Goal: Information Seeking & Learning: Learn about a topic

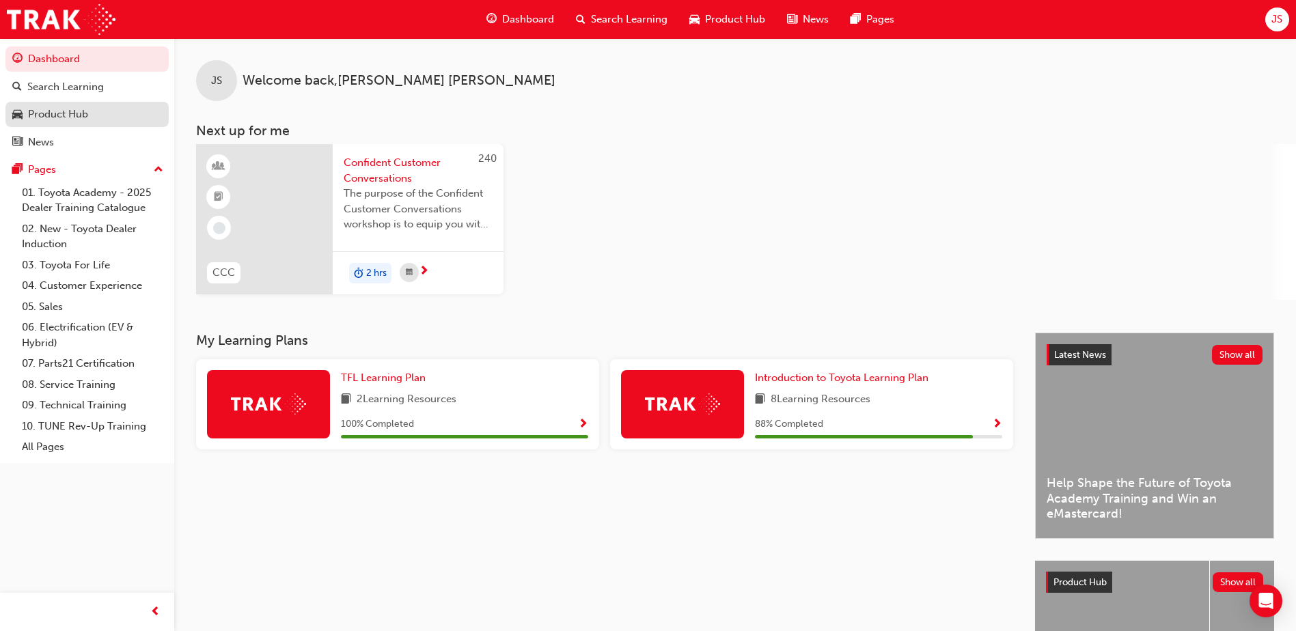
click at [99, 116] on div "Product Hub" at bounding box center [87, 114] width 150 height 17
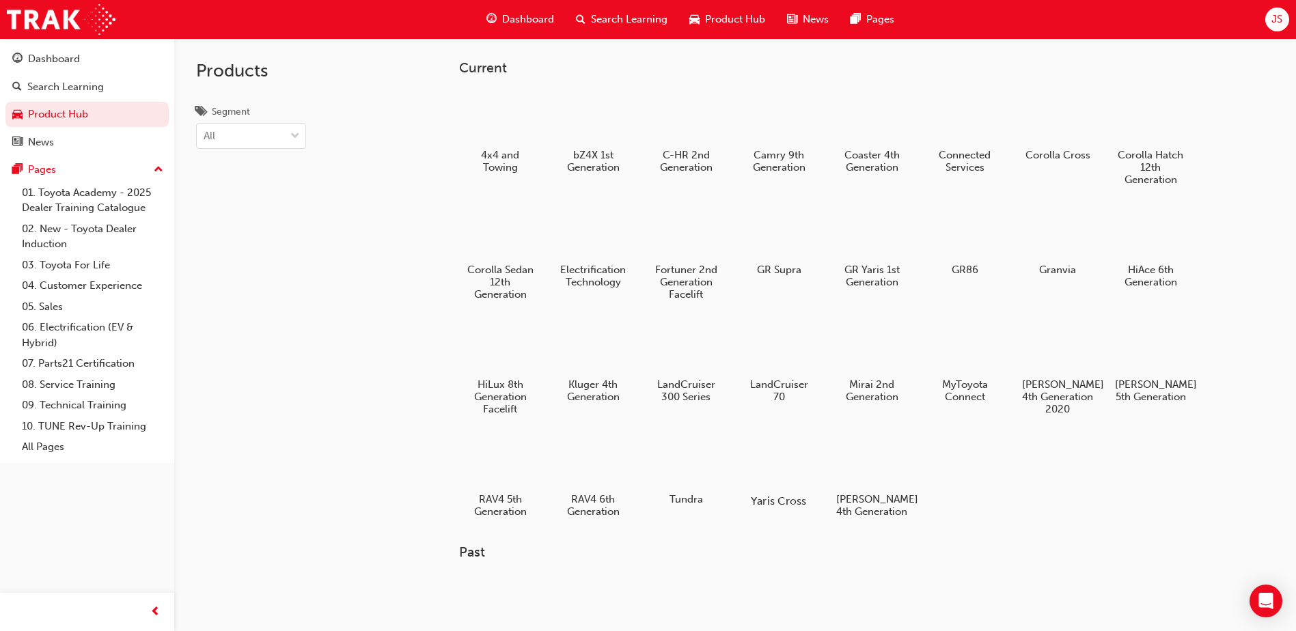
click at [767, 446] on div at bounding box center [779, 462] width 76 height 54
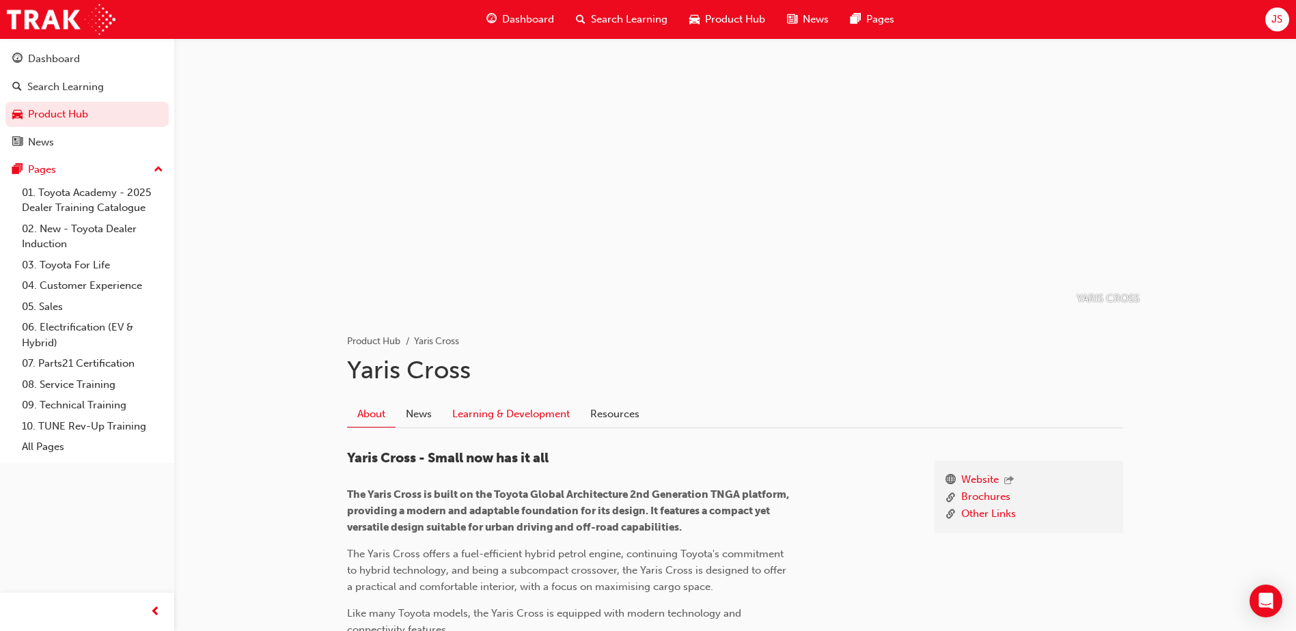
click at [488, 415] on link "Learning & Development" at bounding box center [511, 414] width 138 height 26
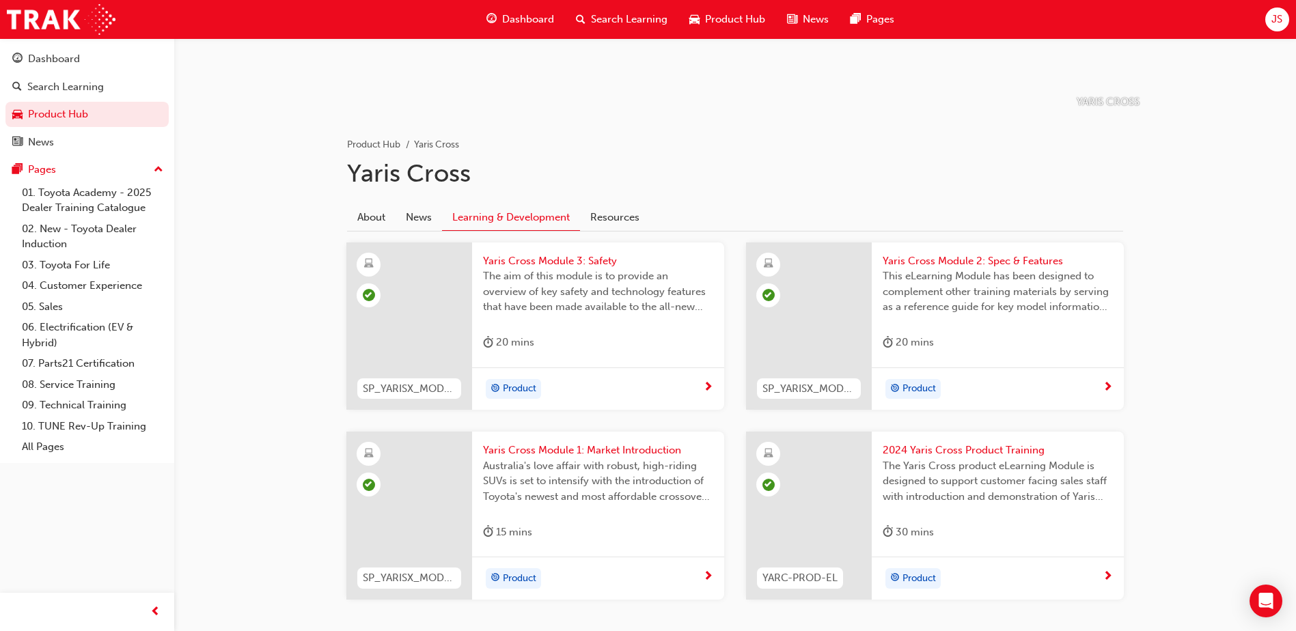
scroll to position [265, 0]
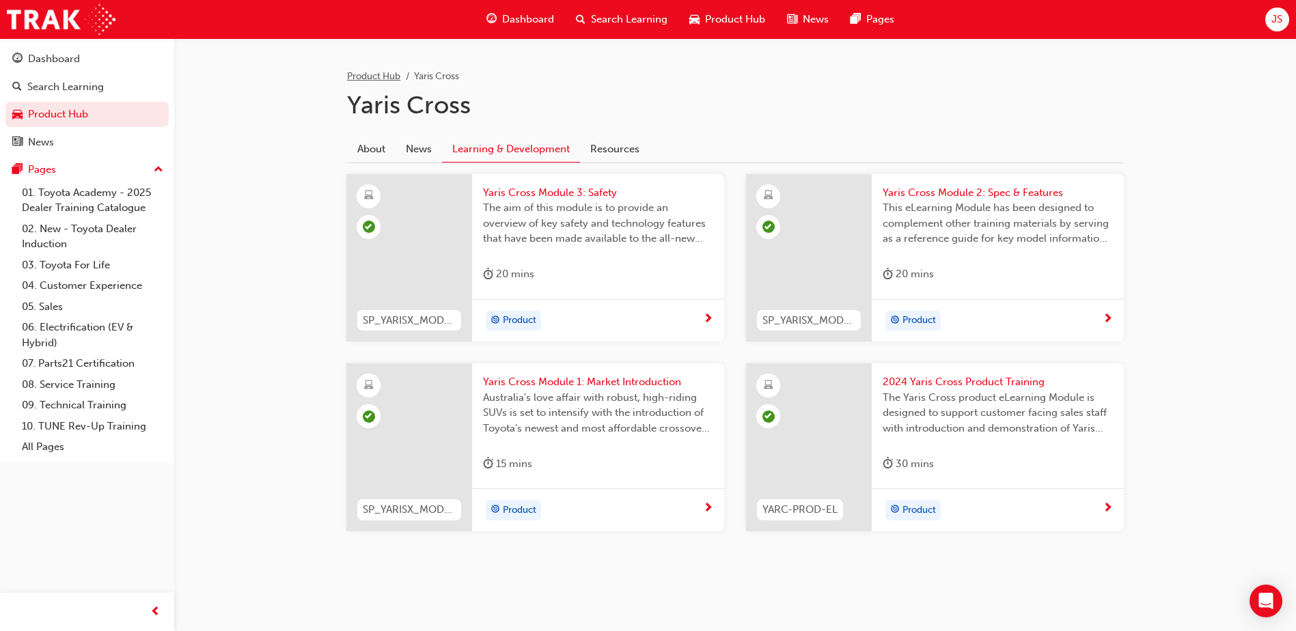
click at [392, 78] on link "Product Hub" at bounding box center [373, 76] width 53 height 12
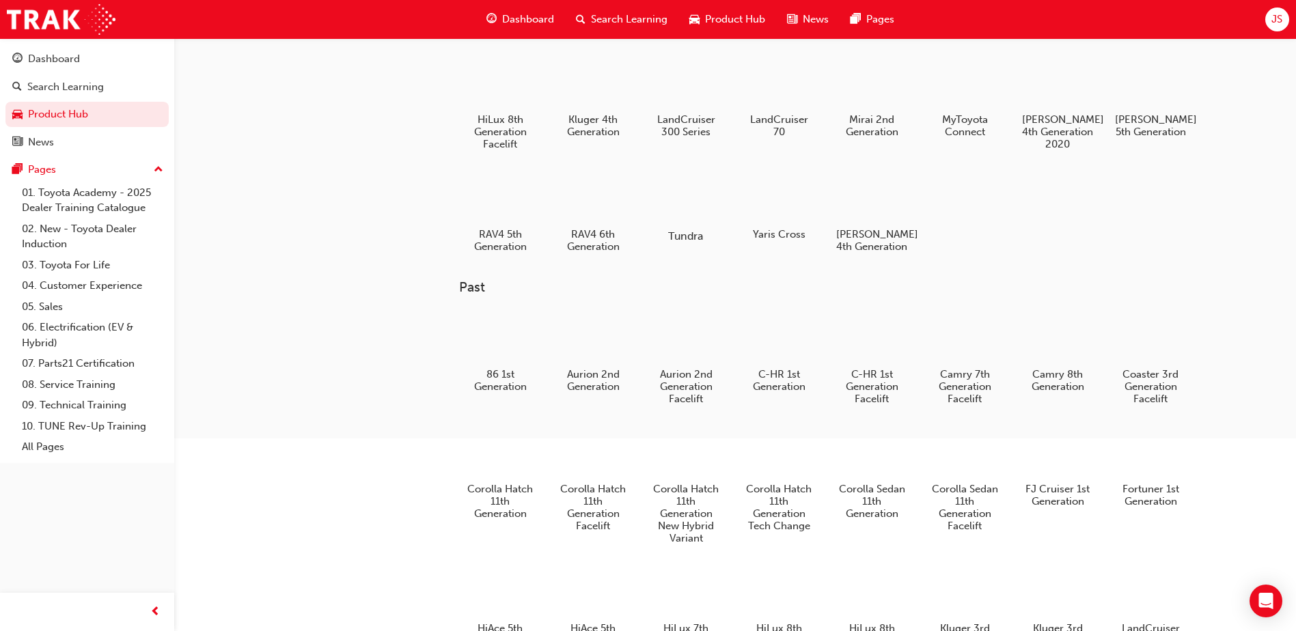
click at [663, 210] on div at bounding box center [686, 196] width 76 height 55
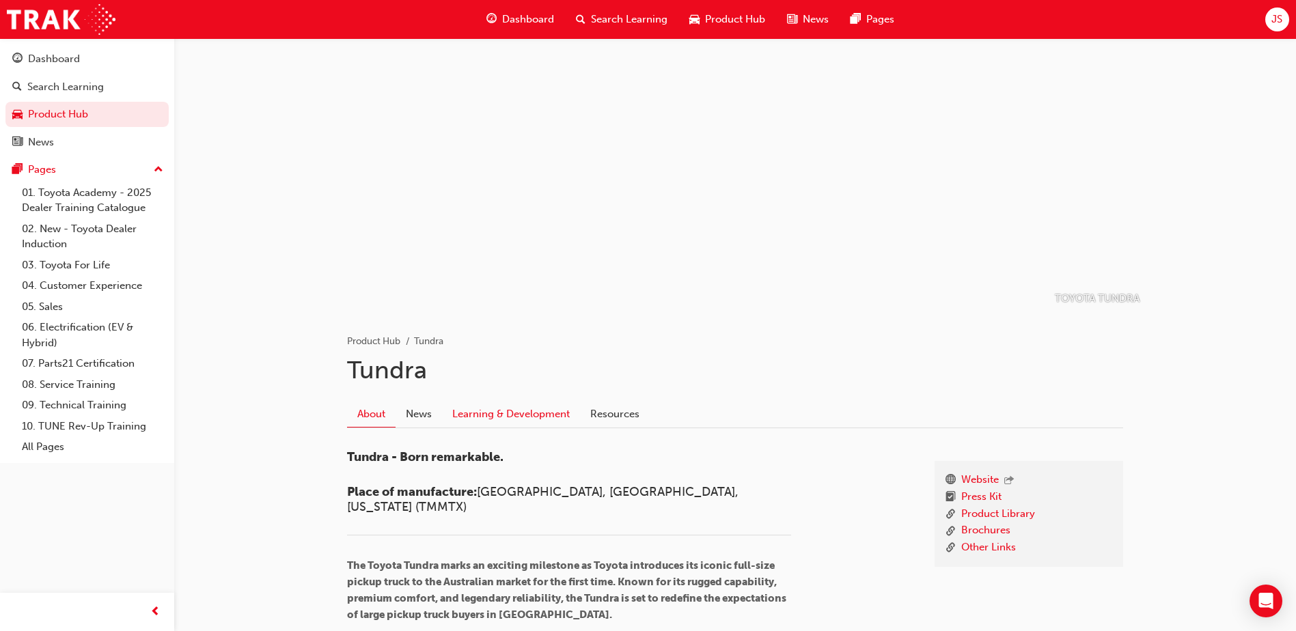
click at [524, 410] on link "Learning & Development" at bounding box center [511, 414] width 138 height 26
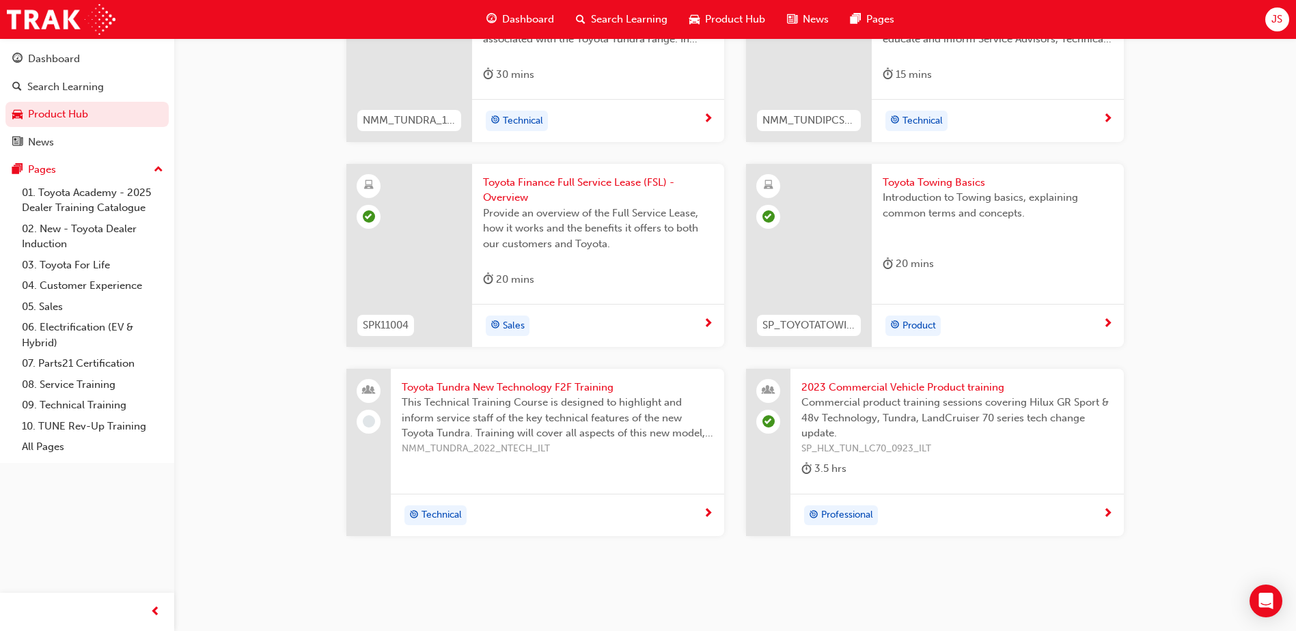
scroll to position [1100, 0]
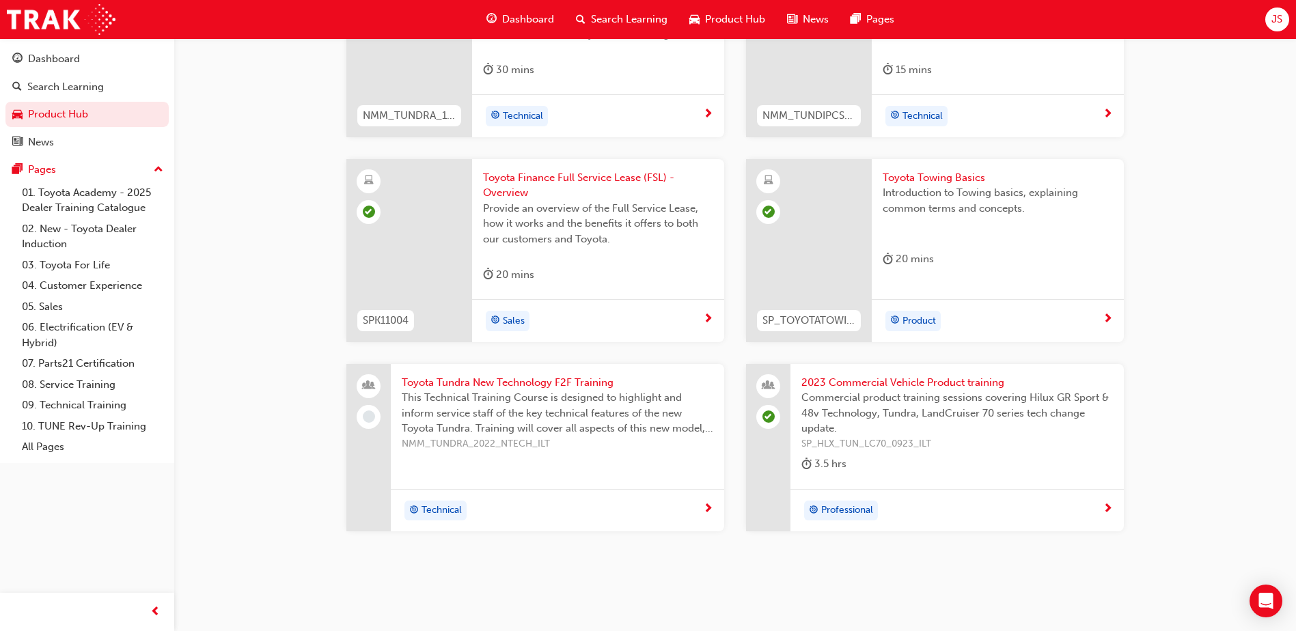
click at [518, 383] on span "Toyota Tundra New Technology F2F Training" at bounding box center [558, 383] width 312 height 16
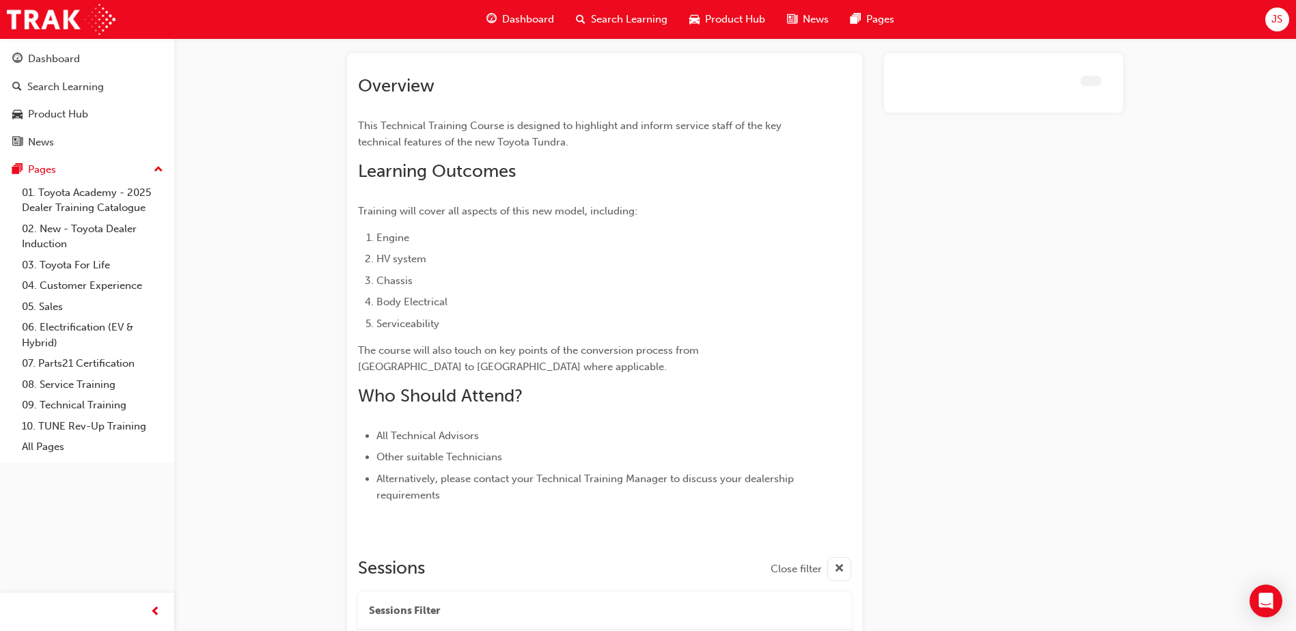
scroll to position [312, 0]
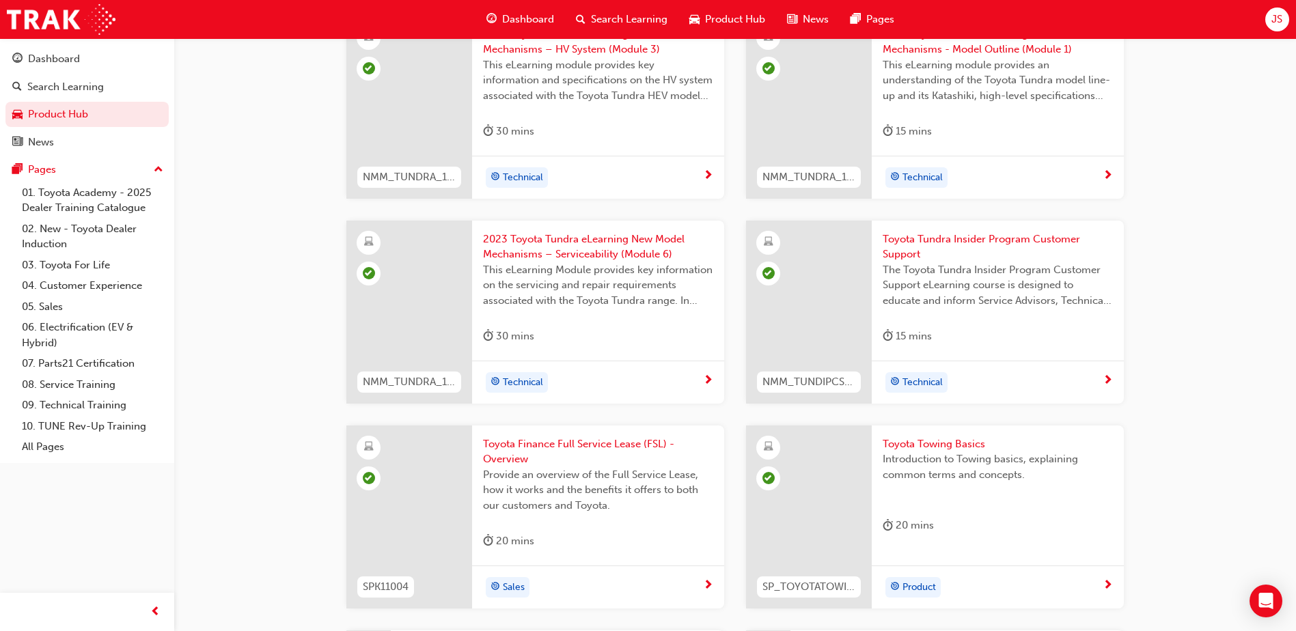
scroll to position [827, 0]
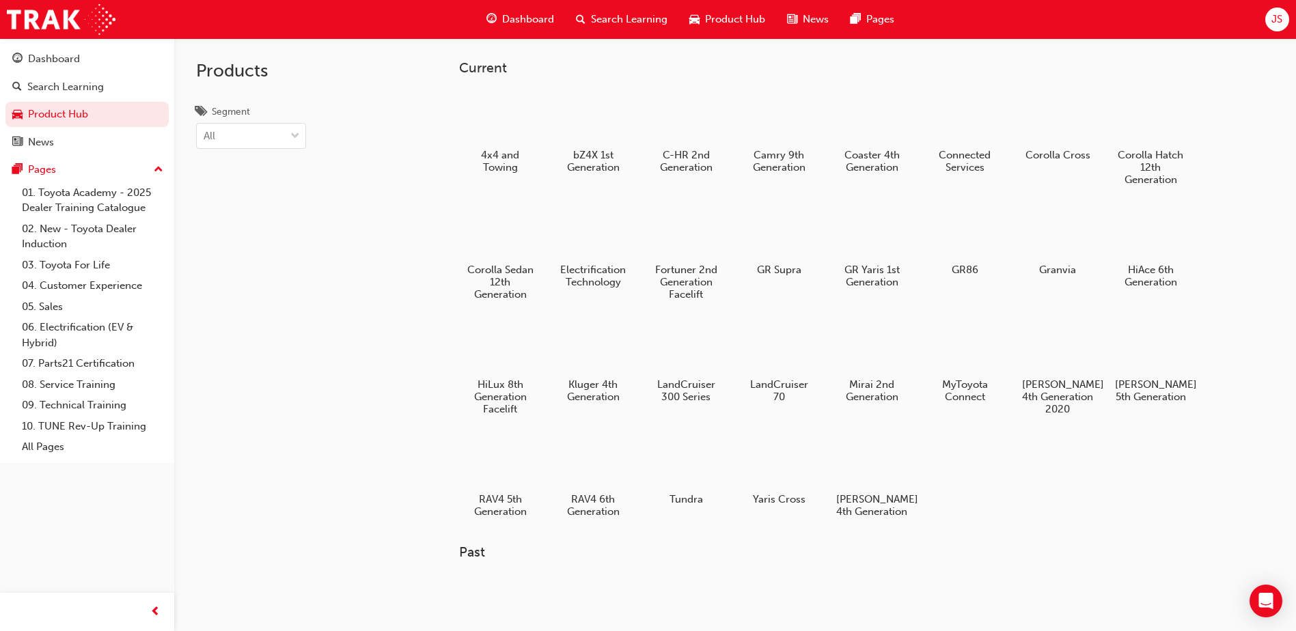
scroll to position [265, 0]
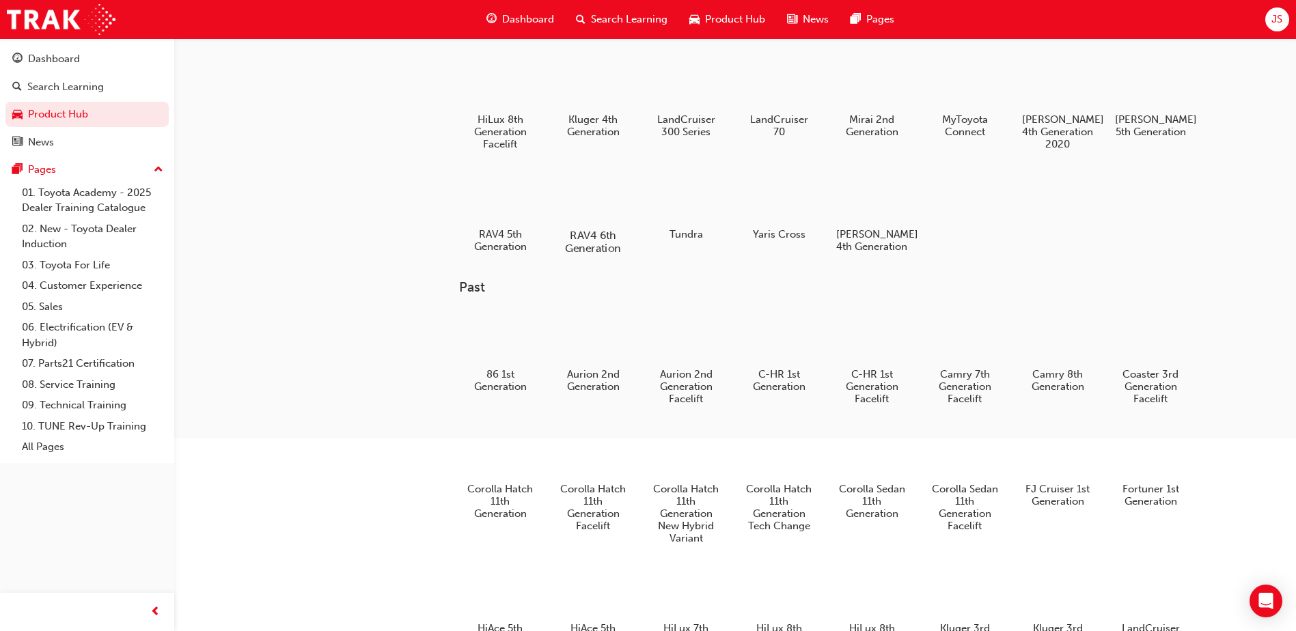
click at [597, 221] on div at bounding box center [594, 196] width 76 height 54
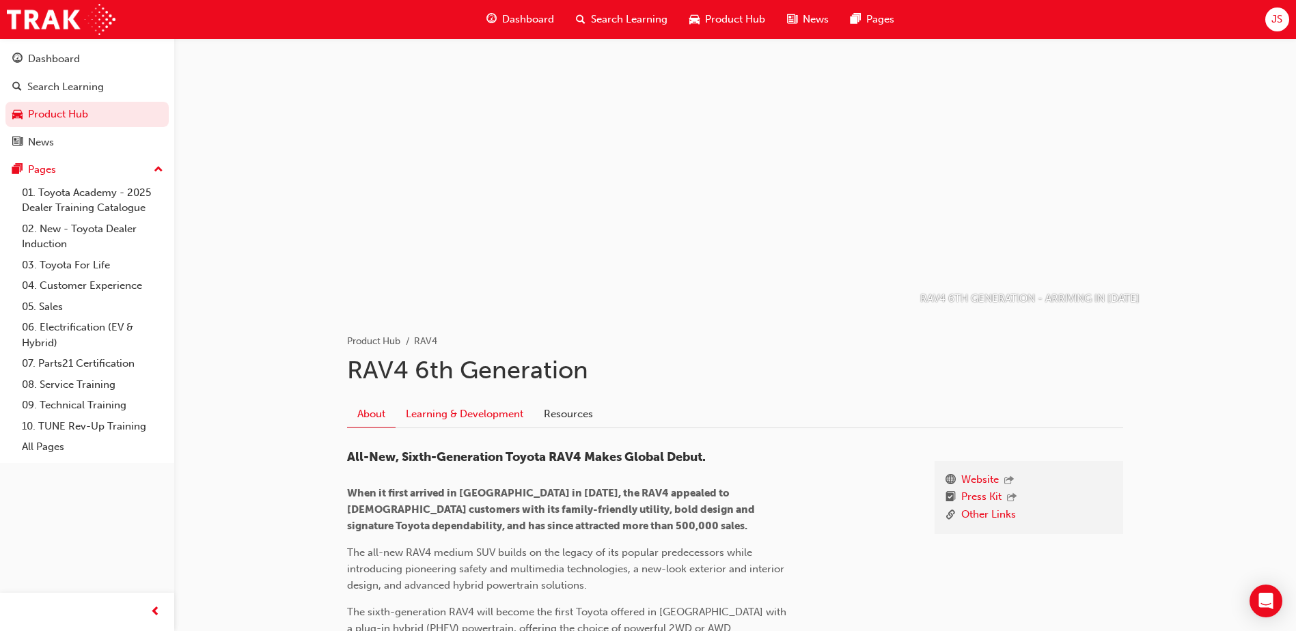
click at [512, 406] on link "Learning & Development" at bounding box center [465, 414] width 138 height 26
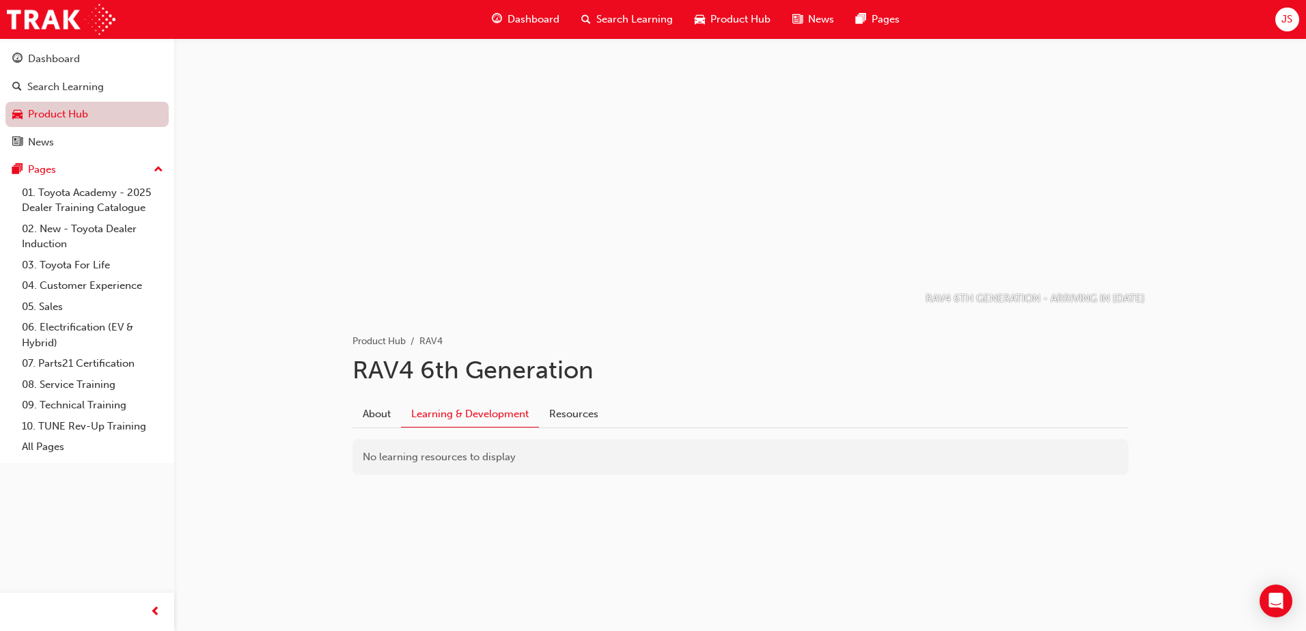
click at [29, 109] on link "Product Hub" at bounding box center [86, 114] width 163 height 25
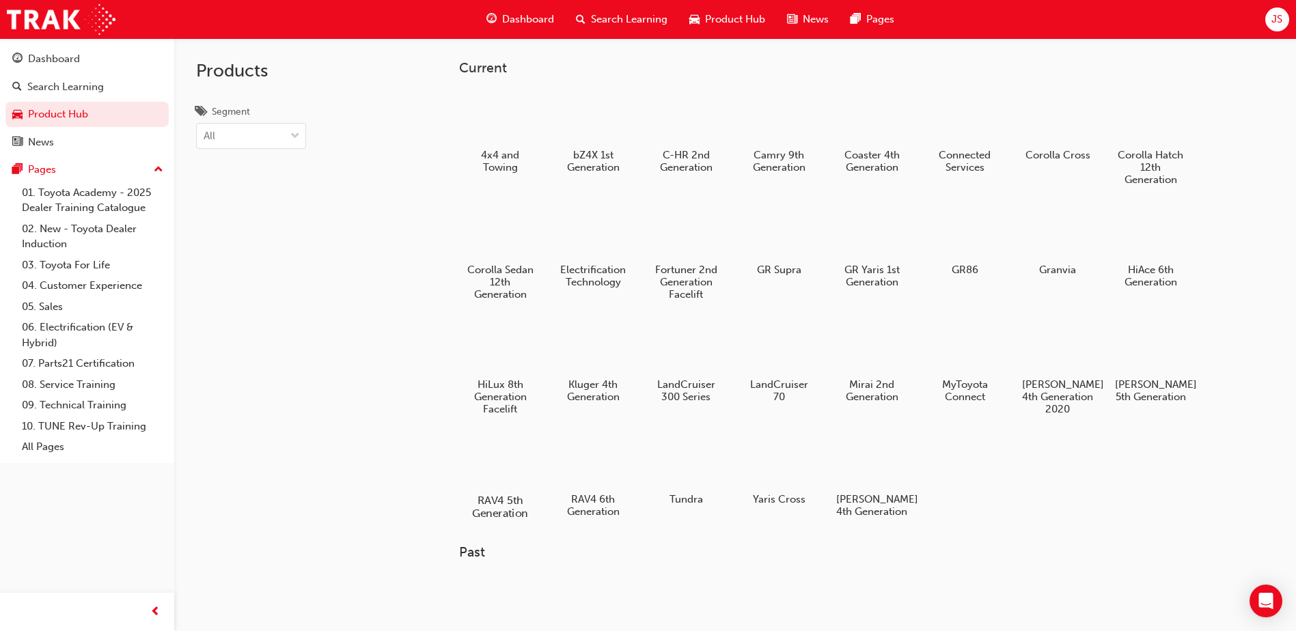
click at [495, 508] on h5 "RAV4 5th Generation" at bounding box center [501, 507] width 76 height 26
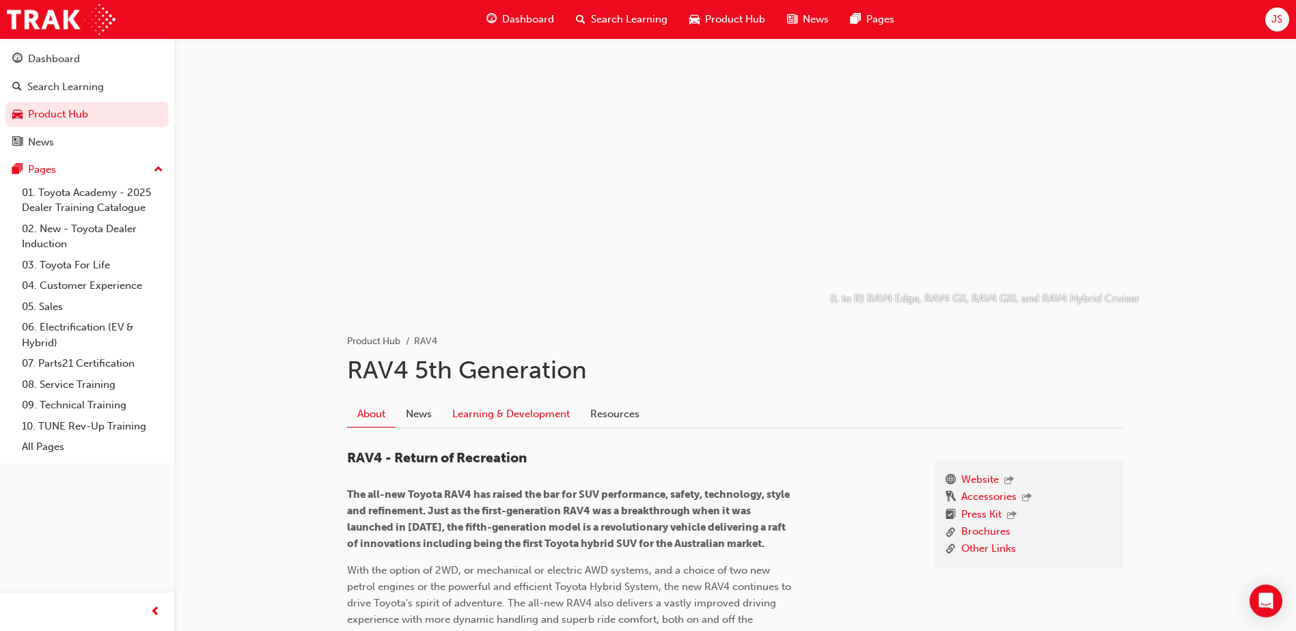
click at [532, 413] on link "Learning & Development" at bounding box center [511, 414] width 138 height 26
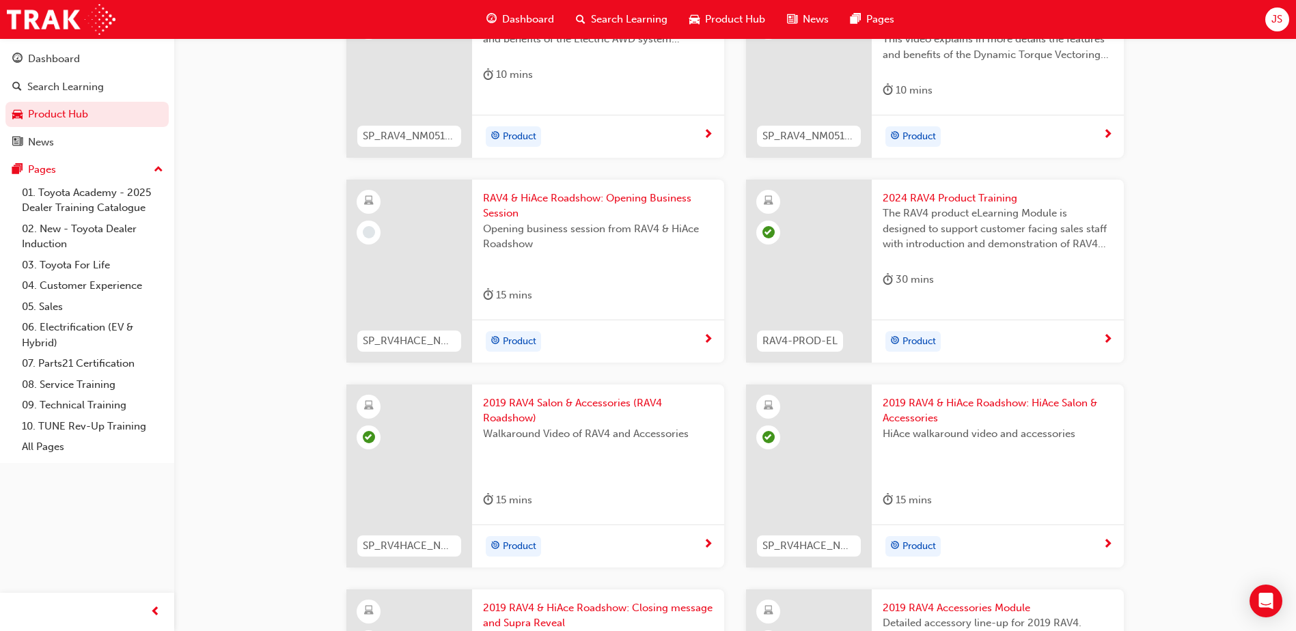
scroll to position [1025, 0]
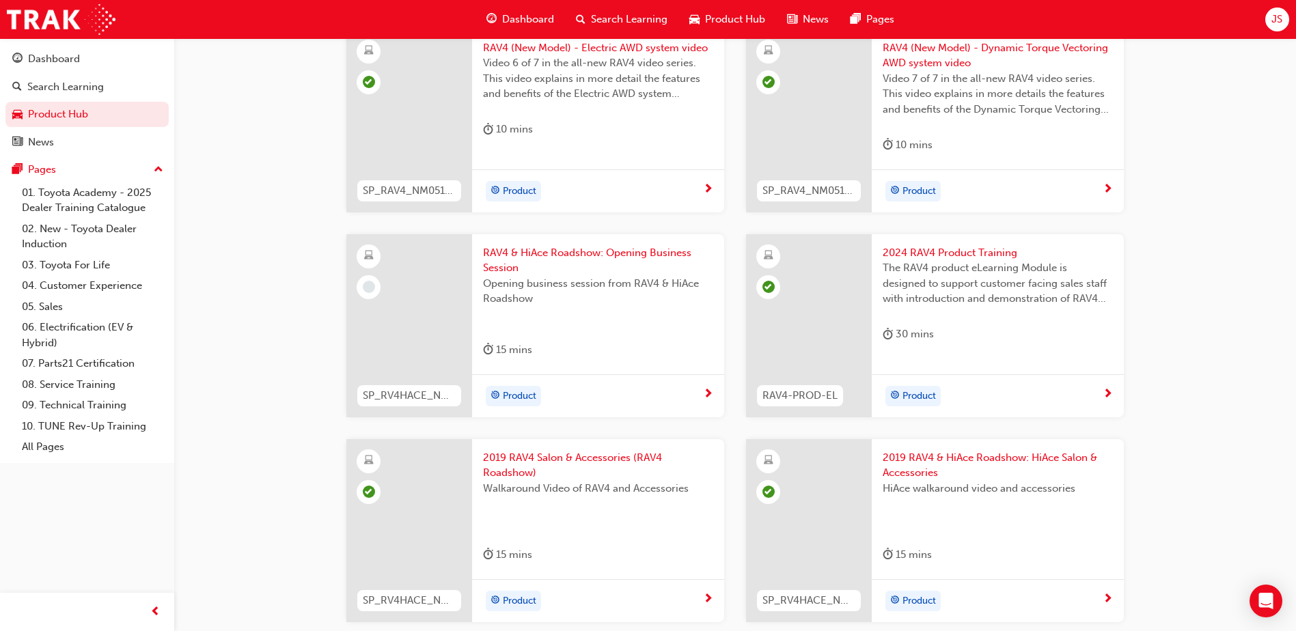
click at [582, 253] on span "RAV4 & HiAce Roadshow: Opening Business Session" at bounding box center [598, 260] width 230 height 31
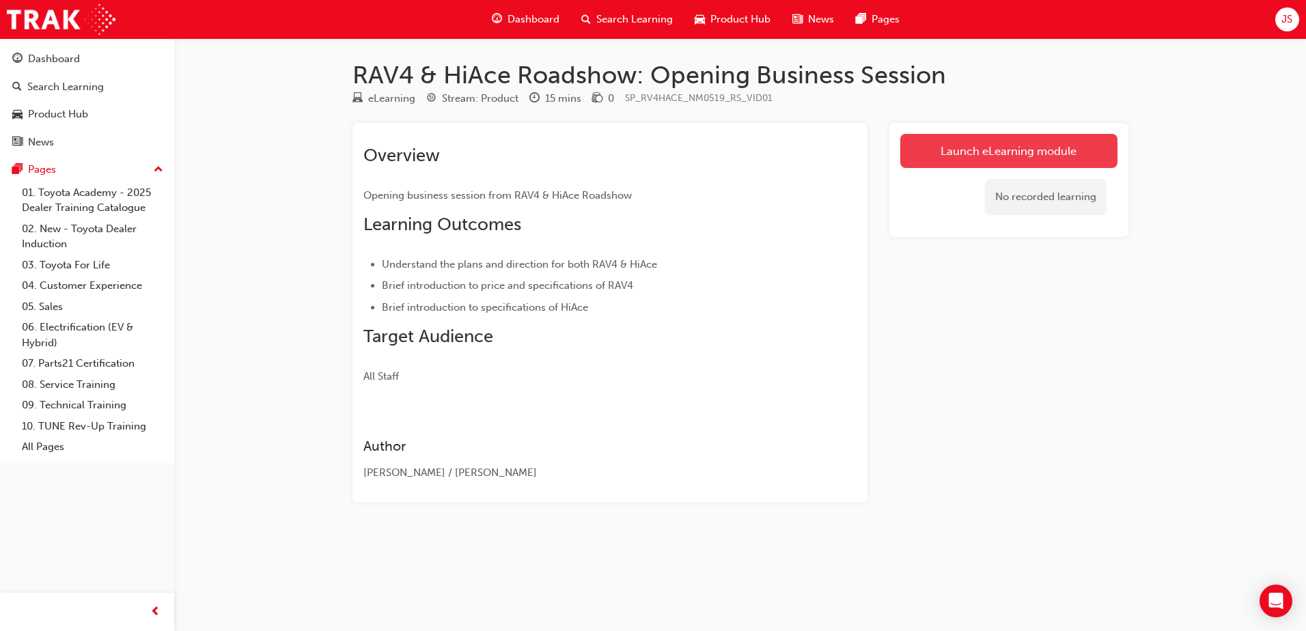
click at [985, 151] on link "Launch eLearning module" at bounding box center [1009, 151] width 217 height 34
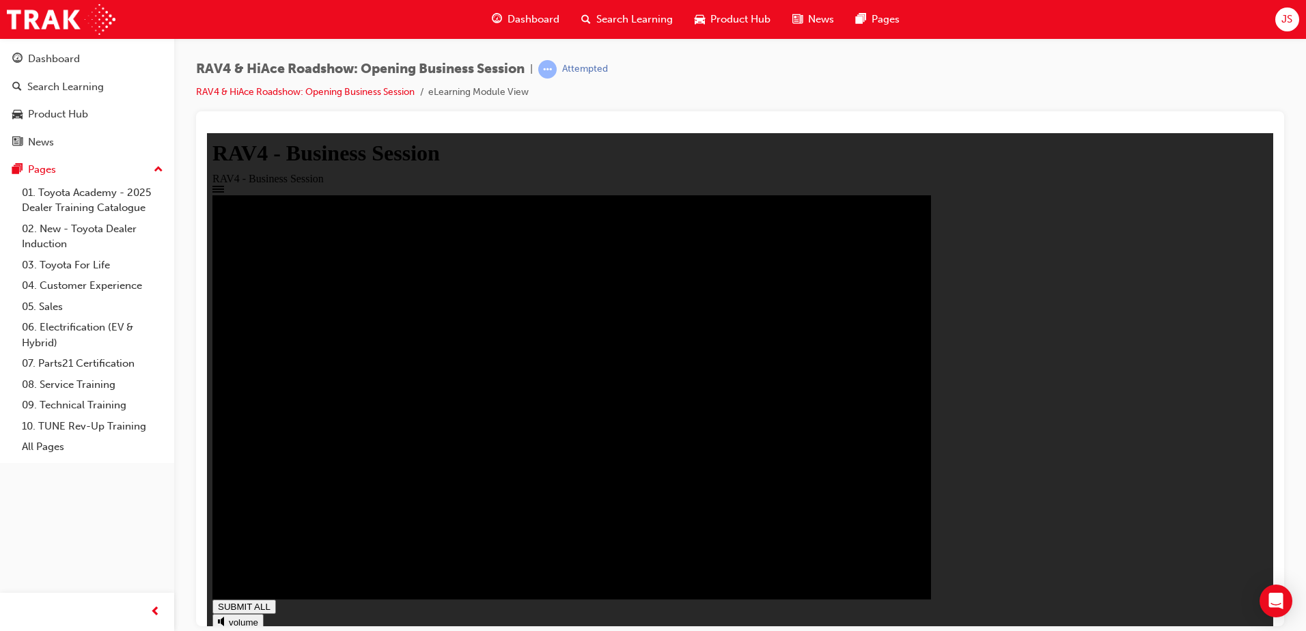
click at [1140, 245] on div "Business Session" at bounding box center [741, 397] width 1056 height 405
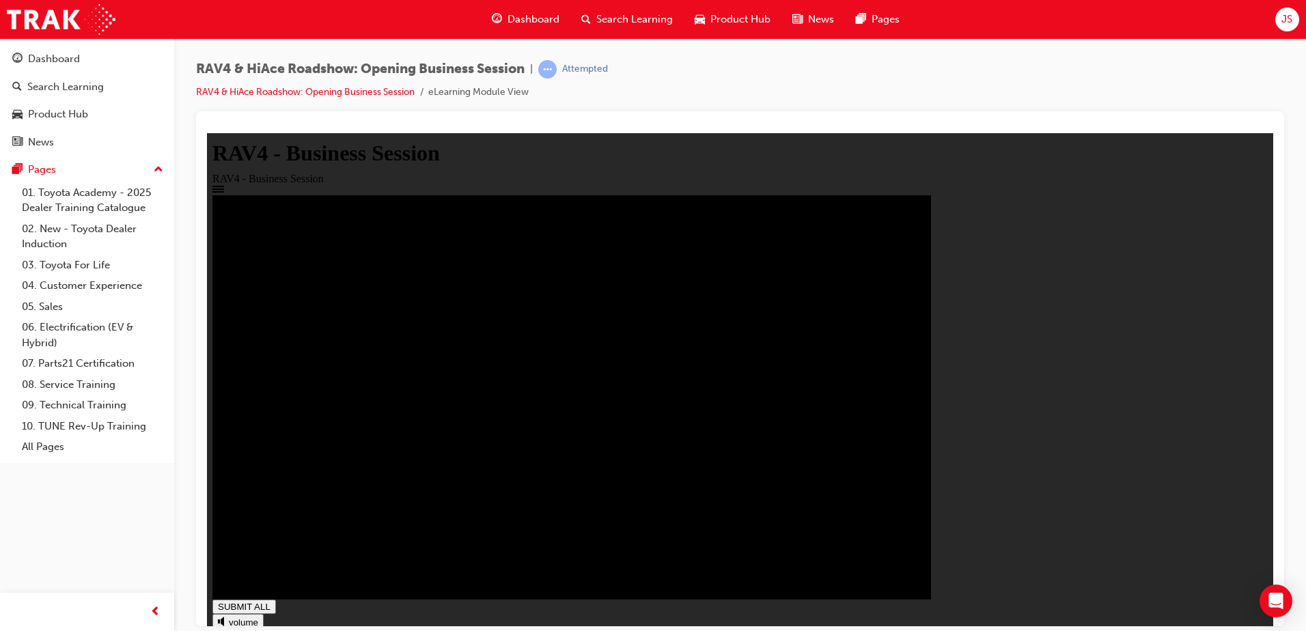
click at [256, 602] on div "SUBMIT ALL volume play replay PREV NEXT SUBMIT FINISH" at bounding box center [741, 457] width 1056 height 525
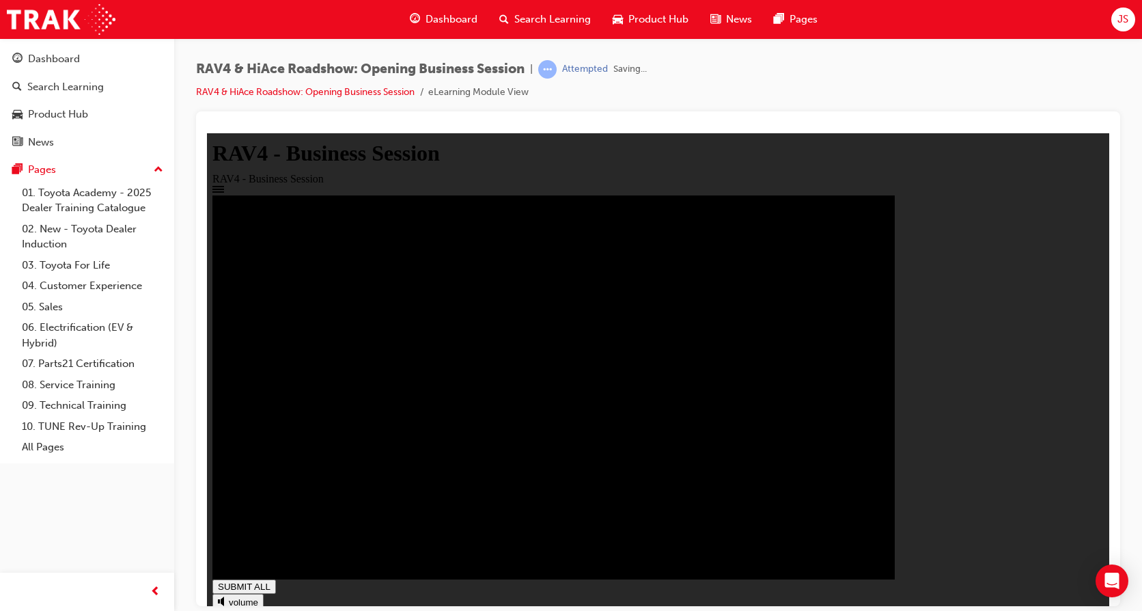
type input "1"
click at [49, 109] on div "Product Hub" at bounding box center [58, 115] width 60 height 16
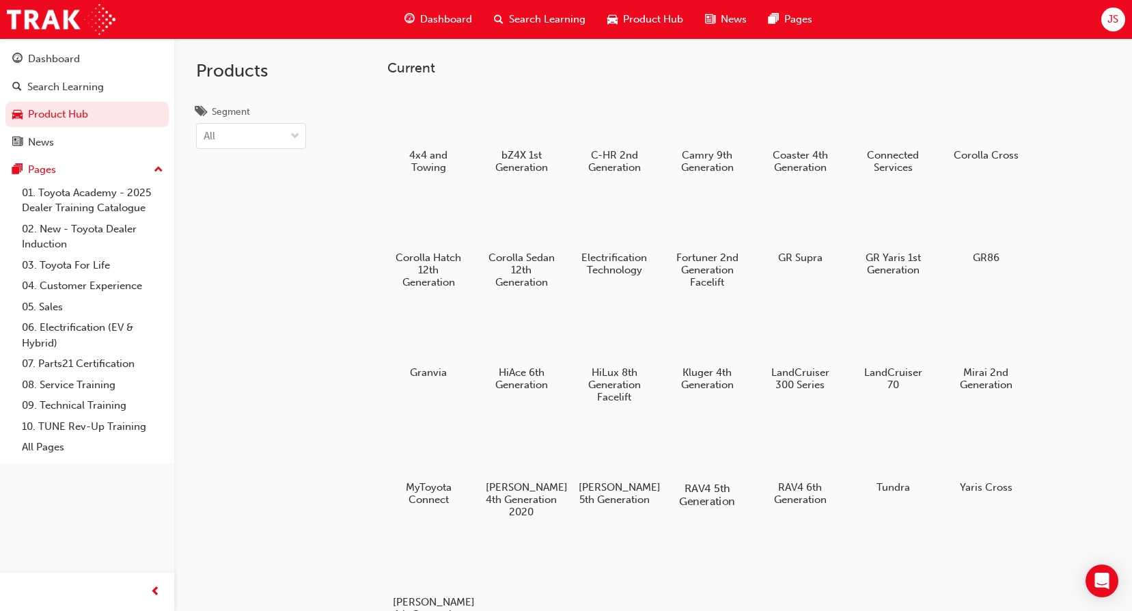
click at [700, 476] on div at bounding box center [708, 449] width 76 height 55
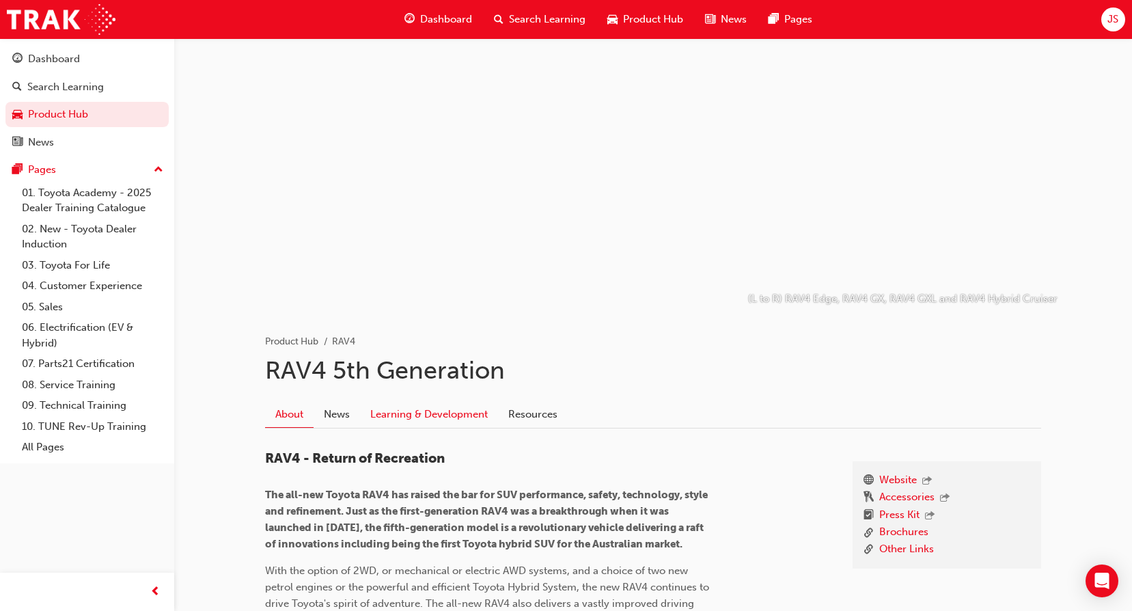
click at [420, 414] on link "Learning & Development" at bounding box center [429, 414] width 138 height 26
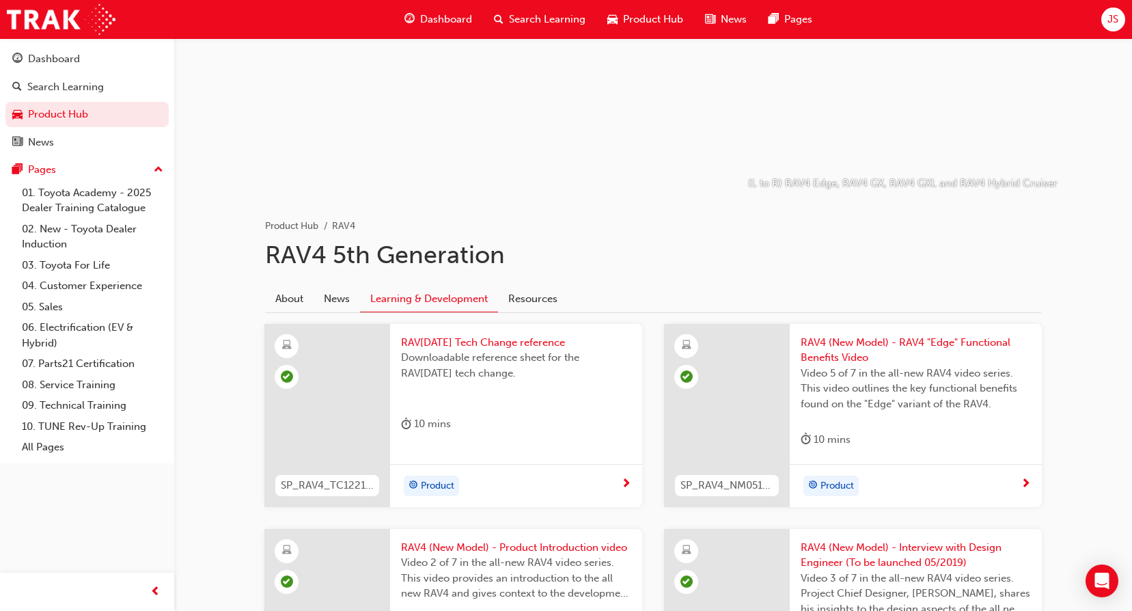
scroll to position [111, 0]
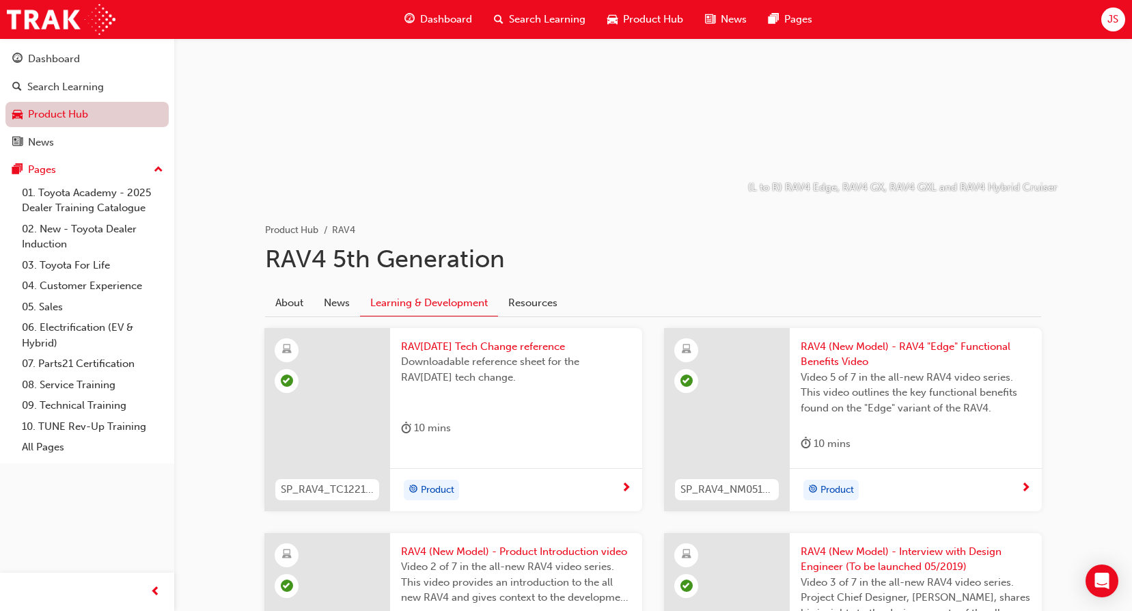
click at [77, 109] on link "Product Hub" at bounding box center [86, 114] width 163 height 25
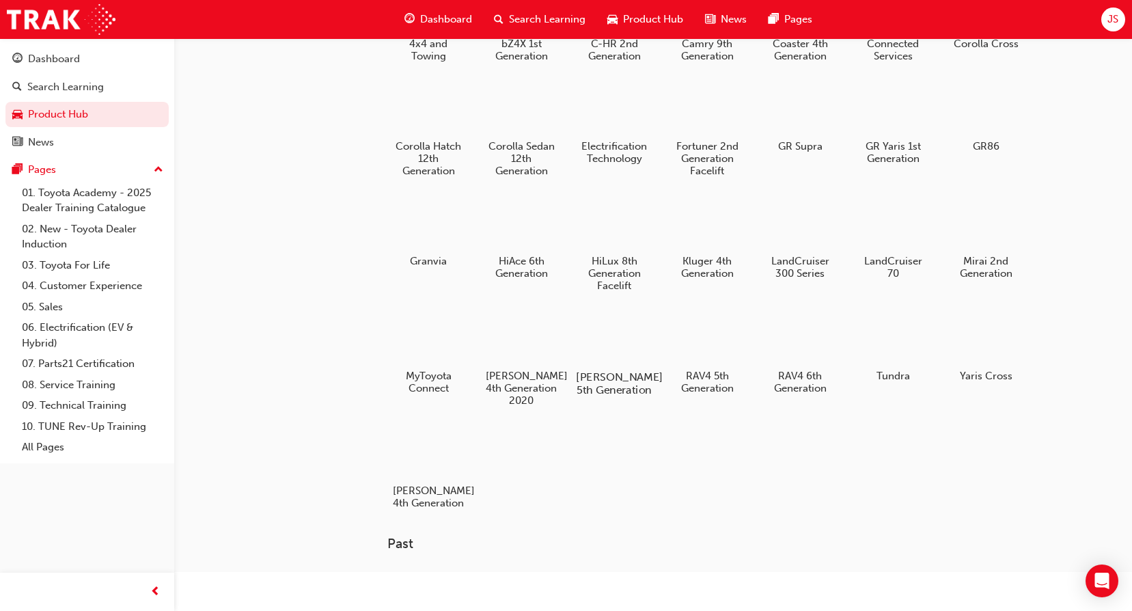
click at [618, 364] on div at bounding box center [615, 337] width 76 height 55
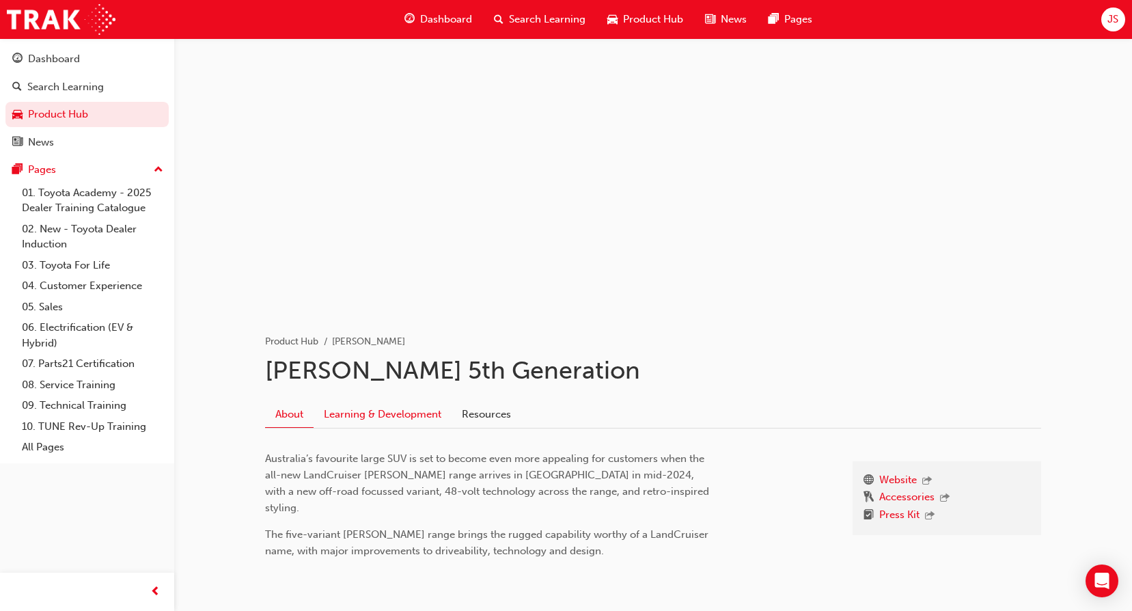
click at [395, 406] on link "Learning & Development" at bounding box center [383, 414] width 138 height 26
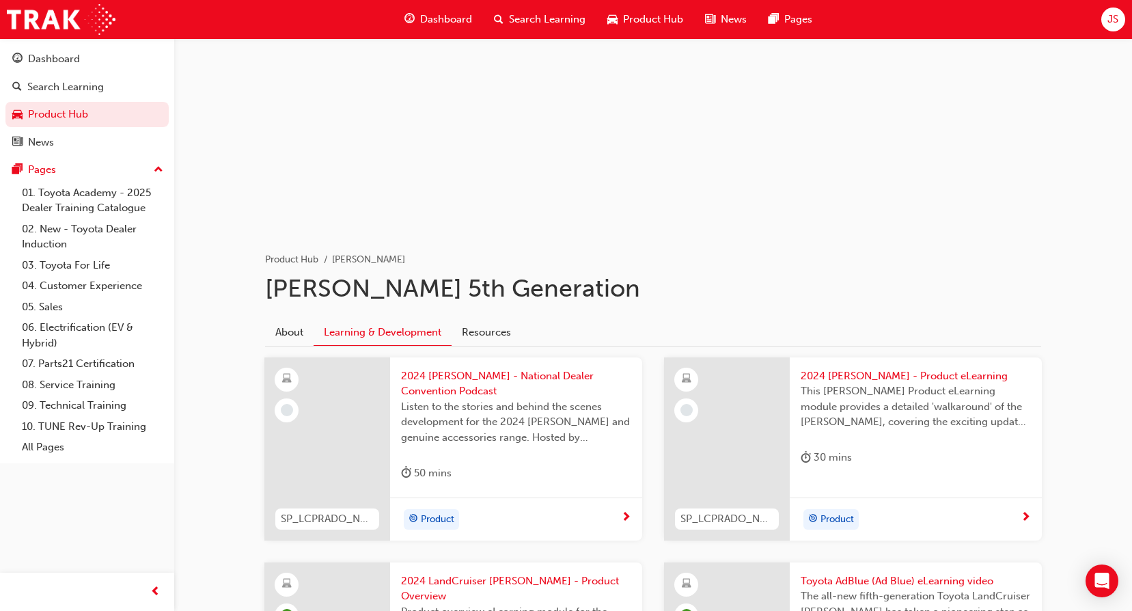
scroll to position [81, 0]
click at [924, 378] on span "2024 [PERSON_NAME] - Product eLearning" at bounding box center [916, 378] width 230 height 16
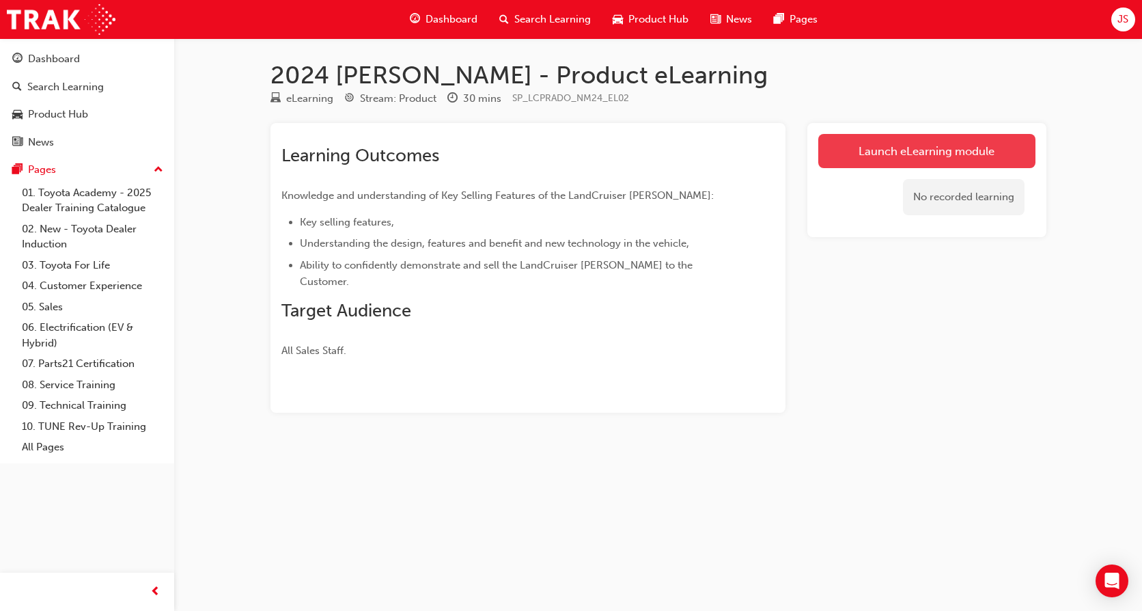
click at [962, 148] on link "Launch eLearning module" at bounding box center [927, 151] width 217 height 34
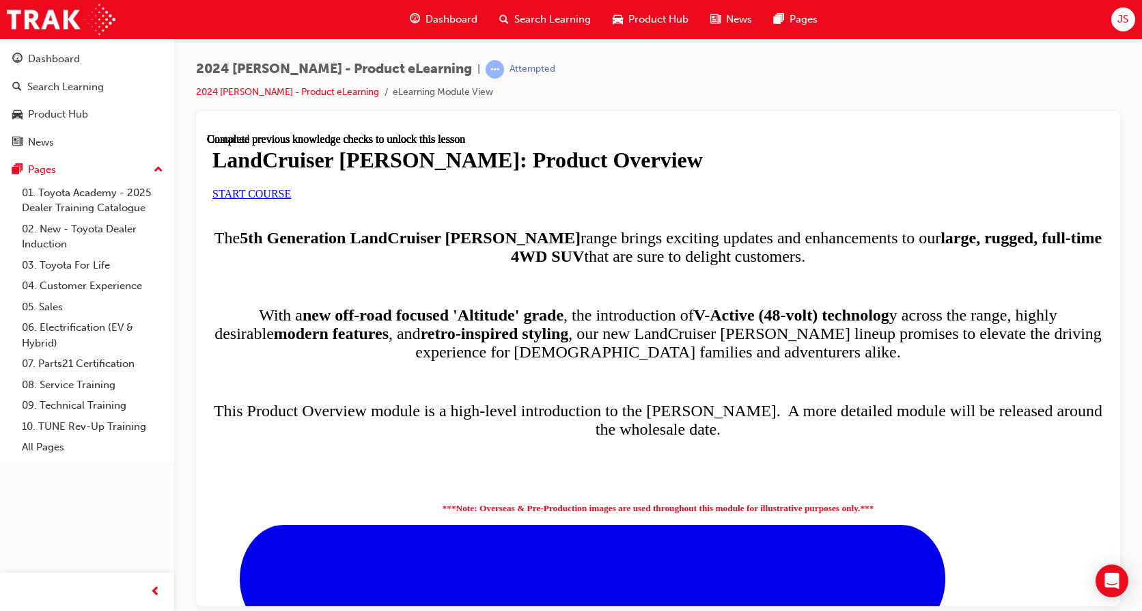
click at [291, 199] on span "START COURSE" at bounding box center [252, 193] width 79 height 12
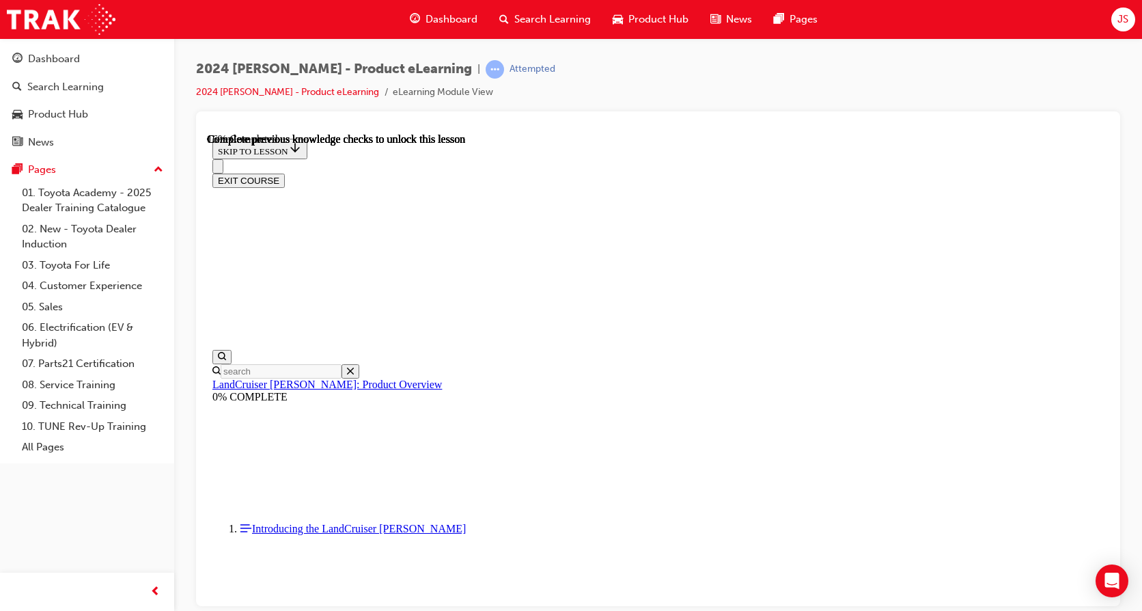
scroll to position [753, 0]
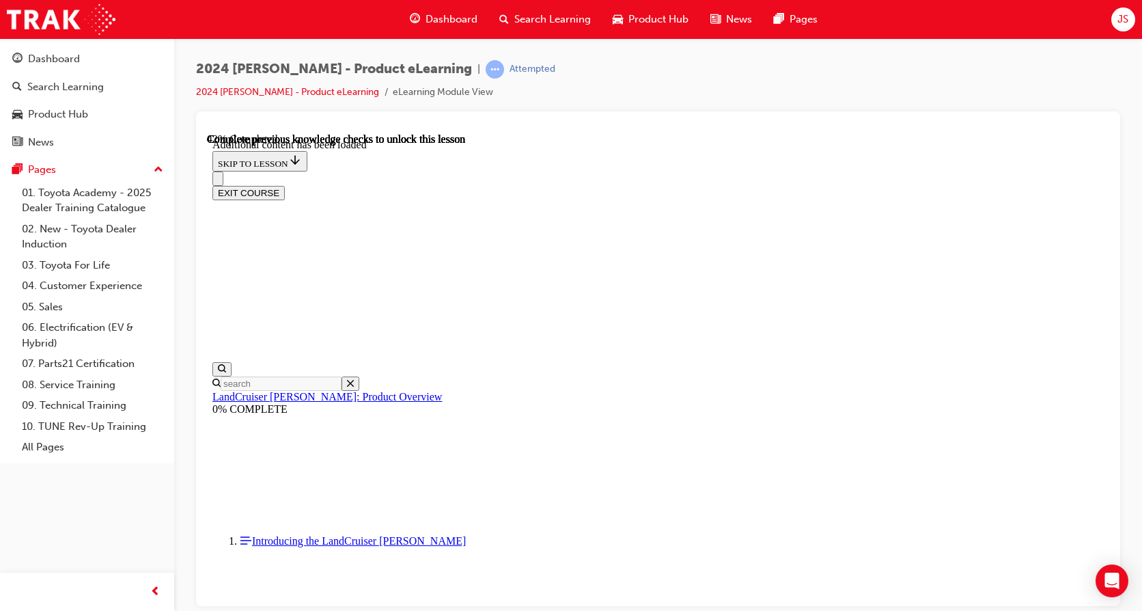
scroll to position [1617, 0]
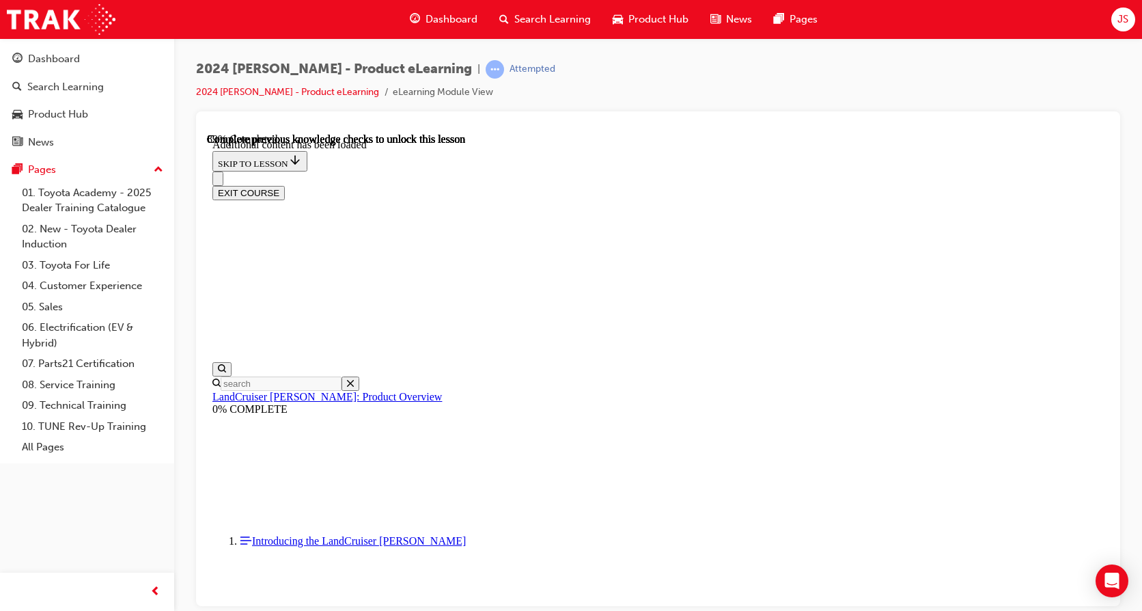
scroll to position [2715, 0]
radio input "true"
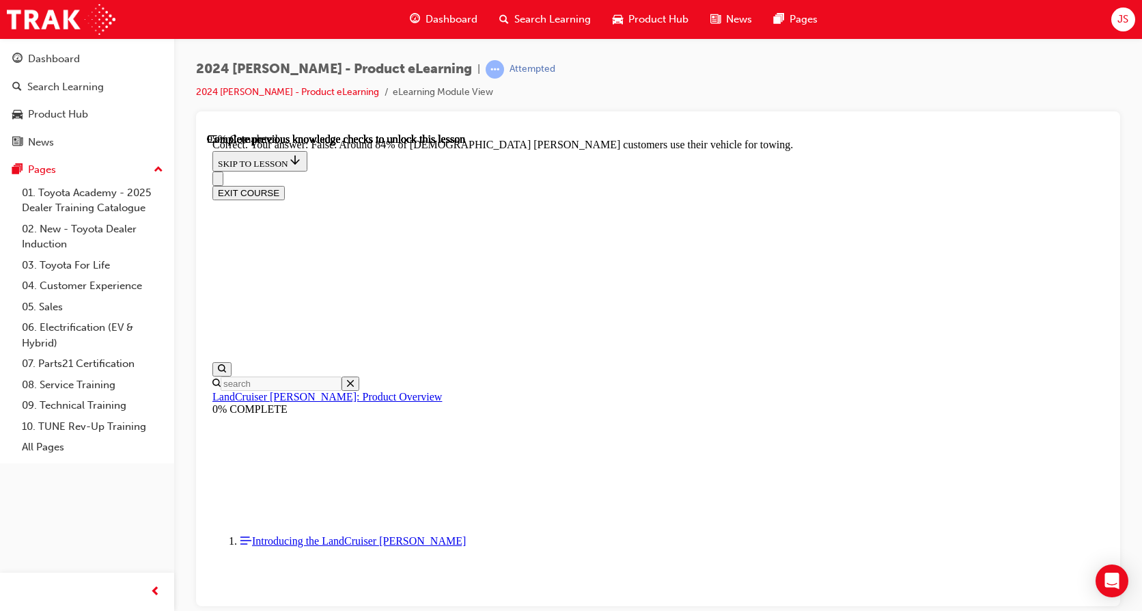
scroll to position [2988, 0]
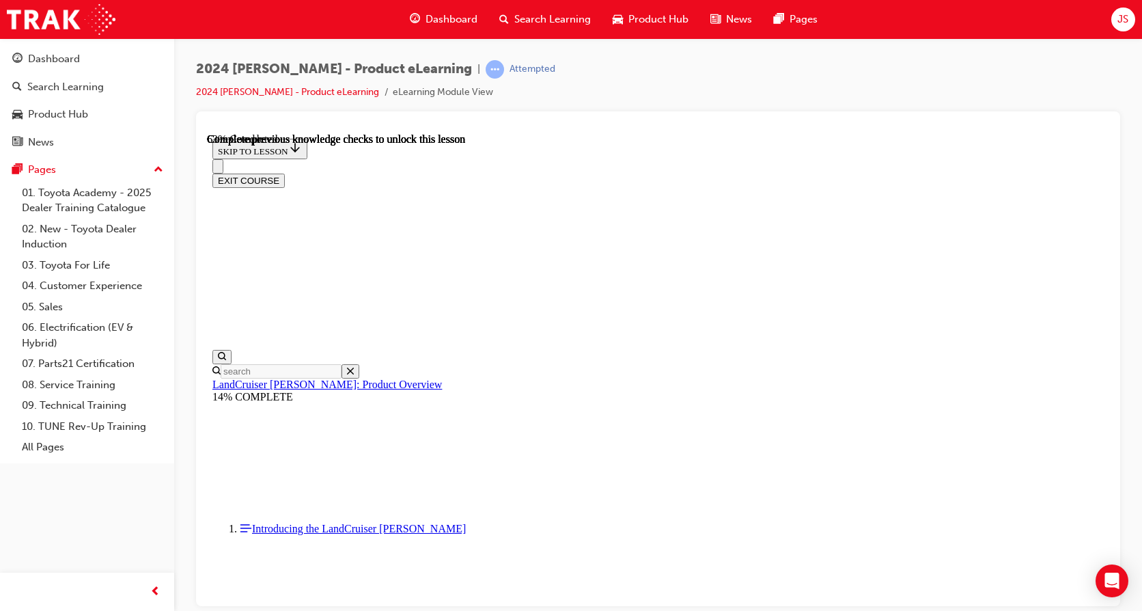
scroll to position [1955, 0]
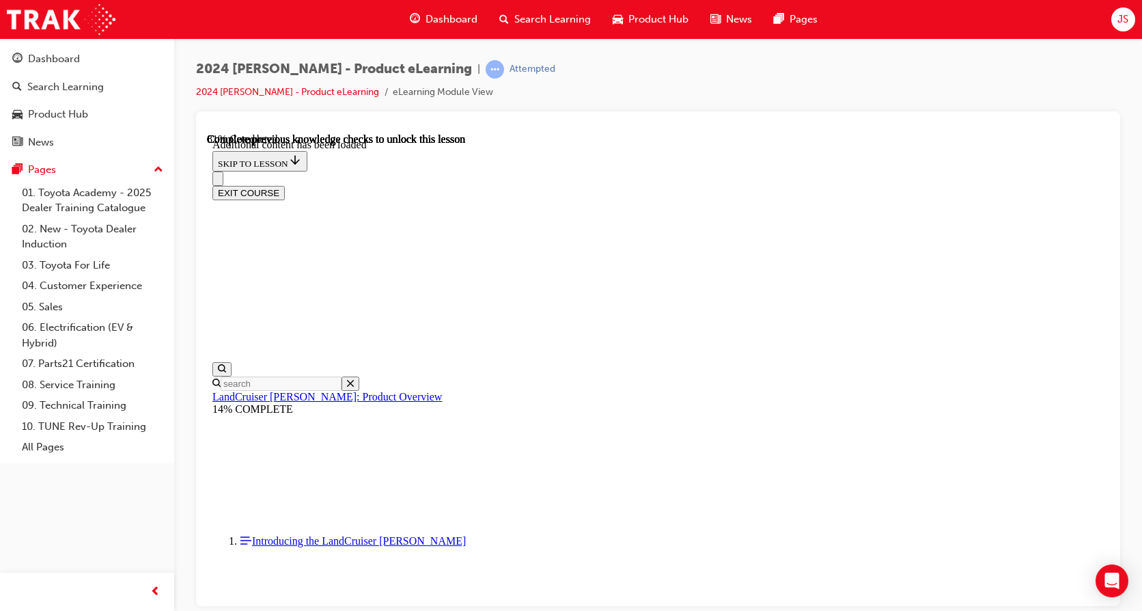
scroll to position [2282, 0]
radio input "true"
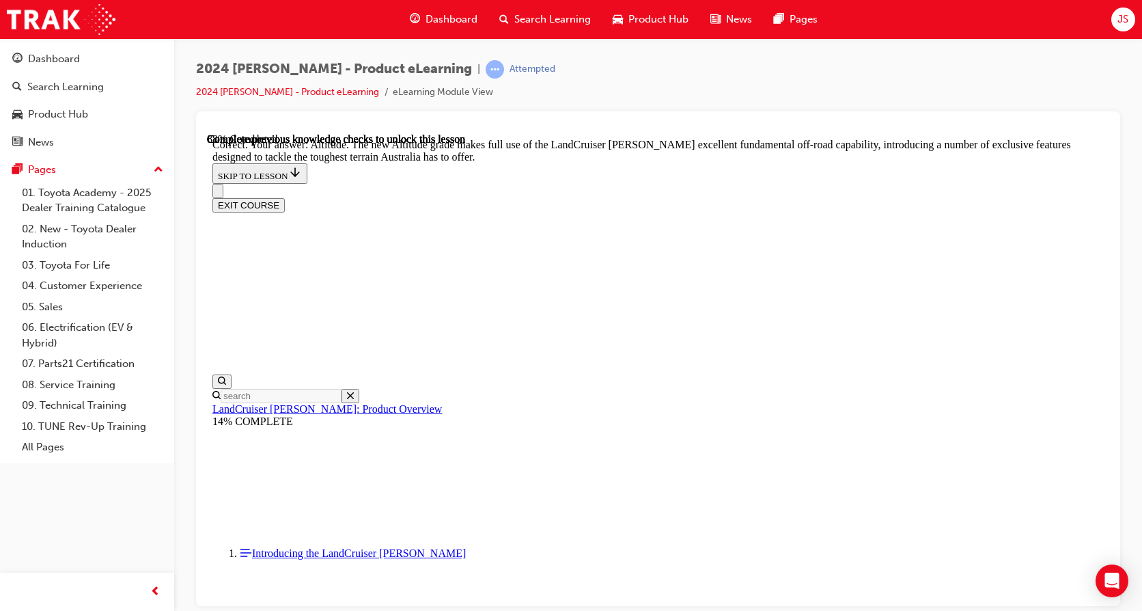
scroll to position [2972, 0]
checkbox input "true"
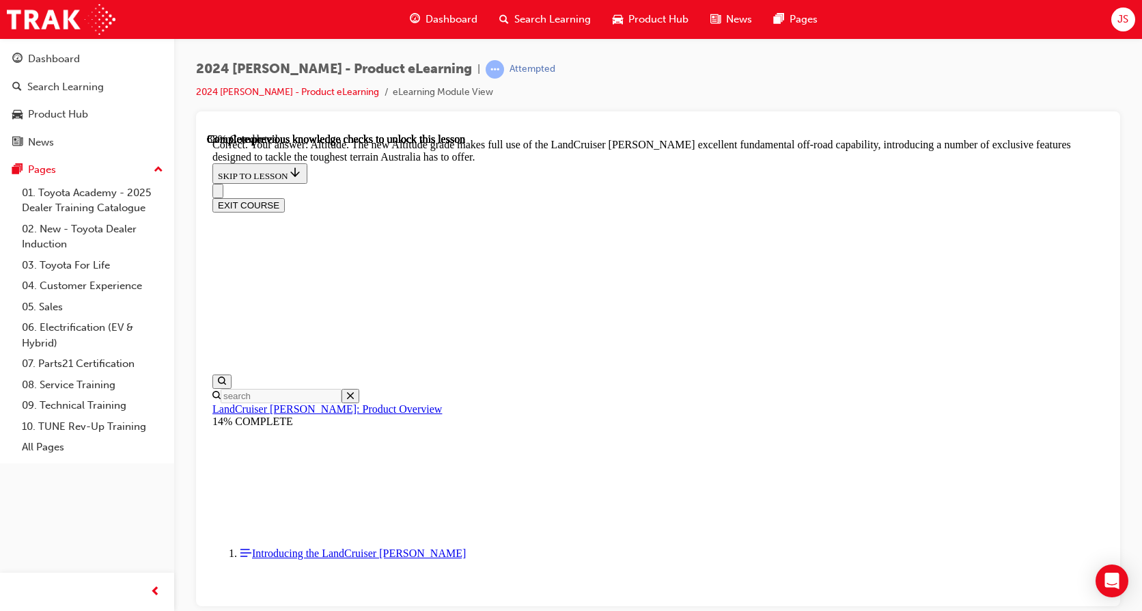
checkbox input "true"
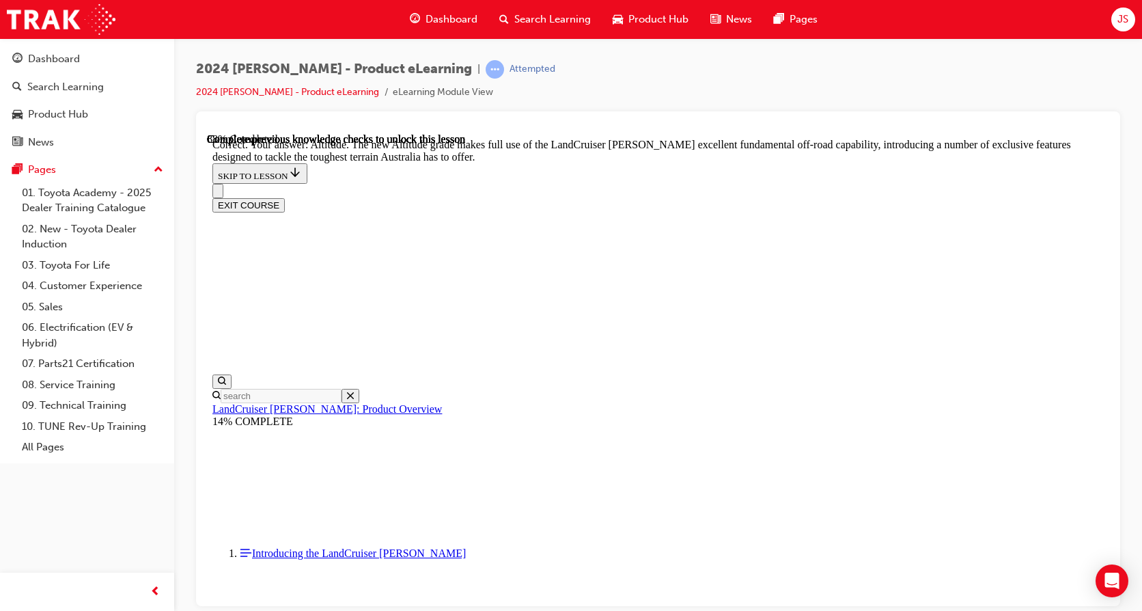
scroll to position [3177, 0]
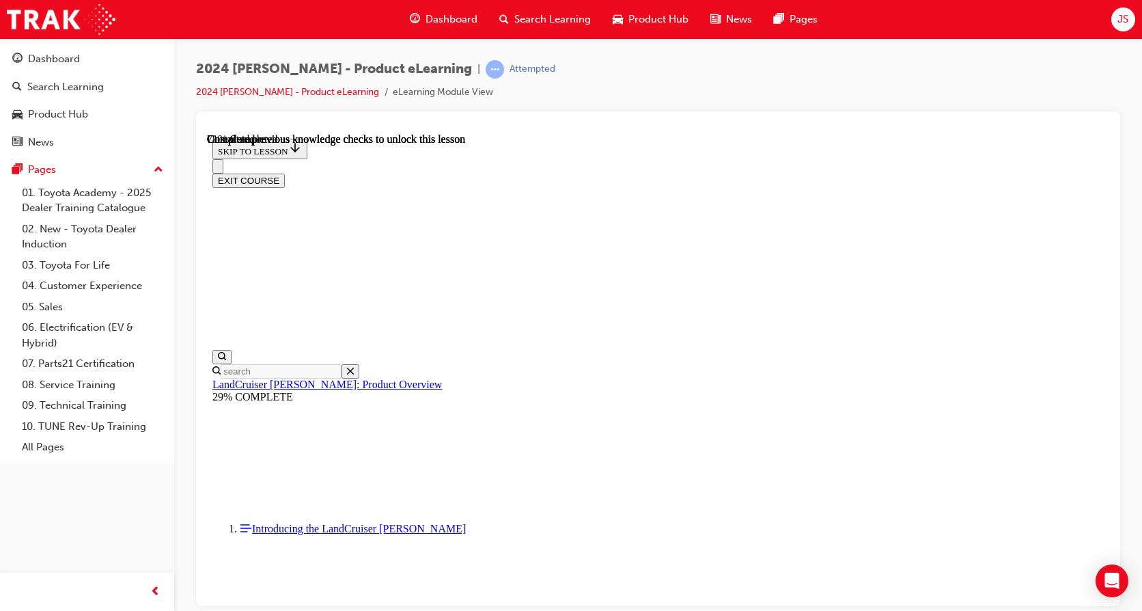
scroll to position [3021, 0]
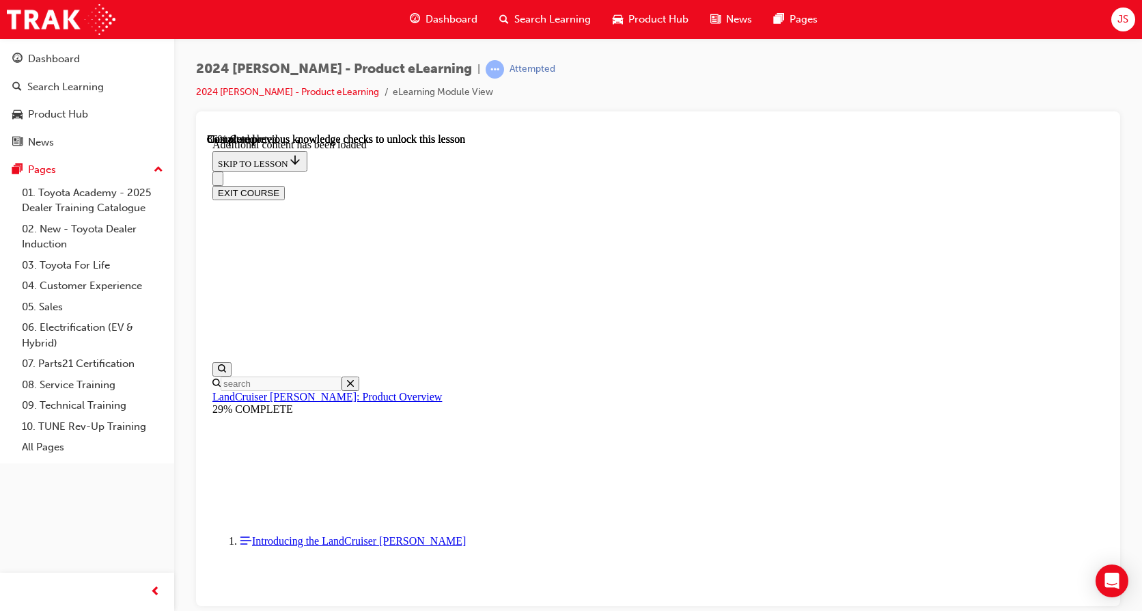
scroll to position [3347, 0]
radio input "true"
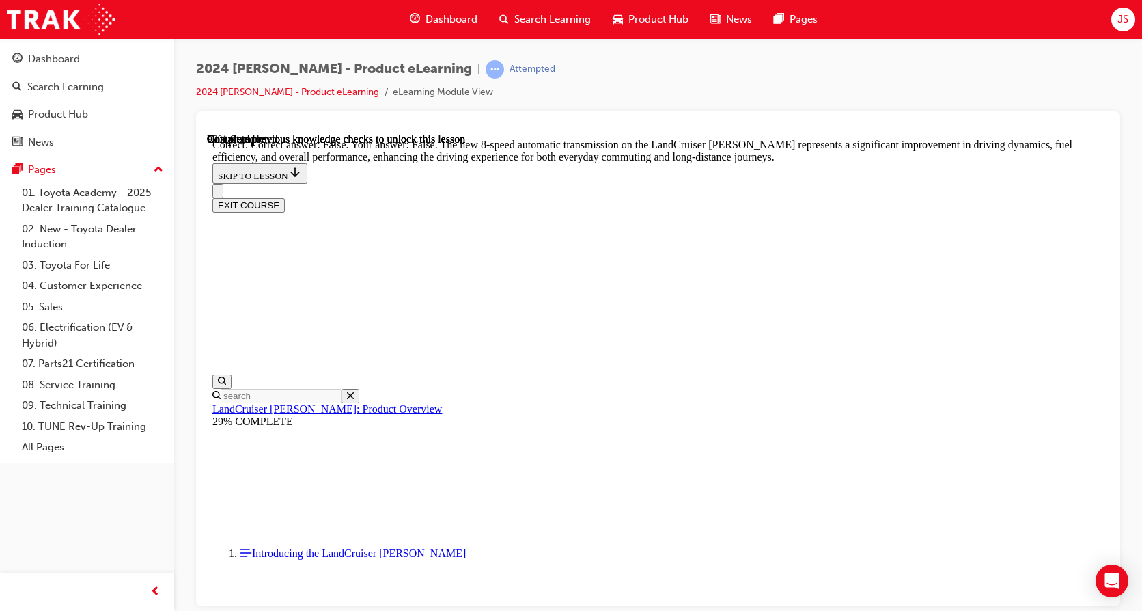
scroll to position [3894, 0]
radio input "true"
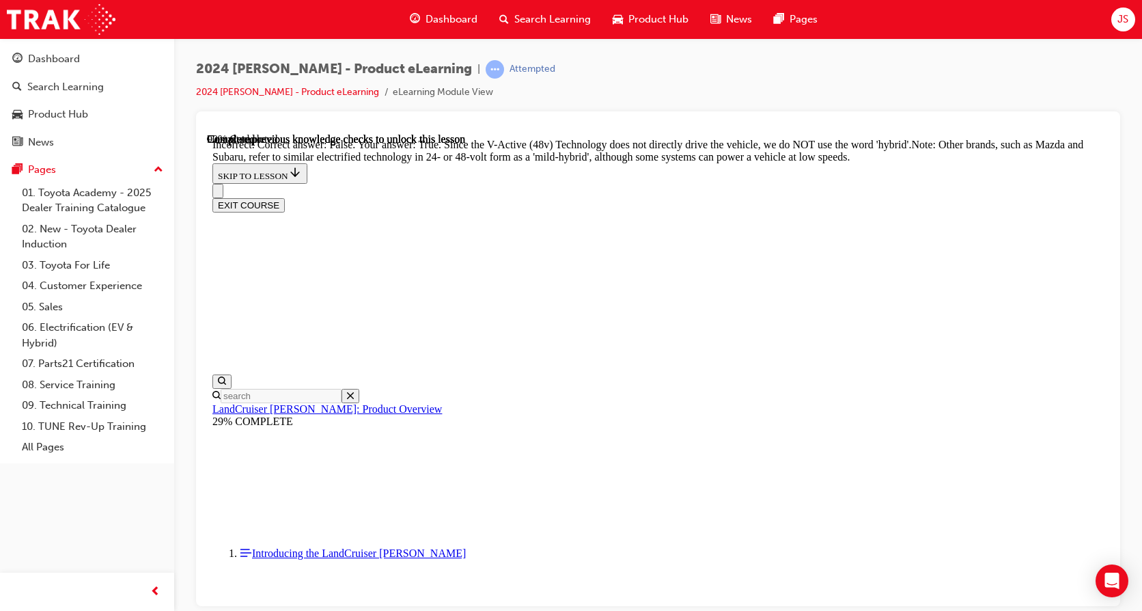
scroll to position [4247, 0]
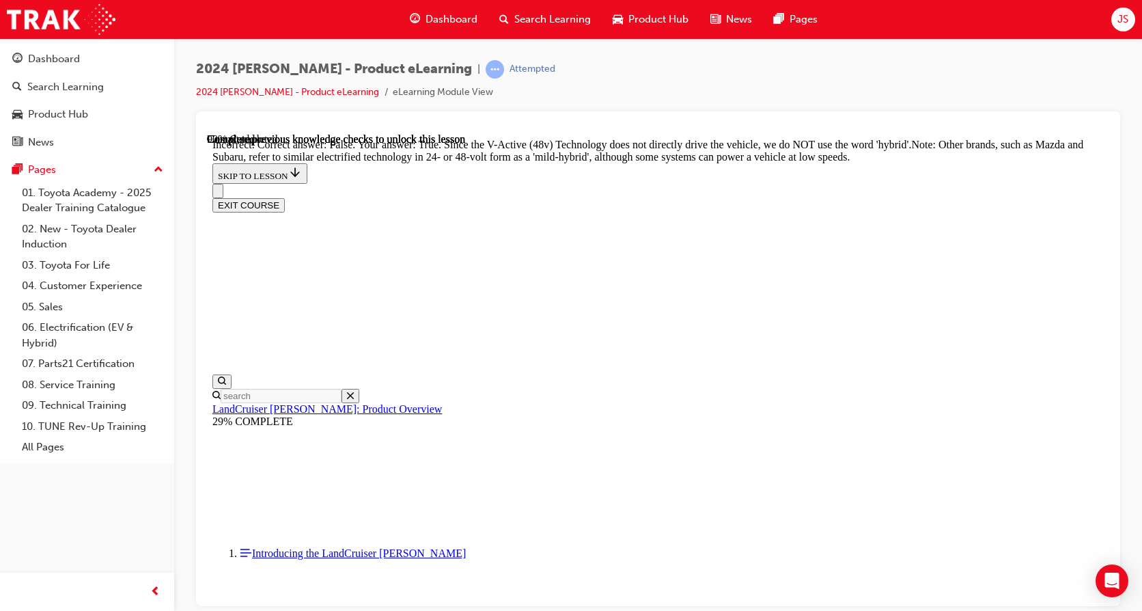
radio input "true"
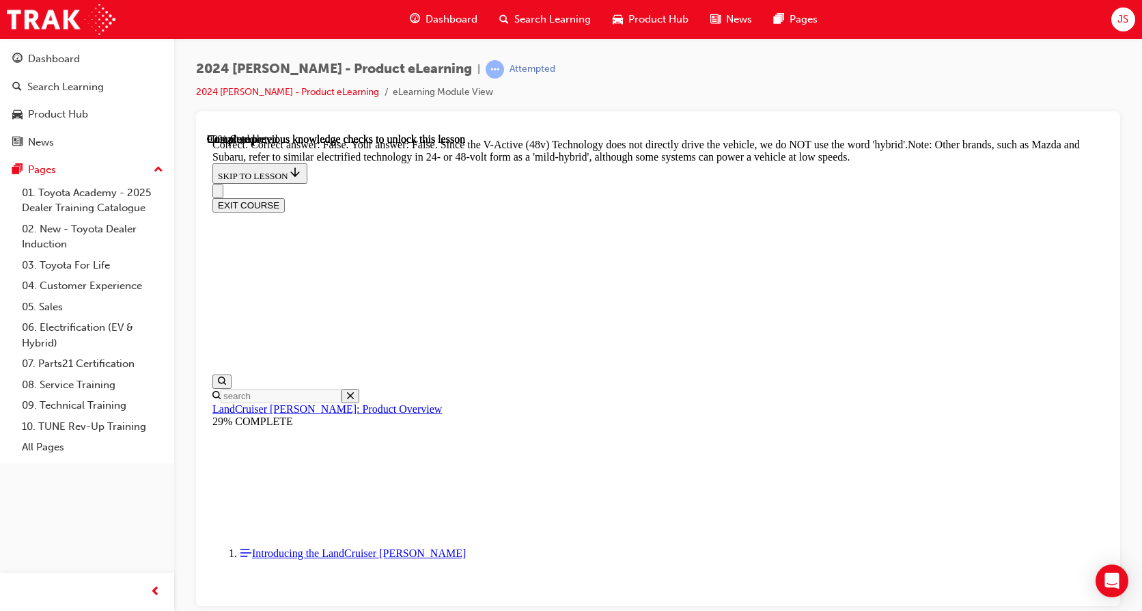
radio input "true"
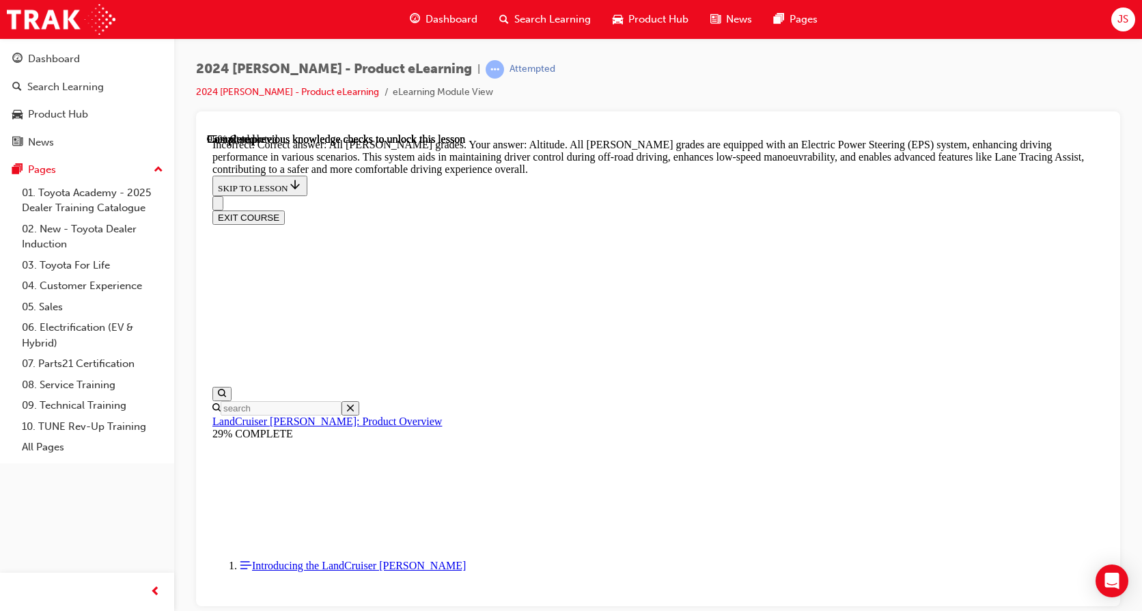
scroll to position [4957, 0]
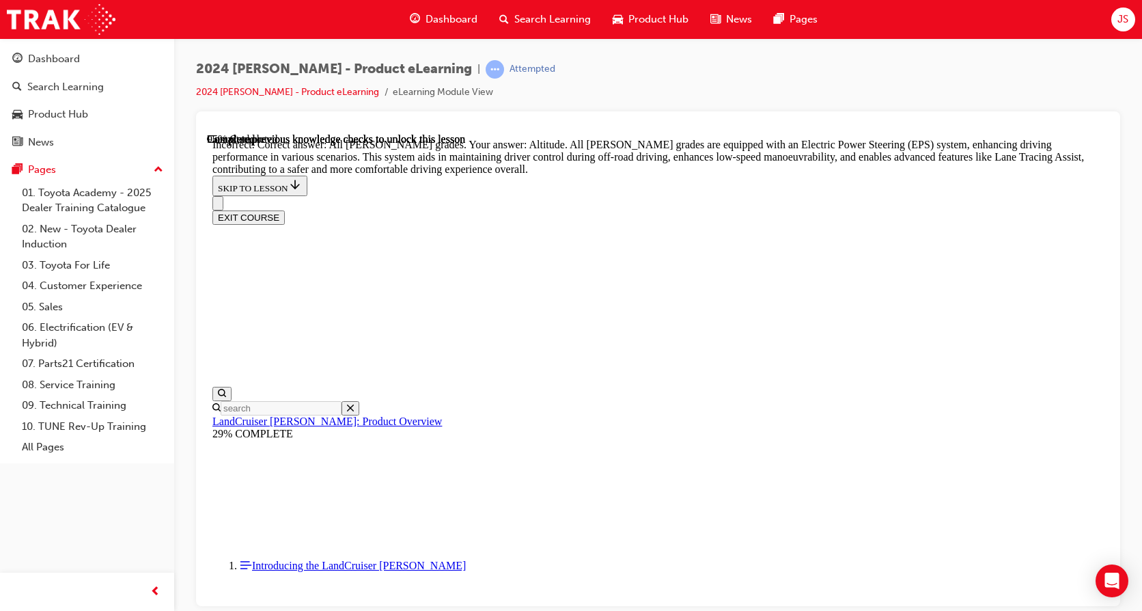
radio input "true"
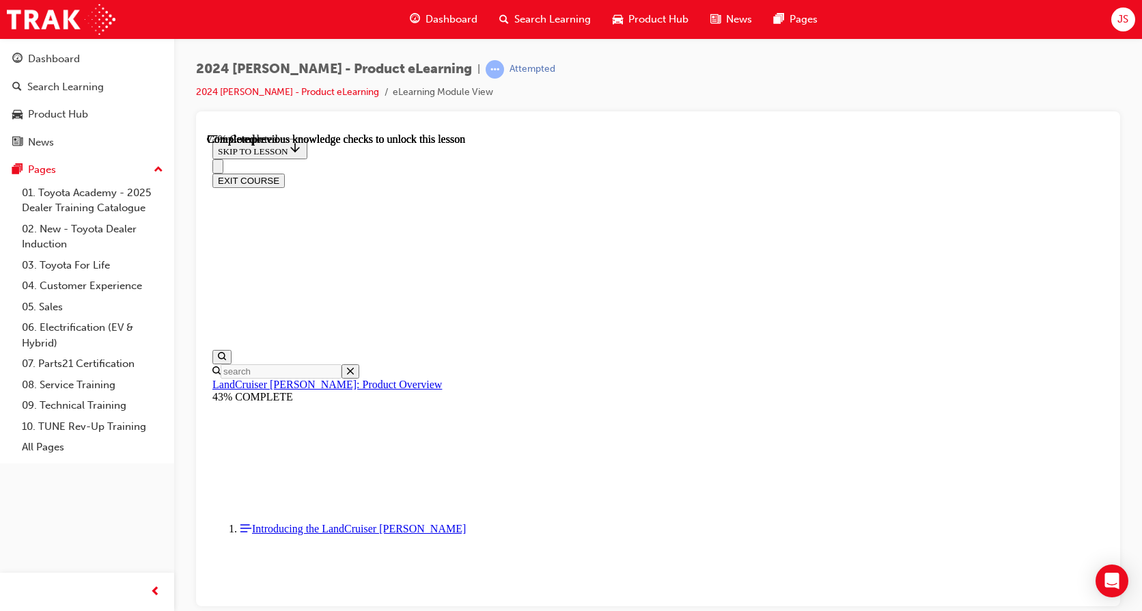
scroll to position [4400, 0]
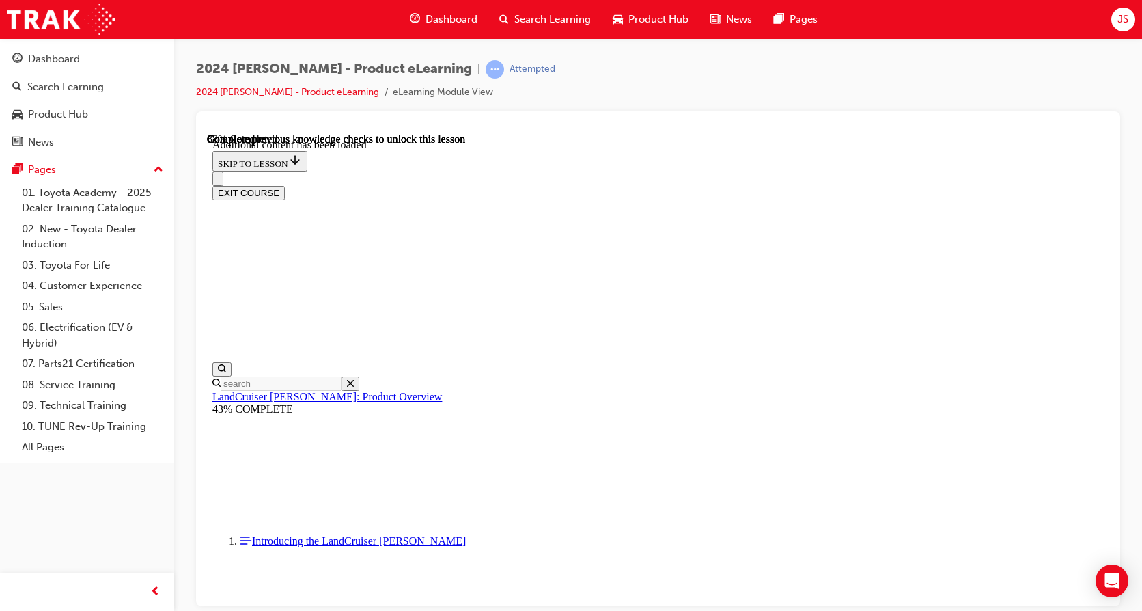
scroll to position [4727, 0]
checkbox input "true"
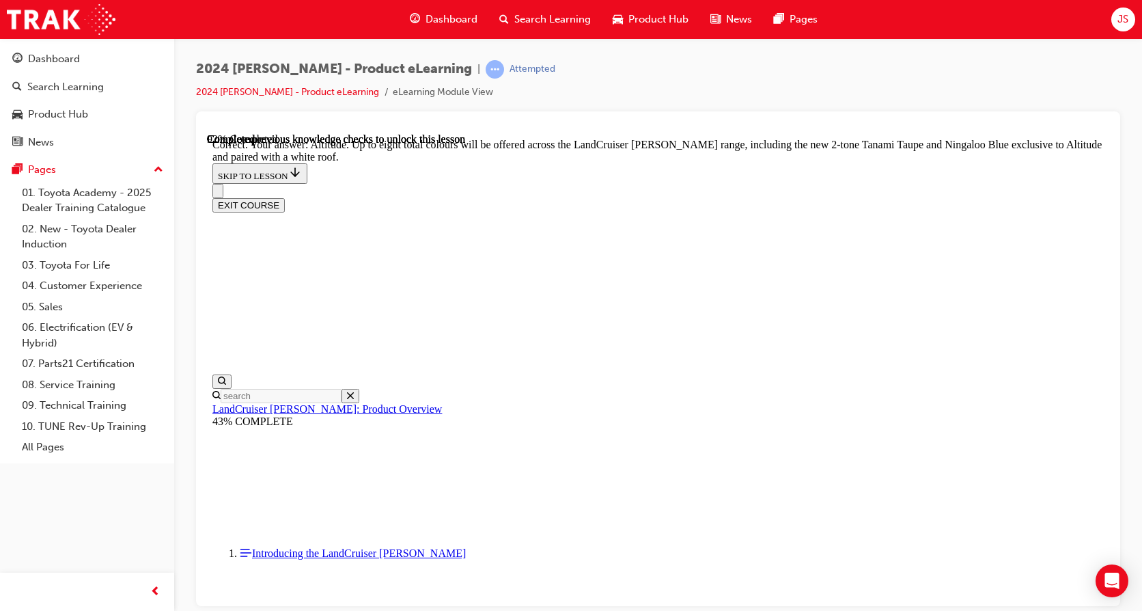
scroll to position [5479, 0]
checkbox input "true"
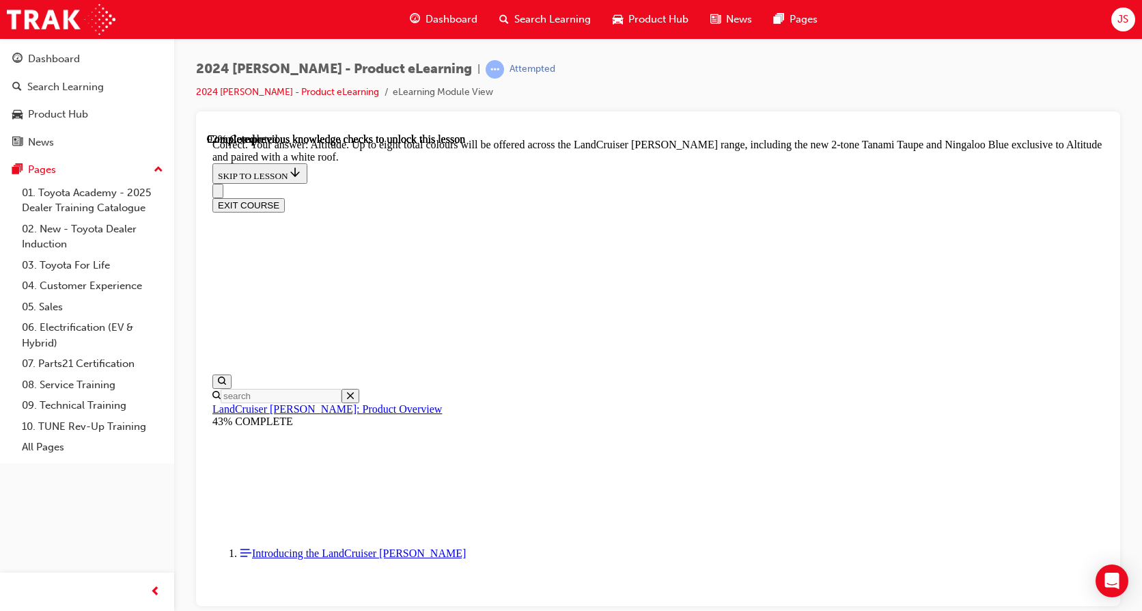
checkbox input "true"
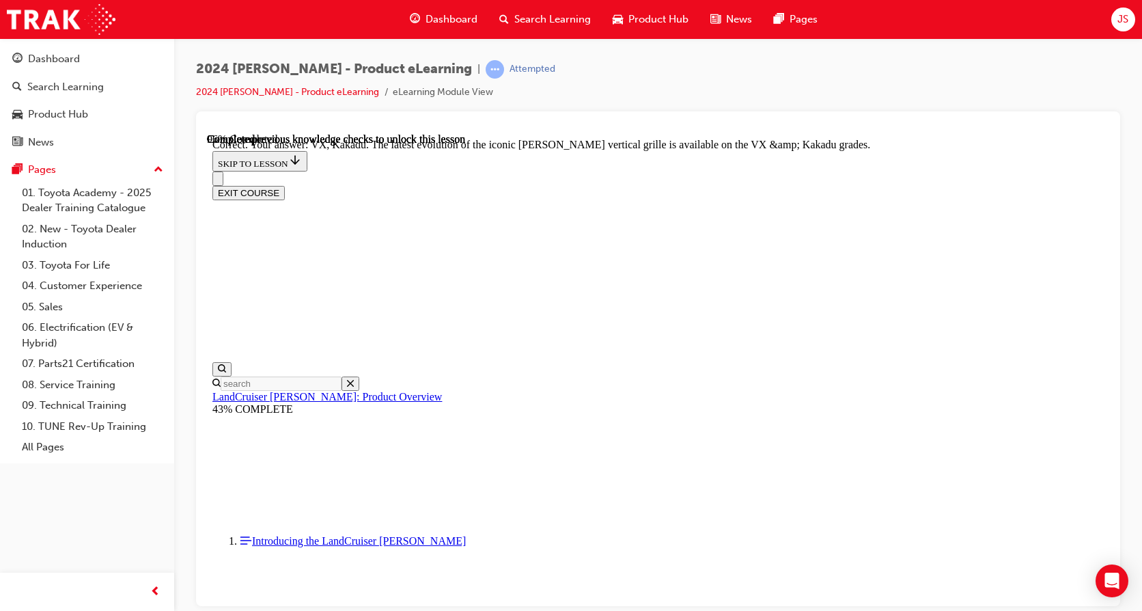
scroll to position [5957, 0]
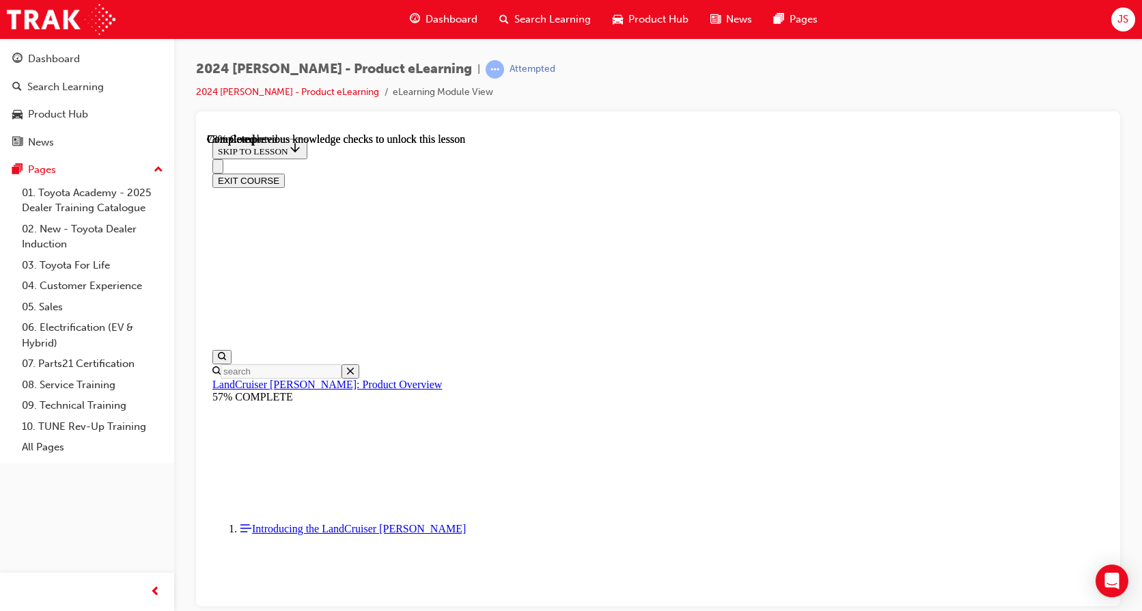
scroll to position [3192, 0]
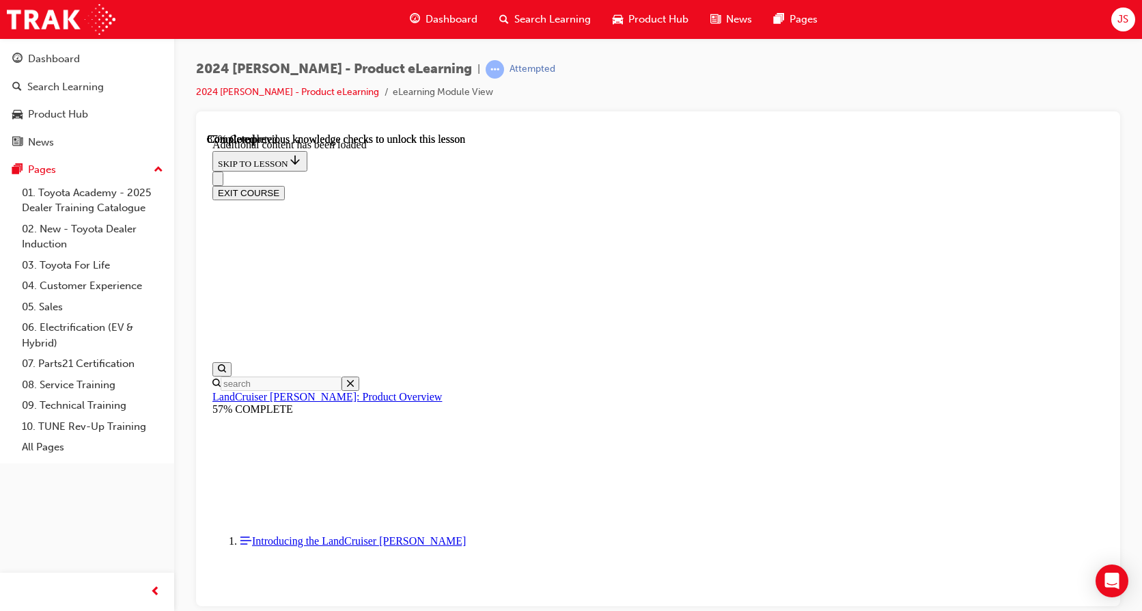
scroll to position [3518, 0]
radio input "true"
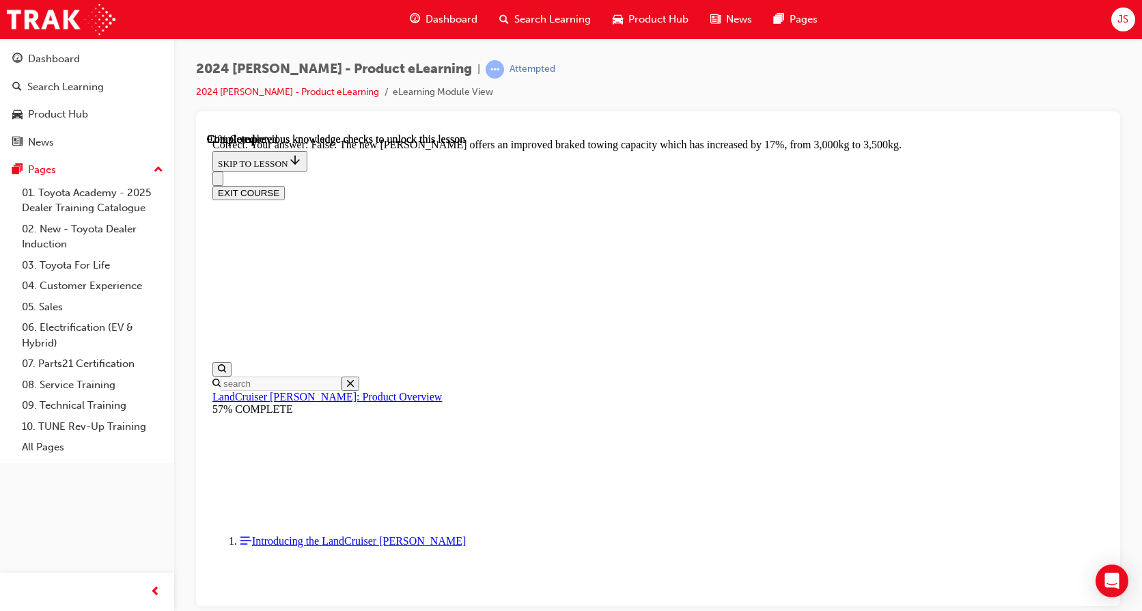
scroll to position [3997, 0]
radio input "true"
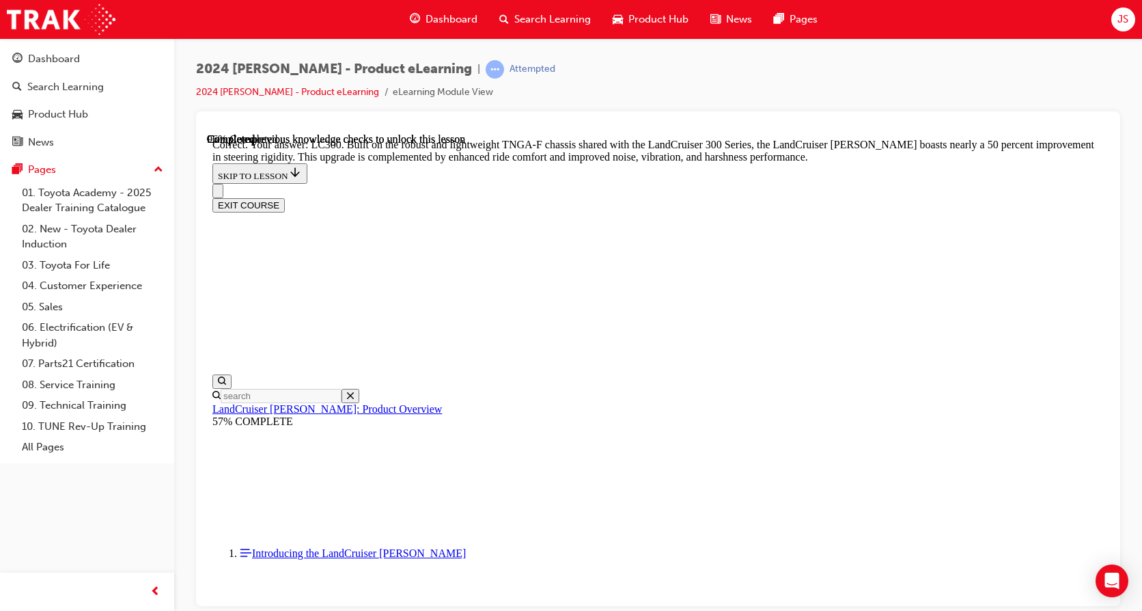
scroll to position [4472, 0]
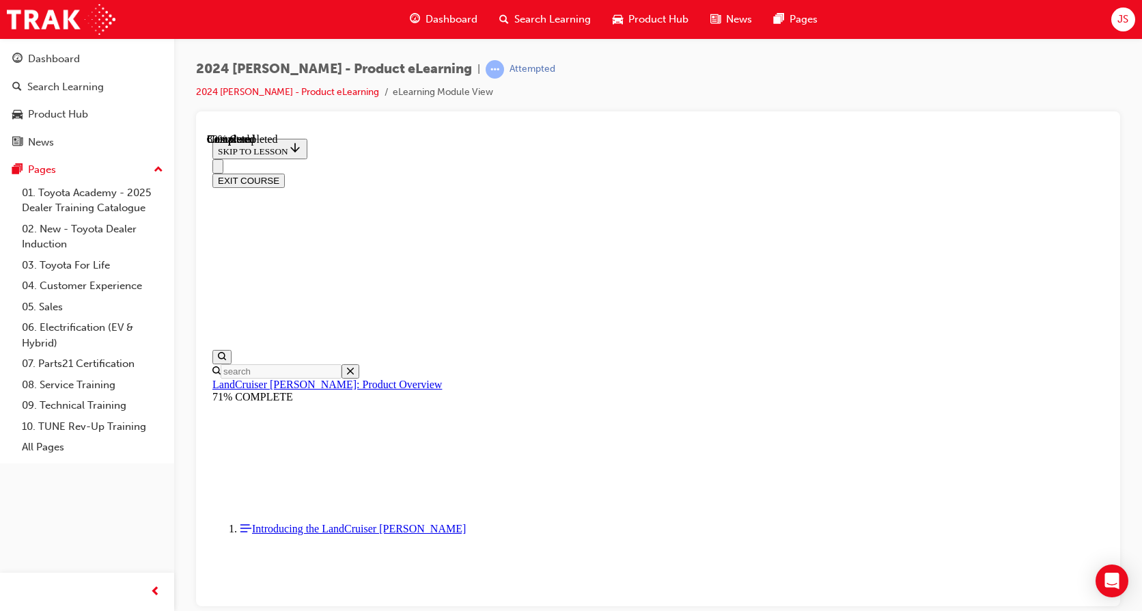
scroll to position [1531, 0]
click at [285, 173] on button "EXIT COURSE" at bounding box center [249, 180] width 72 height 14
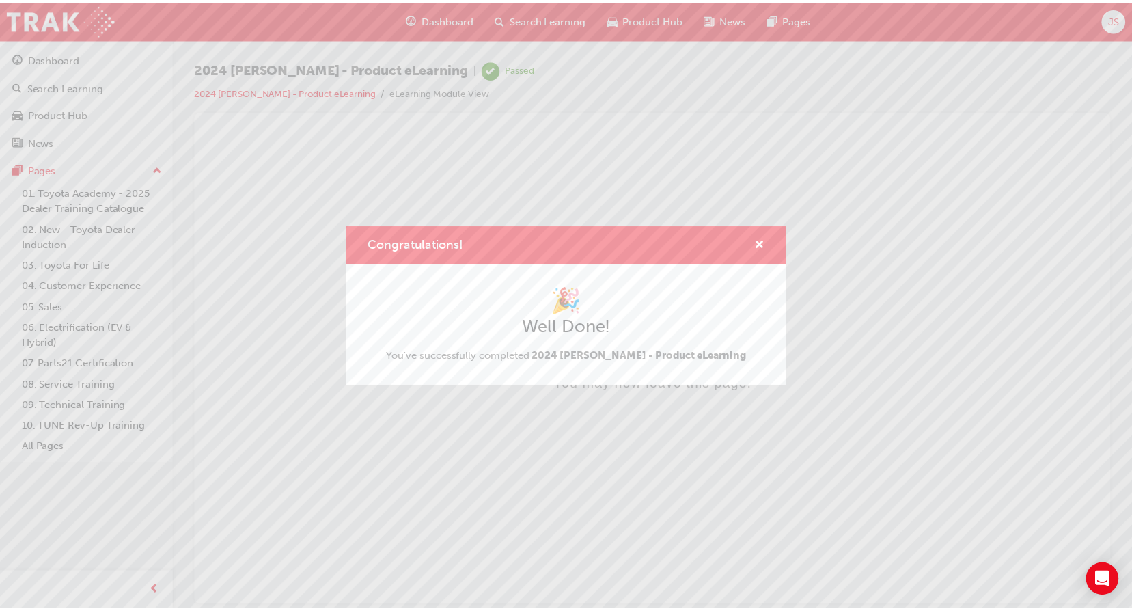
scroll to position [0, 0]
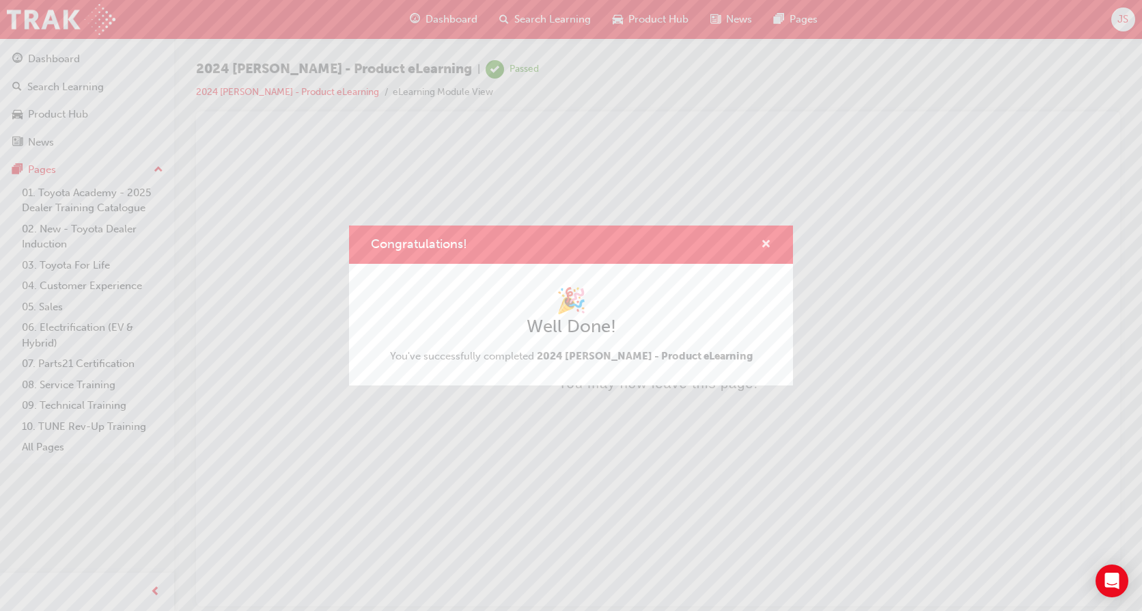
click at [767, 246] on span "cross-icon" at bounding box center [766, 245] width 10 height 12
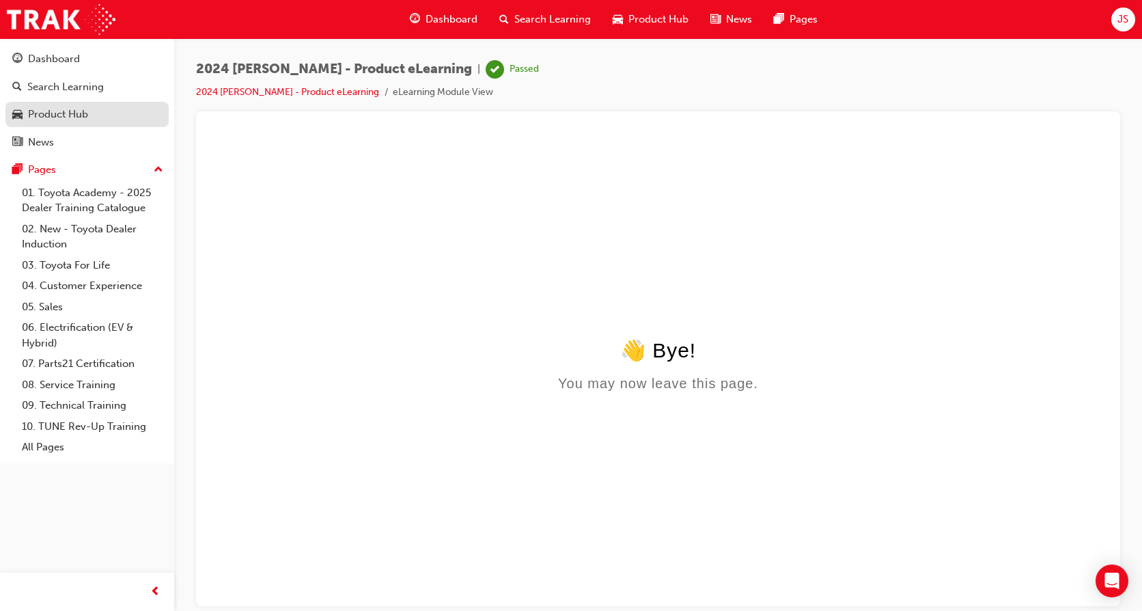
click at [46, 116] on div "Product Hub" at bounding box center [58, 115] width 60 height 16
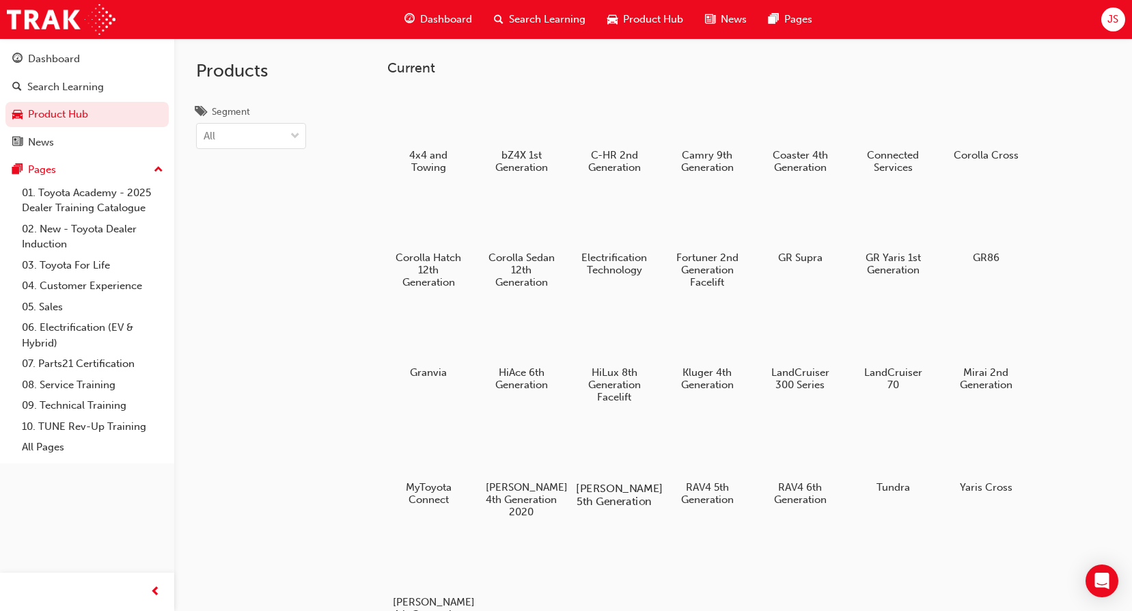
click at [595, 458] on div at bounding box center [615, 449] width 76 height 55
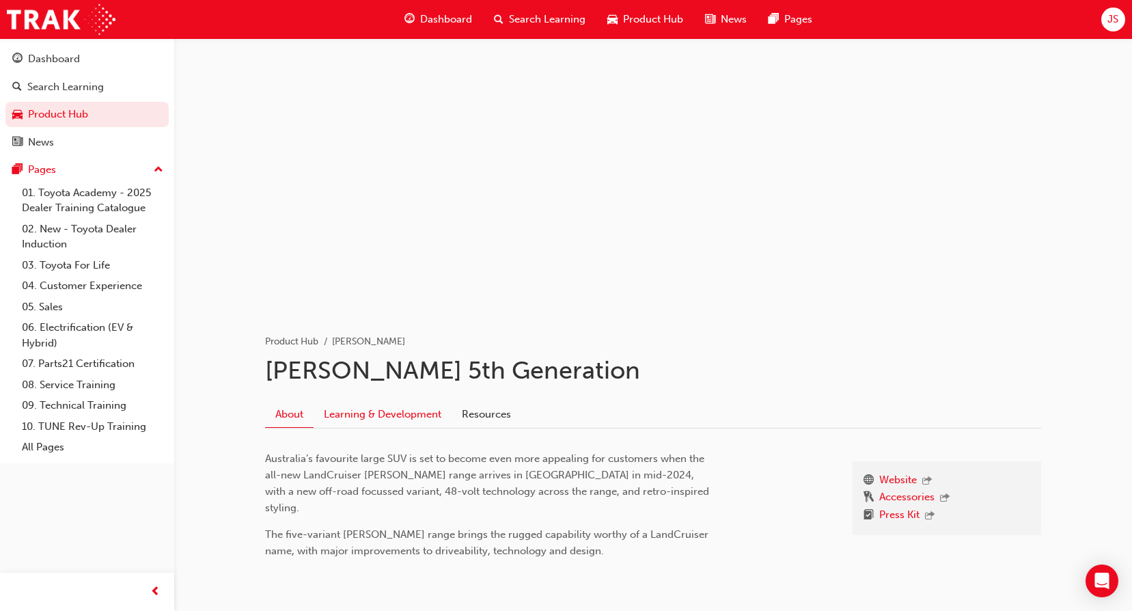
click at [408, 416] on link "Learning & Development" at bounding box center [383, 414] width 138 height 26
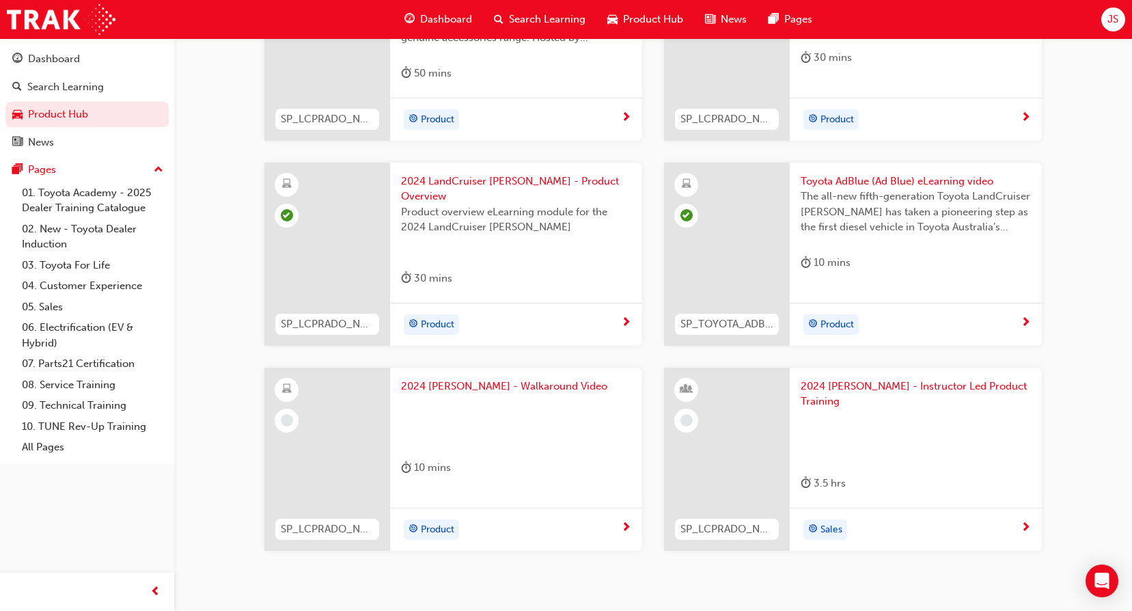
scroll to position [491, 0]
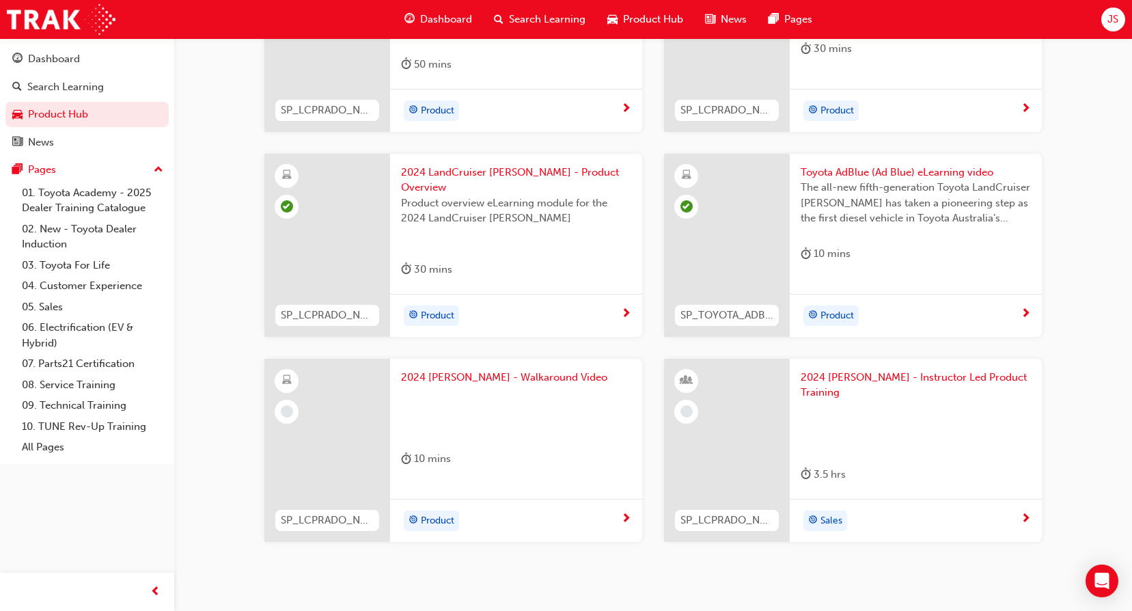
click at [441, 359] on div "2024 [PERSON_NAME] - Walkaround Video 10 mins" at bounding box center [516, 421] width 252 height 125
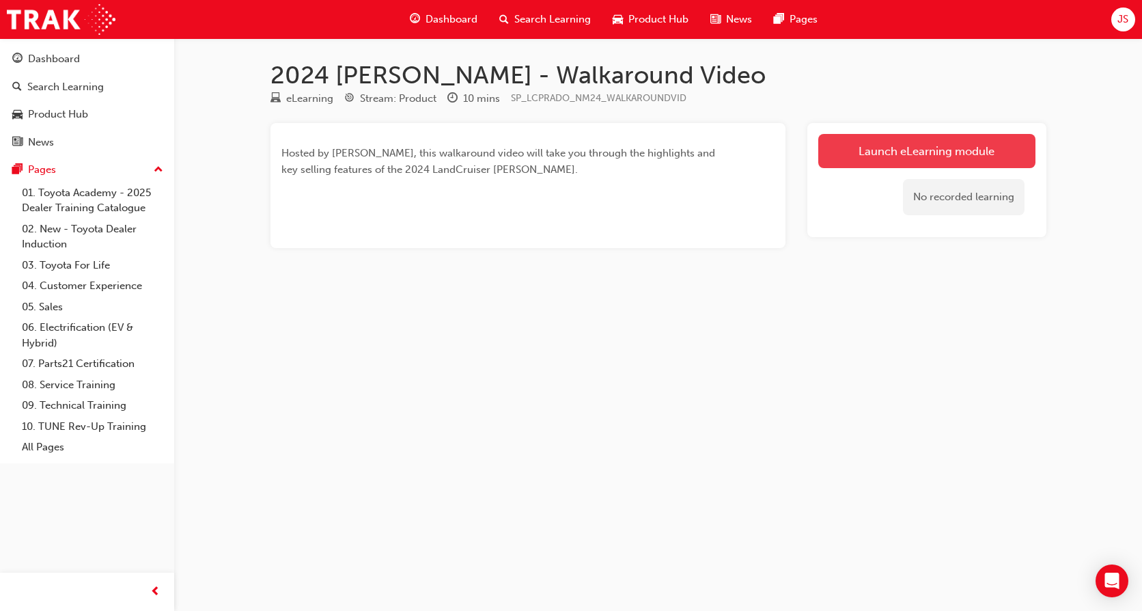
click at [970, 148] on link "Launch eLearning module" at bounding box center [927, 151] width 217 height 34
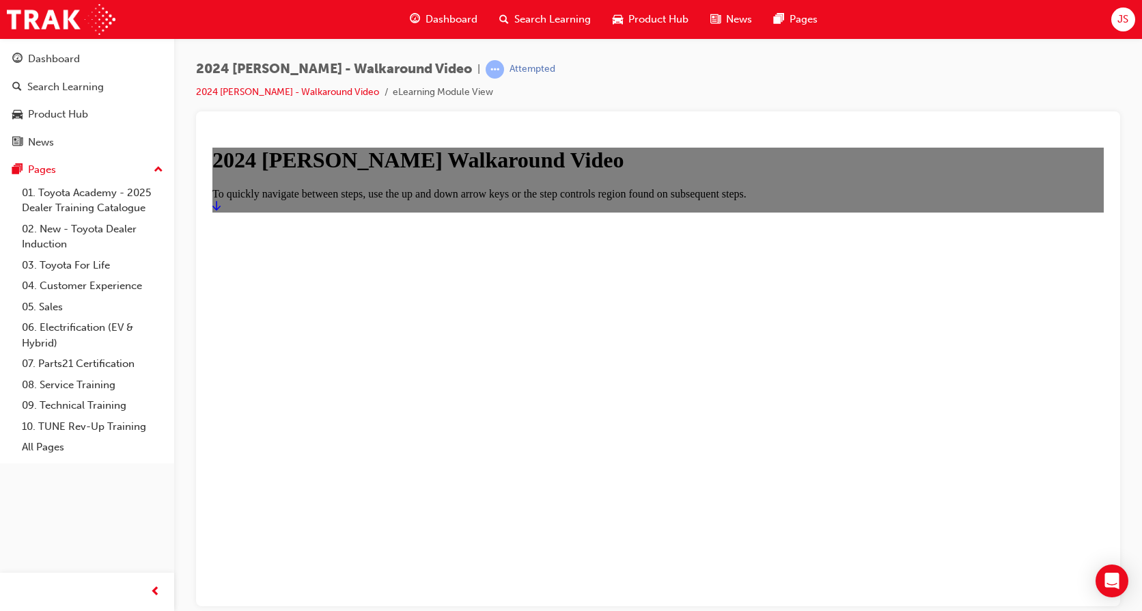
click at [221, 210] on icon "Start" at bounding box center [217, 205] width 8 height 11
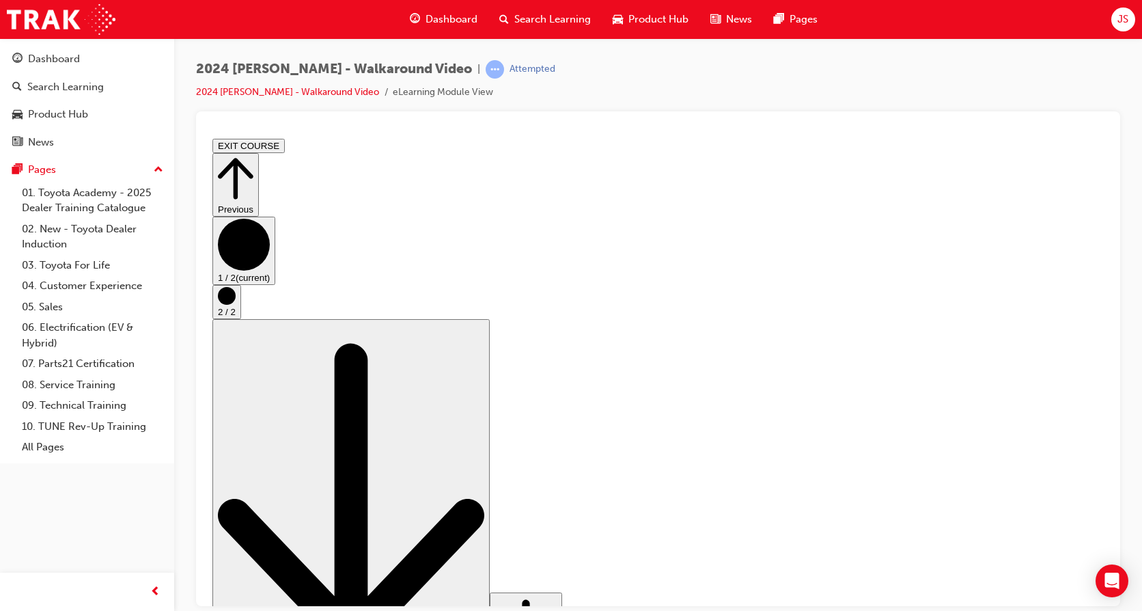
click at [236, 304] on circle "Step controls" at bounding box center [227, 295] width 18 height 18
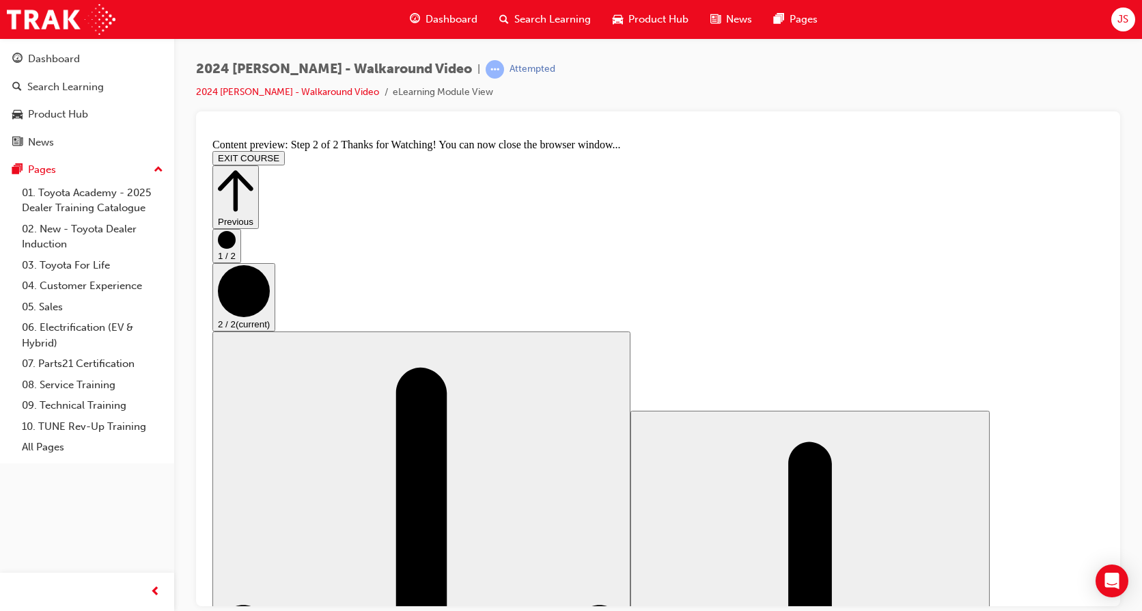
click at [285, 150] on button "EXIT COURSE" at bounding box center [249, 157] width 72 height 14
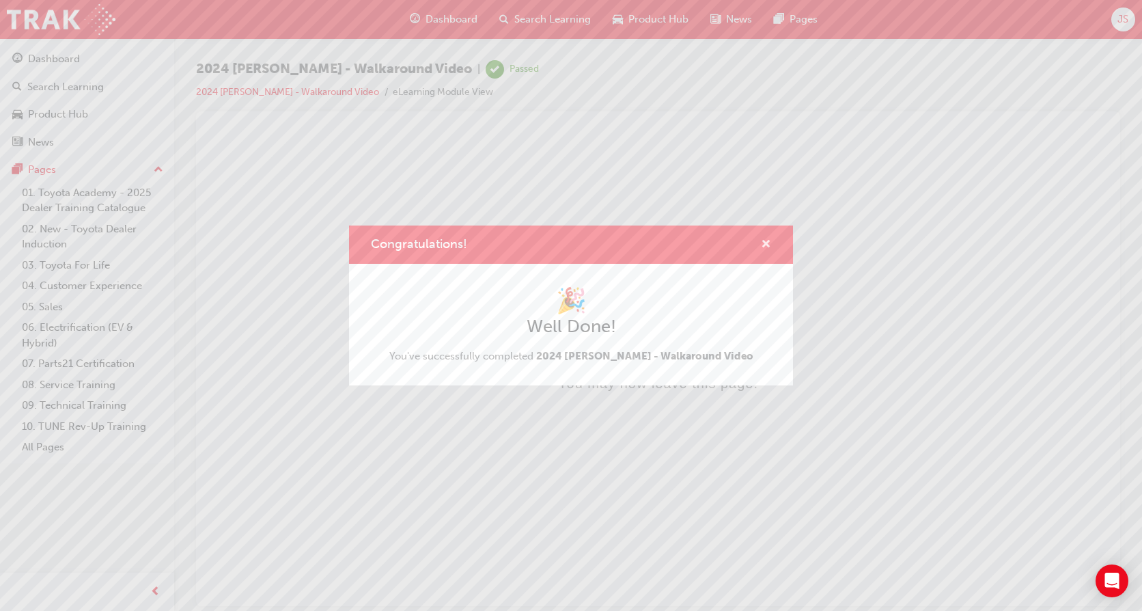
click at [766, 245] on span "cross-icon" at bounding box center [766, 245] width 10 height 12
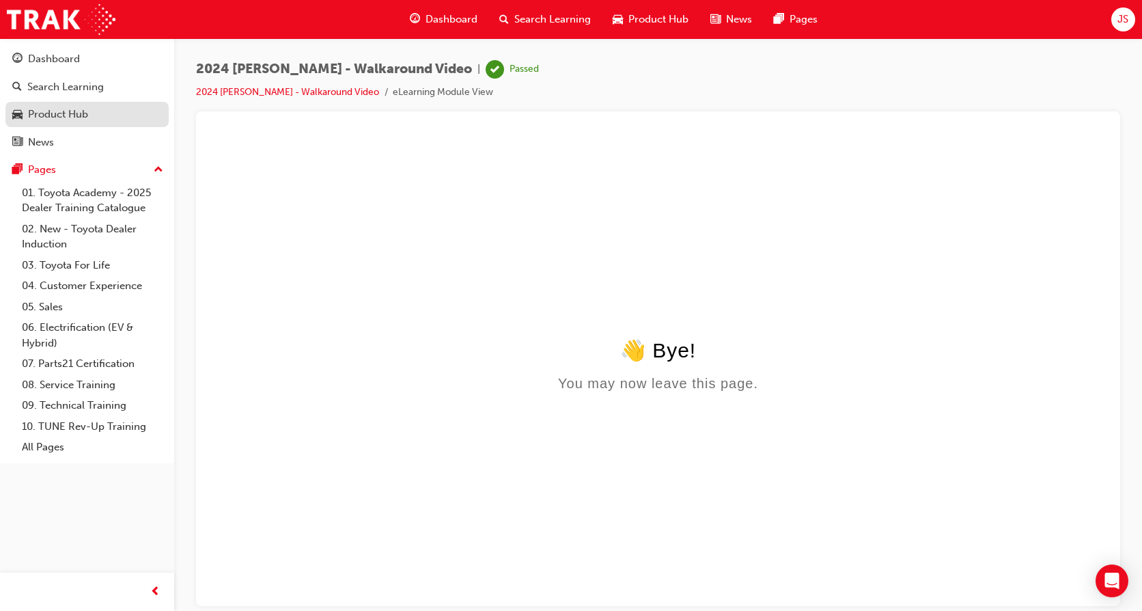
click at [66, 115] on div "Product Hub" at bounding box center [58, 115] width 60 height 16
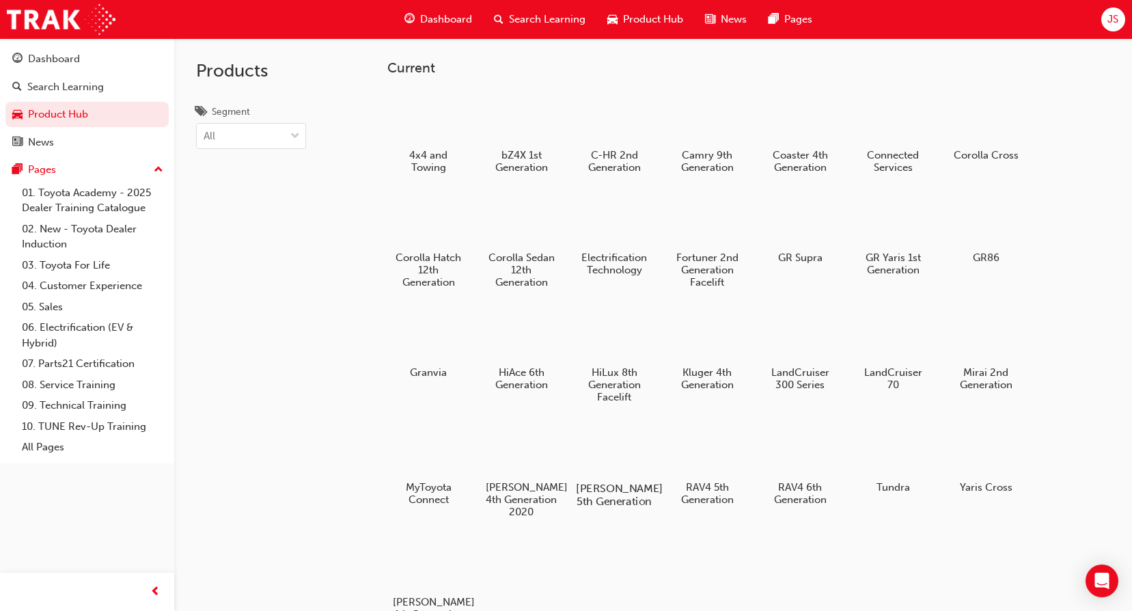
click at [622, 465] on div at bounding box center [615, 449] width 76 height 55
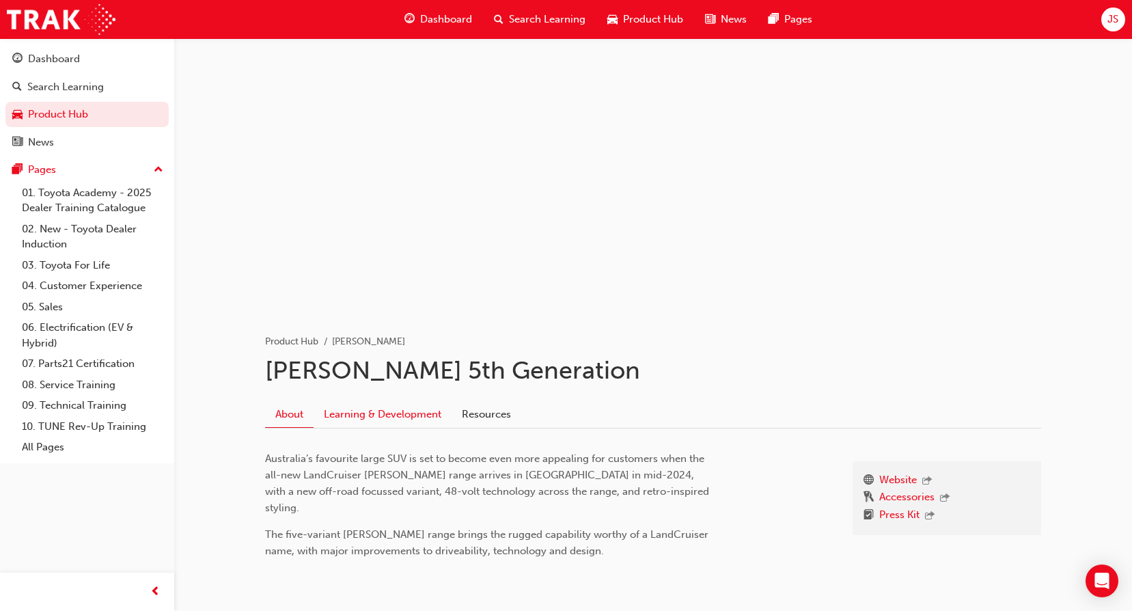
click at [402, 413] on link "Learning & Development" at bounding box center [383, 414] width 138 height 26
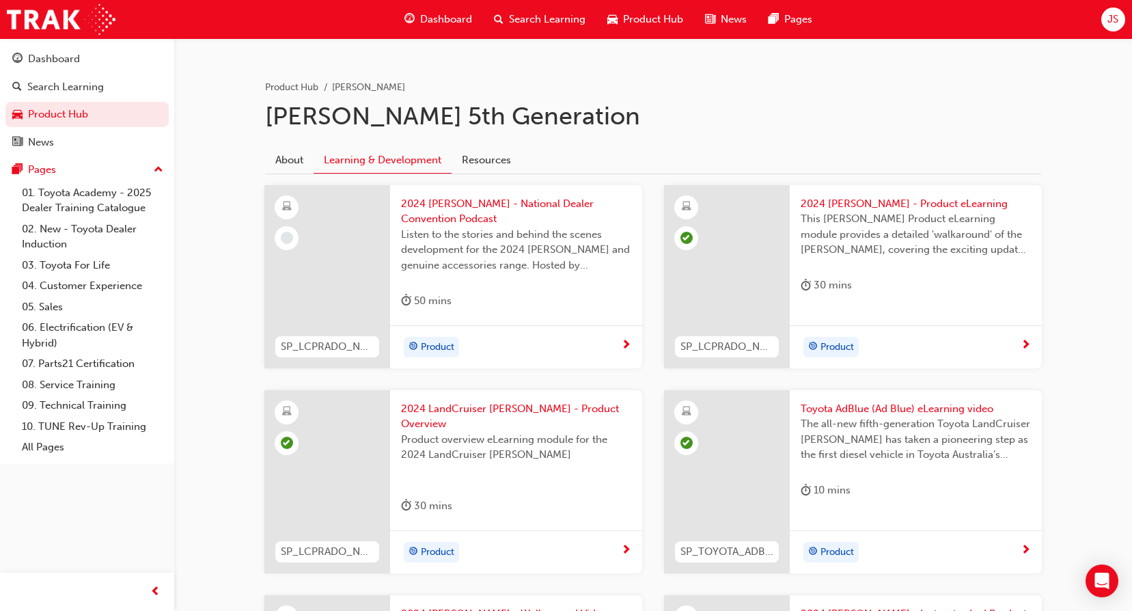
scroll to position [149, 0]
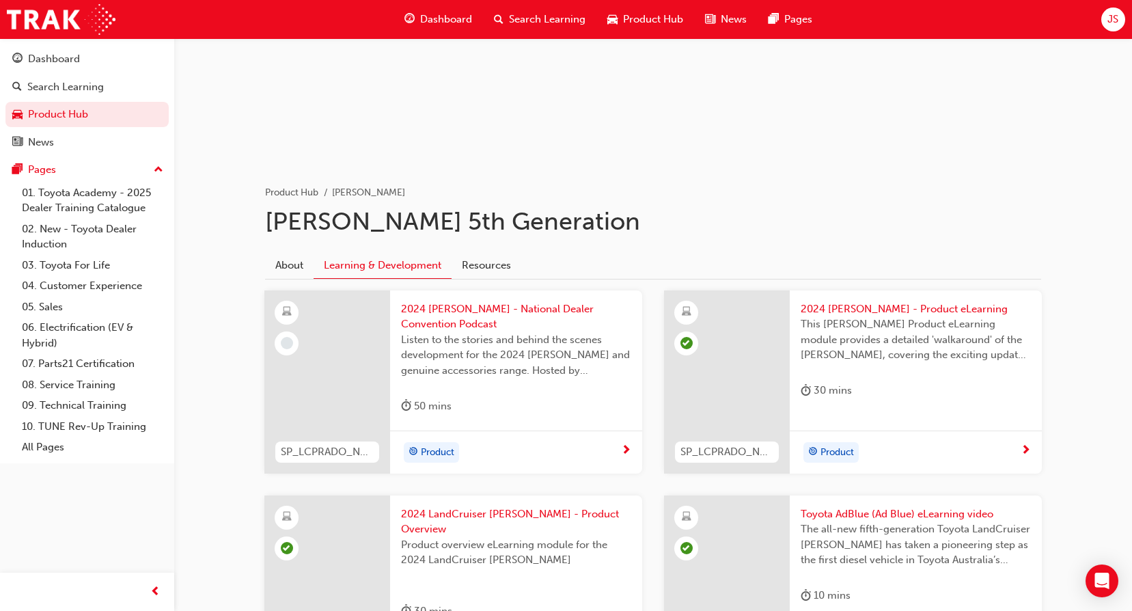
click at [566, 303] on span "2024 [PERSON_NAME] - National Dealer Convention Podcast" at bounding box center [516, 316] width 230 height 31
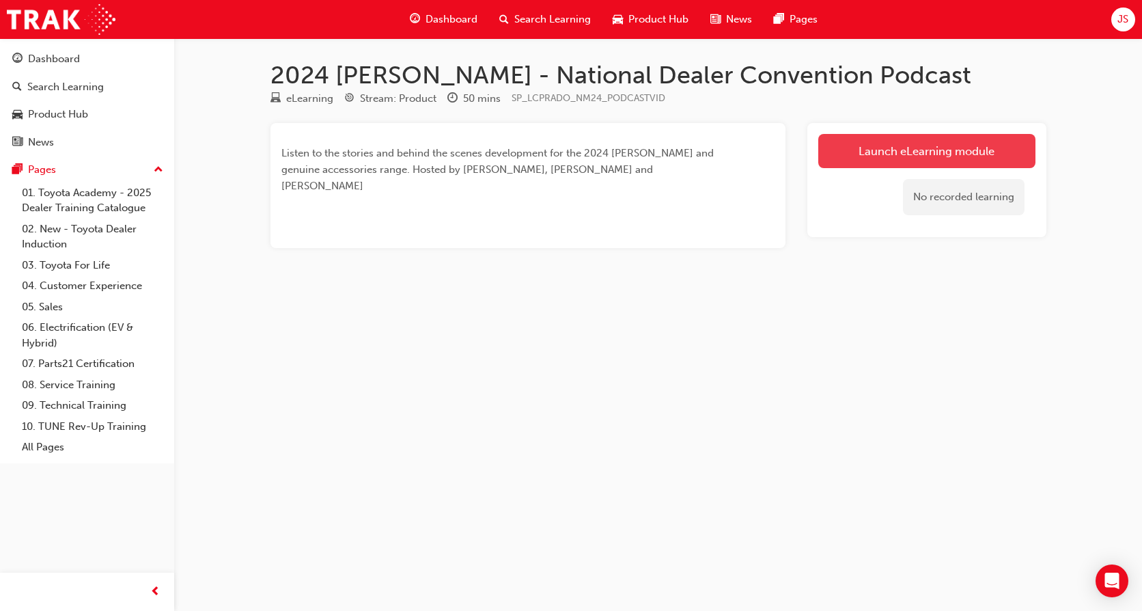
click at [931, 144] on link "Launch eLearning module" at bounding box center [927, 151] width 217 height 34
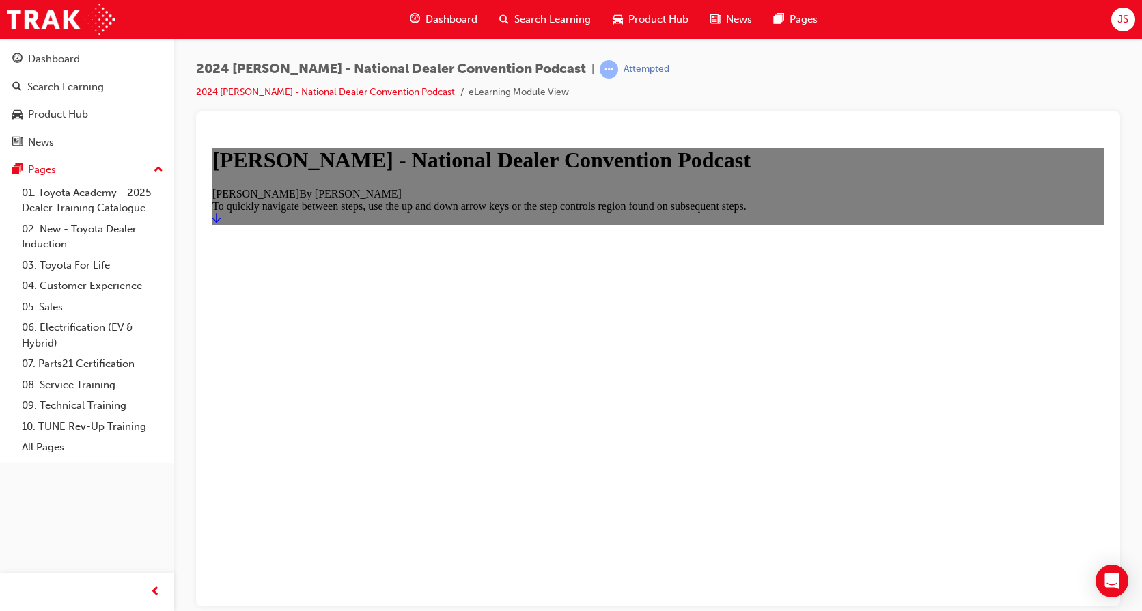
click at [221, 223] on icon "Start" at bounding box center [217, 217] width 8 height 11
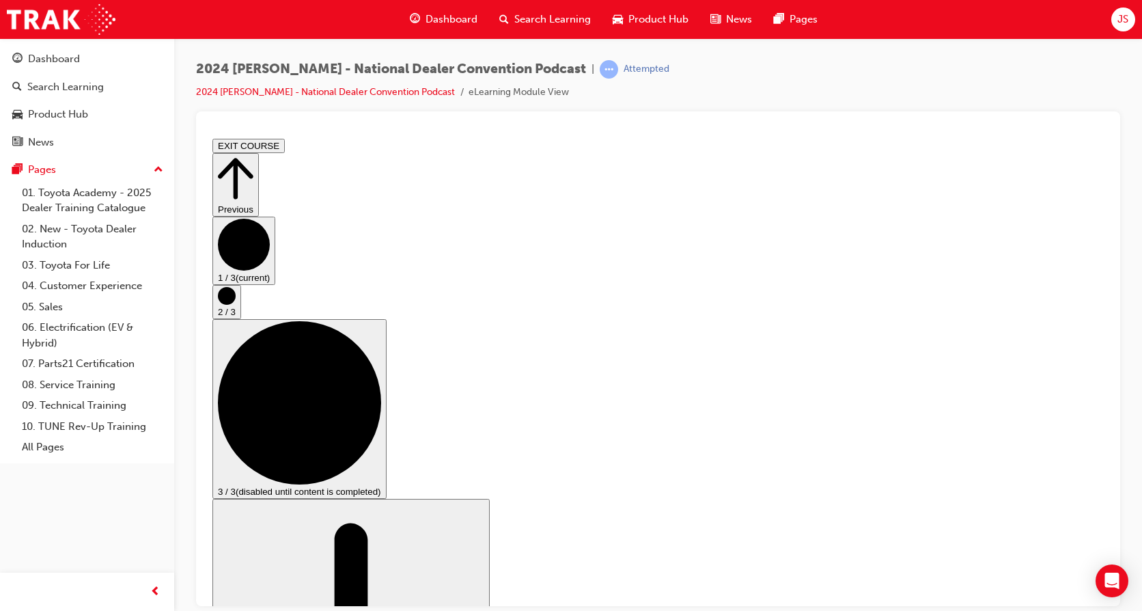
click at [236, 304] on circle "Step controls" at bounding box center [227, 295] width 18 height 18
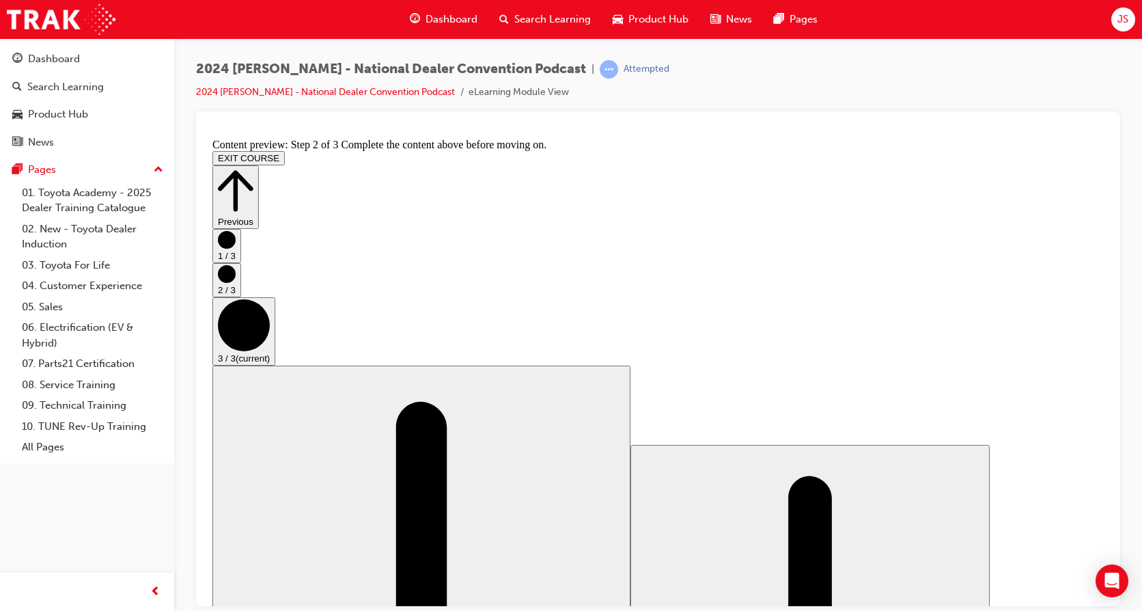
click at [285, 150] on button "EXIT COURSE" at bounding box center [249, 157] width 72 height 14
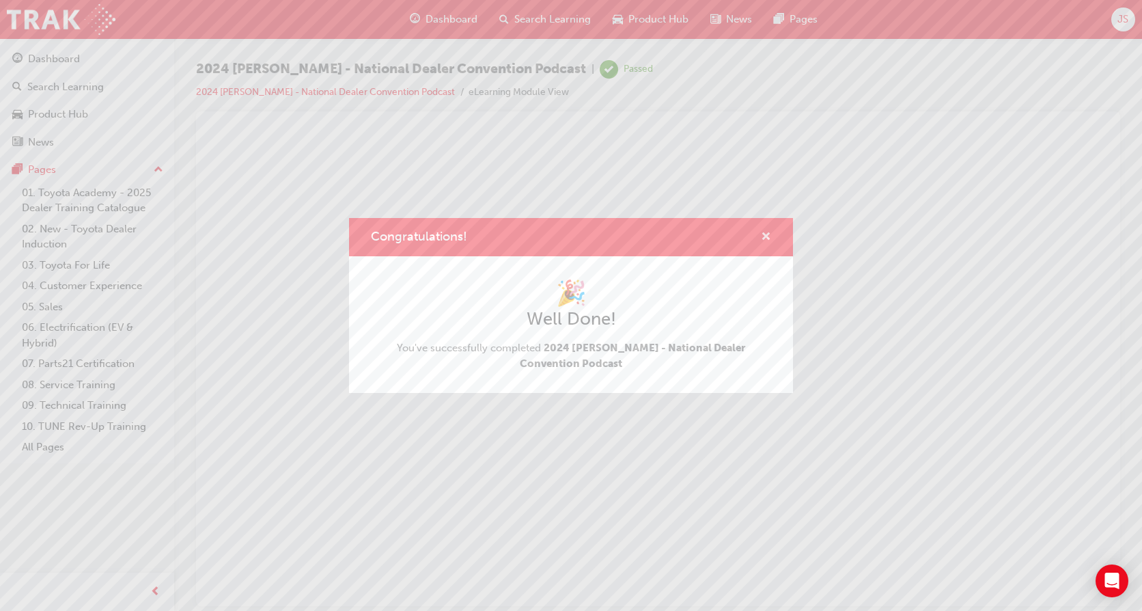
click at [763, 232] on span "cross-icon" at bounding box center [766, 238] width 10 height 12
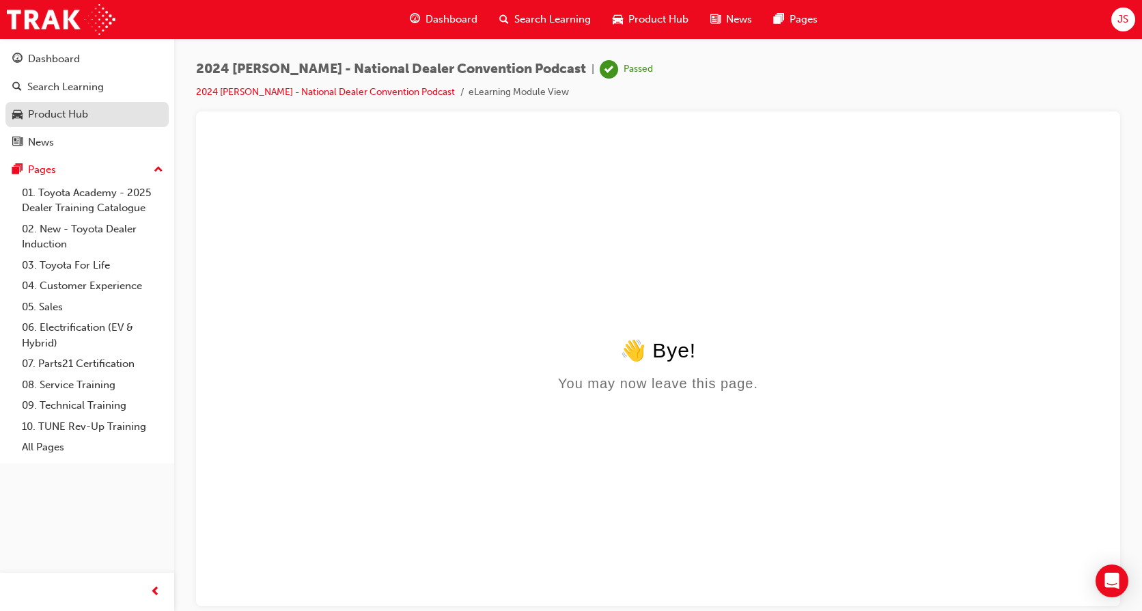
click at [75, 116] on div "Product Hub" at bounding box center [58, 115] width 60 height 16
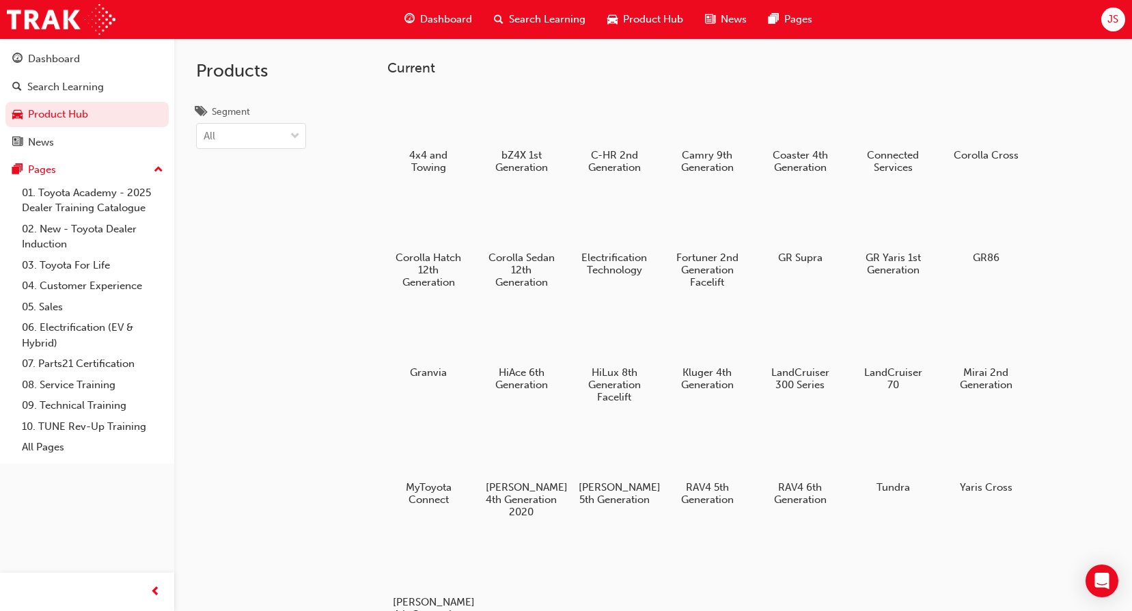
click at [634, 463] on div at bounding box center [615, 449] width 72 height 51
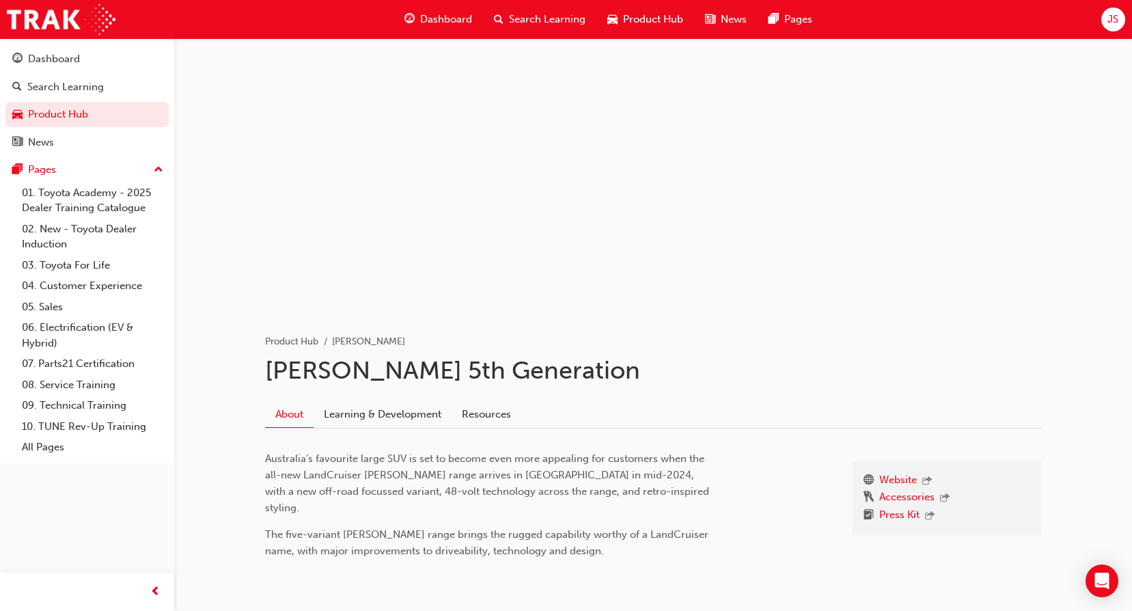
scroll to position [46, 0]
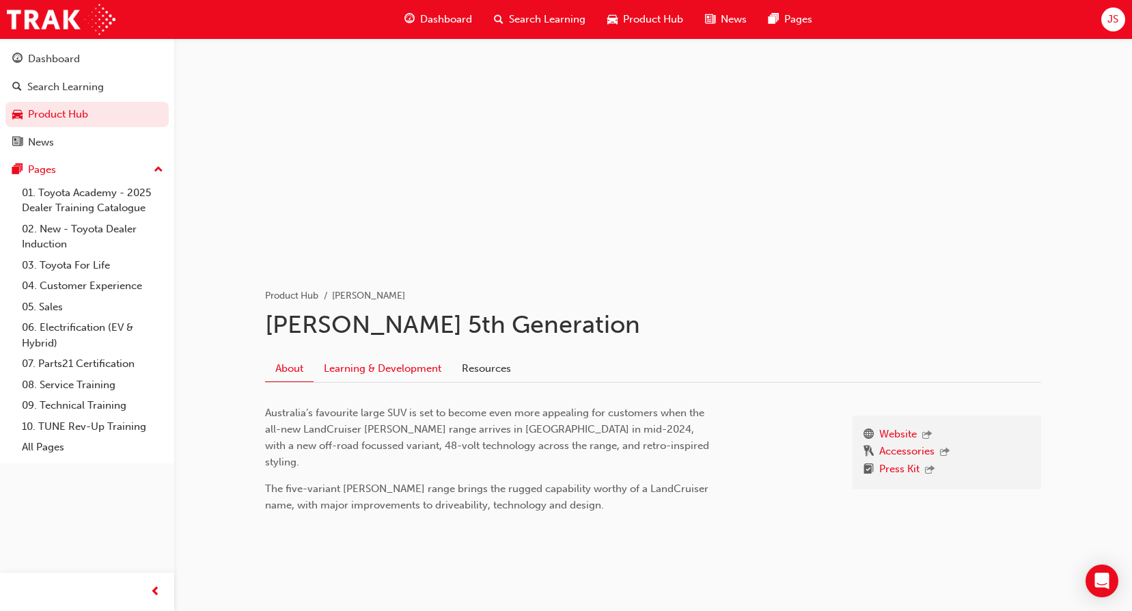
click at [401, 365] on link "Learning & Development" at bounding box center [383, 368] width 138 height 26
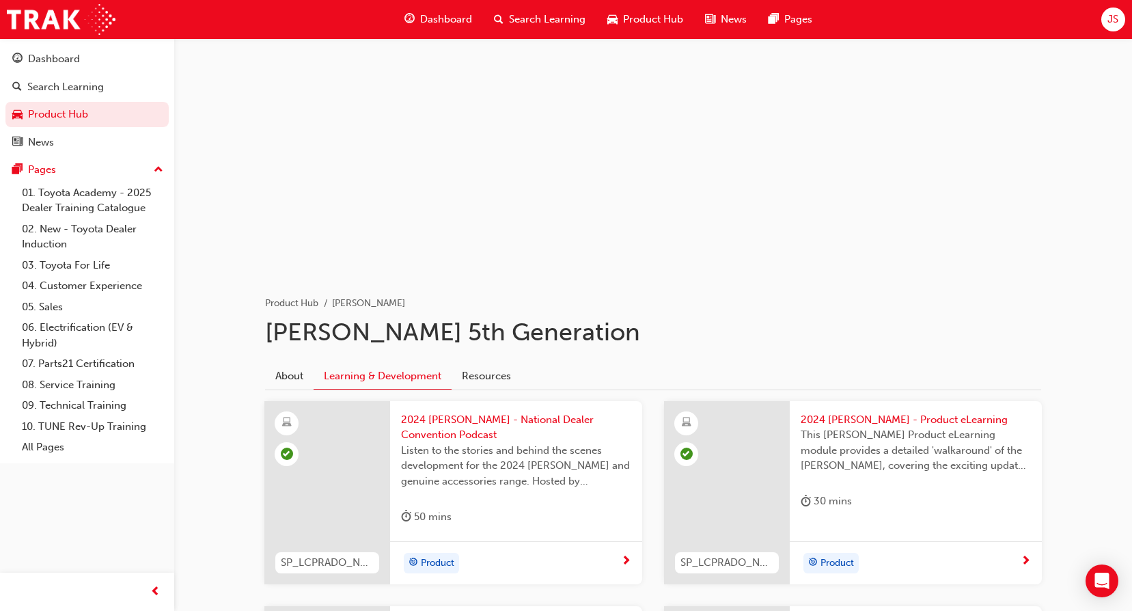
scroll to position [12, 0]
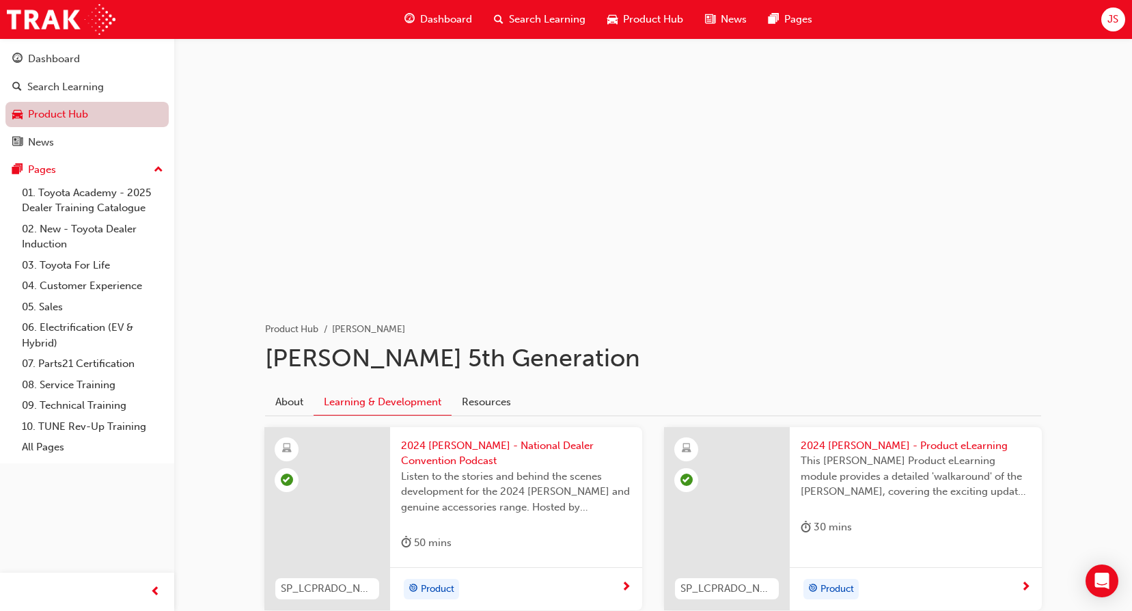
click at [56, 113] on link "Product Hub" at bounding box center [86, 114] width 163 height 25
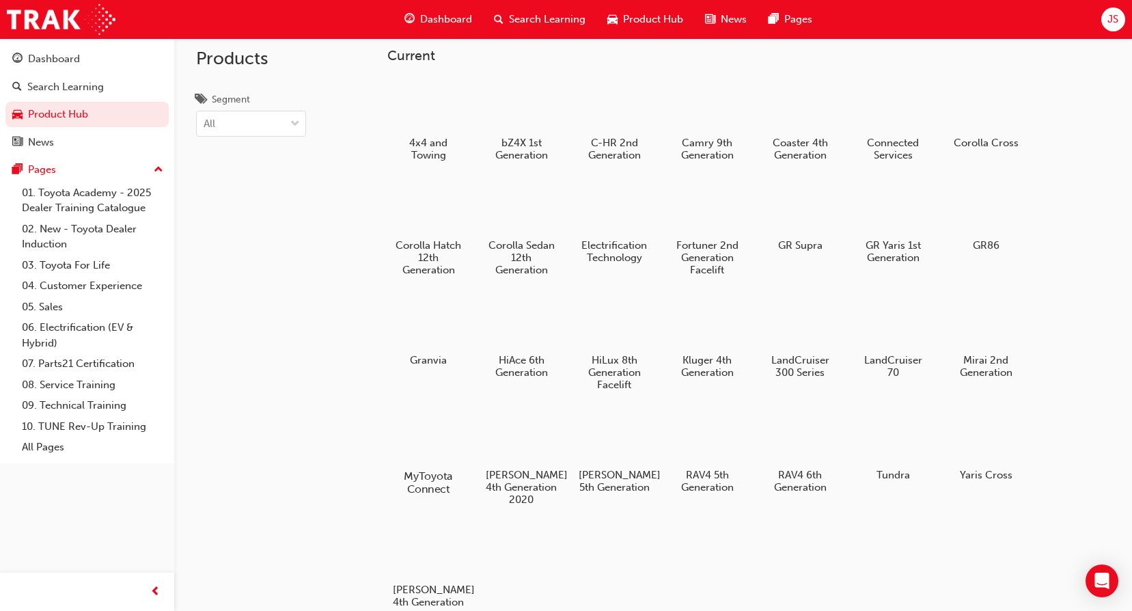
click at [452, 482] on h5 "MyToyota Connect" at bounding box center [429, 482] width 76 height 26
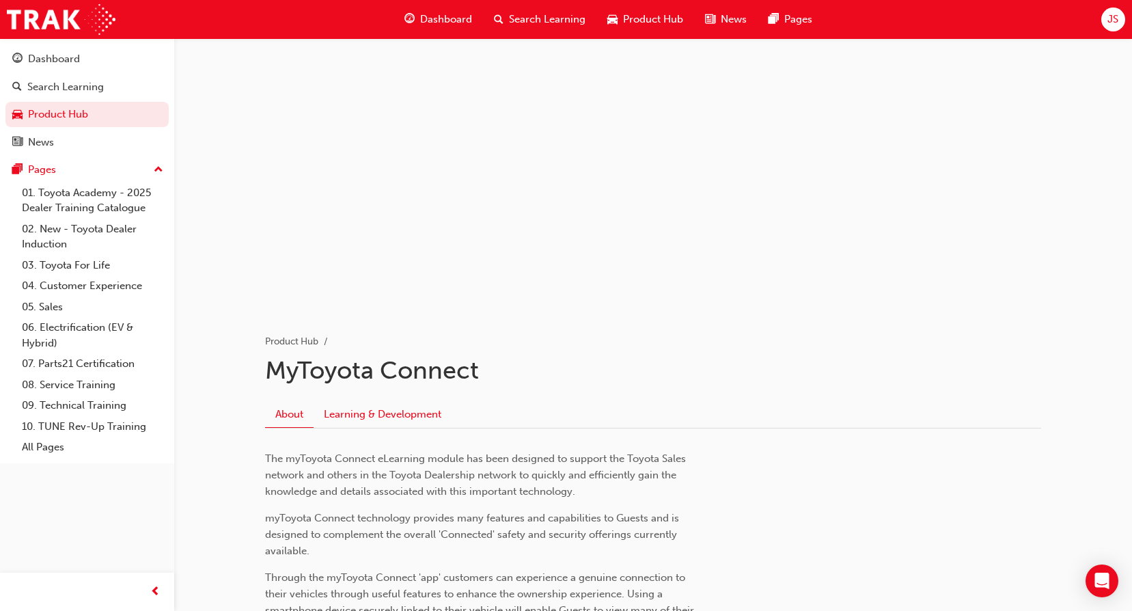
click at [396, 410] on link "Learning & Development" at bounding box center [383, 414] width 138 height 26
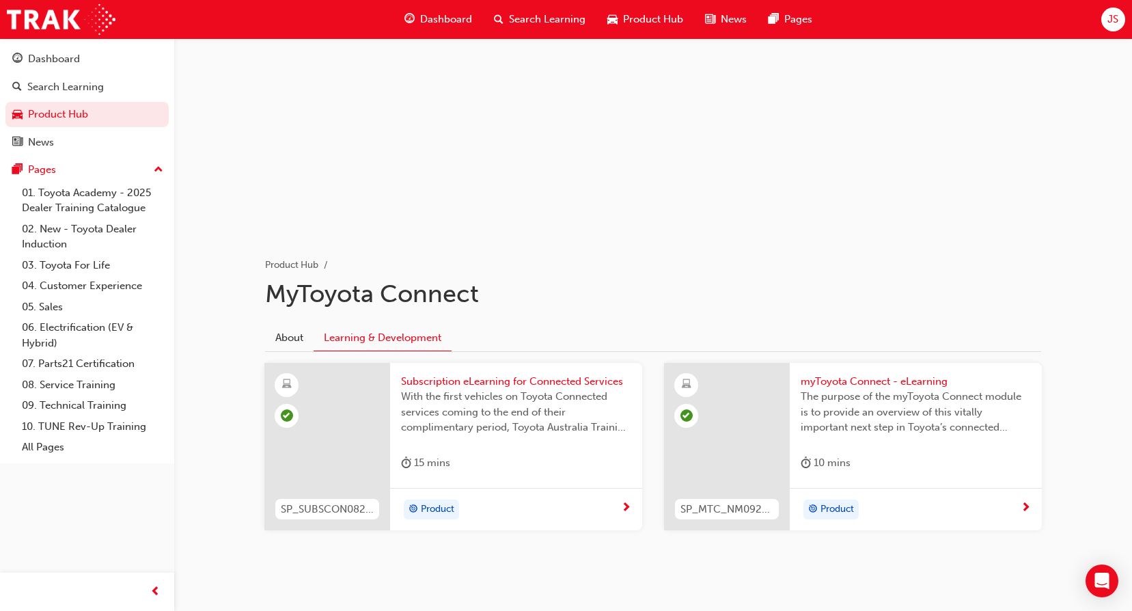
scroll to position [96, 0]
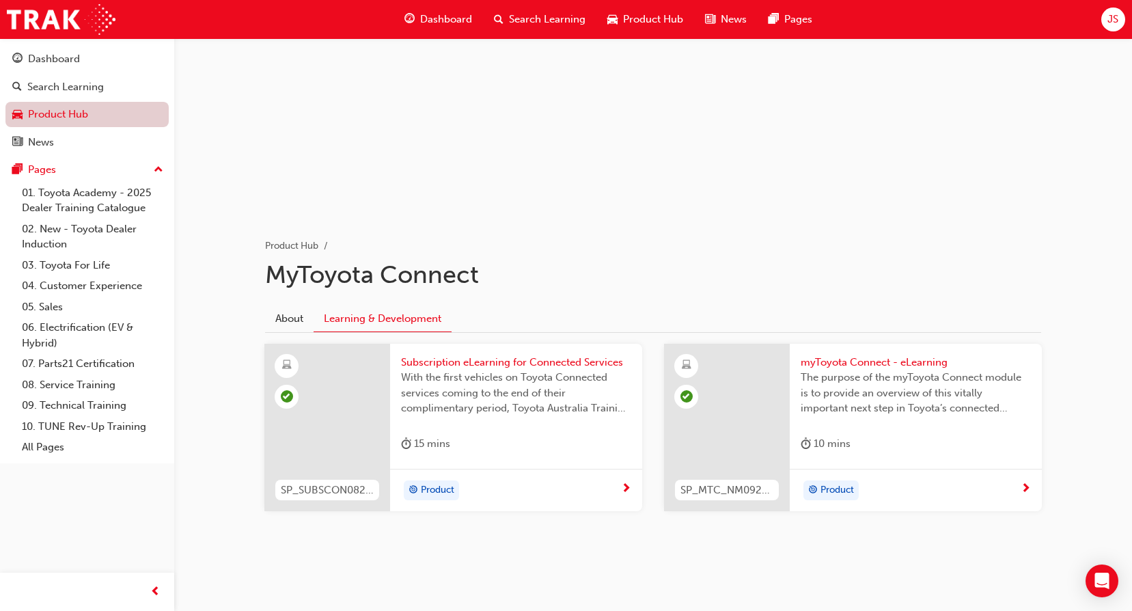
click at [72, 114] on link "Product Hub" at bounding box center [86, 114] width 163 height 25
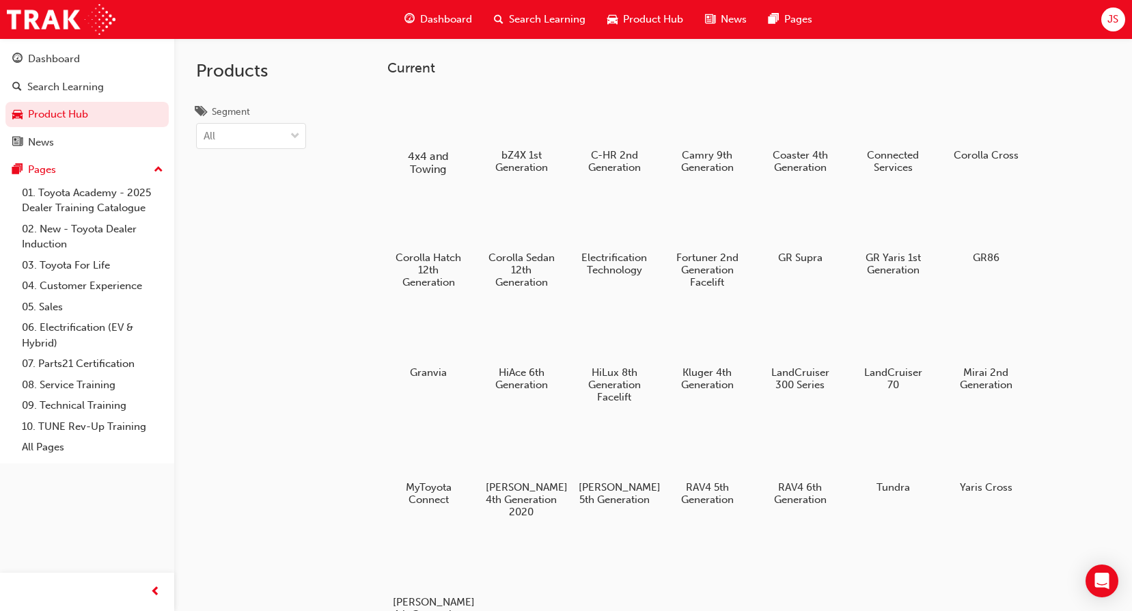
click at [437, 141] on div at bounding box center [429, 117] width 76 height 54
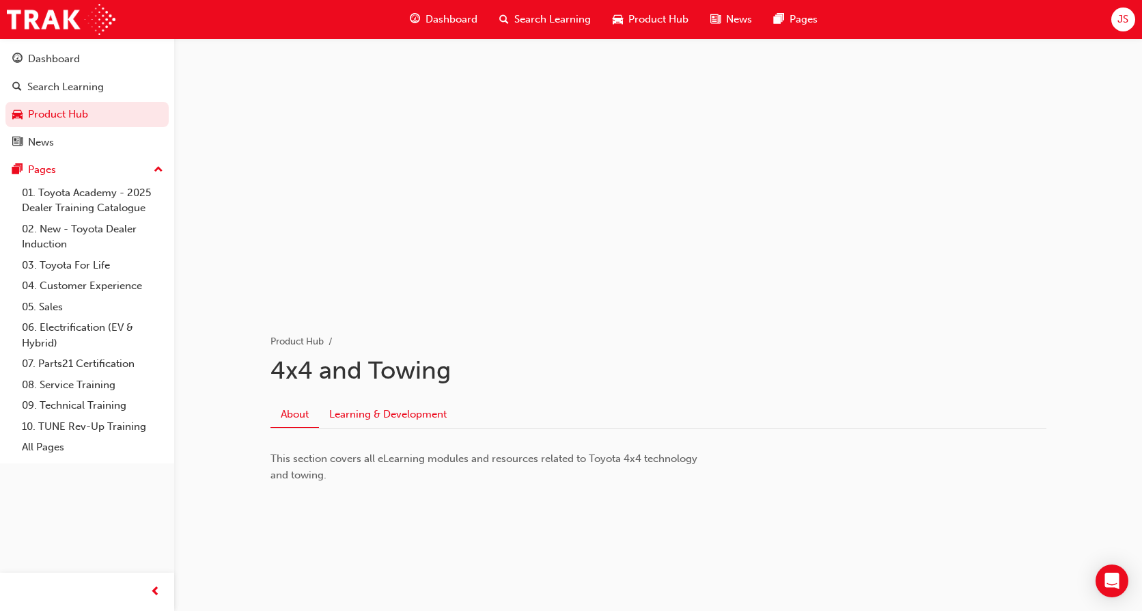
click at [411, 412] on link "Learning & Development" at bounding box center [388, 414] width 138 height 26
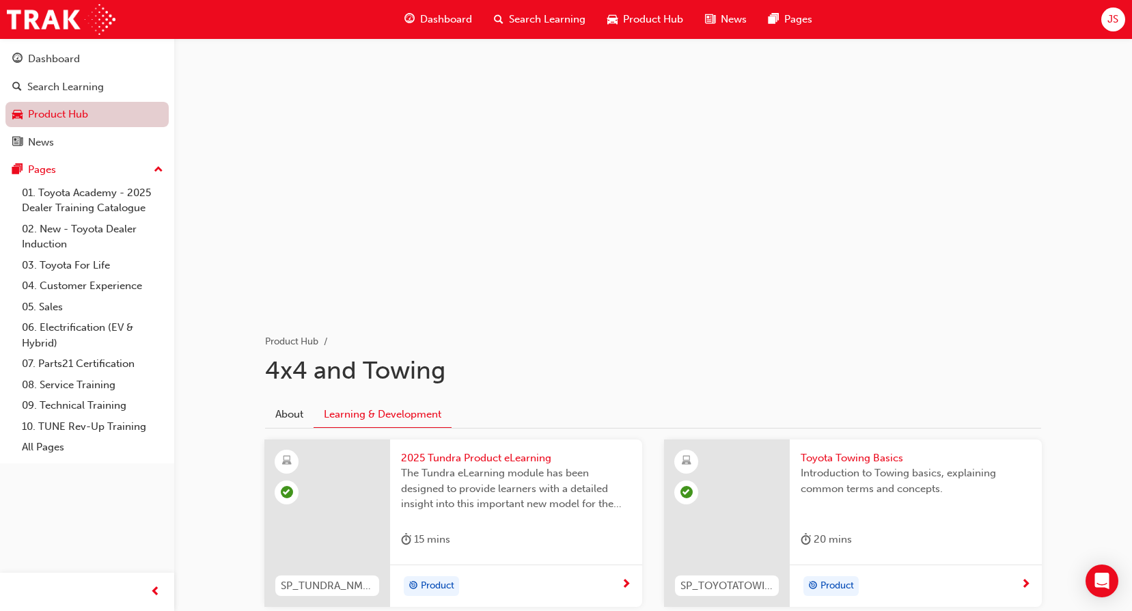
click at [80, 107] on link "Product Hub" at bounding box center [86, 114] width 163 height 25
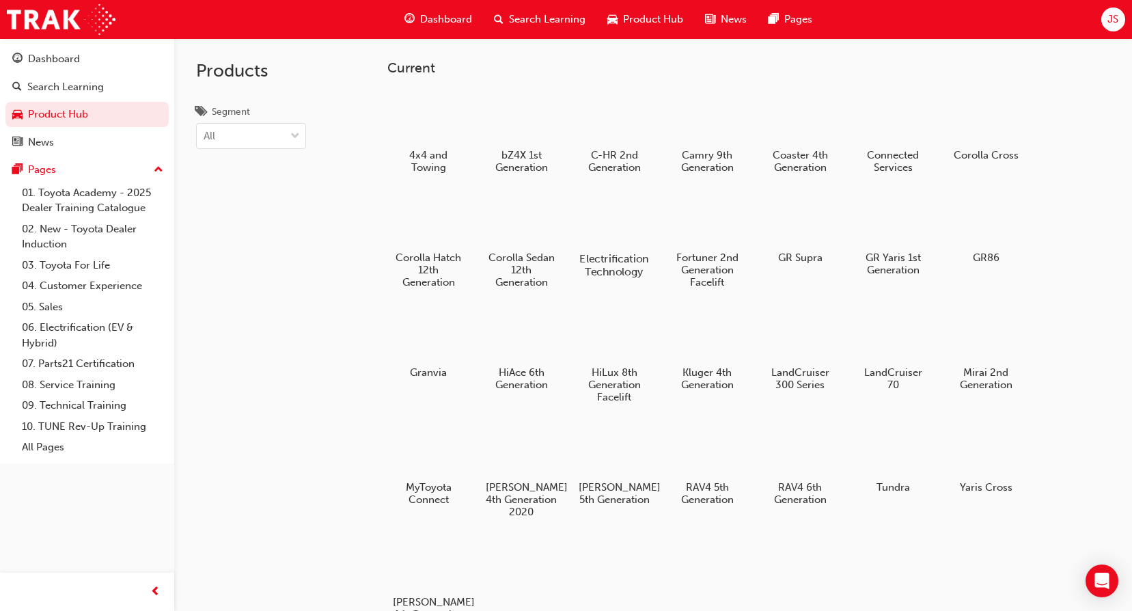
click at [593, 243] on div at bounding box center [615, 219] width 76 height 55
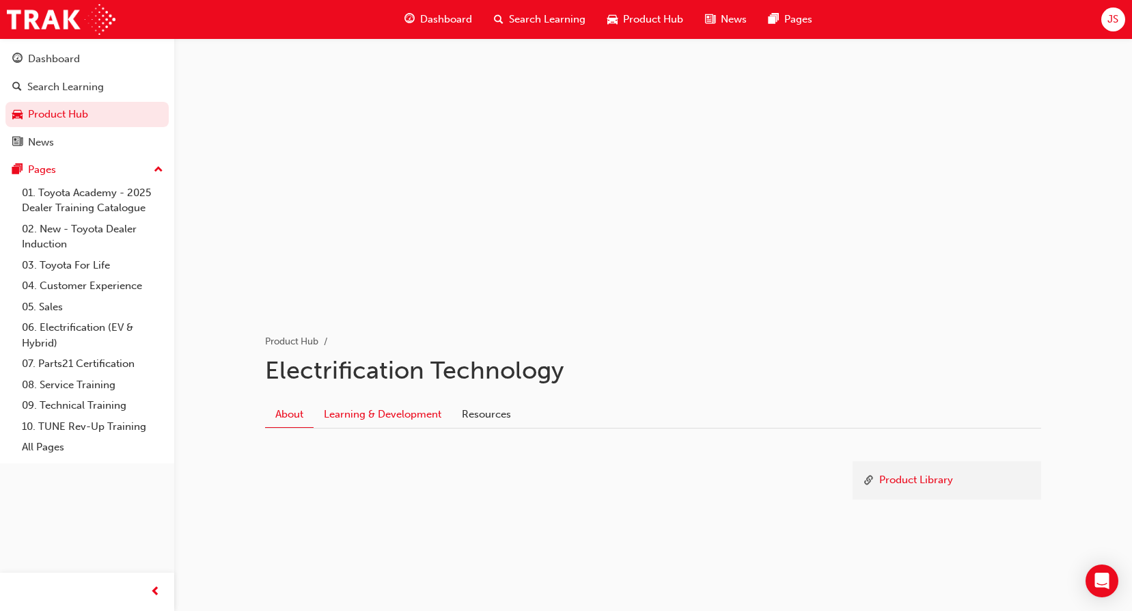
click at [375, 404] on link "Learning & Development" at bounding box center [383, 414] width 138 height 26
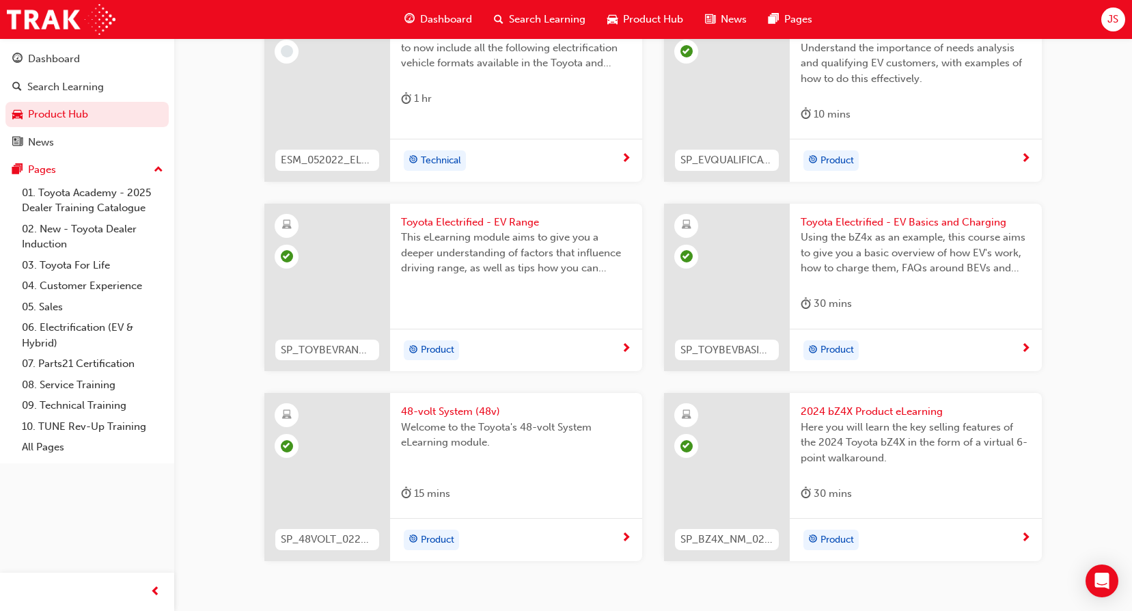
scroll to position [870, 0]
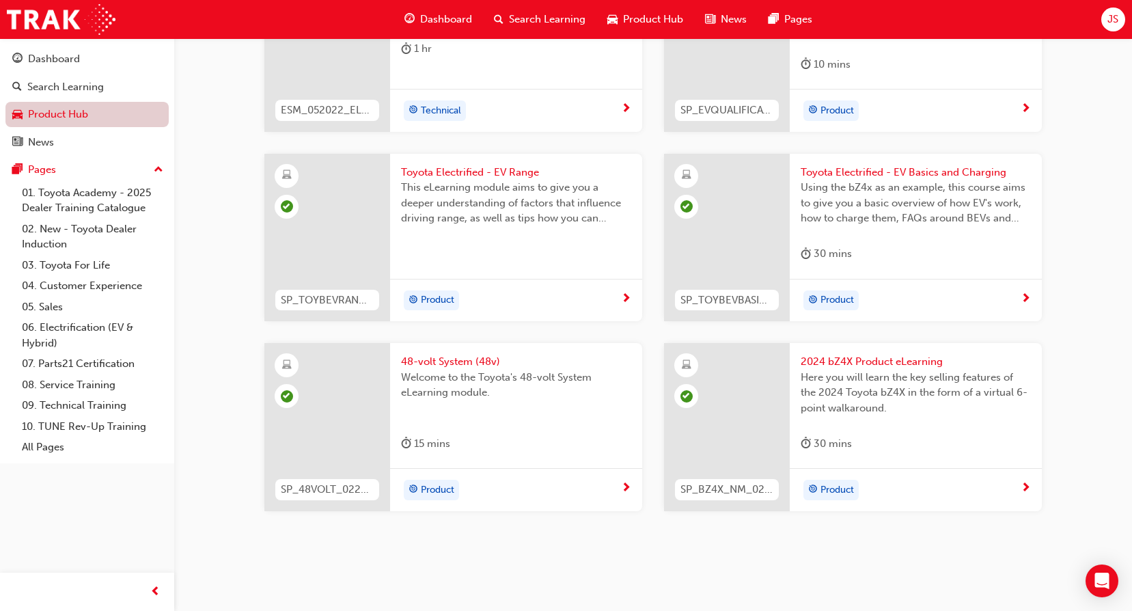
click at [38, 107] on link "Product Hub" at bounding box center [86, 114] width 163 height 25
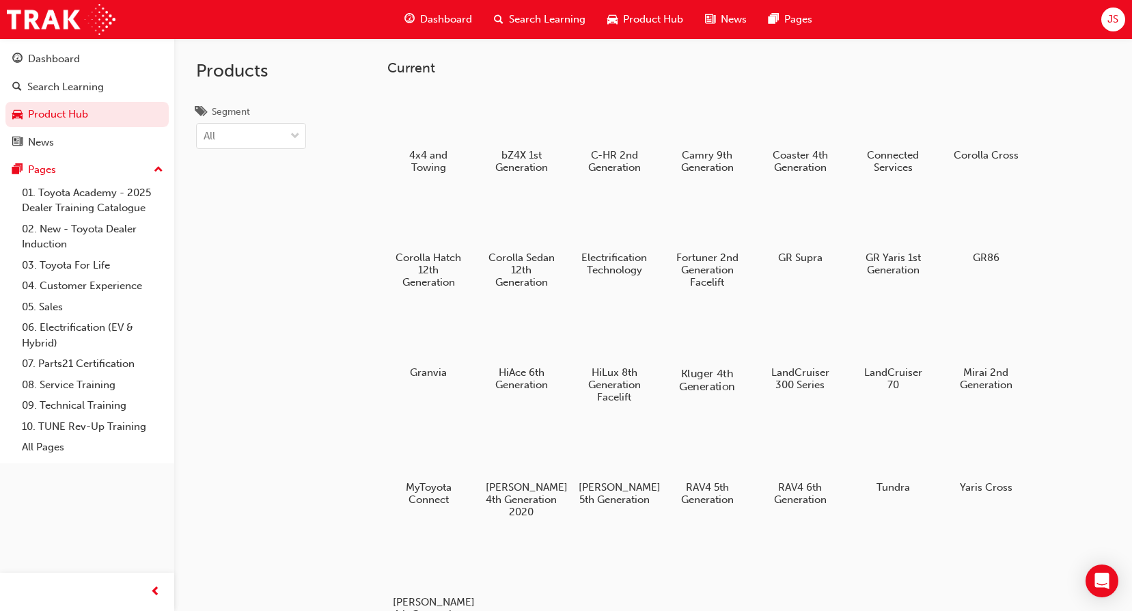
click at [698, 326] on div at bounding box center [708, 334] width 76 height 55
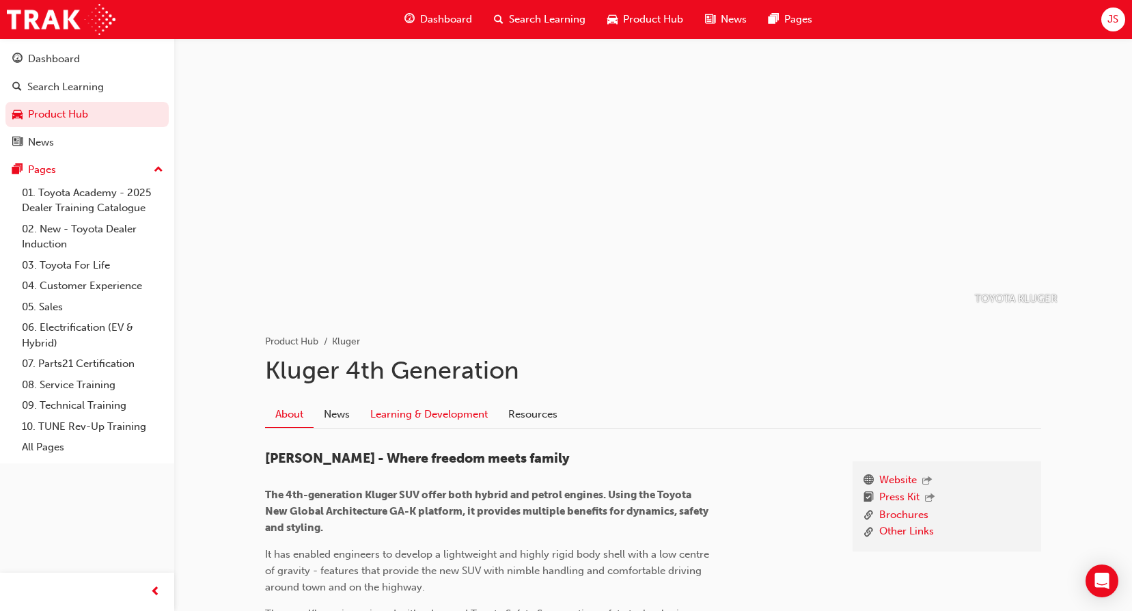
click at [422, 412] on link "Learning & Development" at bounding box center [429, 414] width 138 height 26
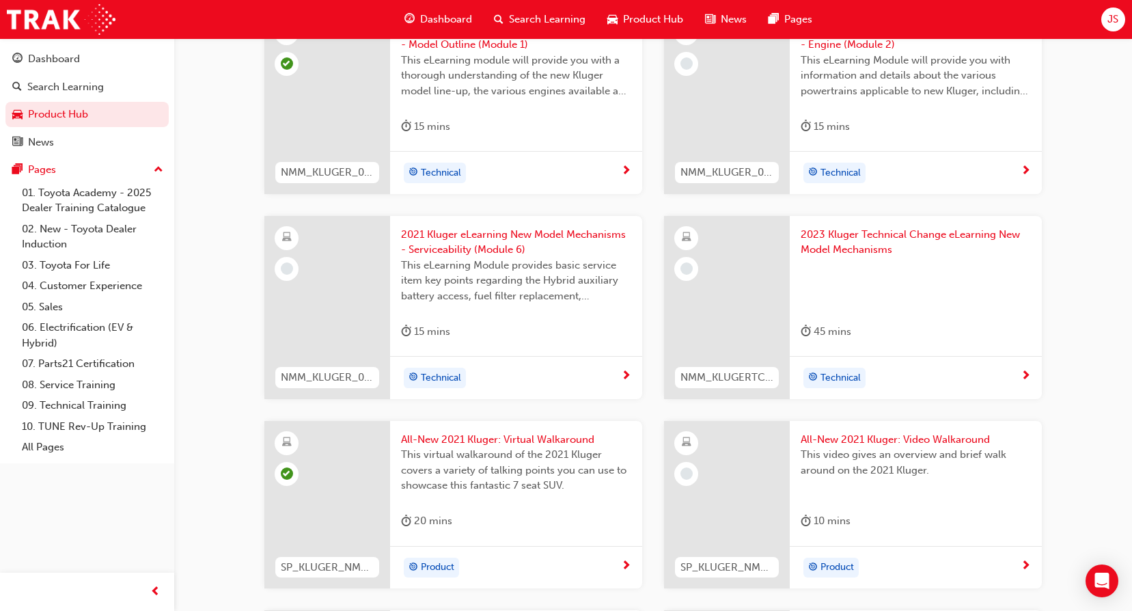
scroll to position [817, 0]
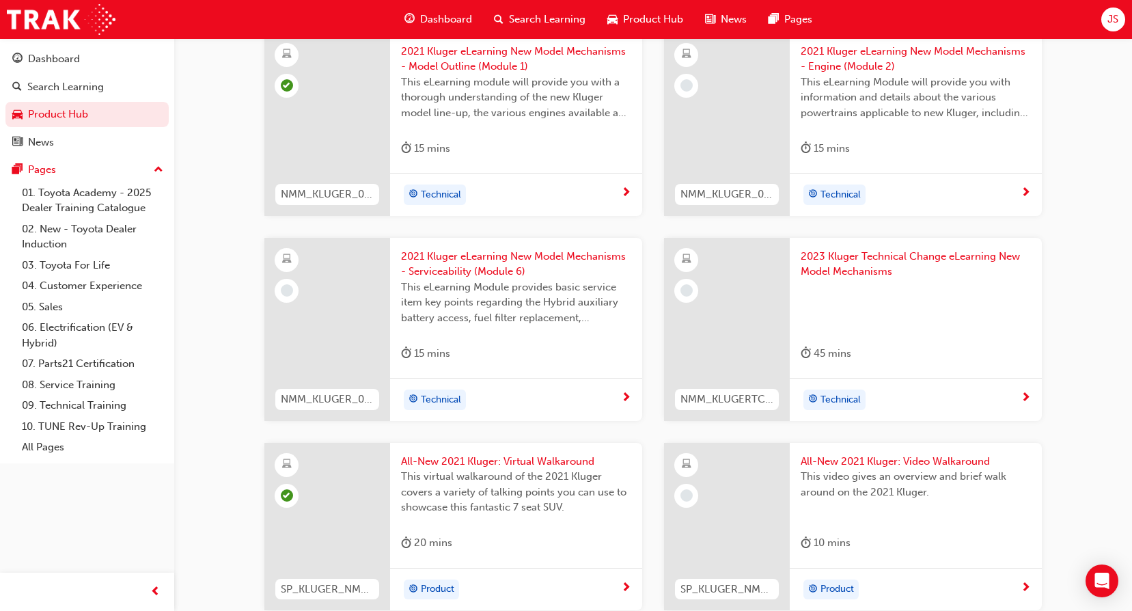
click at [758, 296] on div at bounding box center [727, 329] width 126 height 183
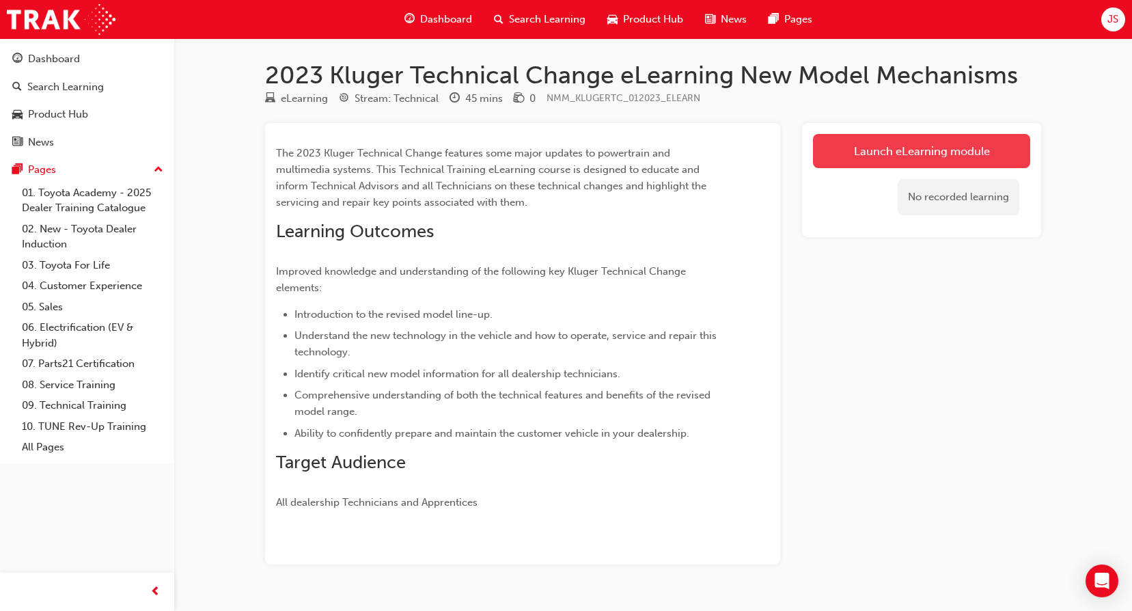
click at [914, 146] on link "Launch eLearning module" at bounding box center [921, 151] width 217 height 34
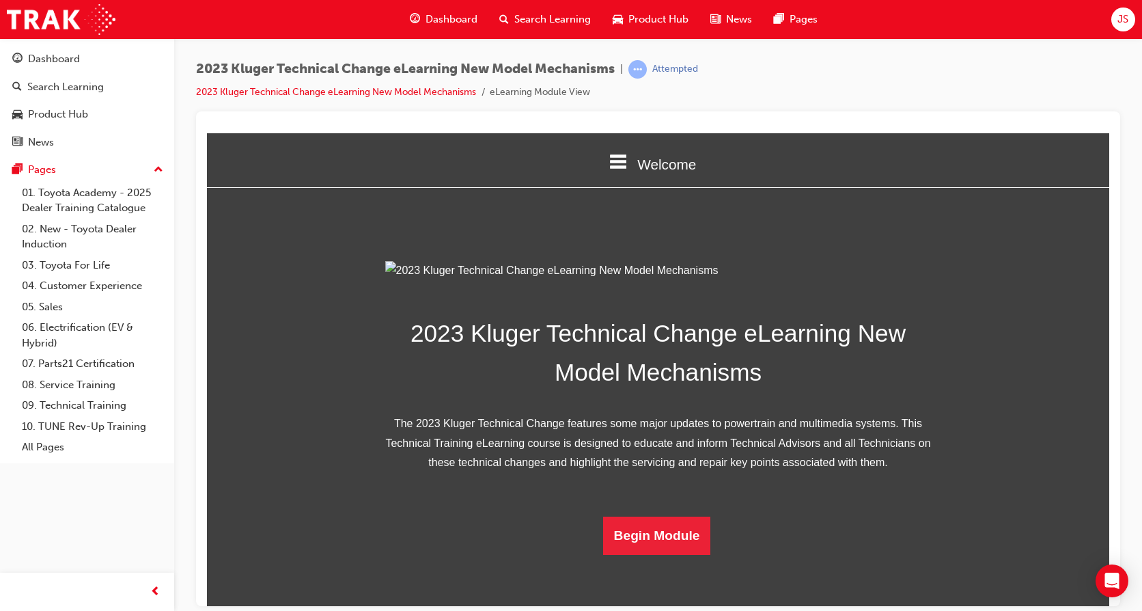
scroll to position [236, 0]
click at [631, 554] on button "Begin Module" at bounding box center [657, 535] width 108 height 38
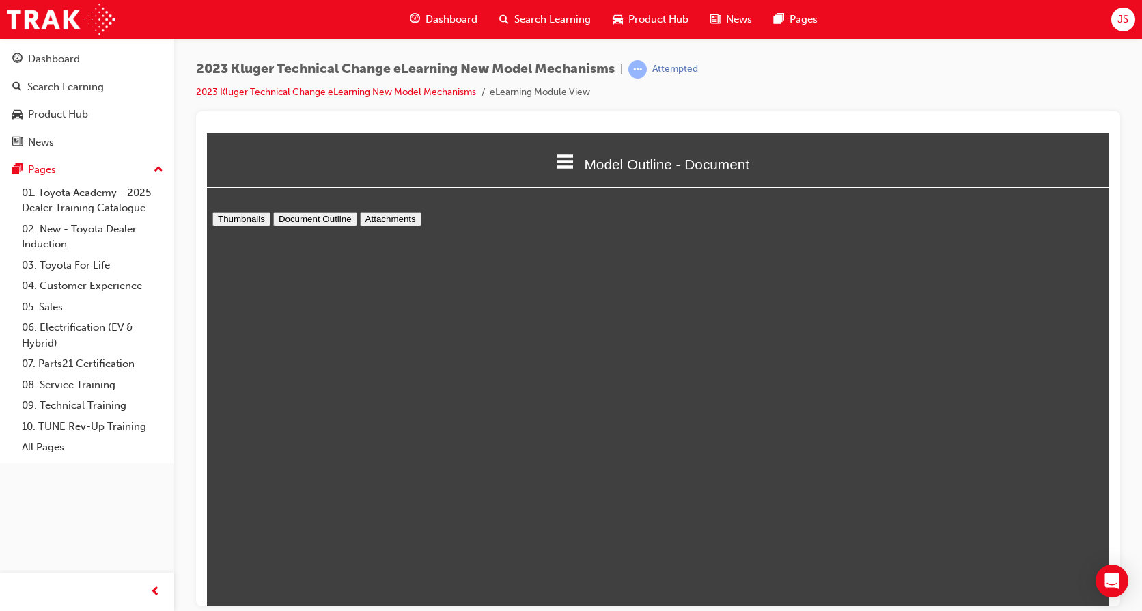
scroll to position [7, 0]
type input "14"
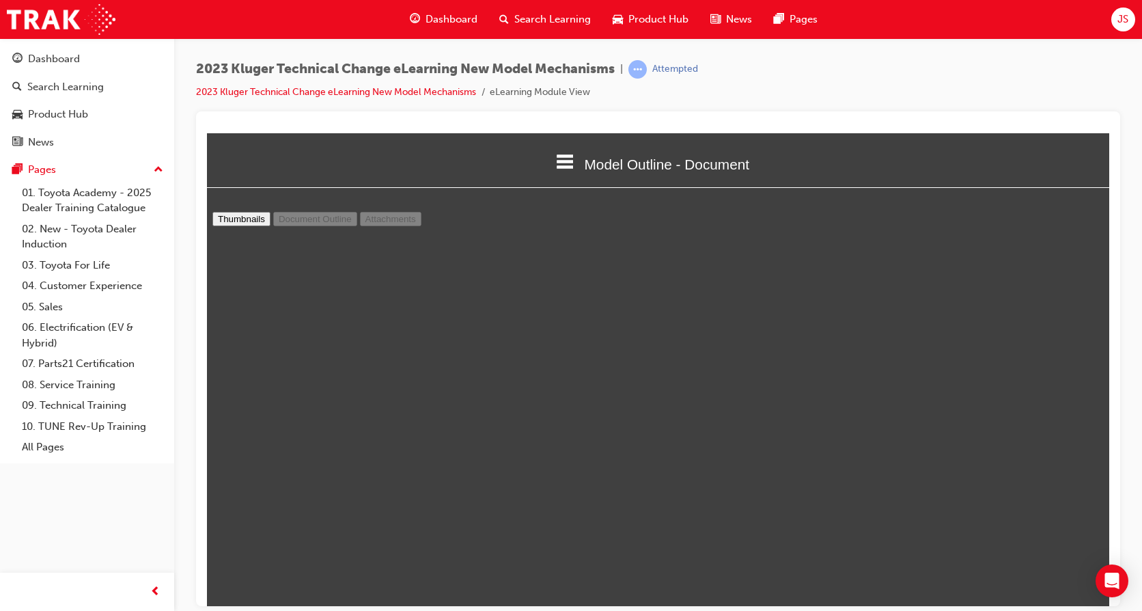
click at [557, 165] on icon at bounding box center [566, 161] width 18 height 14
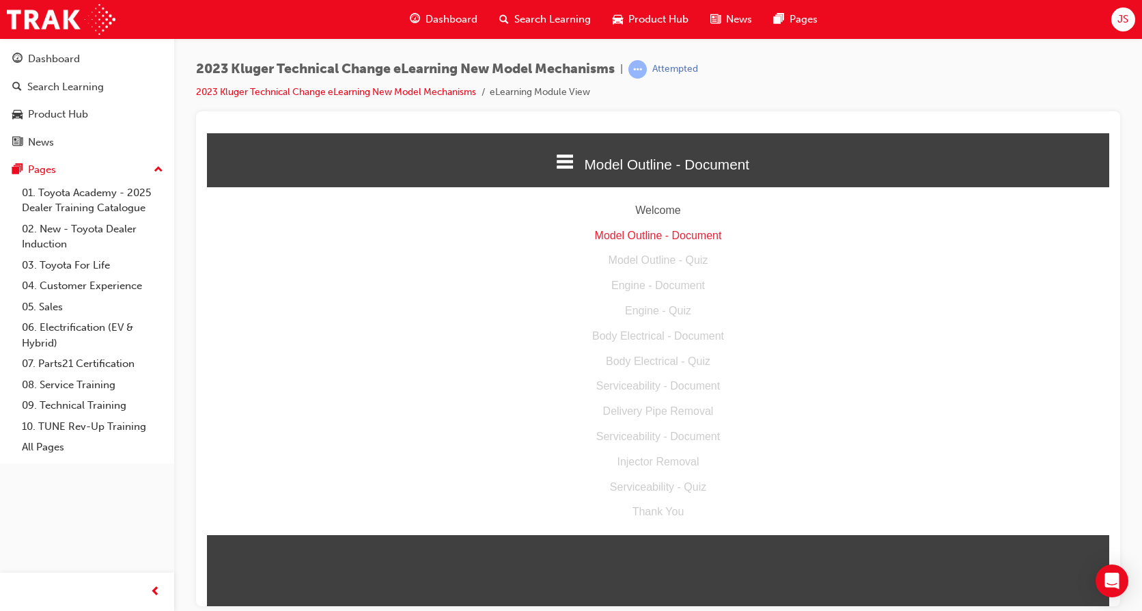
click at [648, 258] on div "Model Outline - Quiz" at bounding box center [658, 260] width 903 height 20
click at [559, 164] on icon at bounding box center [565, 161] width 18 height 18
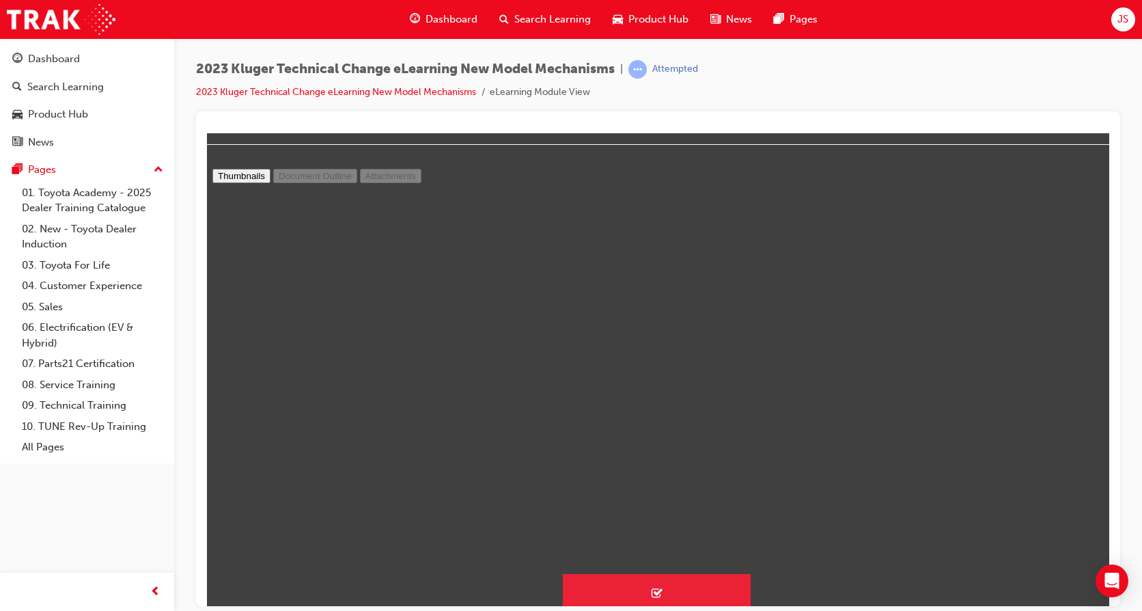
scroll to position [66, 0]
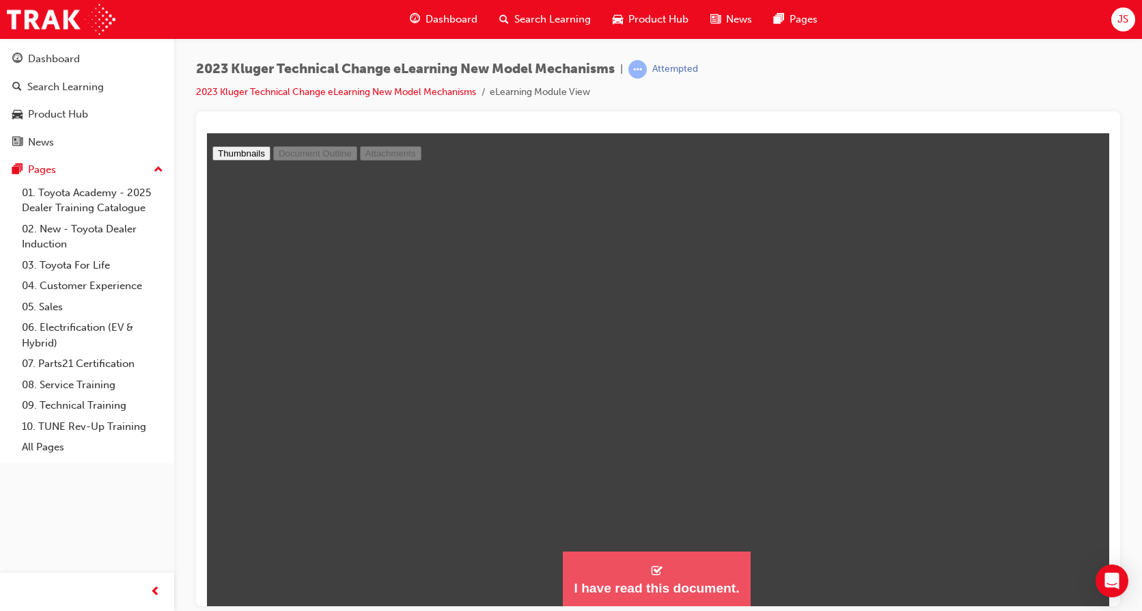
click at [687, 579] on div "I have read this document." at bounding box center [656, 587] width 165 height 16
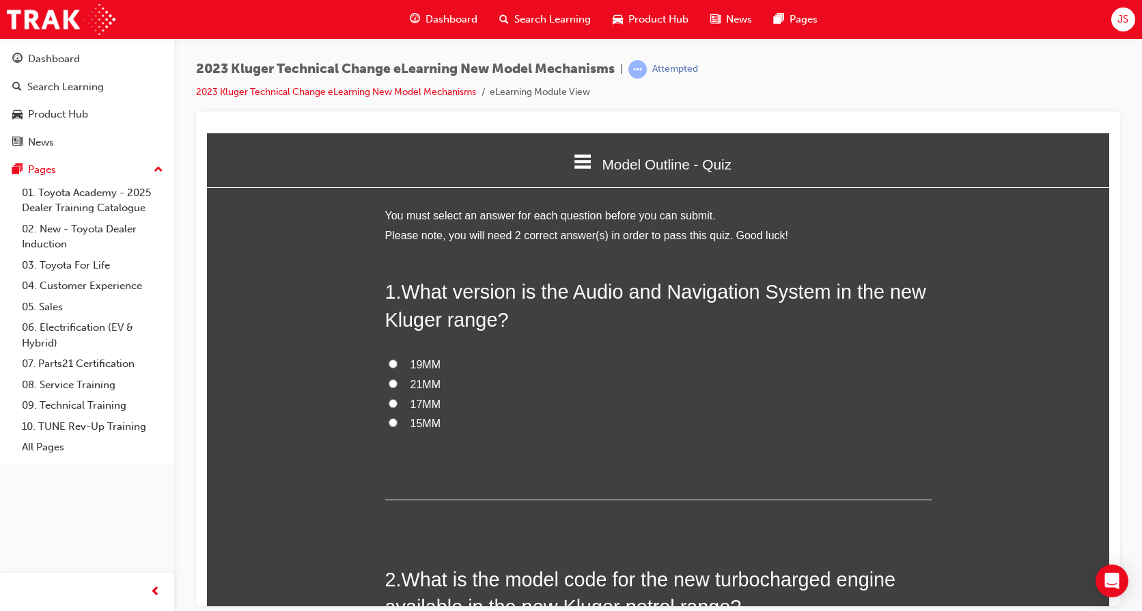
click at [389, 361] on input "19MM" at bounding box center [393, 363] width 9 height 9
radio input "true"
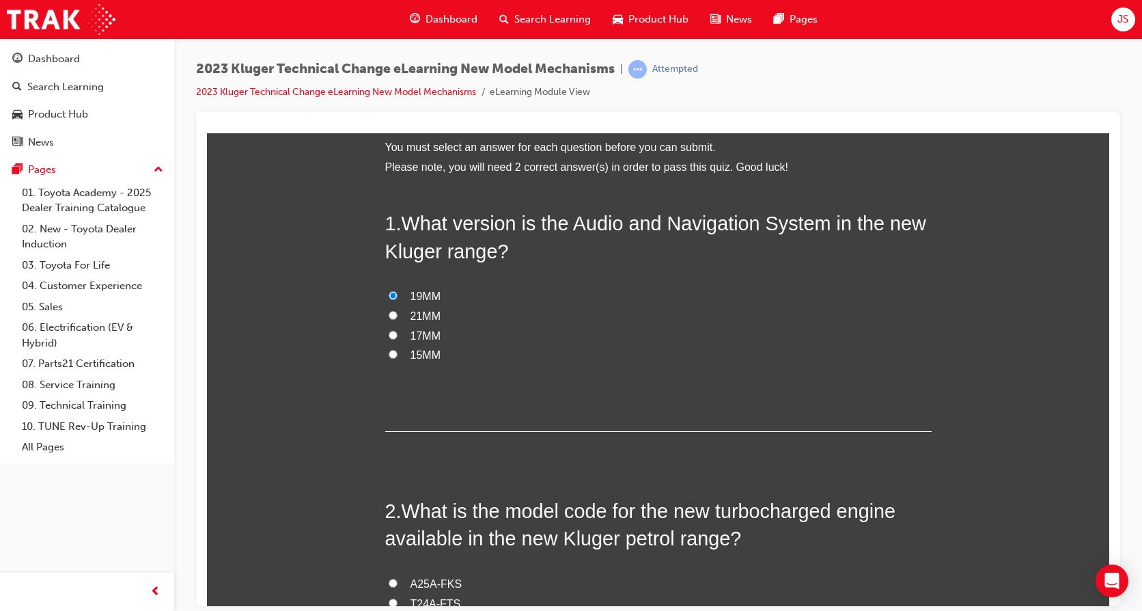
click at [389, 332] on input "17MM" at bounding box center [393, 334] width 9 height 9
radio input "true"
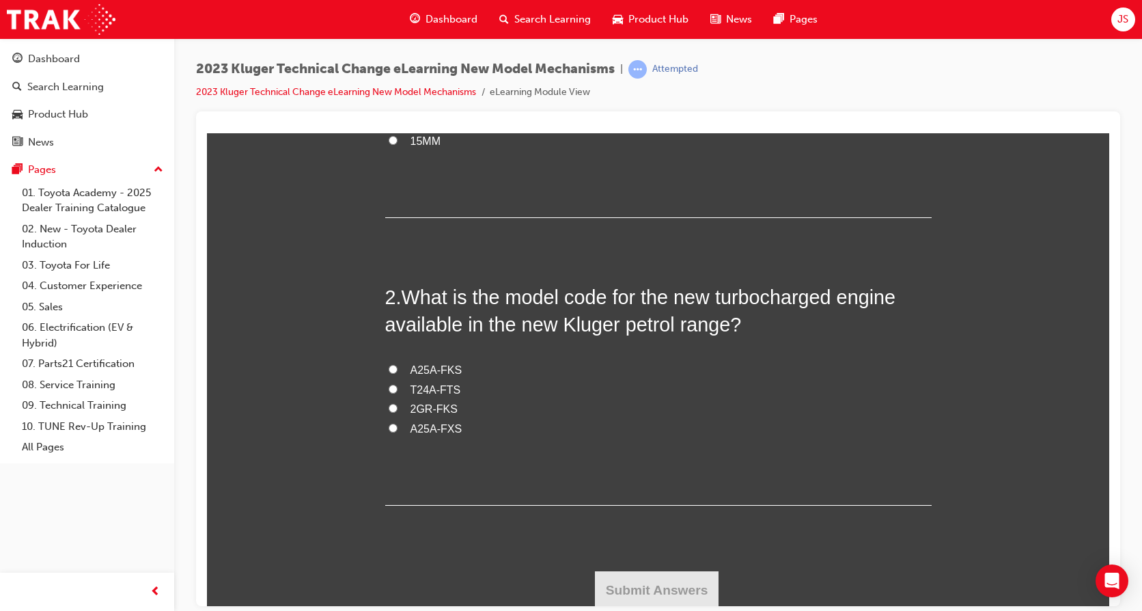
scroll to position [285, 0]
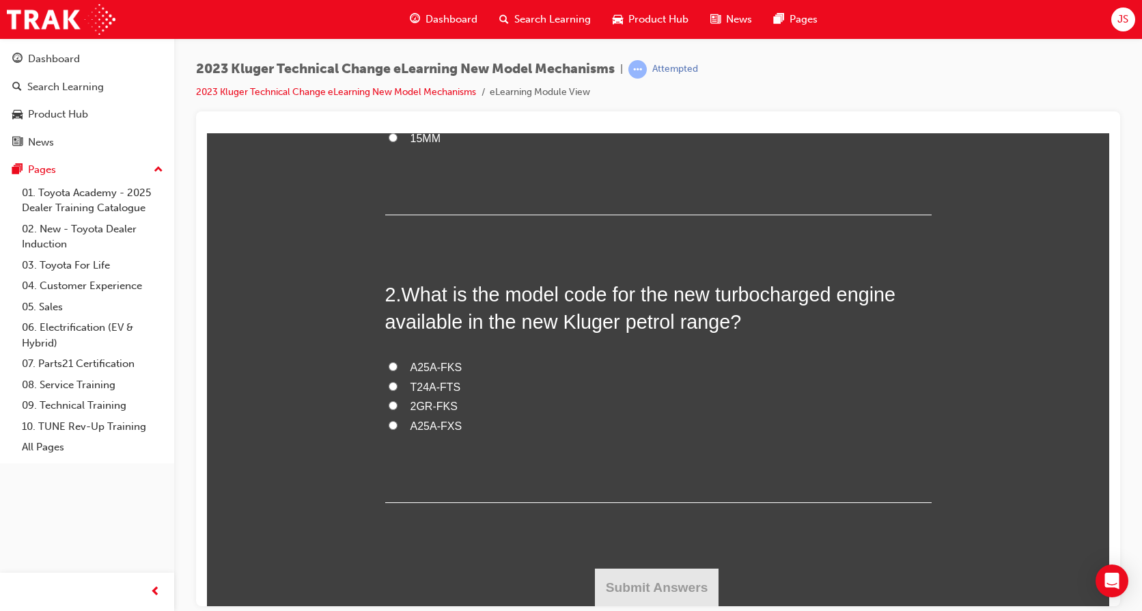
click at [389, 381] on input "T24A-FTS" at bounding box center [393, 385] width 9 height 9
radio input "true"
click at [621, 581] on button "Submit Answers" at bounding box center [657, 587] width 124 height 38
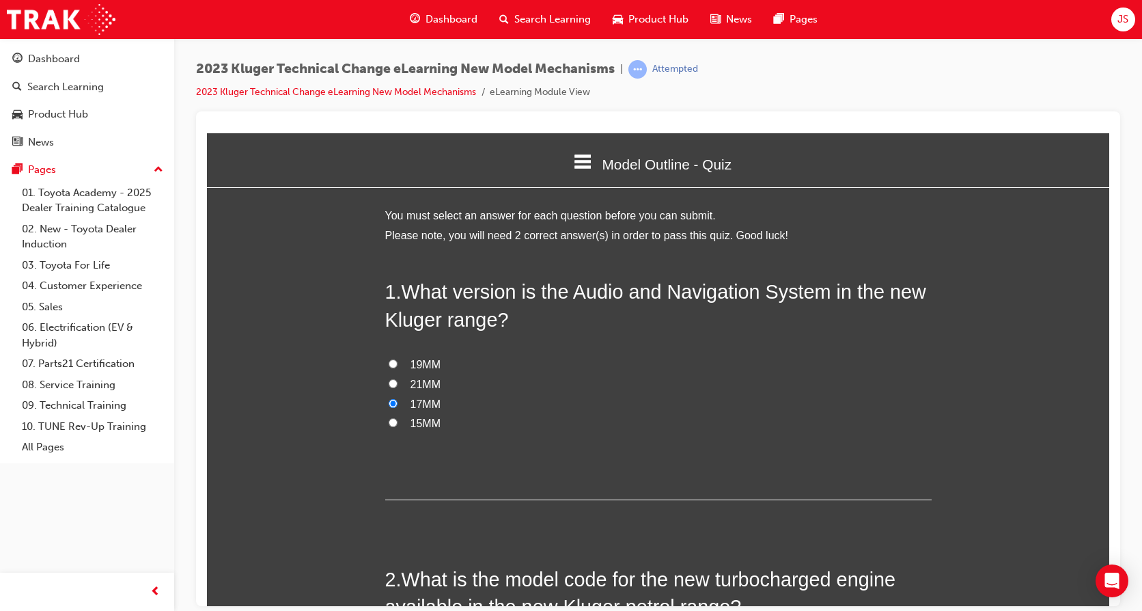
scroll to position [7, 7]
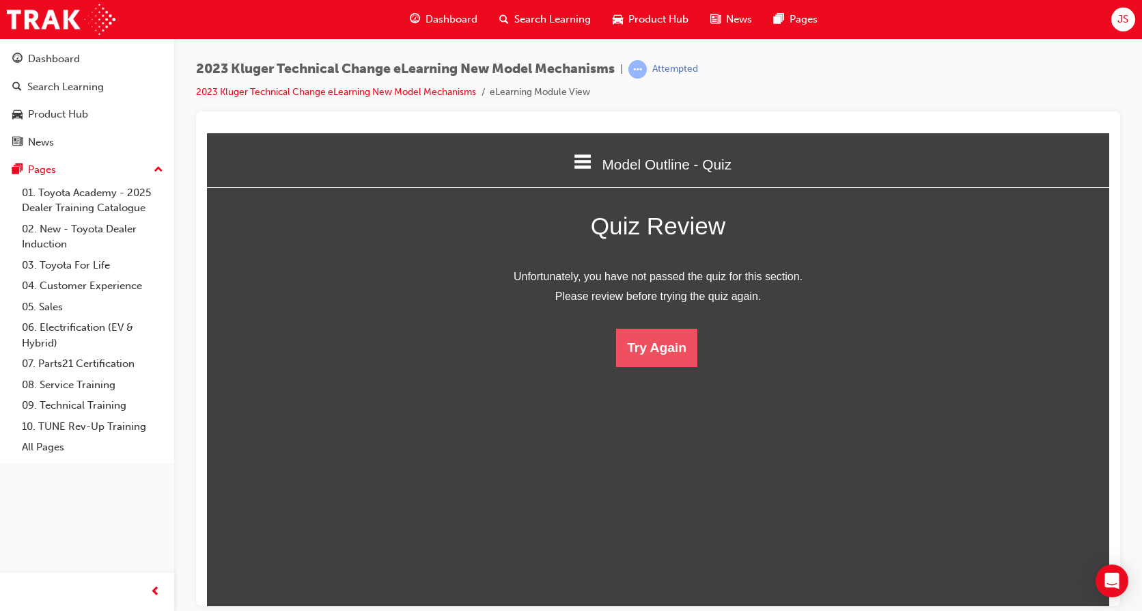
click at [653, 350] on button "Try Again" at bounding box center [656, 347] width 81 height 38
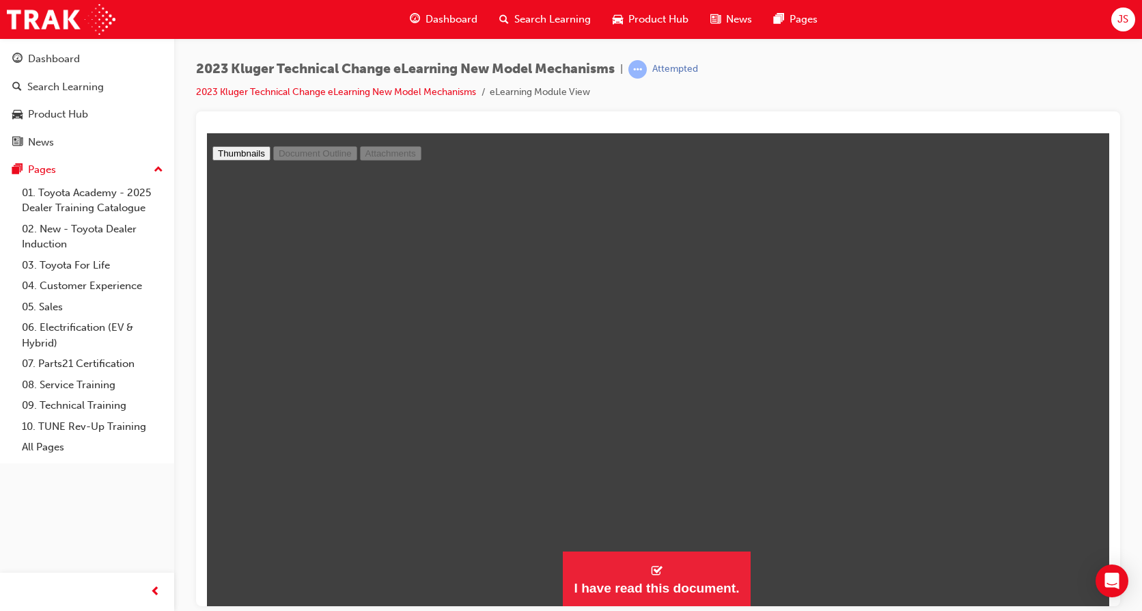
scroll to position [888, 0]
type input "4"
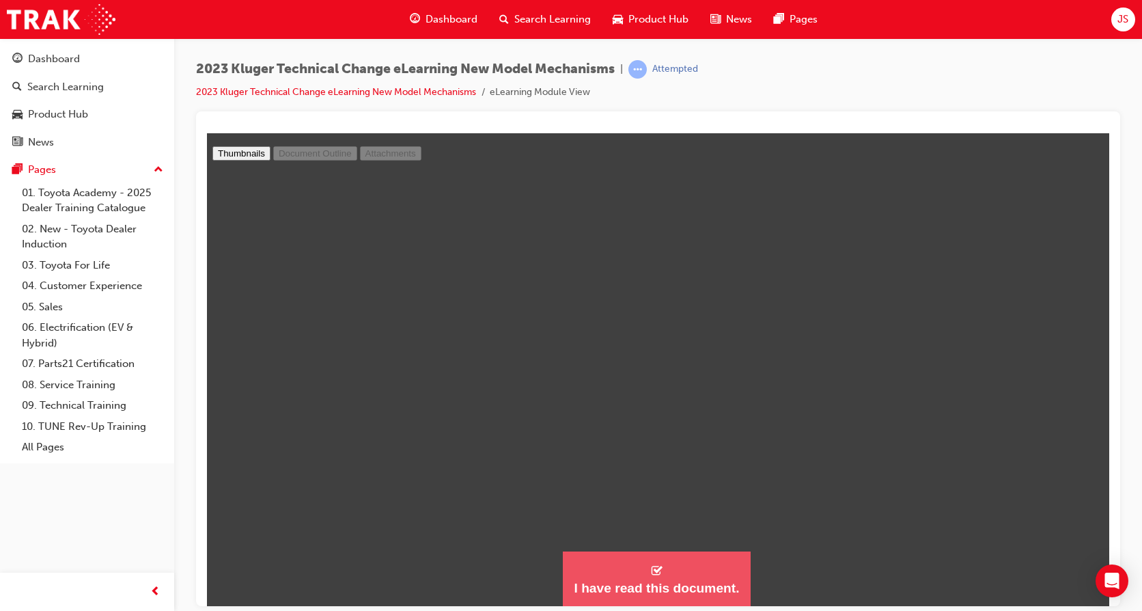
click at [674, 583] on div "I have read this document." at bounding box center [656, 587] width 165 height 16
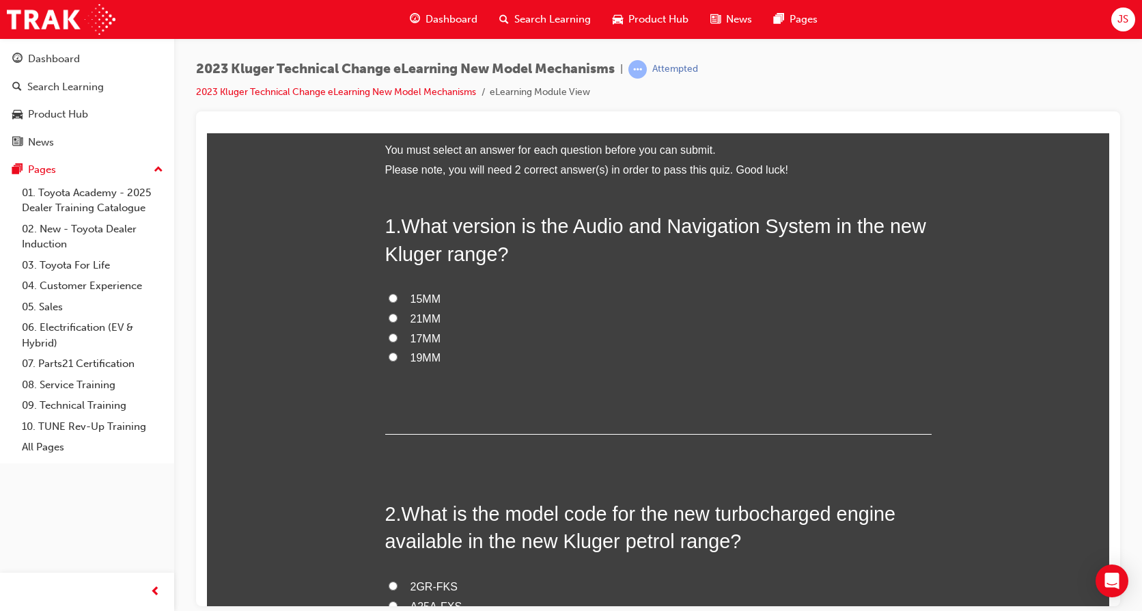
scroll to position [707, 914]
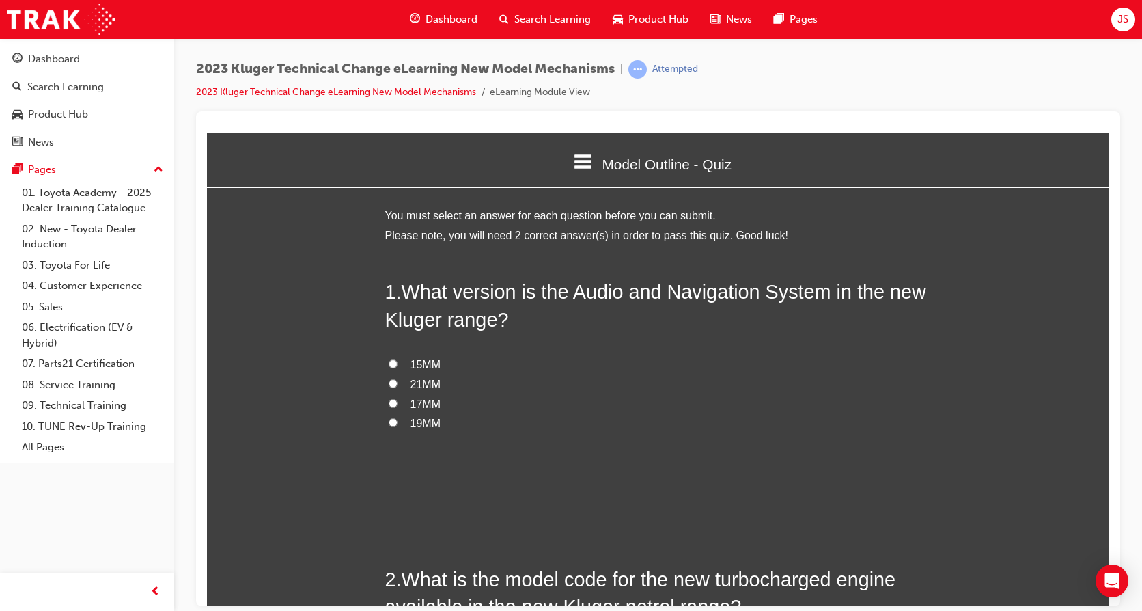
click at [389, 363] on input "15MM" at bounding box center [393, 363] width 9 height 9
radio input "true"
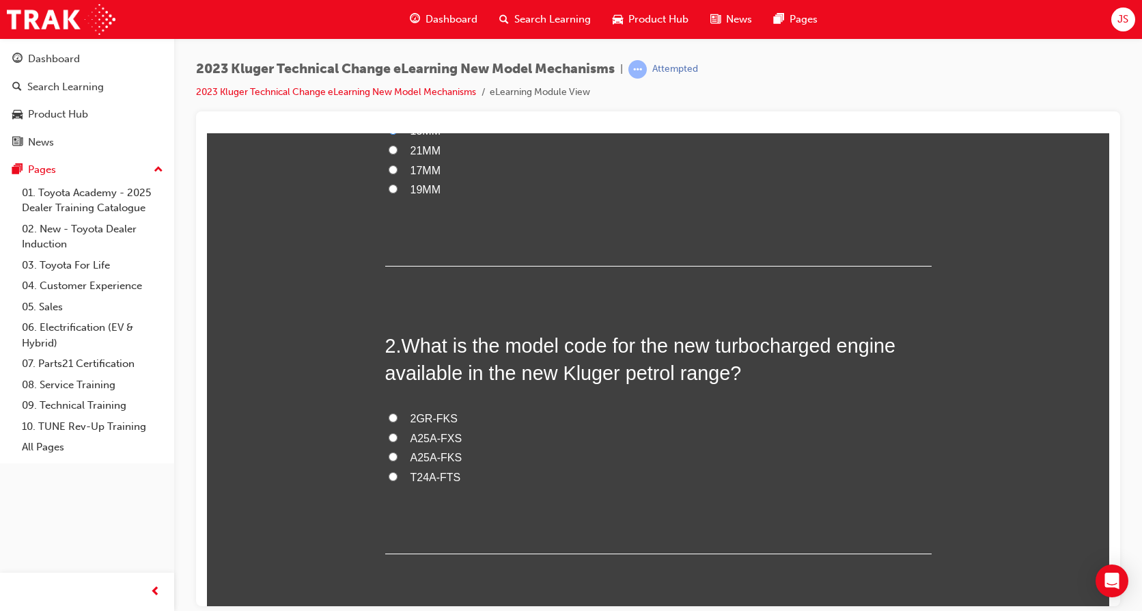
scroll to position [285, 0]
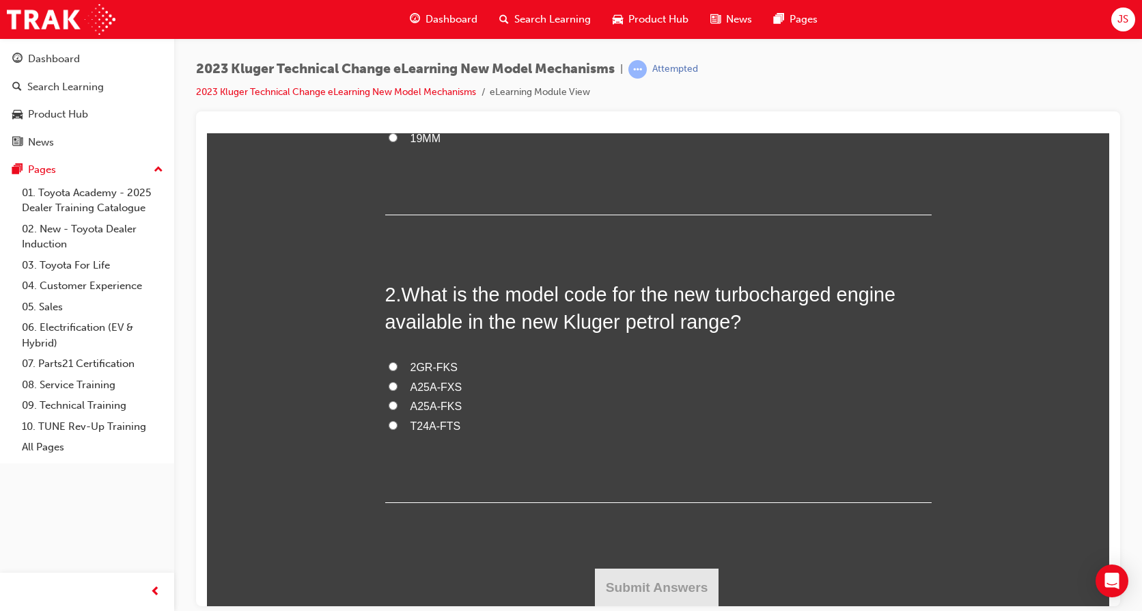
click at [420, 431] on span "T24A-FTS" at bounding box center [436, 426] width 51 height 12
click at [398, 429] on input "T24A-FTS" at bounding box center [393, 424] width 9 height 9
radio input "true"
click at [671, 585] on button "Submit Answers" at bounding box center [657, 587] width 124 height 38
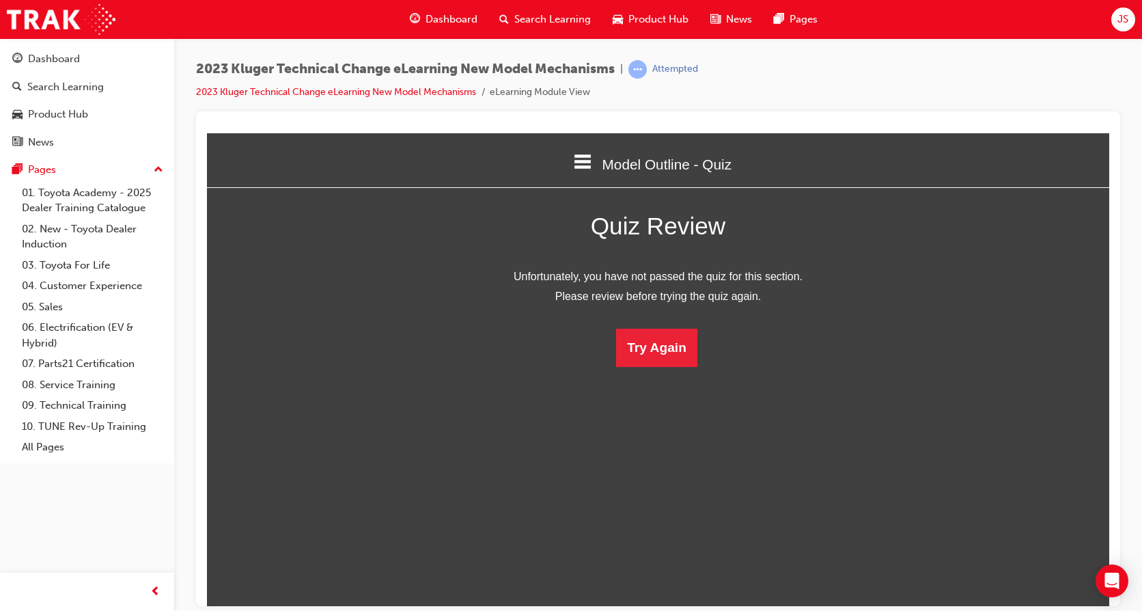
scroll to position [7, 7]
click at [641, 331] on button "Try Again" at bounding box center [656, 347] width 81 height 38
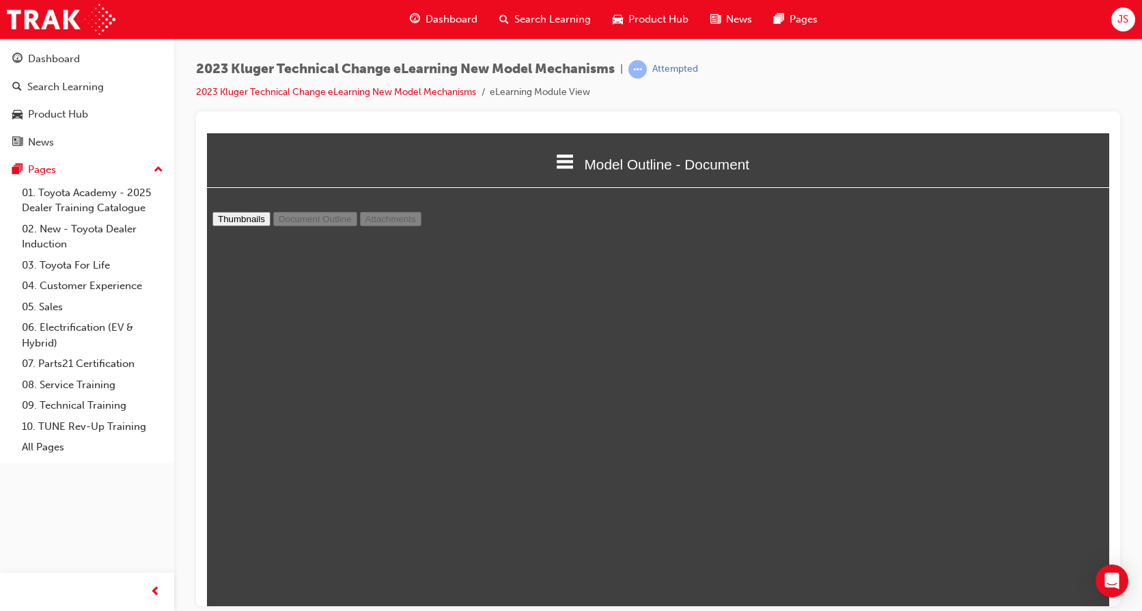
scroll to position [4236, 0]
type input "14"
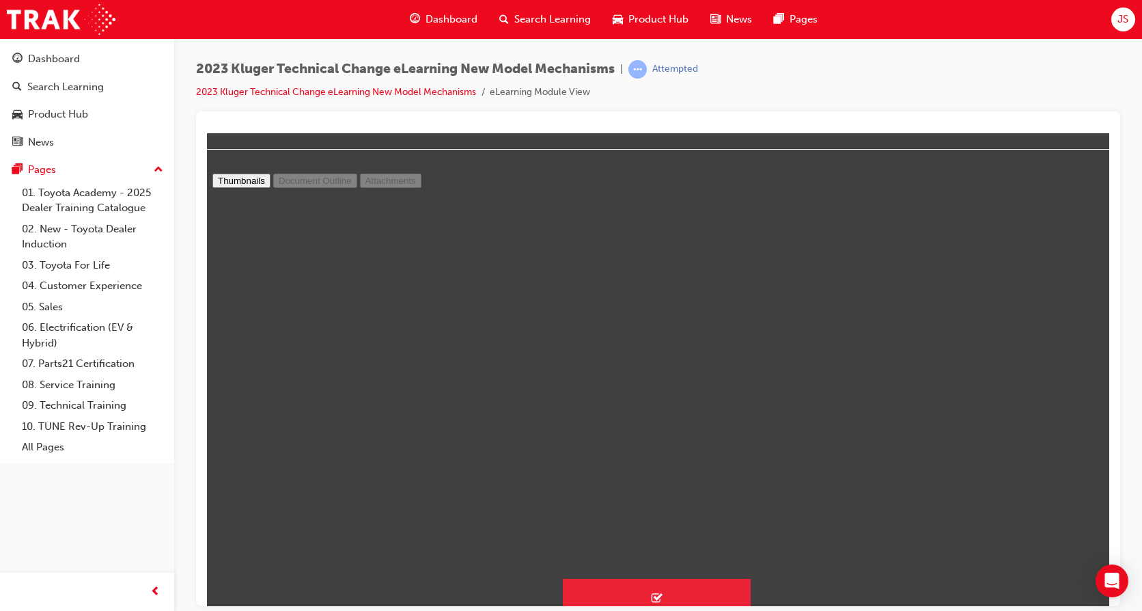
scroll to position [66, 0]
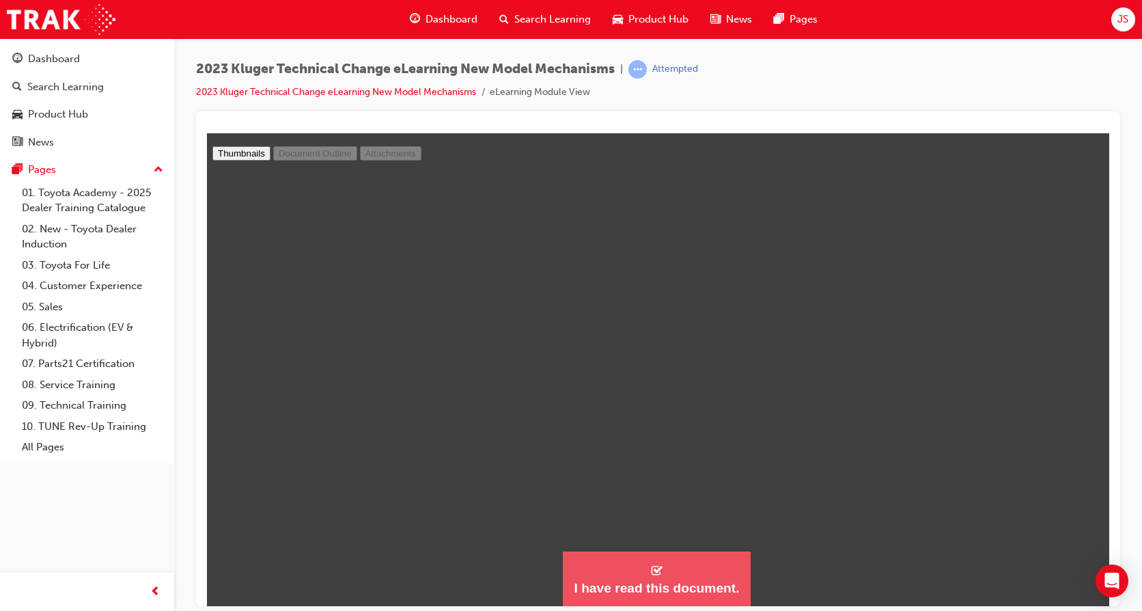
click at [651, 571] on icon "button" at bounding box center [657, 569] width 13 height 13
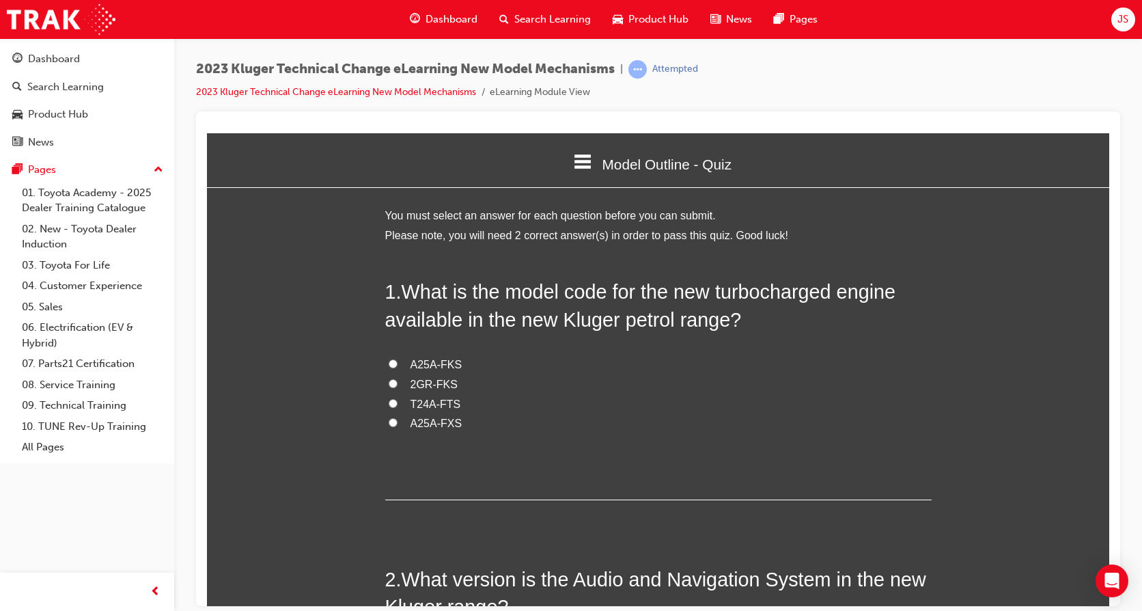
click at [439, 400] on span "T24A-FTS" at bounding box center [436, 404] width 51 height 12
click at [398, 400] on input "T24A-FTS" at bounding box center [393, 402] width 9 height 9
radio input "true"
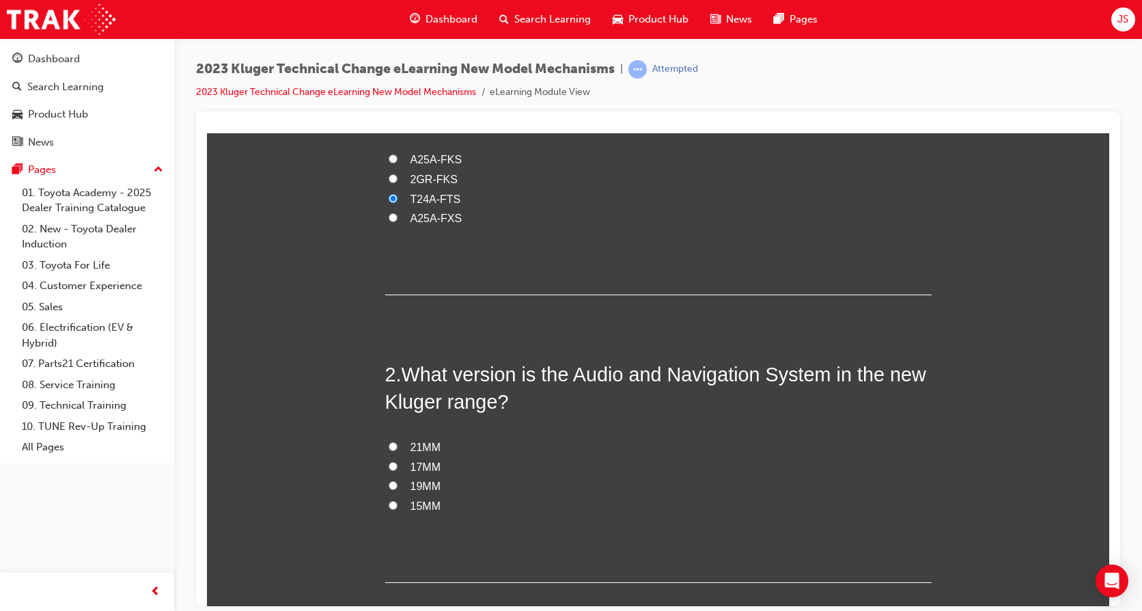
click at [417, 449] on span "21MM" at bounding box center [426, 447] width 30 height 12
click at [398, 449] on input "21MM" at bounding box center [393, 445] width 9 height 9
radio input "true"
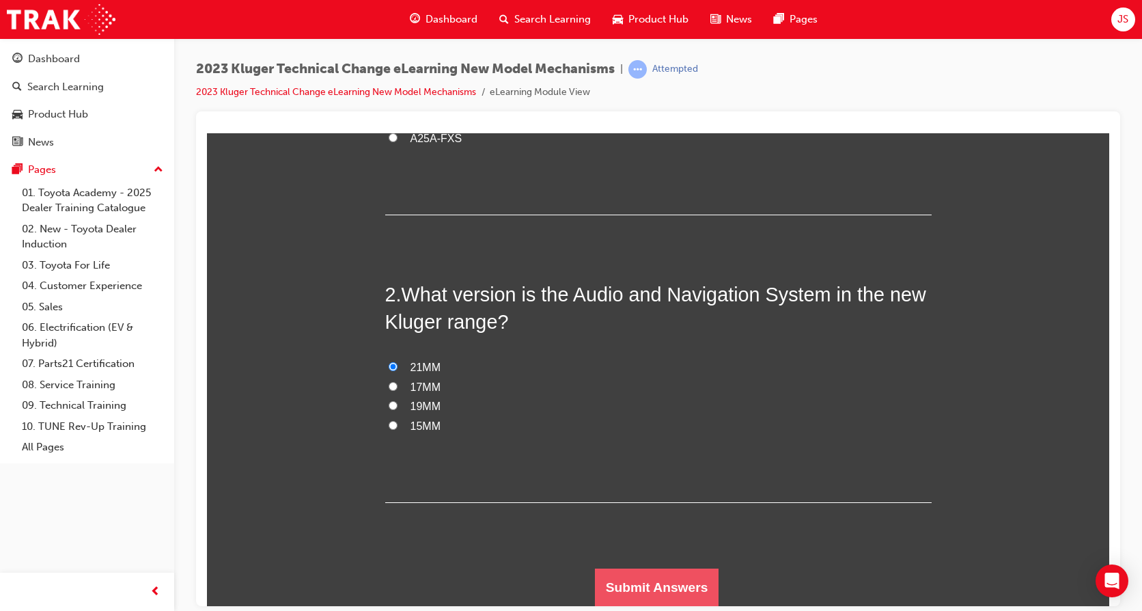
click at [685, 592] on button "Submit Answers" at bounding box center [657, 587] width 124 height 38
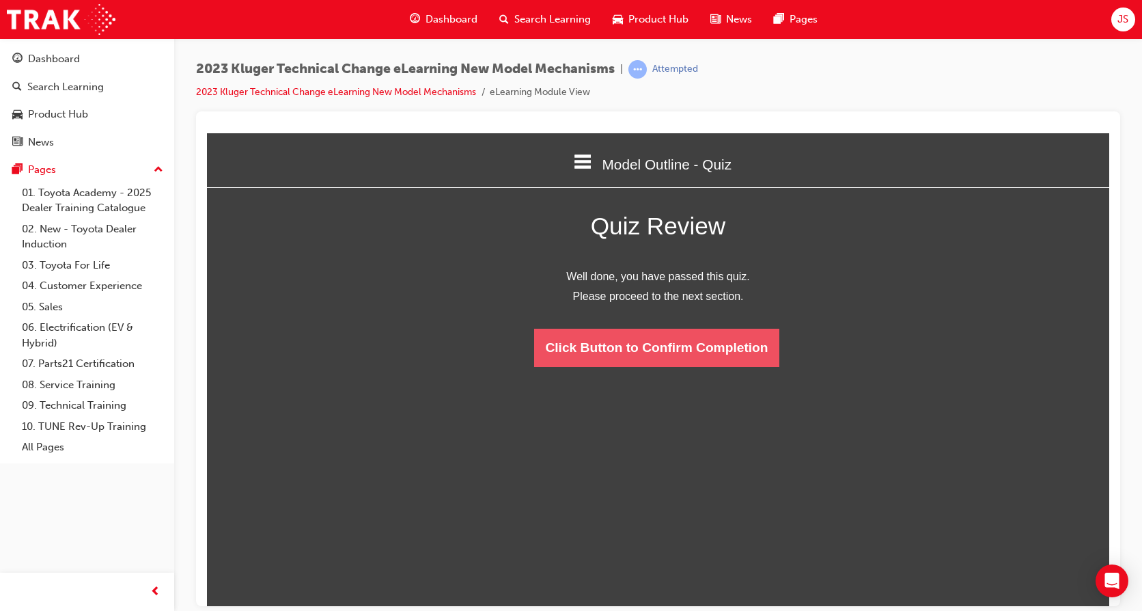
click at [648, 345] on button "Click Button to Confirm Completion" at bounding box center [656, 347] width 245 height 38
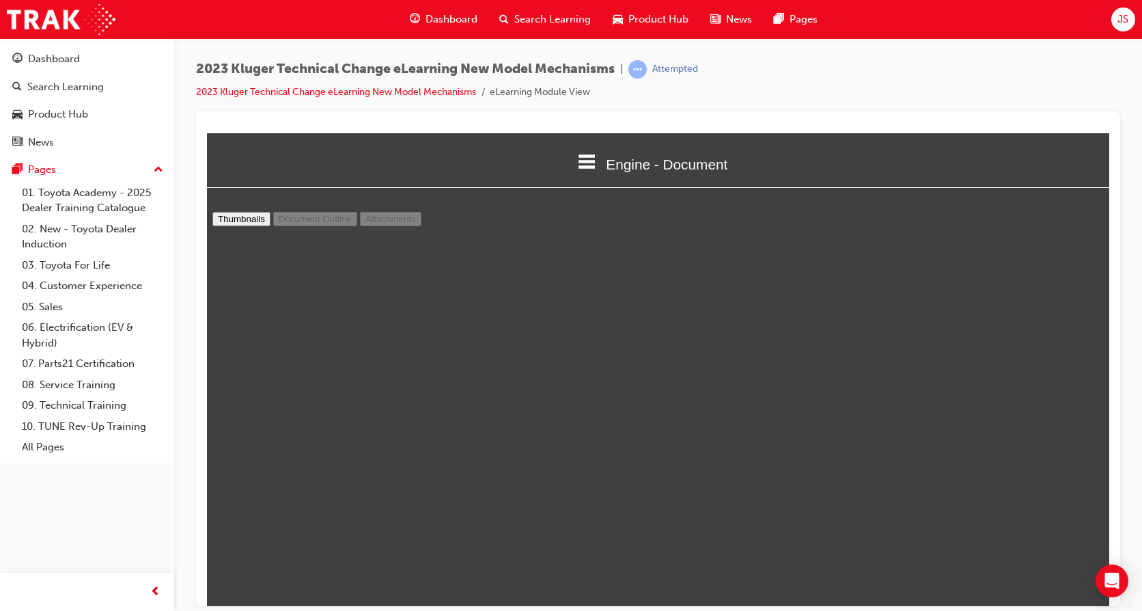
type input "44"
drag, startPoint x: 1094, startPoint y: 245, endPoint x: 1085, endPoint y: 673, distance: 427.8
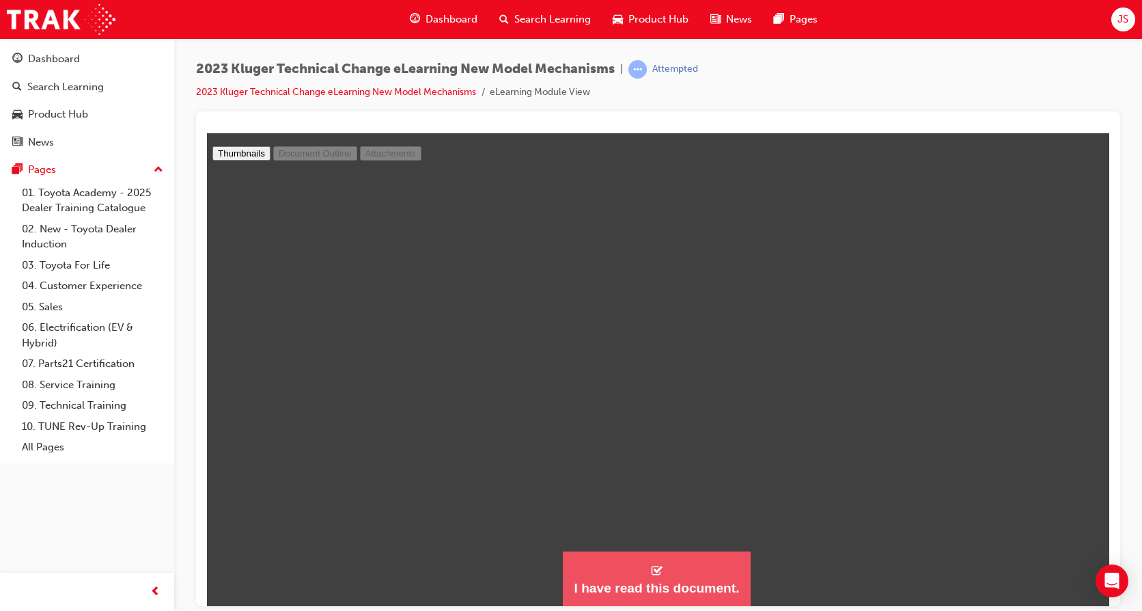
click at [696, 573] on button "I have read this document." at bounding box center [656, 578] width 187 height 55
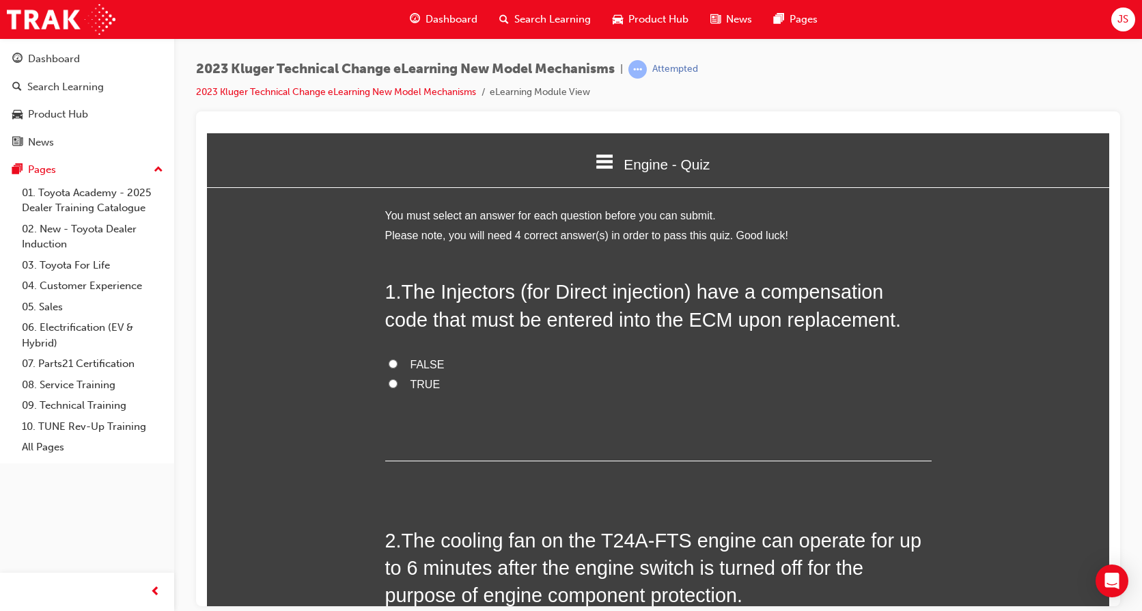
click at [417, 380] on span "TRUE" at bounding box center [426, 384] width 30 height 12
click at [398, 380] on input "TRUE" at bounding box center [393, 383] width 9 height 9
radio input "true"
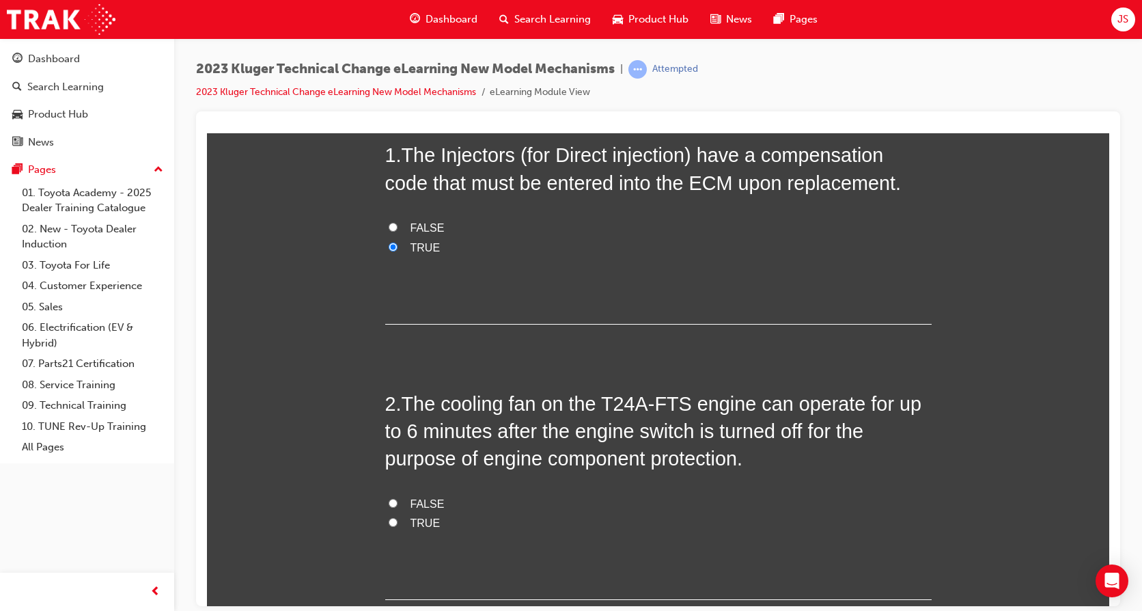
click at [415, 524] on span "TRUE" at bounding box center [426, 523] width 30 height 12
click at [398, 524] on input "TRUE" at bounding box center [393, 521] width 9 height 9
radio input "true"
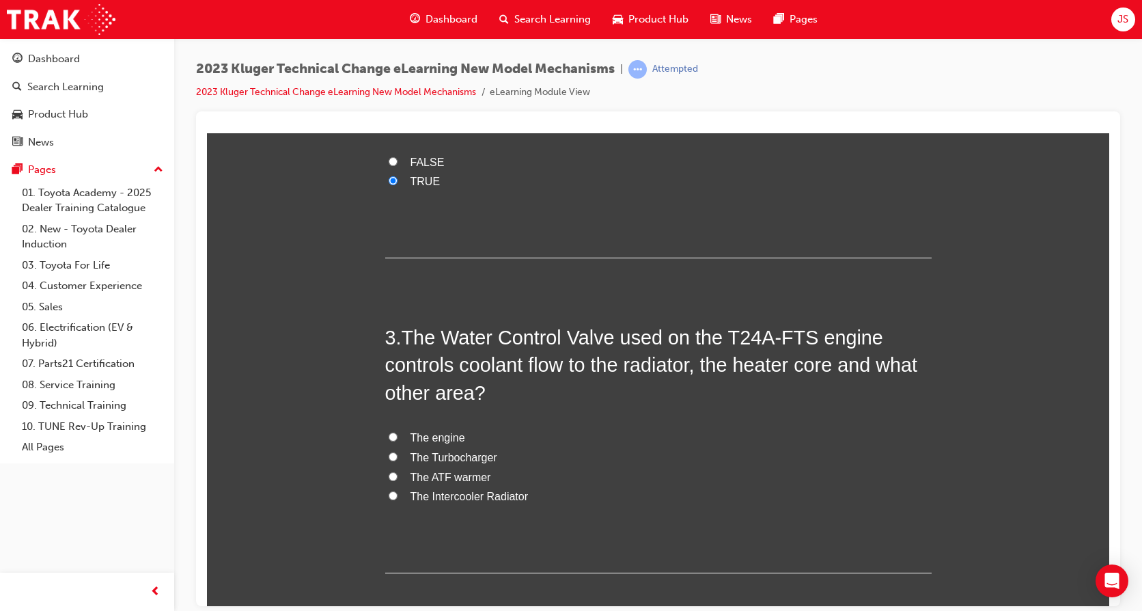
click at [467, 472] on span "The ATF warmer" at bounding box center [451, 477] width 81 height 12
click at [398, 472] on input "The ATF warmer" at bounding box center [393, 475] width 9 height 9
radio input "true"
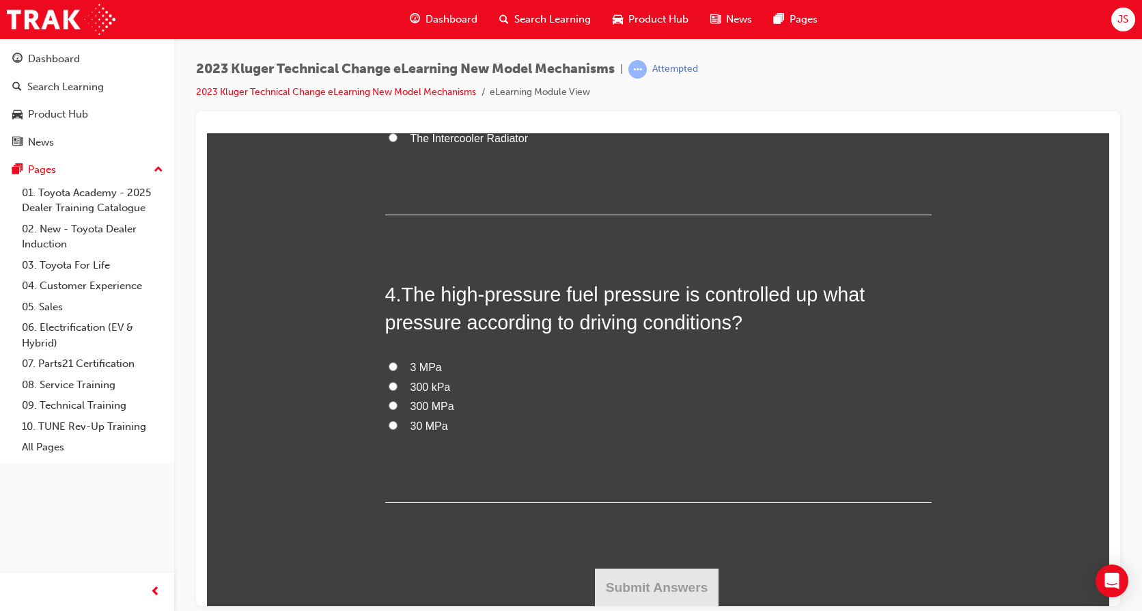
click at [420, 381] on span "300 kPa" at bounding box center [431, 387] width 40 height 12
click at [398, 381] on input "300 kPa" at bounding box center [393, 385] width 9 height 9
radio input "true"
click at [663, 576] on button "Submit Answers" at bounding box center [657, 587] width 124 height 38
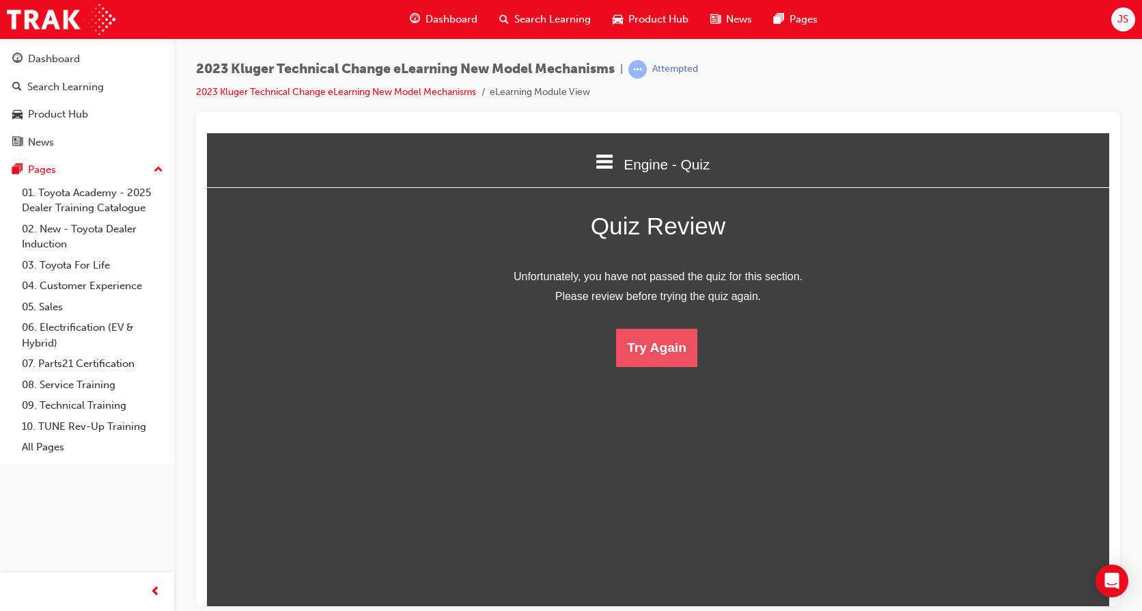
click at [676, 350] on button "Try Again" at bounding box center [656, 347] width 81 height 38
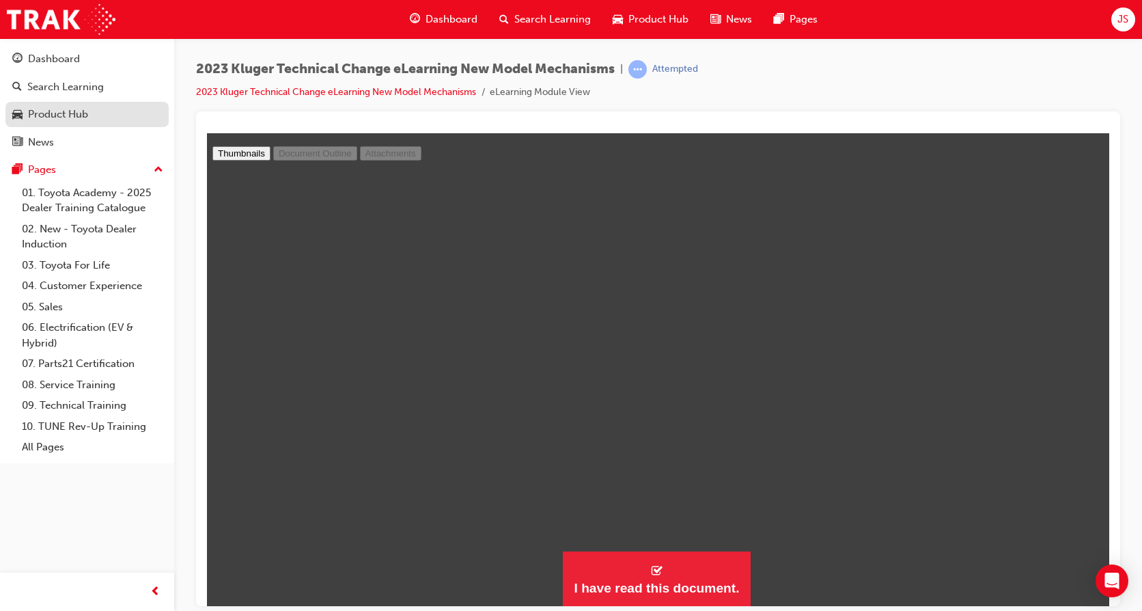
click at [47, 105] on link "Product Hub" at bounding box center [86, 114] width 163 height 25
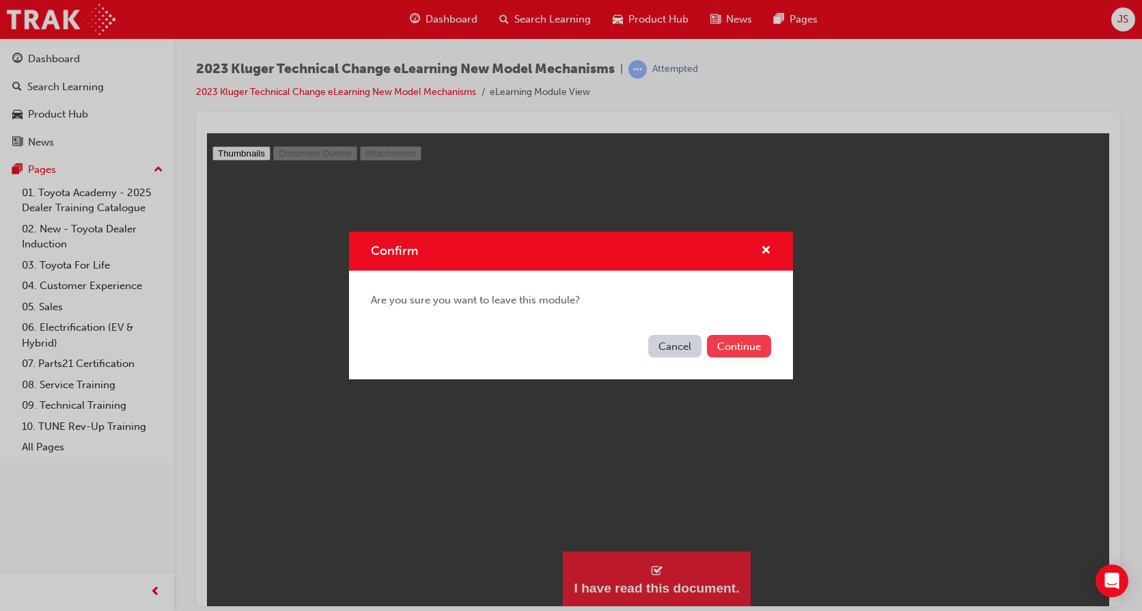
click at [729, 342] on button "Continue" at bounding box center [739, 346] width 64 height 23
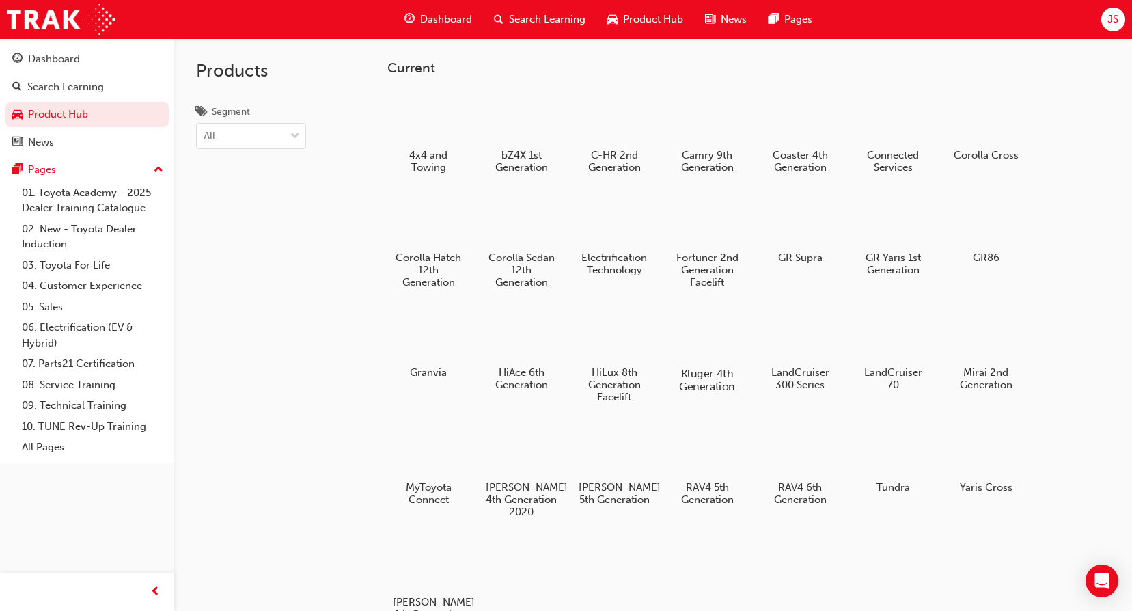
click at [715, 355] on div at bounding box center [708, 334] width 76 height 55
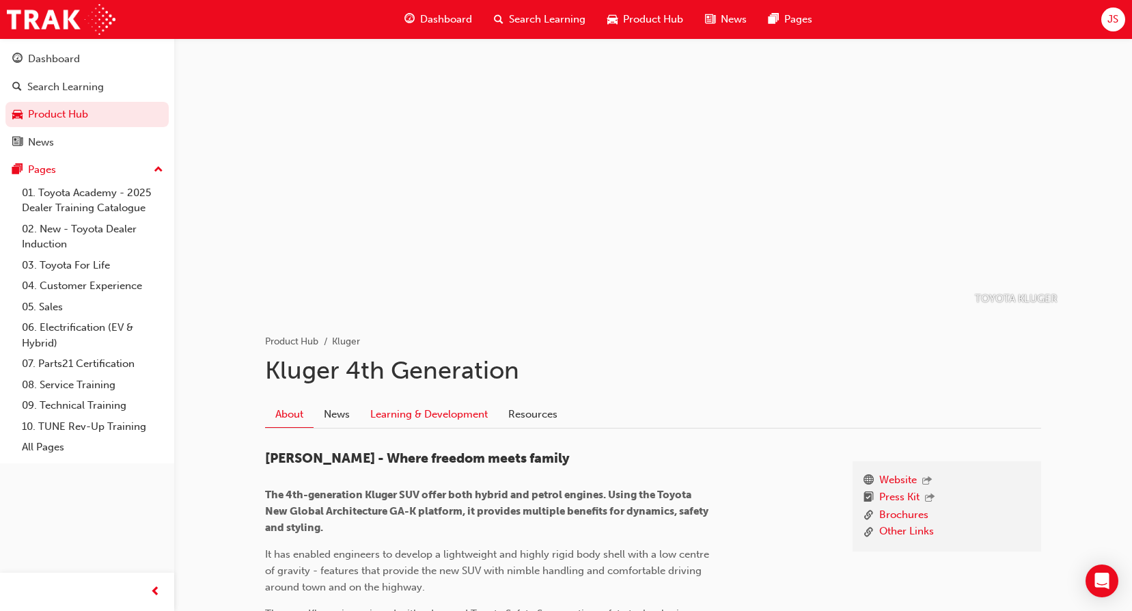
click at [399, 417] on link "Learning & Development" at bounding box center [429, 414] width 138 height 26
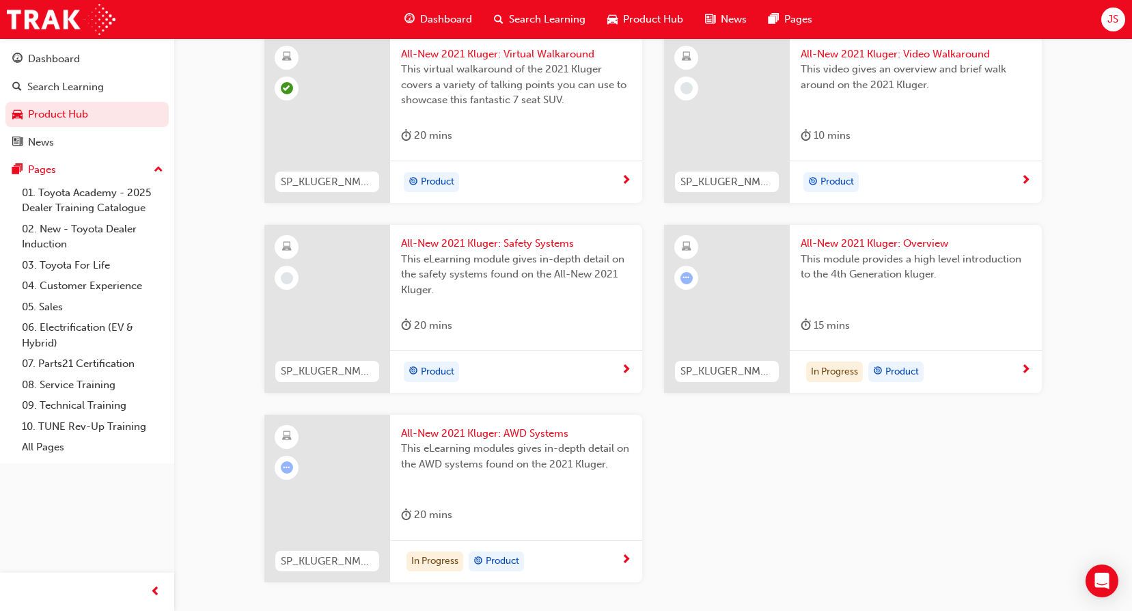
scroll to position [1227, 0]
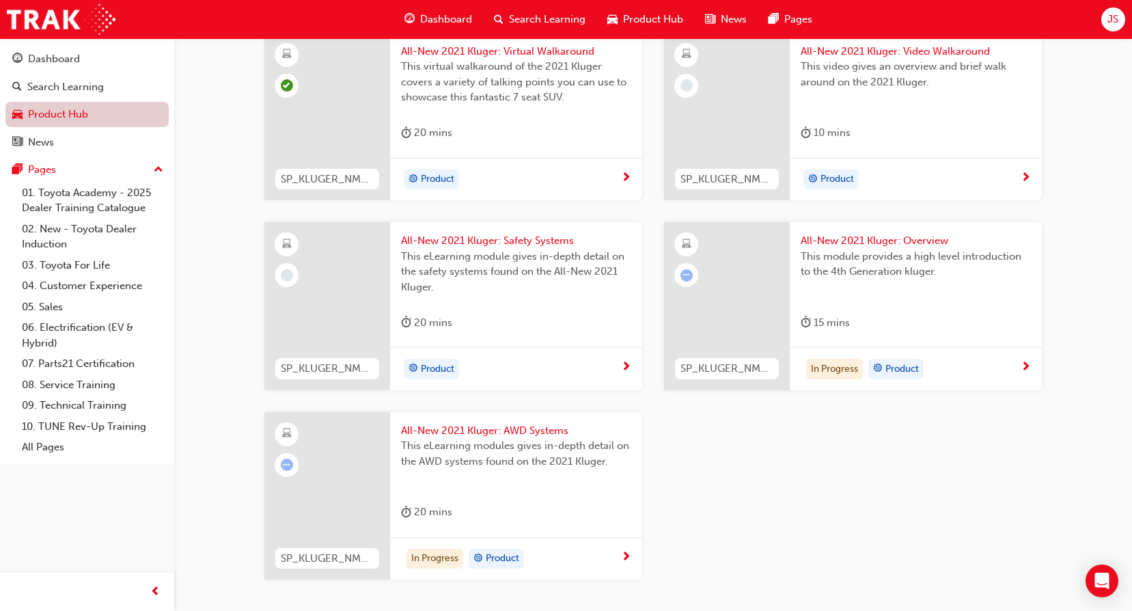
click at [61, 117] on link "Product Hub" at bounding box center [86, 114] width 163 height 25
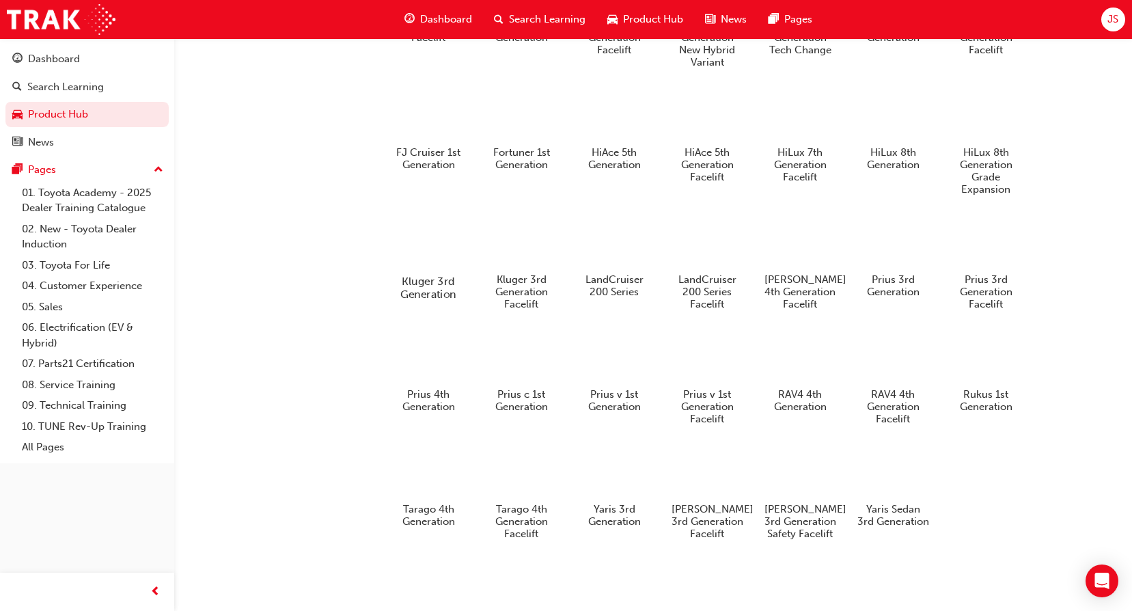
click at [411, 260] on div at bounding box center [429, 242] width 76 height 55
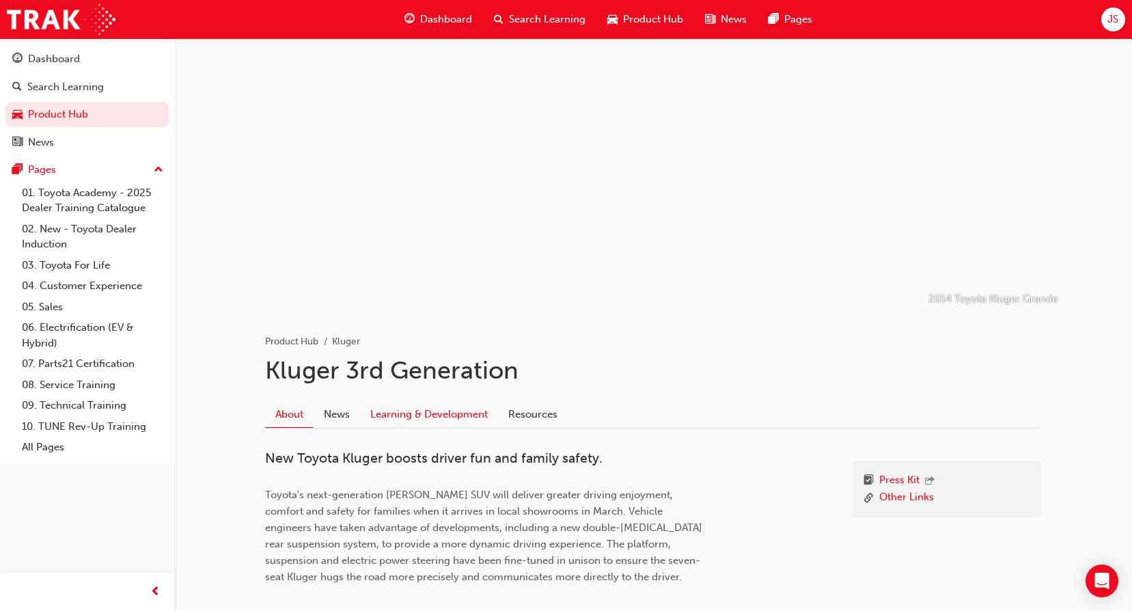
click at [433, 407] on link "Learning & Development" at bounding box center [429, 414] width 138 height 26
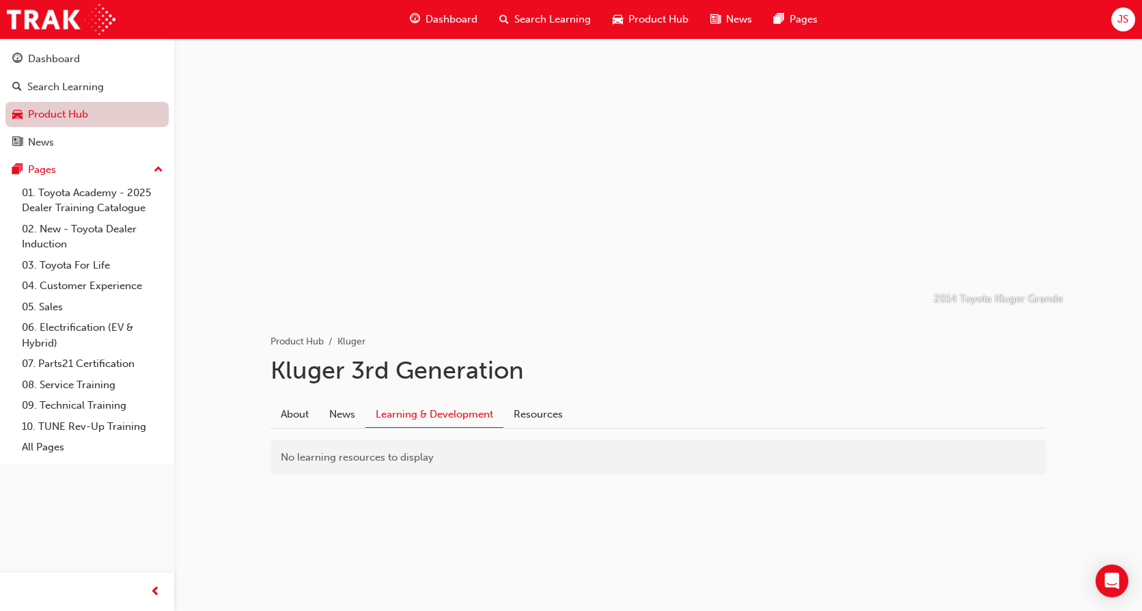
click at [82, 108] on link "Product Hub" at bounding box center [86, 114] width 163 height 25
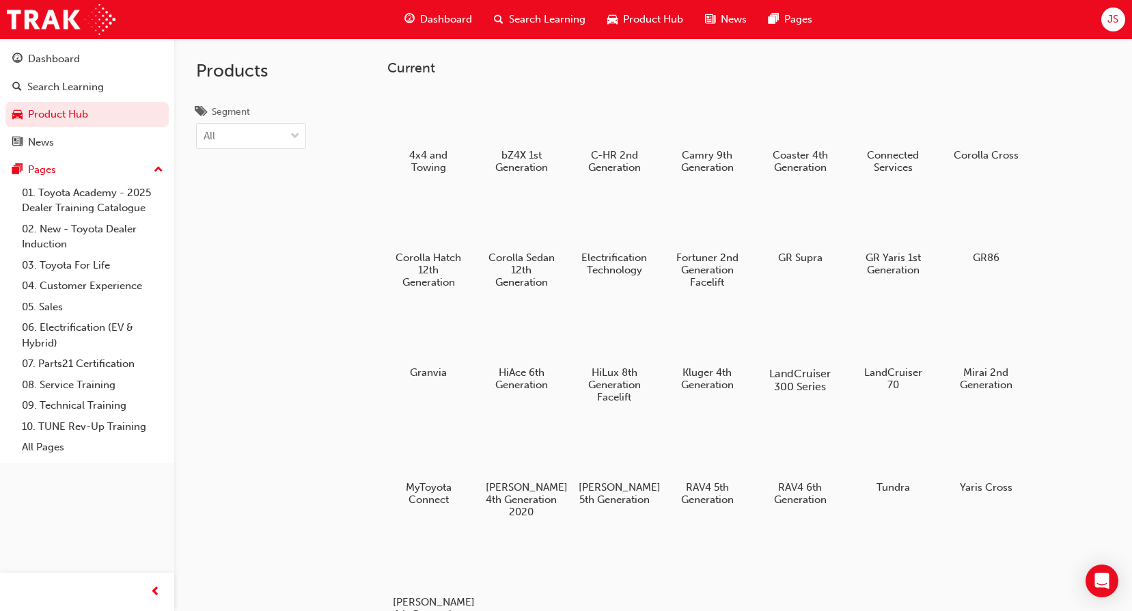
click at [794, 357] on div at bounding box center [801, 334] width 76 height 55
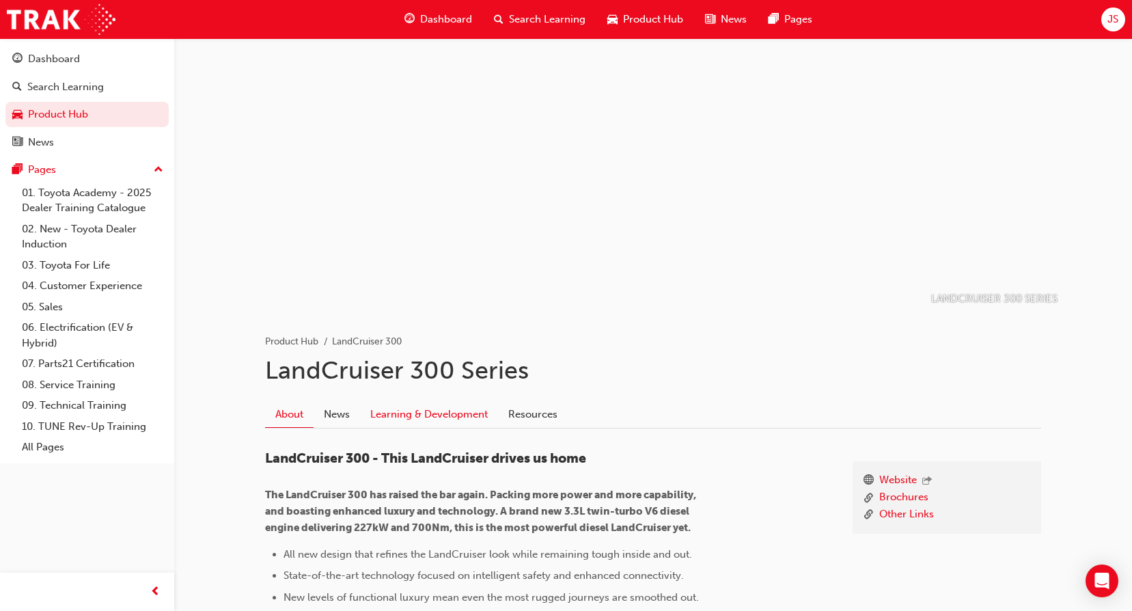
click at [446, 411] on link "Learning & Development" at bounding box center [429, 414] width 138 height 26
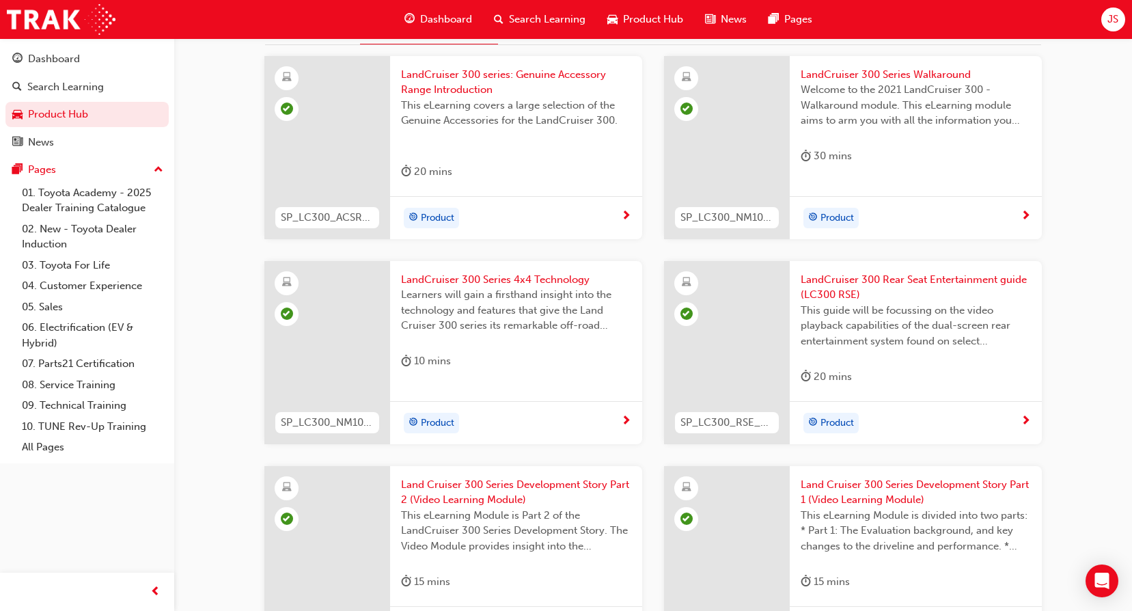
scroll to position [248, 0]
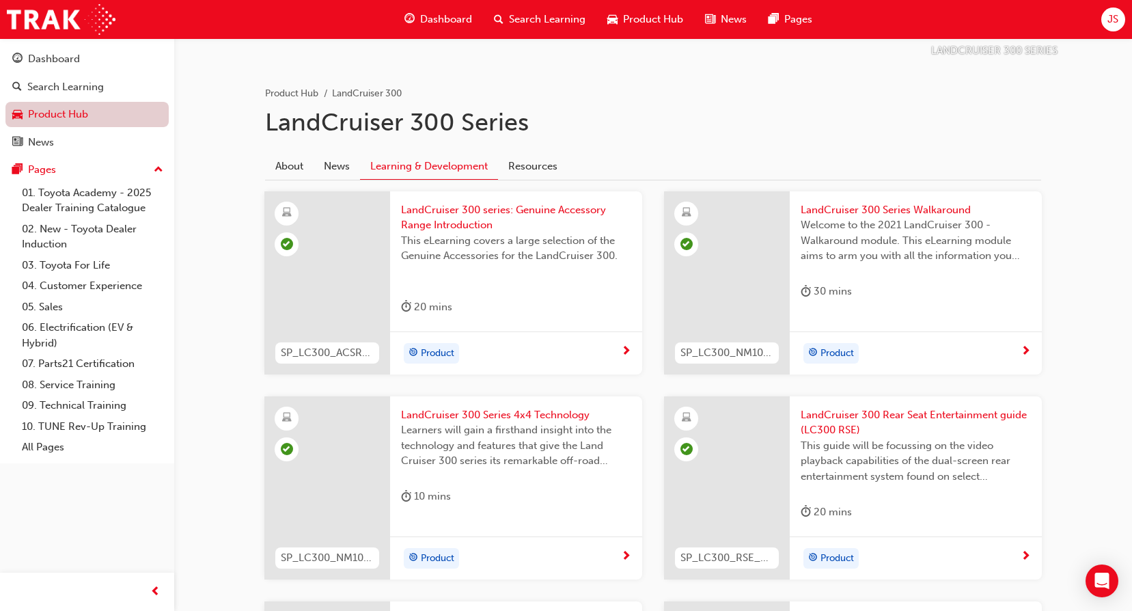
click at [72, 113] on link "Product Hub" at bounding box center [86, 114] width 163 height 25
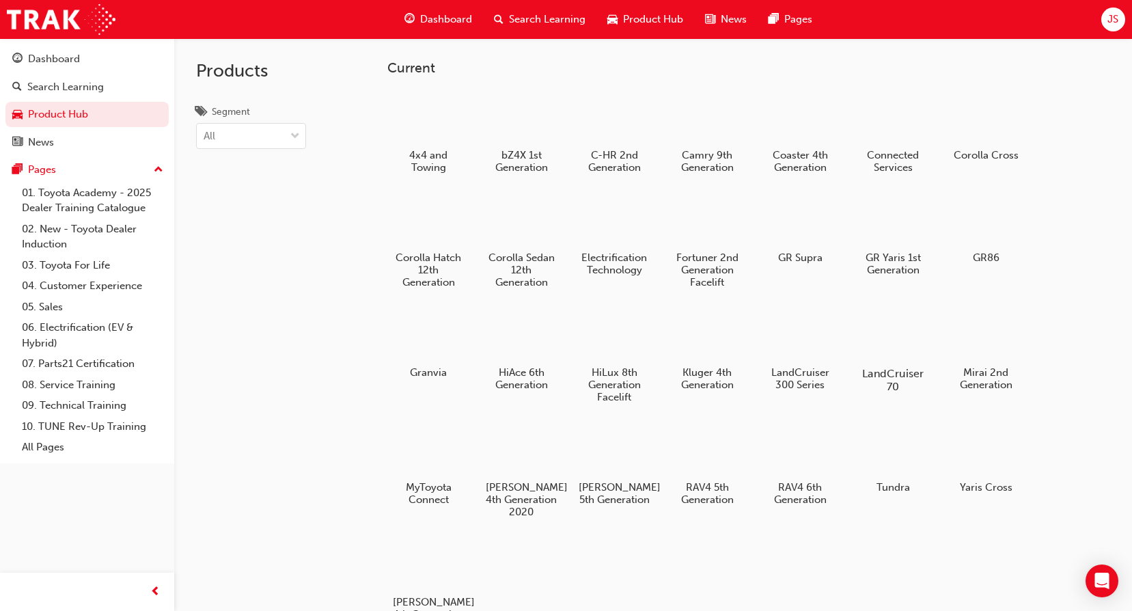
click at [896, 340] on div at bounding box center [893, 334] width 76 height 55
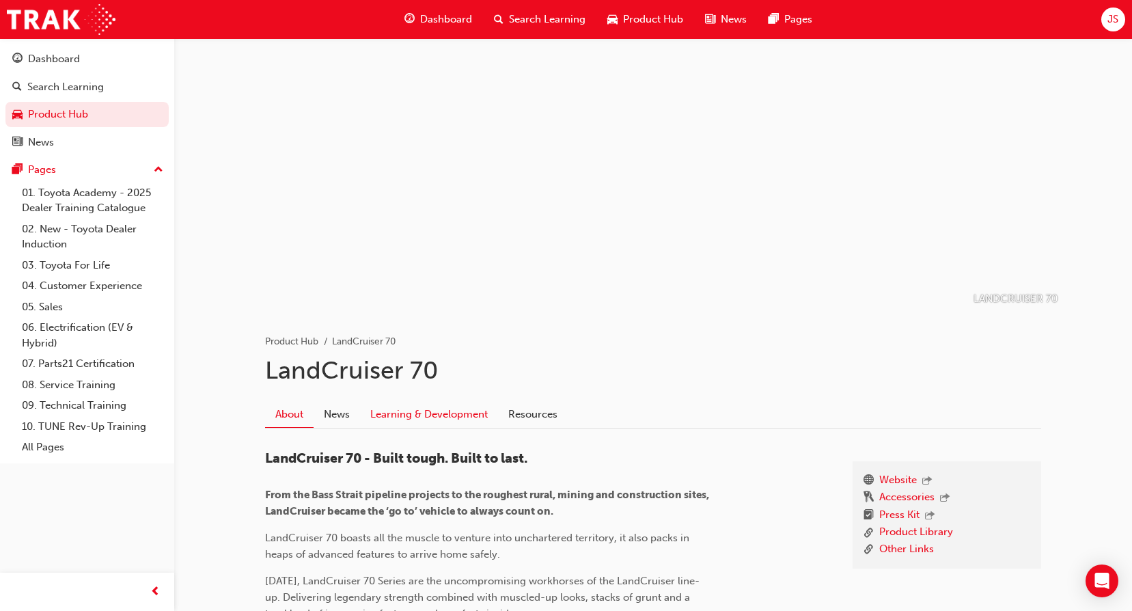
click at [421, 422] on link "Learning & Development" at bounding box center [429, 414] width 138 height 26
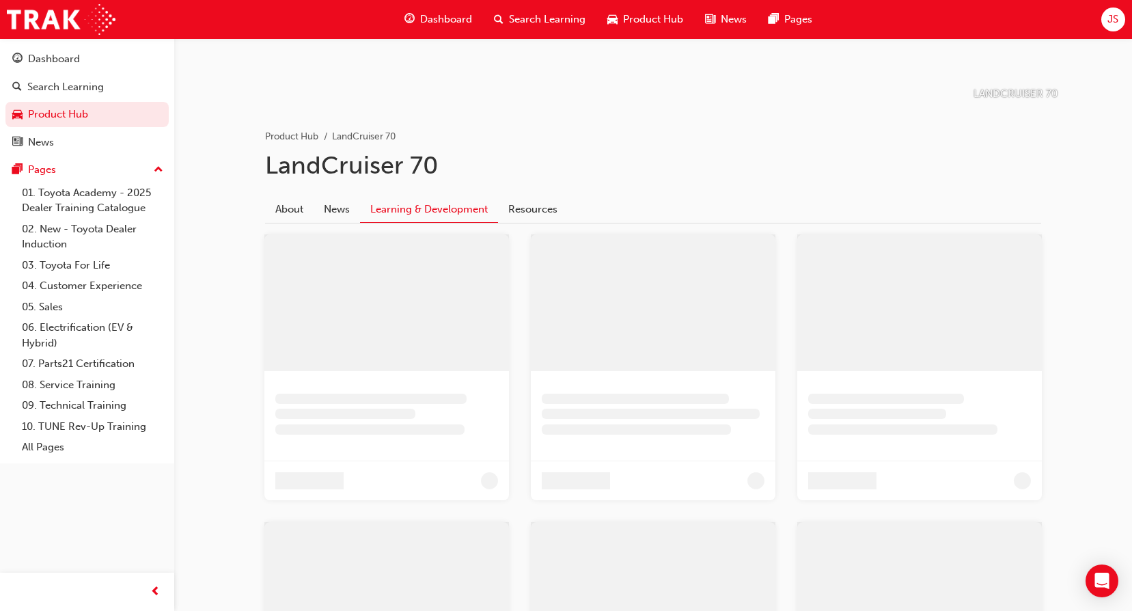
scroll to position [111, 0]
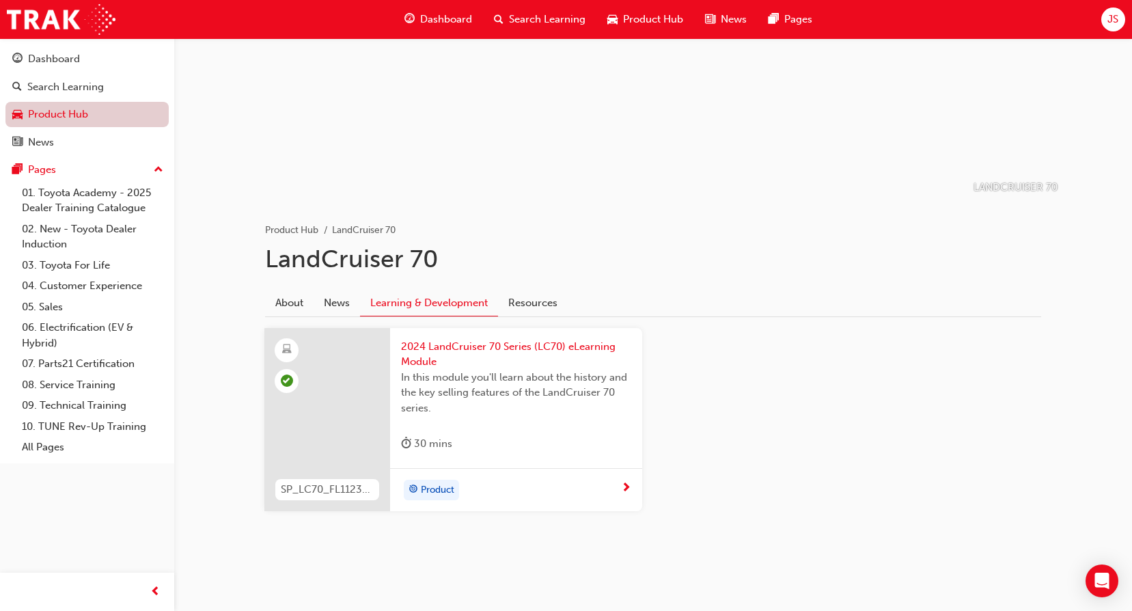
click at [95, 118] on link "Product Hub" at bounding box center [86, 114] width 163 height 25
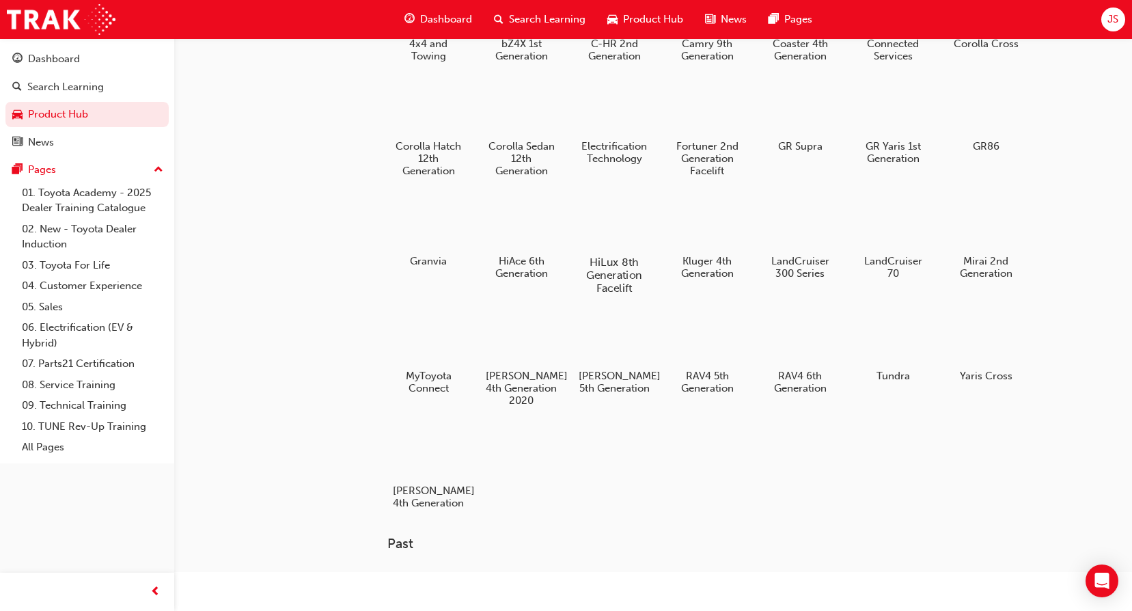
click at [619, 268] on h5 "HiLux 8th Generation Facelift" at bounding box center [615, 275] width 76 height 39
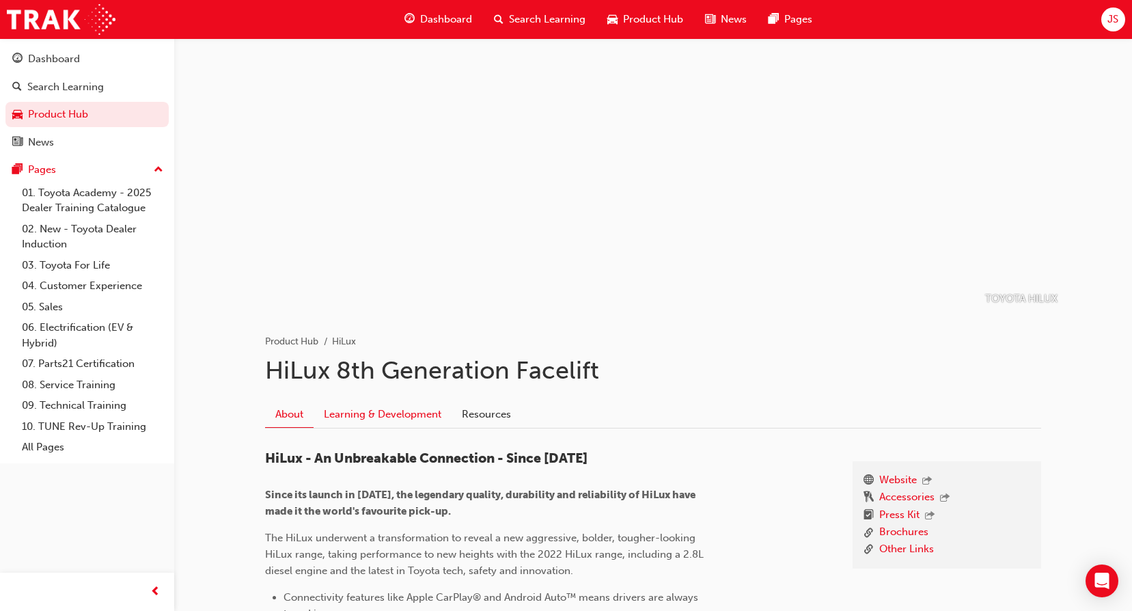
click at [428, 417] on link "Learning & Development" at bounding box center [383, 414] width 138 height 26
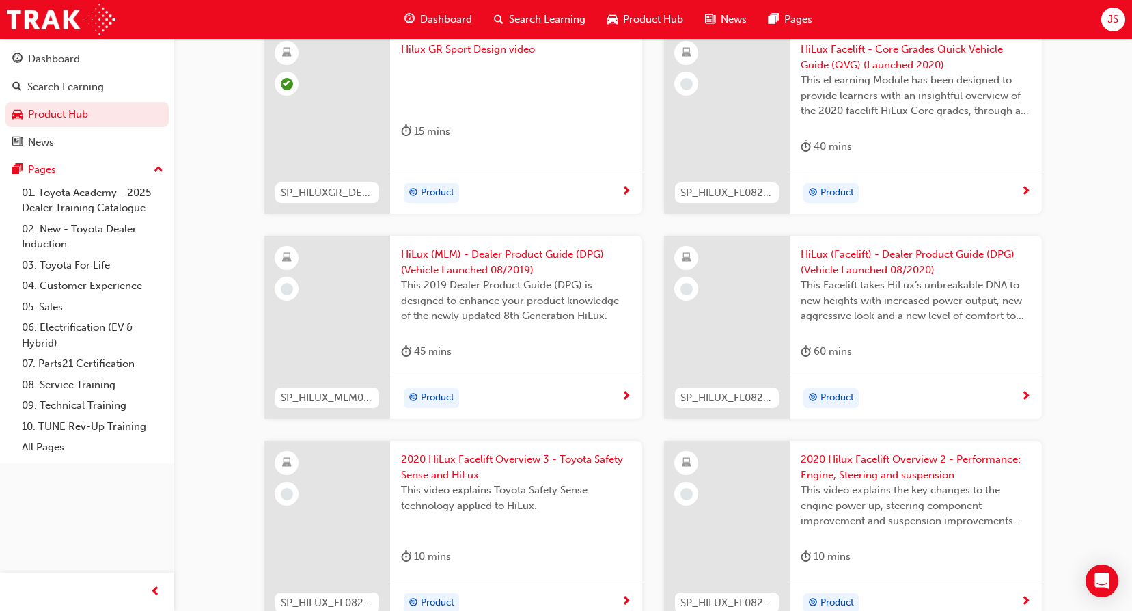
scroll to position [1640, 0]
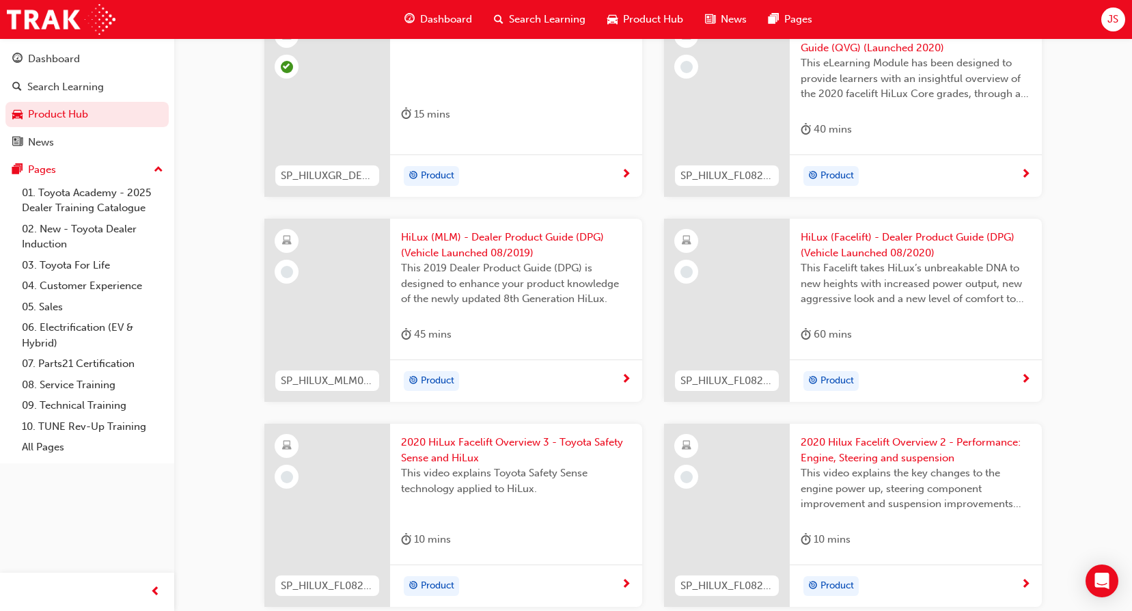
click at [481, 247] on span "HiLux (MLM) - Dealer Product Guide (DPG) (Vehicle Launched 08/2019)" at bounding box center [516, 245] width 230 height 31
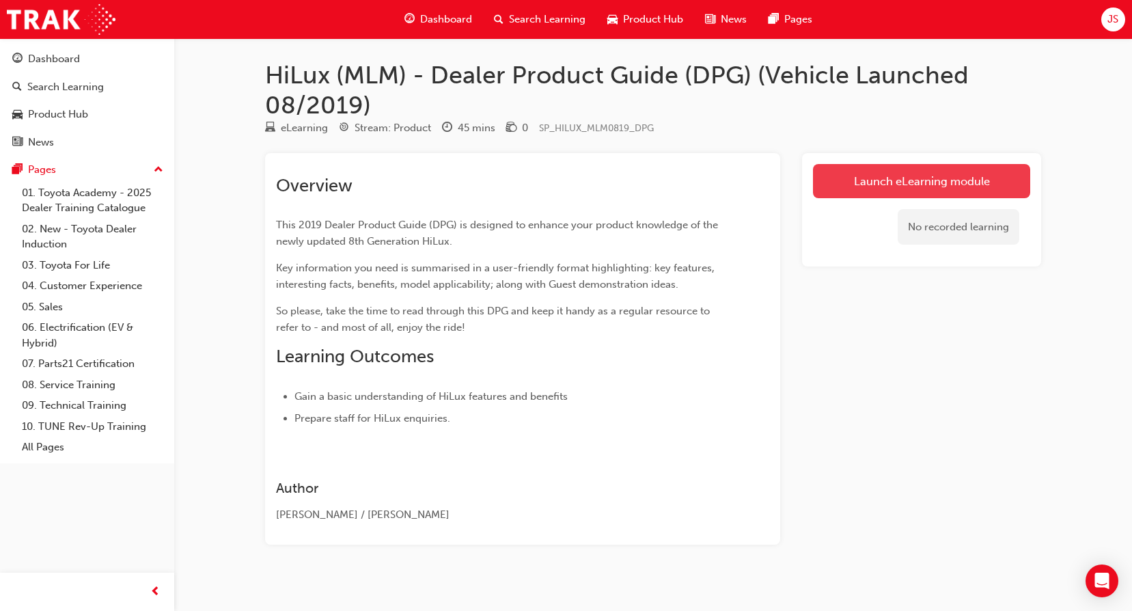
click at [950, 169] on link "Launch eLearning module" at bounding box center [921, 181] width 217 height 34
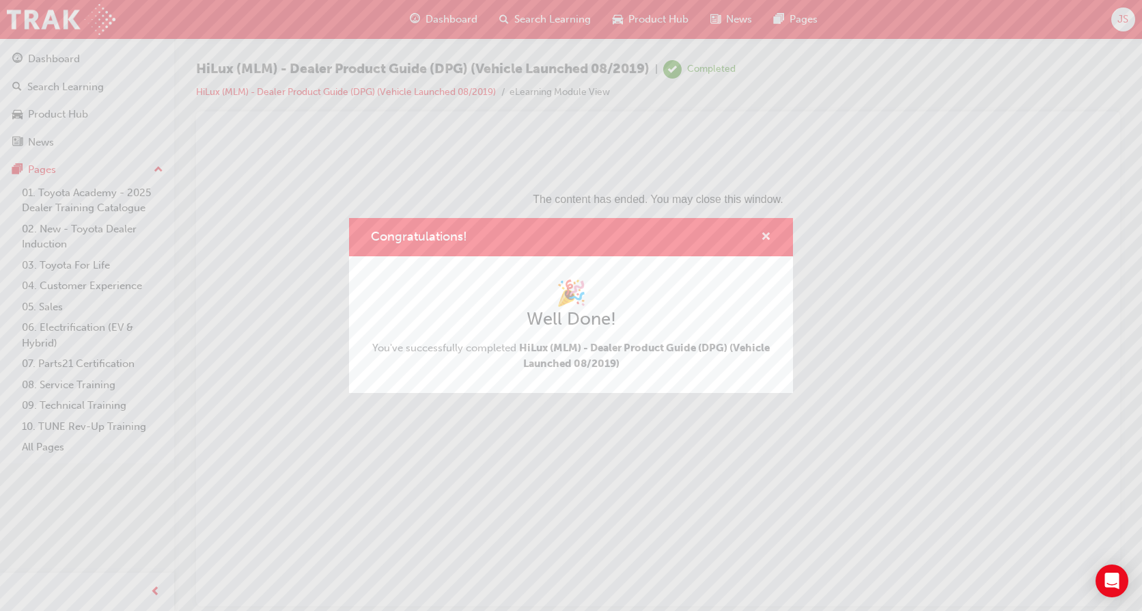
click at [767, 239] on span "cross-icon" at bounding box center [766, 238] width 10 height 12
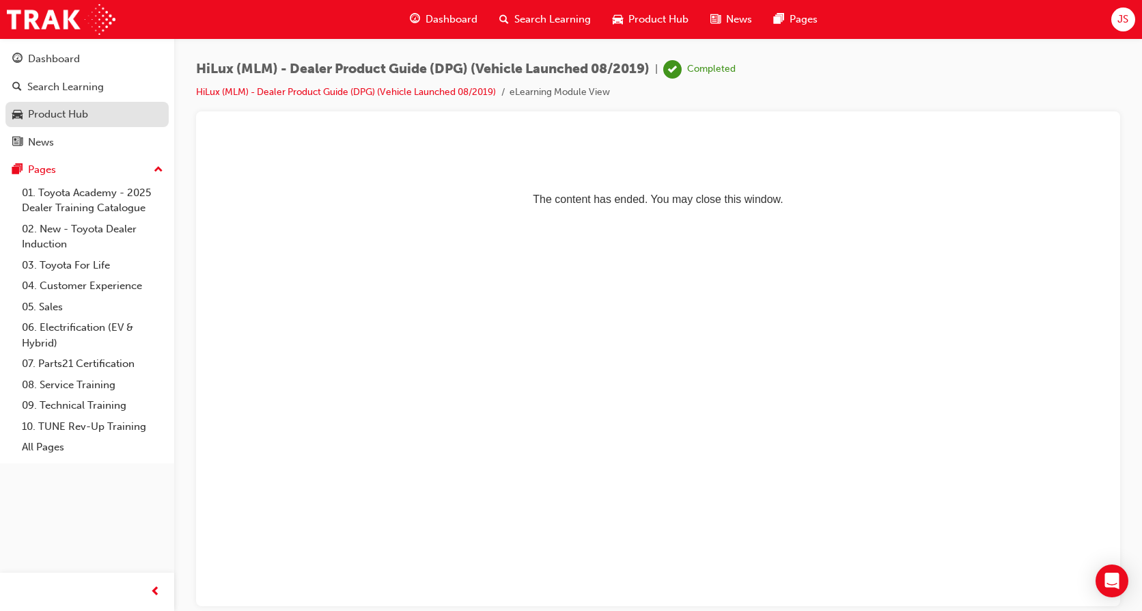
click at [55, 115] on div "Product Hub" at bounding box center [58, 115] width 60 height 16
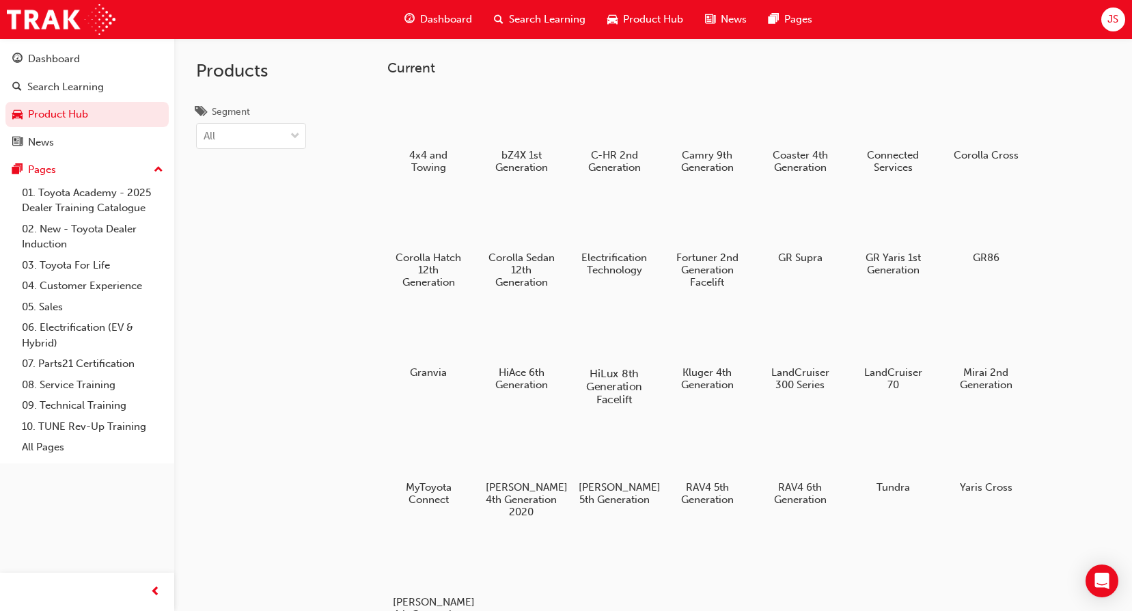
click at [618, 327] on div at bounding box center [615, 334] width 76 height 55
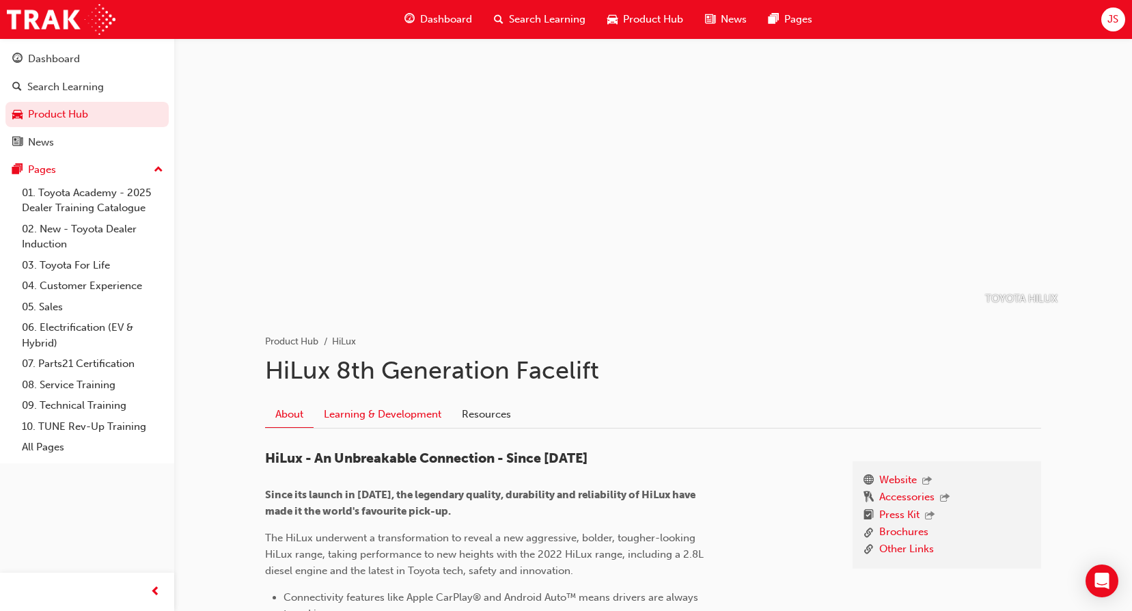
click at [415, 407] on link "Learning & Development" at bounding box center [383, 414] width 138 height 26
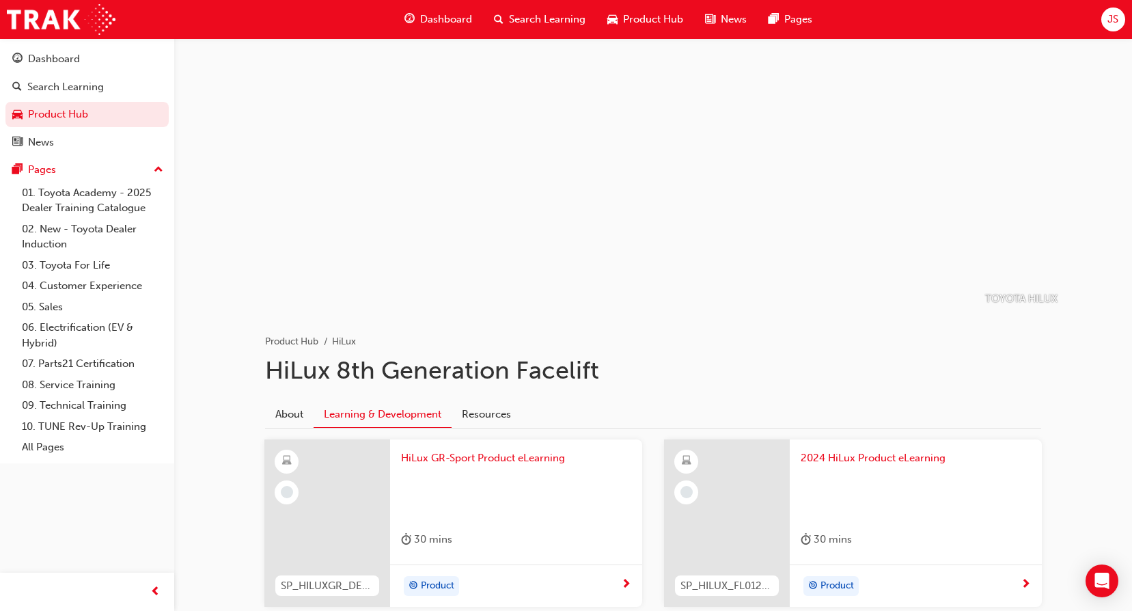
click at [523, 457] on span "HiLux GR-Sport Product eLearning" at bounding box center [516, 458] width 230 height 16
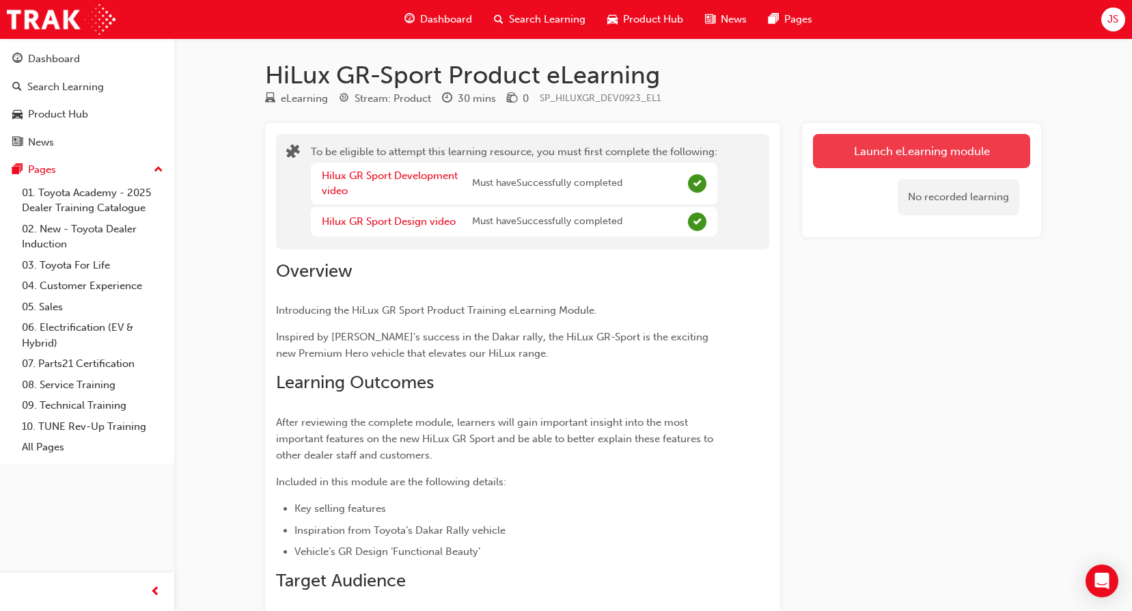
click at [922, 147] on link "Launch eLearning module" at bounding box center [921, 151] width 217 height 34
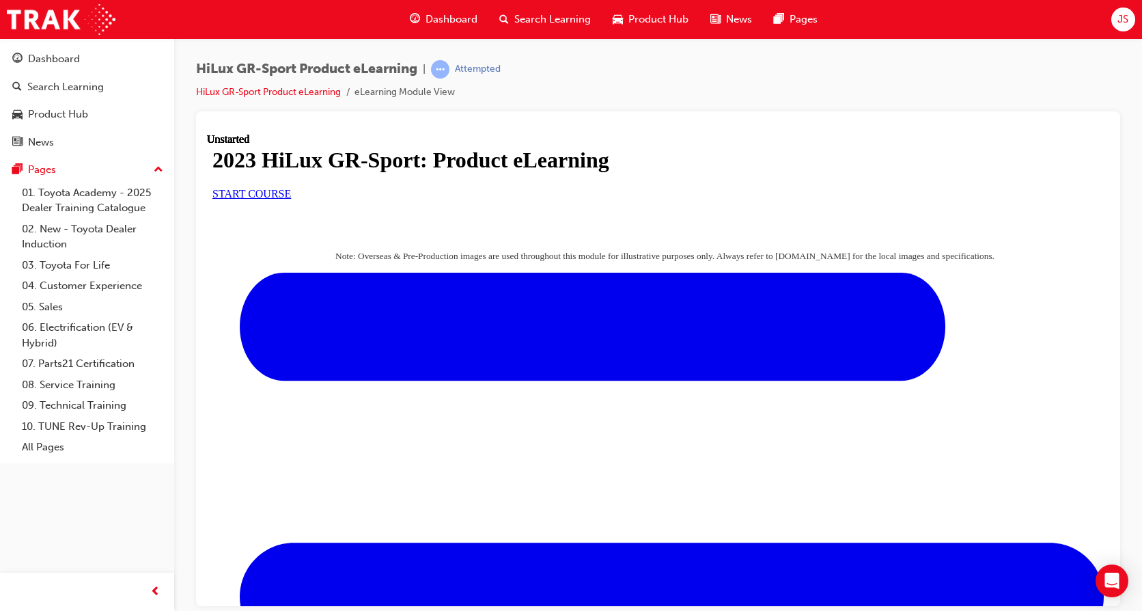
click at [291, 199] on span "START COURSE" at bounding box center [252, 193] width 79 height 12
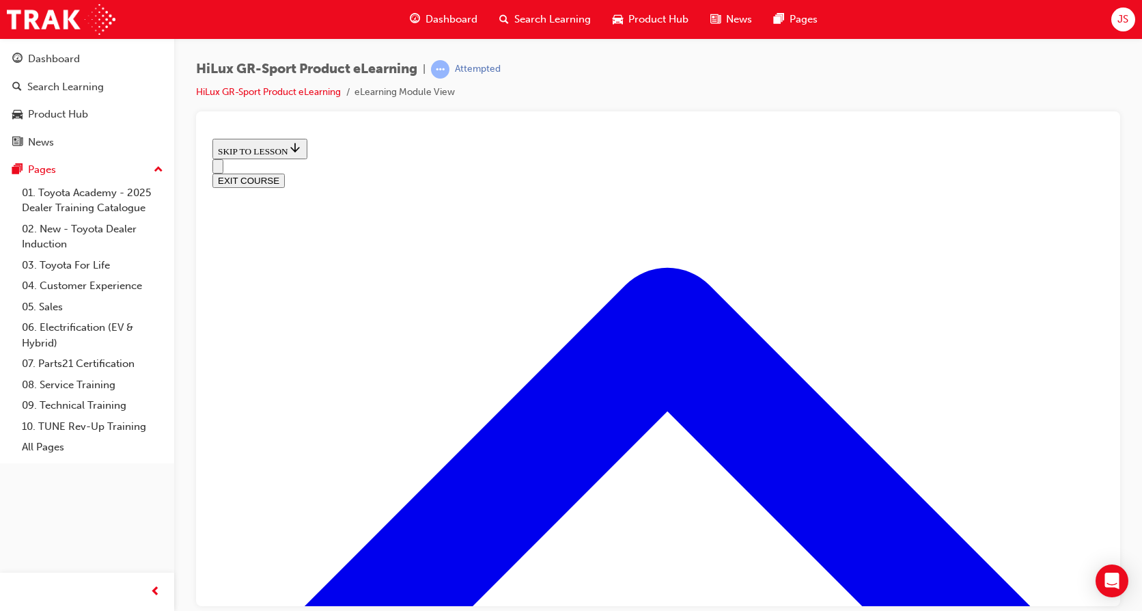
scroll to position [589, 0]
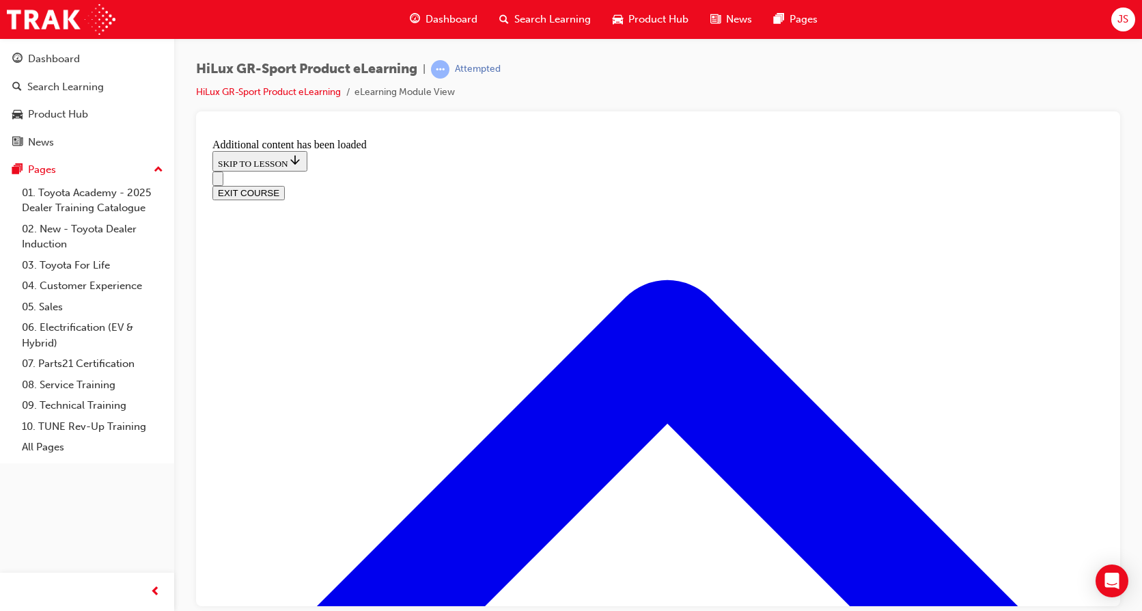
scroll to position [1291, 0]
drag, startPoint x: 579, startPoint y: 506, endPoint x: 607, endPoint y: 437, distance: 74.5
drag, startPoint x: 571, startPoint y: 358, endPoint x: 603, endPoint y: 499, distance: 144.5
drag, startPoint x: 592, startPoint y: 351, endPoint x: 638, endPoint y: 351, distance: 45.8
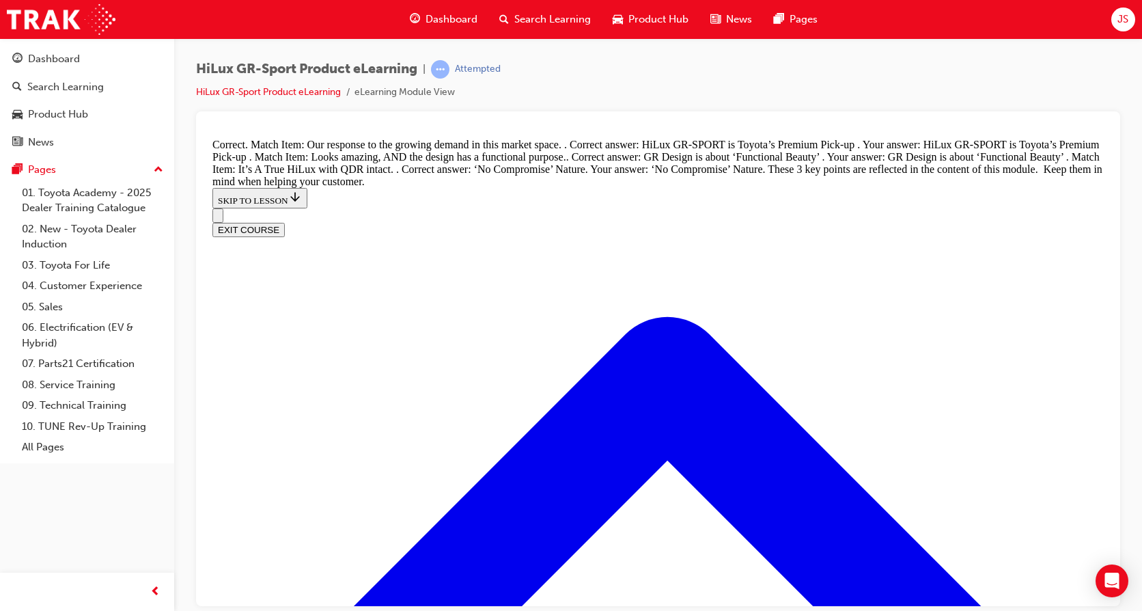
scroll to position [1630, 0]
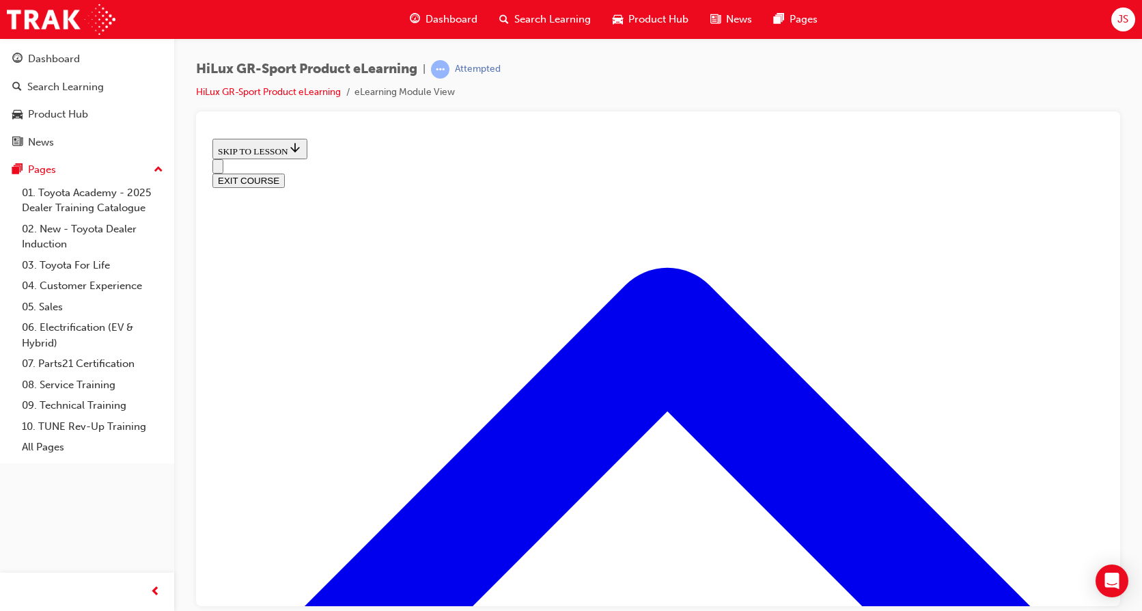
scroll to position [452, 0]
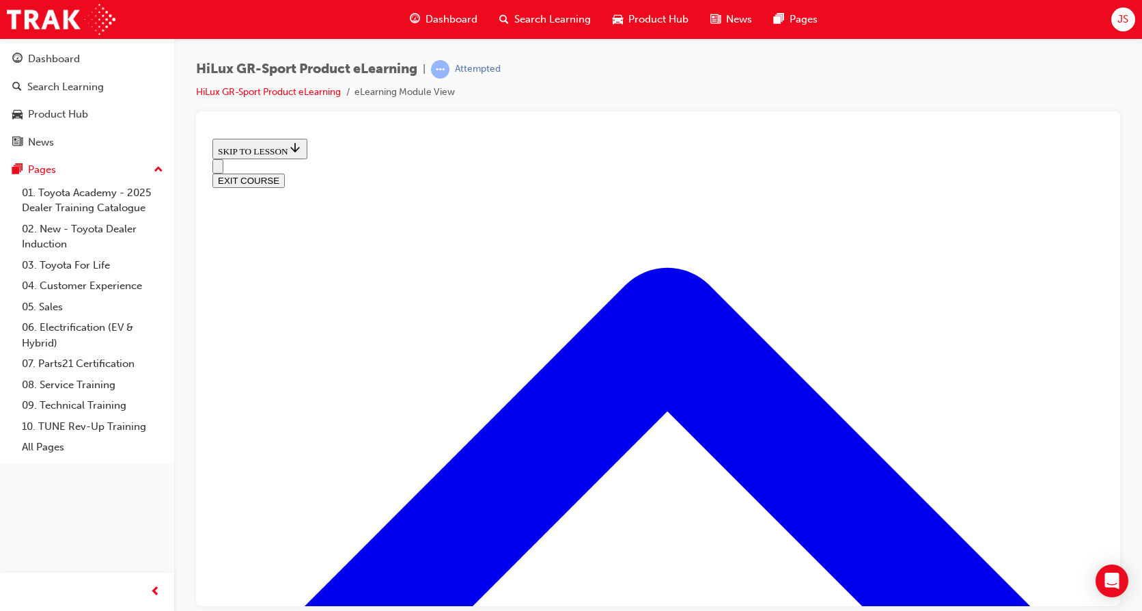
scroll to position [696, 0]
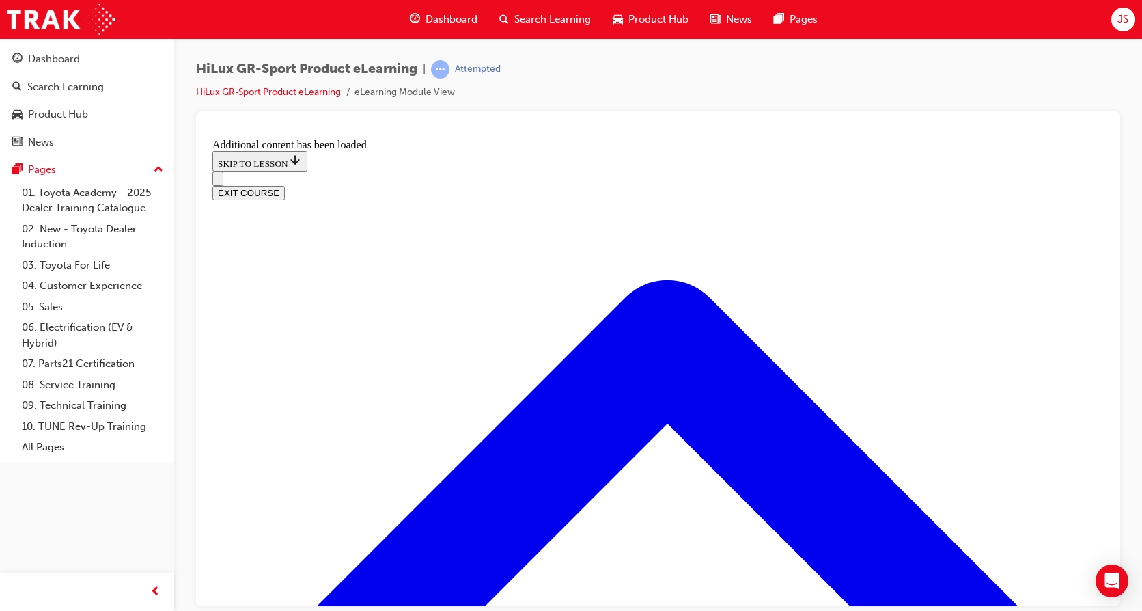
scroll to position [1037, 0]
radio input "true"
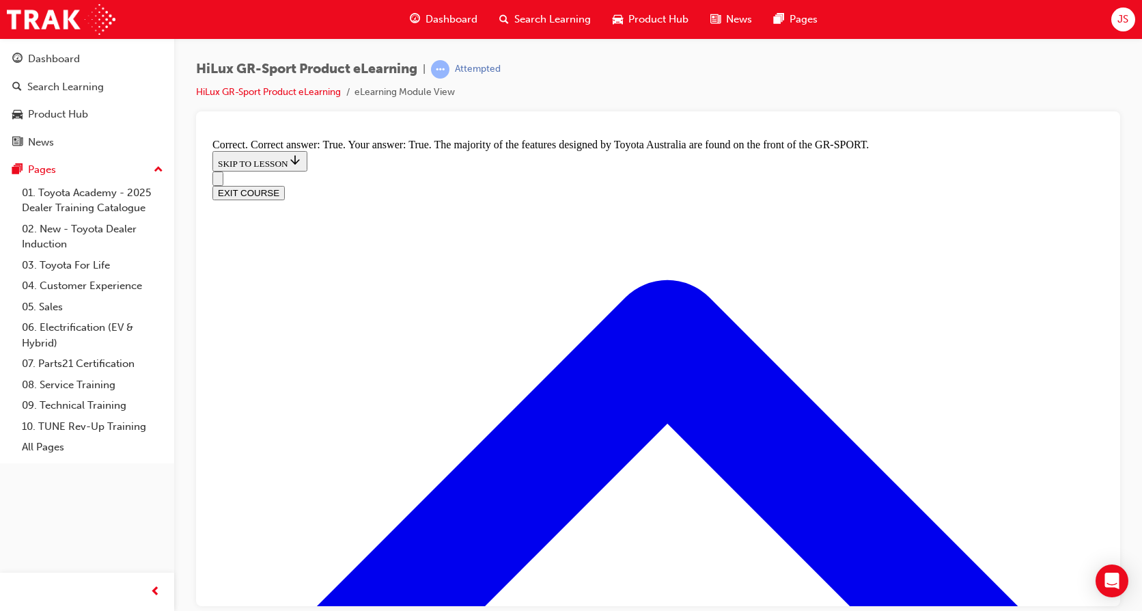
scroll to position [1652, 0]
radio input "true"
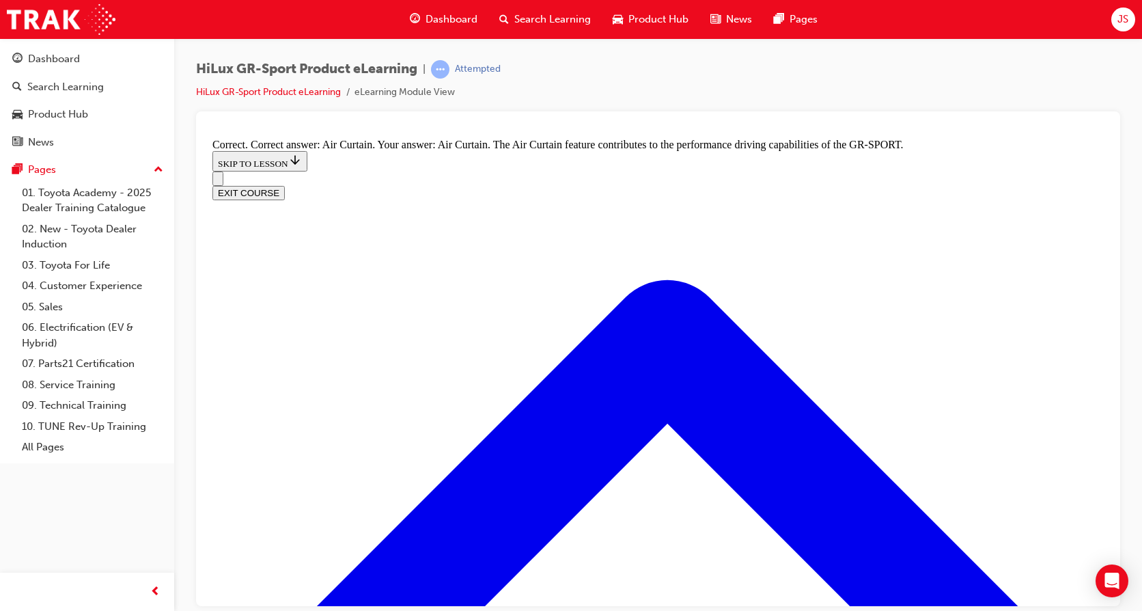
scroll to position [2267, 0]
radio input "true"
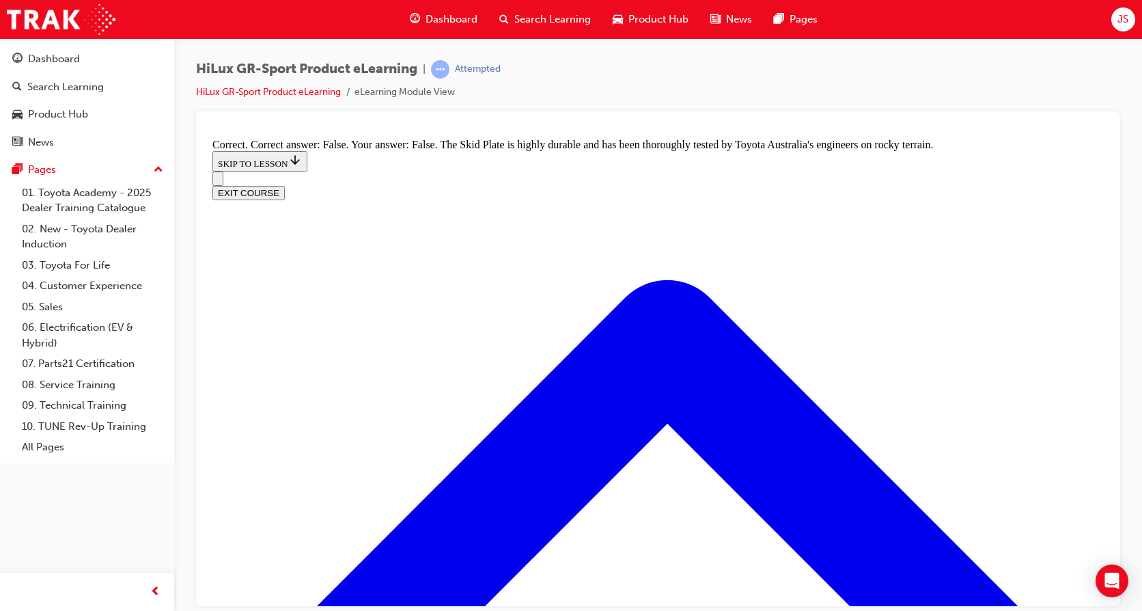
scroll to position [2500, 0]
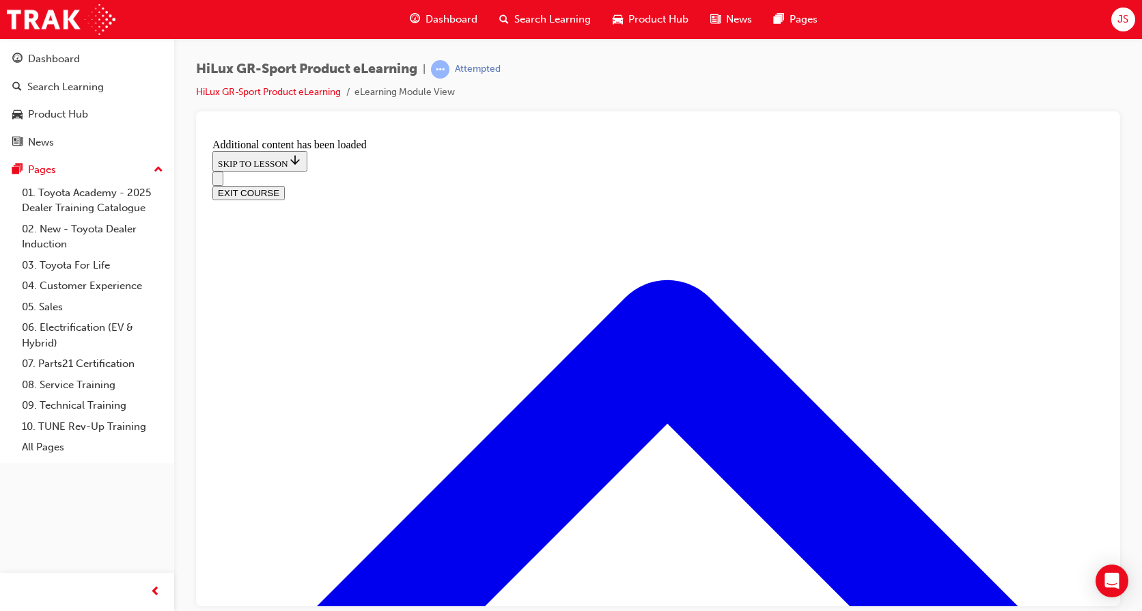
scroll to position [642, 0]
radio input "true"
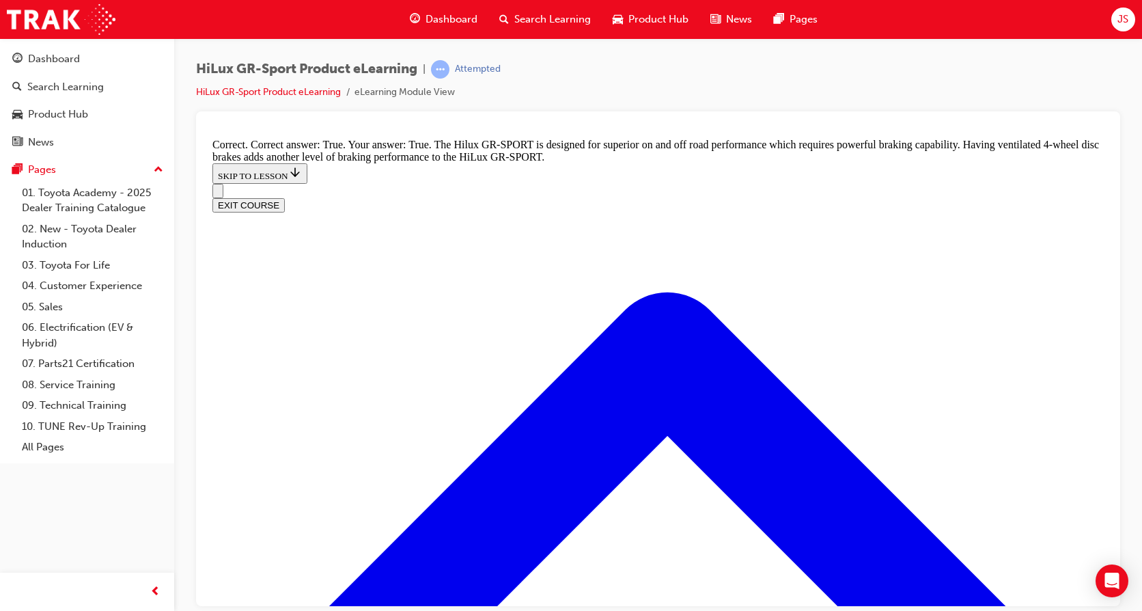
scroll to position [958, 0]
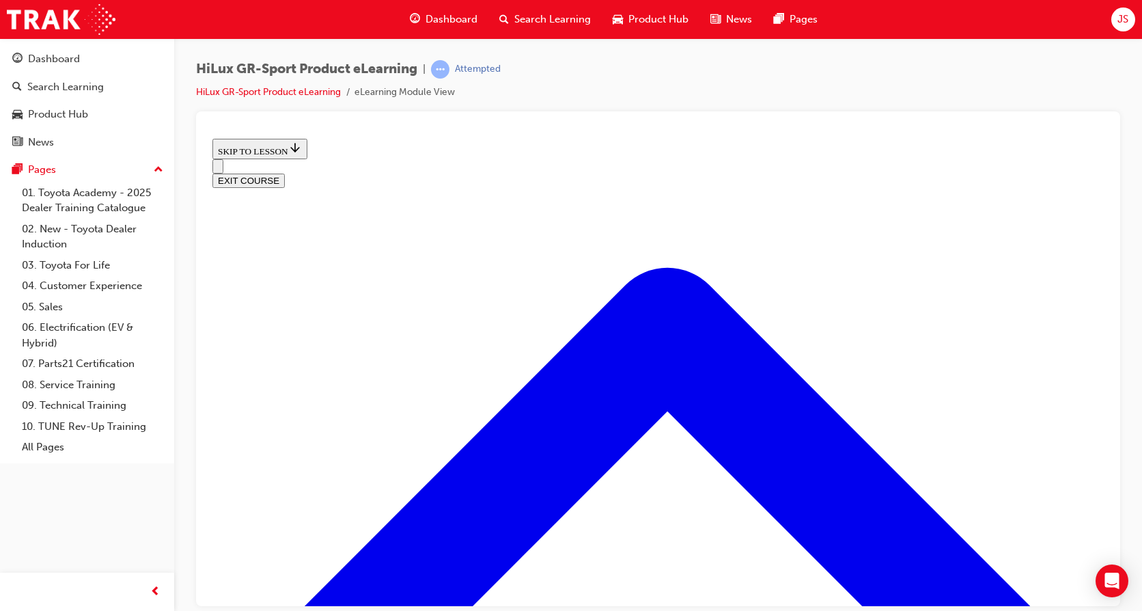
scroll to position [1203, 0]
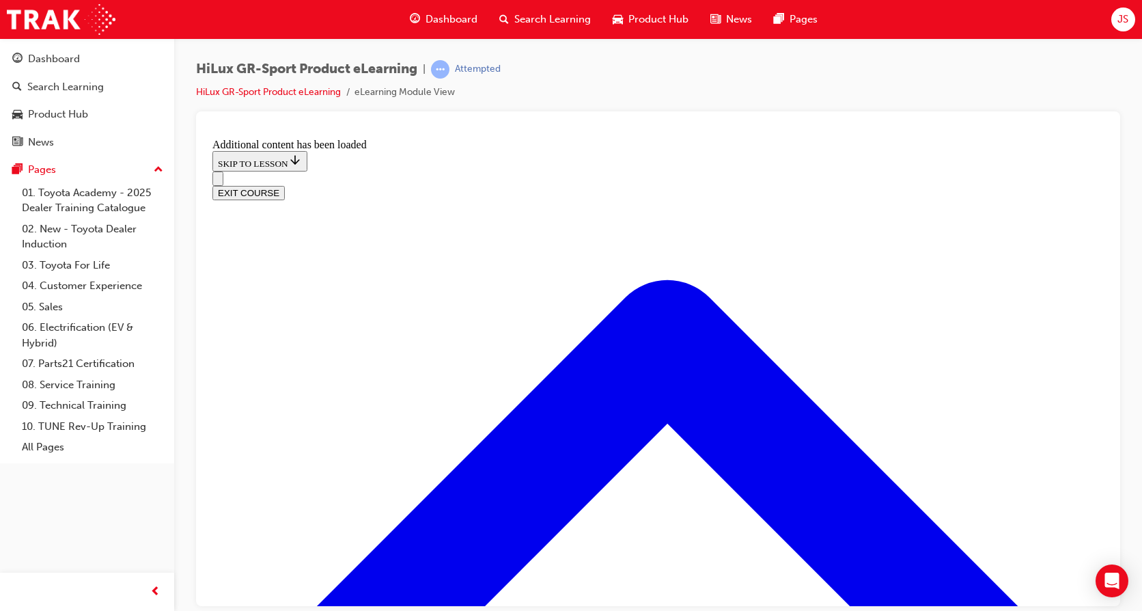
scroll to position [1544, 0]
checkbox input "true"
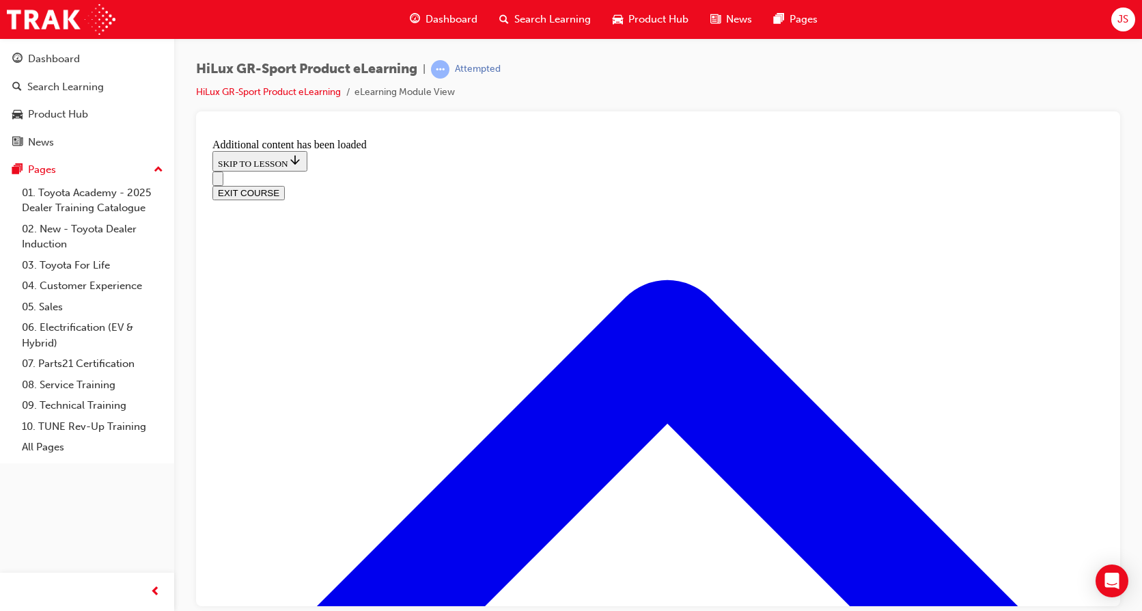
checkbox input "true"
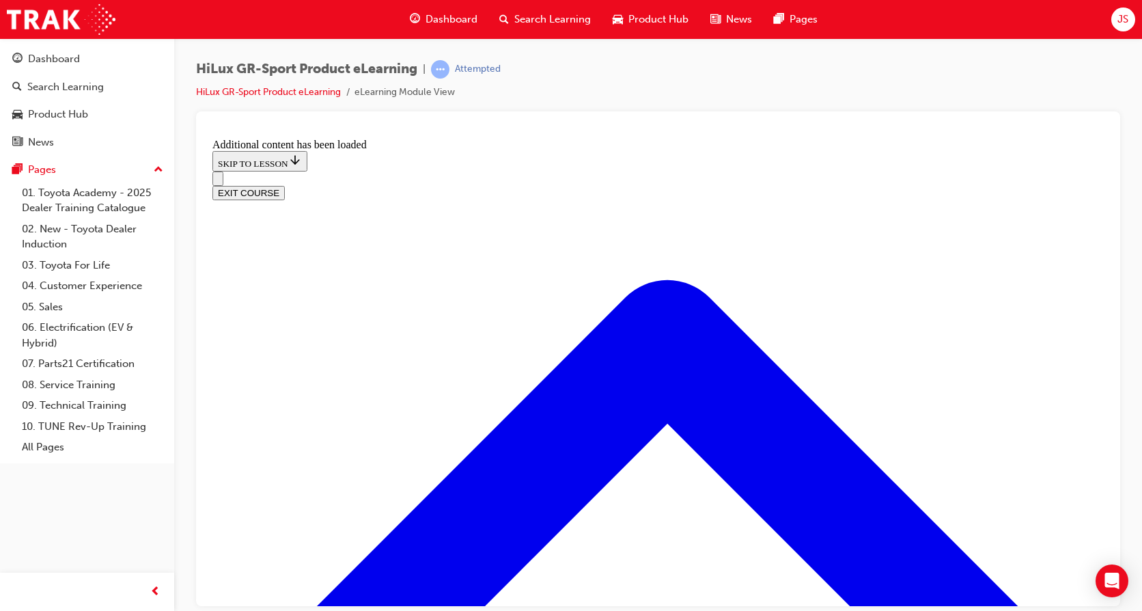
checkbox input "true"
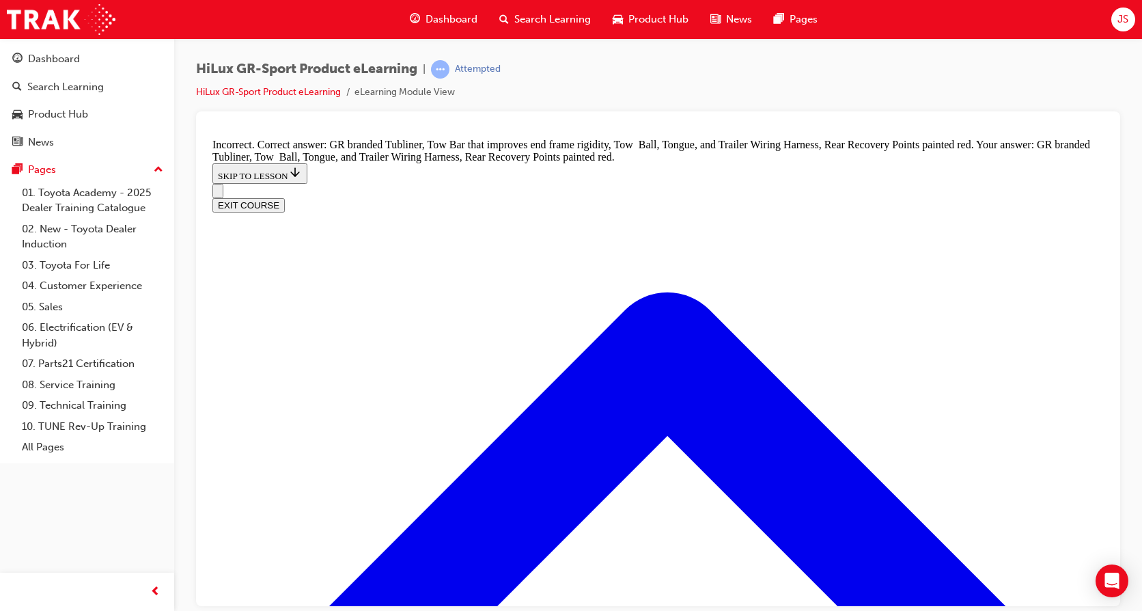
scroll to position [1749, 0]
checkbox input "false"
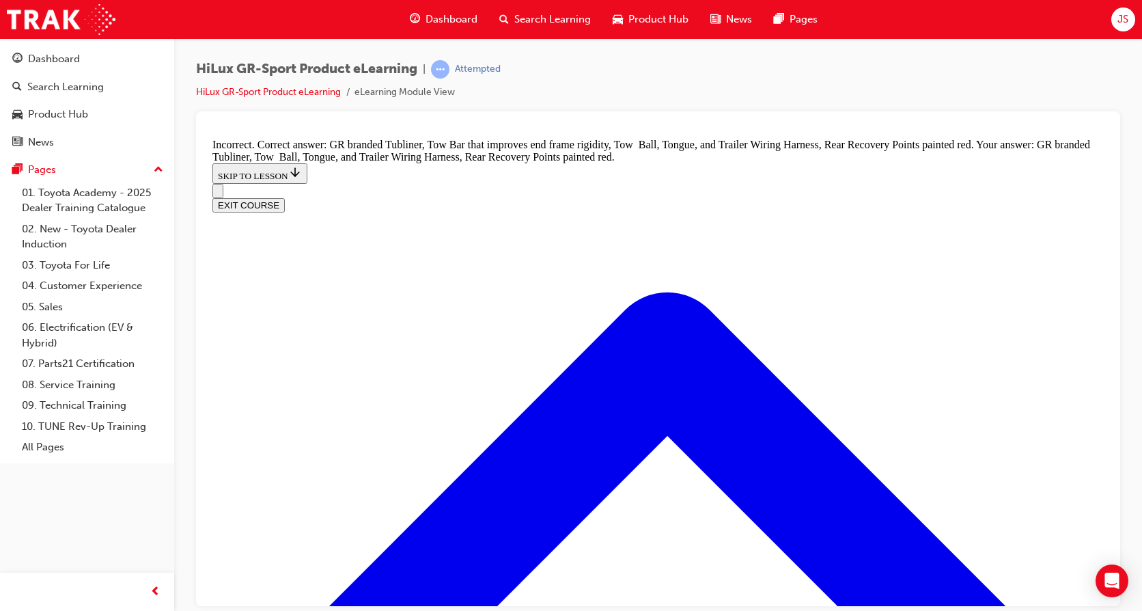
checkbox input "true"
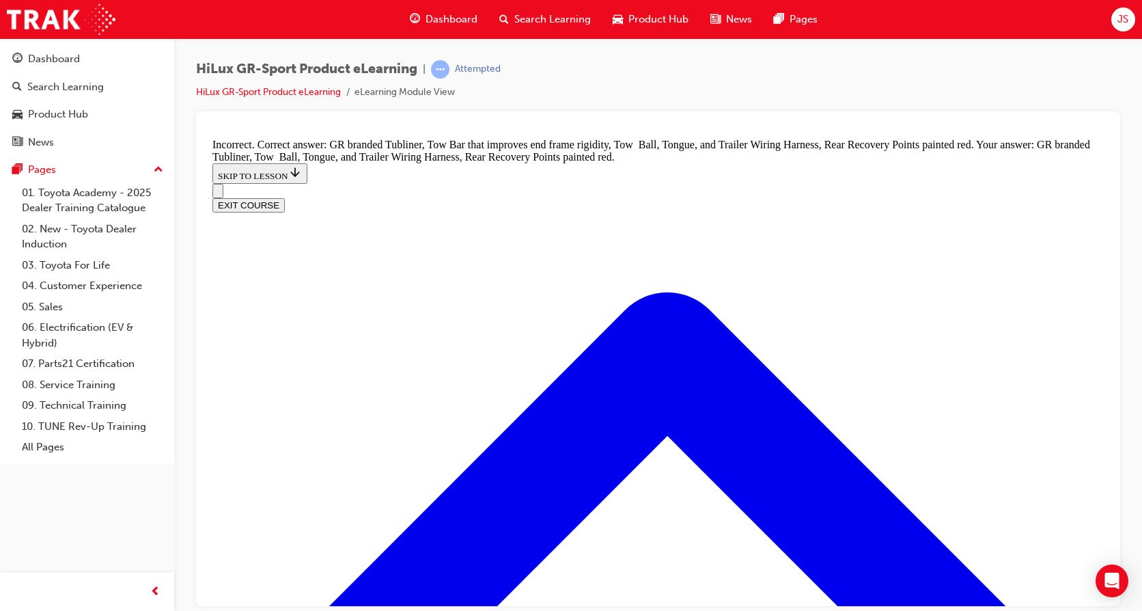
checkbox input "false"
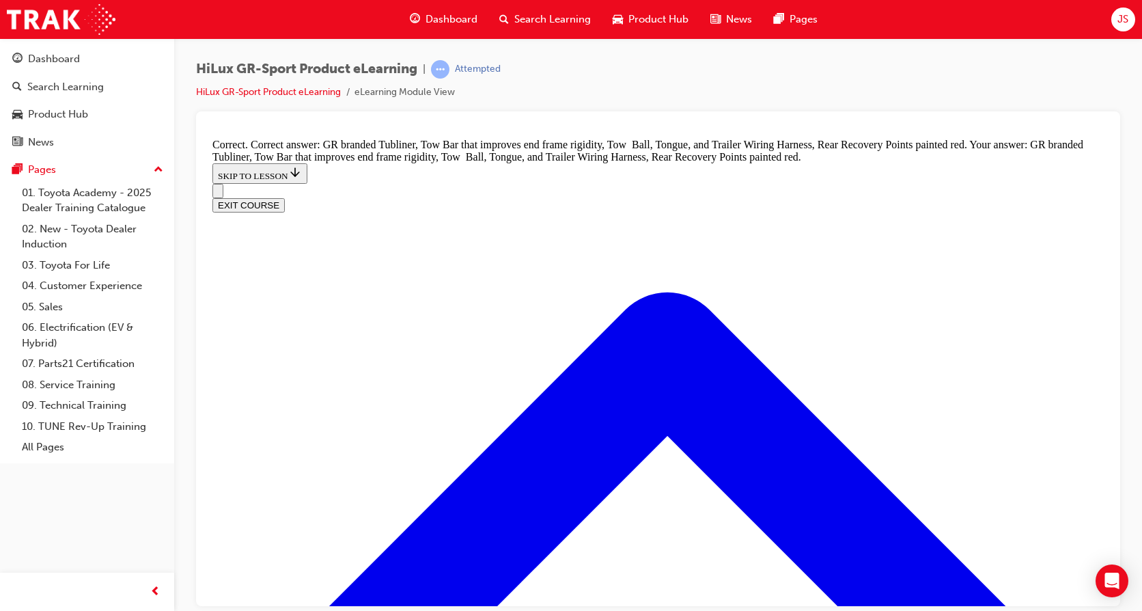
scroll to position [1891, 0]
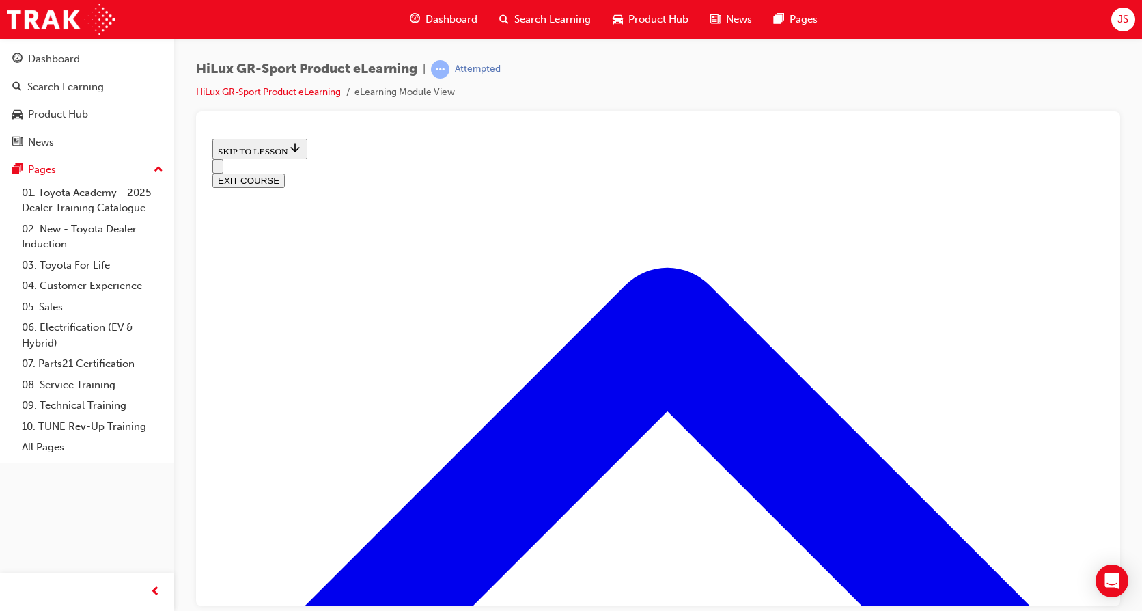
scroll to position [384, 0]
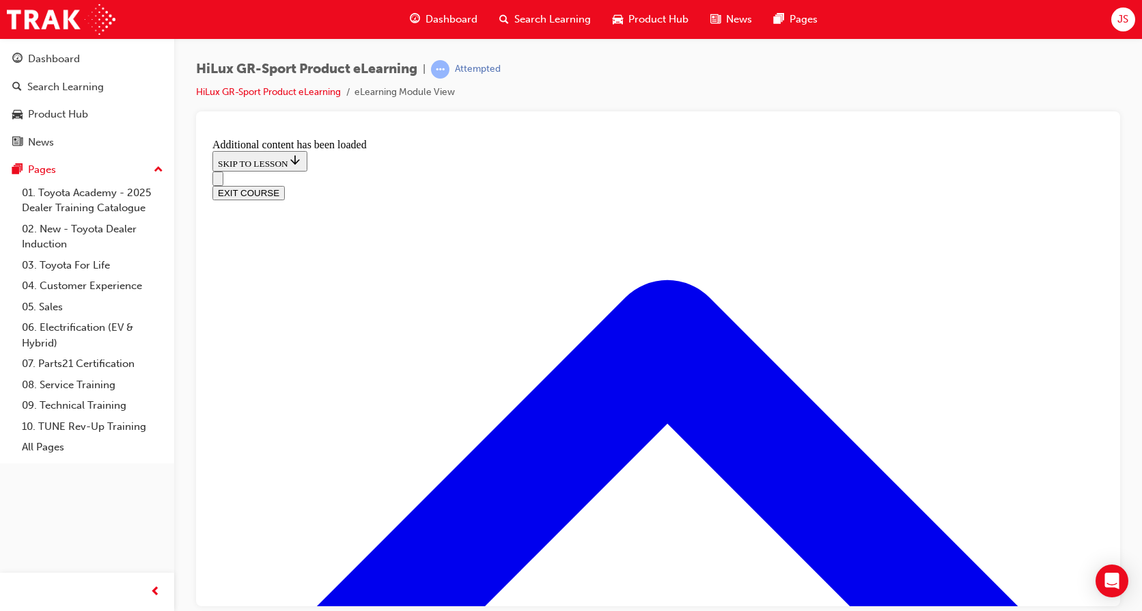
scroll to position [1048, 0]
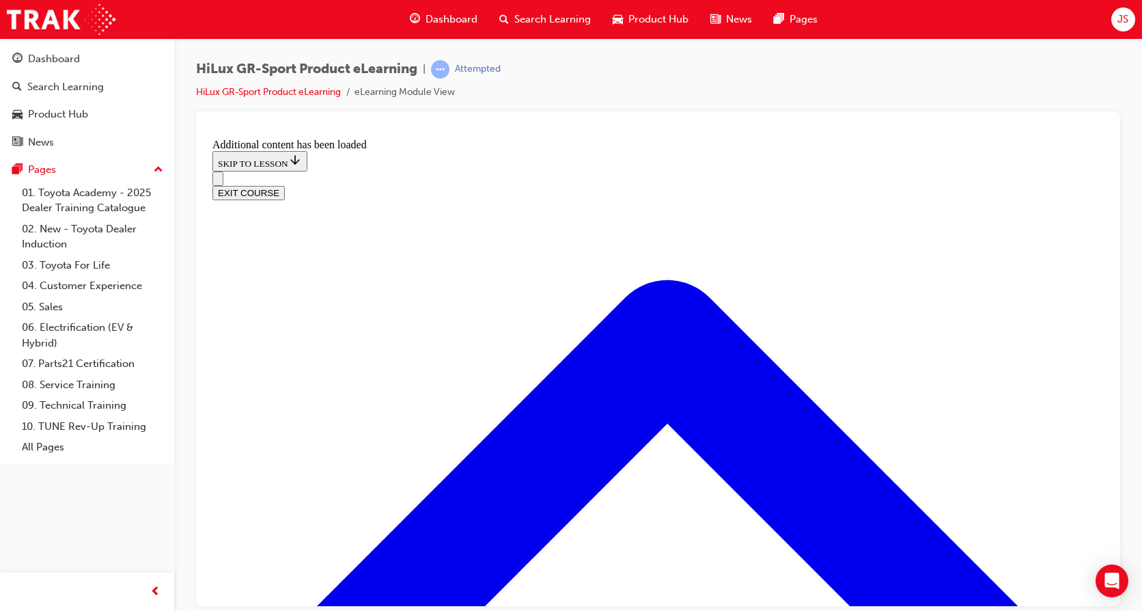
checkbox input "true"
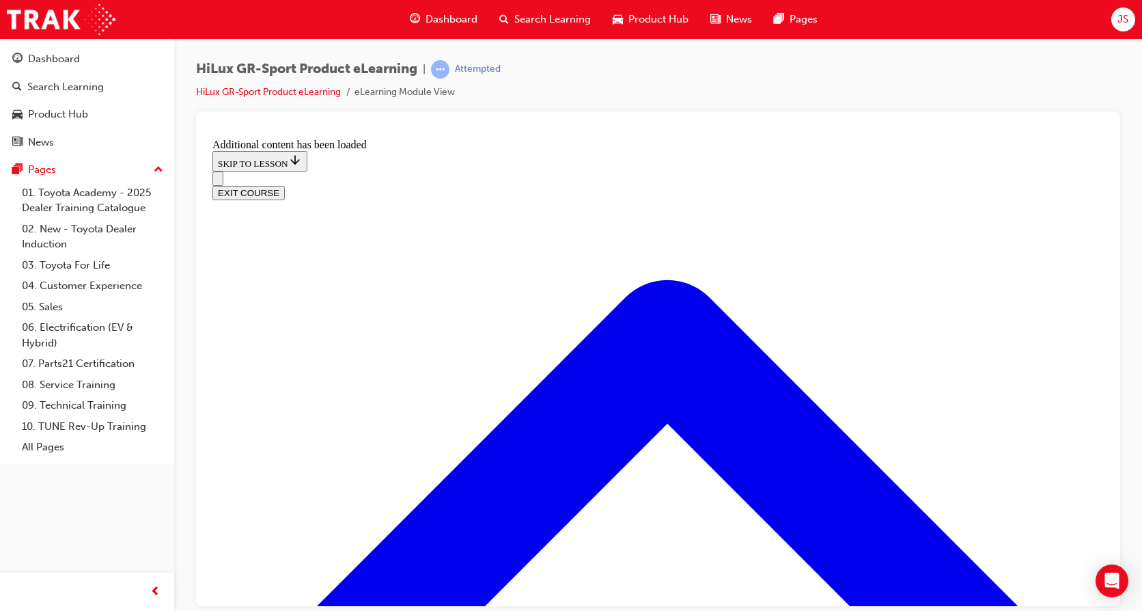
checkbox input "true"
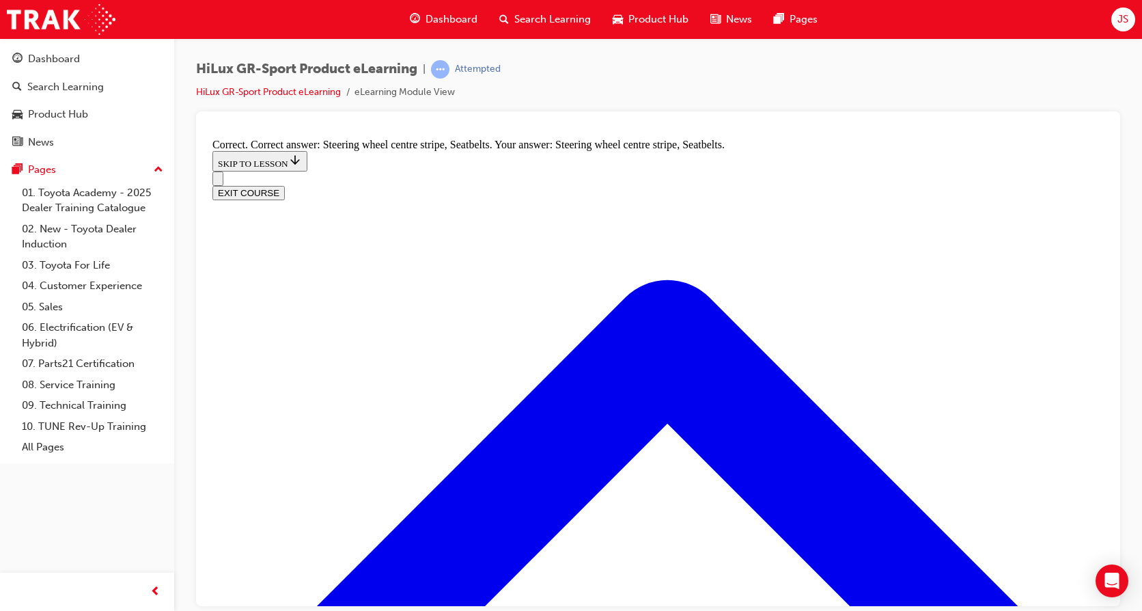
radio input "true"
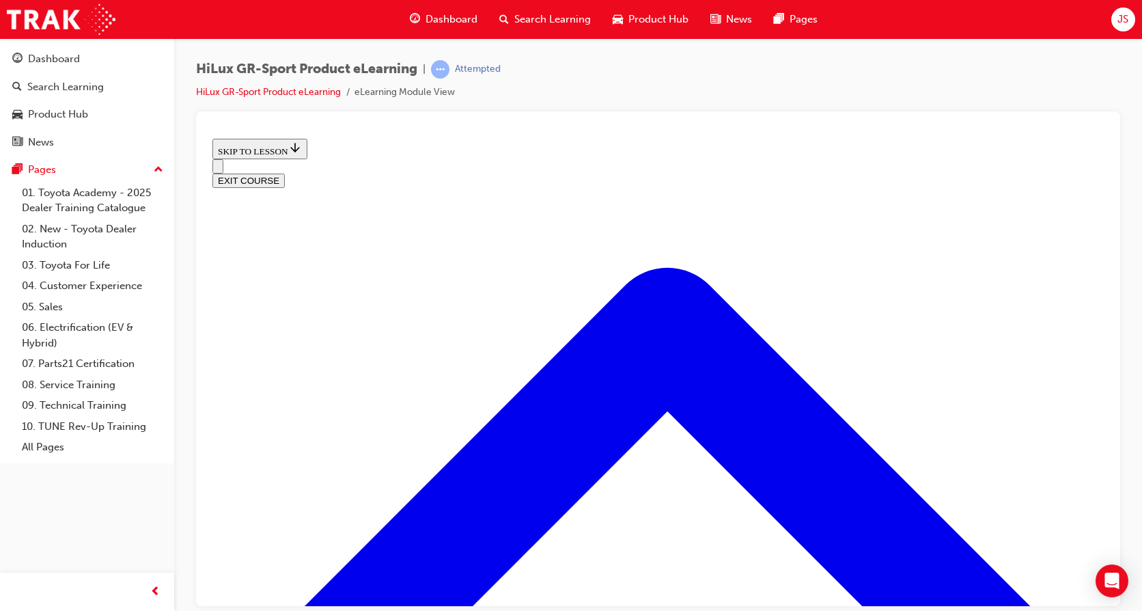
scroll to position [521, 0]
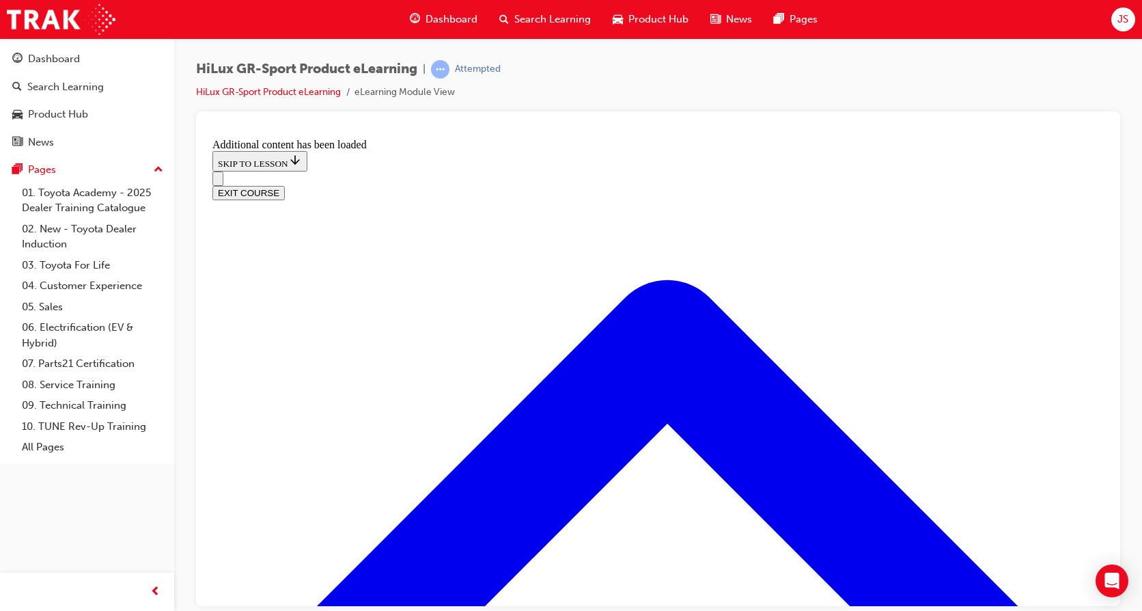
scroll to position [876, 0]
radio input "true"
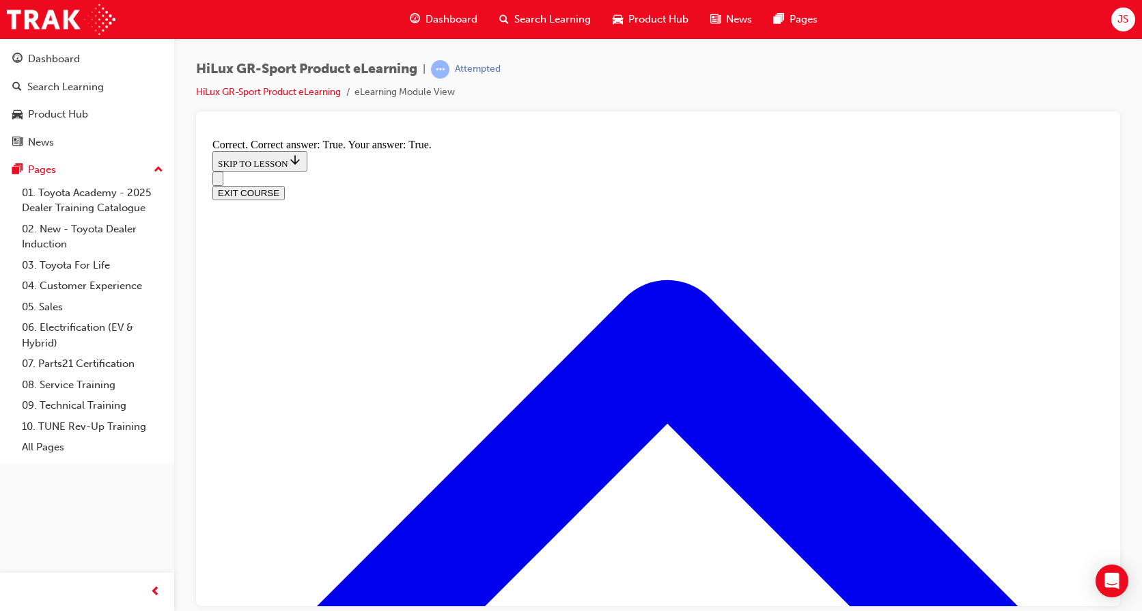
scroll to position [1059, 0]
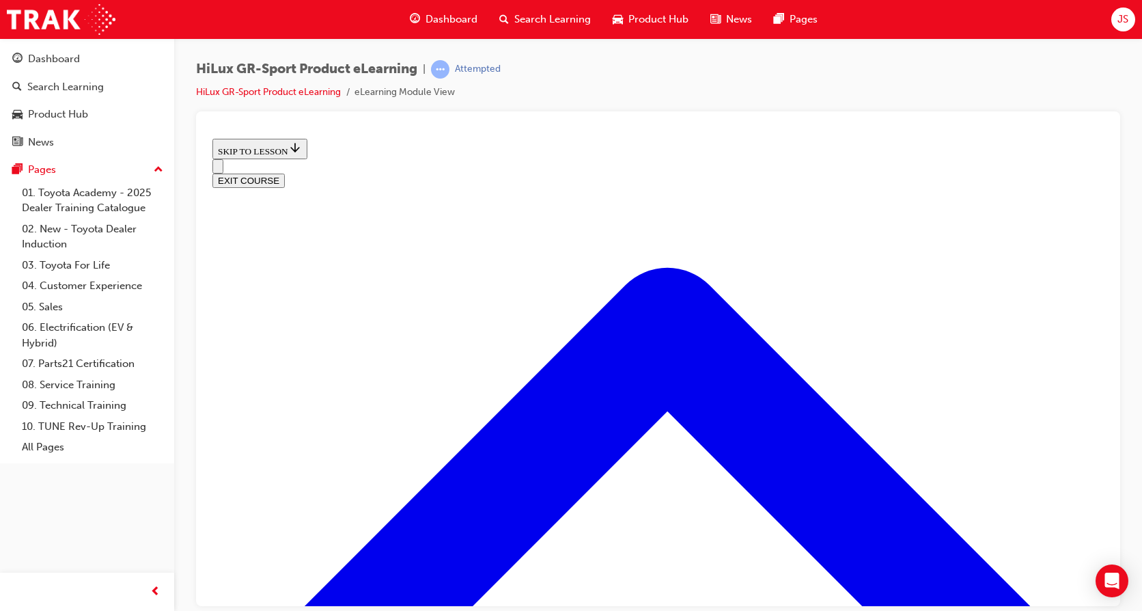
scroll to position [1634, 0]
click at [285, 173] on button "EXIT COURSE" at bounding box center [249, 180] width 72 height 14
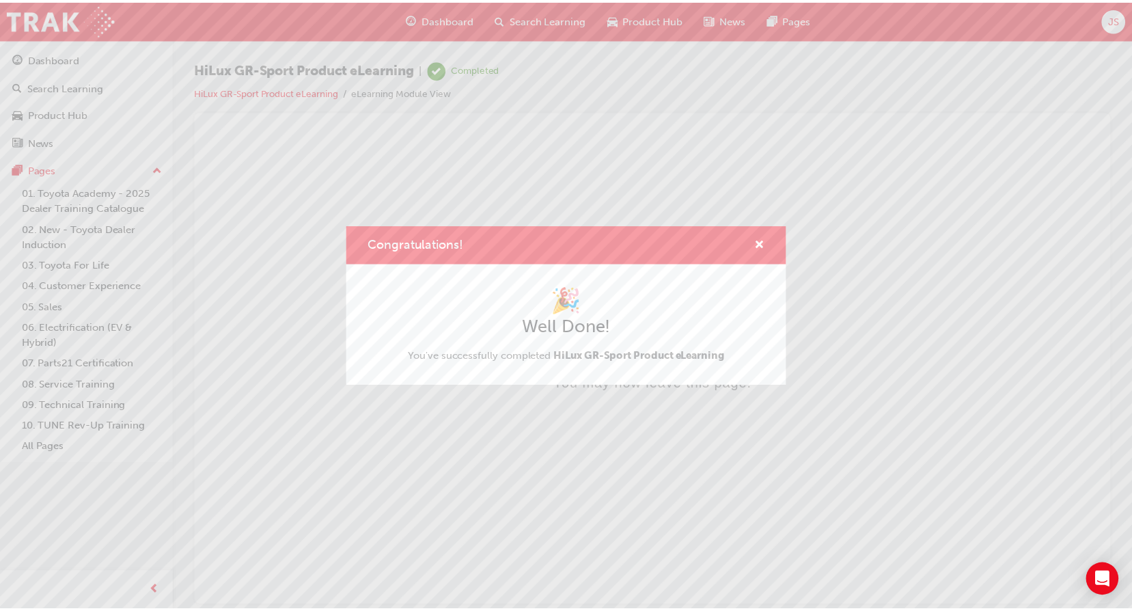
scroll to position [0, 0]
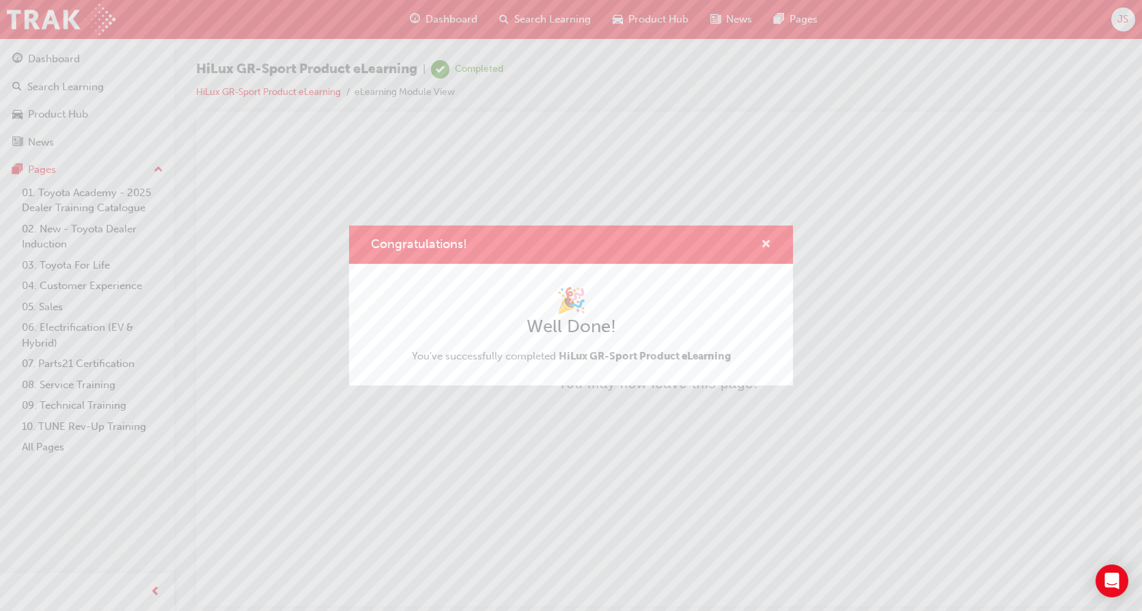
click at [771, 245] on span "cross-icon" at bounding box center [766, 245] width 10 height 12
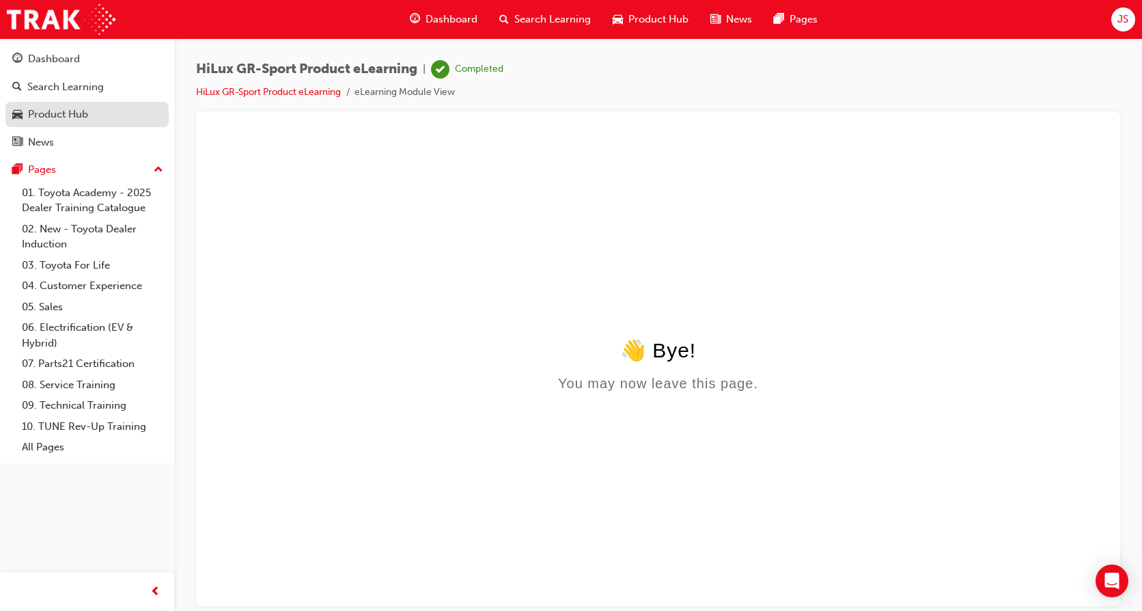
click at [51, 109] on div "Product Hub" at bounding box center [58, 115] width 60 height 16
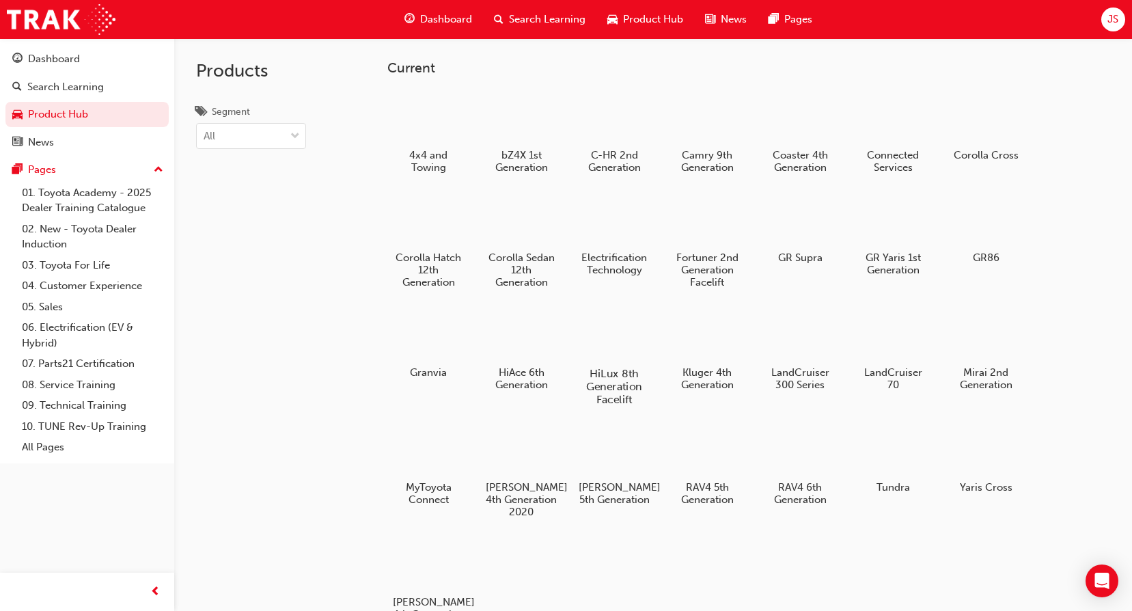
click at [614, 338] on div at bounding box center [615, 334] width 76 height 55
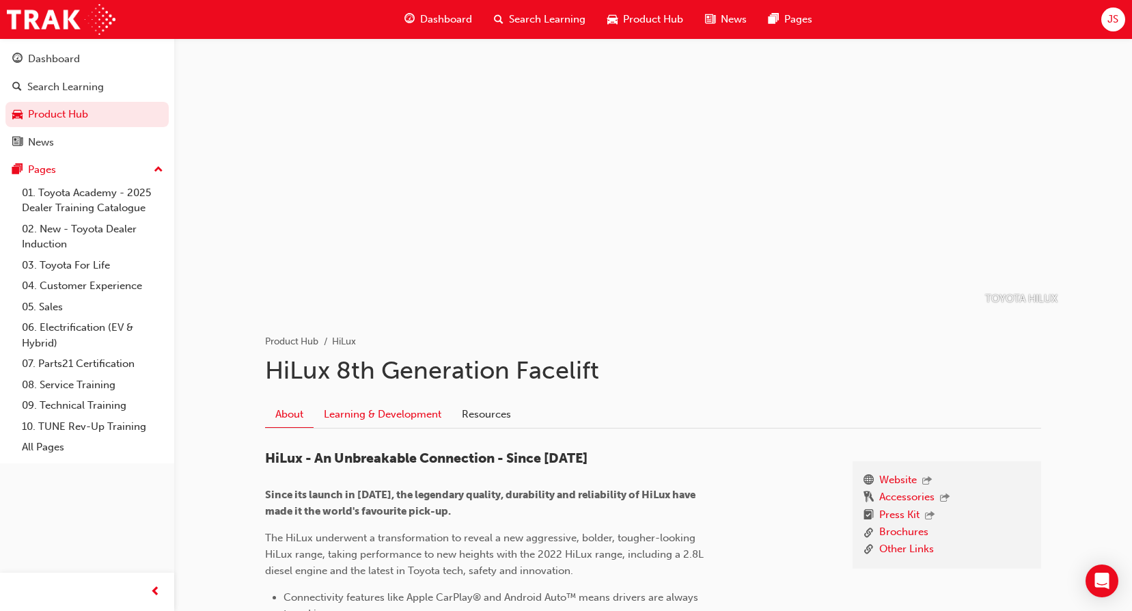
click at [422, 413] on link "Learning & Development" at bounding box center [383, 414] width 138 height 26
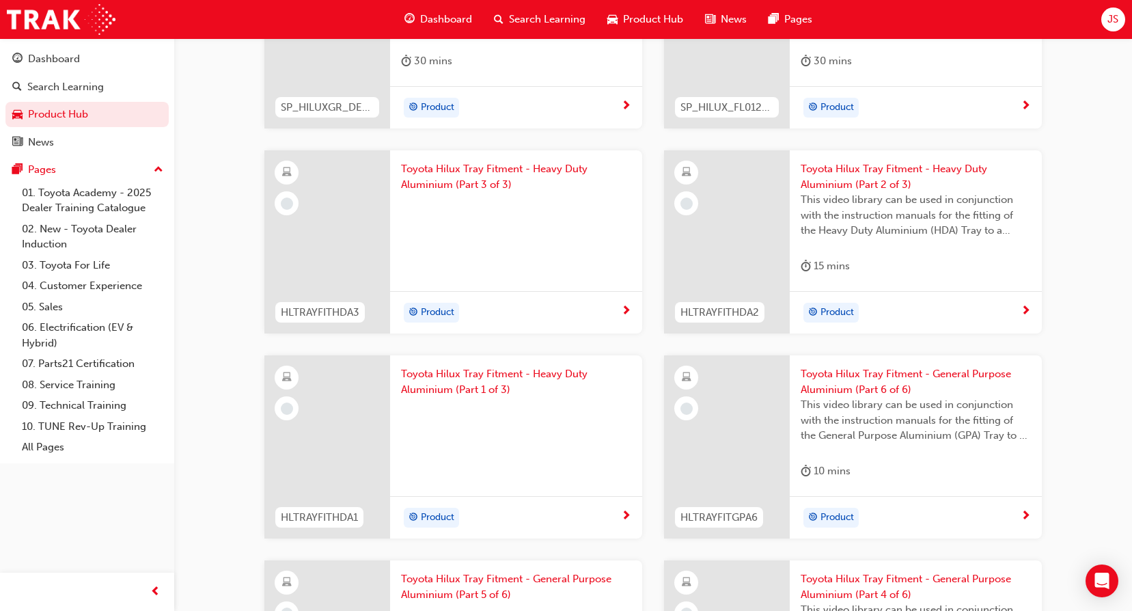
scroll to position [137, 0]
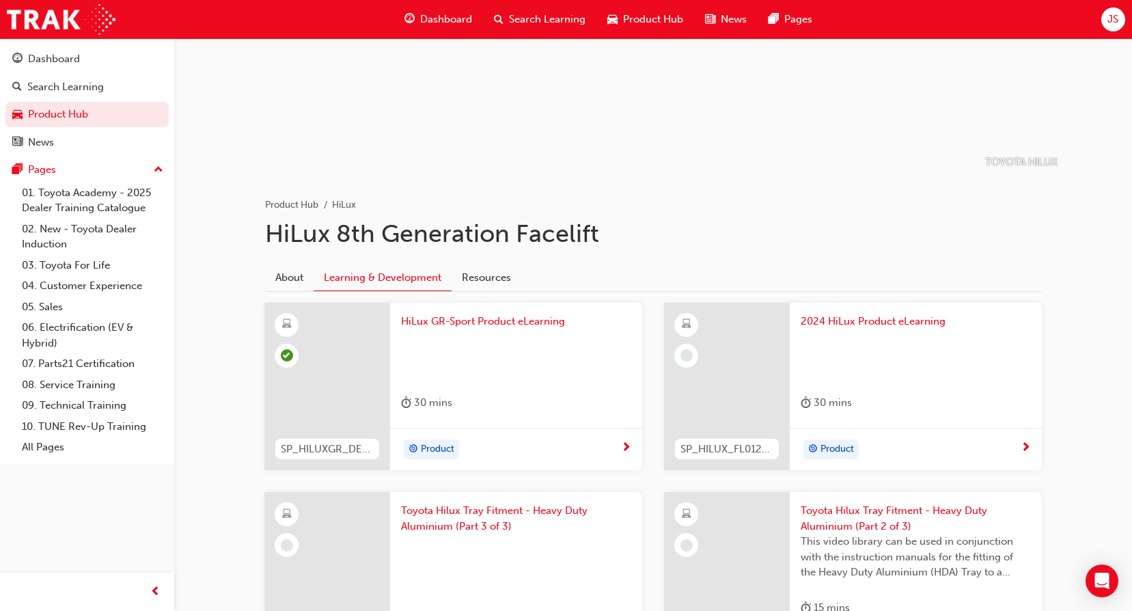
click at [858, 314] on span "2024 HiLux Product eLearning" at bounding box center [916, 322] width 230 height 16
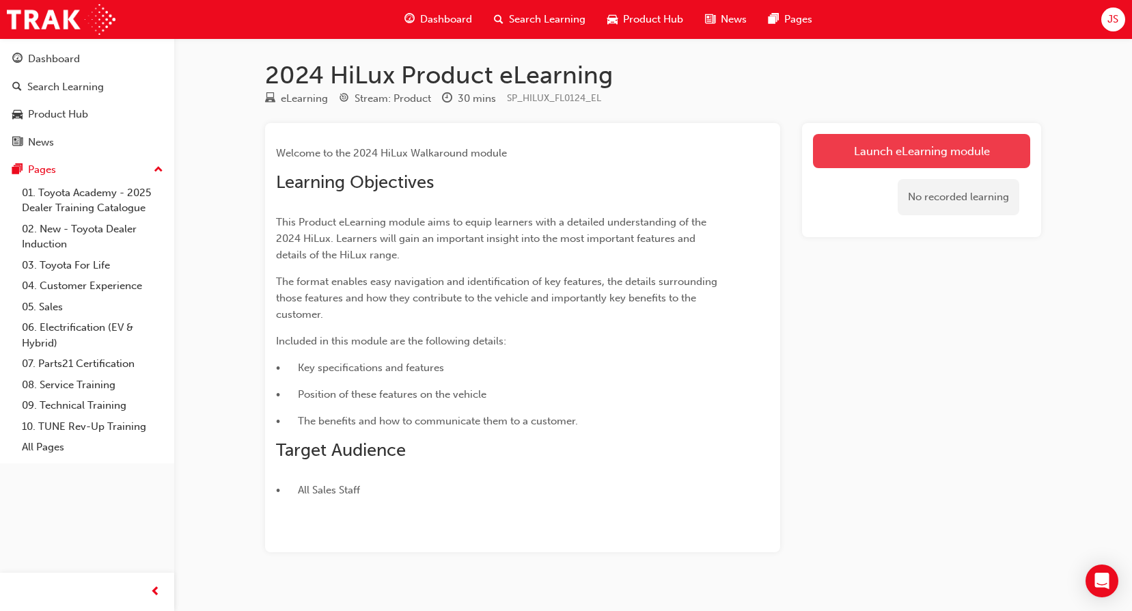
click at [913, 146] on link "Launch eLearning module" at bounding box center [921, 151] width 217 height 34
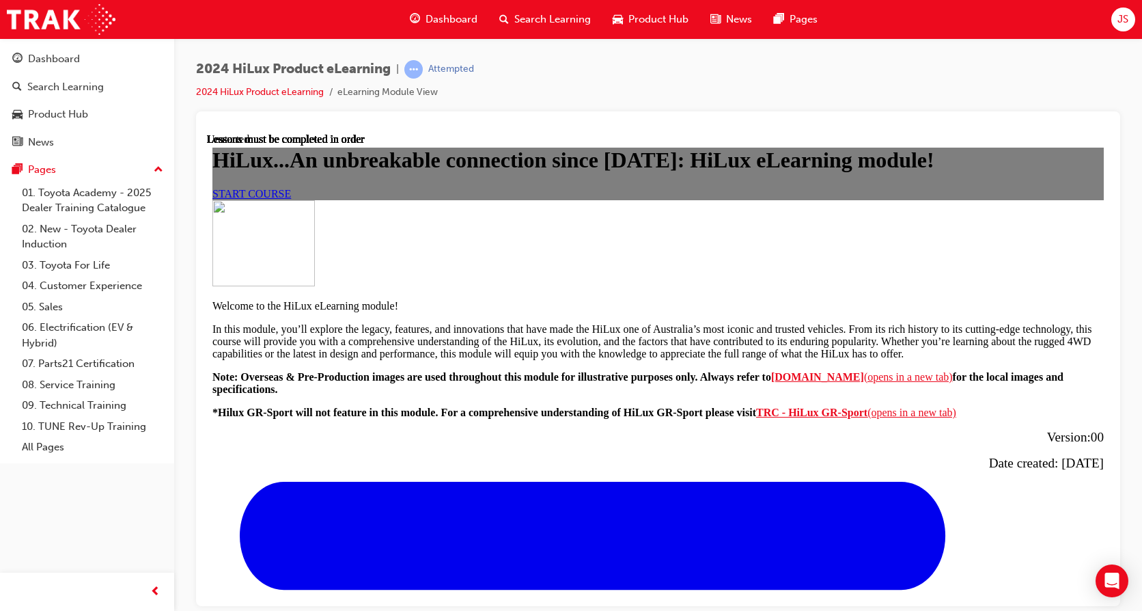
click at [291, 199] on link "START COURSE" at bounding box center [252, 193] width 79 height 12
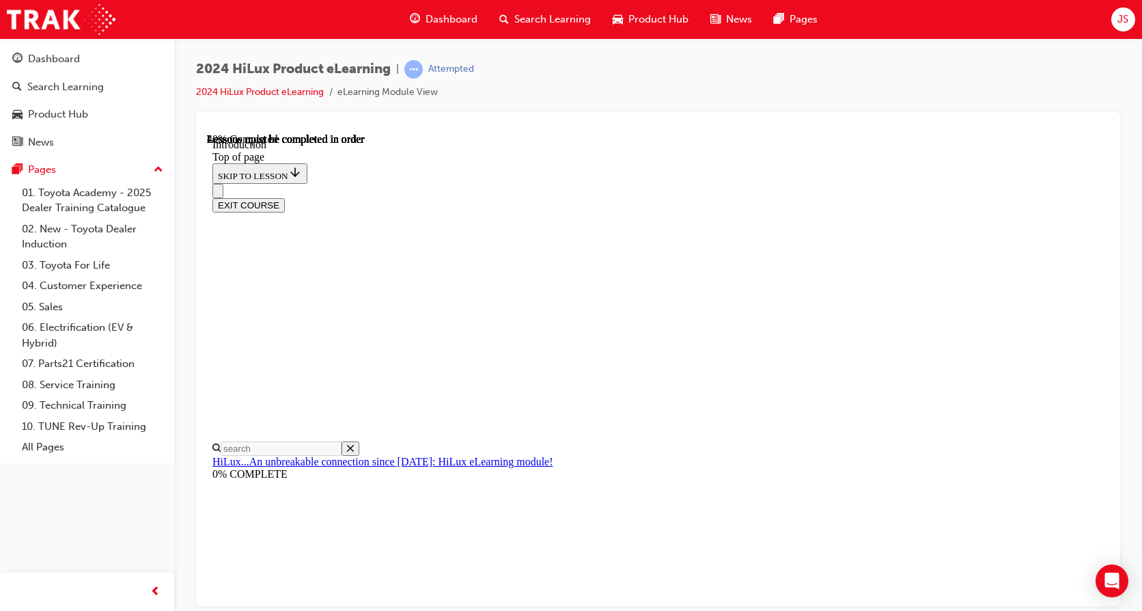
scroll to position [452, 0]
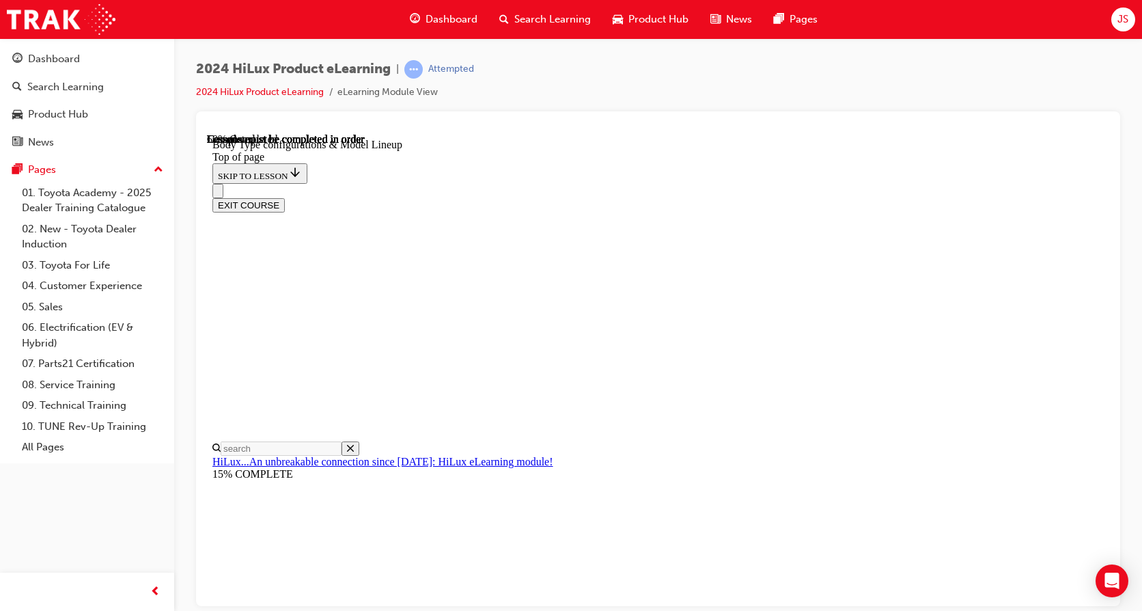
scroll to position [454, 0]
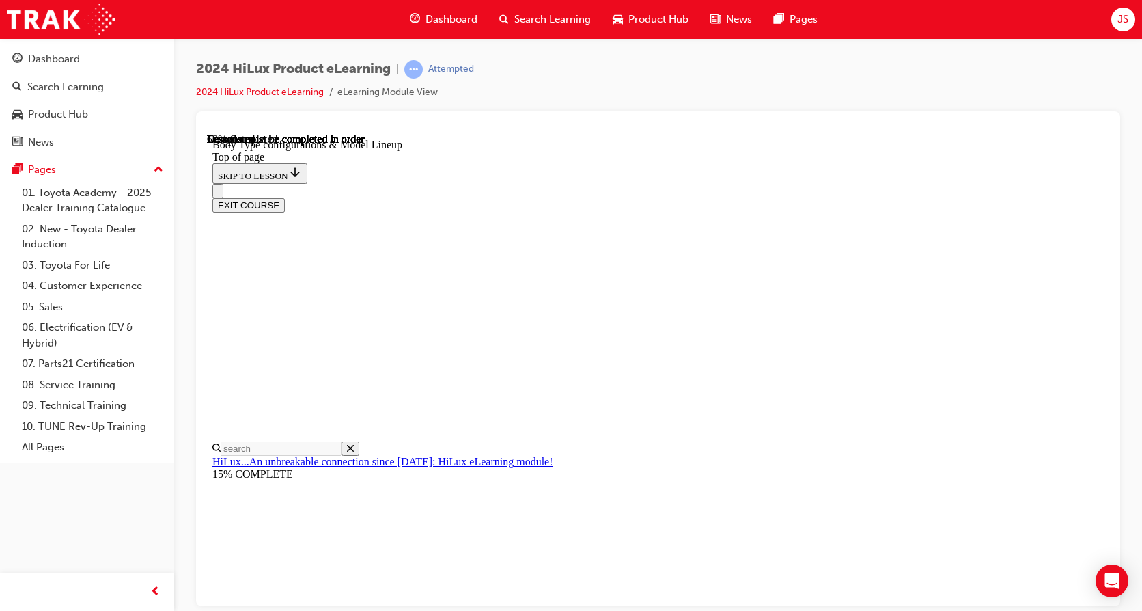
scroll to position [0, 313]
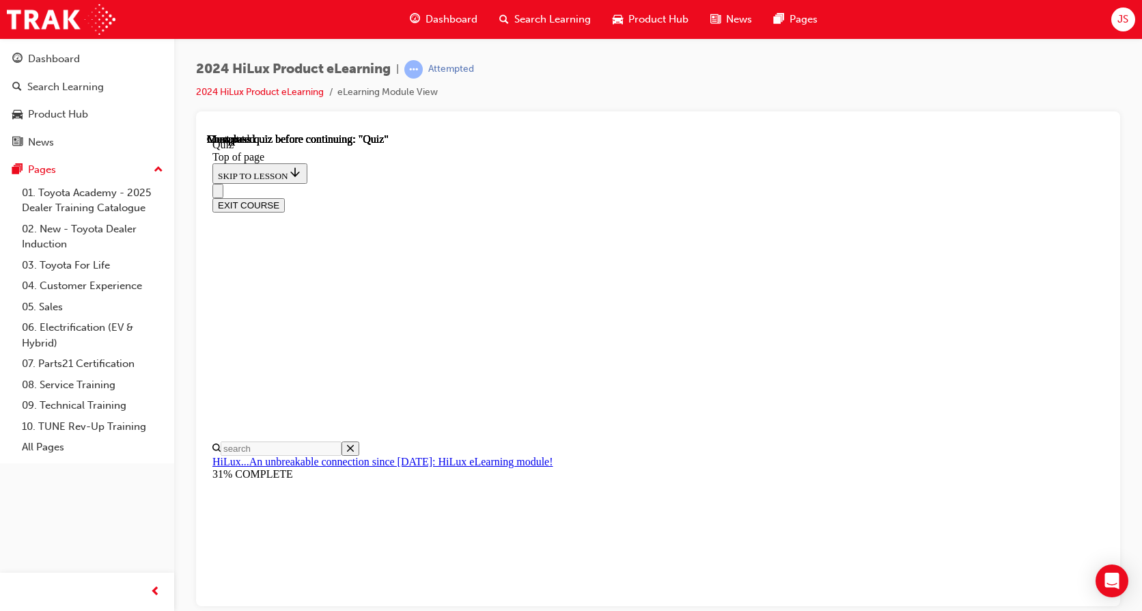
scroll to position [42, 0]
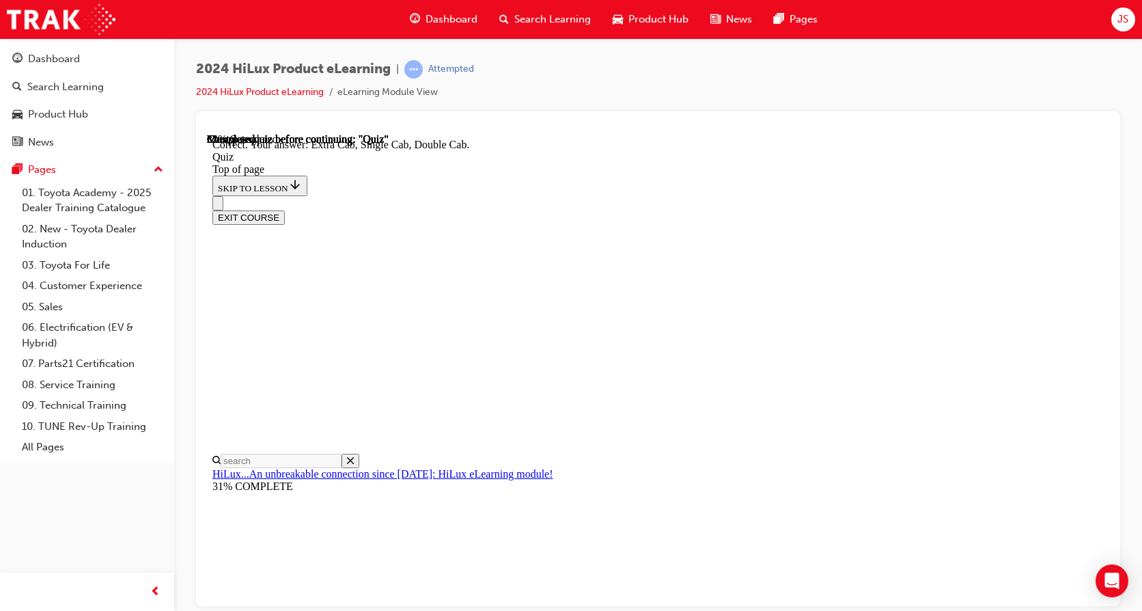
scroll to position [365, 0]
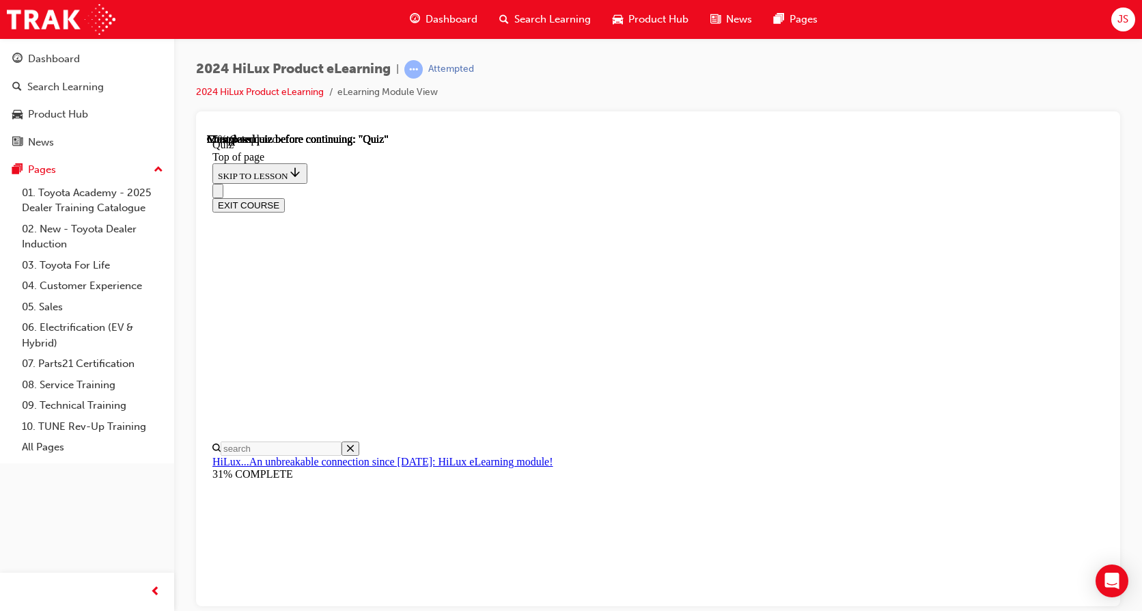
scroll to position [137, 0]
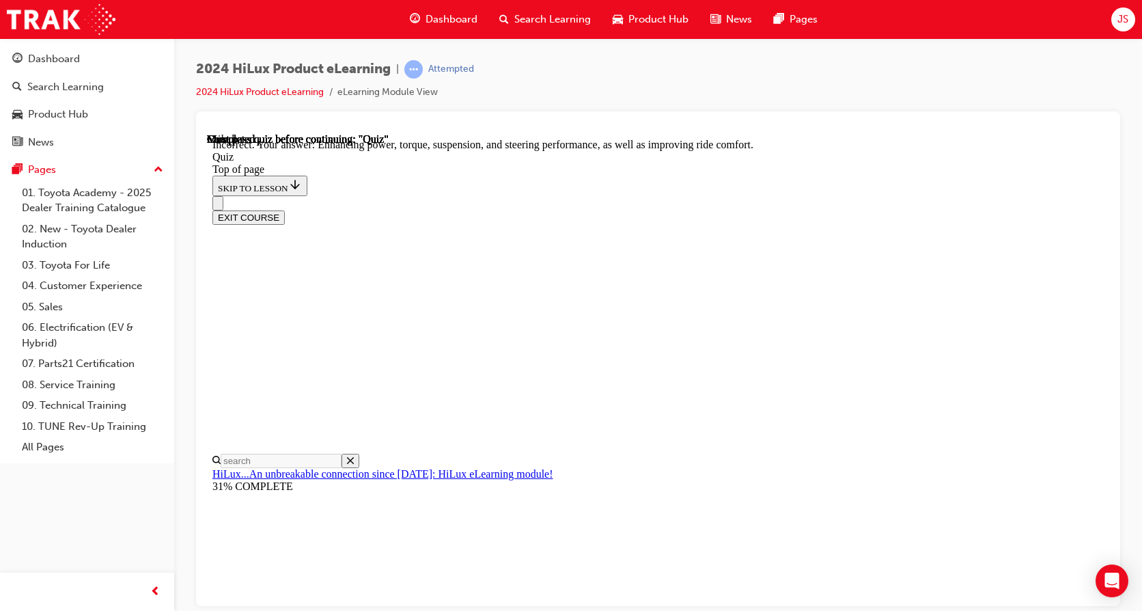
scroll to position [328, 0]
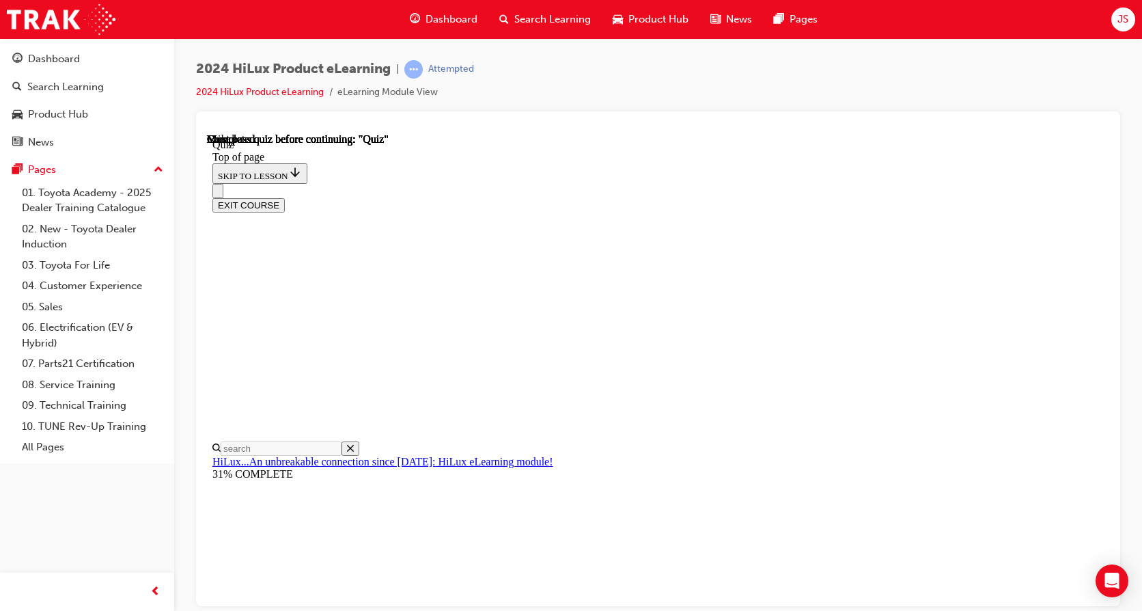
scroll to position [269, 0]
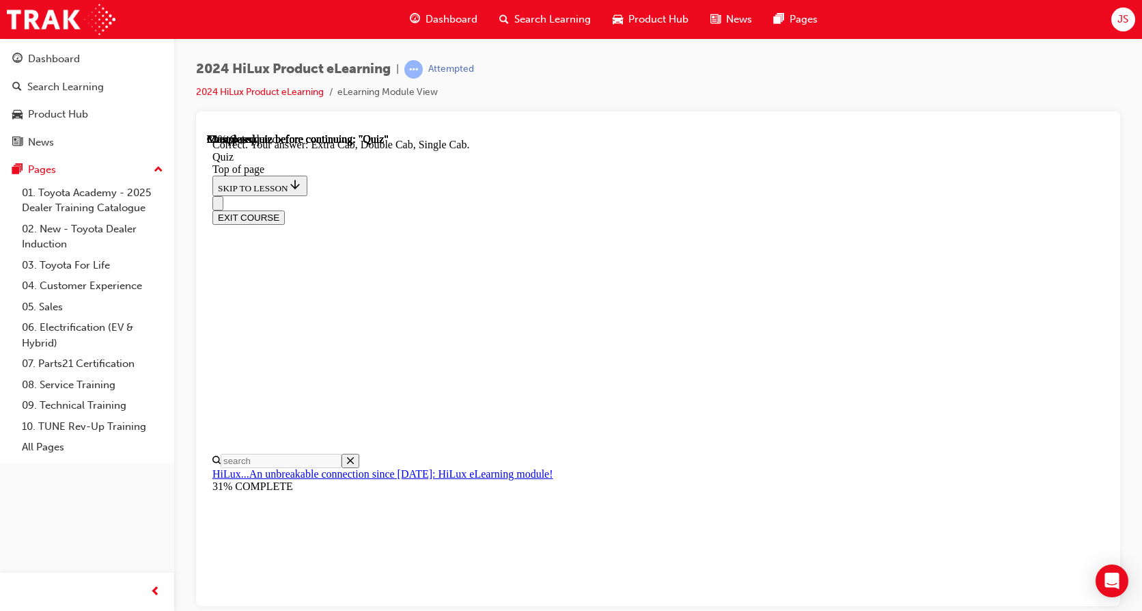
scroll to position [365, 0]
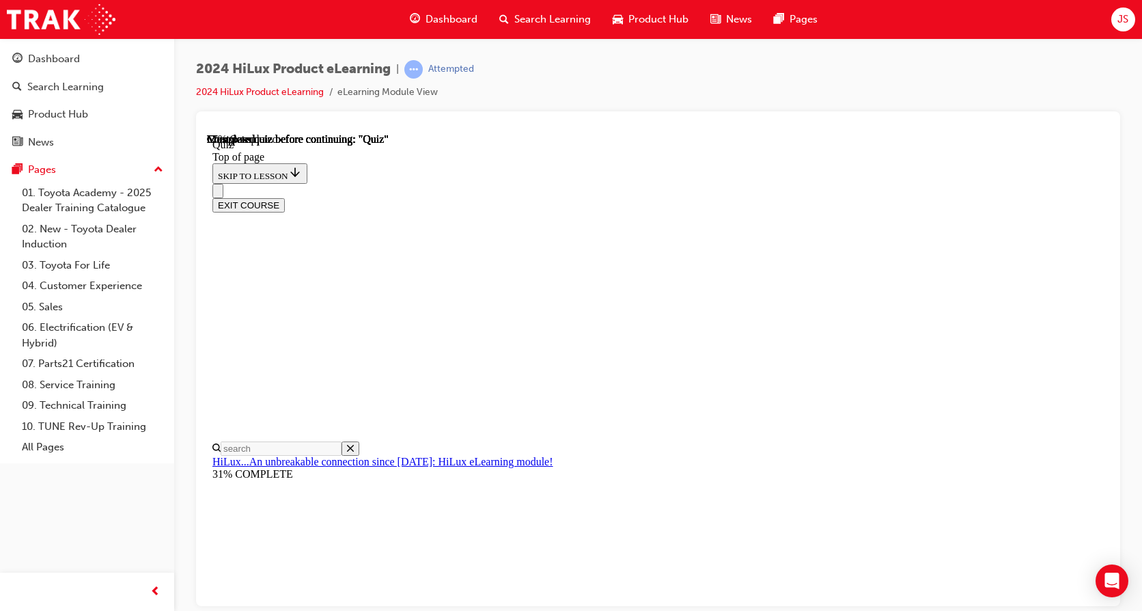
scroll to position [137, 0]
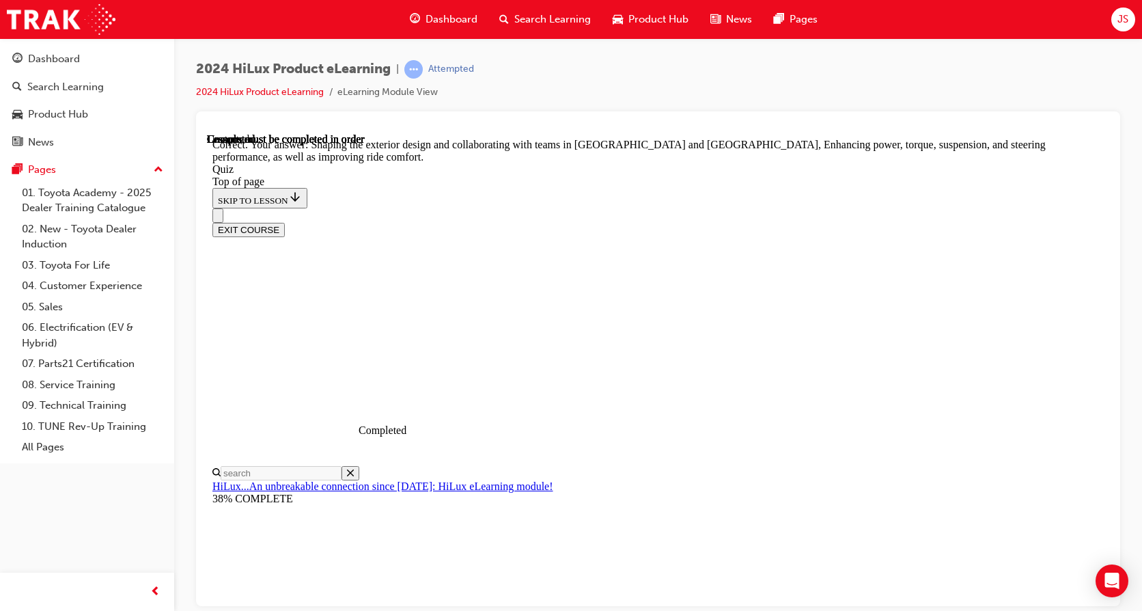
scroll to position [328, 0]
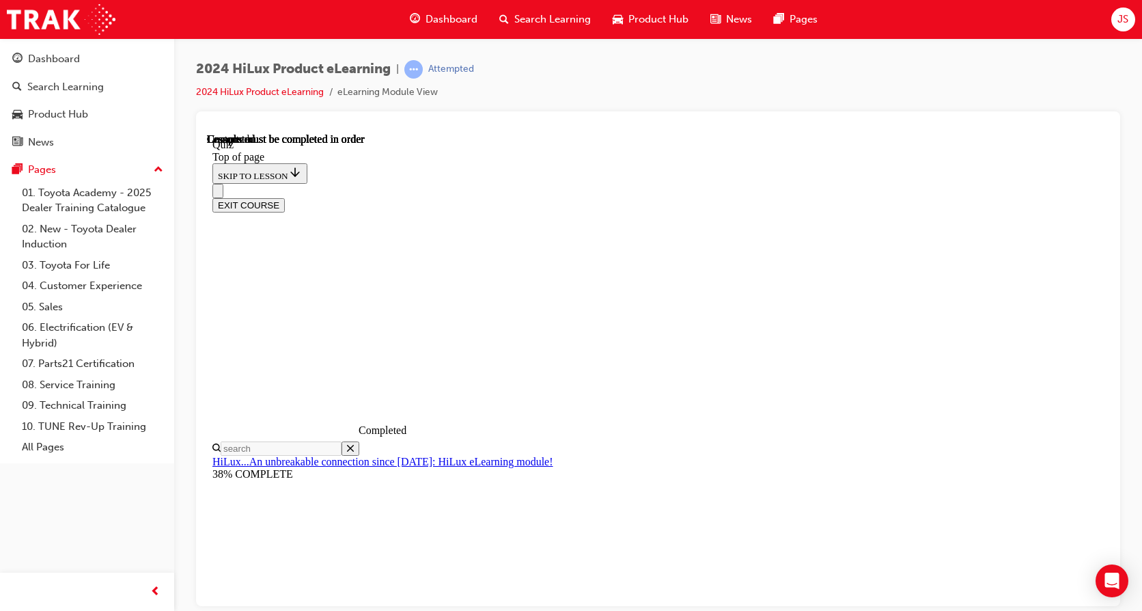
scroll to position [269, 0]
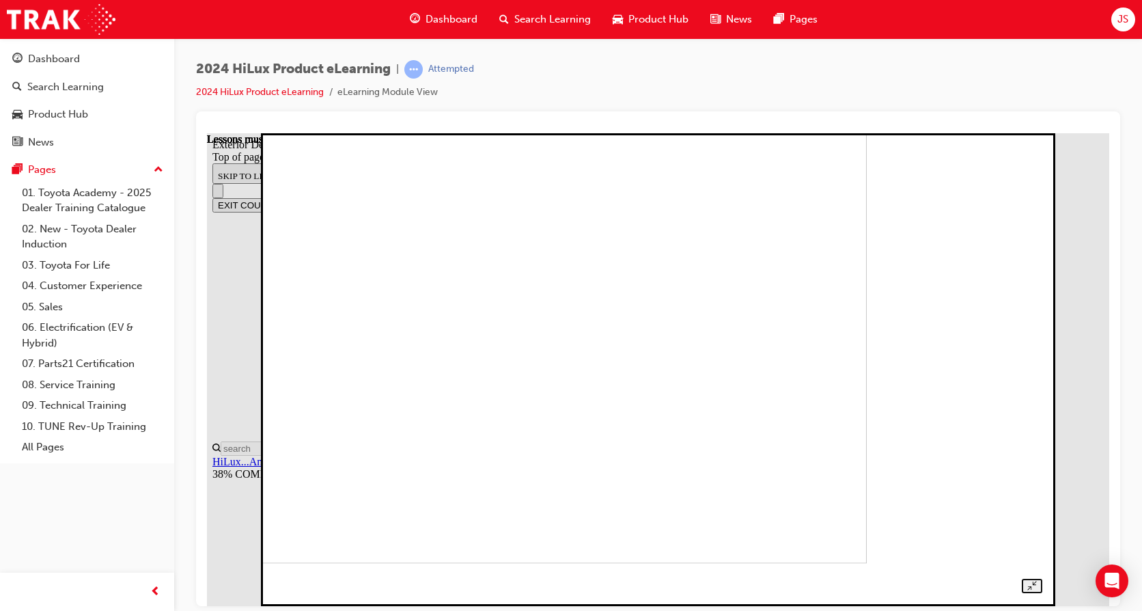
click at [768, 422] on img at bounding box center [494, 326] width 748 height 473
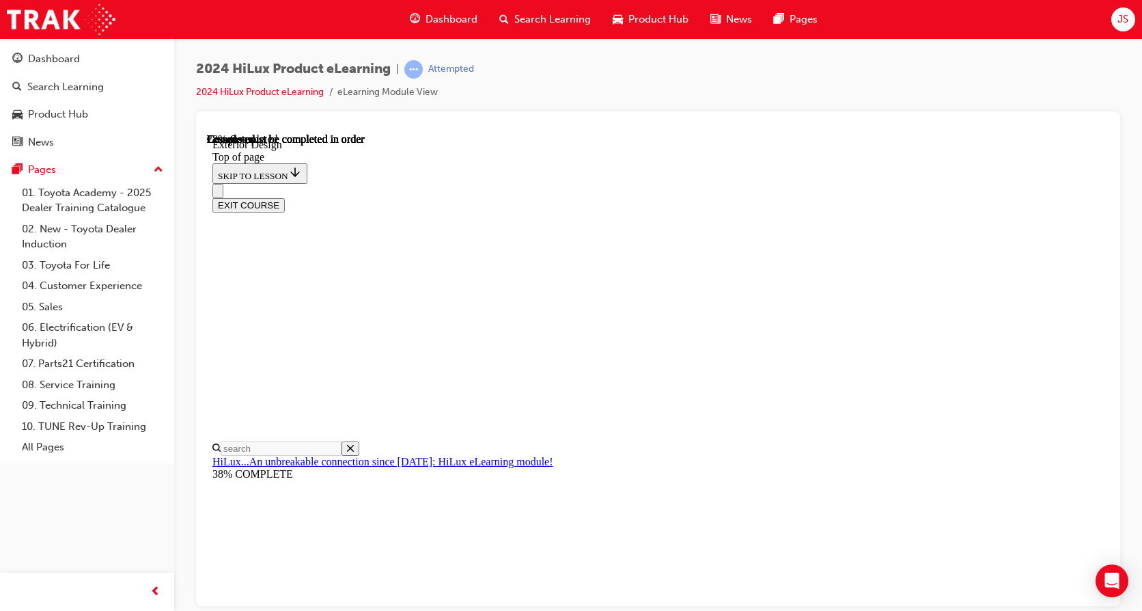
scroll to position [1614, 0]
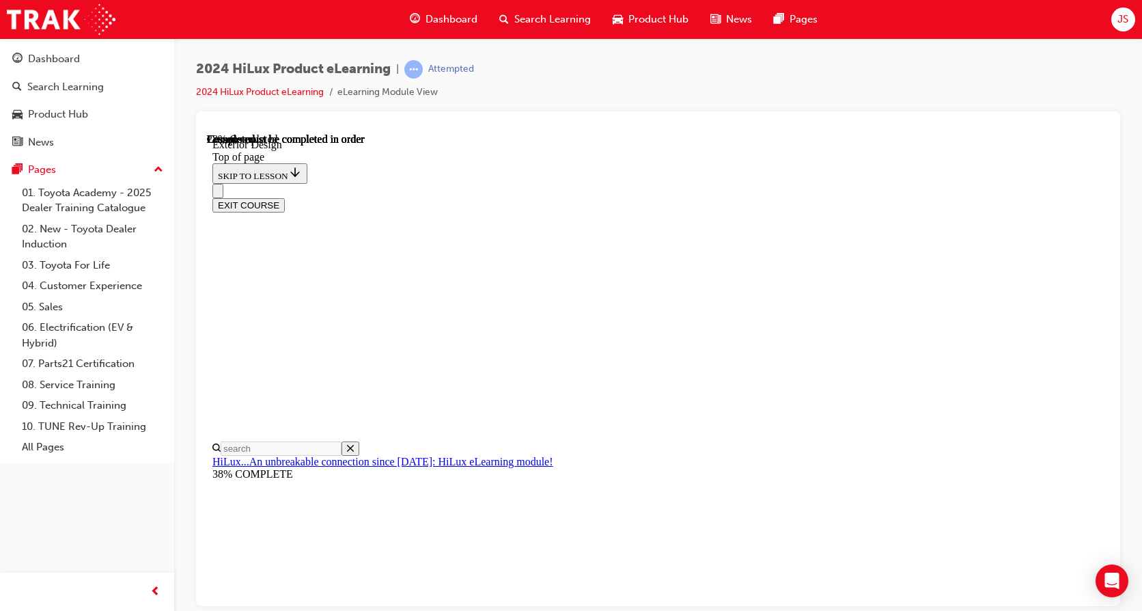
scroll to position [0, 77]
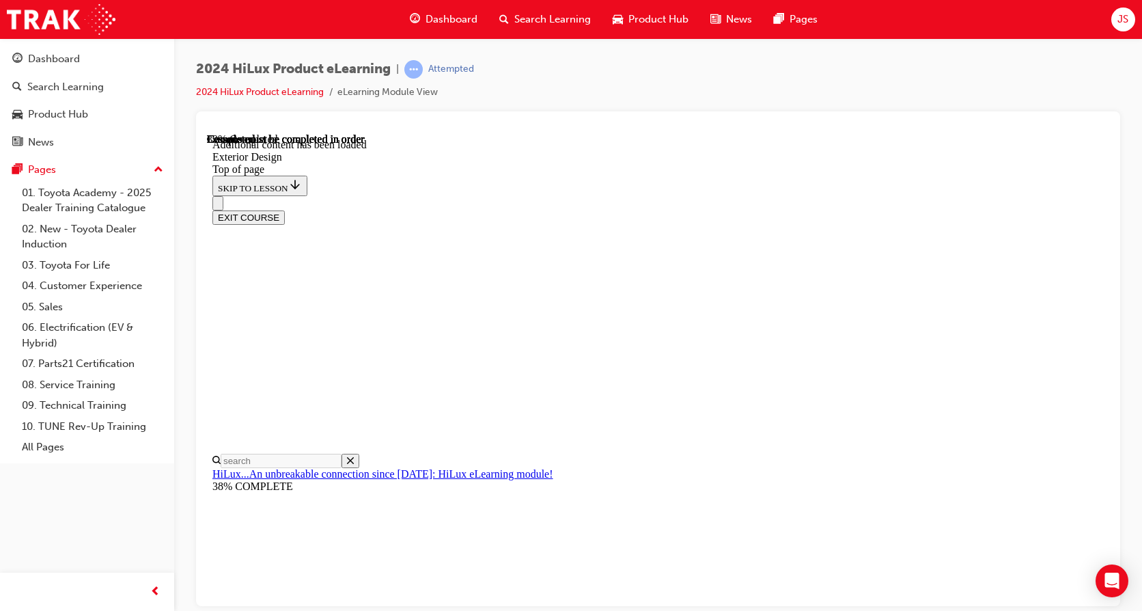
scroll to position [2422, 0]
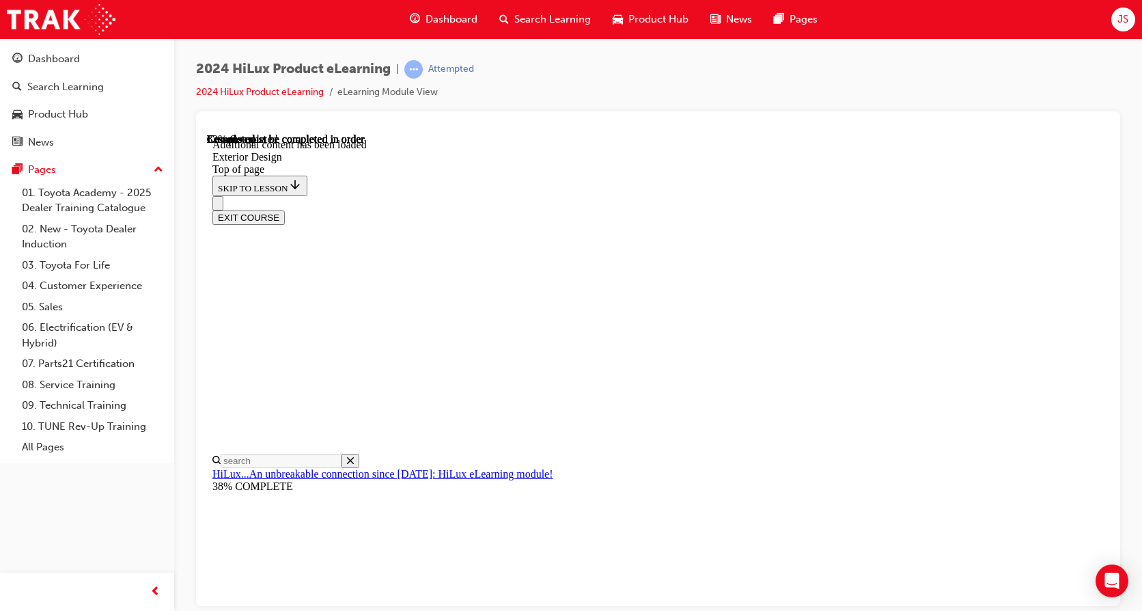
scroll to position [4818, 0]
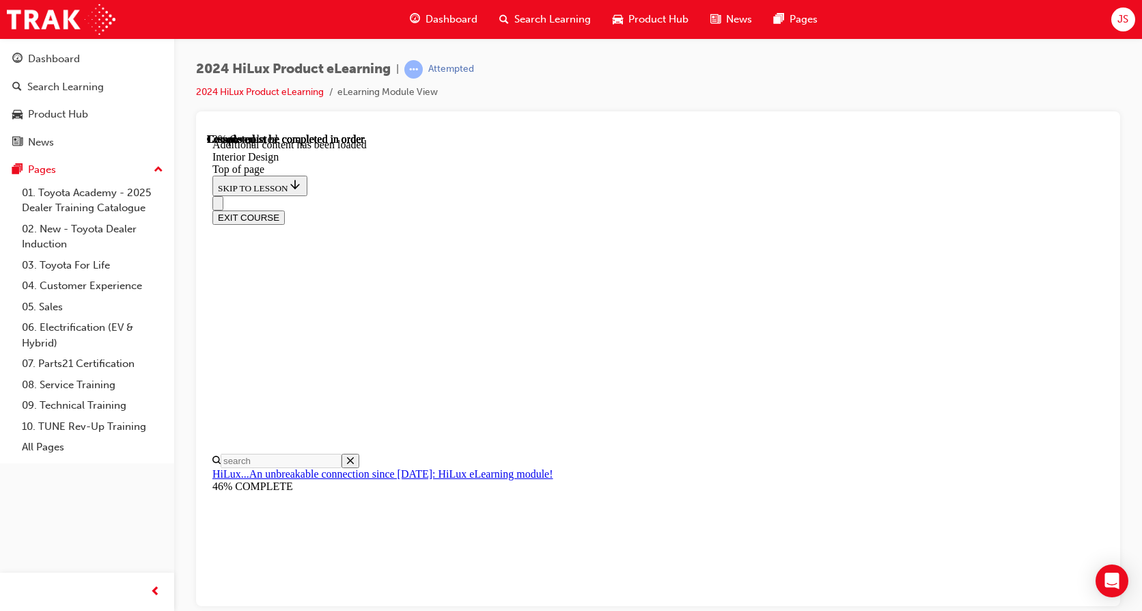
scroll to position [325, 0]
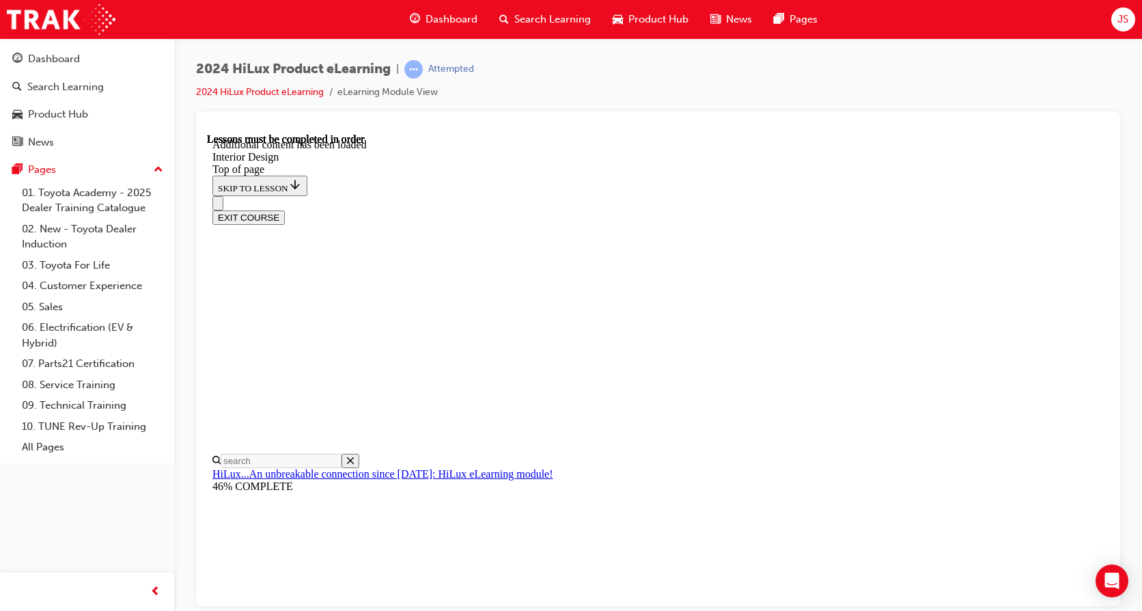
scroll to position [780, 0]
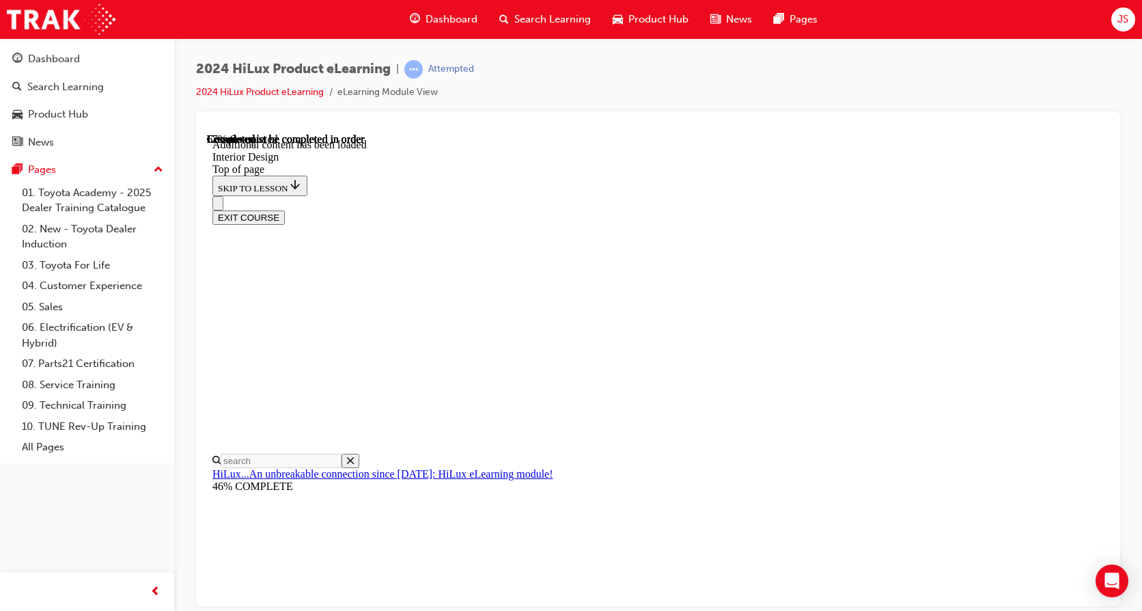
scroll to position [1790, 0]
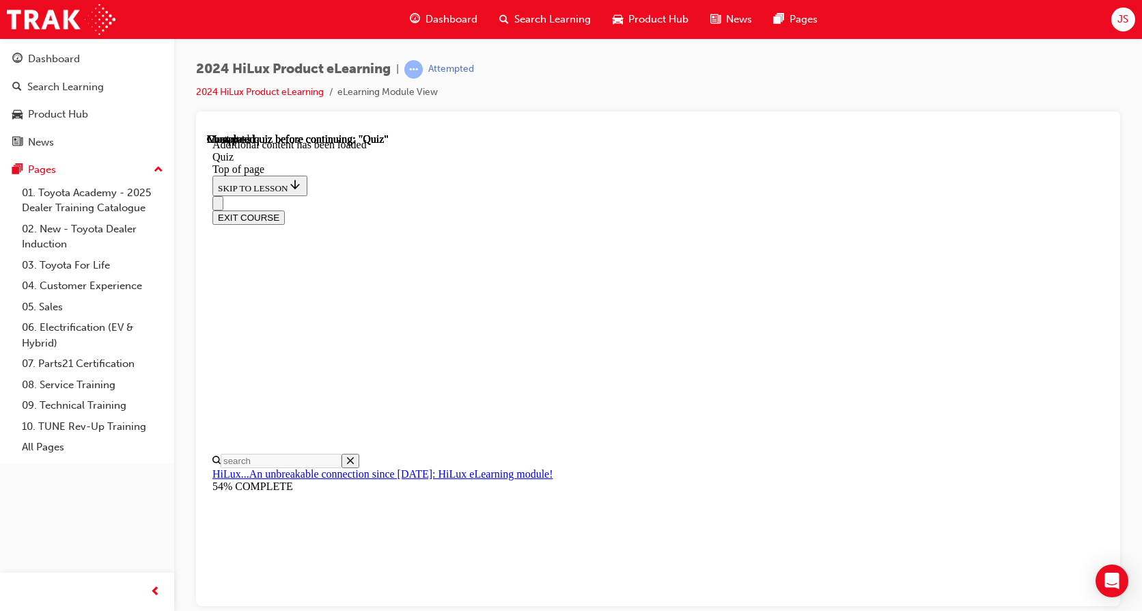
drag, startPoint x: 565, startPoint y: 476, endPoint x: 574, endPoint y: 483, distance: 11.2
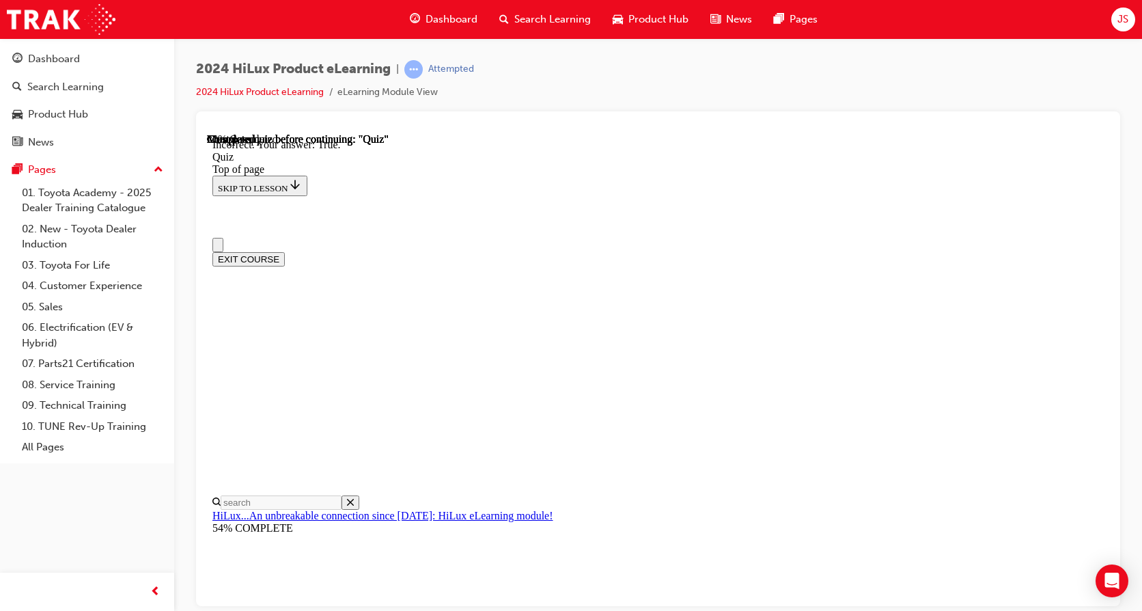
scroll to position [68, 0]
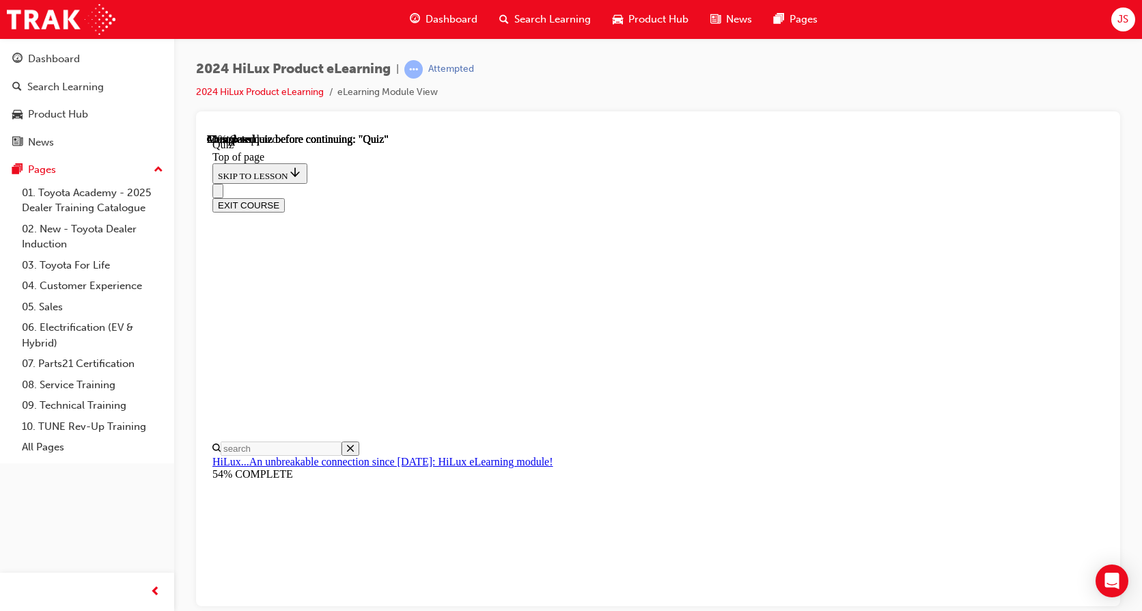
scroll to position [68, 0]
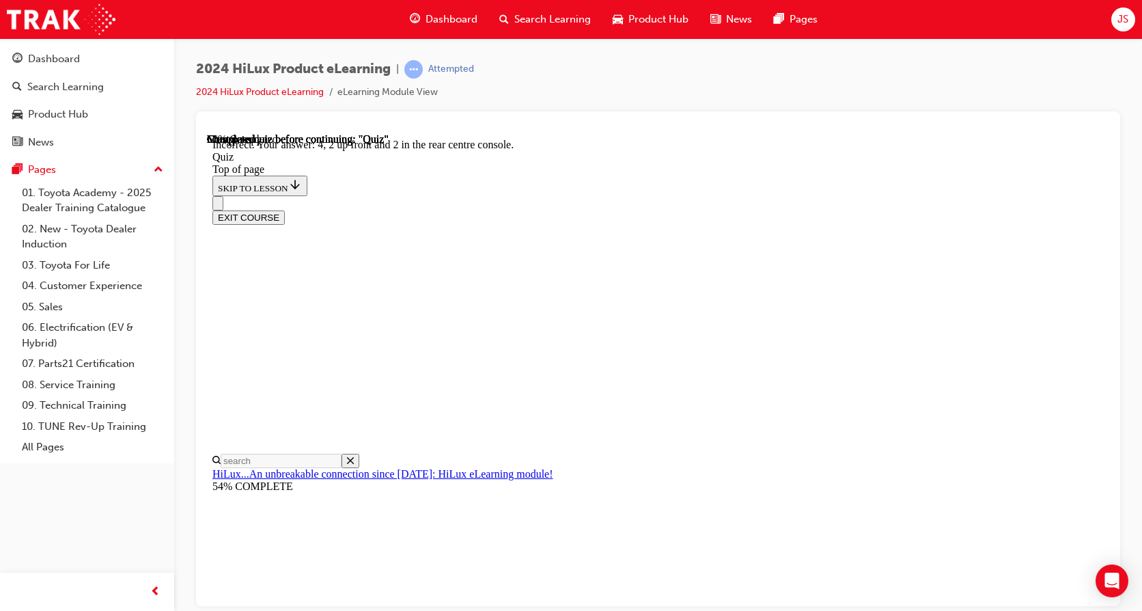
scroll to position [232, 0]
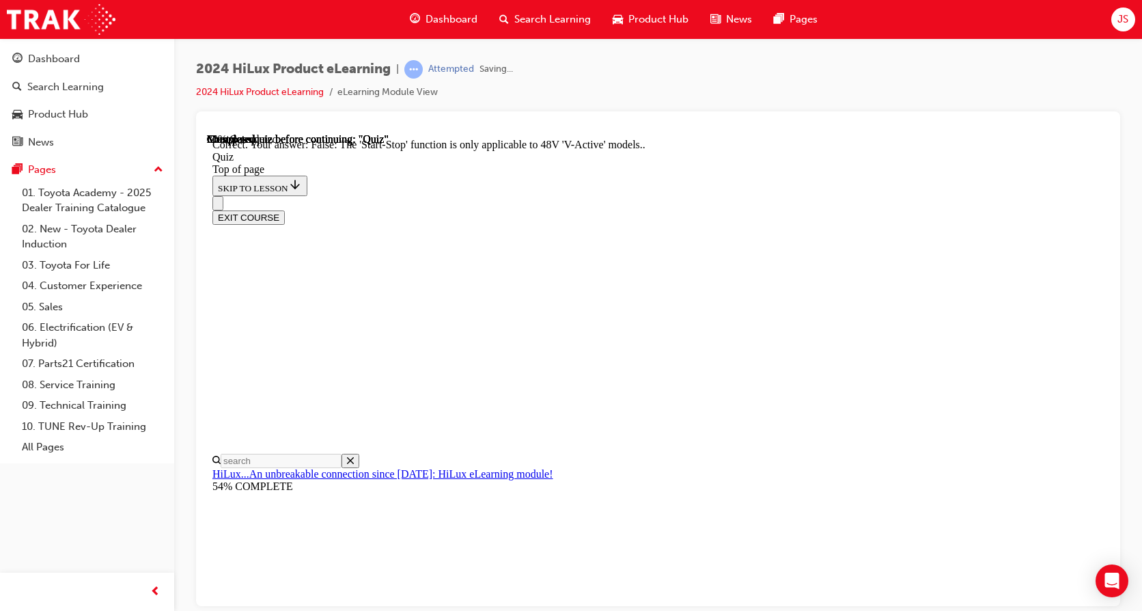
scroll to position [182, 0]
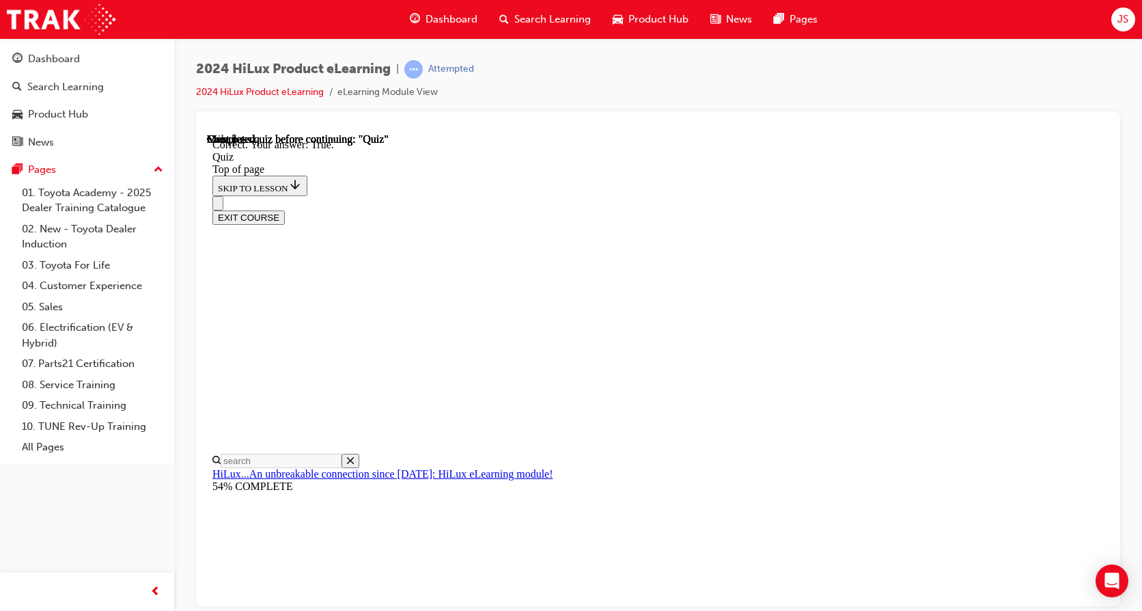
scroll to position [201, 0]
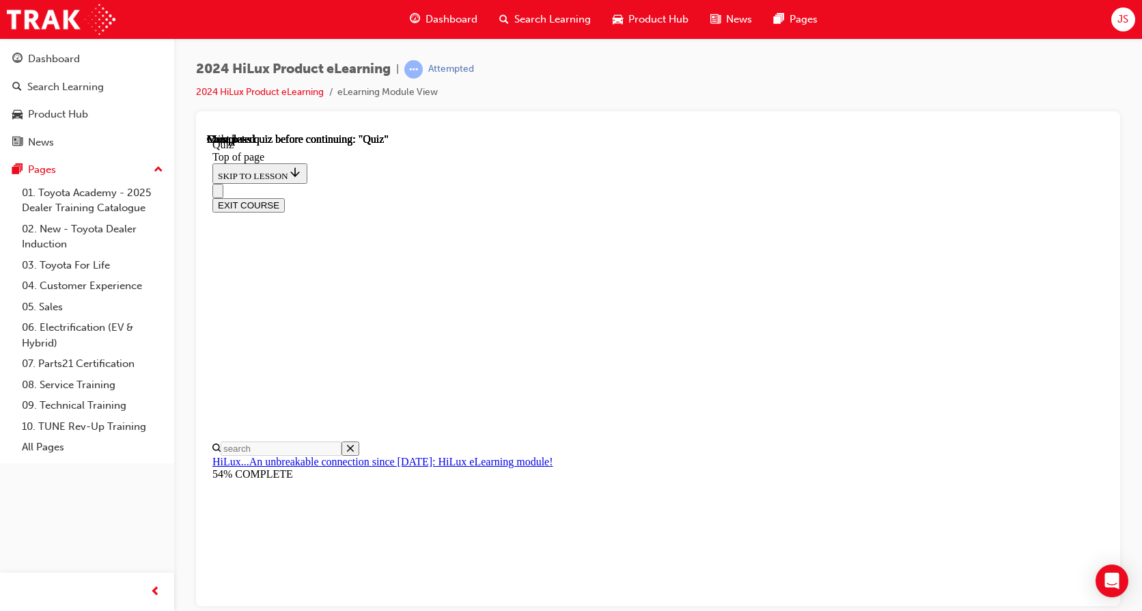
scroll to position [269, 0]
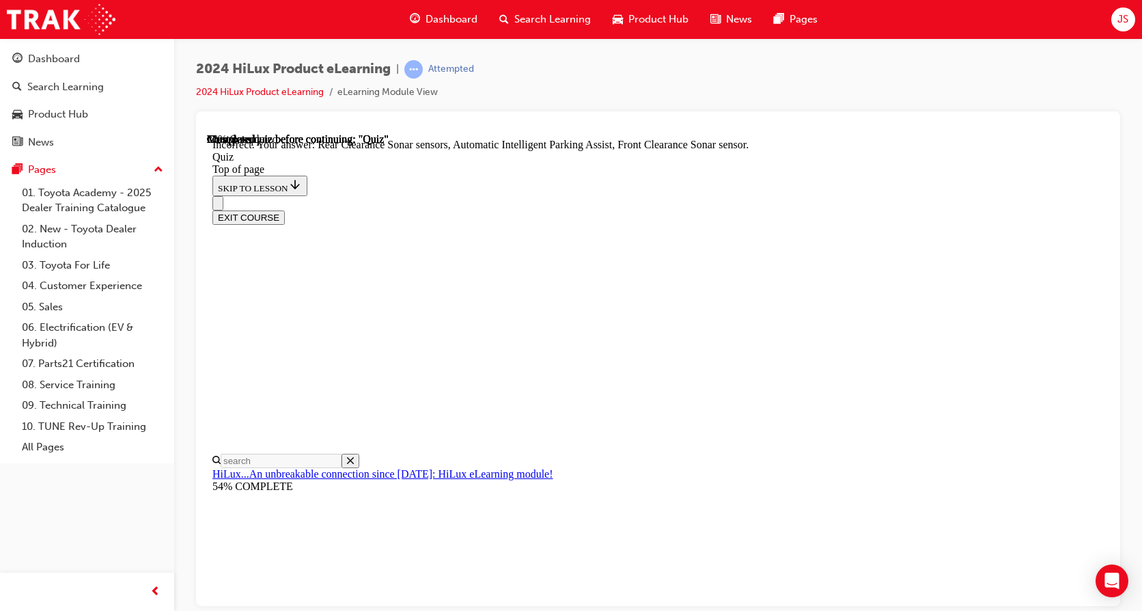
scroll to position [264, 0]
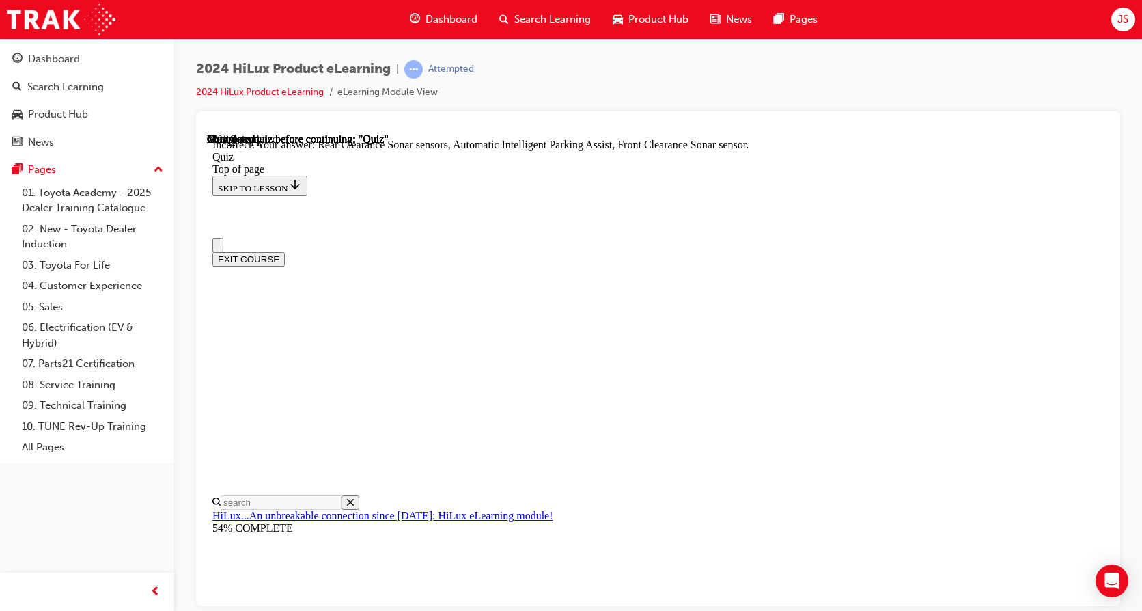
scroll to position [0, 0]
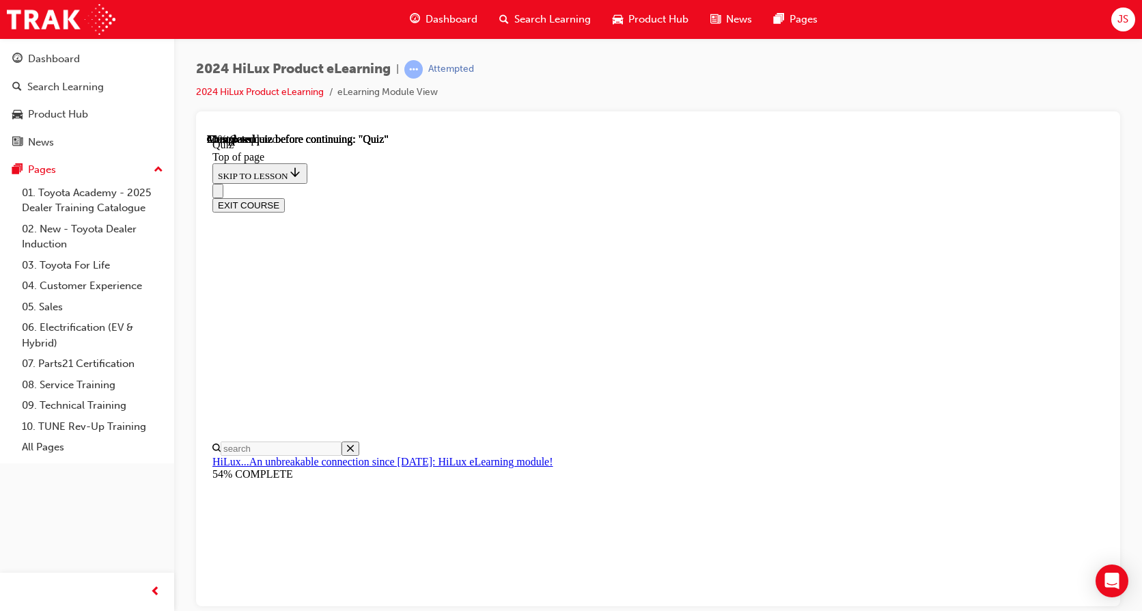
scroll to position [139, 0]
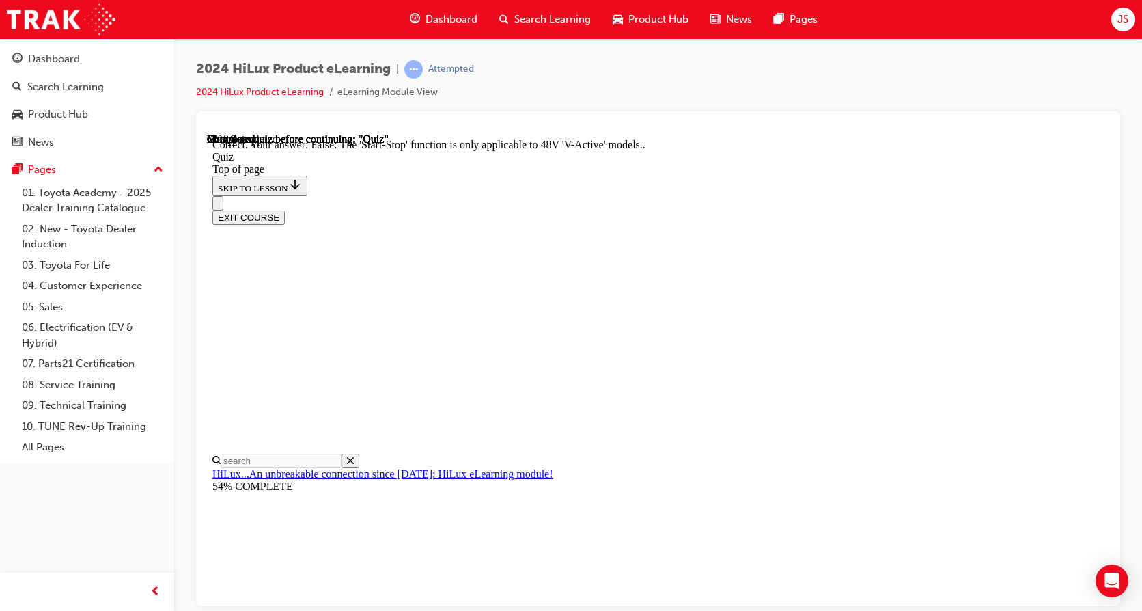
scroll to position [182, 0]
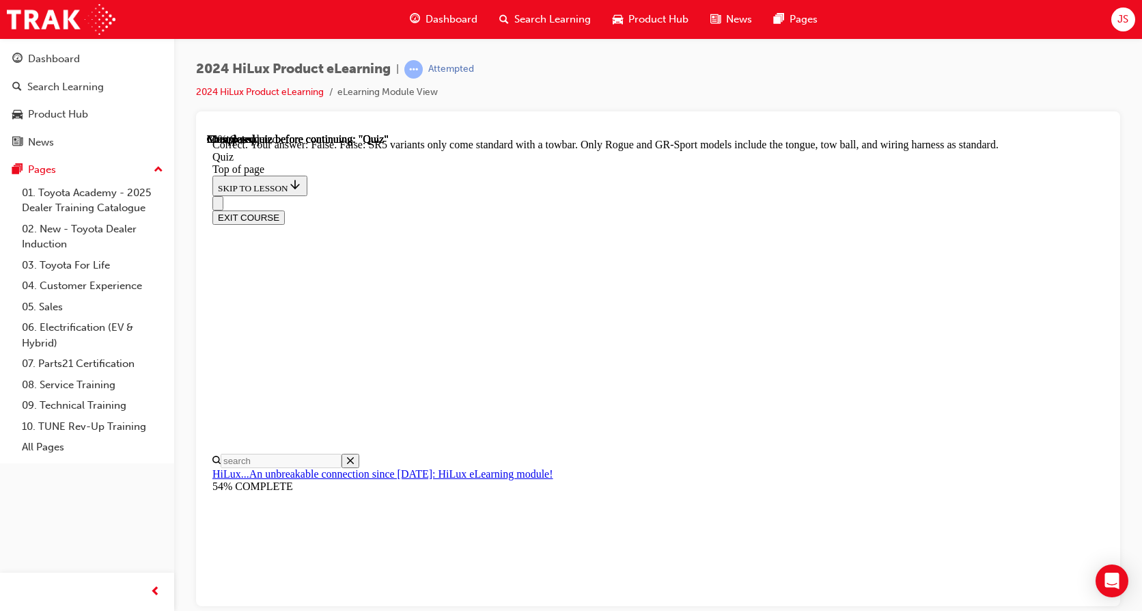
scroll to position [277, 0]
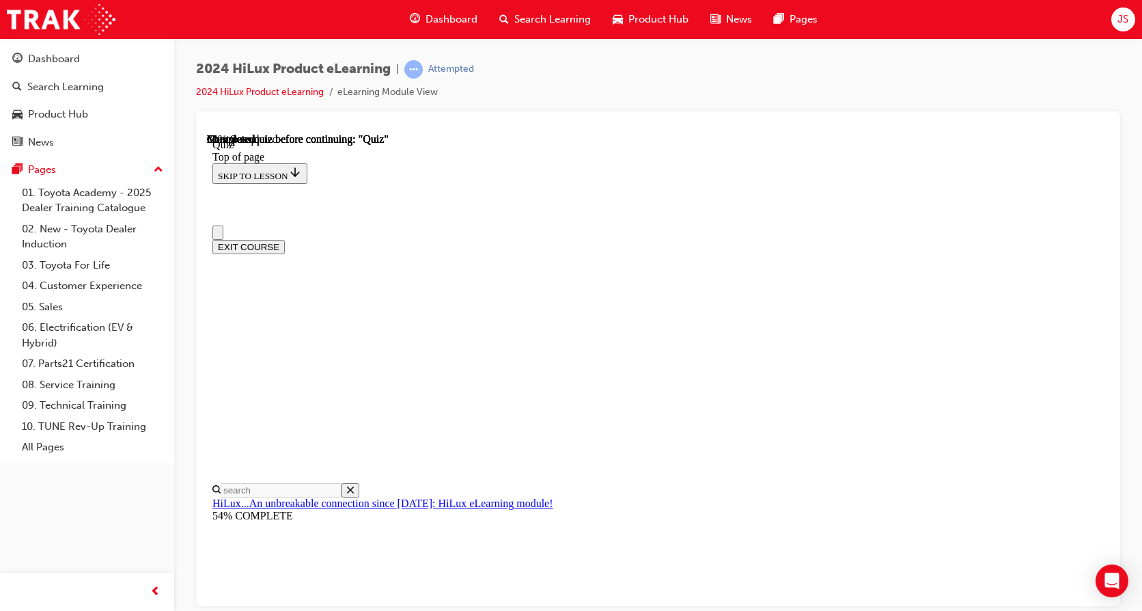
scroll to position [68, 0]
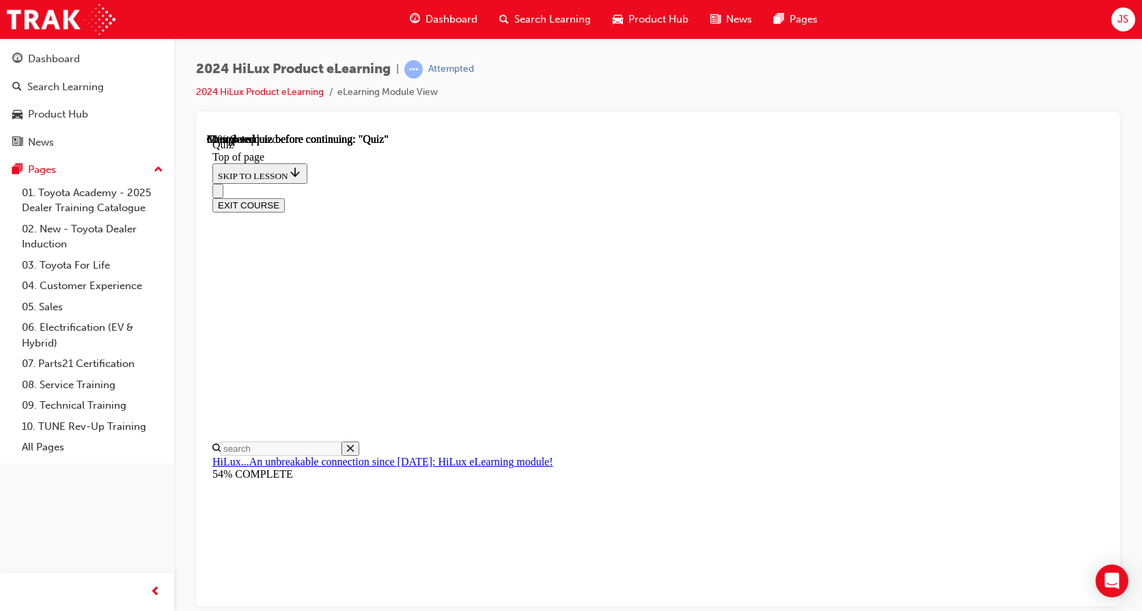
drag, startPoint x: 606, startPoint y: 419, endPoint x: 650, endPoint y: 465, distance: 63.3
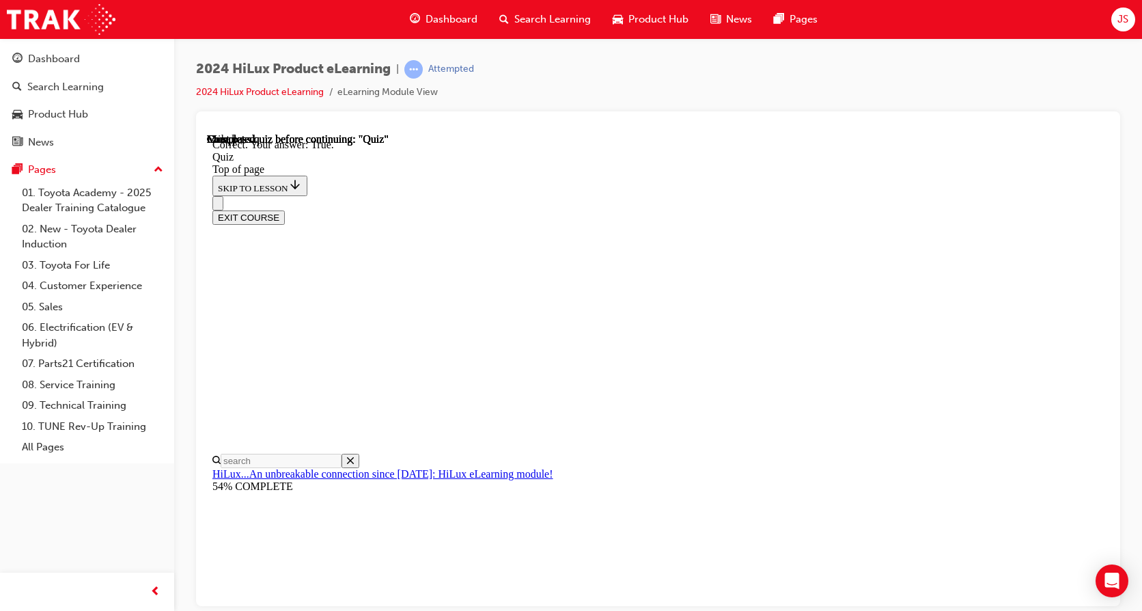
scroll to position [201, 0]
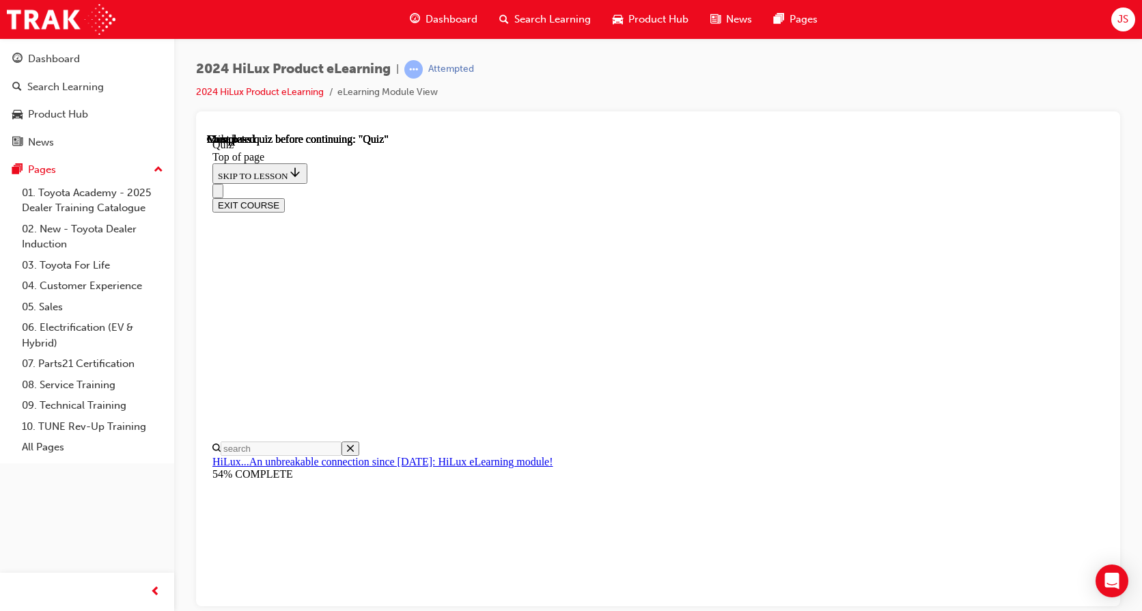
scroll to position [269, 0]
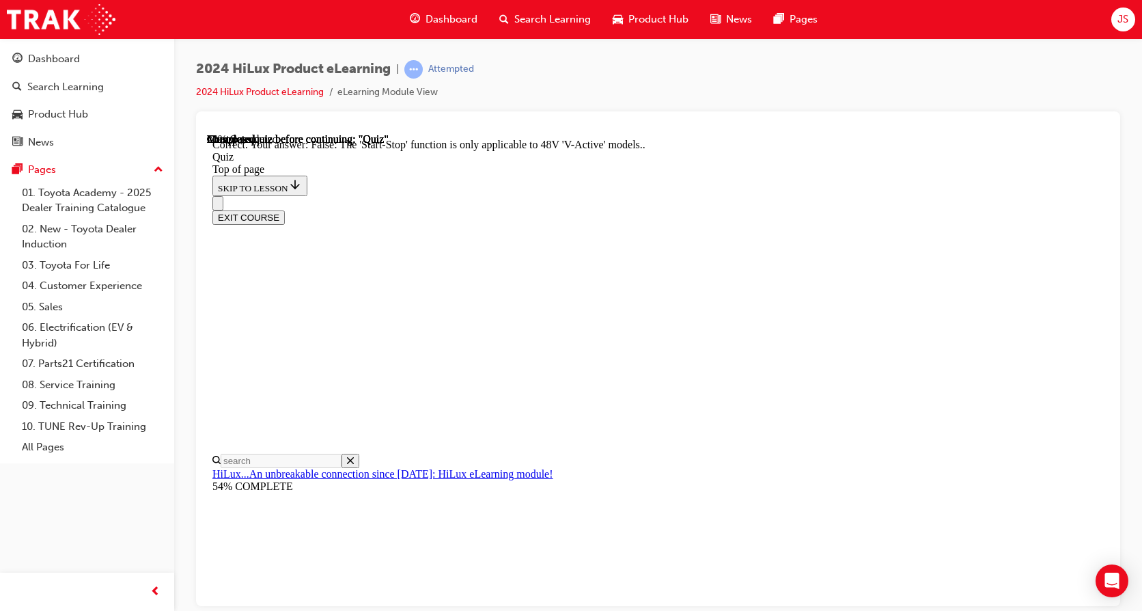
scroll to position [182, 0]
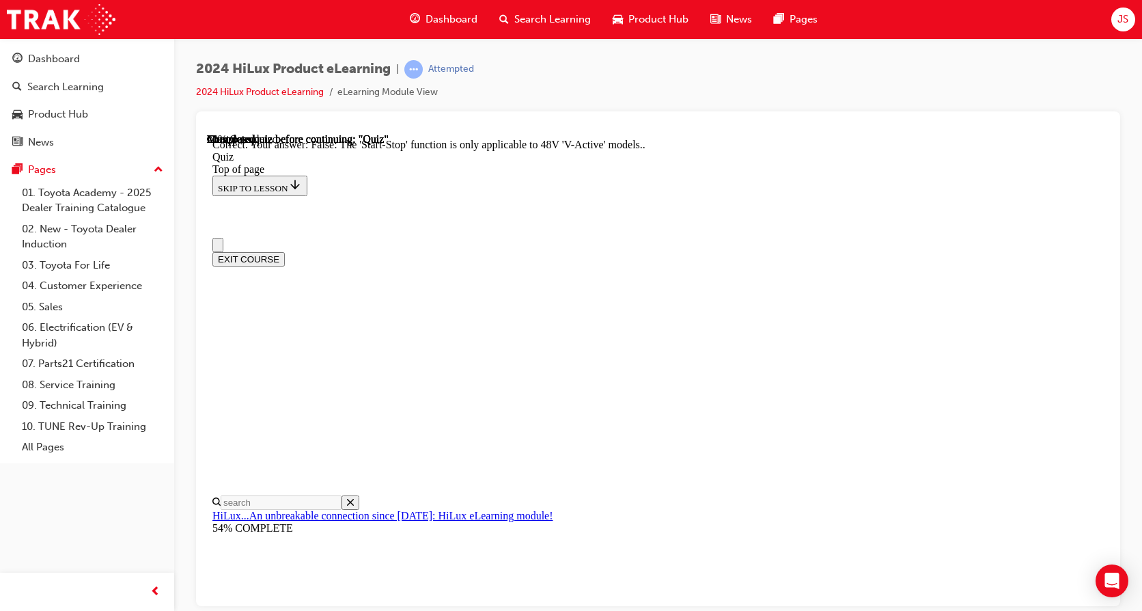
scroll to position [0, 0]
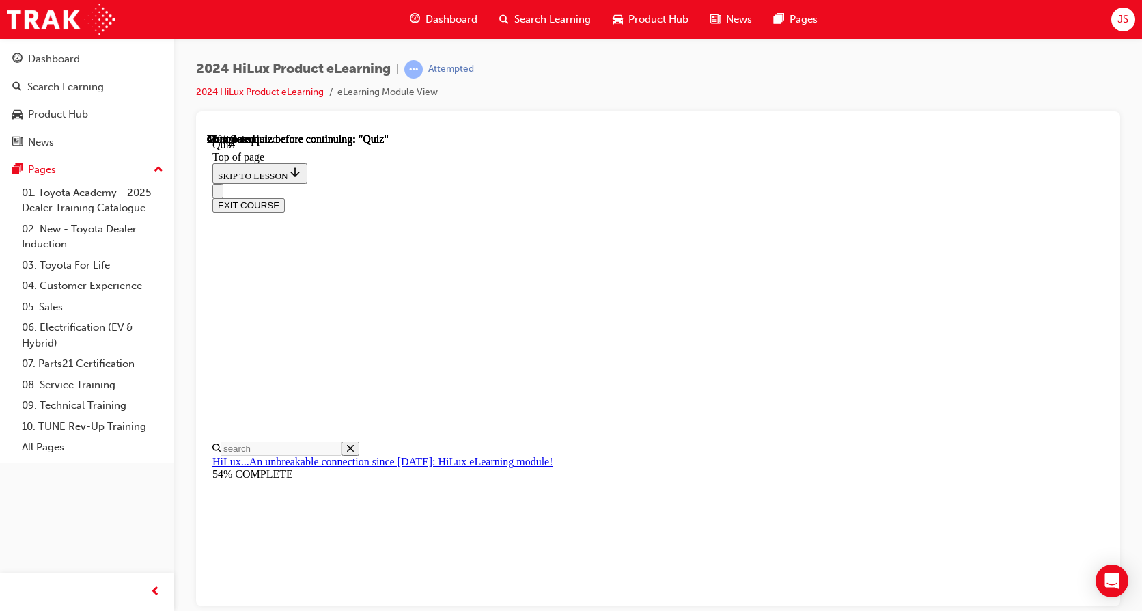
scroll to position [135, 0]
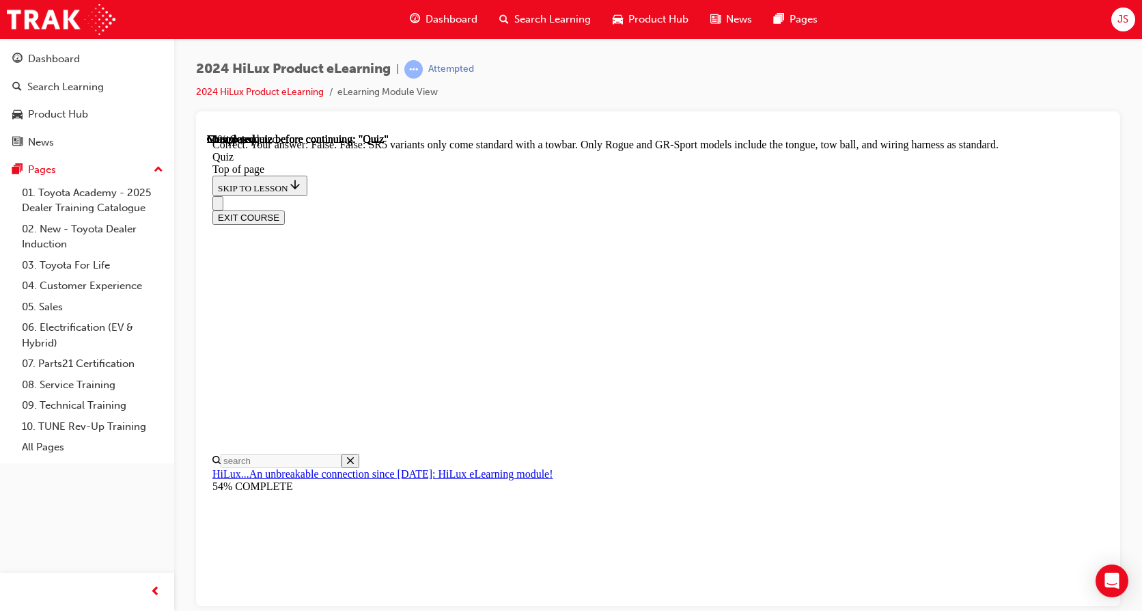
scroll to position [277, 0]
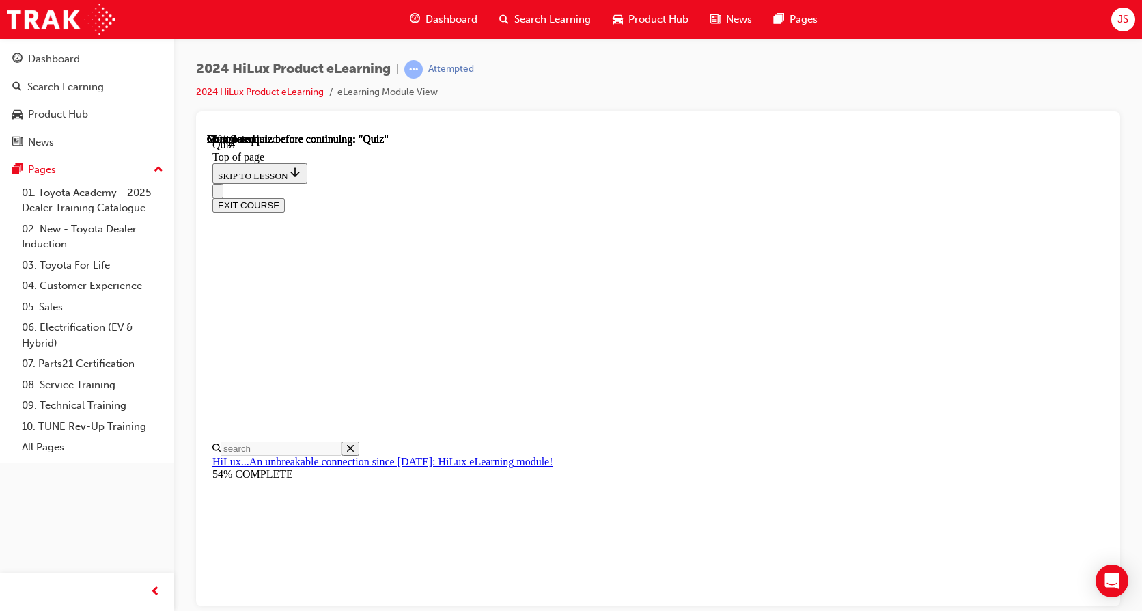
scroll to position [0, 0]
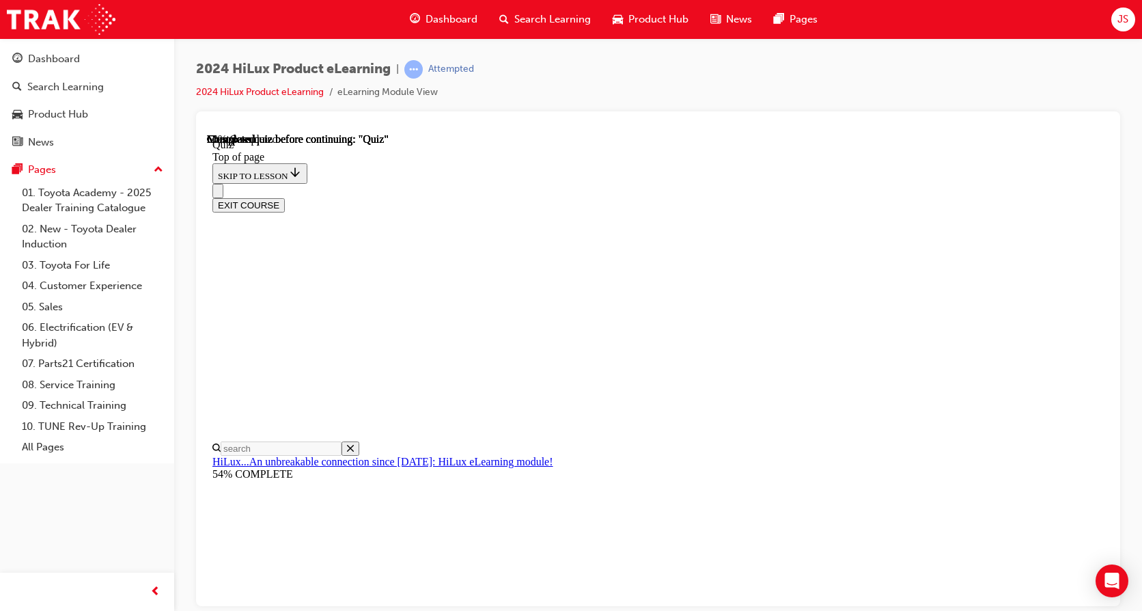
scroll to position [189, 0]
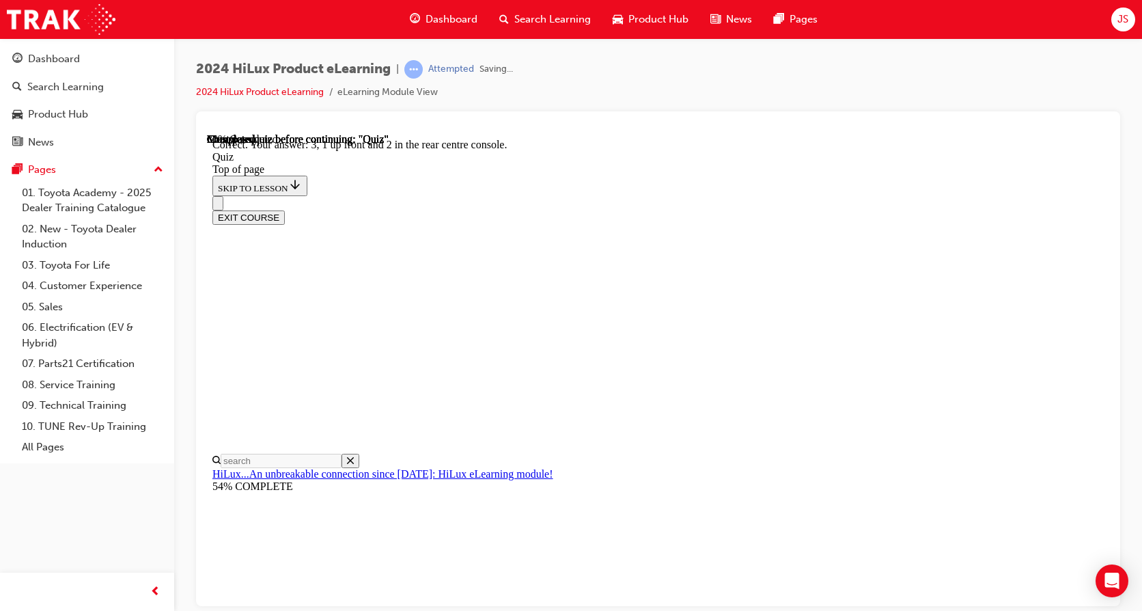
scroll to position [232, 0]
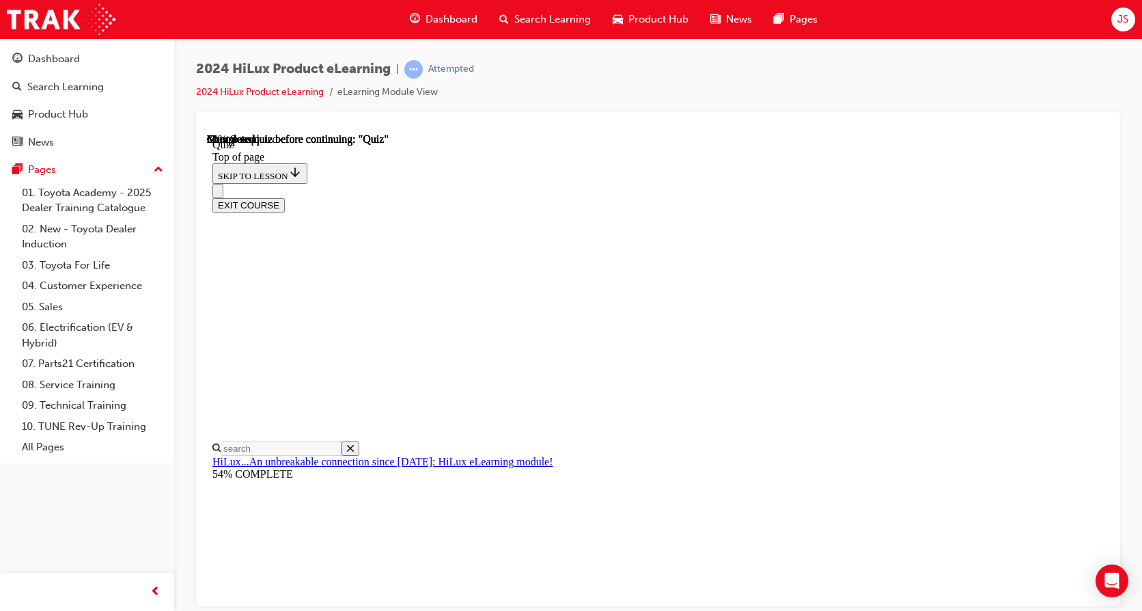
scroll to position [137, 0]
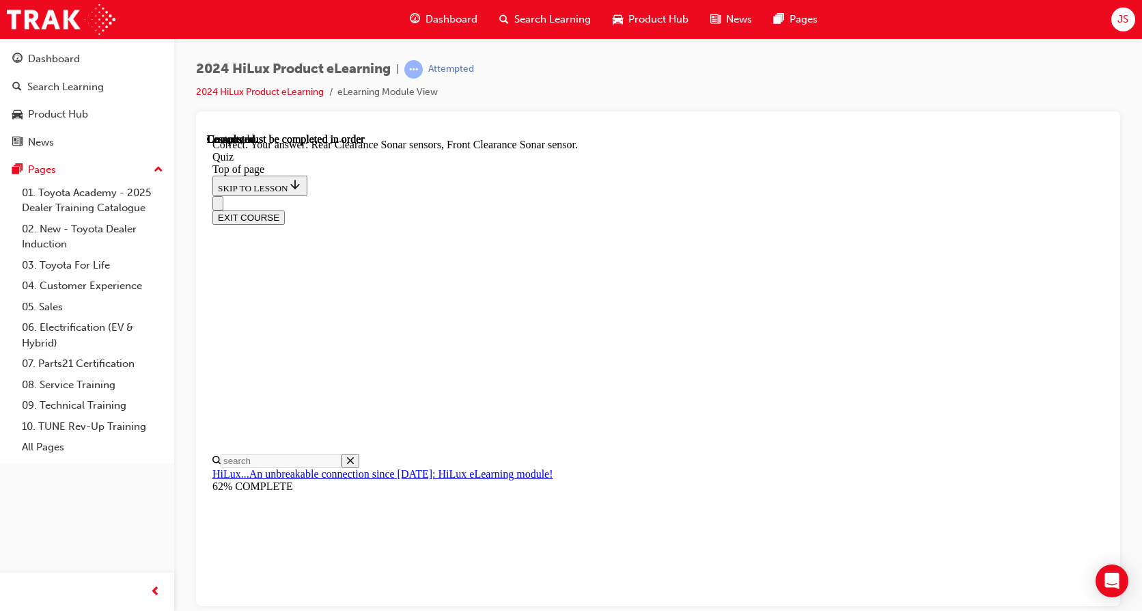
scroll to position [264, 0]
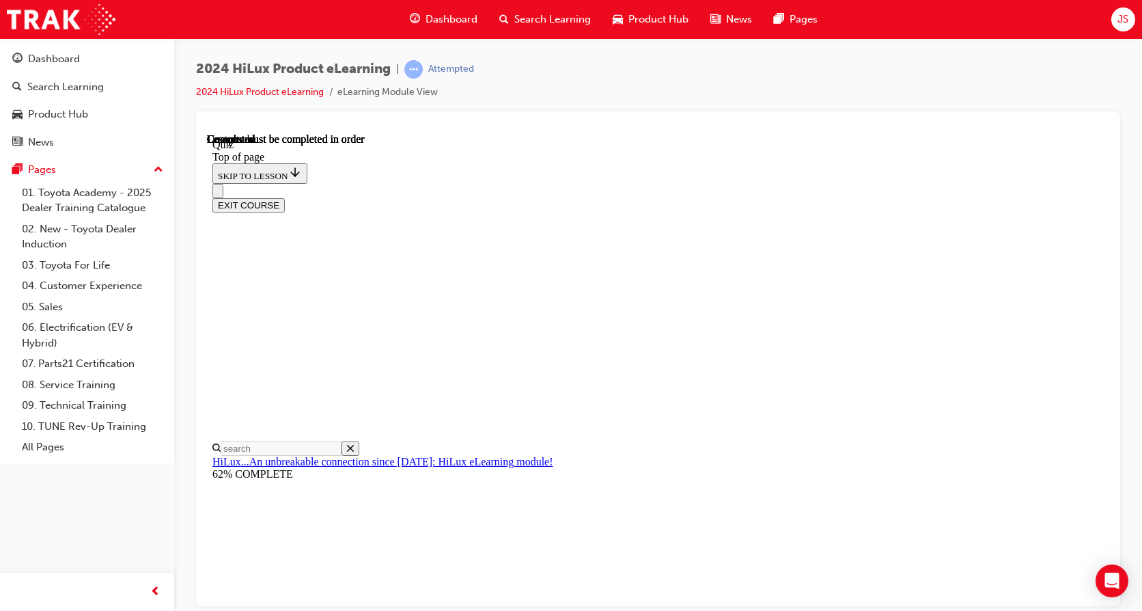
scroll to position [269, 0]
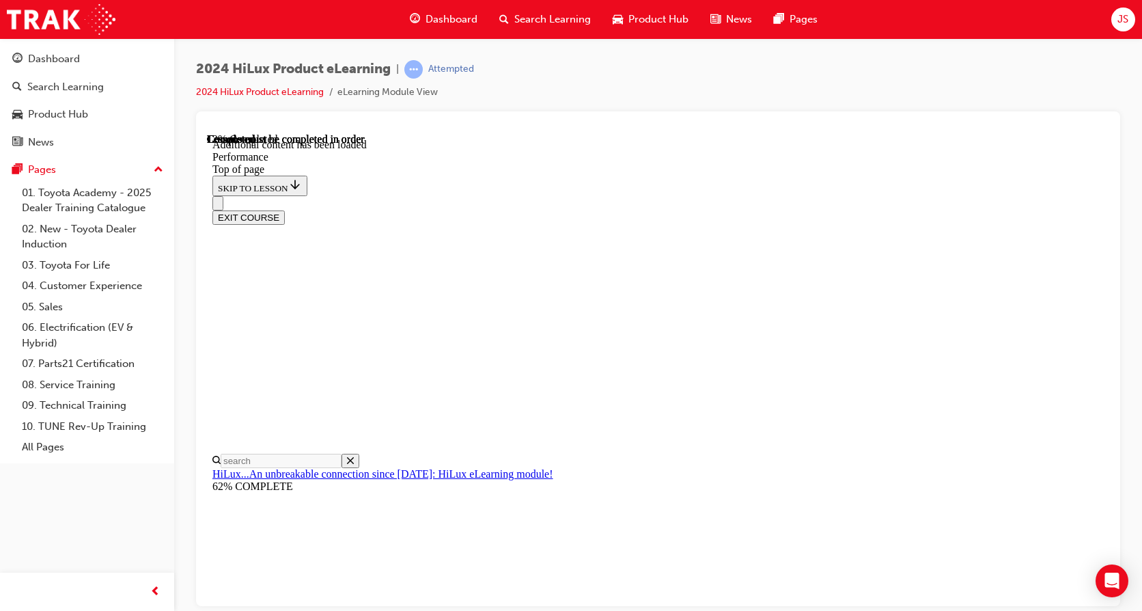
scroll to position [1019, 0]
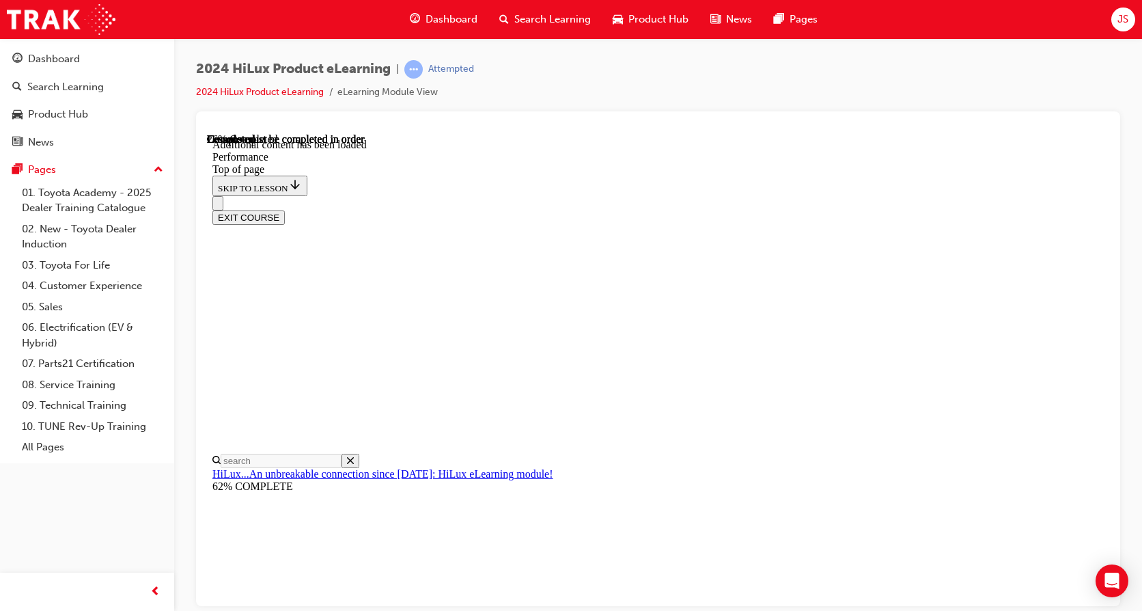
scroll to position [3811, 0]
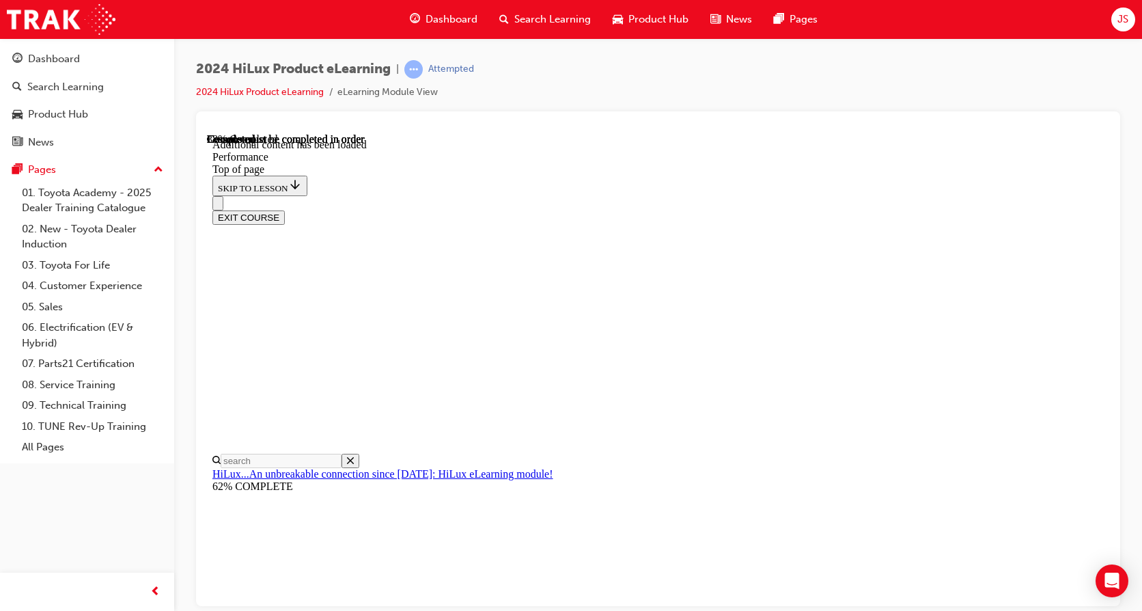
scroll to position [4568, 0]
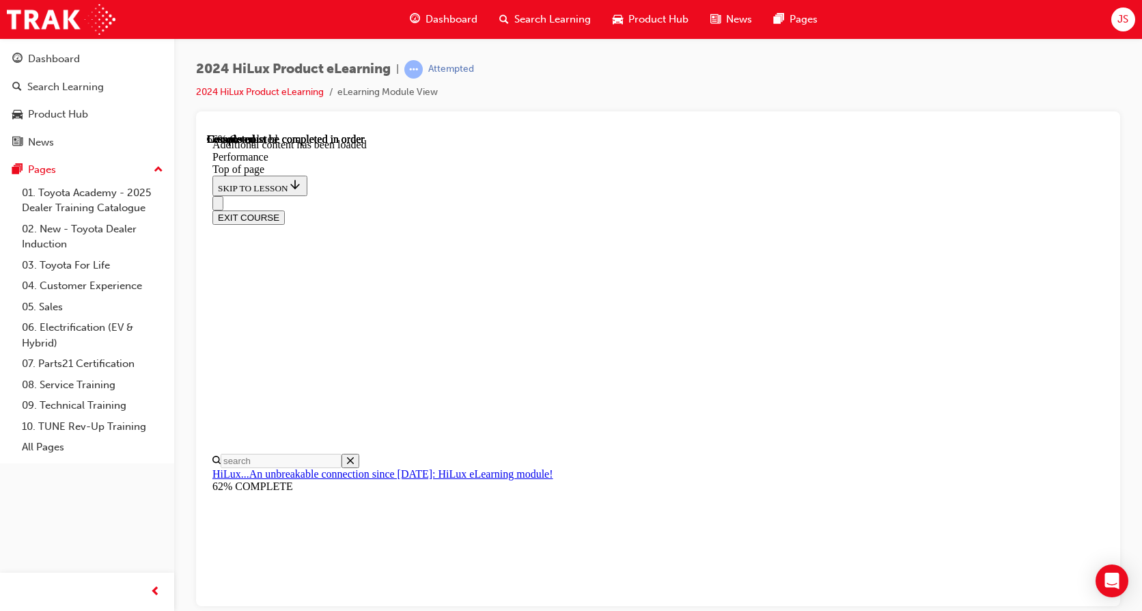
scroll to position [7205, 0]
drag, startPoint x: 664, startPoint y: 228, endPoint x: 684, endPoint y: 248, distance: 28.5
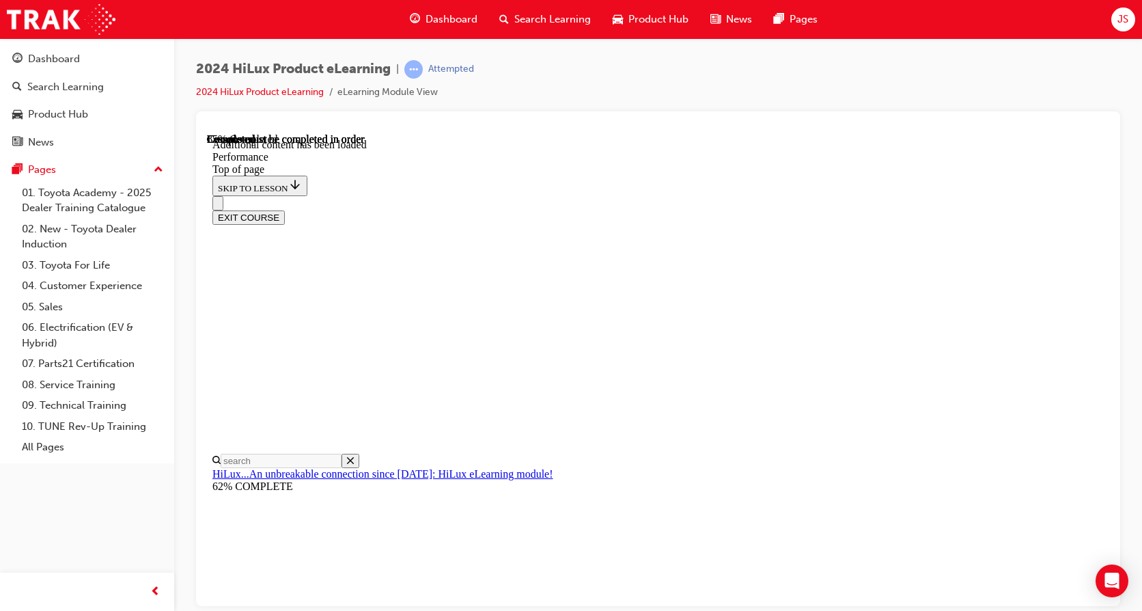
scroll to position [9026, 0]
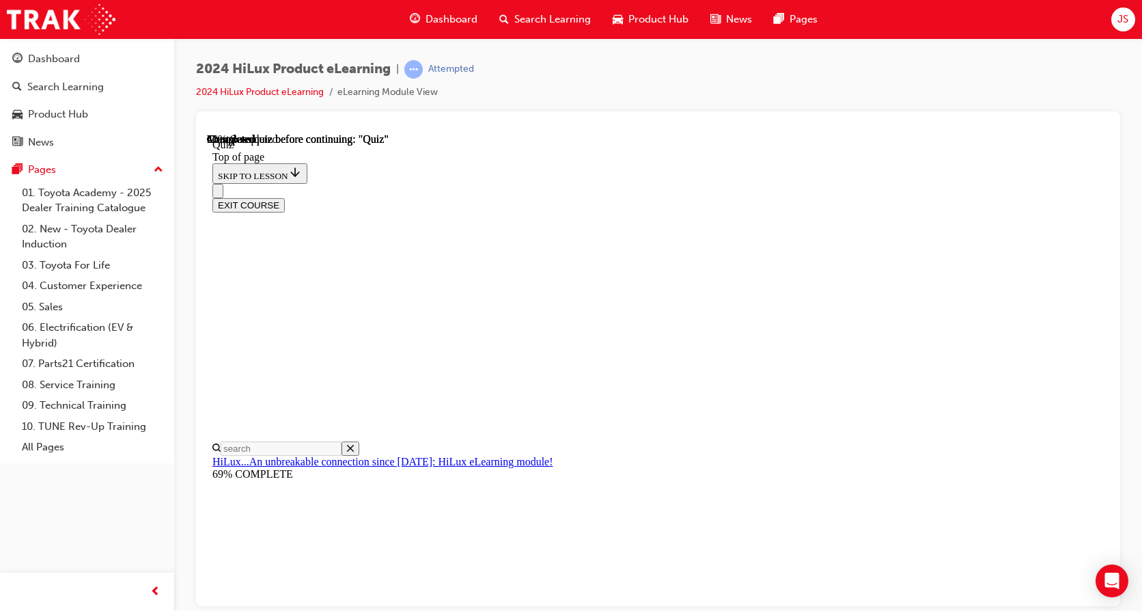
scroll to position [137, 0]
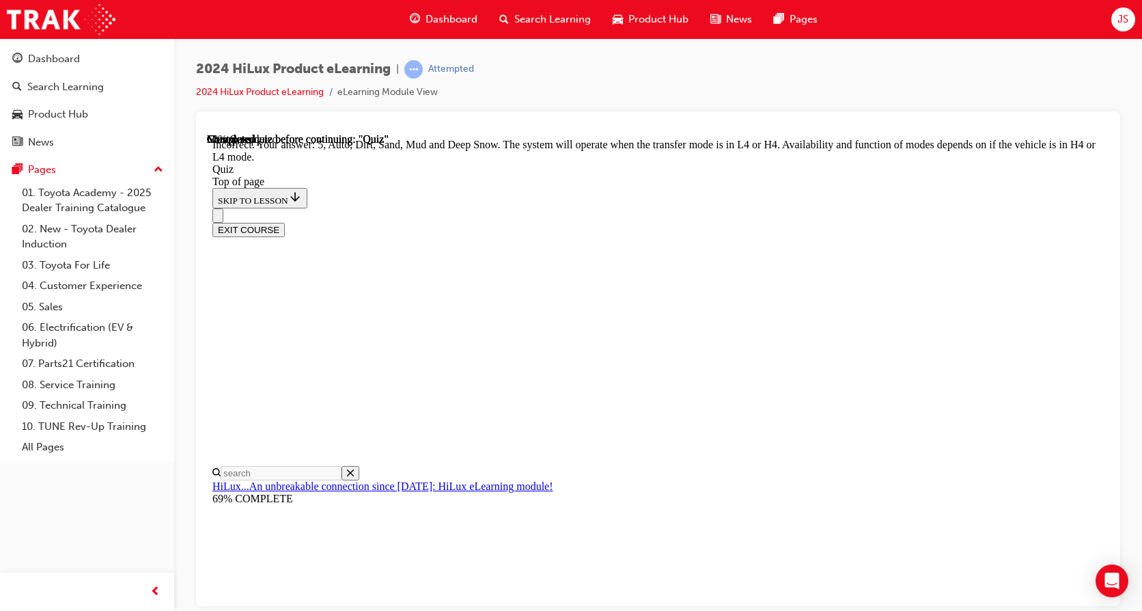
scroll to position [387, 0]
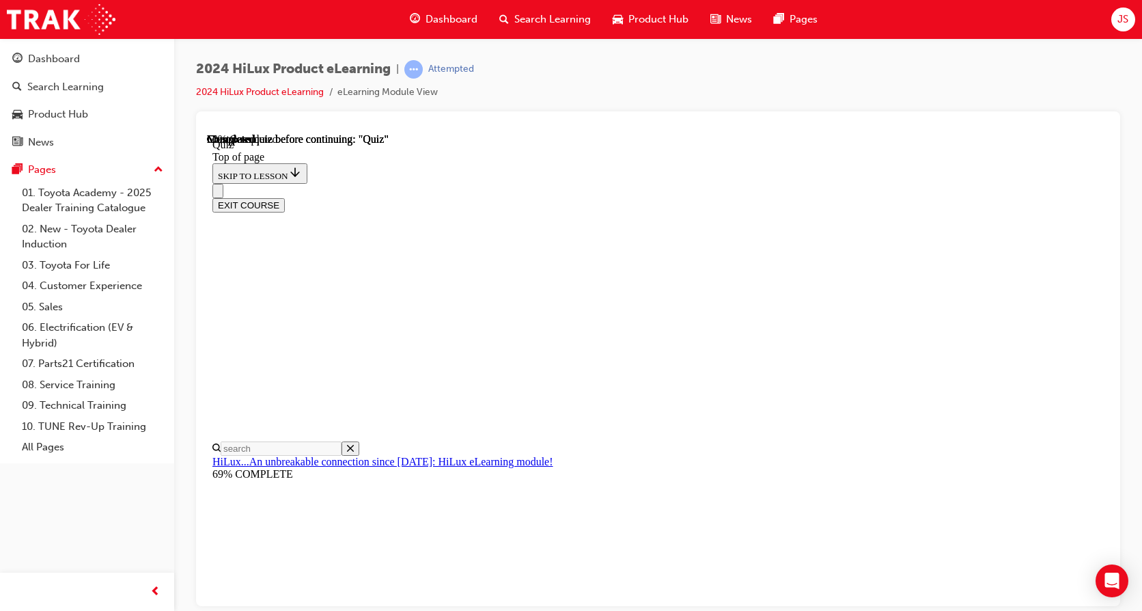
scroll to position [135, 0]
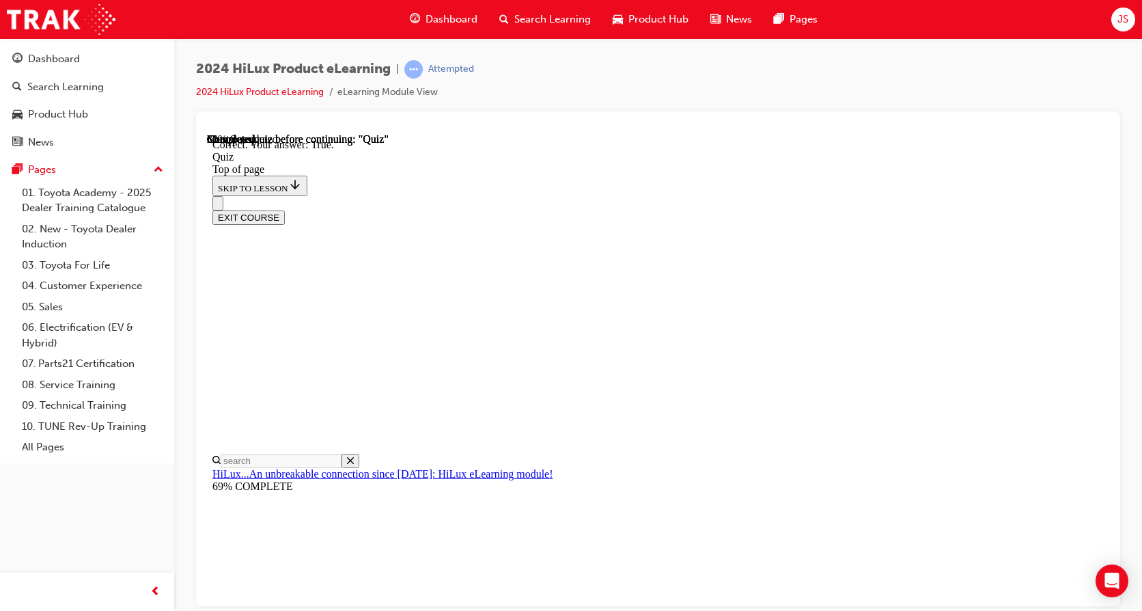
scroll to position [178, 0]
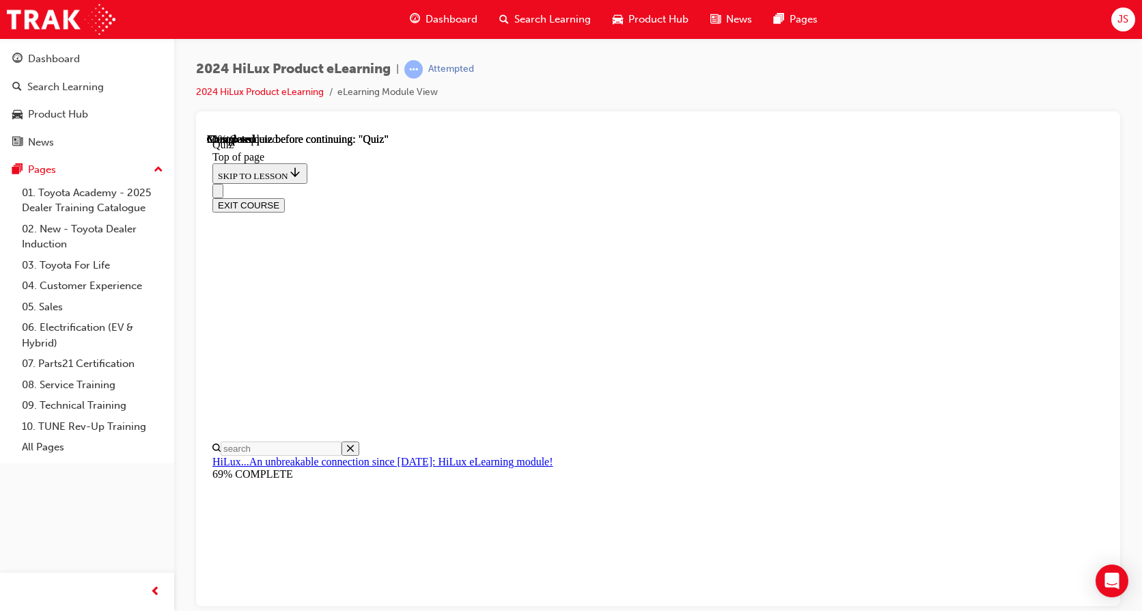
scroll to position [137, 0]
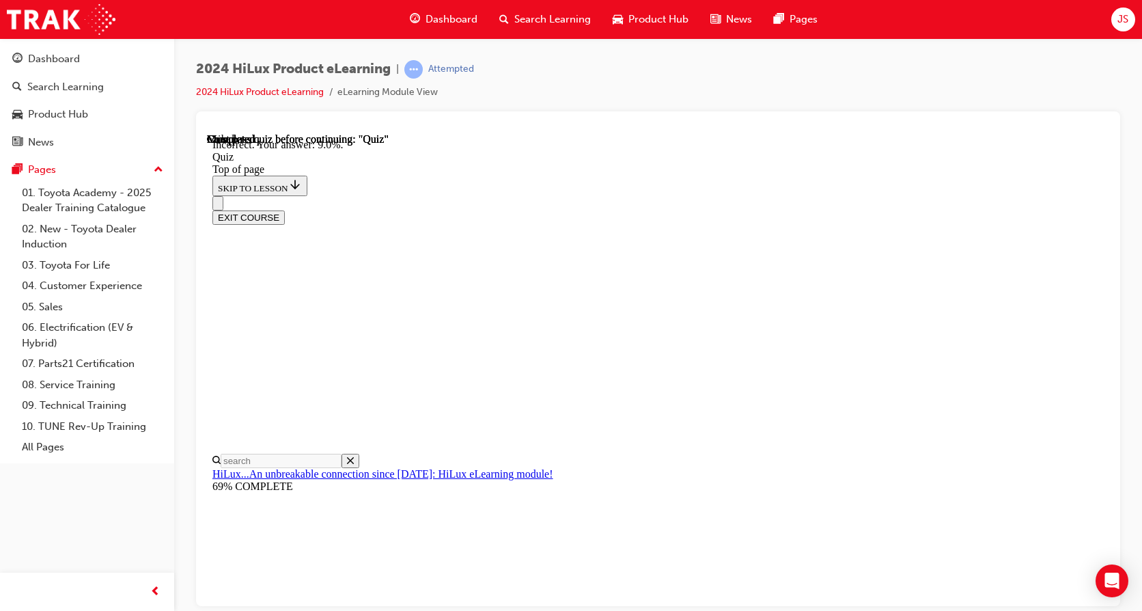
scroll to position [333, 0]
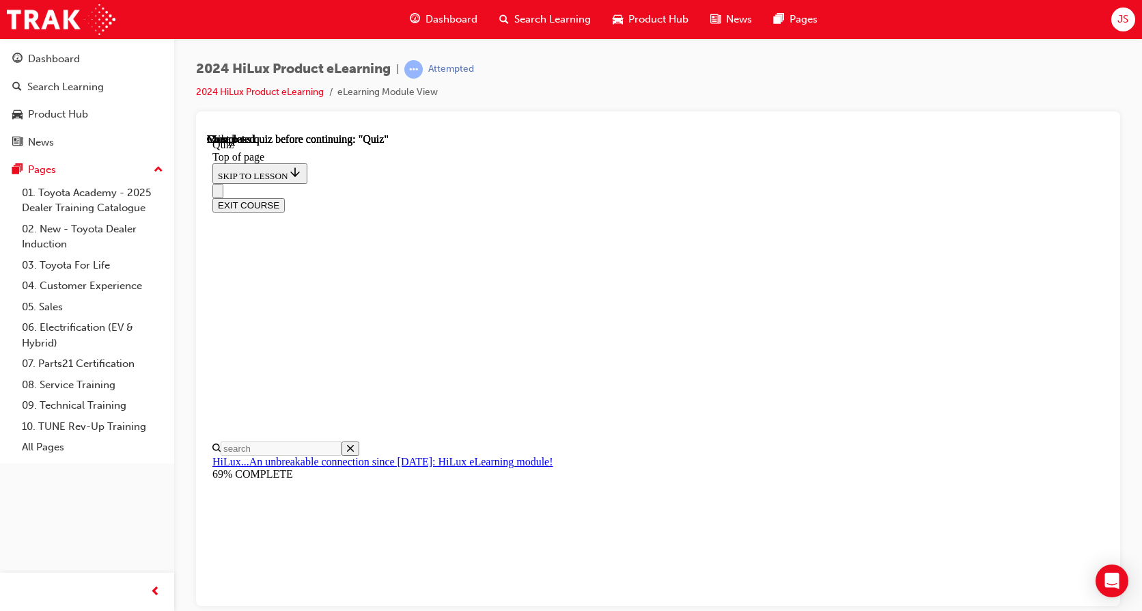
scroll to position [269, 0]
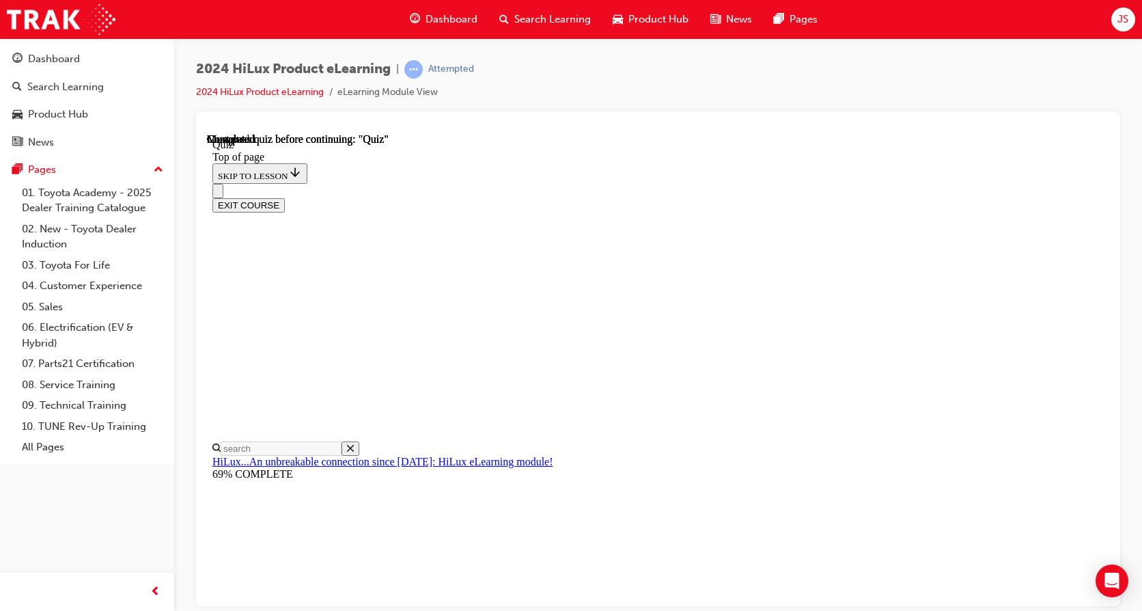
scroll to position [111, 0]
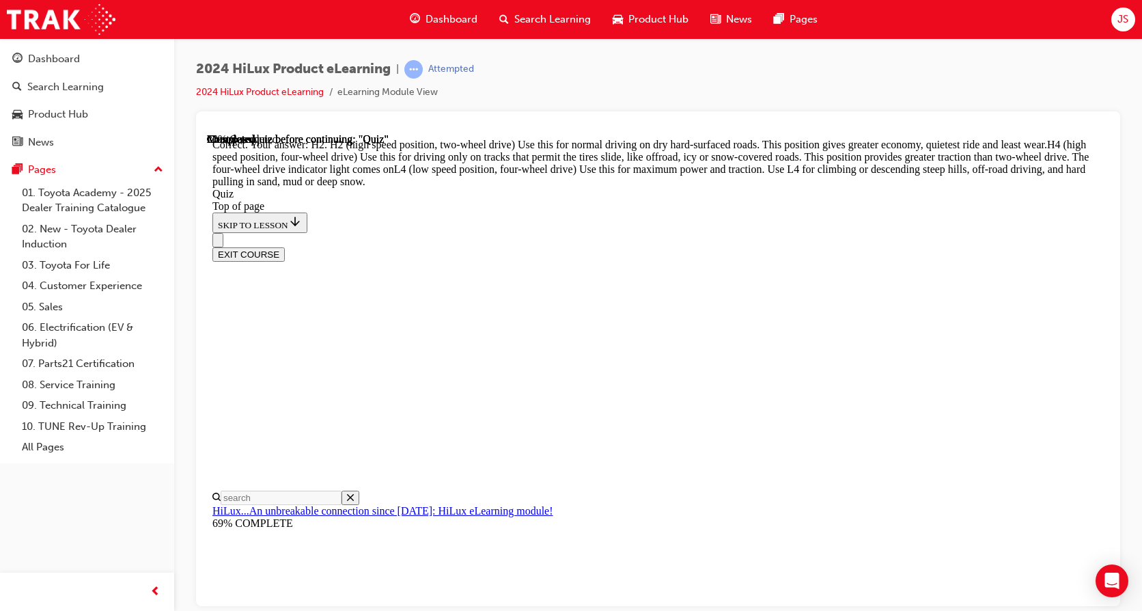
scroll to position [501, 0]
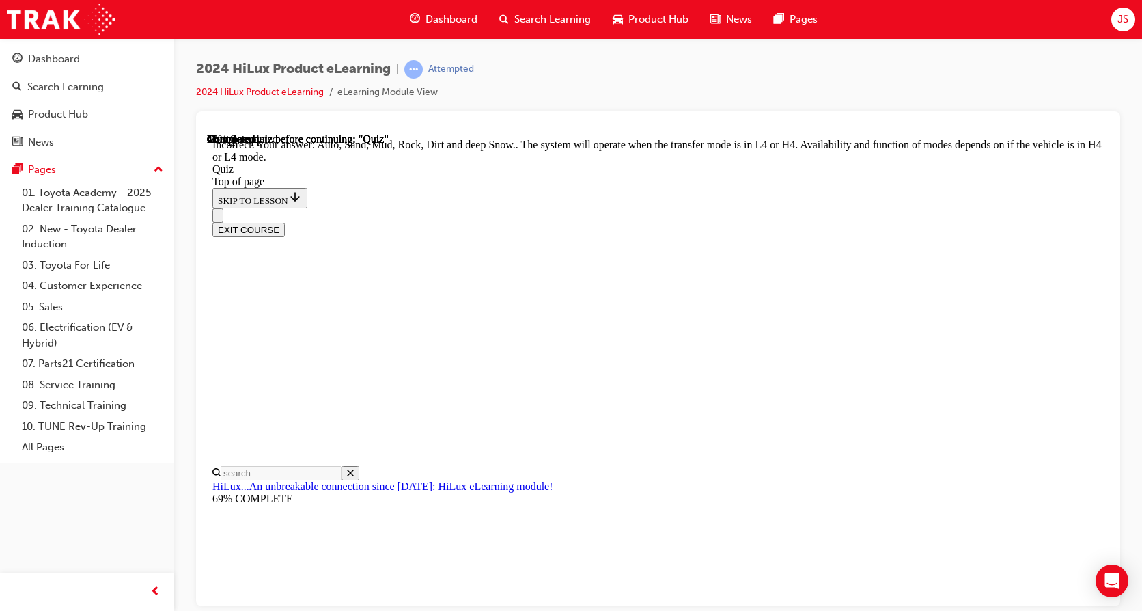
scroll to position [387, 0]
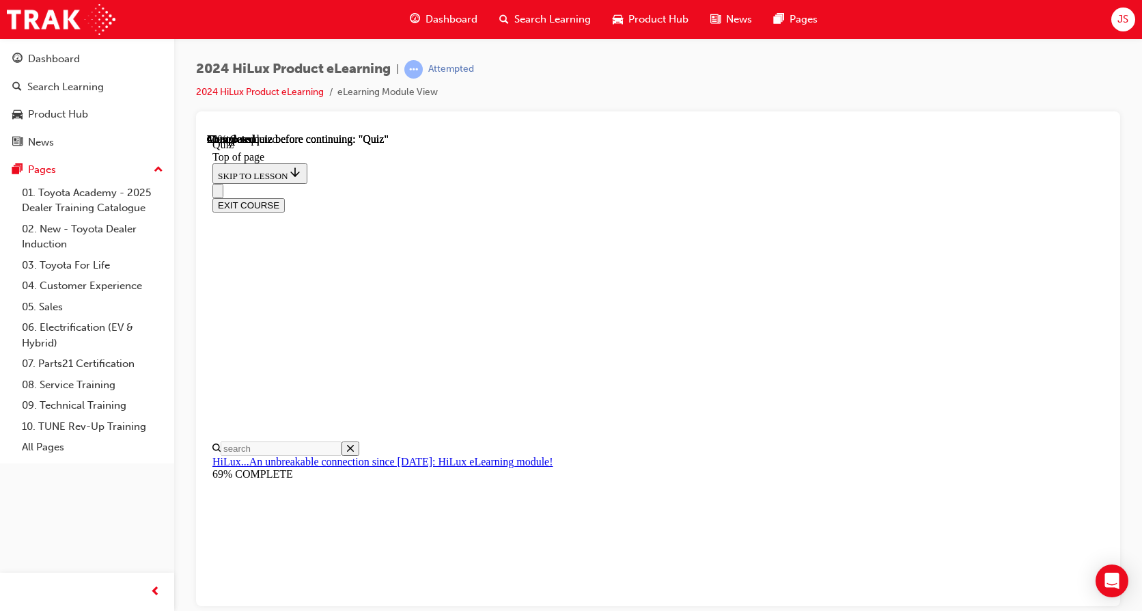
scroll to position [137, 0]
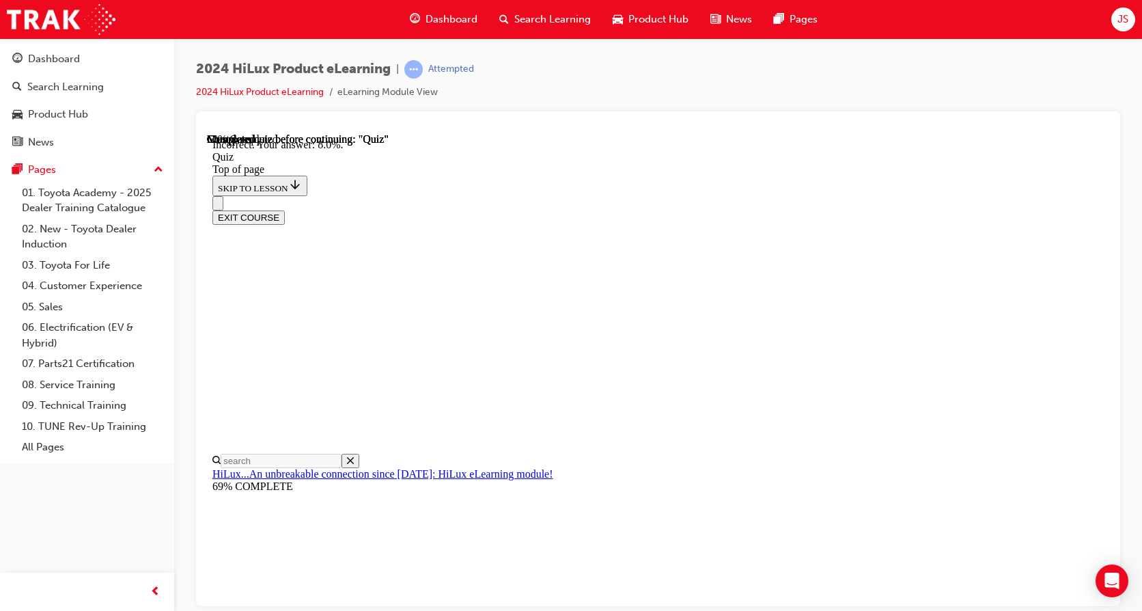
scroll to position [333, 0]
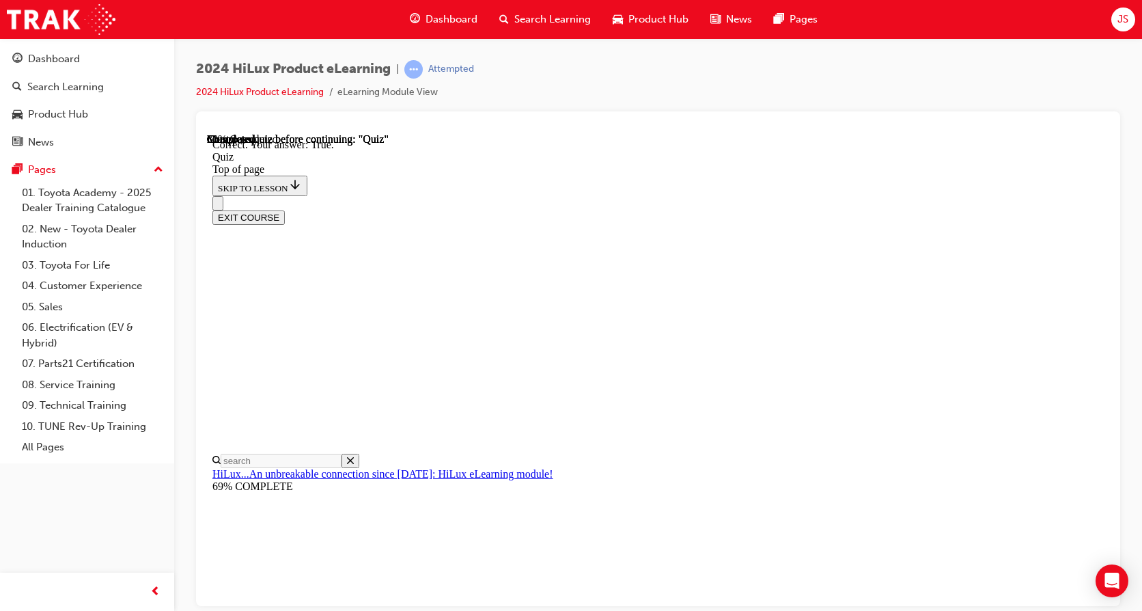
scroll to position [178, 0]
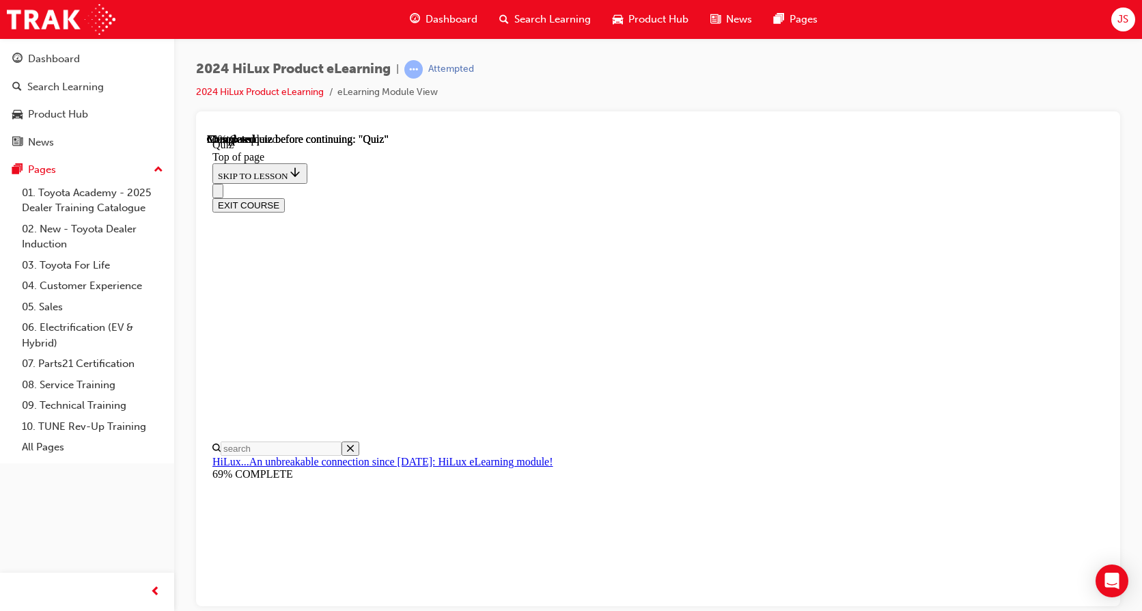
scroll to position [273, 0]
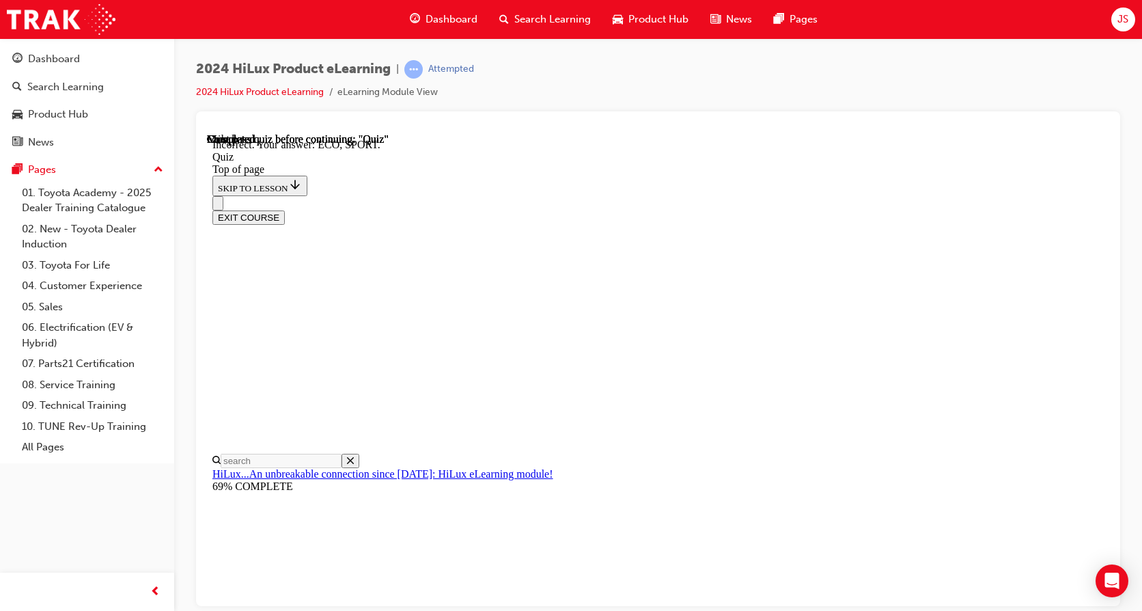
scroll to position [439, 0]
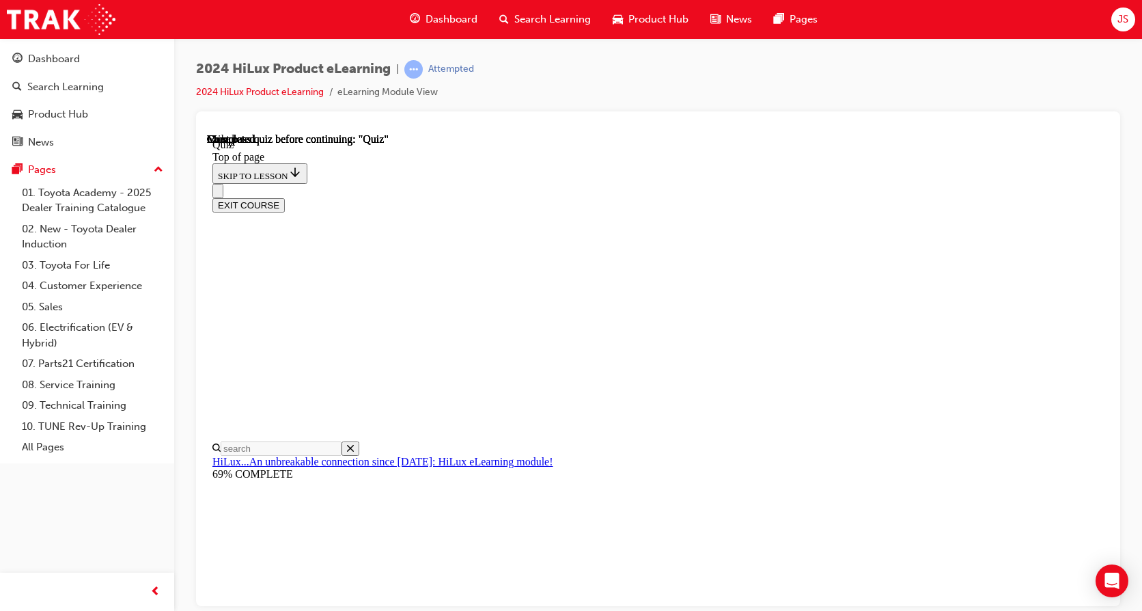
scroll to position [269, 0]
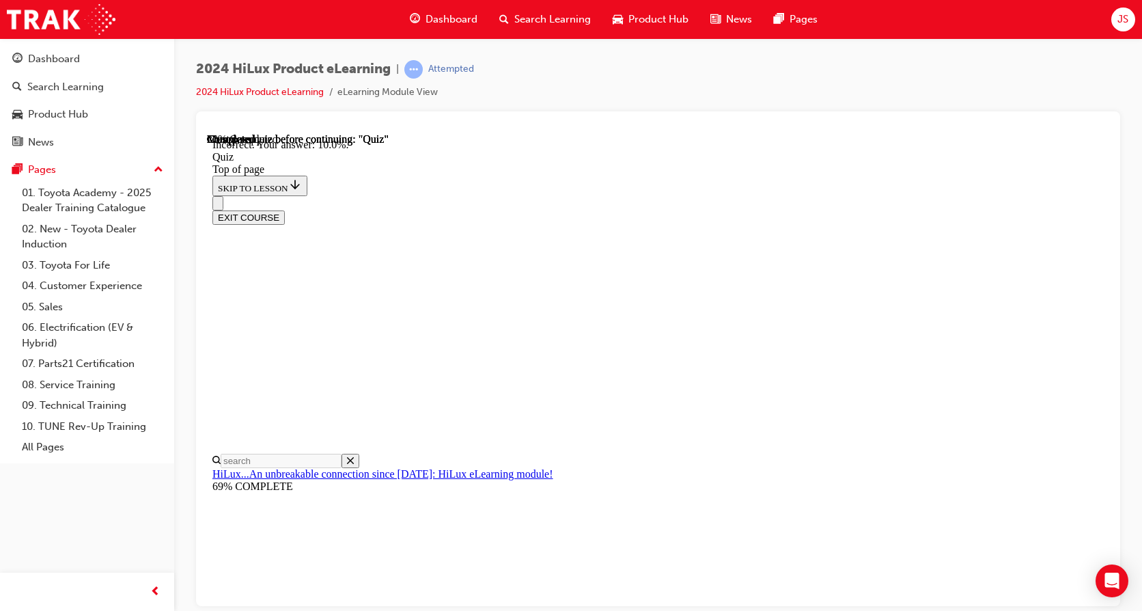
scroll to position [333, 0]
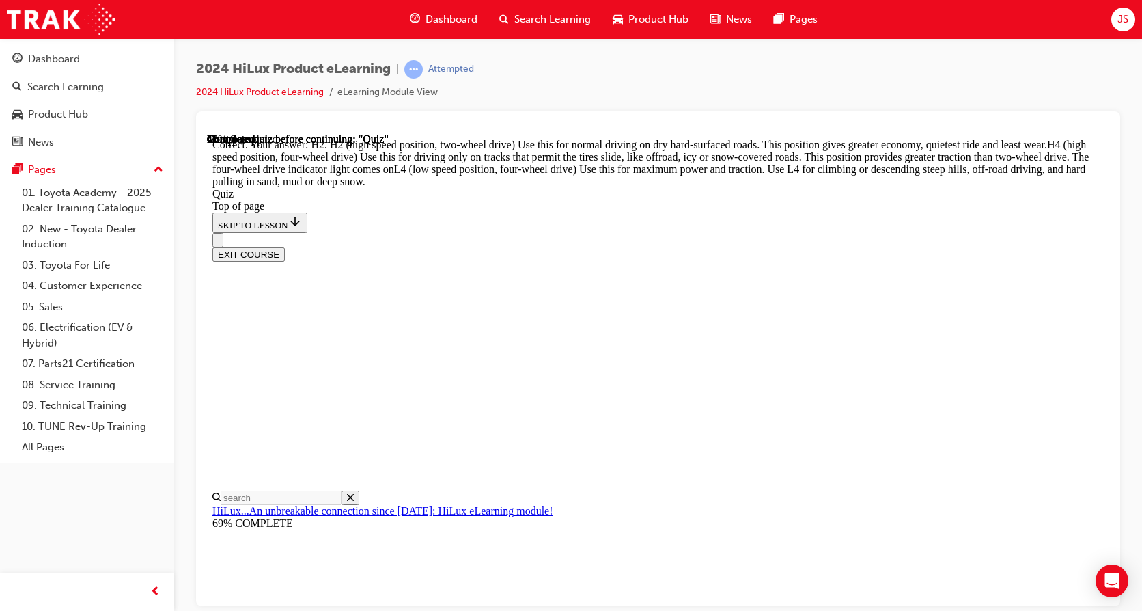
scroll to position [501, 0]
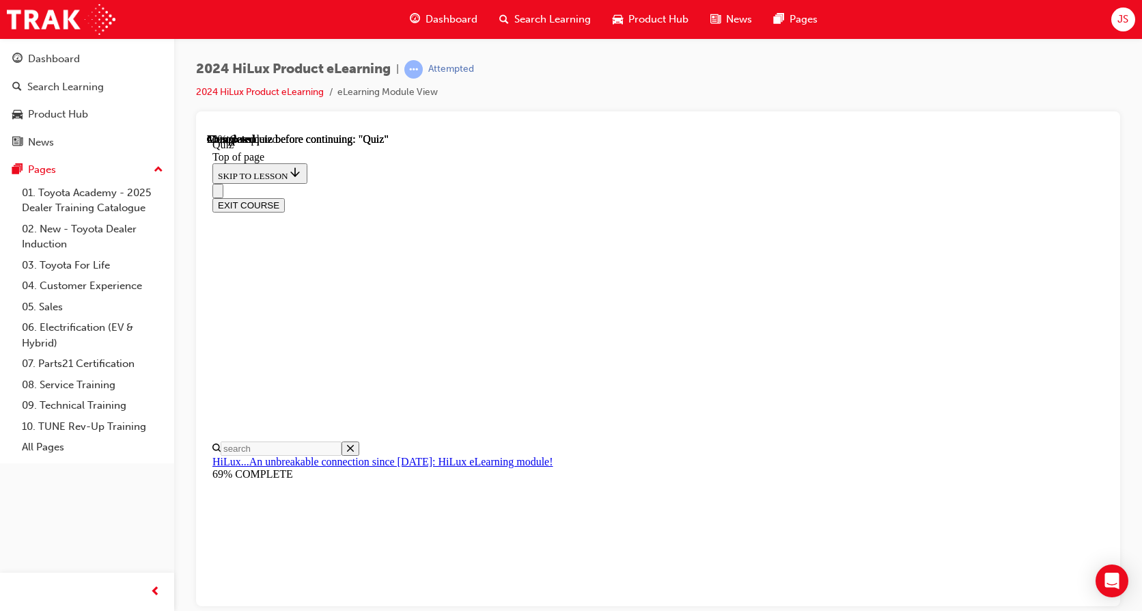
scroll to position [137, 0]
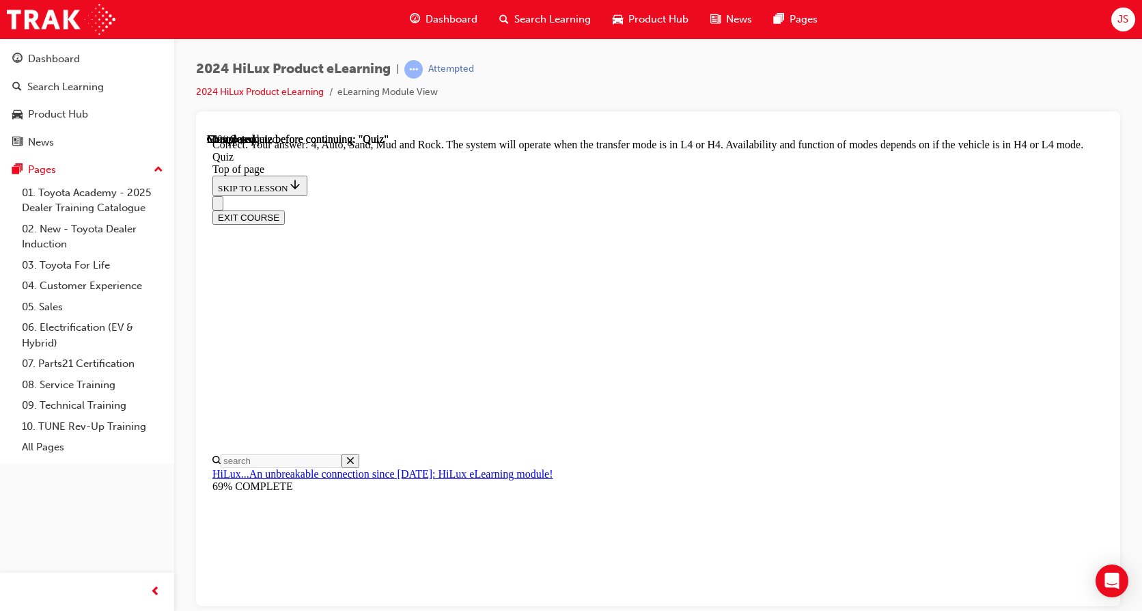
scroll to position [387, 0]
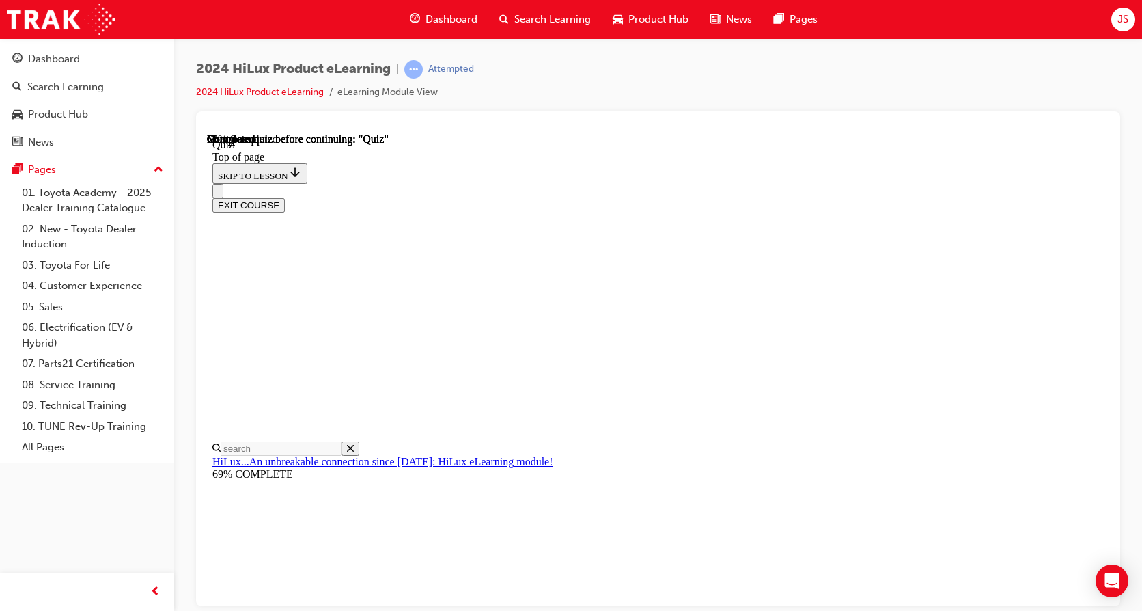
scroll to position [135, 0]
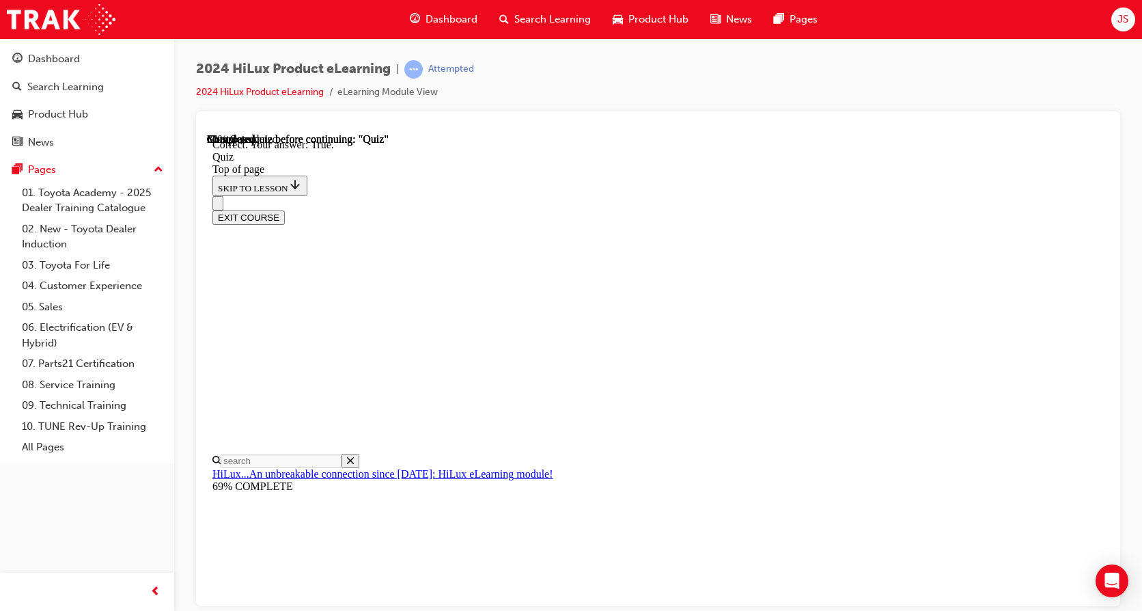
scroll to position [178, 0]
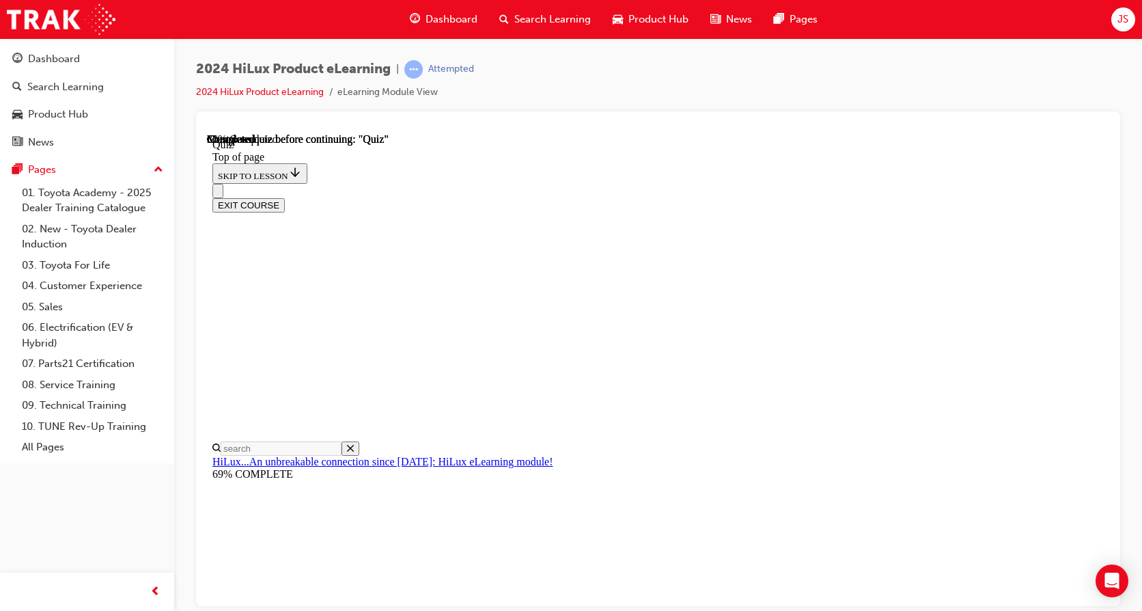
scroll to position [342, 0]
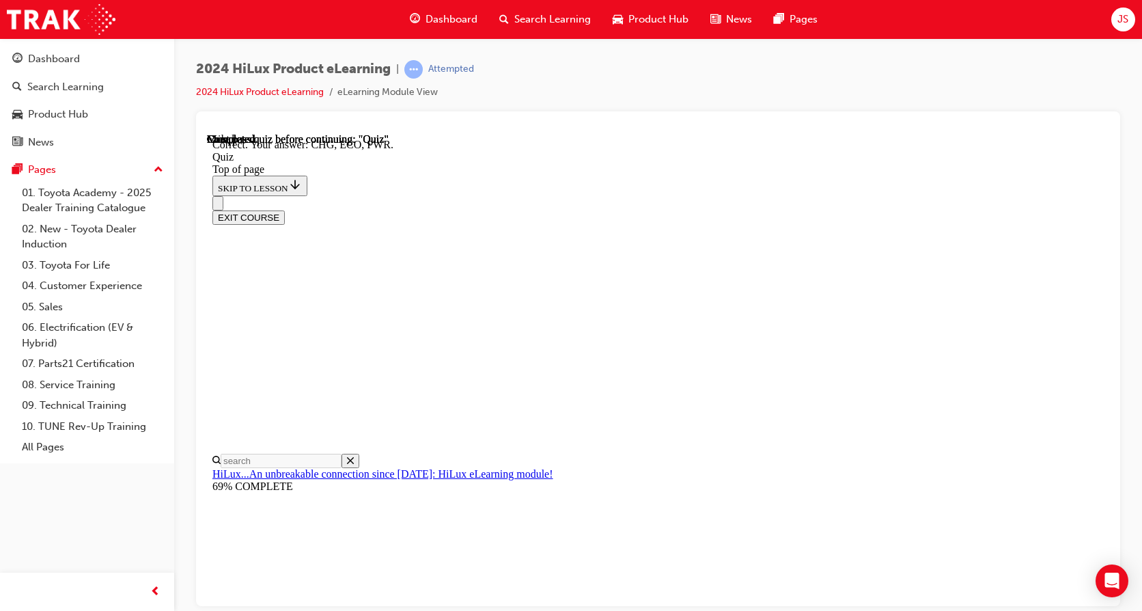
scroll to position [439, 0]
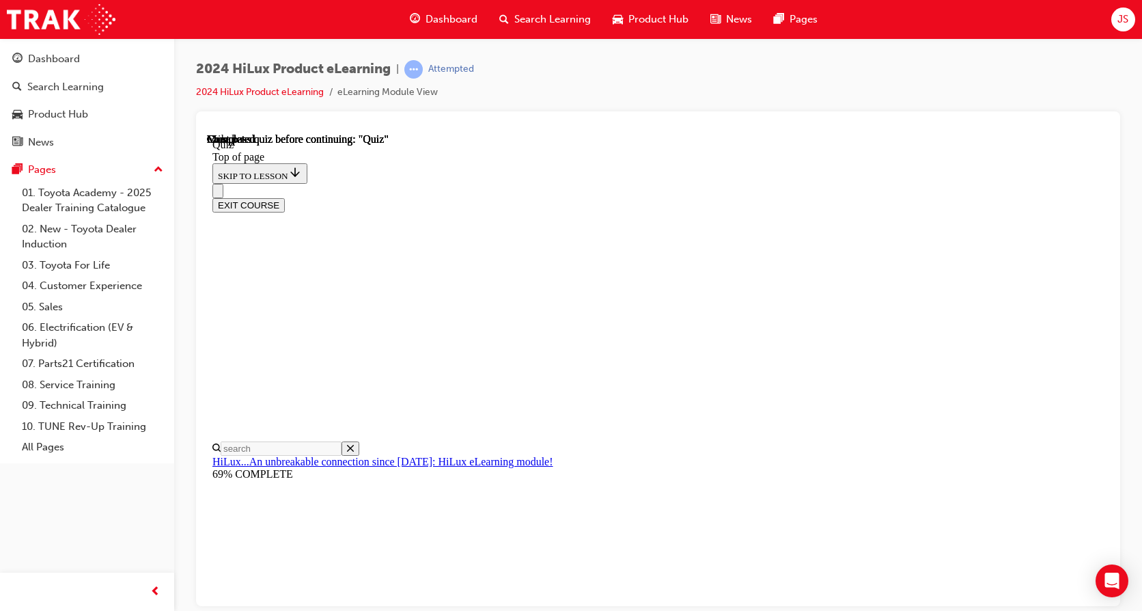
scroll to position [205, 0]
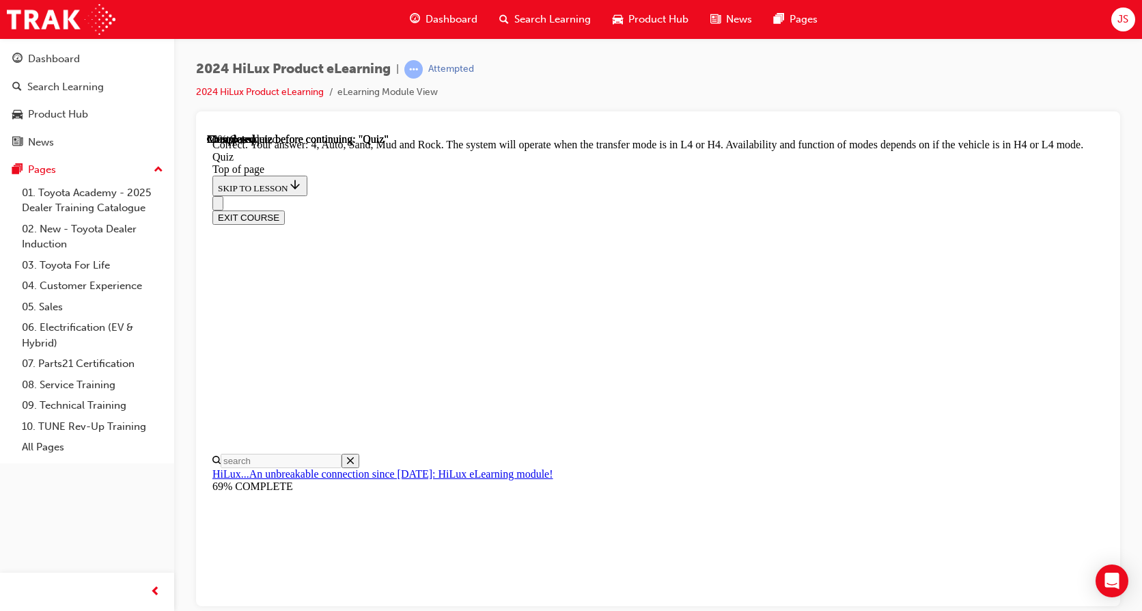
scroll to position [387, 0]
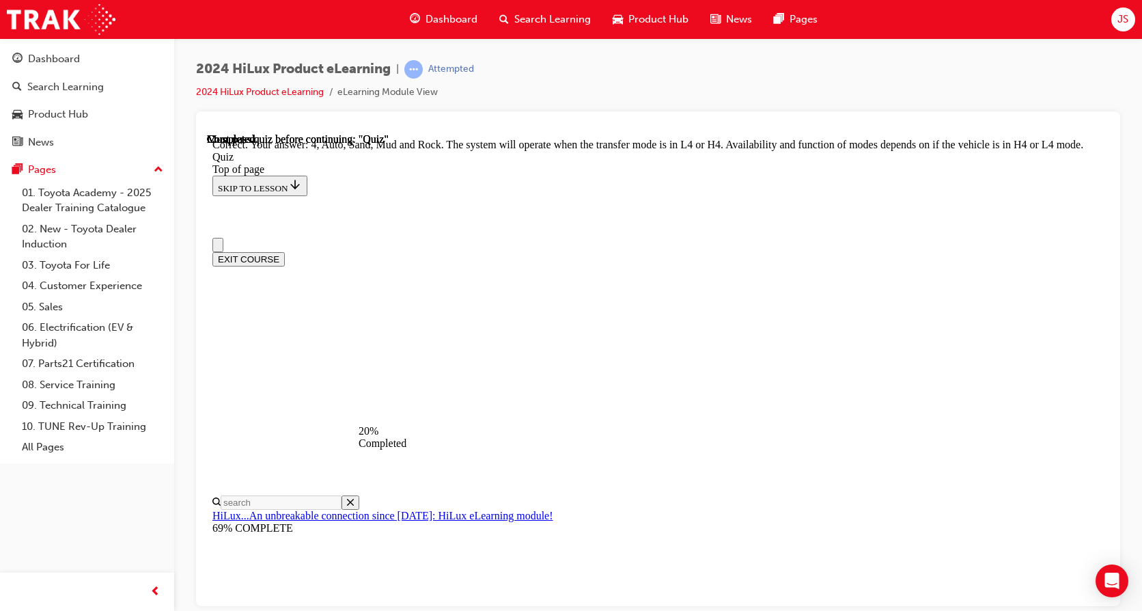
scroll to position [158, 0]
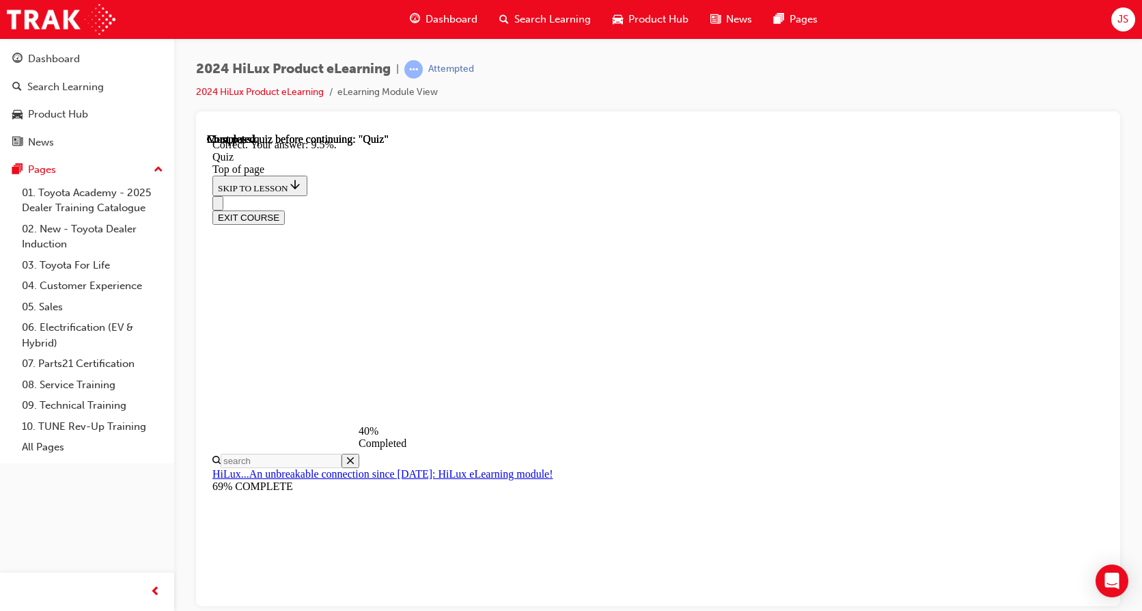
scroll to position [333, 0]
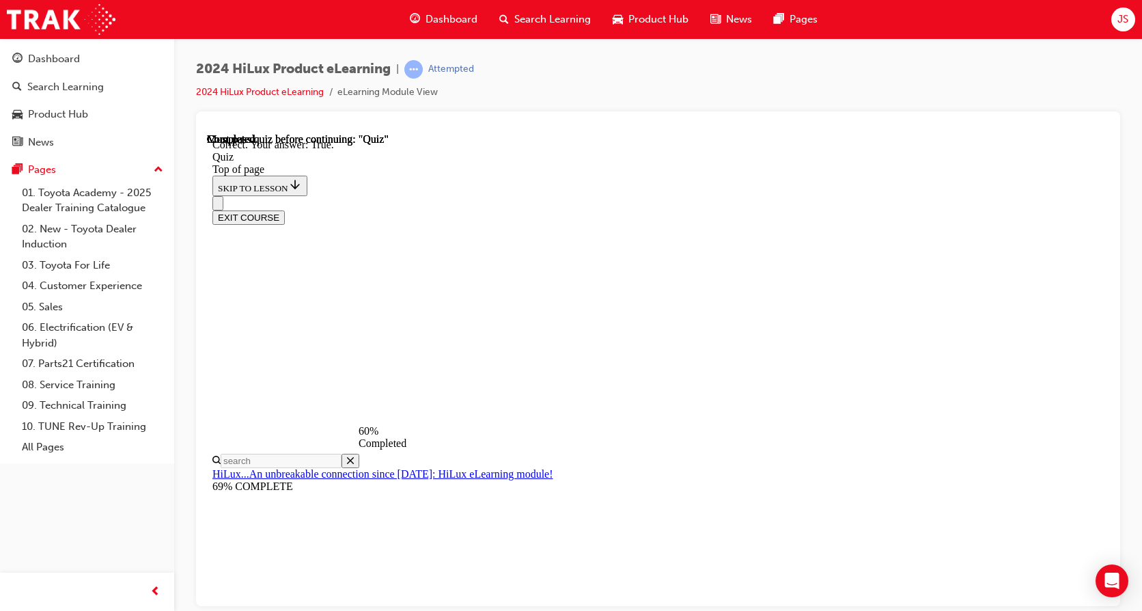
scroll to position [178, 0]
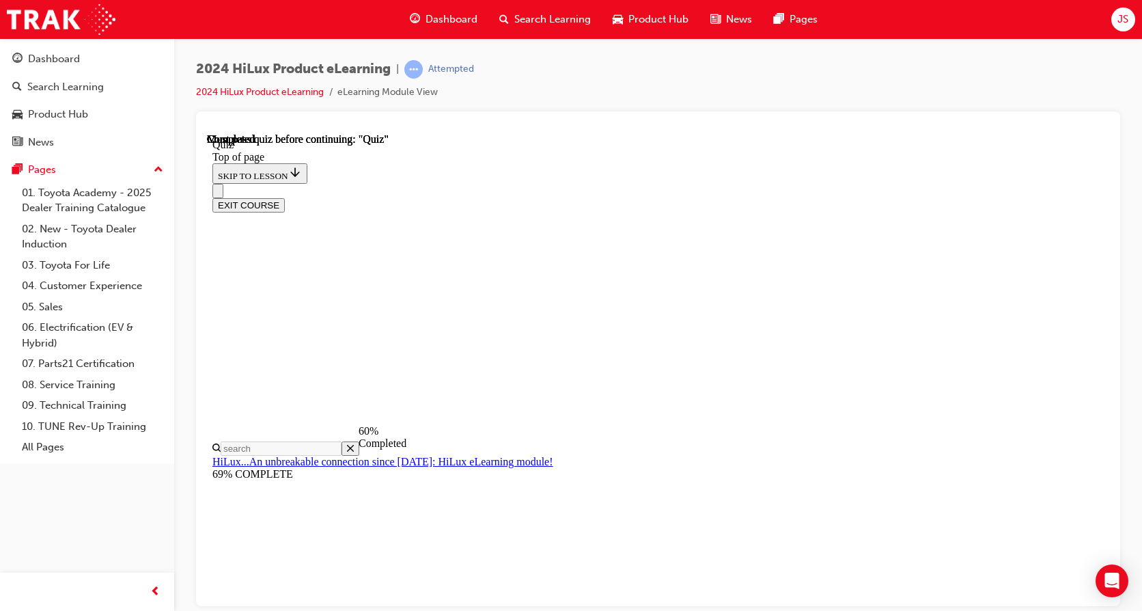
scroll to position [206, 0]
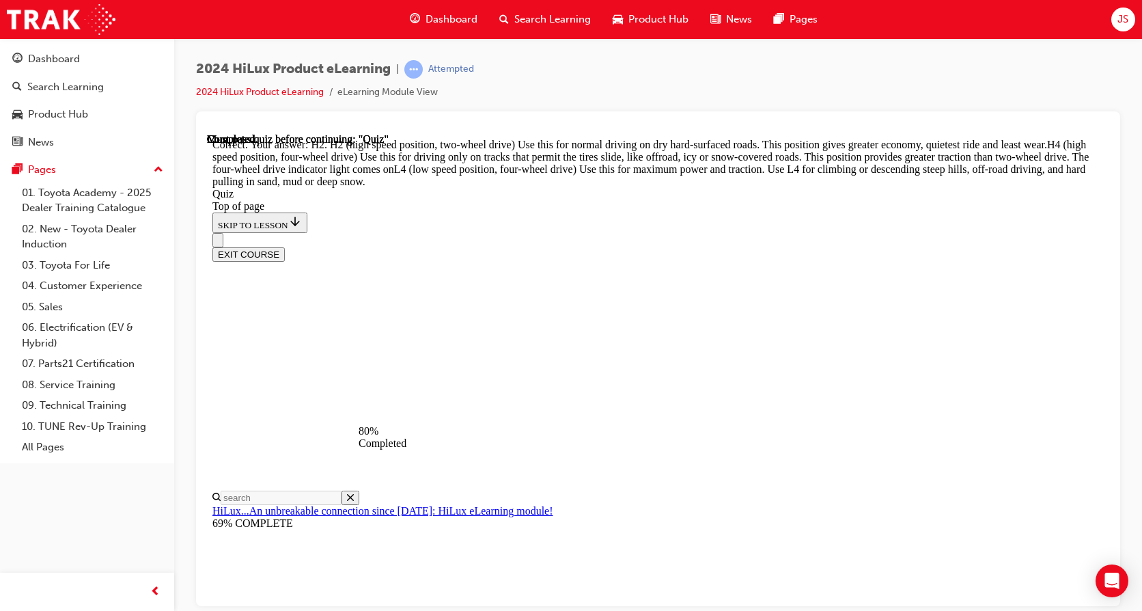
scroll to position [501, 0]
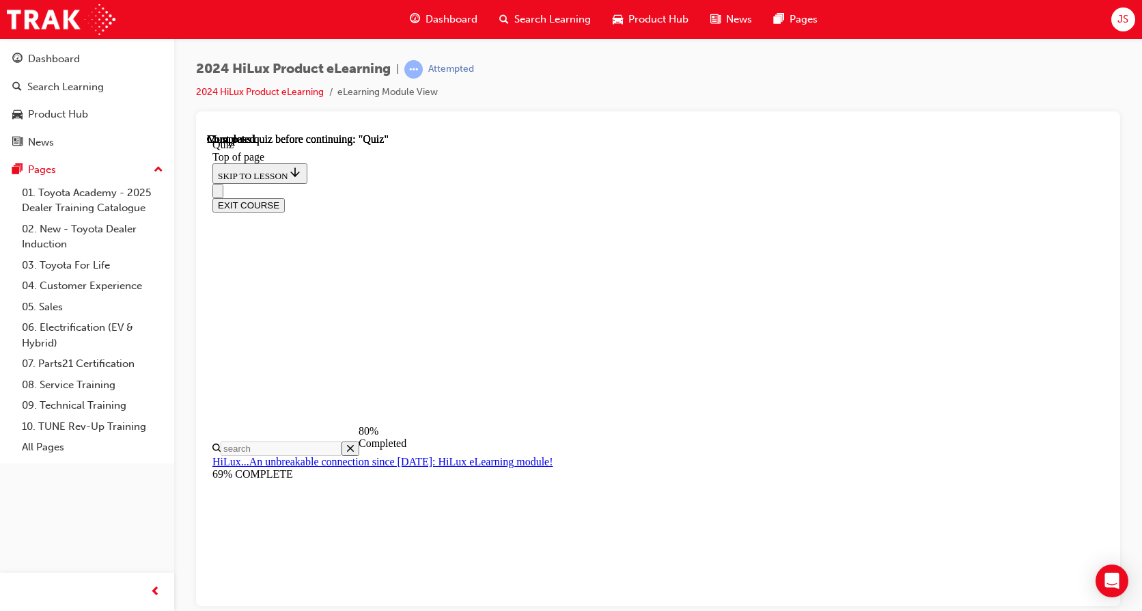
scroll to position [273, 0]
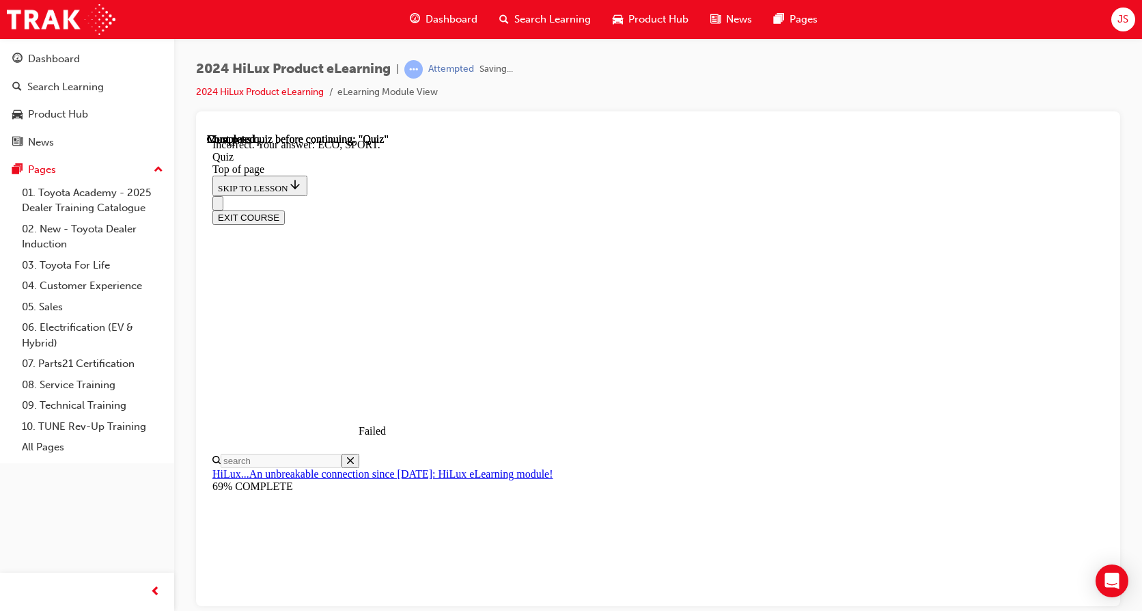
scroll to position [439, 0]
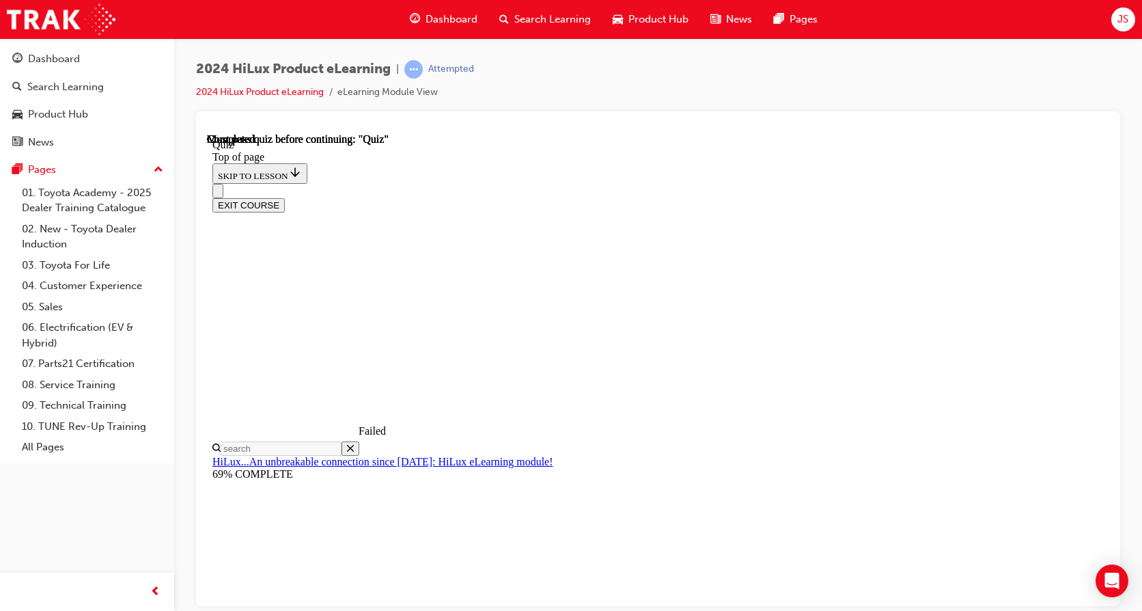
scroll to position [269, 0]
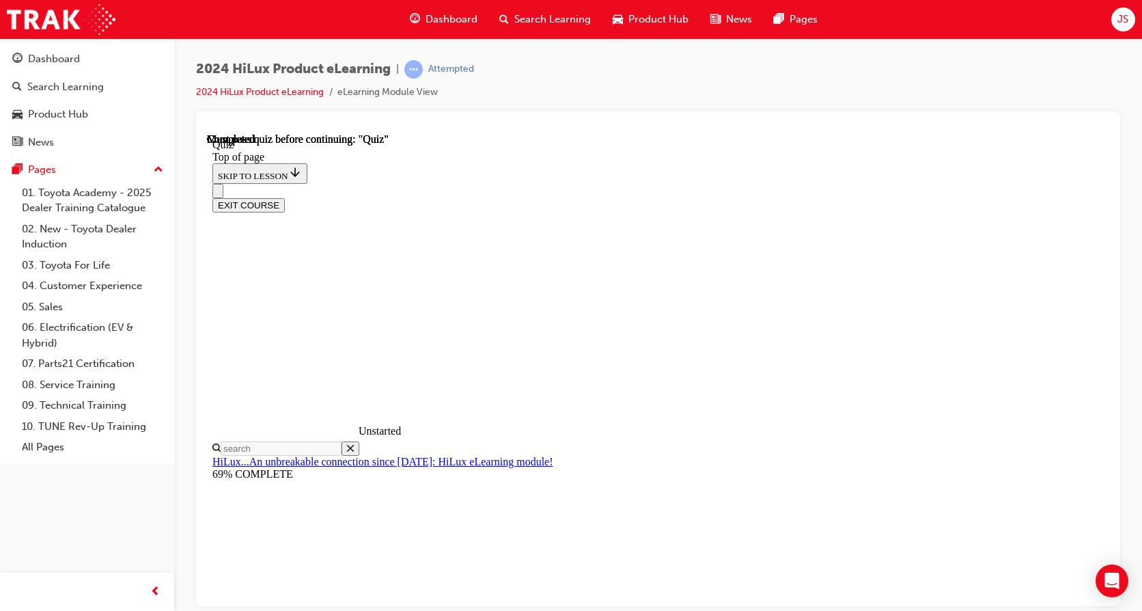
scroll to position [316, 0]
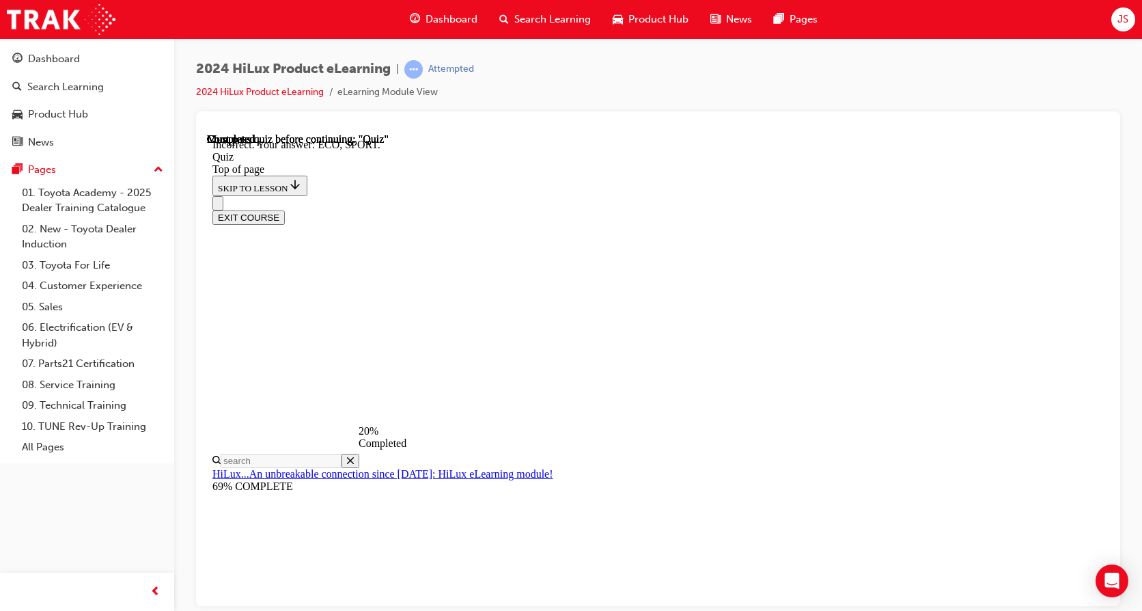
scroll to position [439, 0]
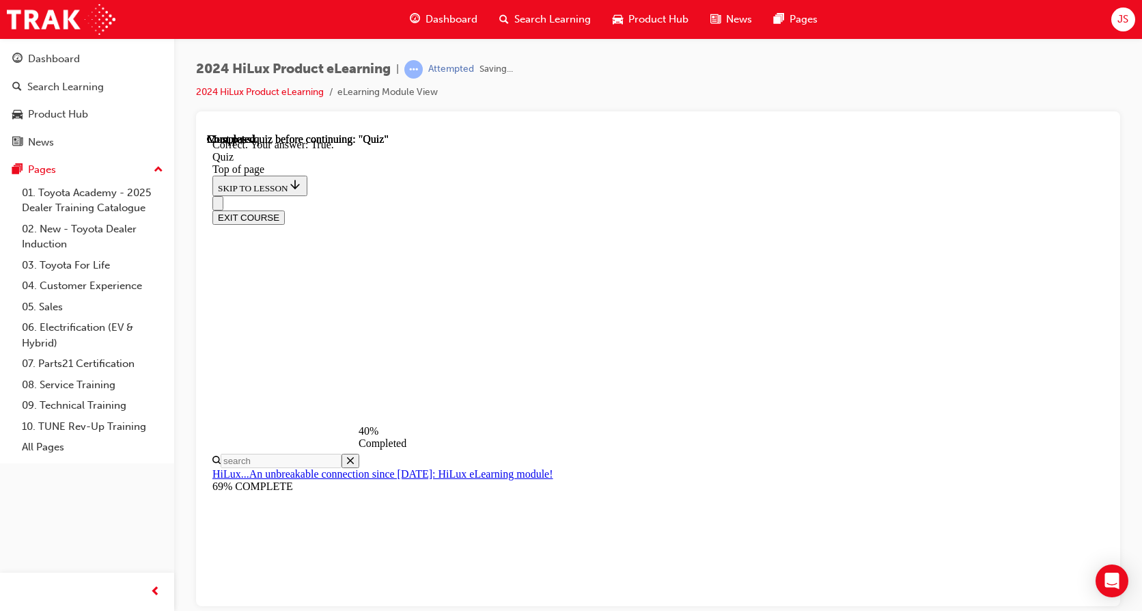
scroll to position [178, 0]
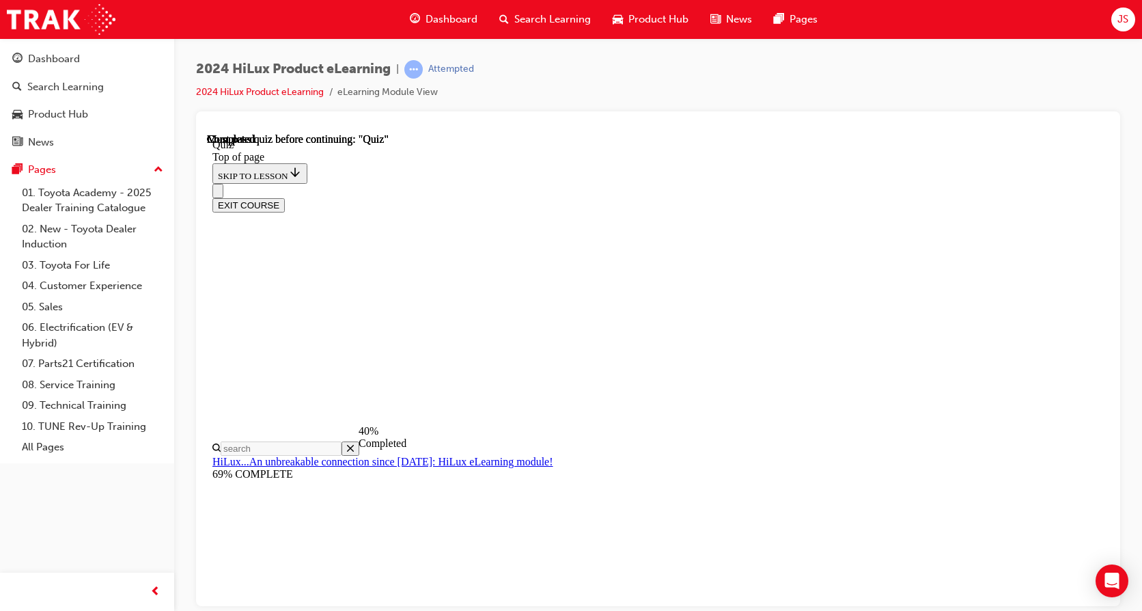
scroll to position [137, 0]
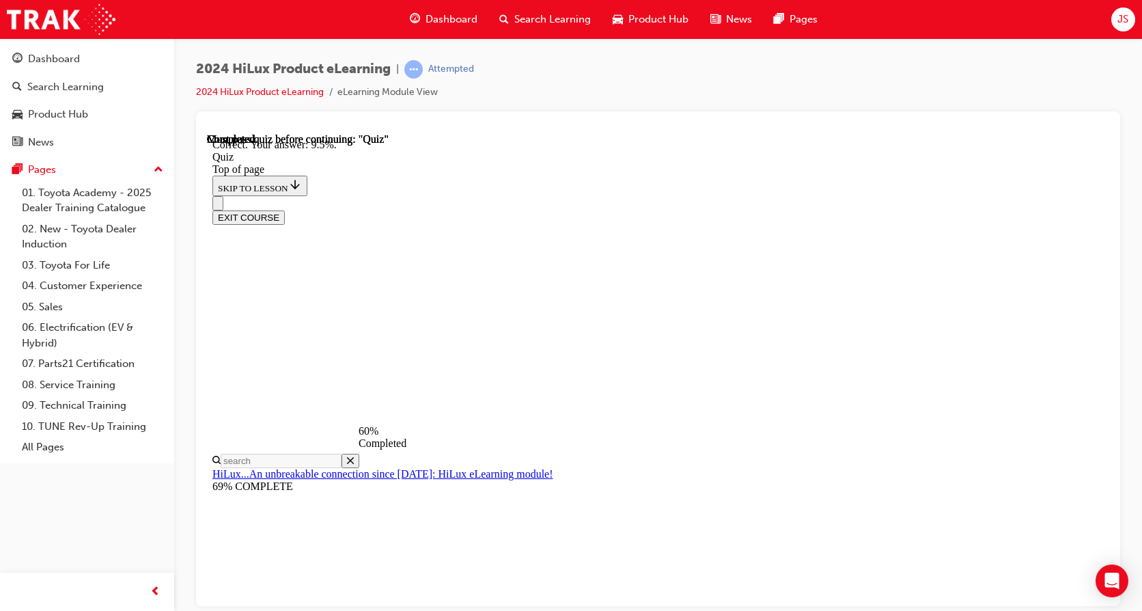
scroll to position [333, 0]
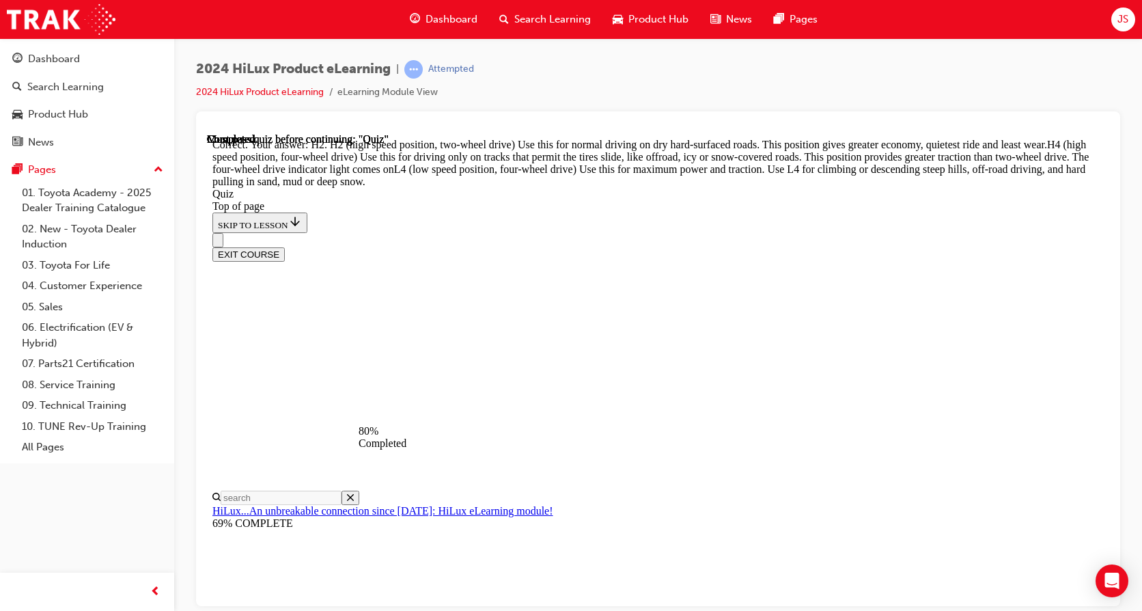
scroll to position [501, 0]
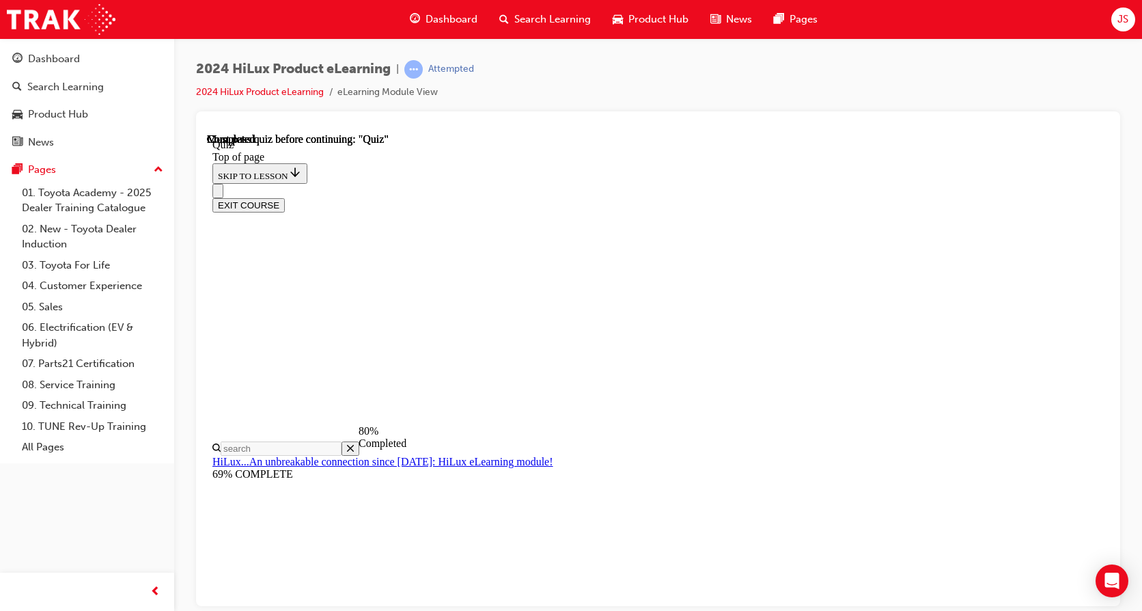
scroll to position [244, 0]
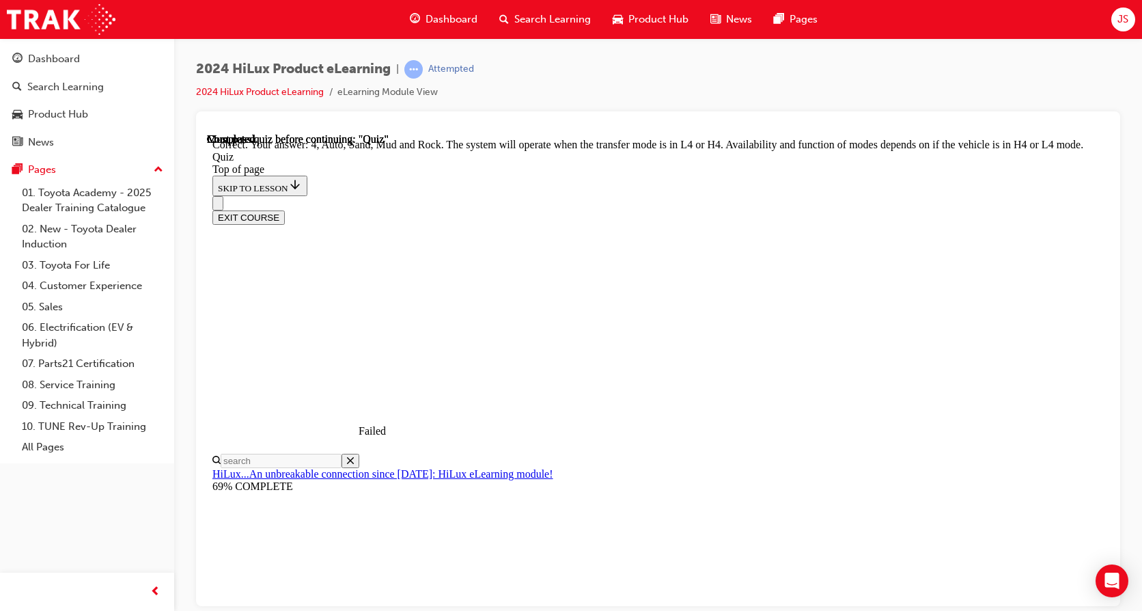
scroll to position [387, 0]
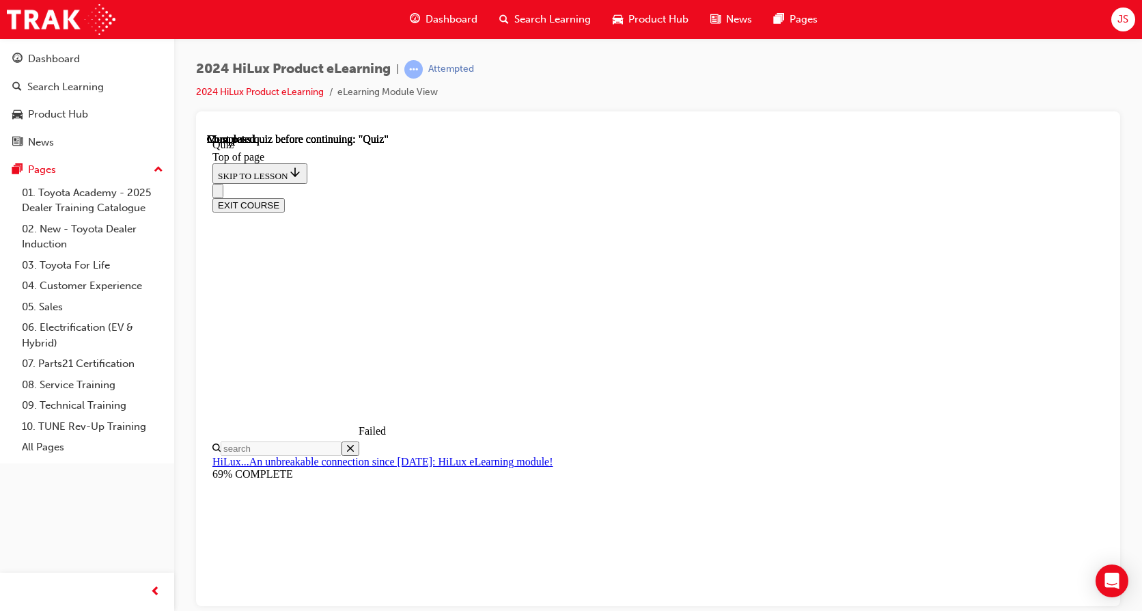
scroll to position [0, 0]
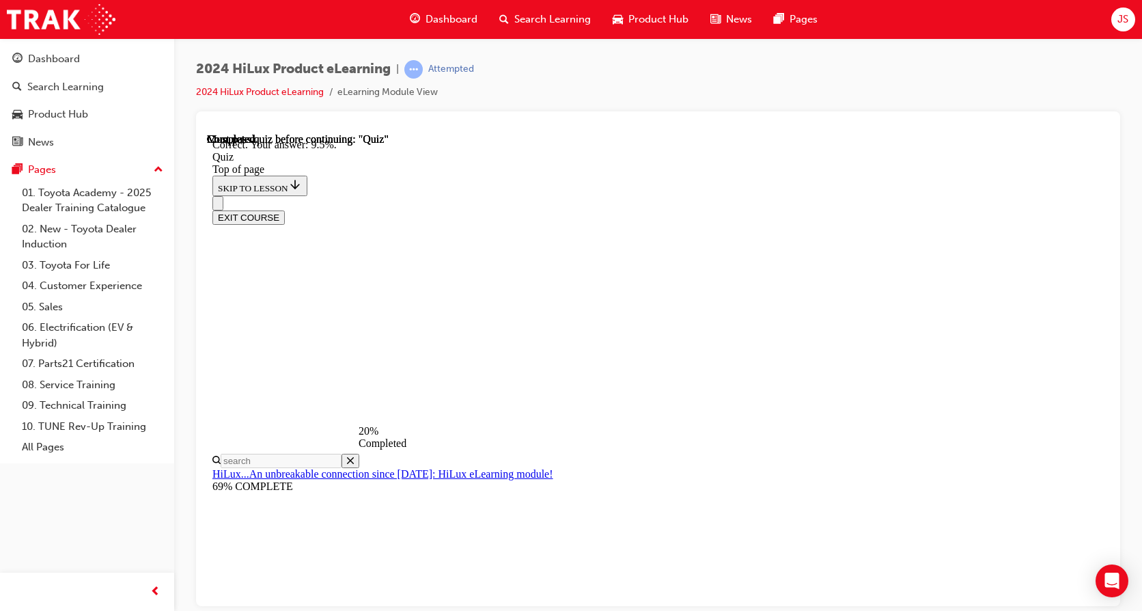
scroll to position [333, 0]
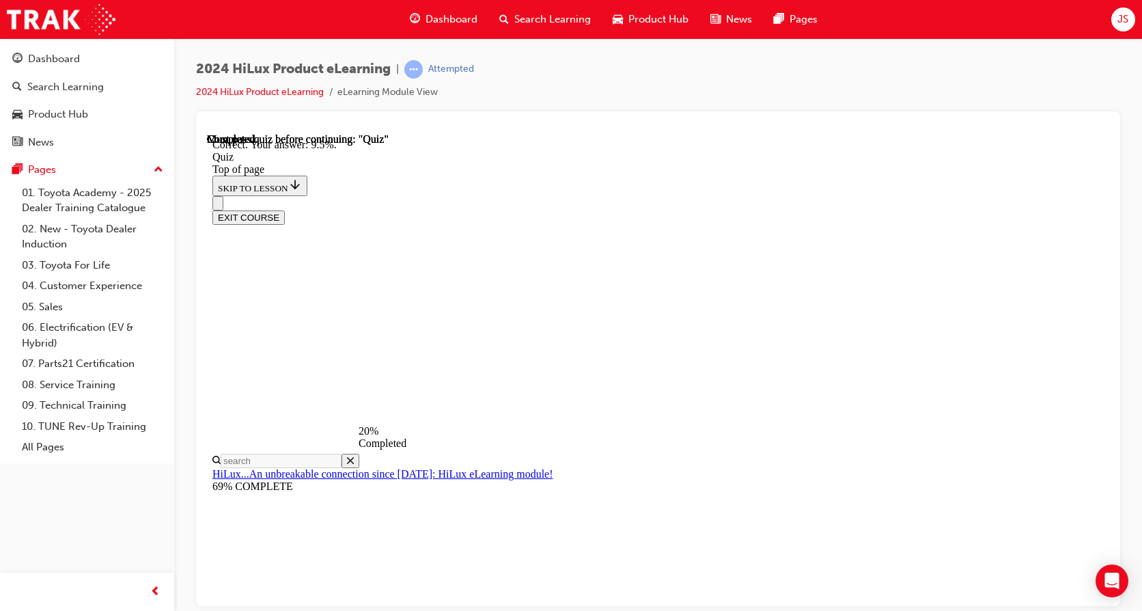
scroll to position [205, 0]
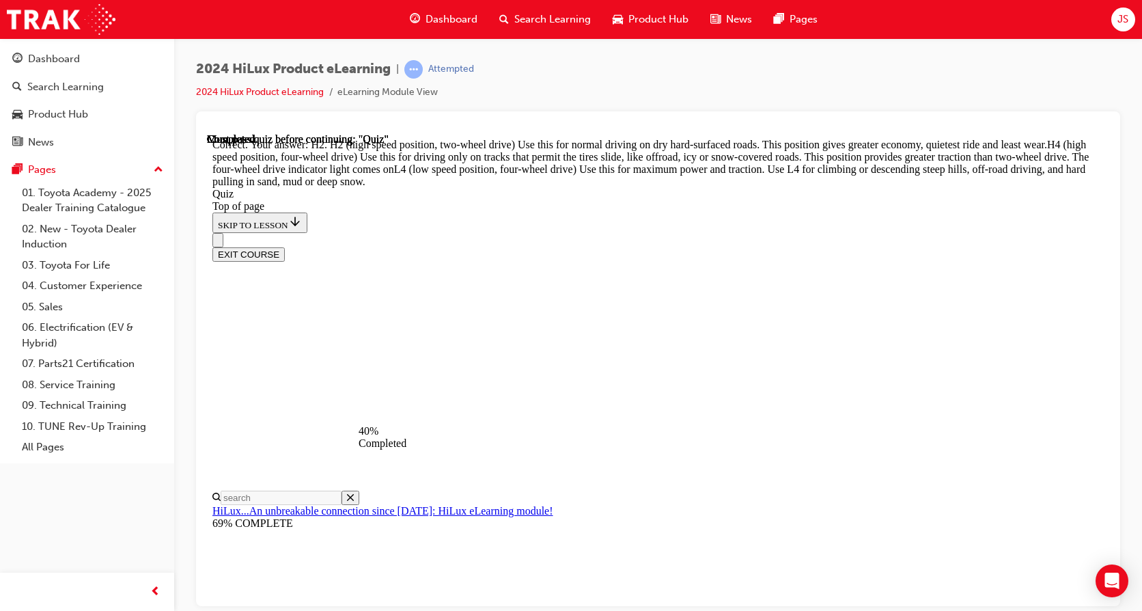
scroll to position [499, 0]
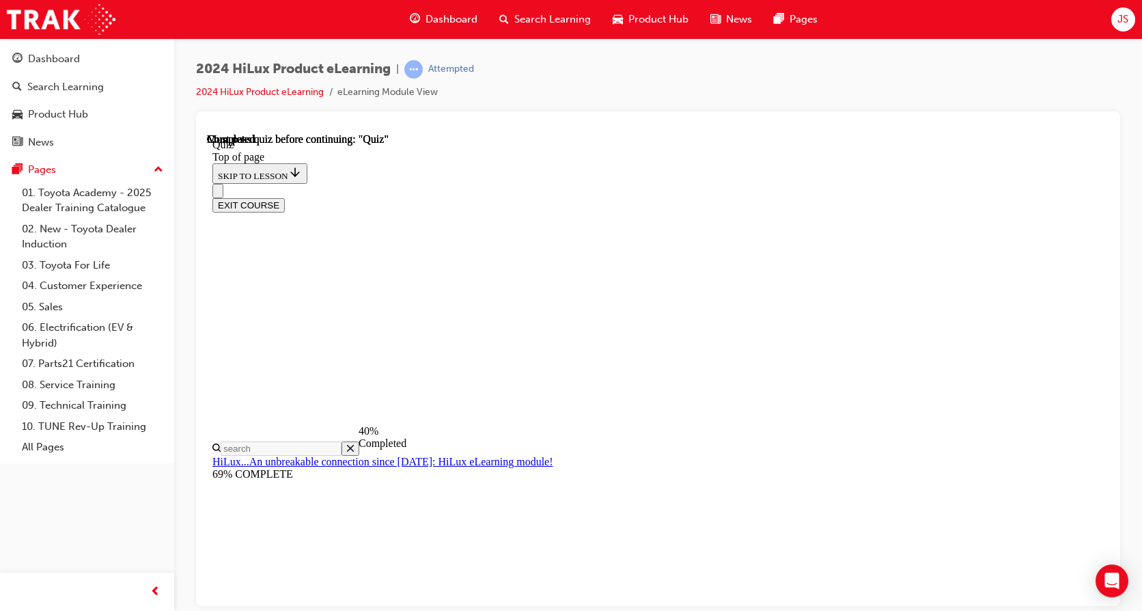
scroll to position [342, 0]
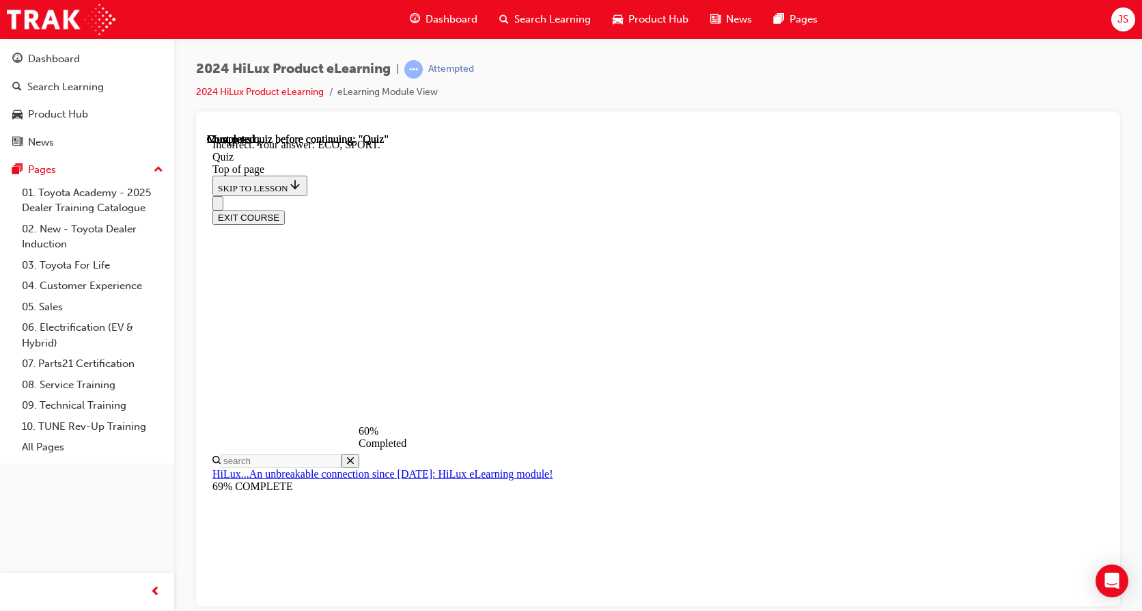
scroll to position [439, 0]
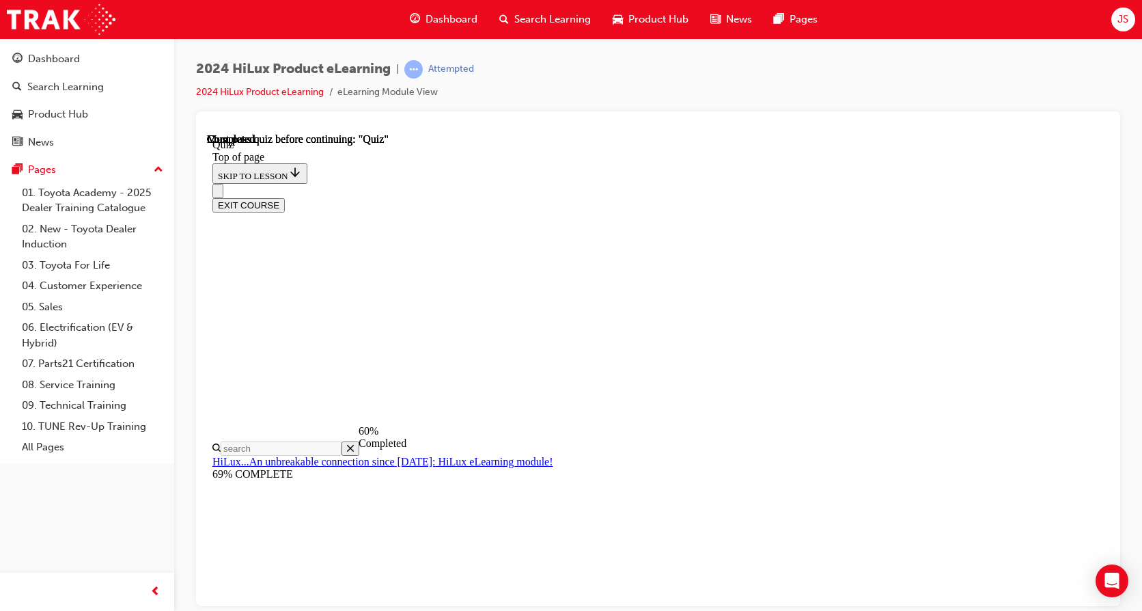
scroll to position [205, 0]
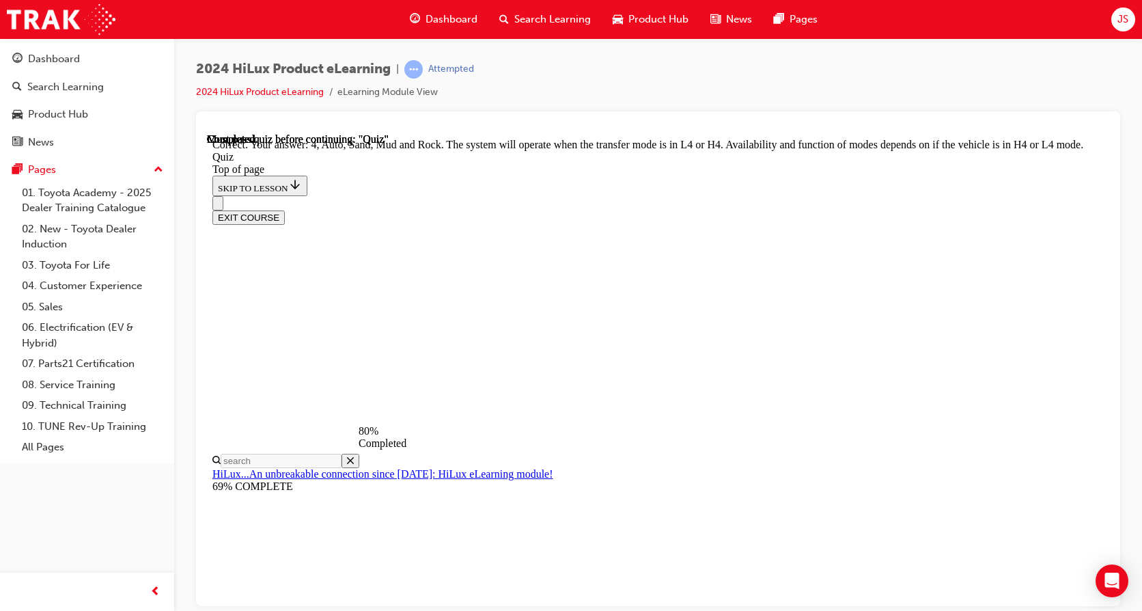
scroll to position [387, 0]
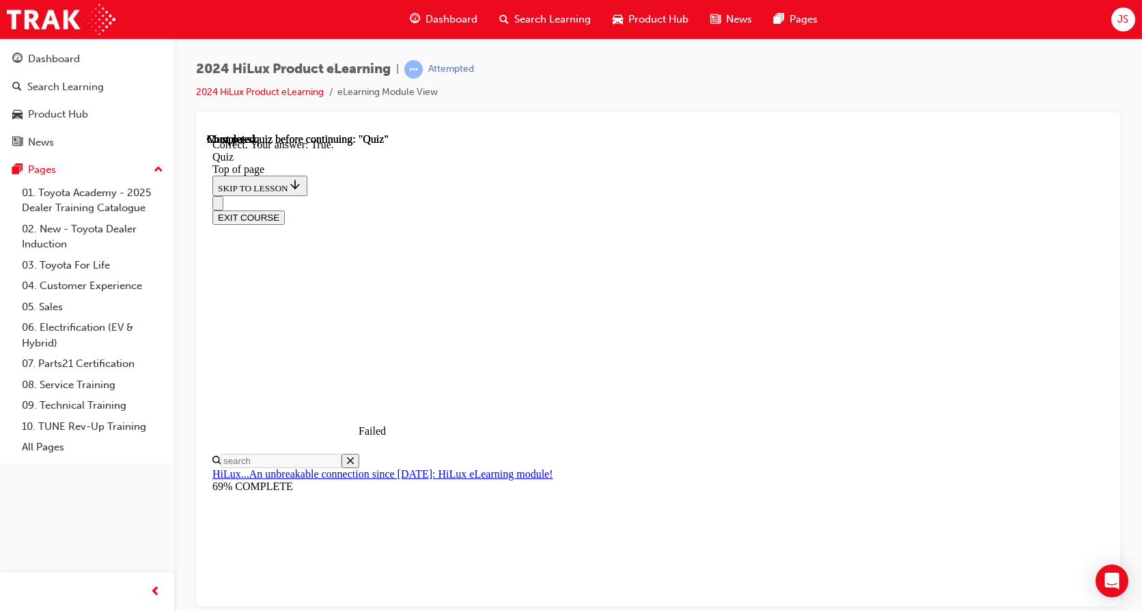
scroll to position [178, 0]
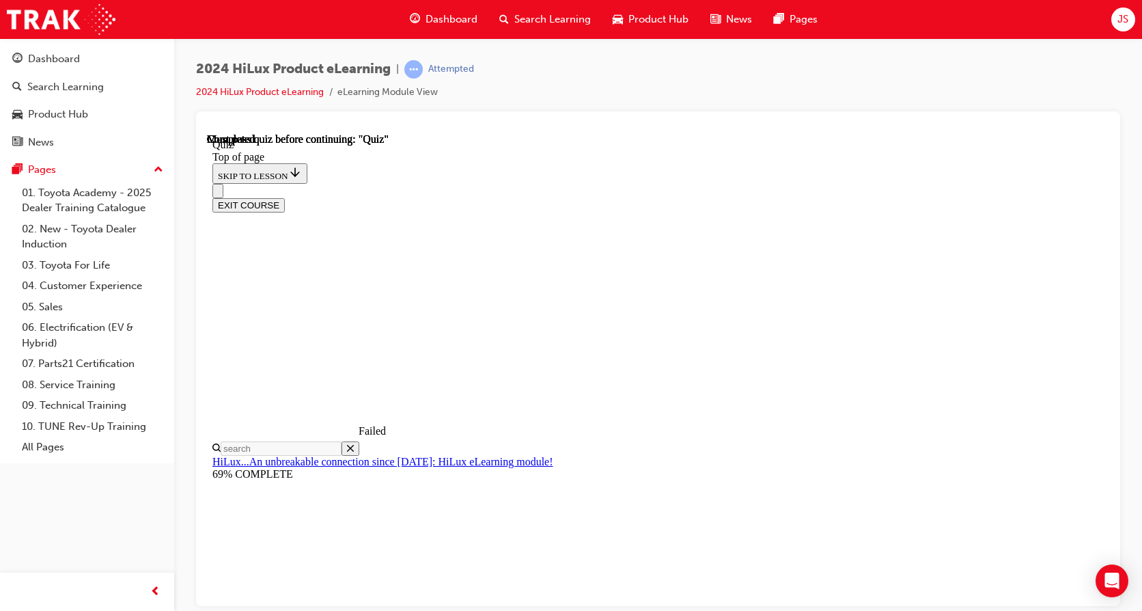
scroll to position [170, 0]
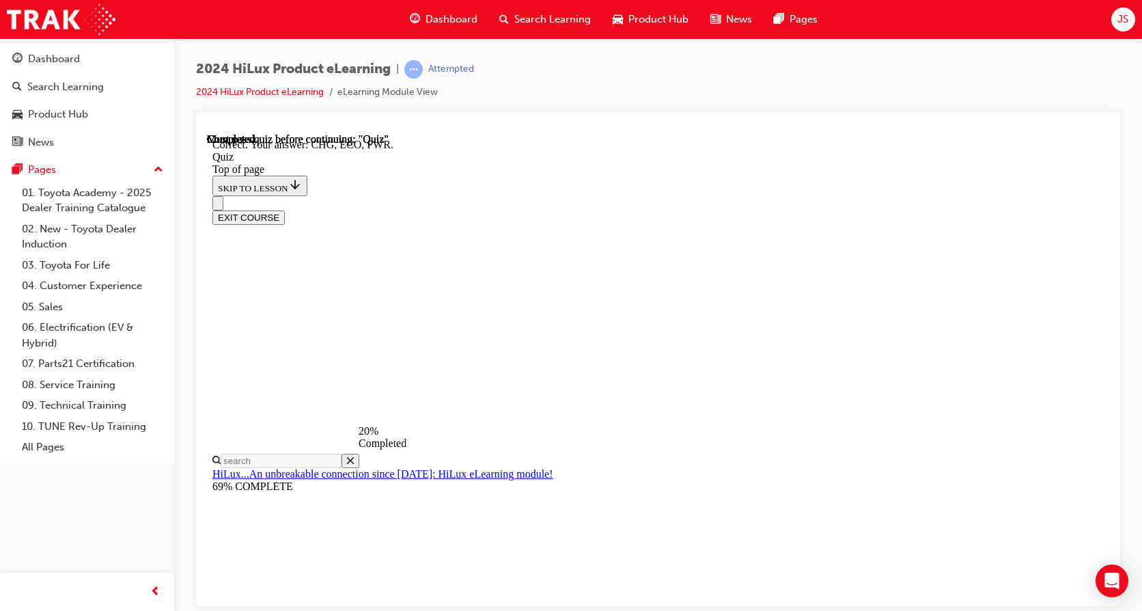
scroll to position [439, 0]
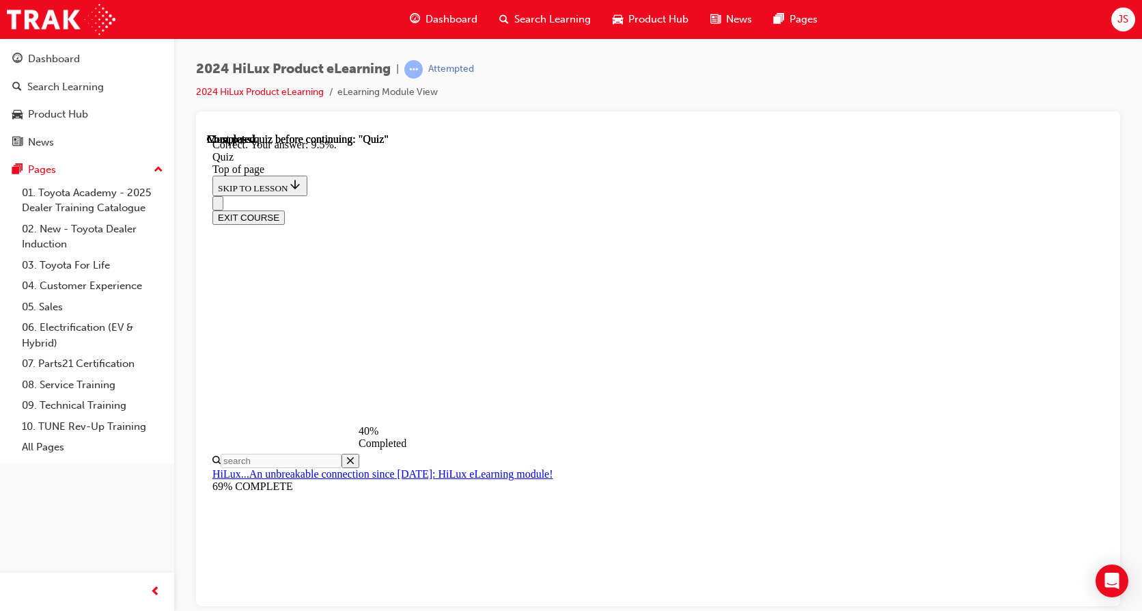
scroll to position [333, 0]
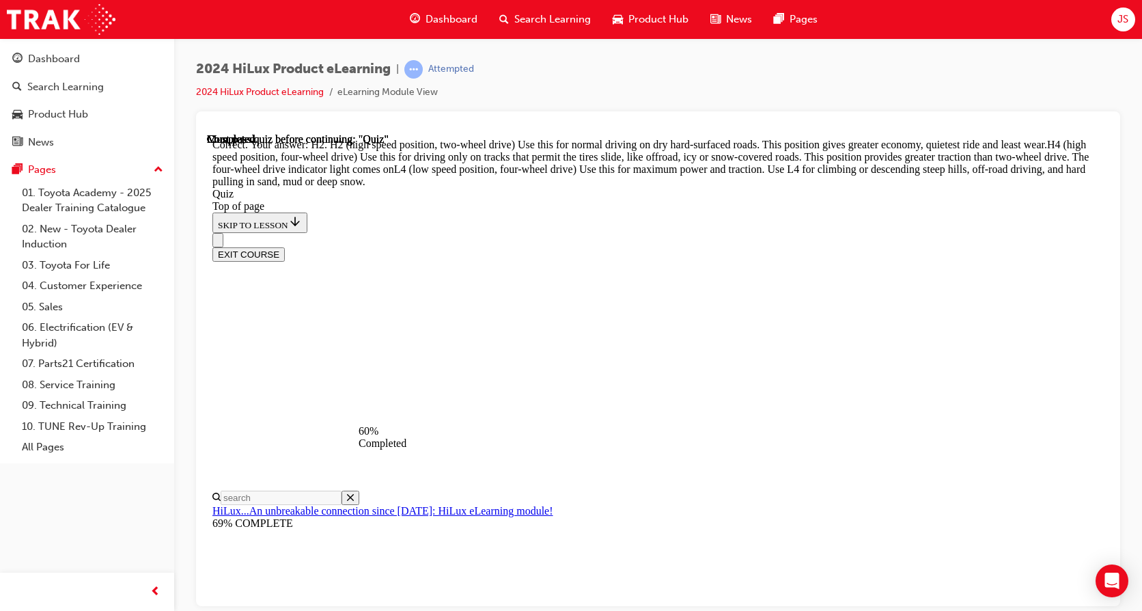
scroll to position [501, 0]
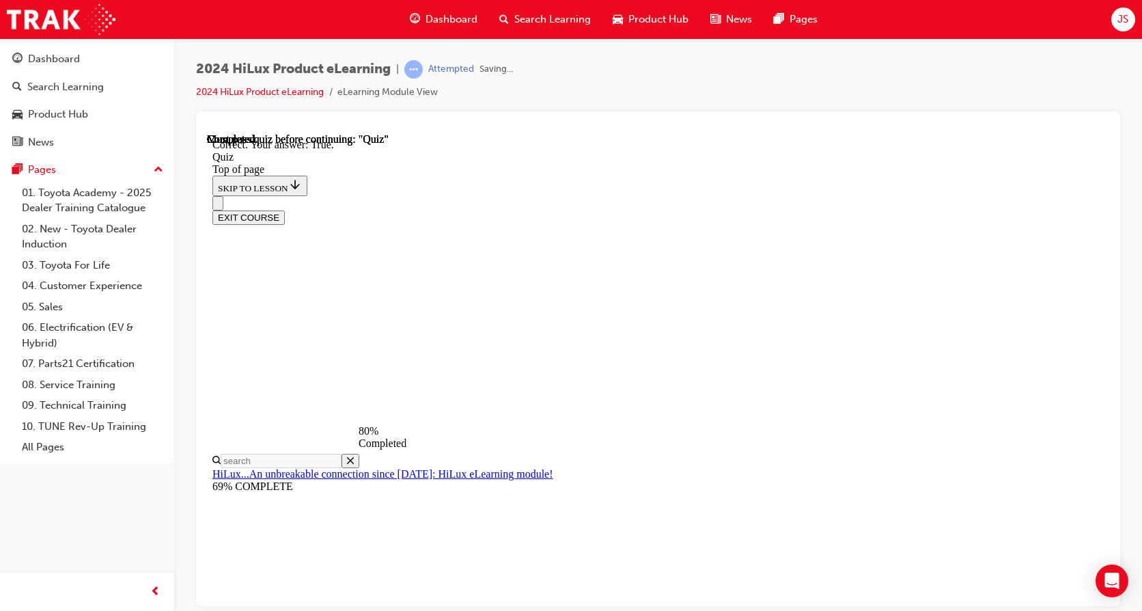
scroll to position [178, 0]
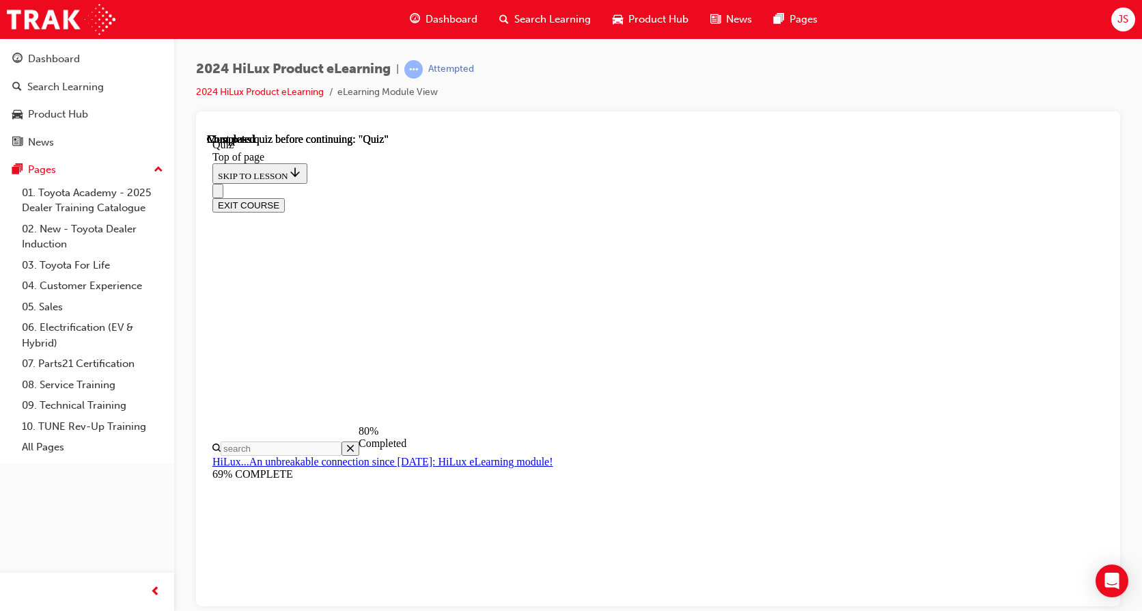
scroll to position [206, 0]
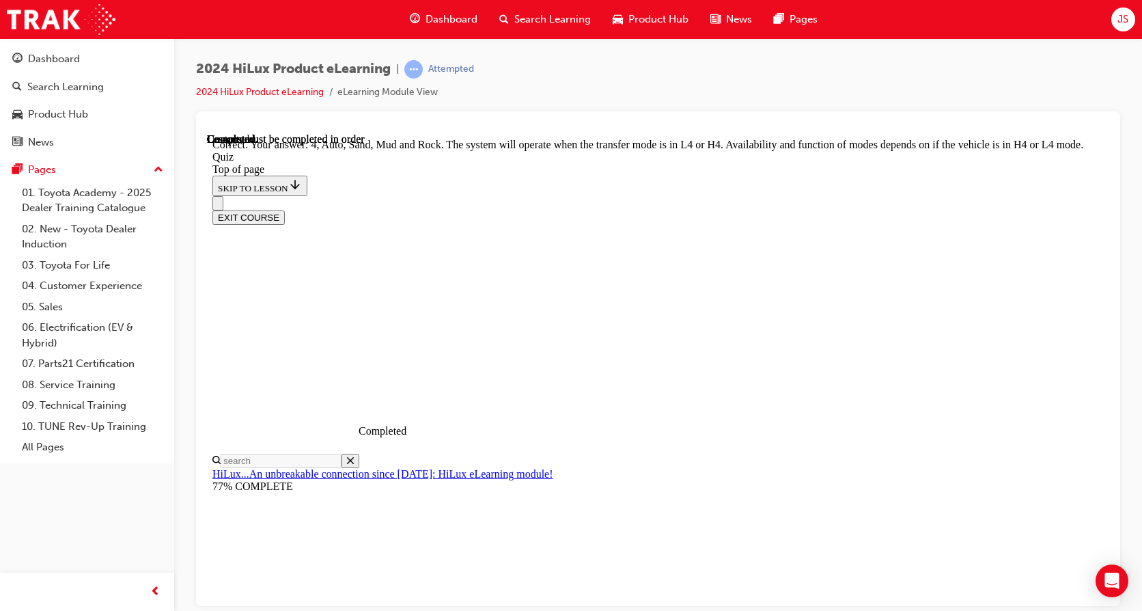
scroll to position [387, 0]
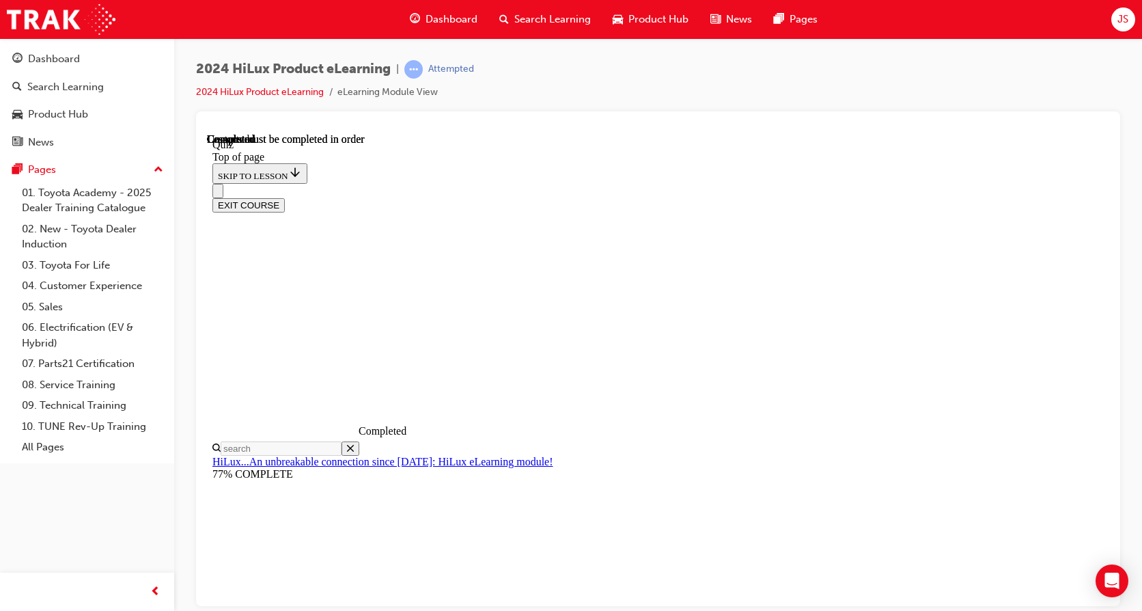
scroll to position [269, 0]
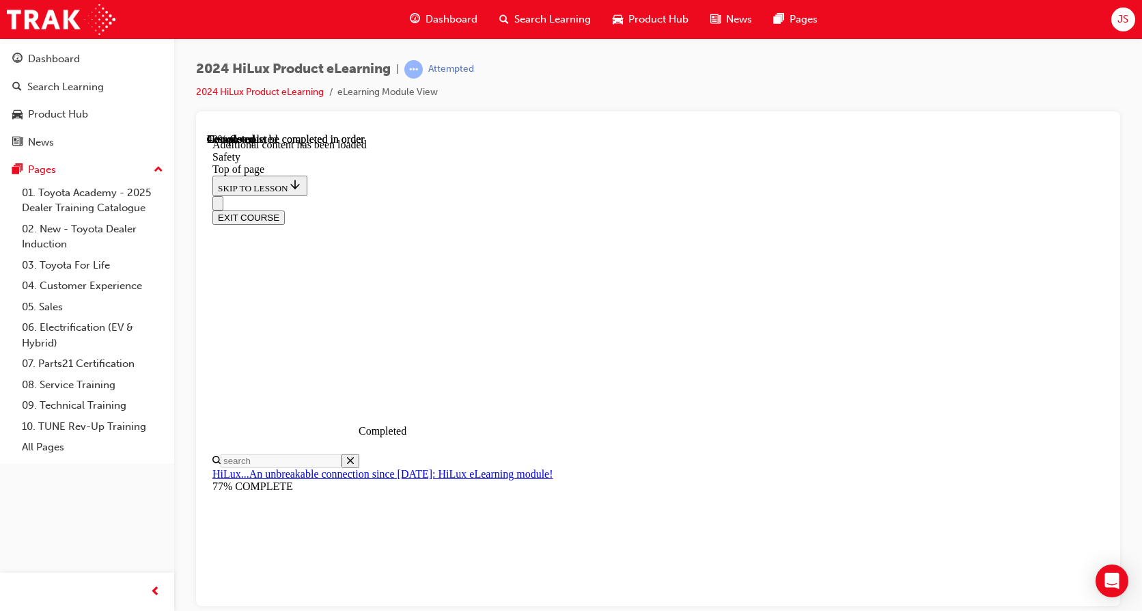
scroll to position [735, 0]
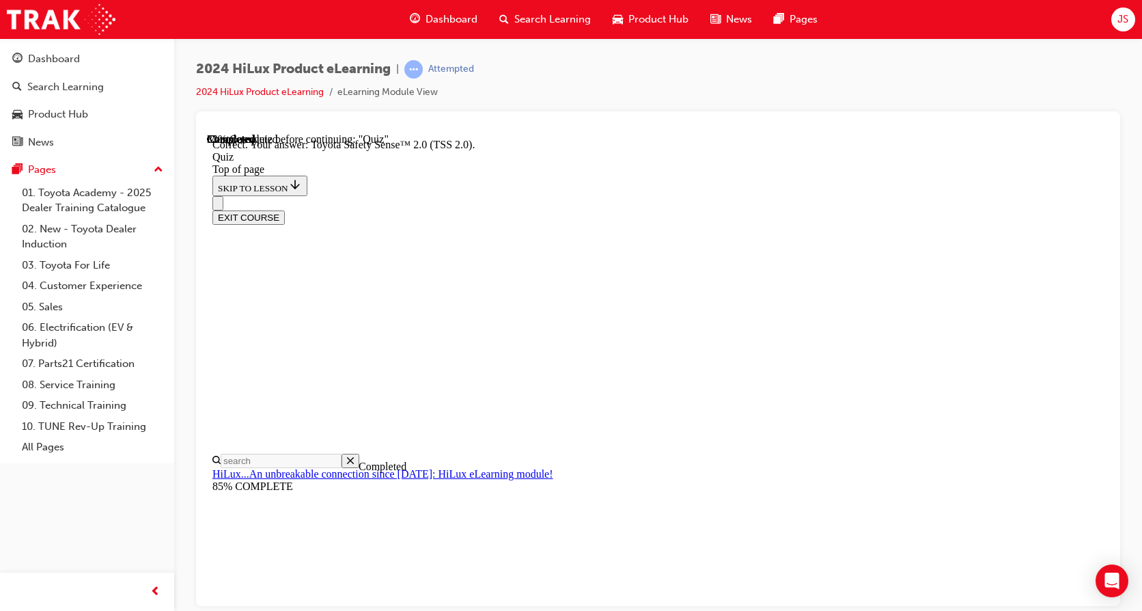
scroll to position [135, 0]
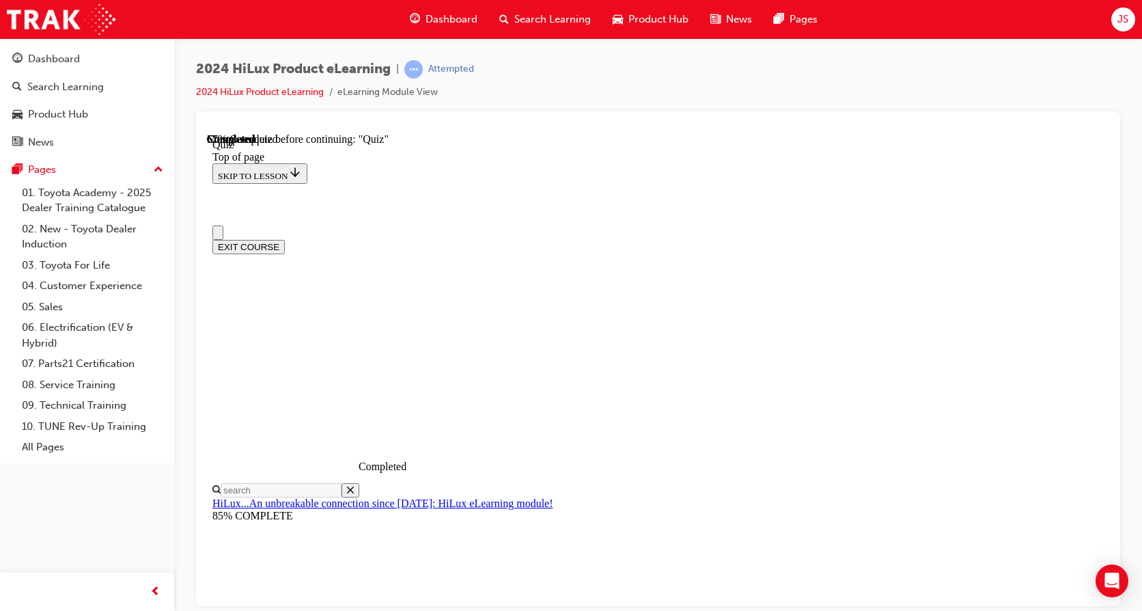
scroll to position [68, 0]
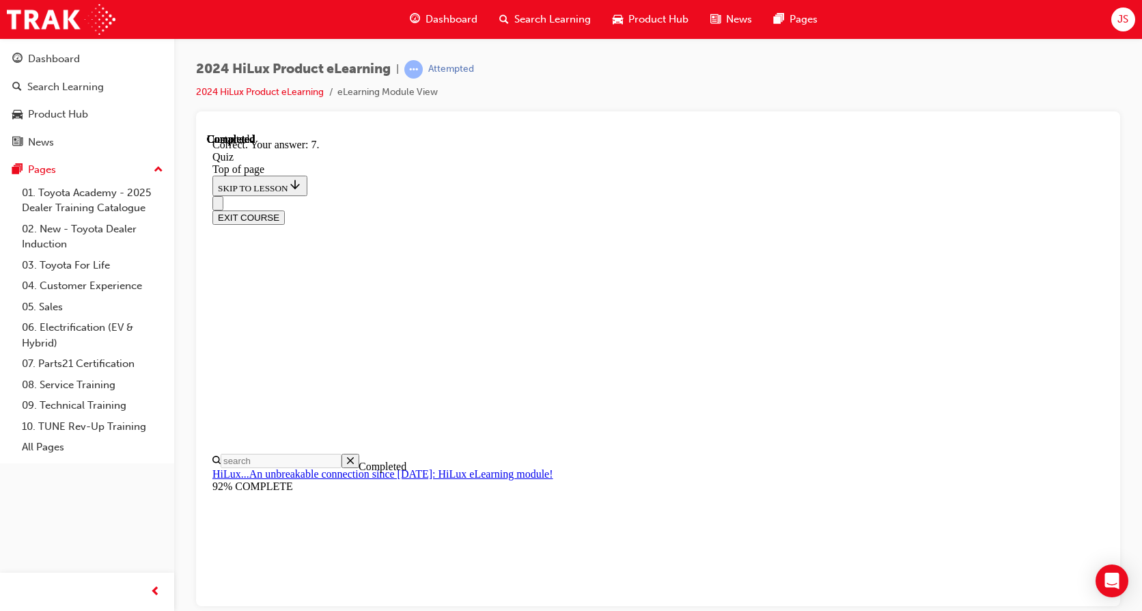
scroll to position [232, 0]
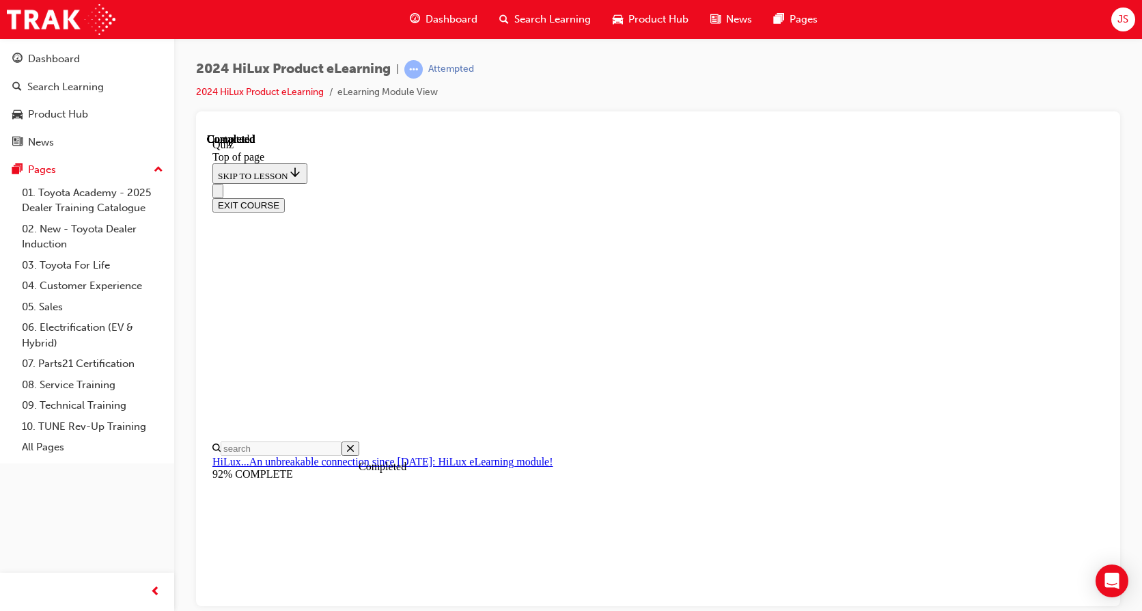
scroll to position [269, 0]
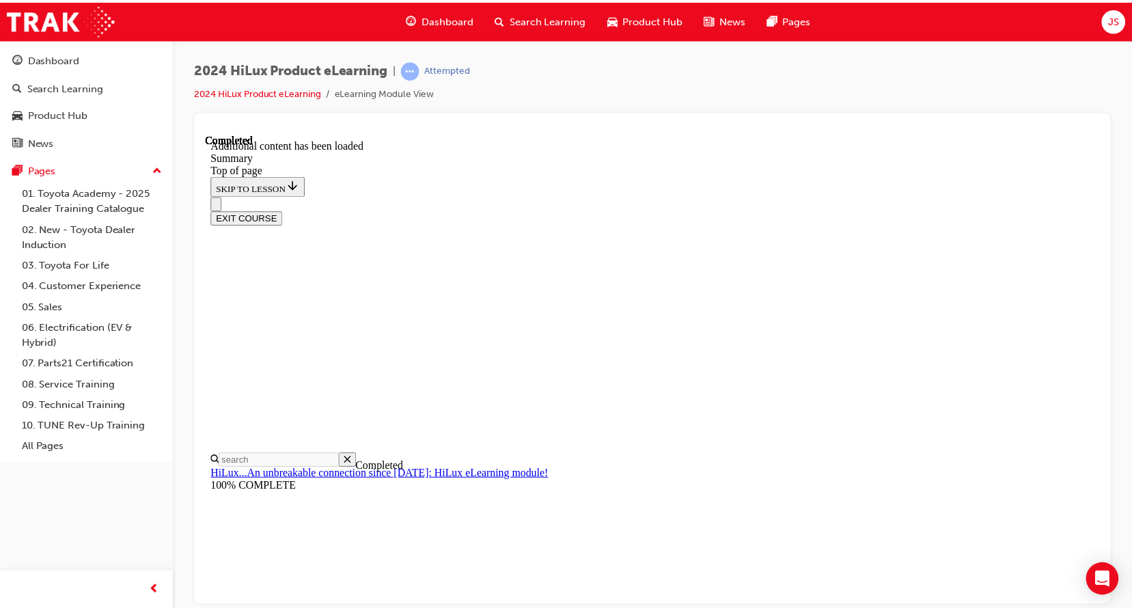
scroll to position [1371, 0]
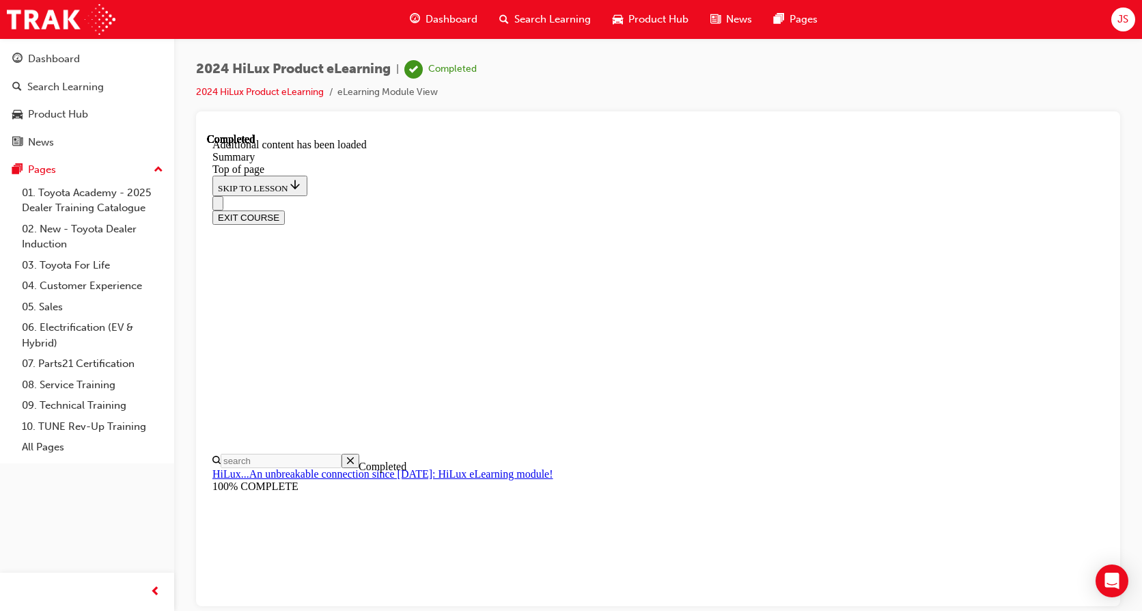
click at [285, 210] on button "EXIT COURSE" at bounding box center [249, 217] width 72 height 14
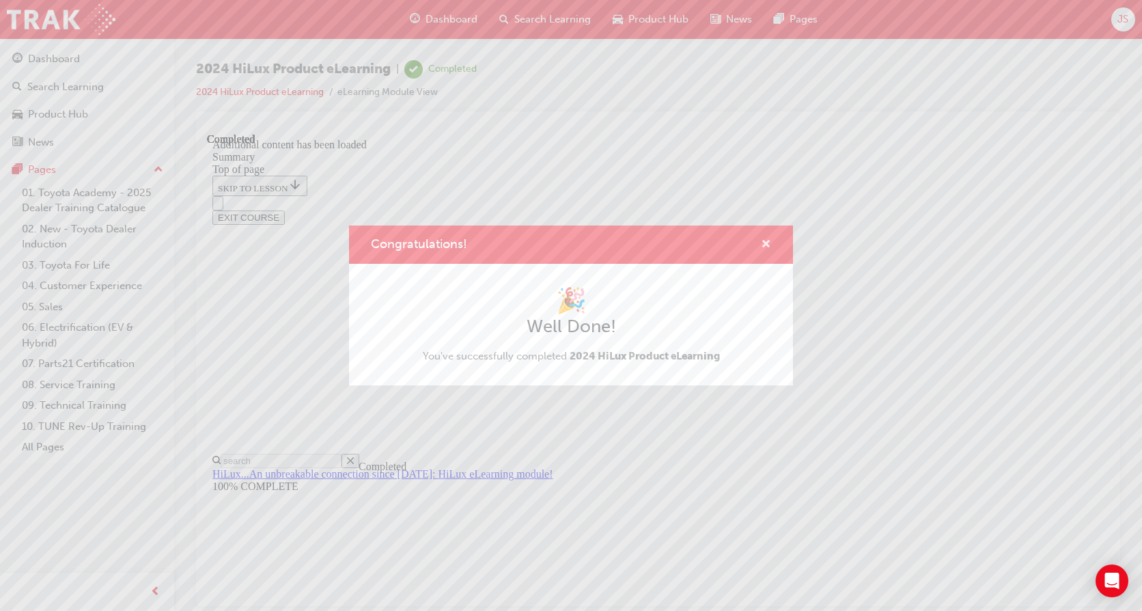
click at [765, 245] on span "cross-icon" at bounding box center [766, 245] width 10 height 12
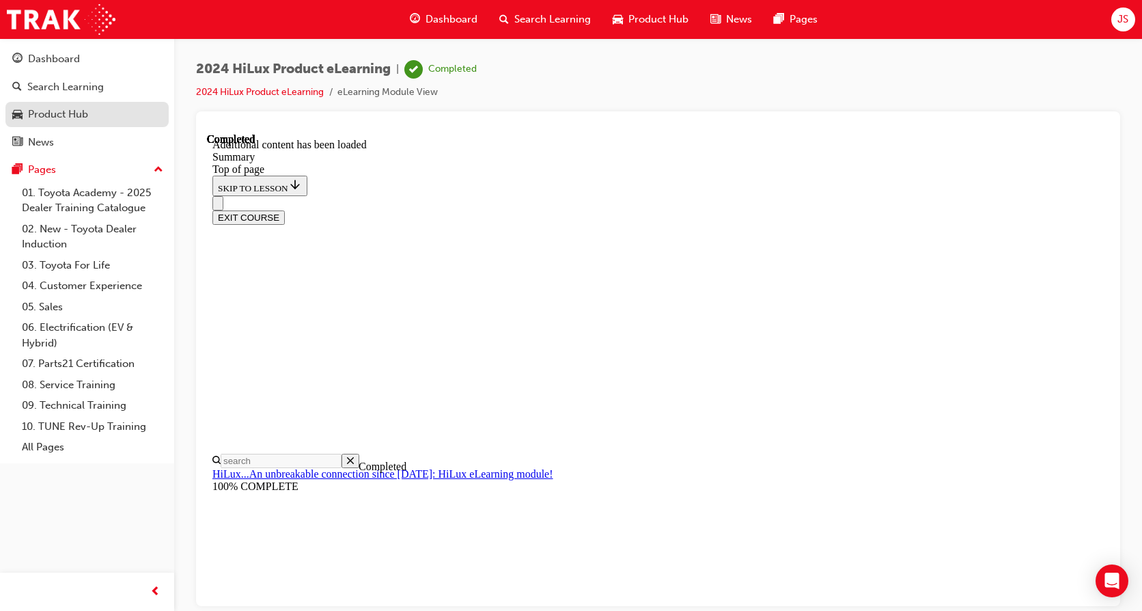
click at [107, 109] on div "Product Hub" at bounding box center [87, 114] width 150 height 17
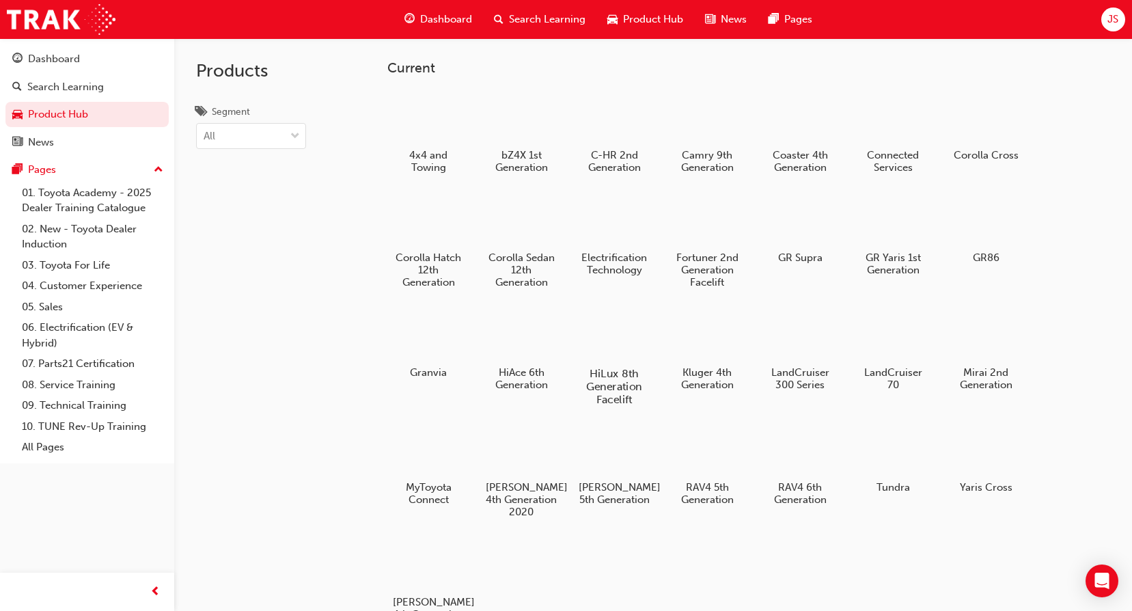
click at [623, 355] on div at bounding box center [615, 334] width 76 height 55
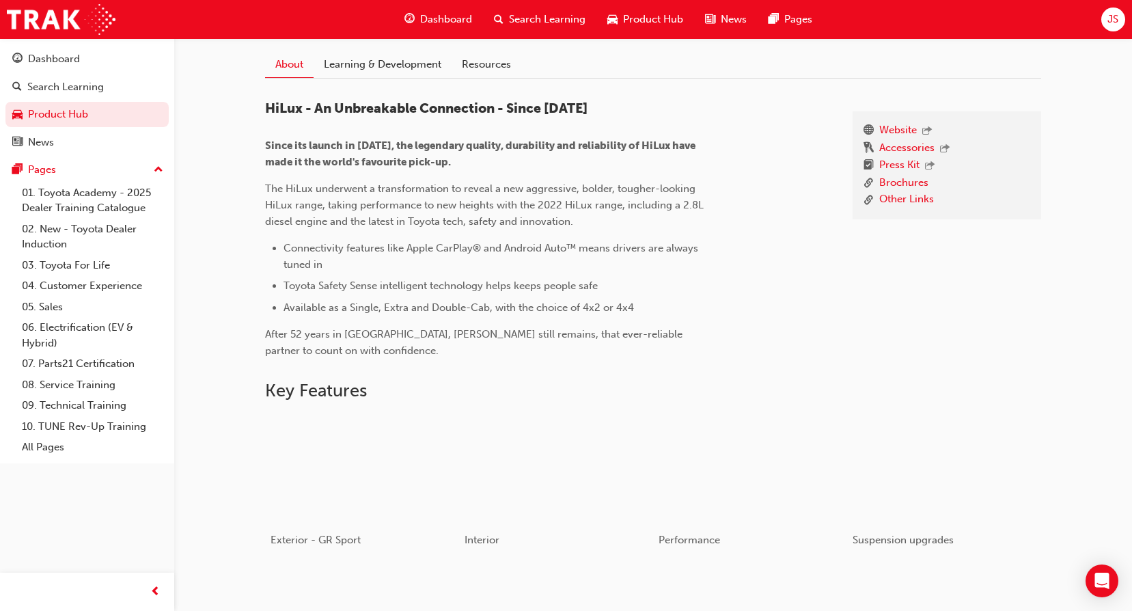
scroll to position [342, 0]
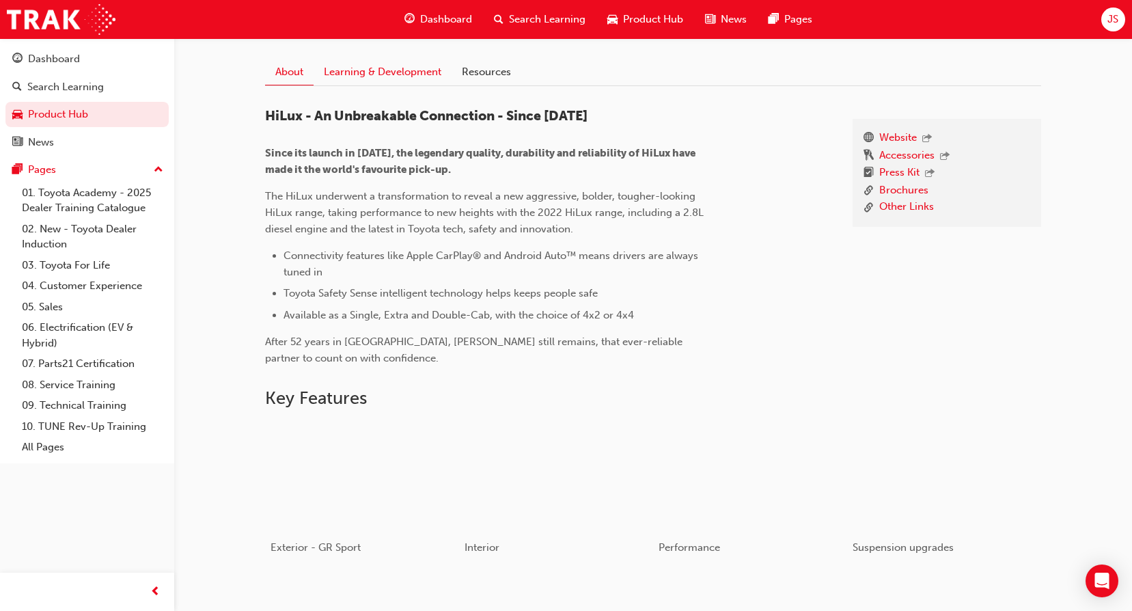
click at [392, 66] on link "Learning & Development" at bounding box center [383, 72] width 138 height 26
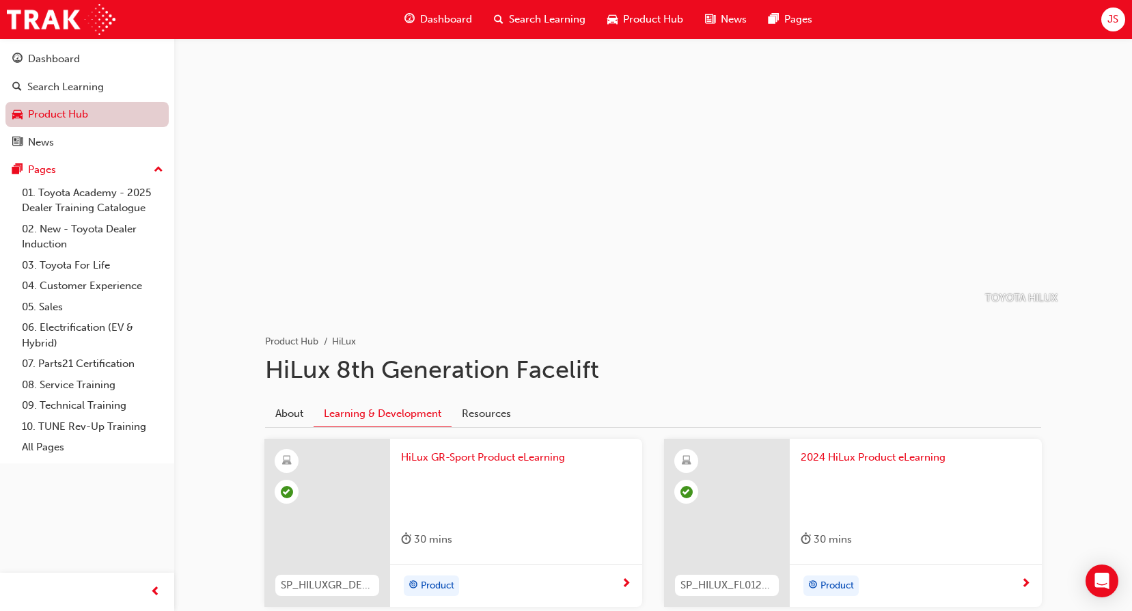
click at [71, 119] on link "Product Hub" at bounding box center [86, 114] width 163 height 25
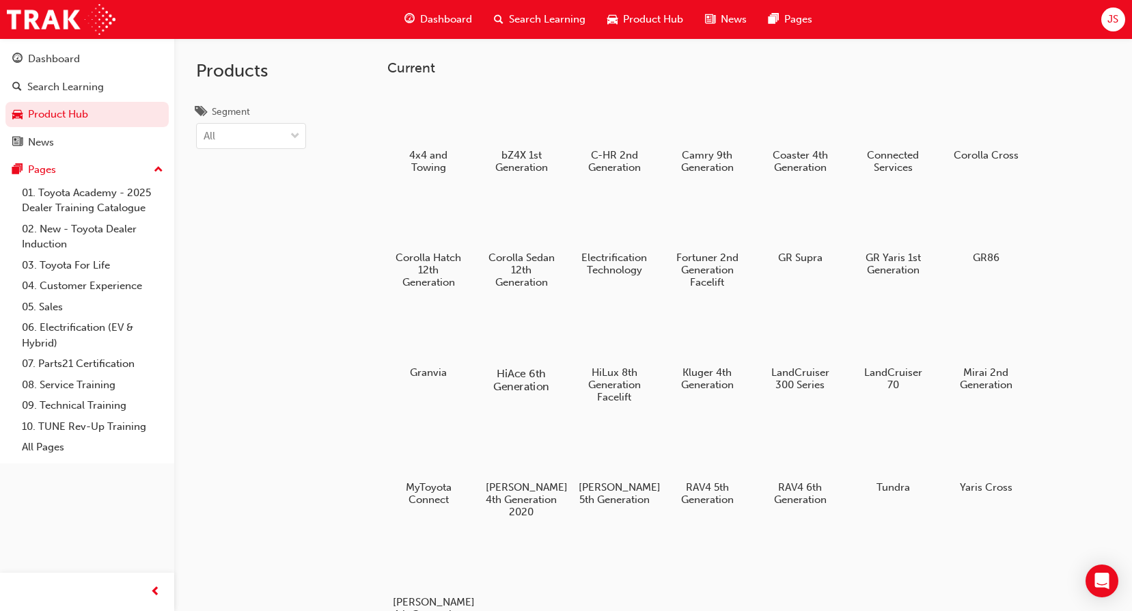
click at [504, 340] on div at bounding box center [522, 334] width 76 height 55
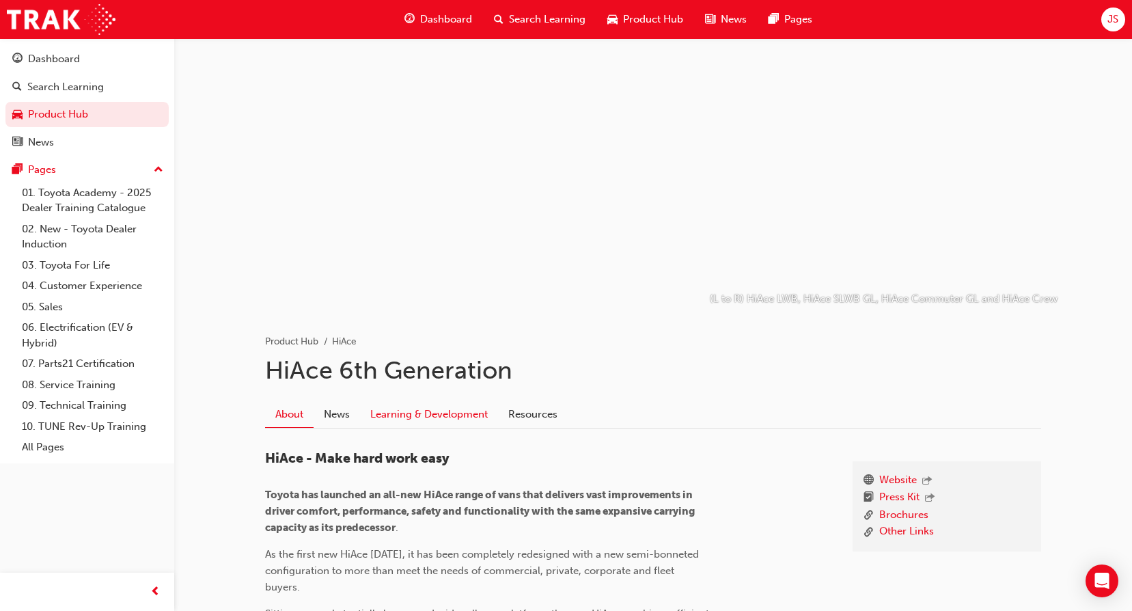
click at [442, 415] on link "Learning & Development" at bounding box center [429, 414] width 138 height 26
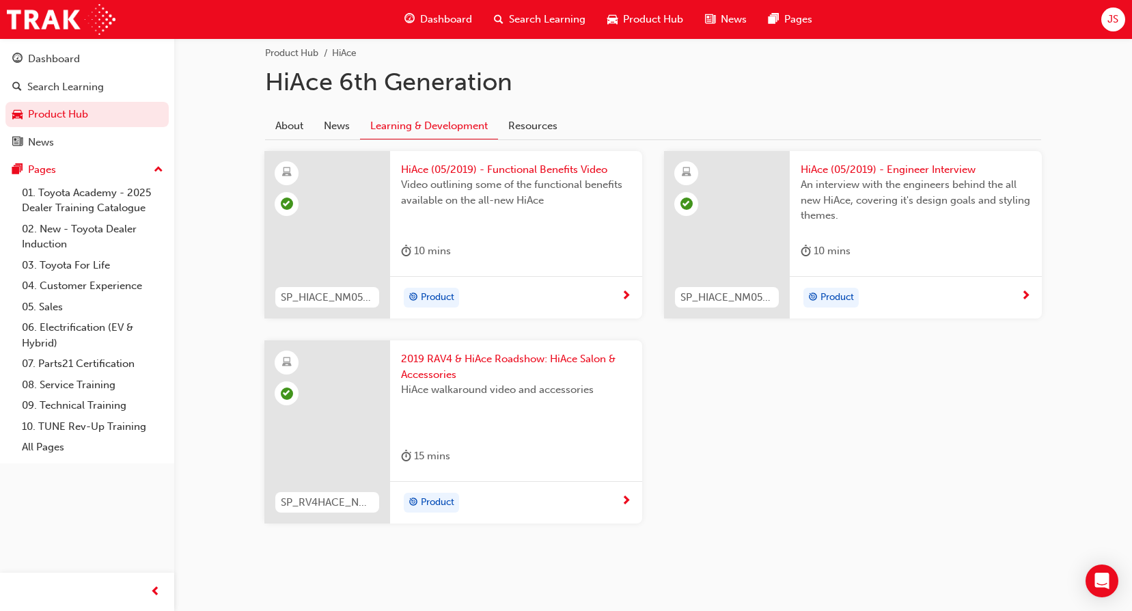
scroll to position [301, 0]
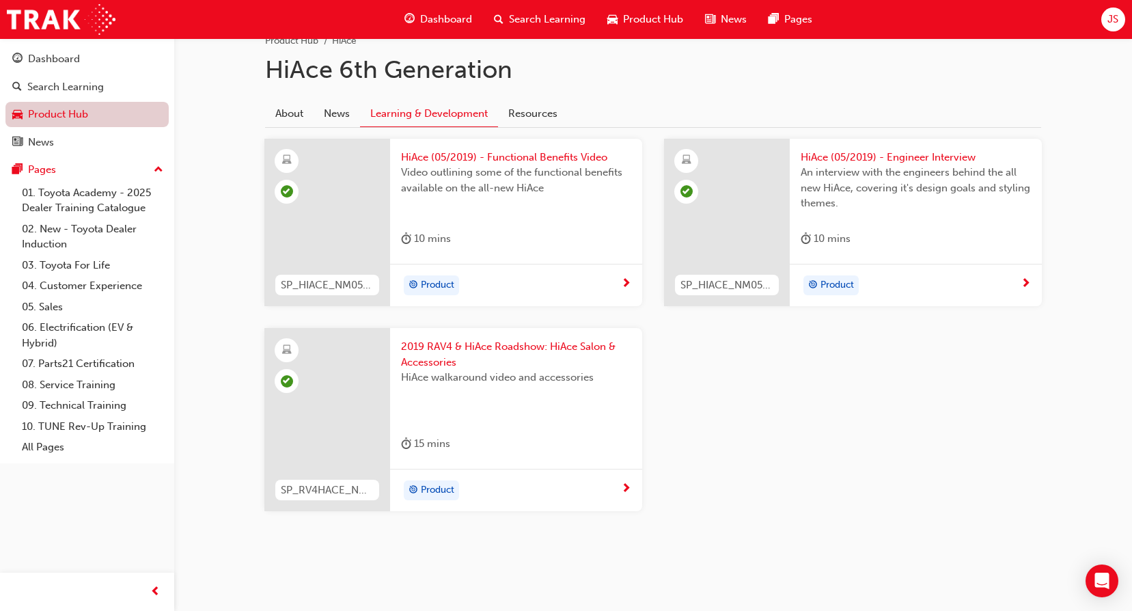
click at [100, 118] on link "Product Hub" at bounding box center [86, 114] width 163 height 25
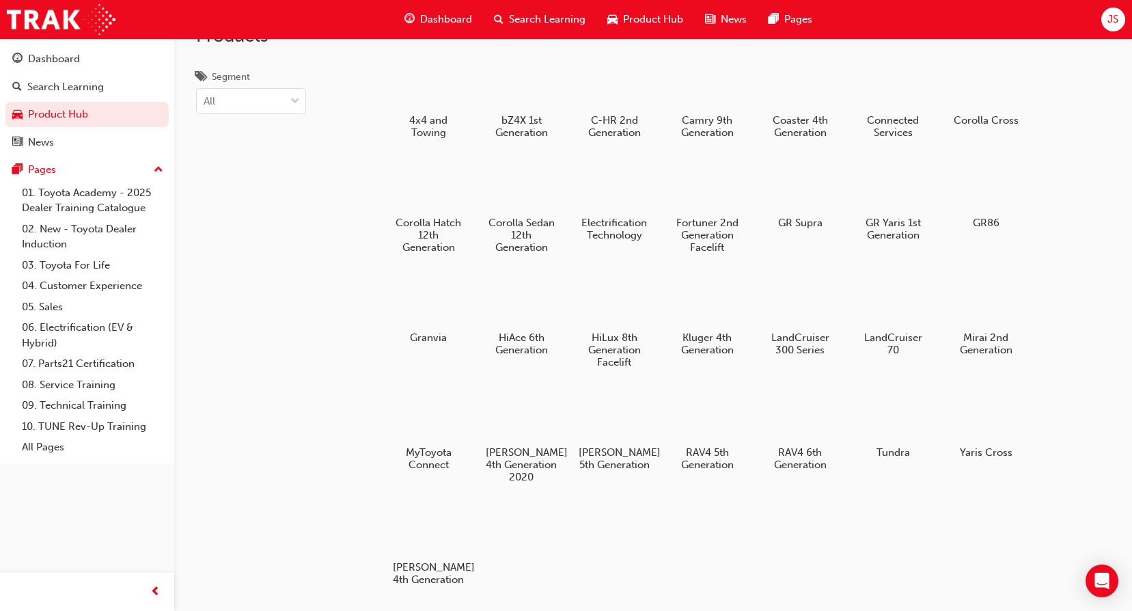
scroll to position [27, 0]
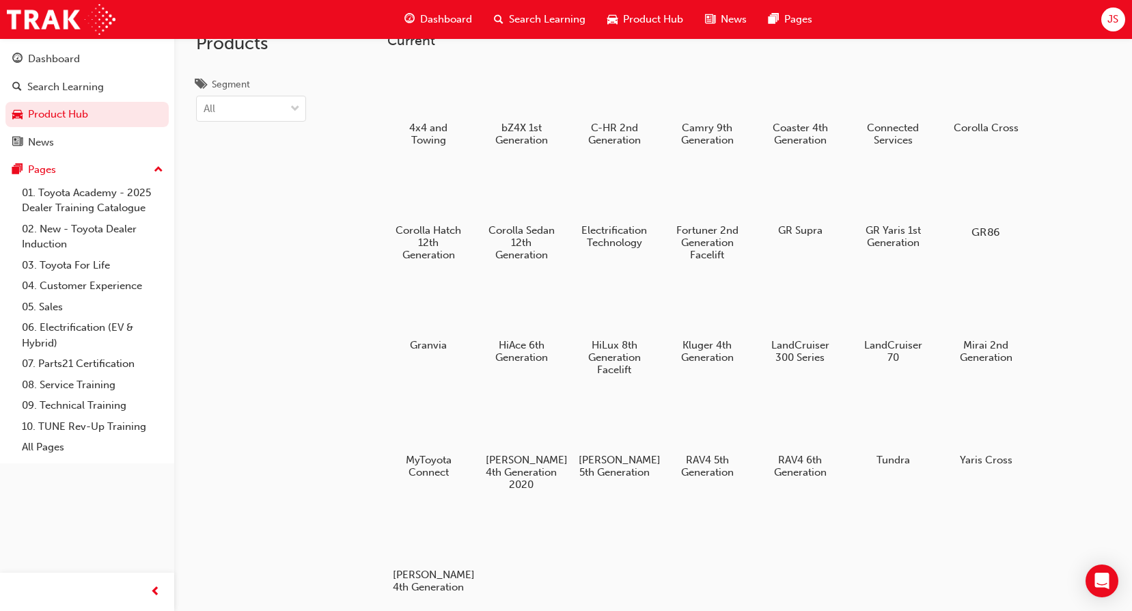
click at [988, 221] on div "GR86" at bounding box center [986, 202] width 87 height 84
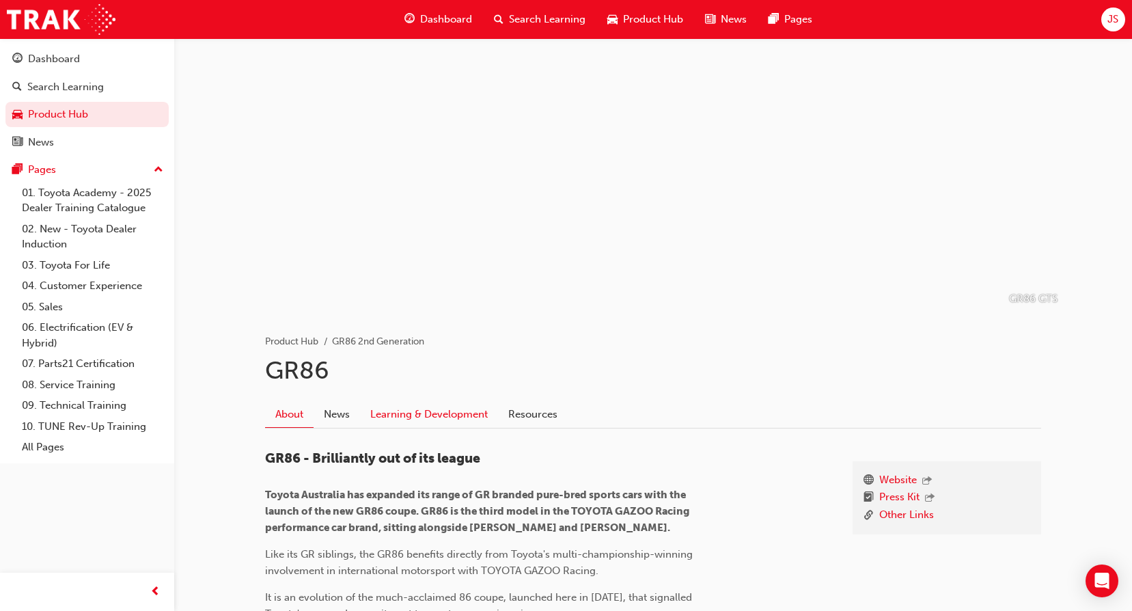
click at [416, 415] on link "Learning & Development" at bounding box center [429, 414] width 138 height 26
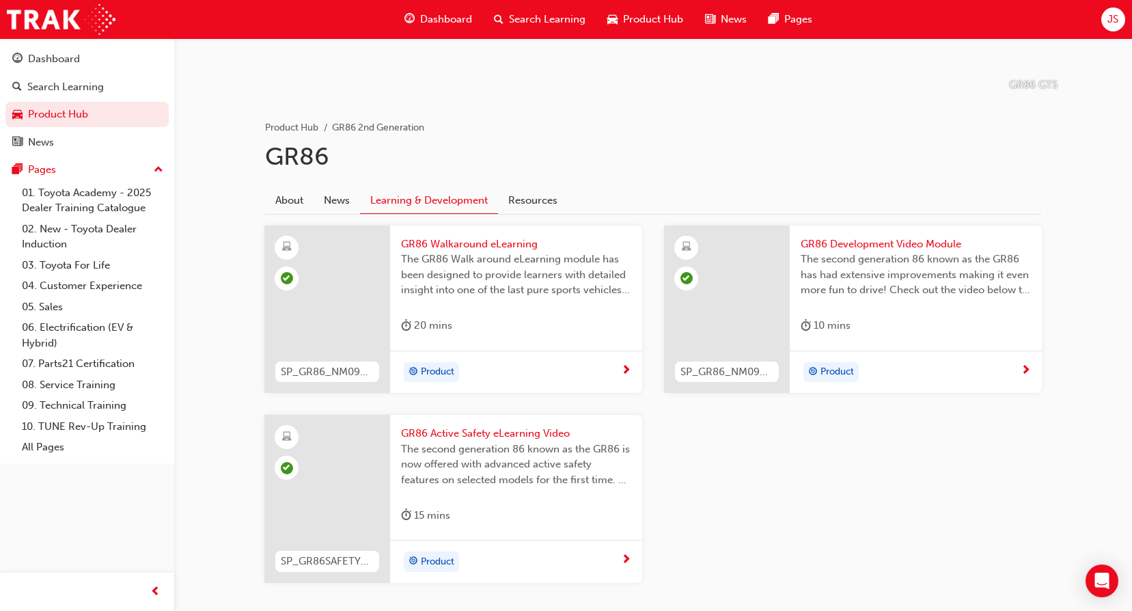
scroll to position [137, 0]
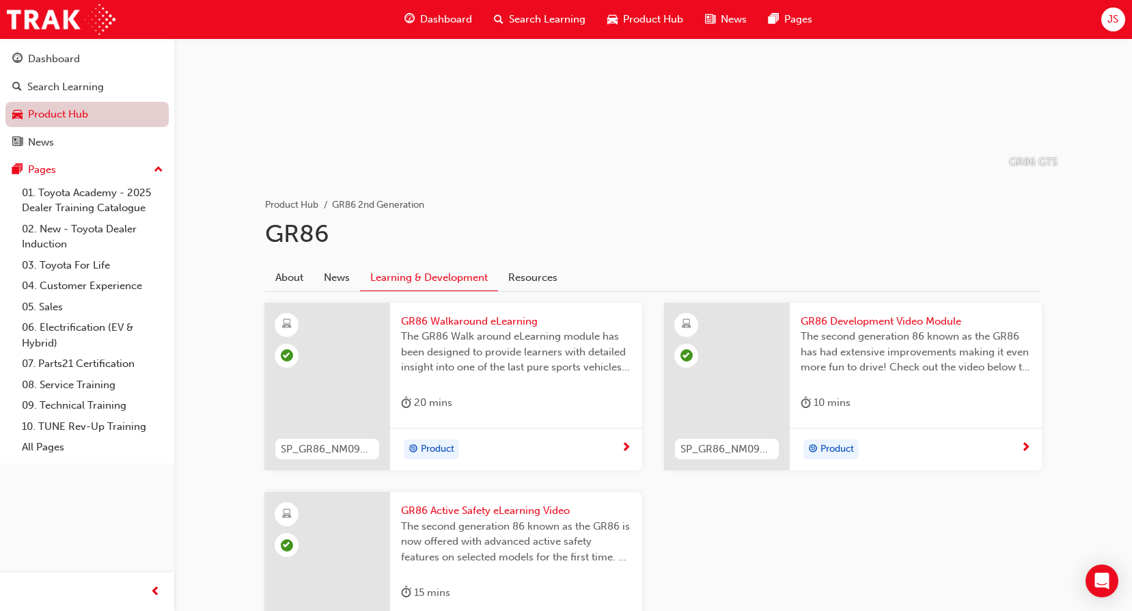
click at [67, 113] on link "Product Hub" at bounding box center [86, 114] width 163 height 25
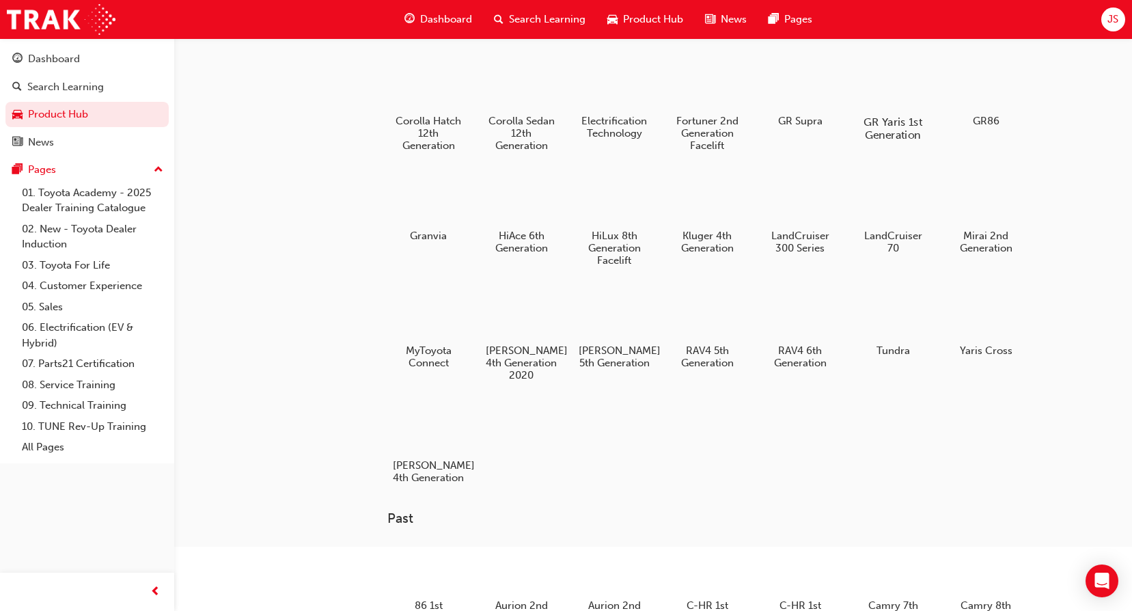
click at [889, 110] on div "GR Yaris 1st Generation" at bounding box center [893, 98] width 87 height 97
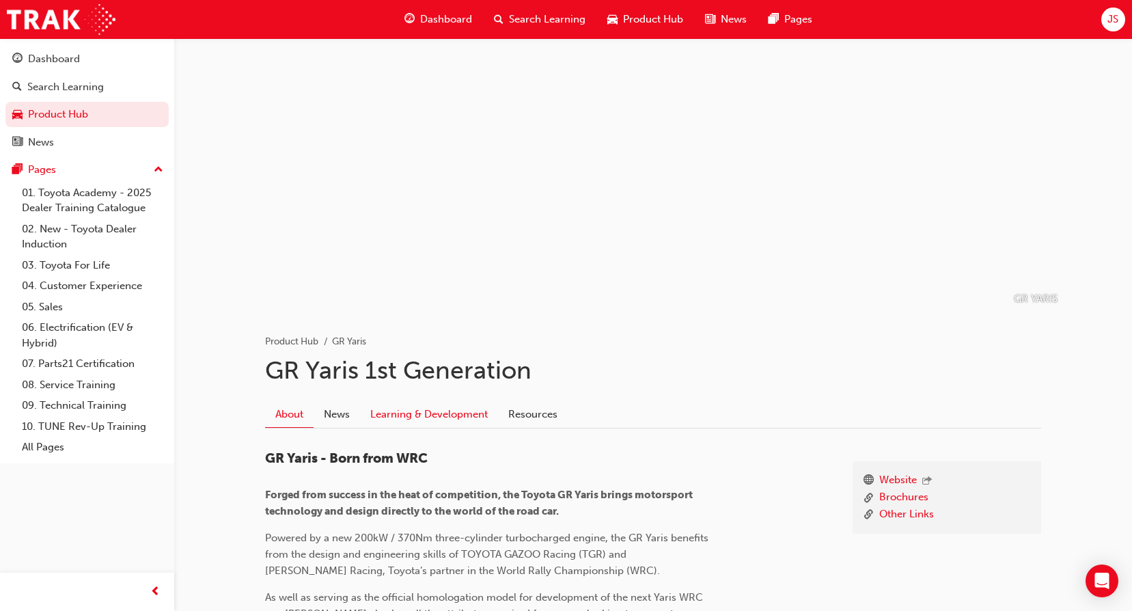
click at [428, 420] on link "Learning & Development" at bounding box center [429, 414] width 138 height 26
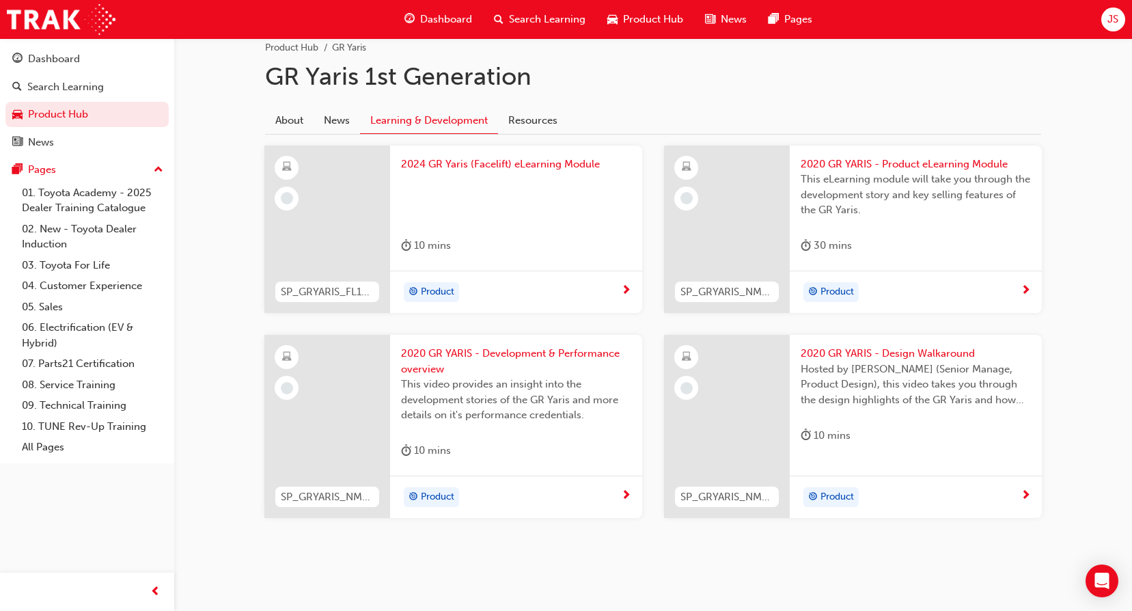
scroll to position [301, 0]
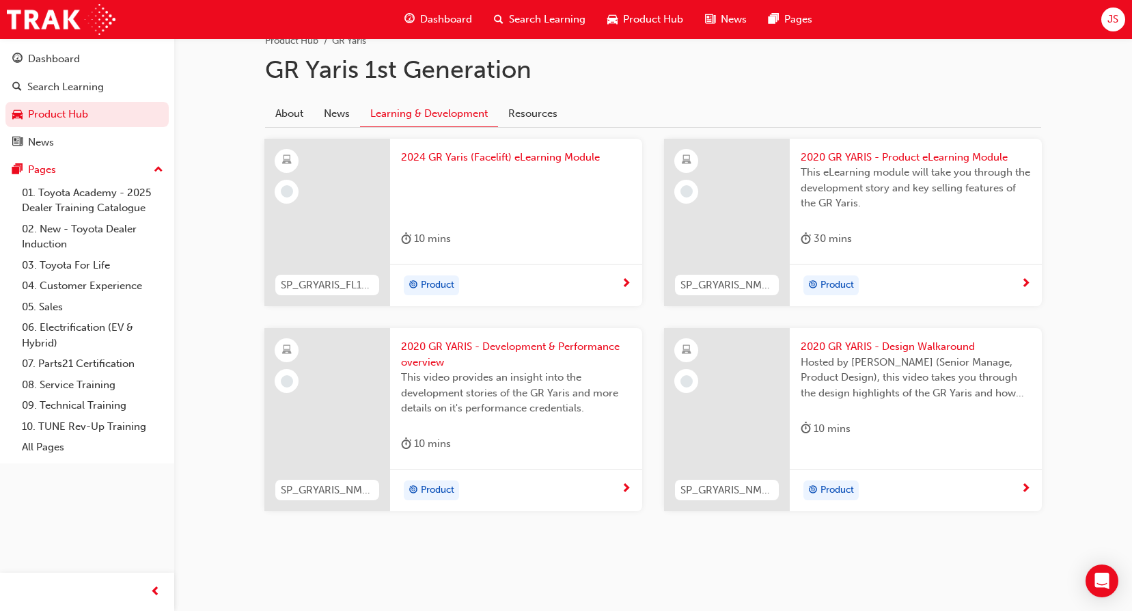
click at [504, 231] on div "10 mins" at bounding box center [516, 241] width 230 height 23
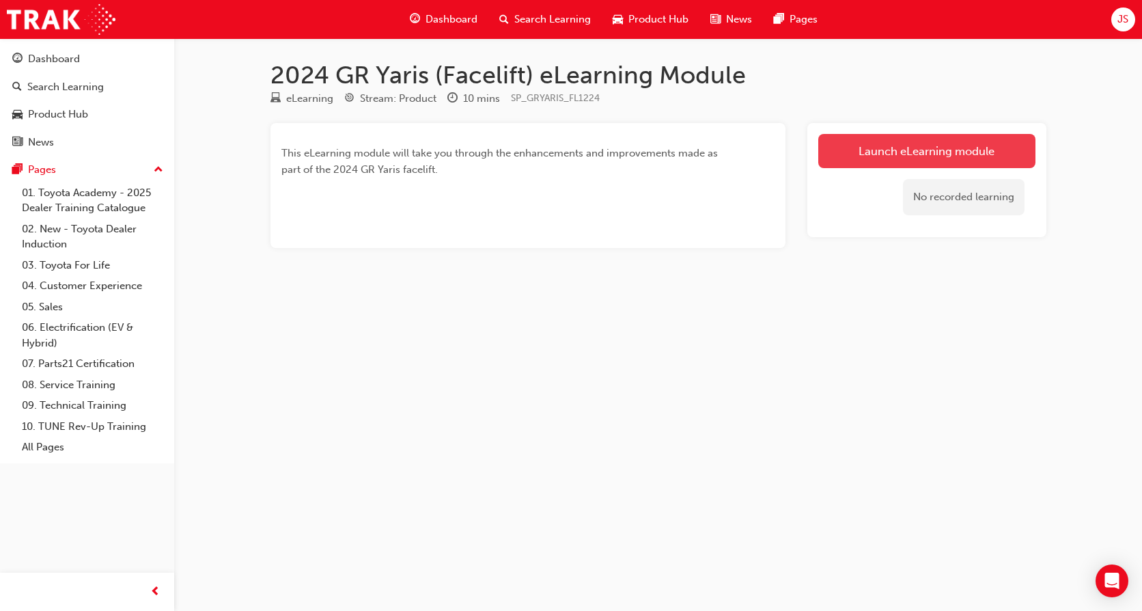
click at [949, 154] on link "Launch eLearning module" at bounding box center [927, 151] width 217 height 34
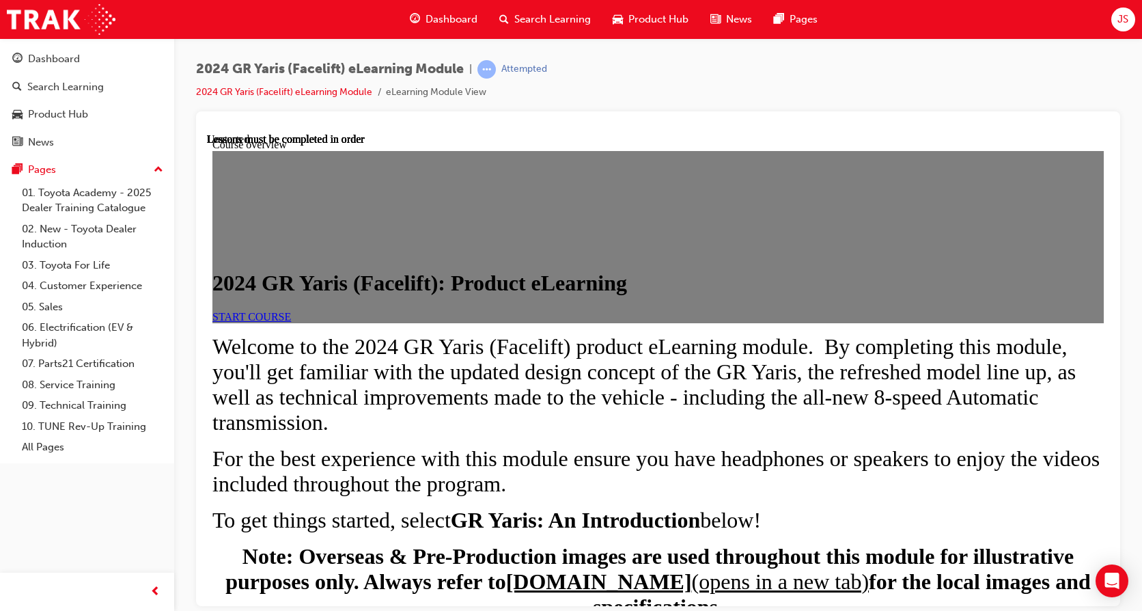
click at [291, 322] on link "START COURSE" at bounding box center [252, 316] width 79 height 12
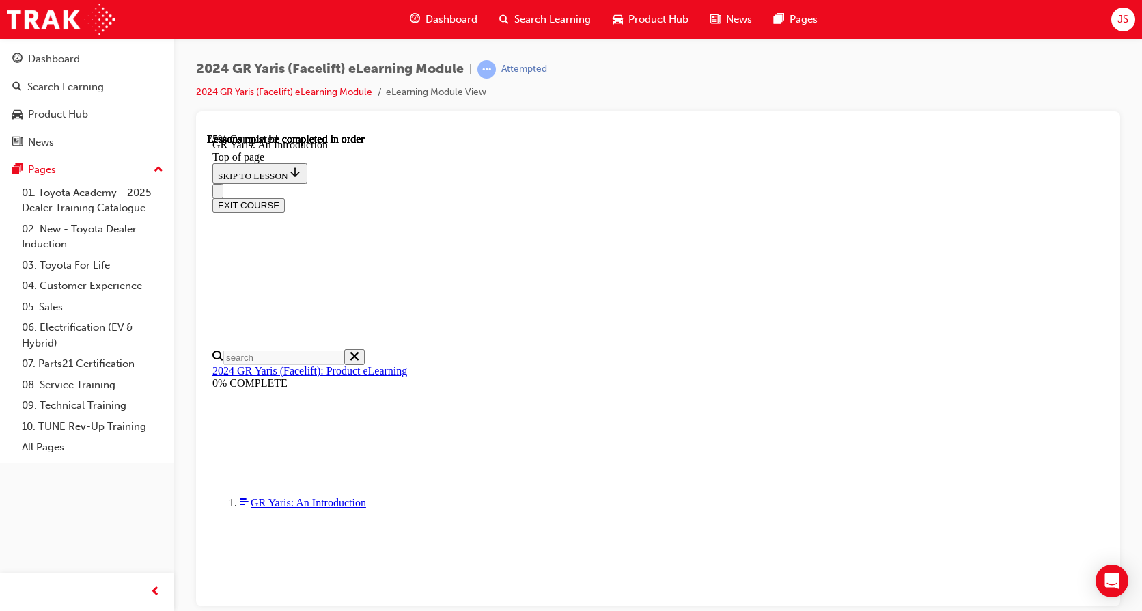
scroll to position [2023, 0]
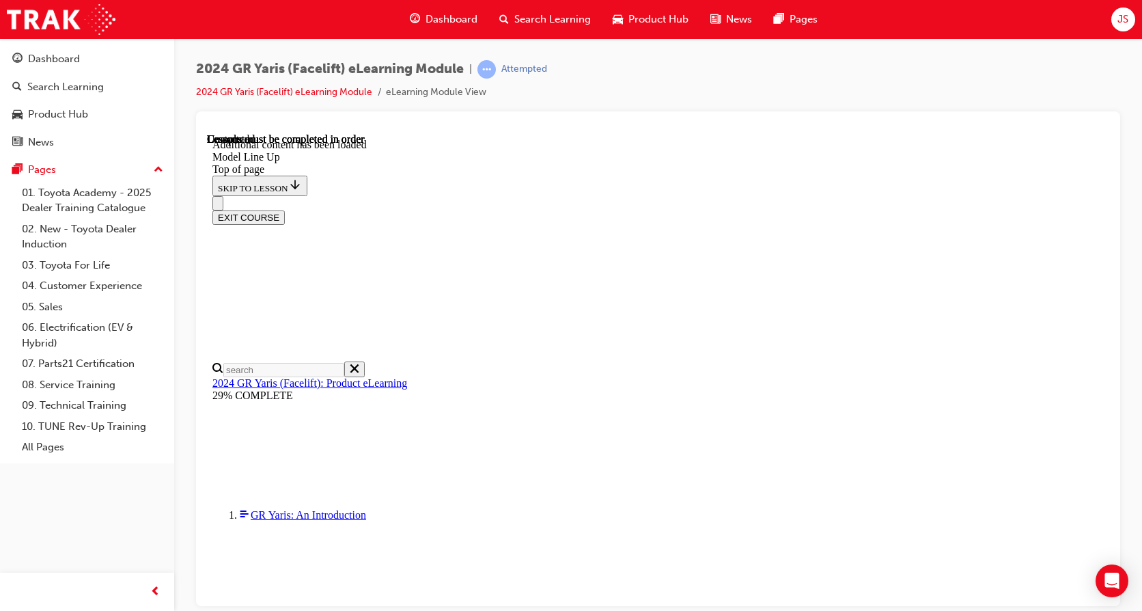
scroll to position [1844, 0]
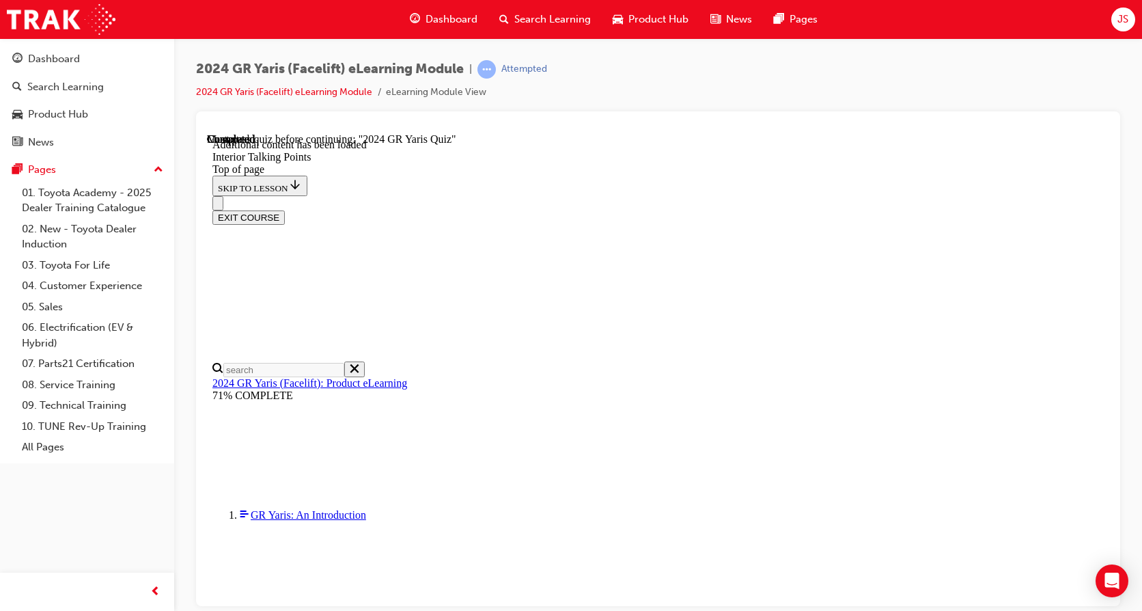
scroll to position [2670, 0]
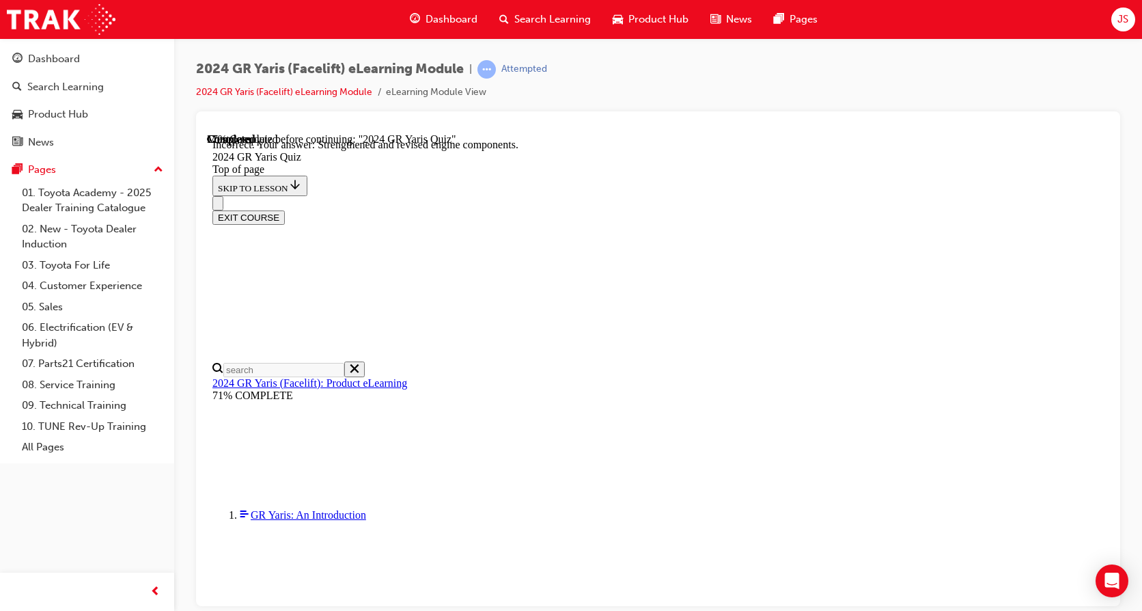
scroll to position [342, 0]
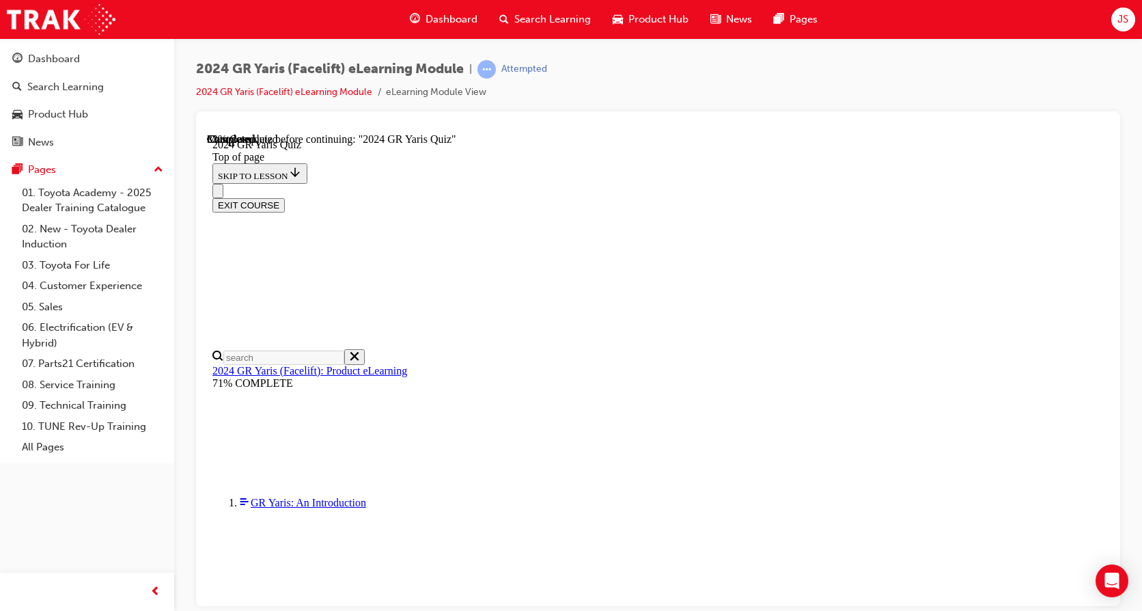
scroll to position [410, 0]
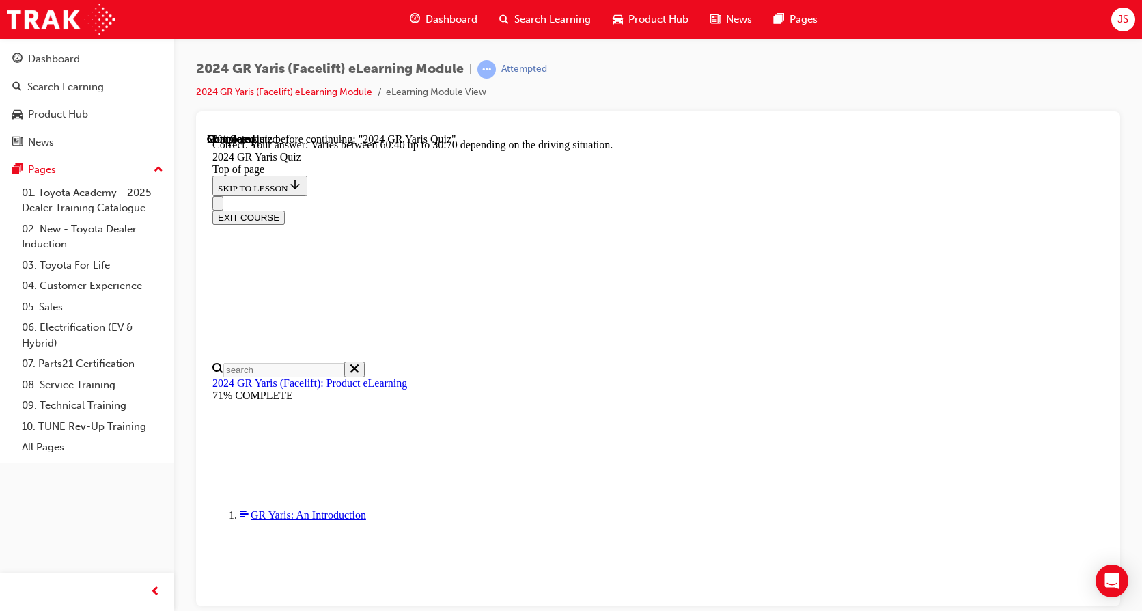
scroll to position [546, 0]
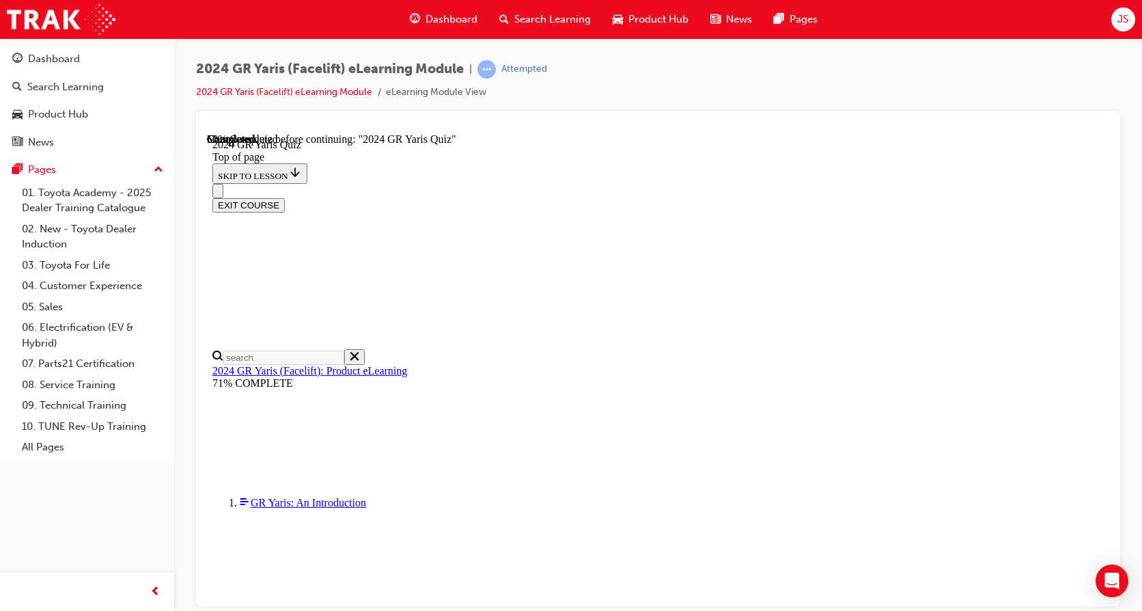
scroll to position [205, 0]
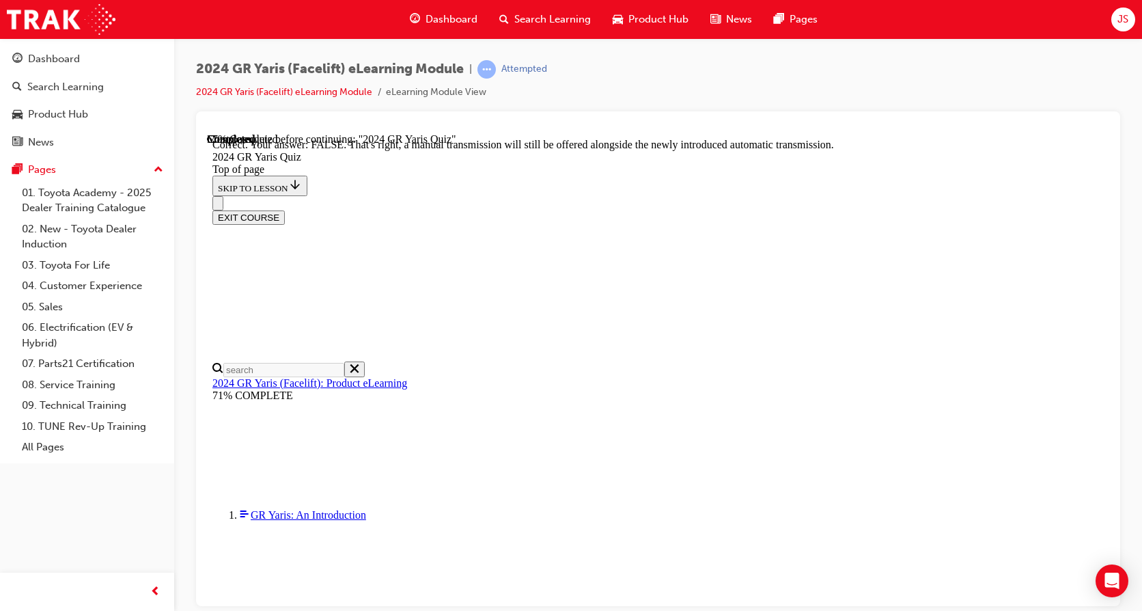
scroll to position [494, 0]
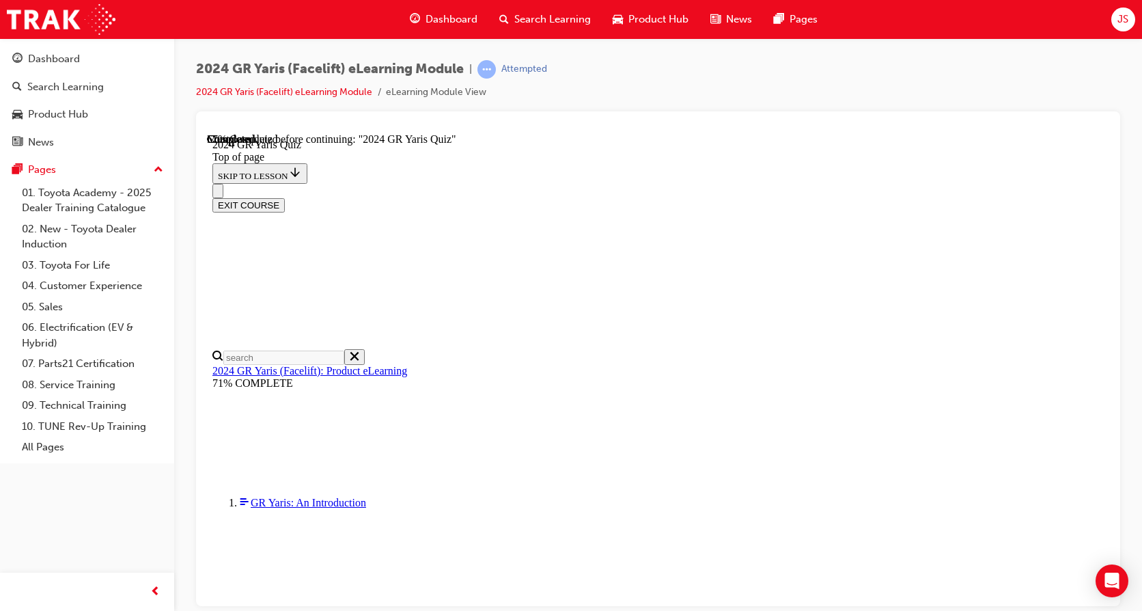
scroll to position [205, 0]
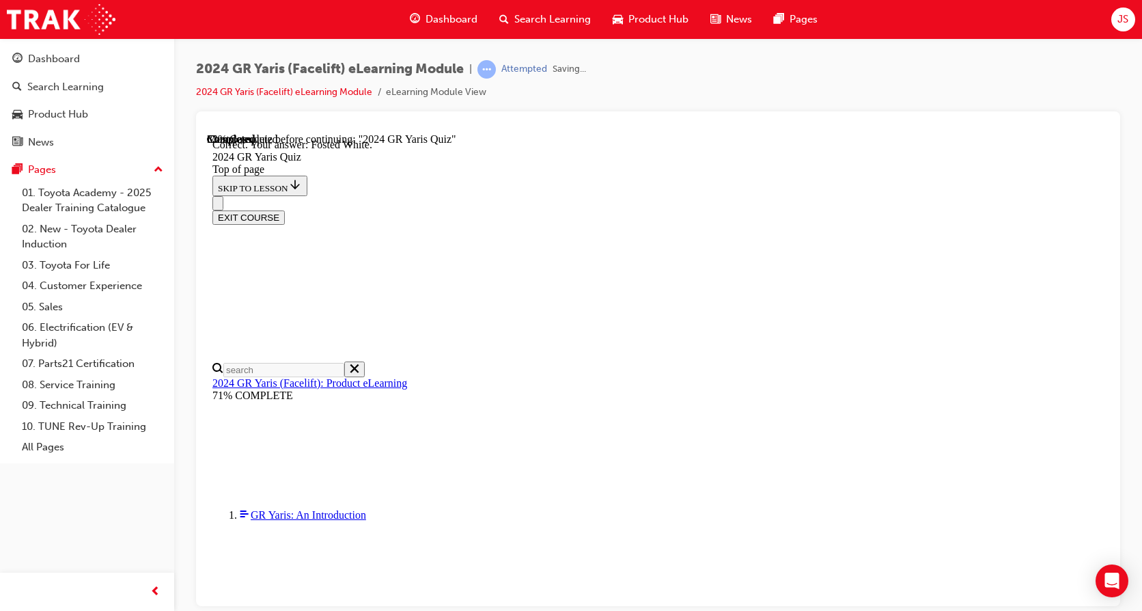
scroll to position [323, 0]
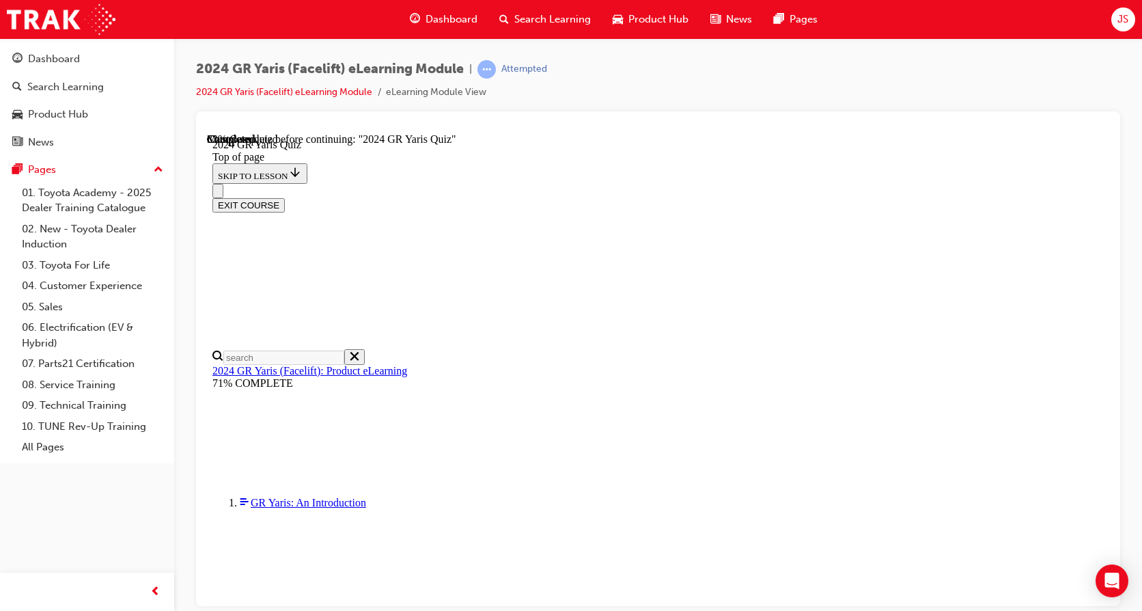
scroll to position [342, 0]
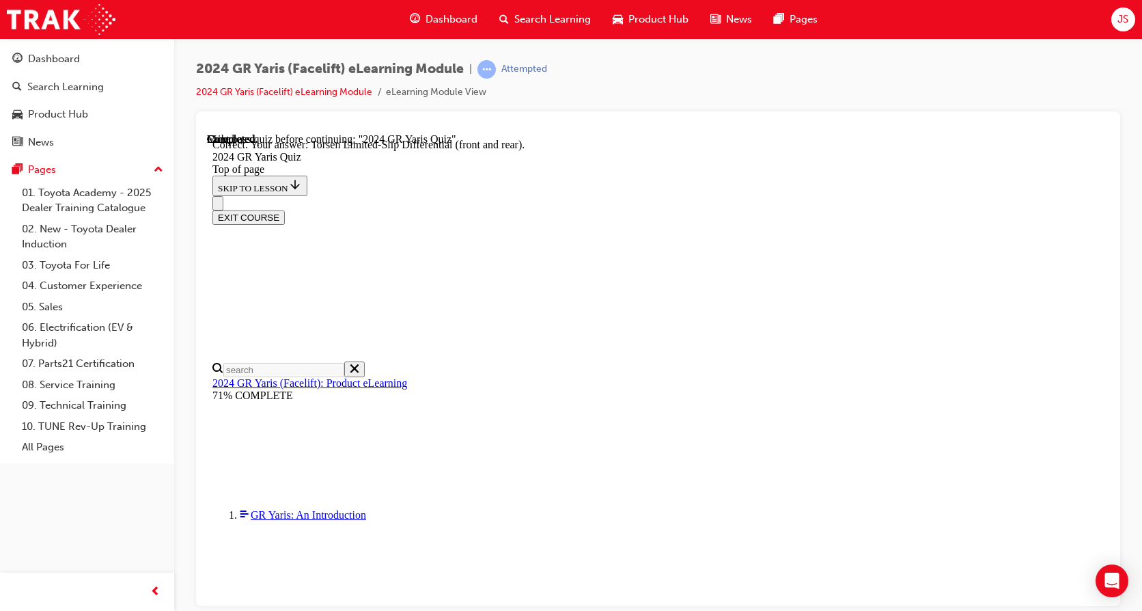
scroll to position [584, 0]
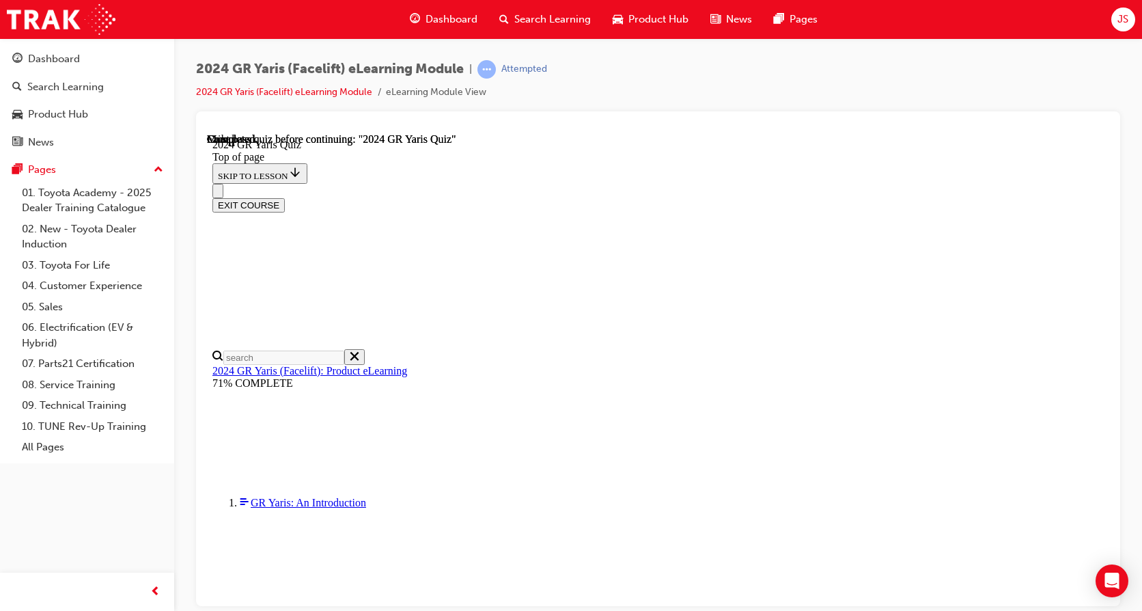
scroll to position [205, 0]
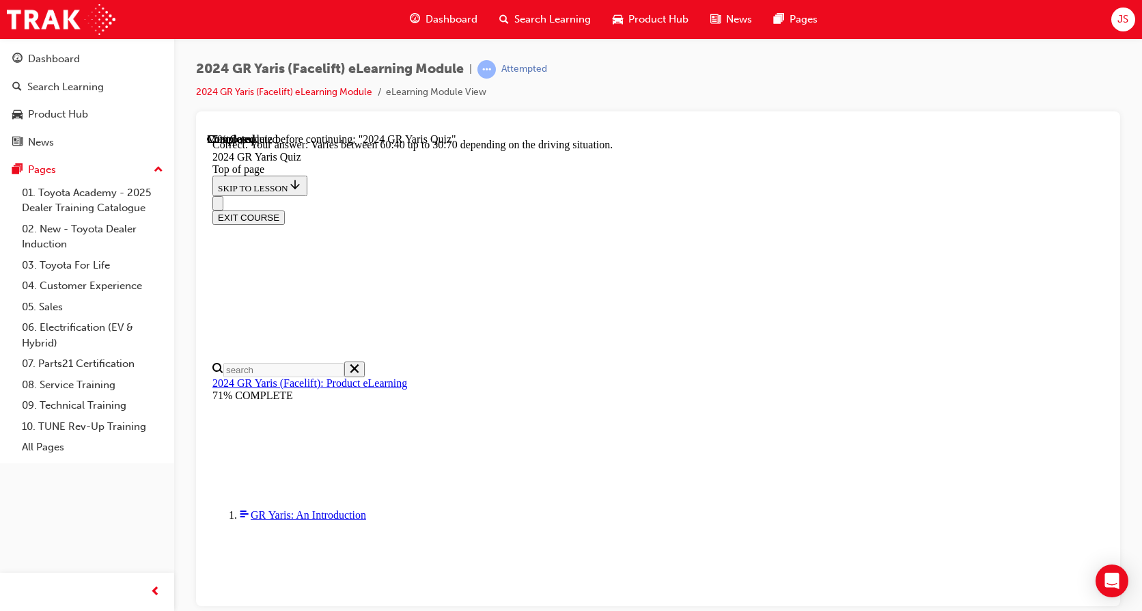
scroll to position [546, 0]
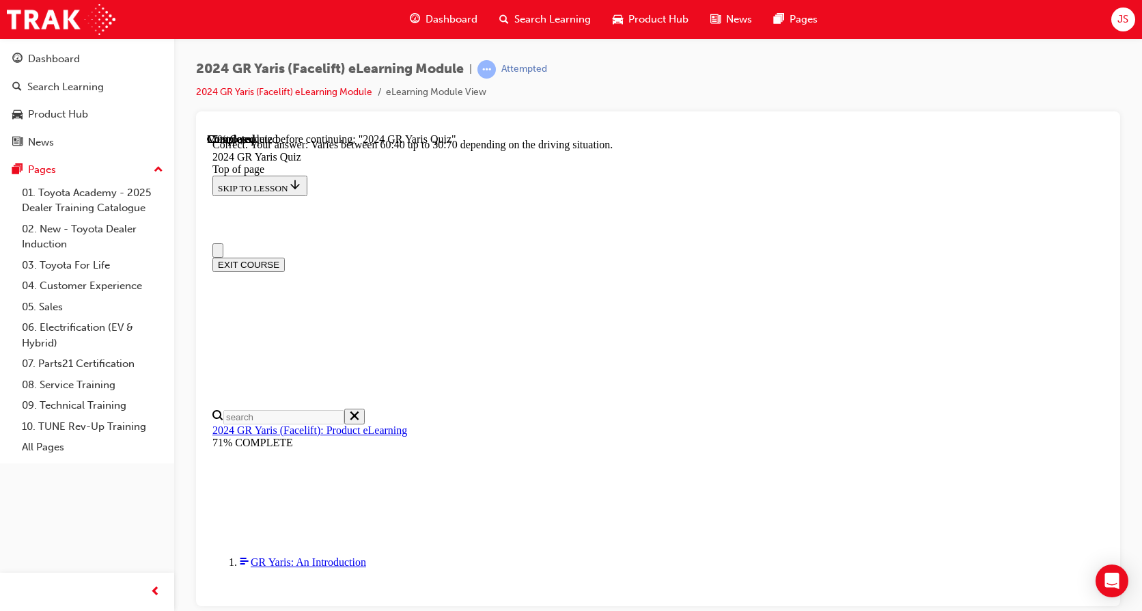
scroll to position [68, 0]
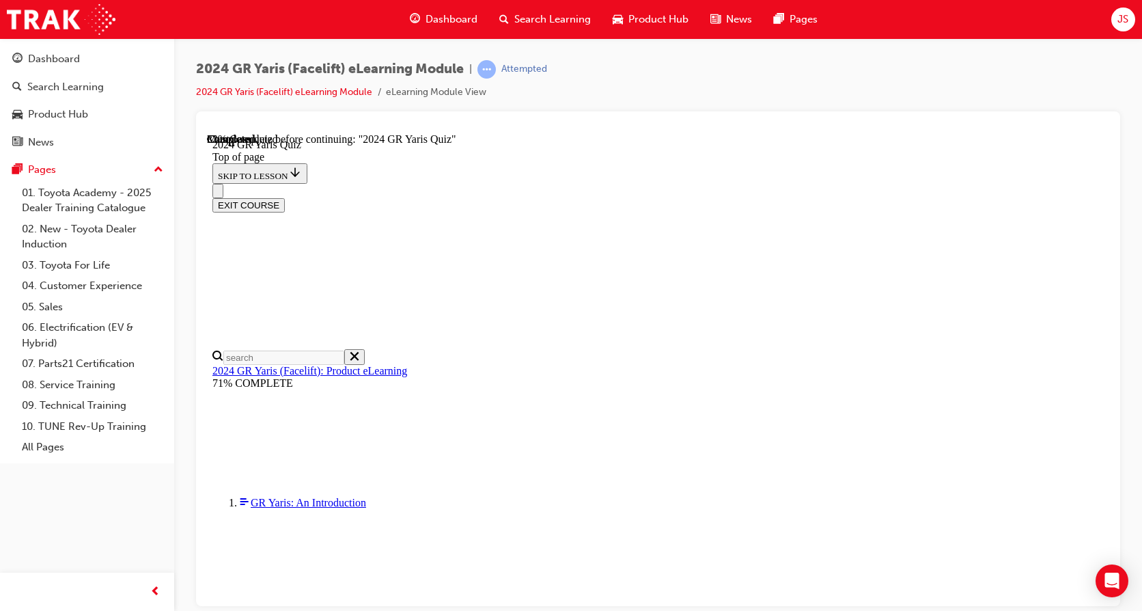
scroll to position [342, 0]
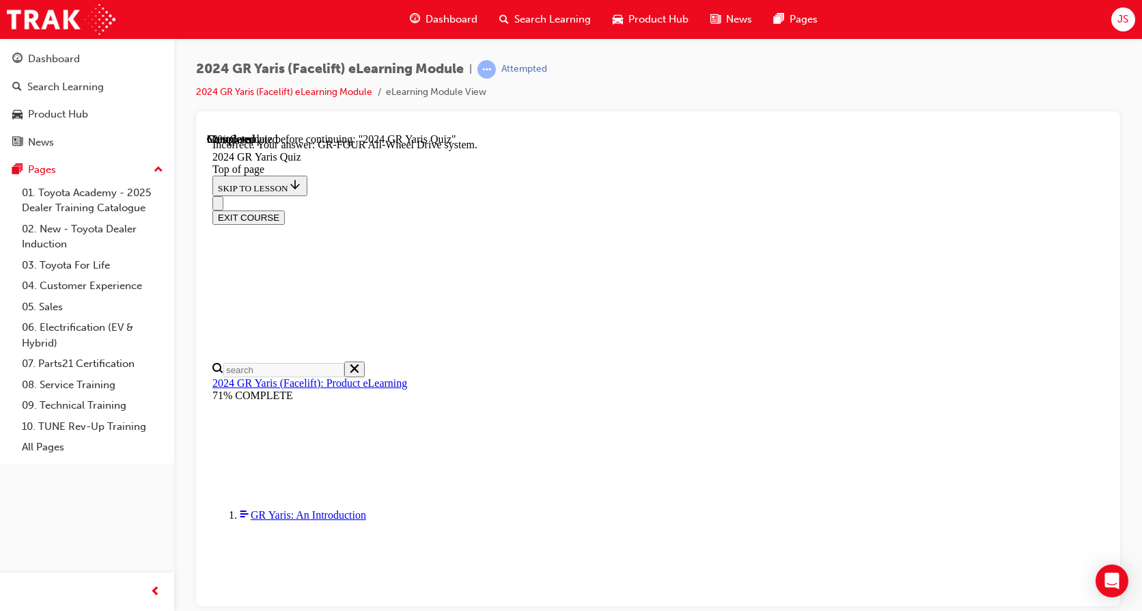
scroll to position [584, 0]
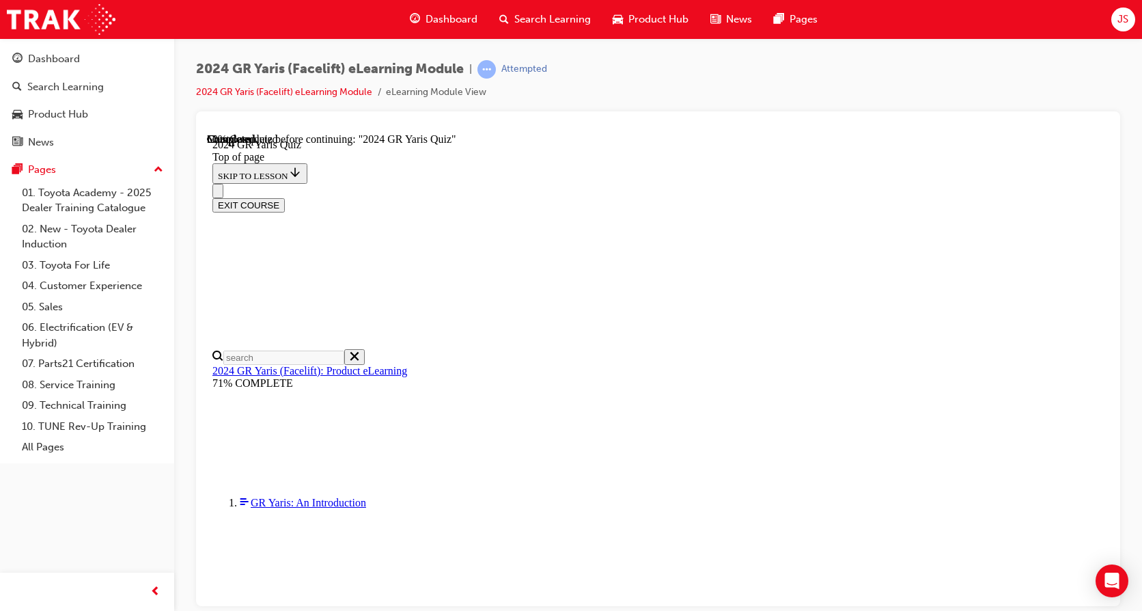
scroll to position [342, 0]
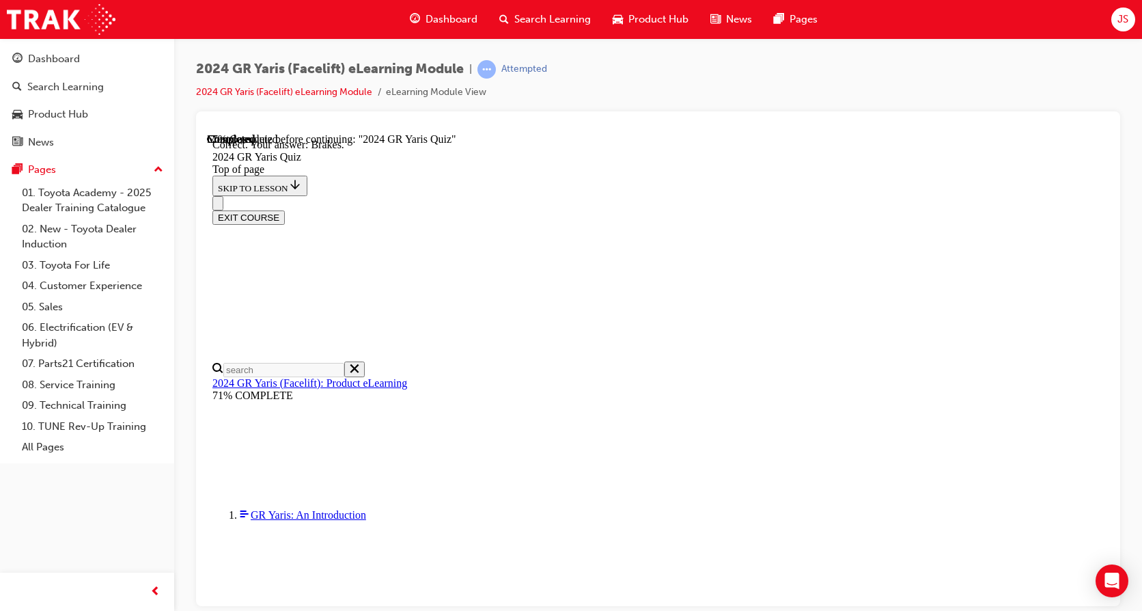
scroll to position [530, 0]
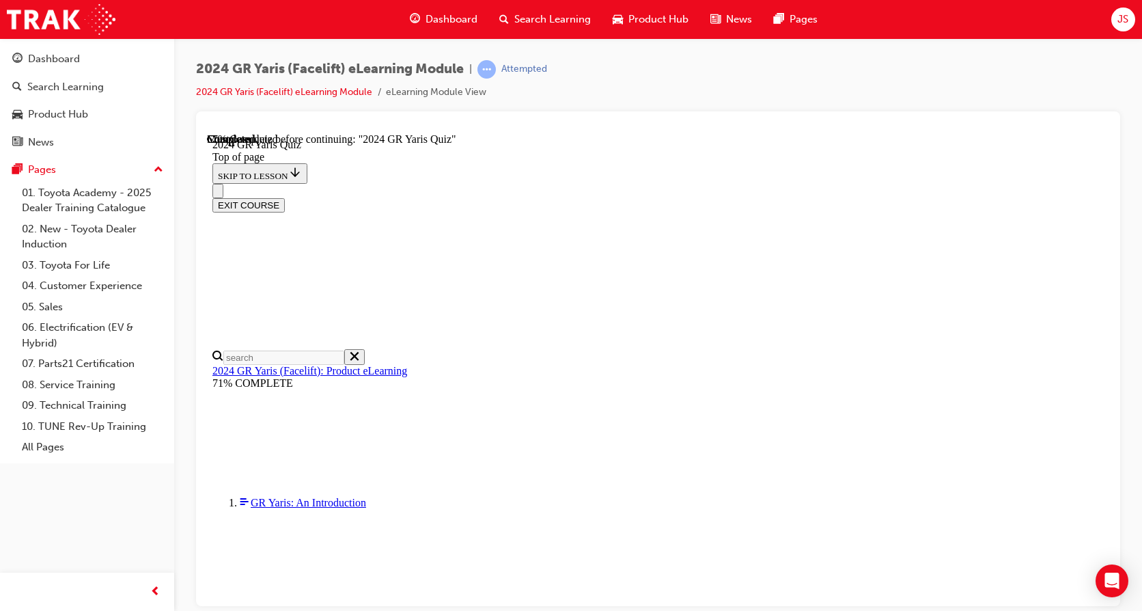
scroll to position [410, 0]
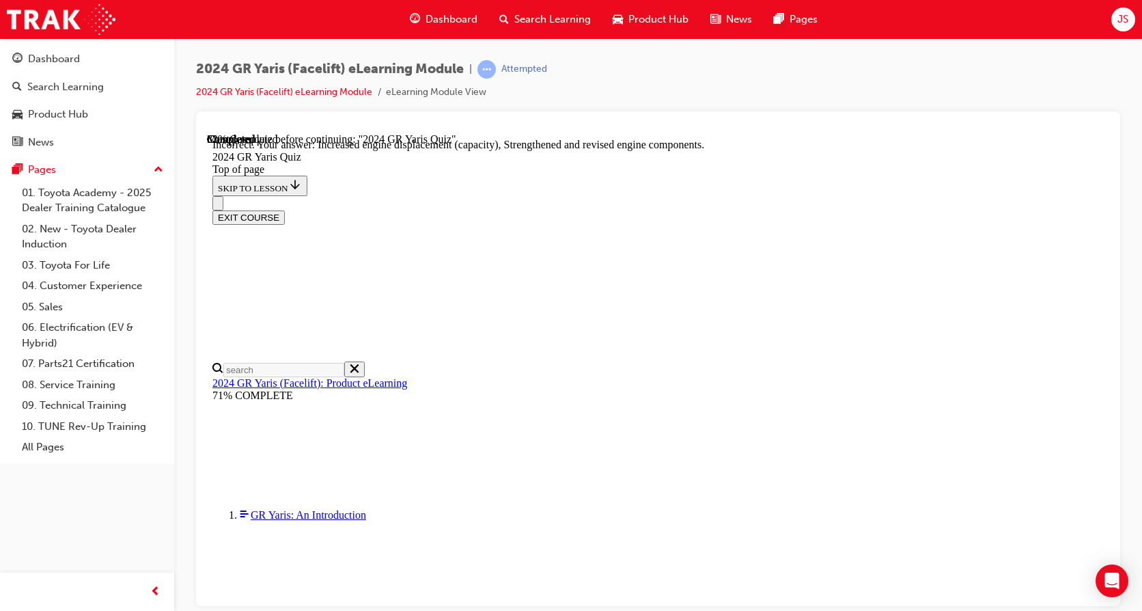
scroll to position [562, 0]
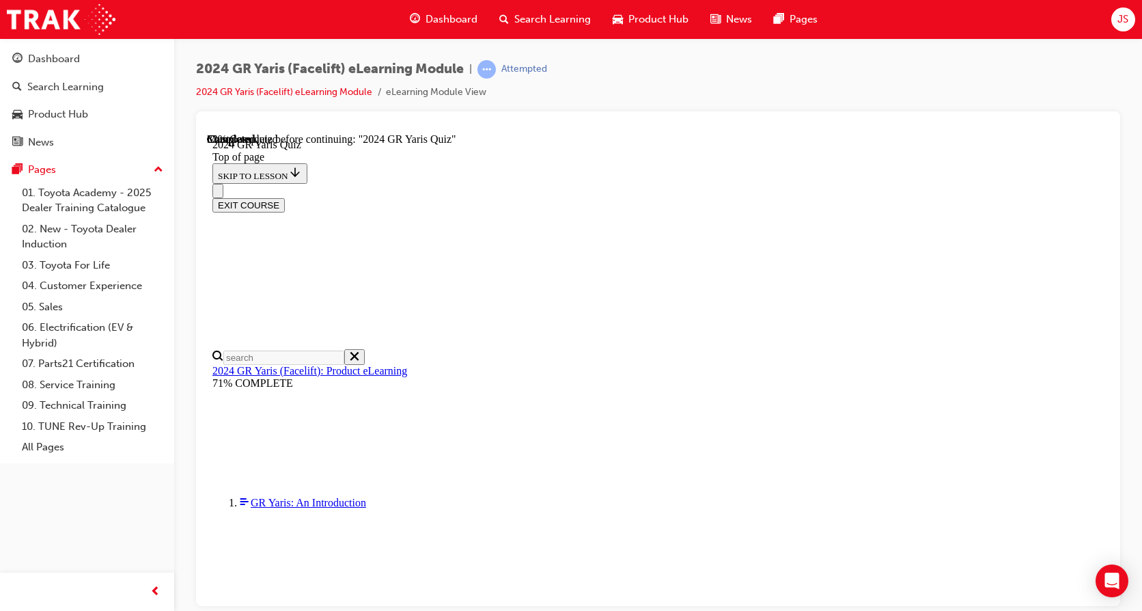
scroll to position [205, 0]
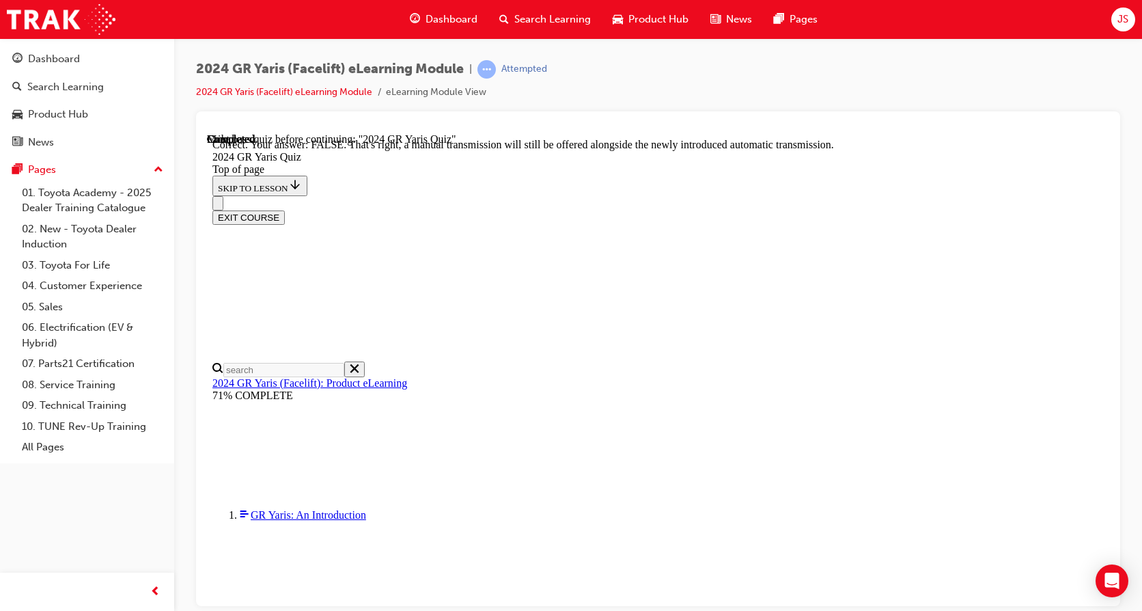
scroll to position [494, 0]
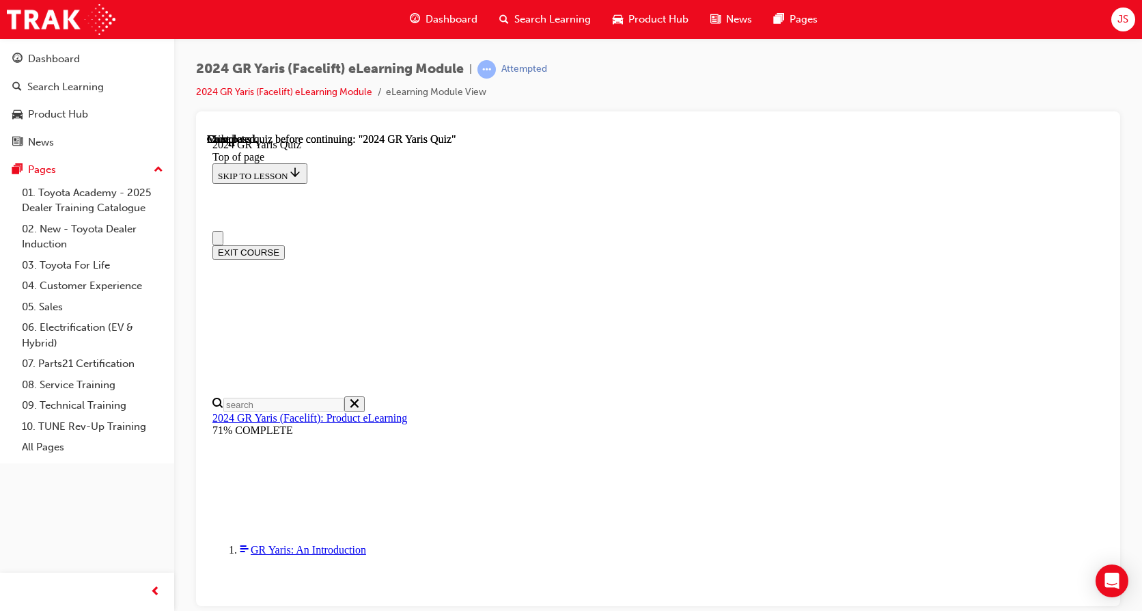
scroll to position [0, 0]
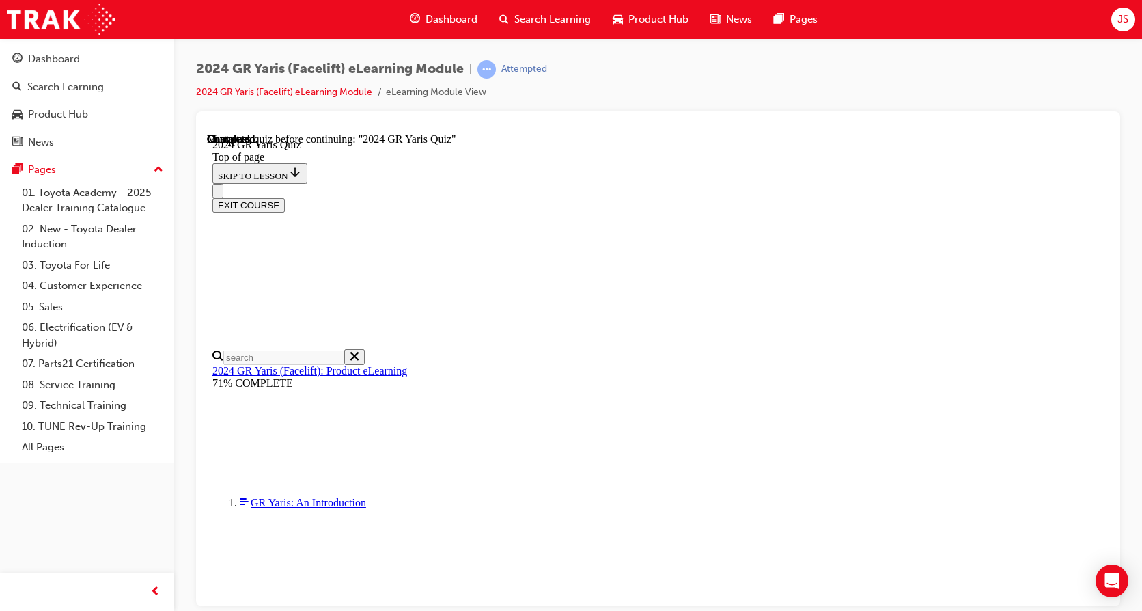
scroll to position [389, 0]
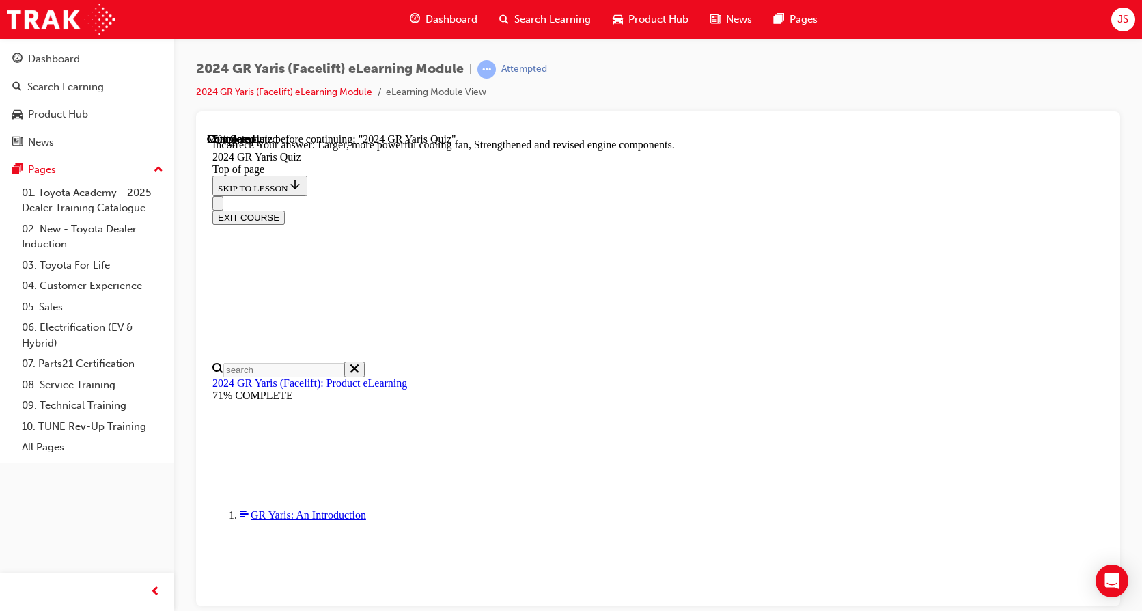
scroll to position [562, 0]
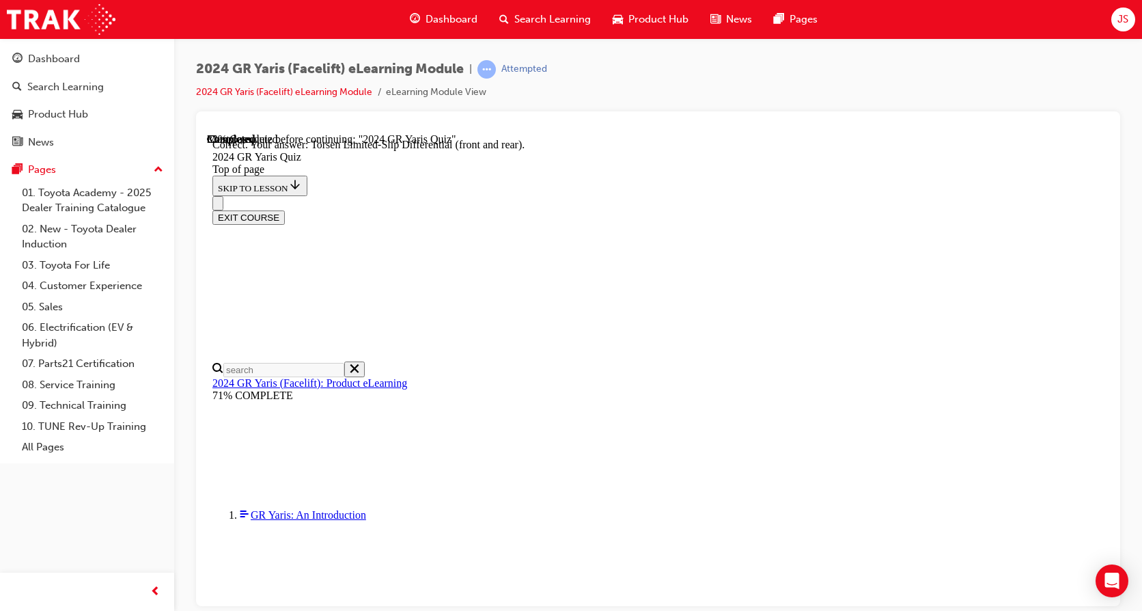
scroll to position [584, 0]
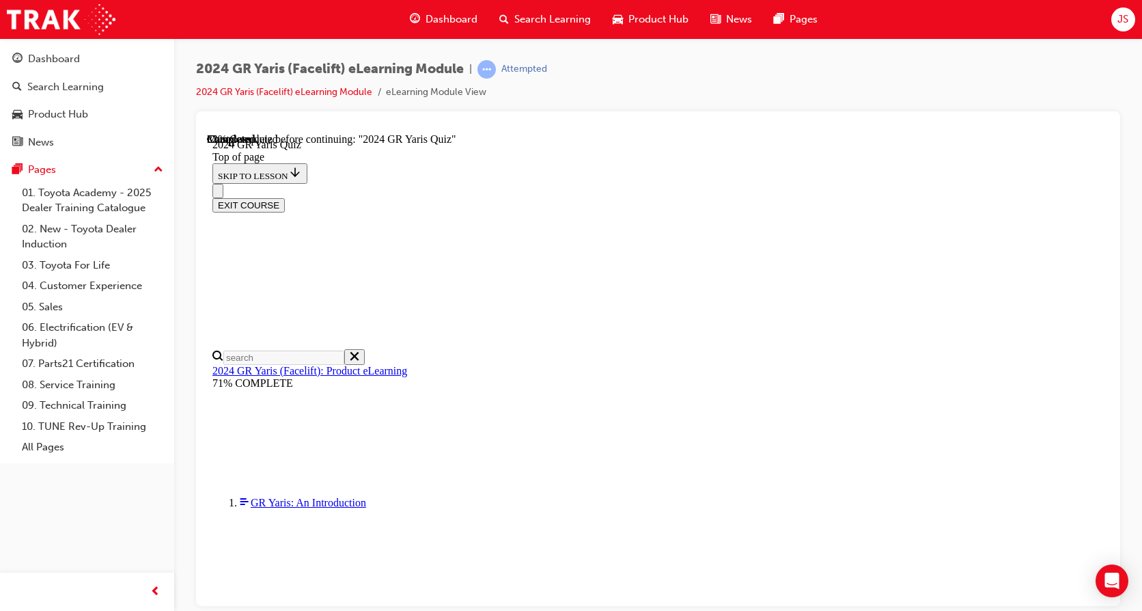
scroll to position [205, 0]
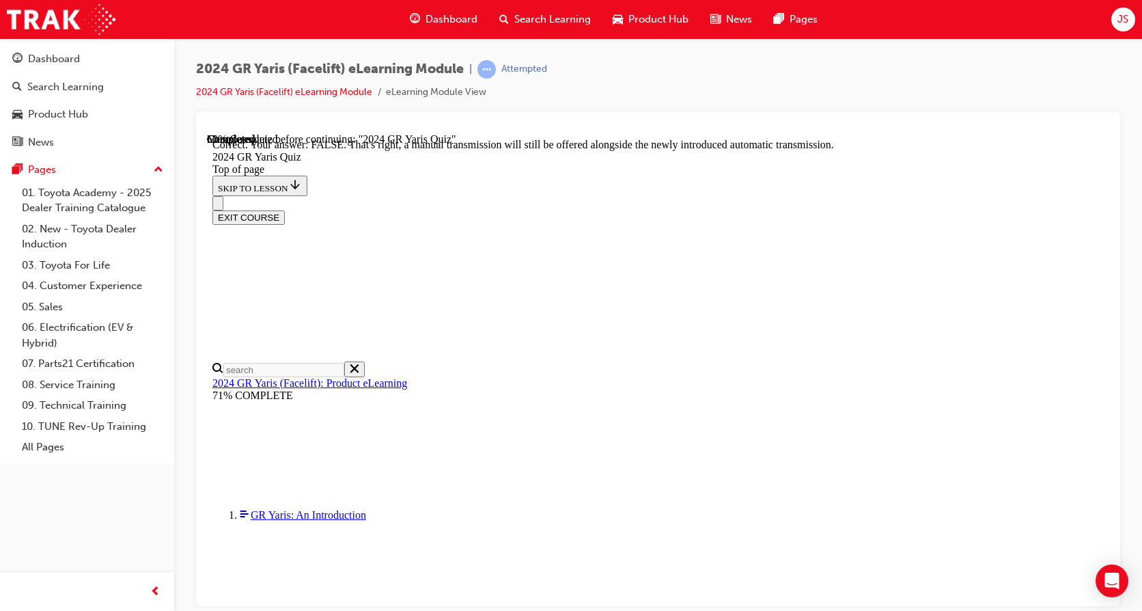
scroll to position [494, 0]
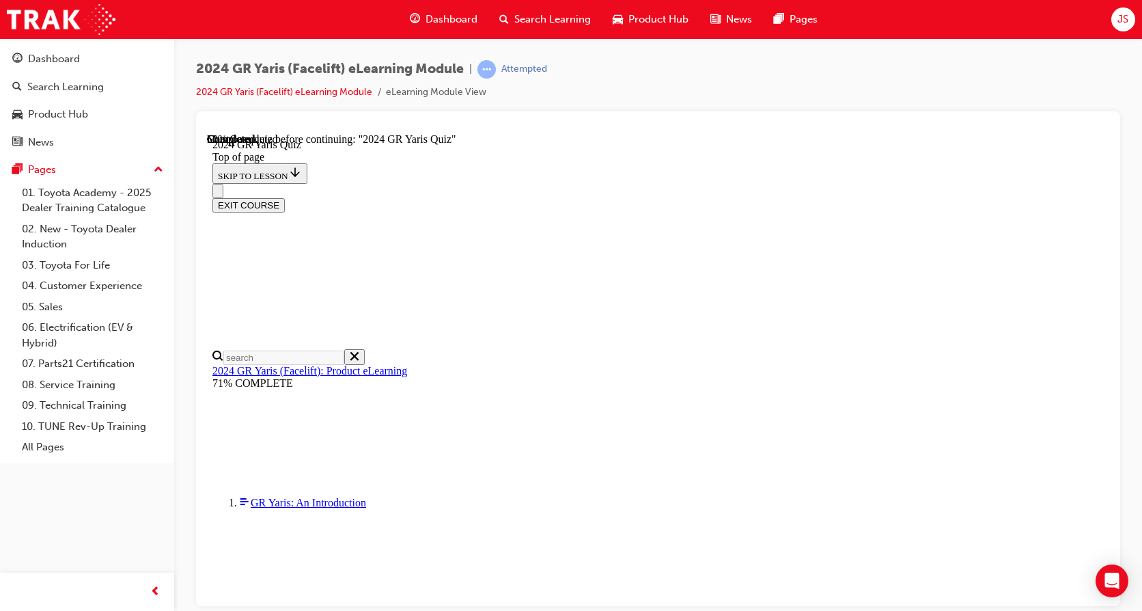
scroll to position [342, 0]
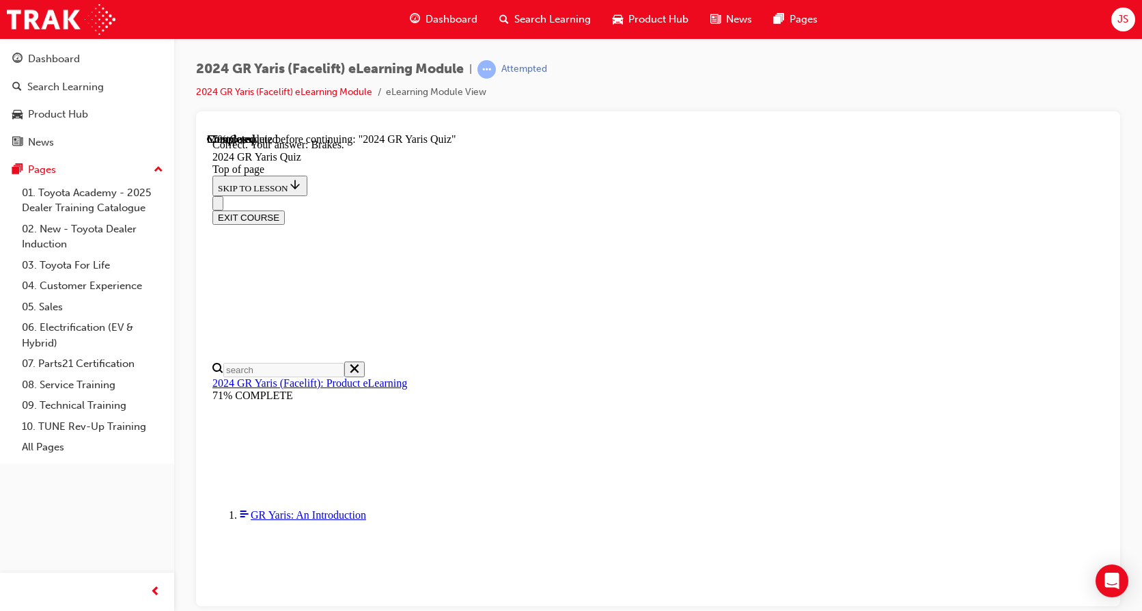
scroll to position [530, 0]
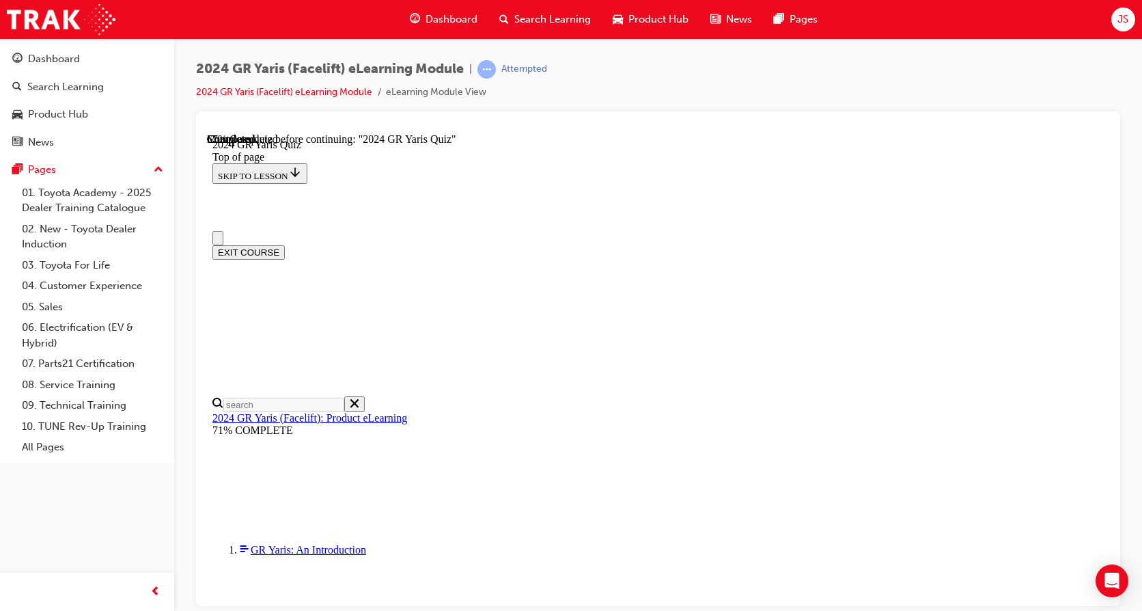
scroll to position [205, 0]
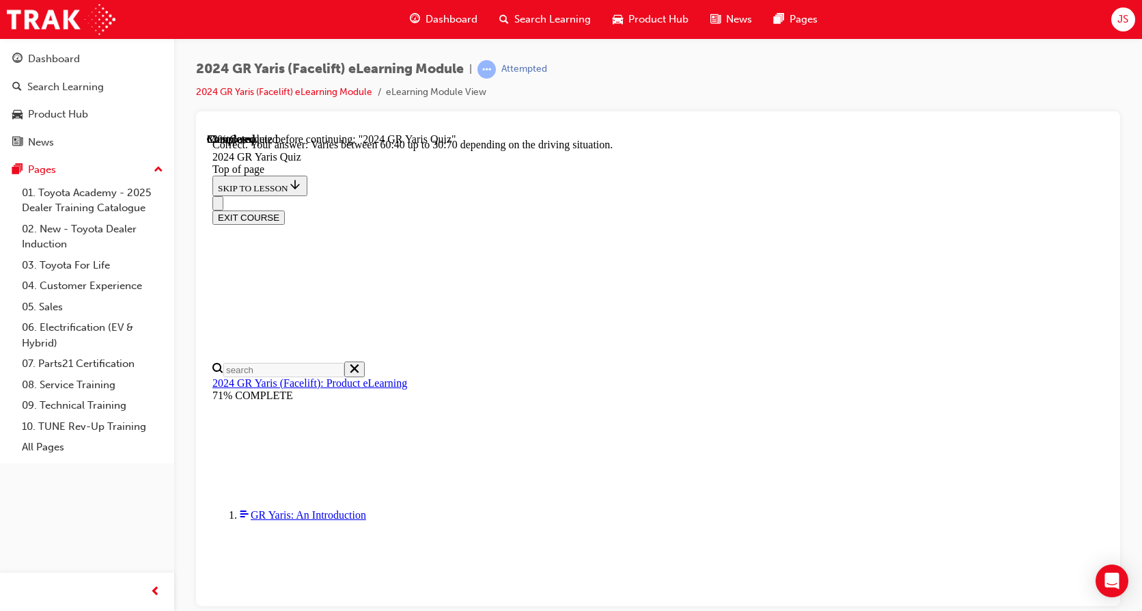
scroll to position [546, 0]
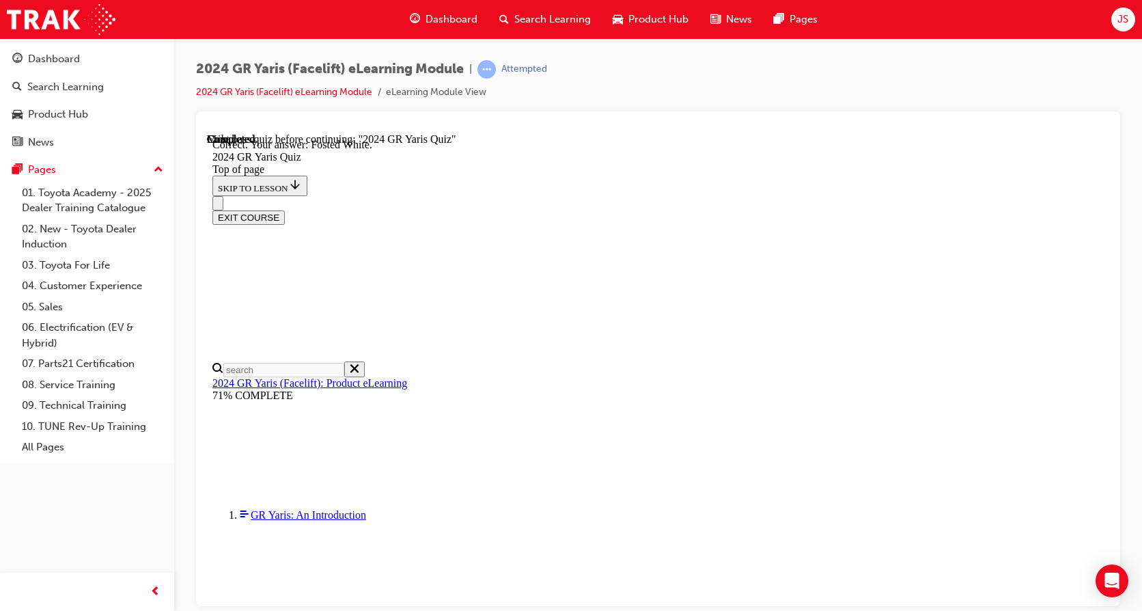
scroll to position [323, 0]
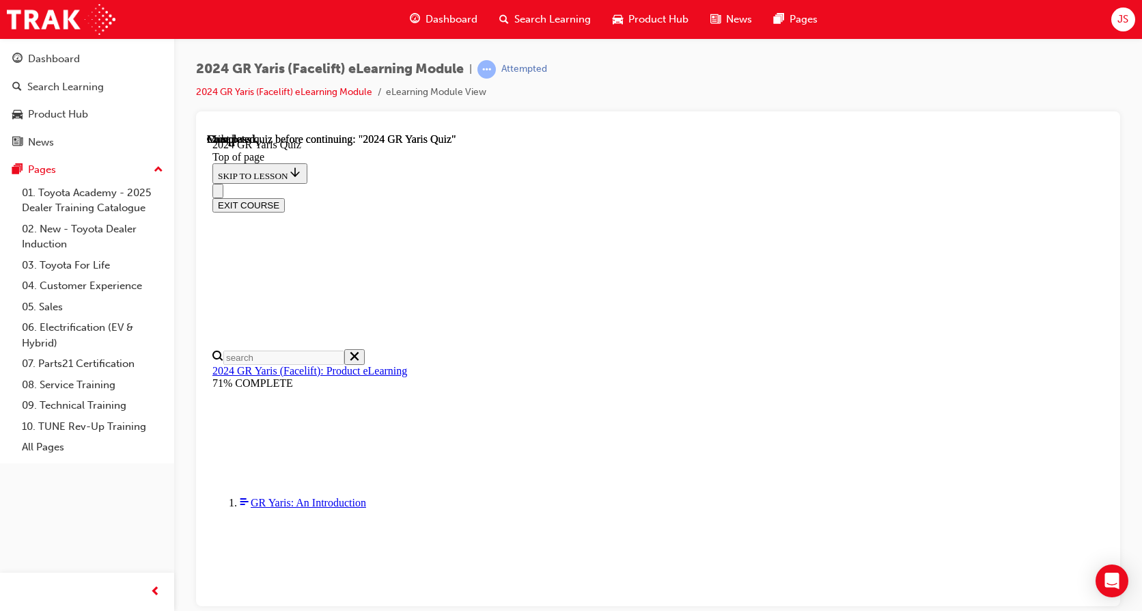
scroll to position [279, 0]
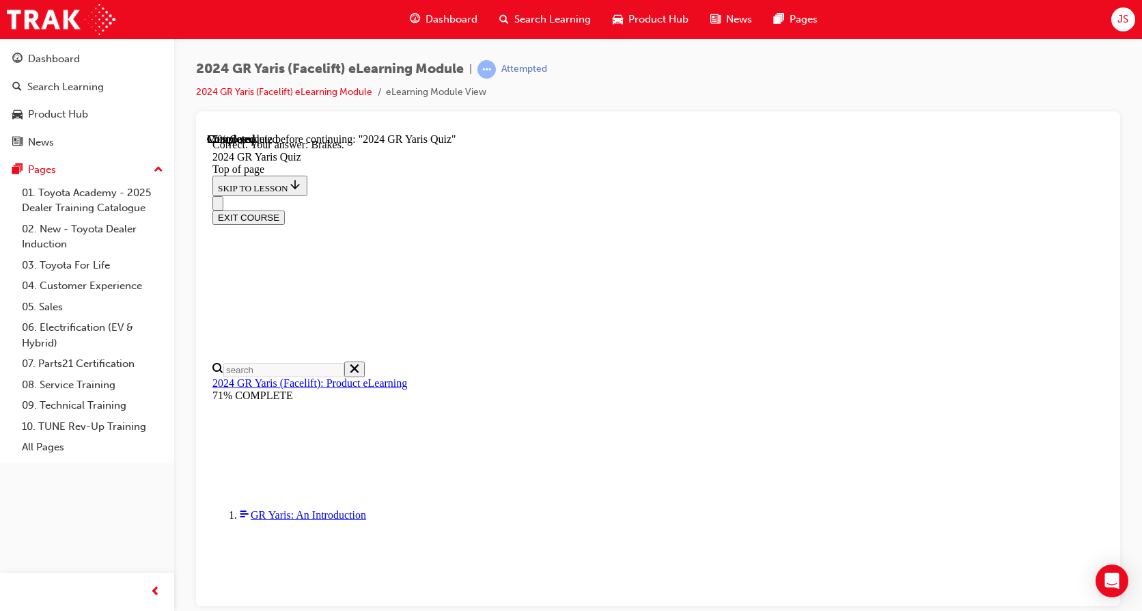
scroll to position [530, 0]
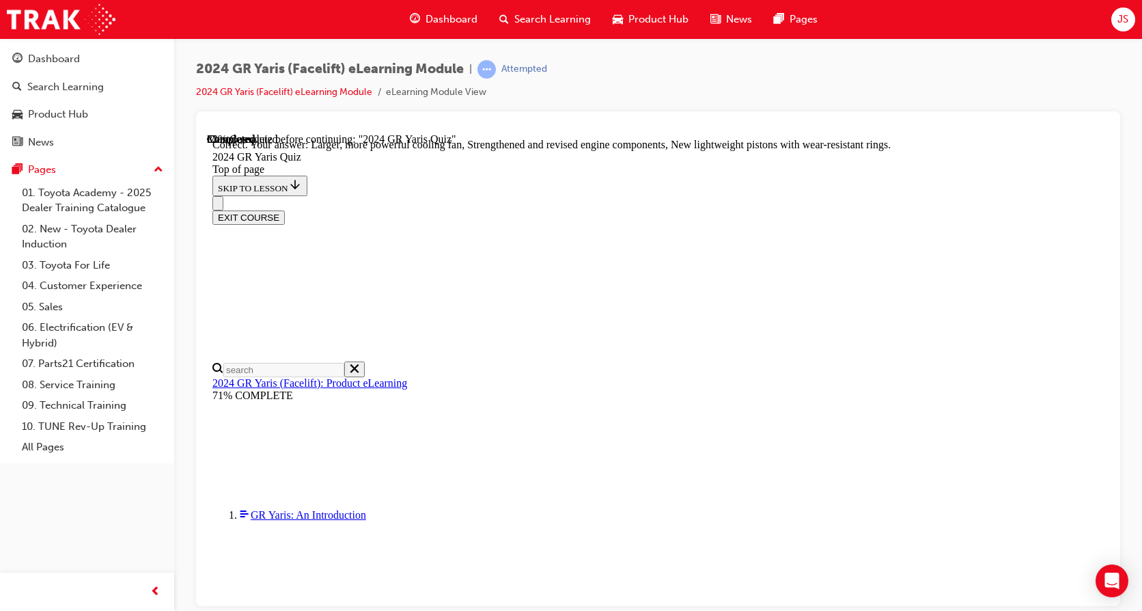
scroll to position [562, 0]
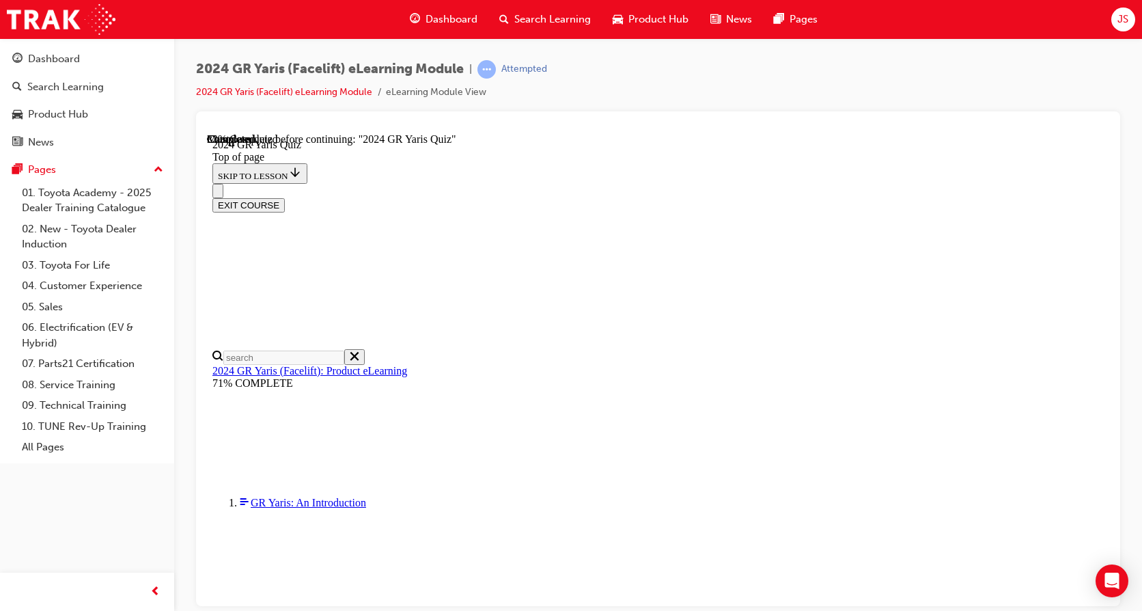
scroll to position [205, 0]
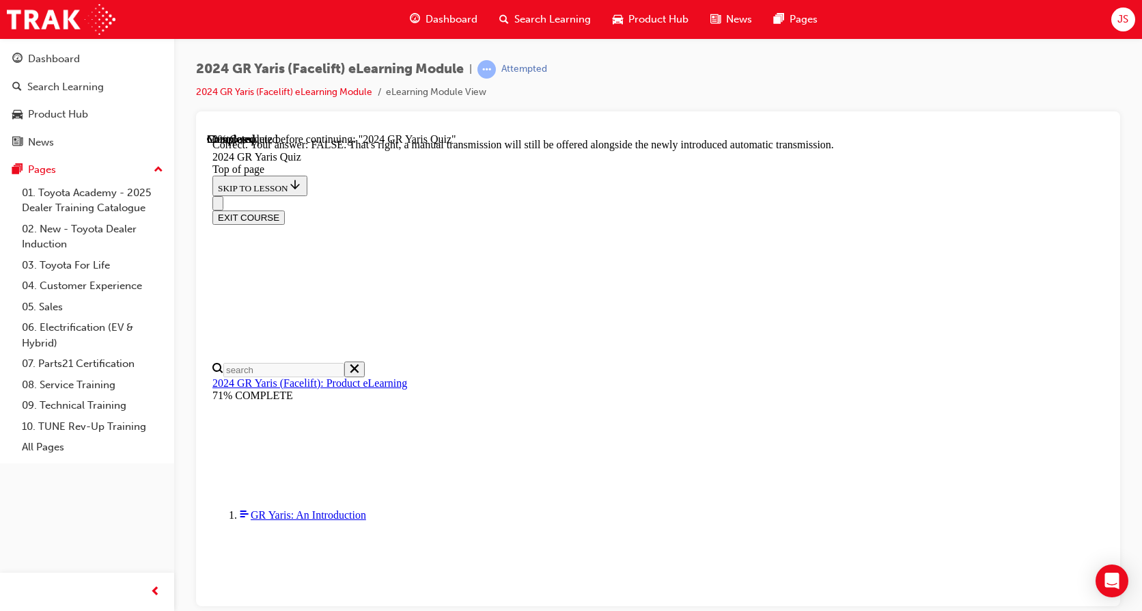
scroll to position [494, 0]
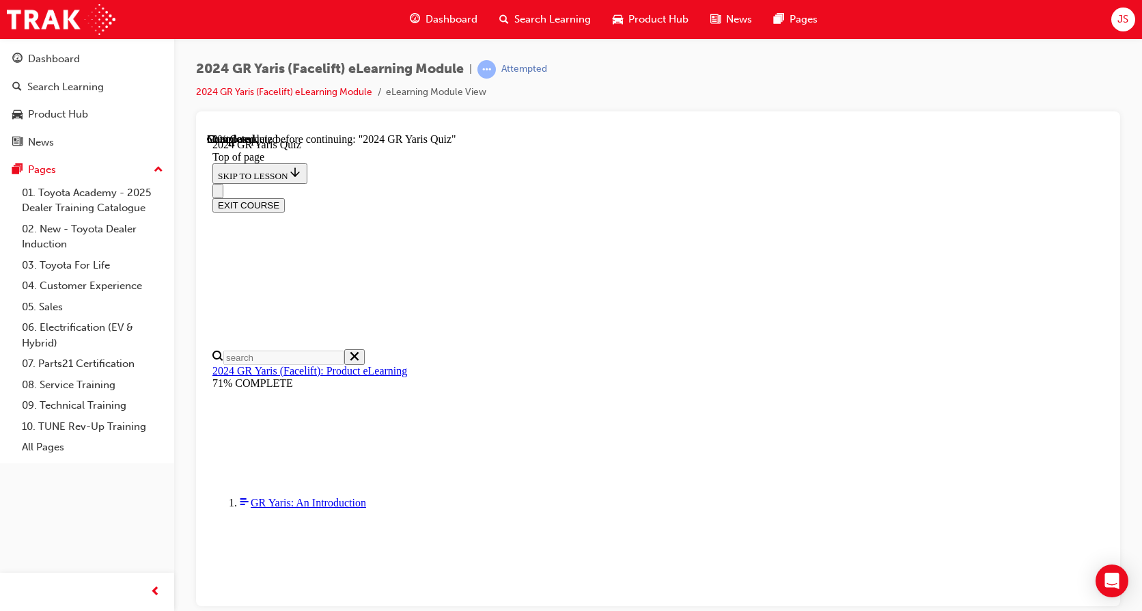
scroll to position [410, 0]
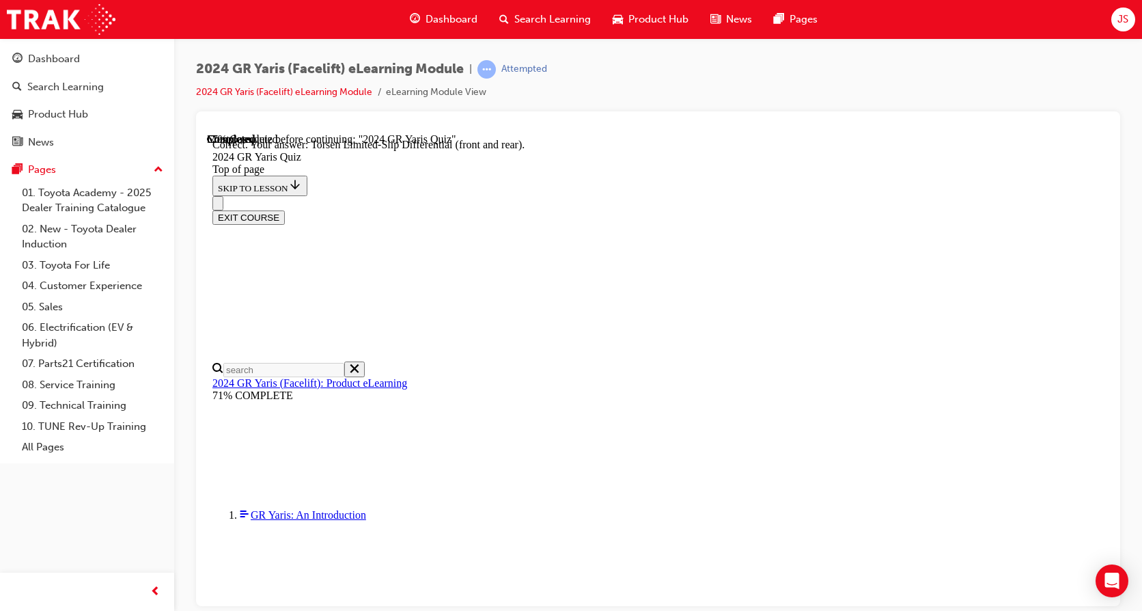
scroll to position [584, 0]
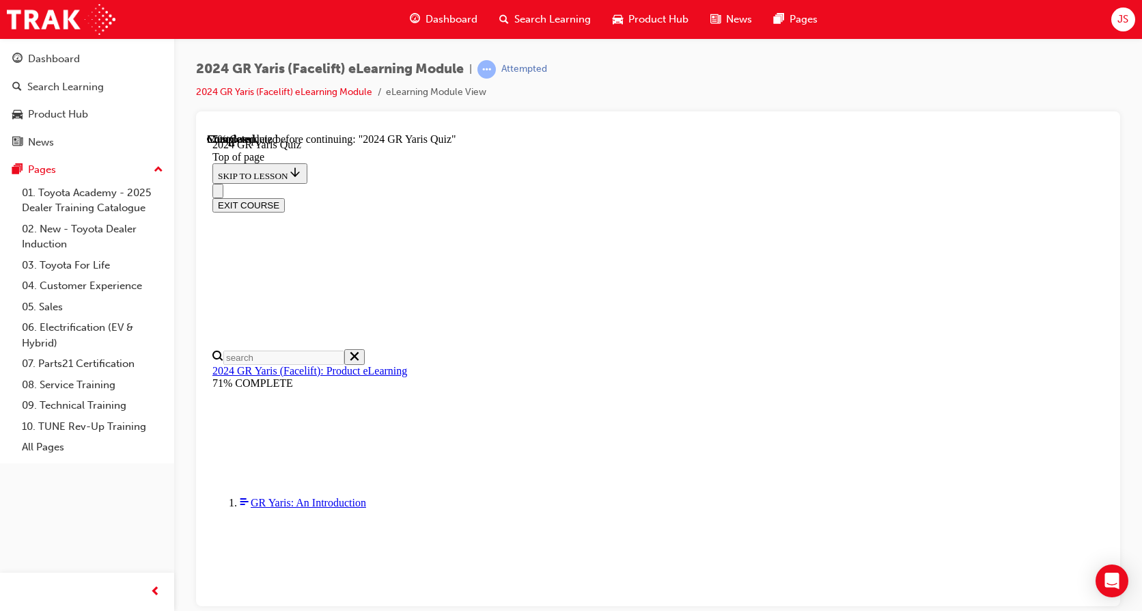
scroll to position [205, 0]
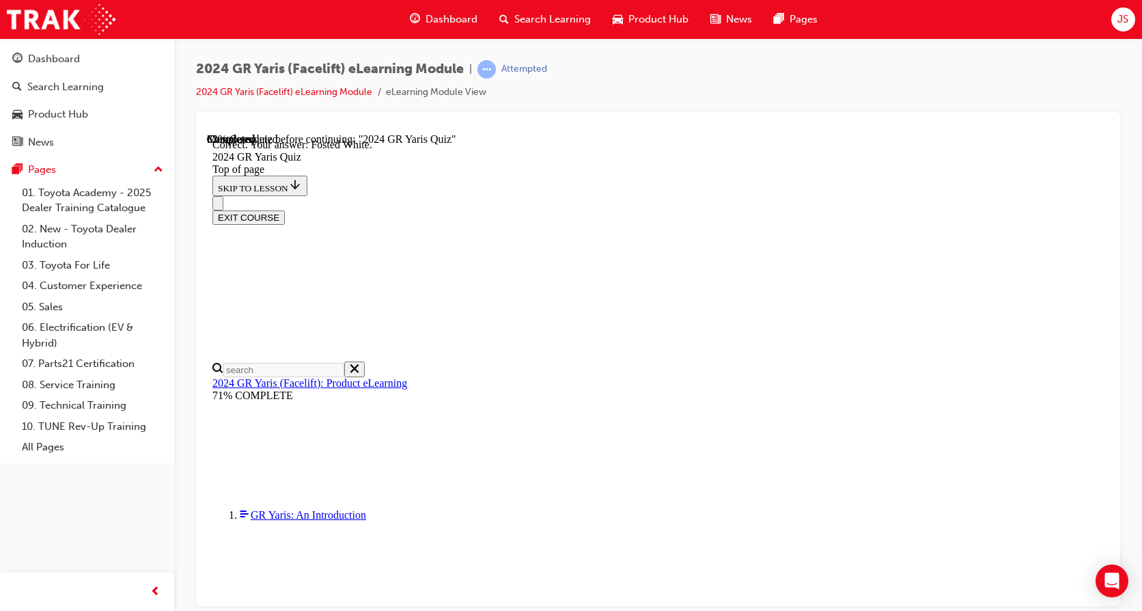
scroll to position [323, 0]
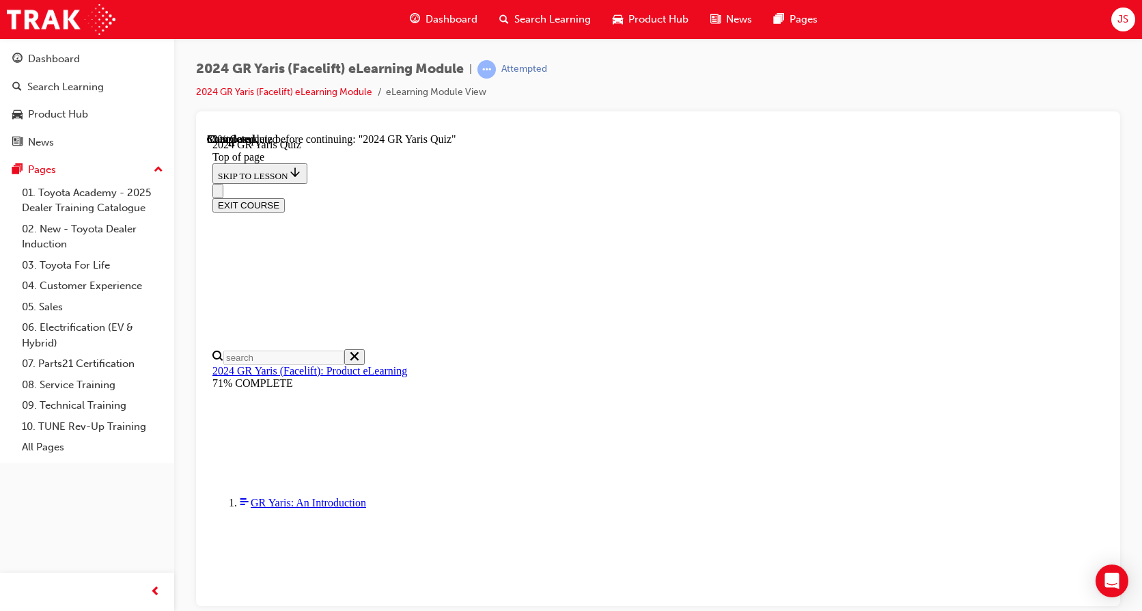
scroll to position [342, 0]
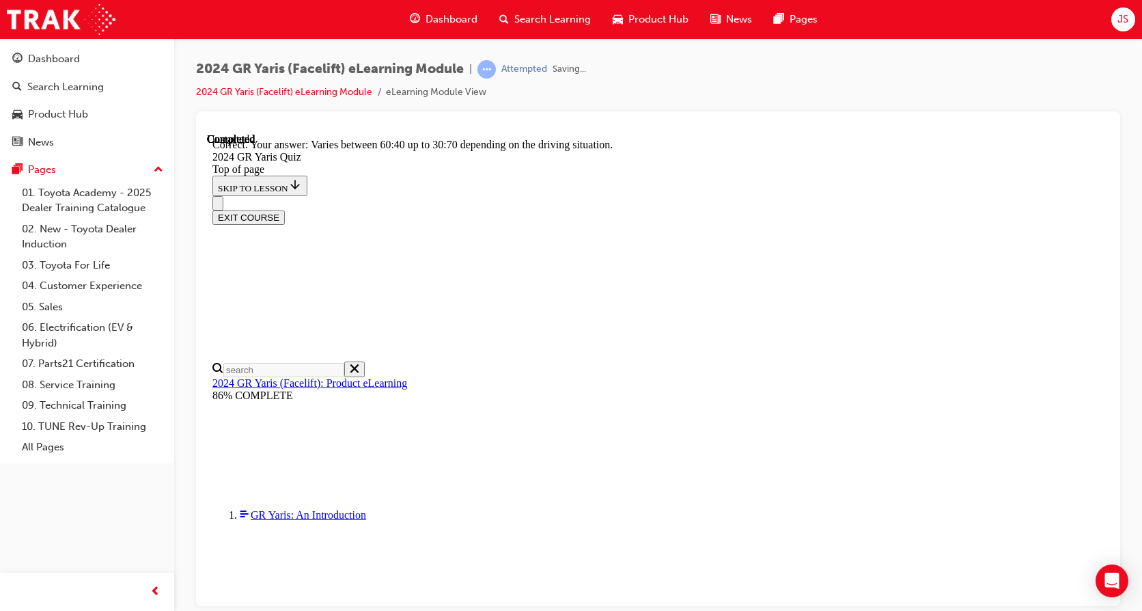
scroll to position [546, 0]
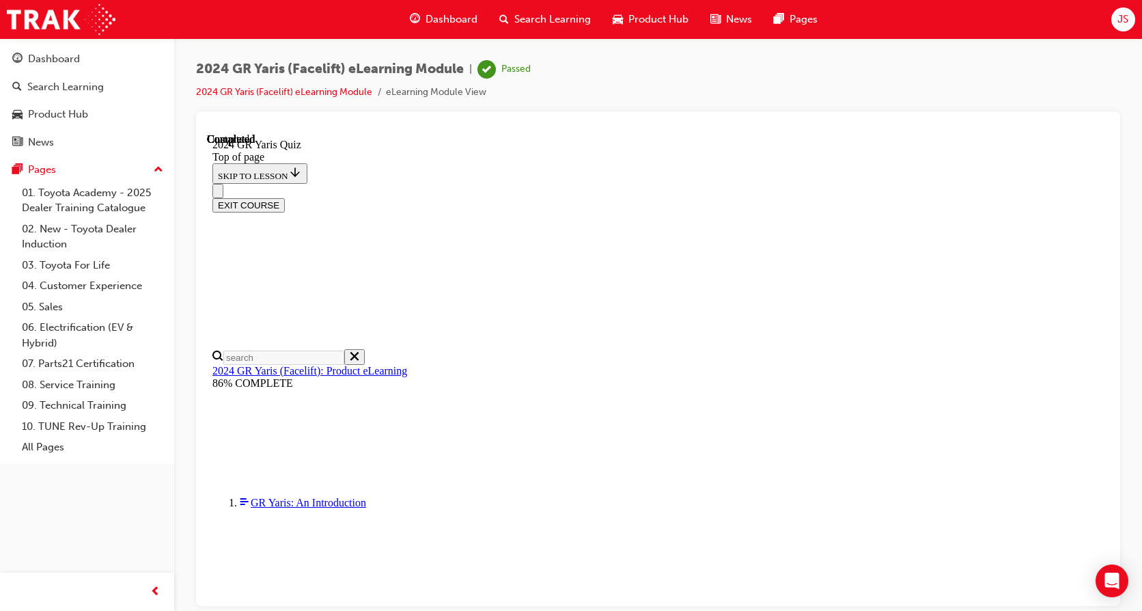
scroll to position [279, 0]
click at [285, 197] on button "EXIT COURSE" at bounding box center [249, 204] width 72 height 14
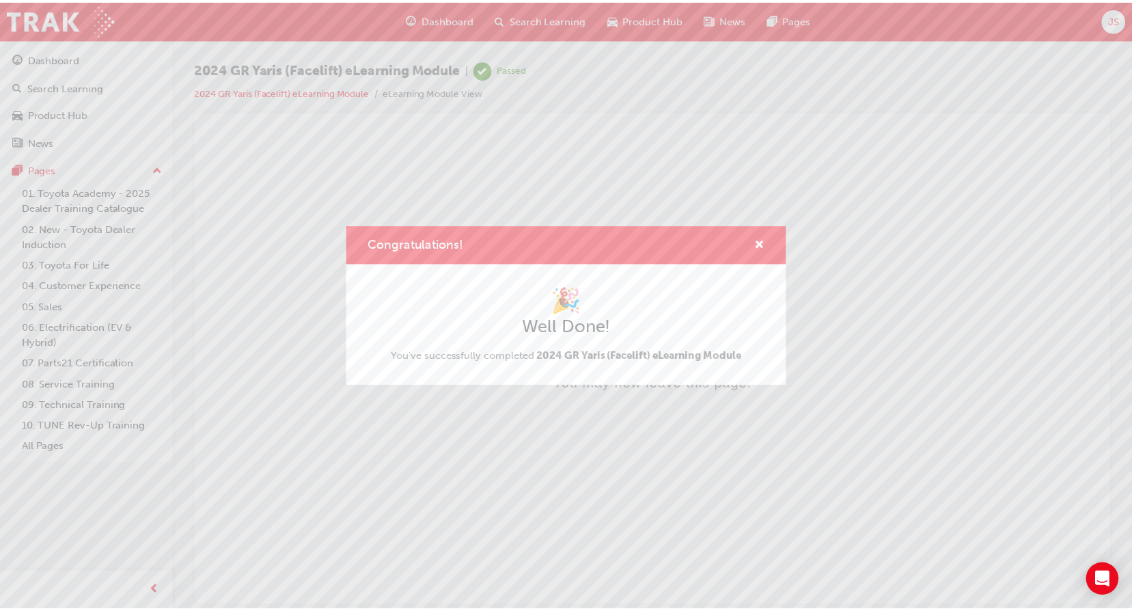
scroll to position [0, 0]
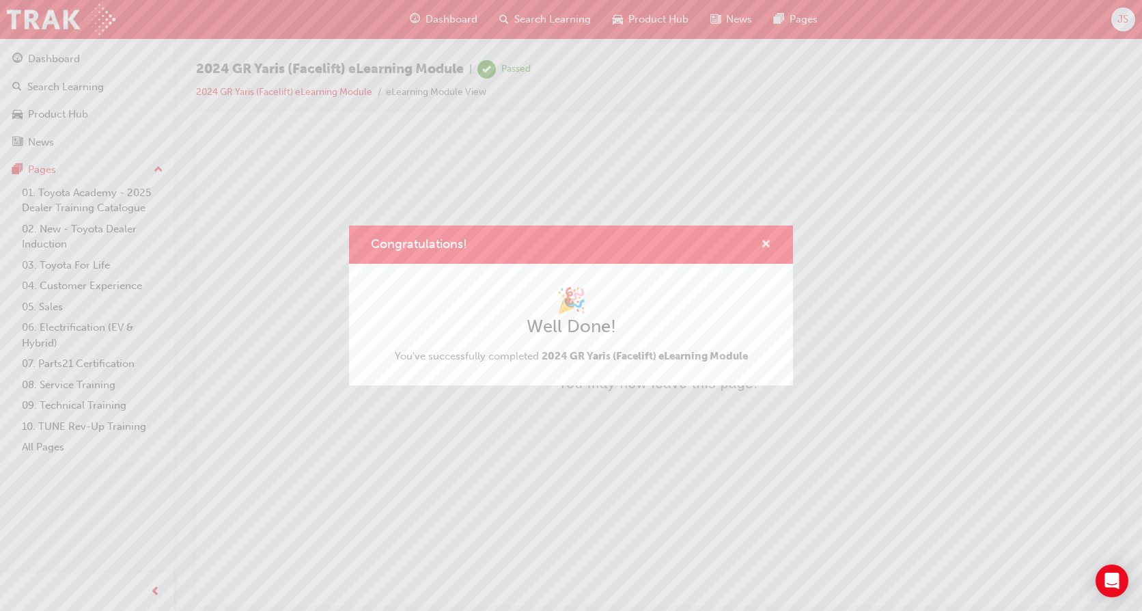
click at [763, 245] on span "cross-icon" at bounding box center [766, 245] width 10 height 12
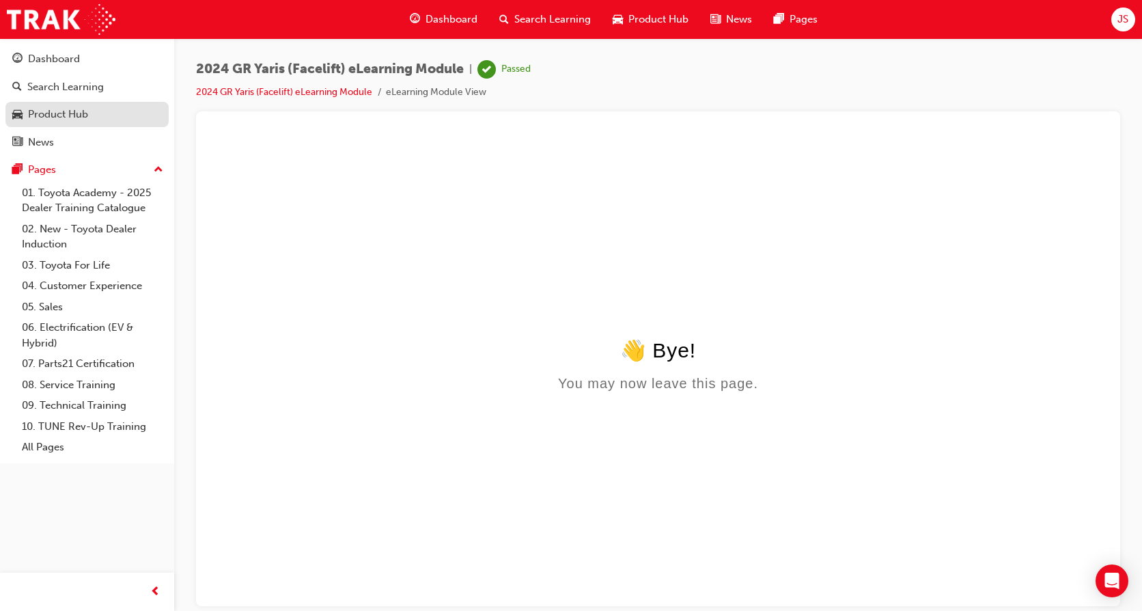
click at [62, 114] on div "Product Hub" at bounding box center [58, 115] width 60 height 16
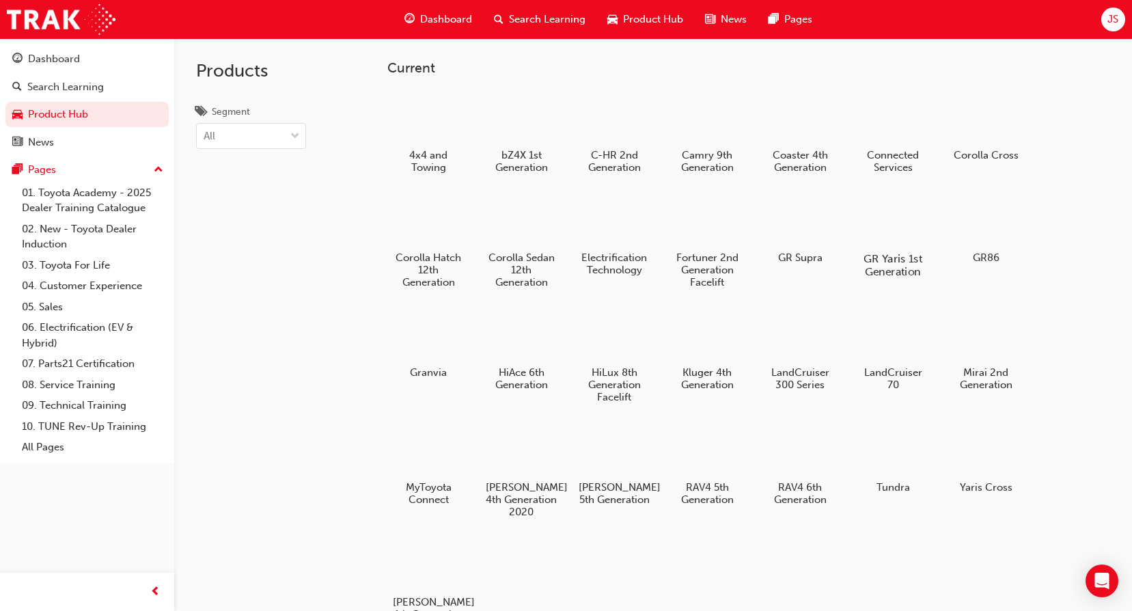
click at [882, 264] on h5 "GR Yaris 1st Generation" at bounding box center [893, 265] width 76 height 26
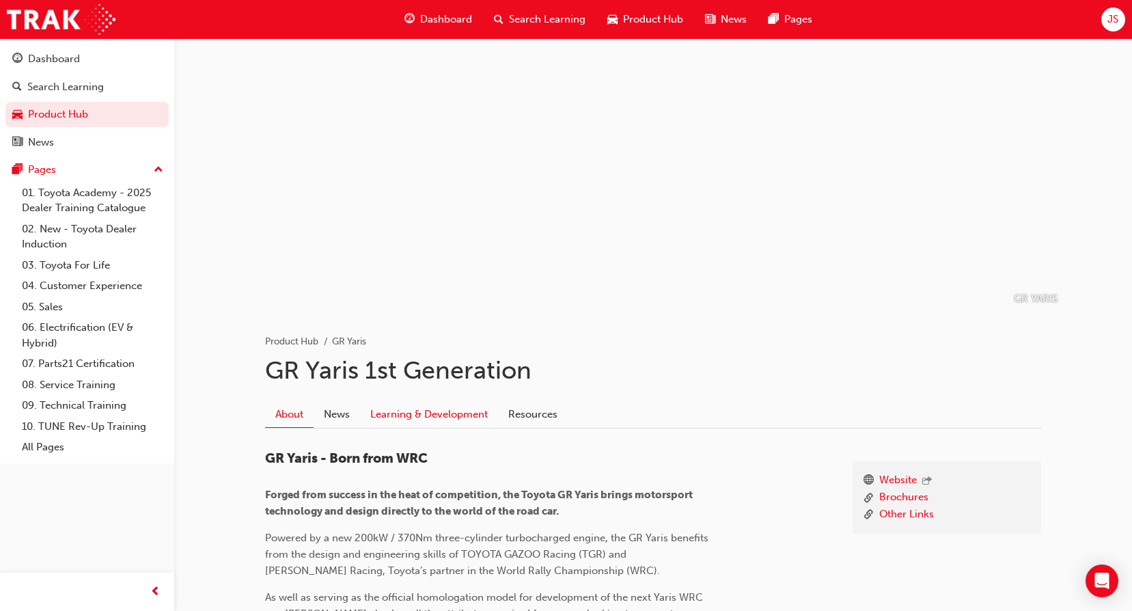
click at [458, 409] on link "Learning & Development" at bounding box center [429, 414] width 138 height 26
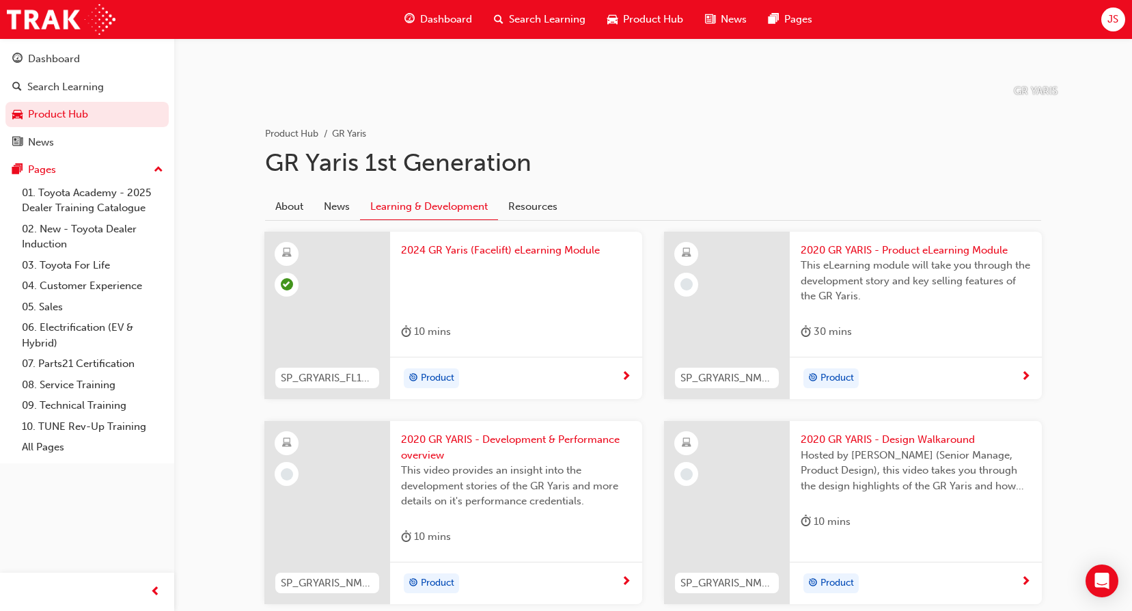
scroll to position [273, 0]
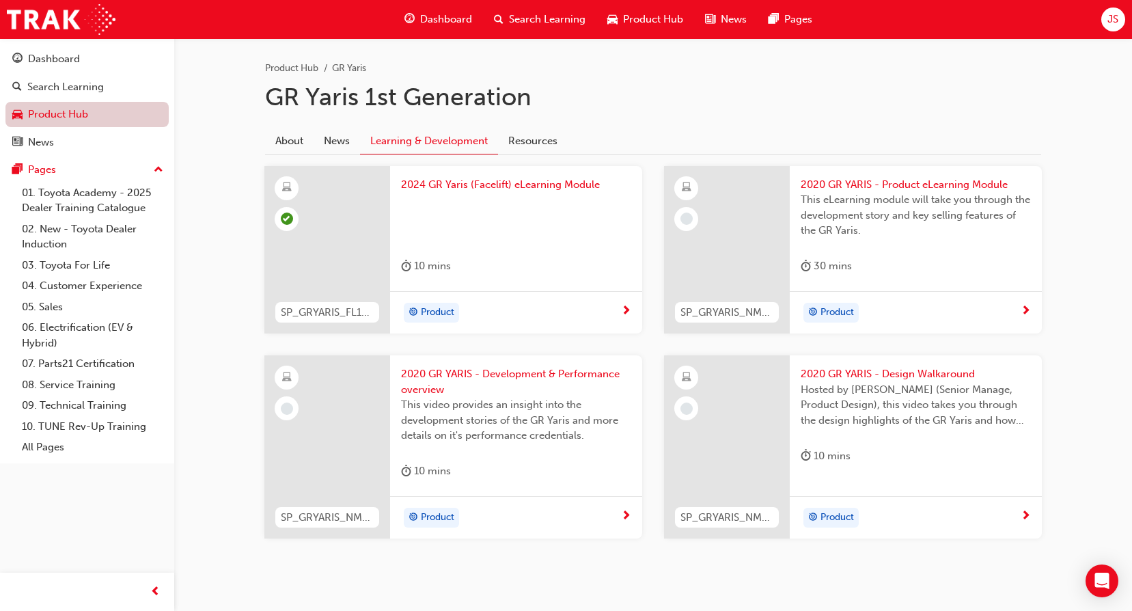
click at [74, 109] on link "Product Hub" at bounding box center [86, 114] width 163 height 25
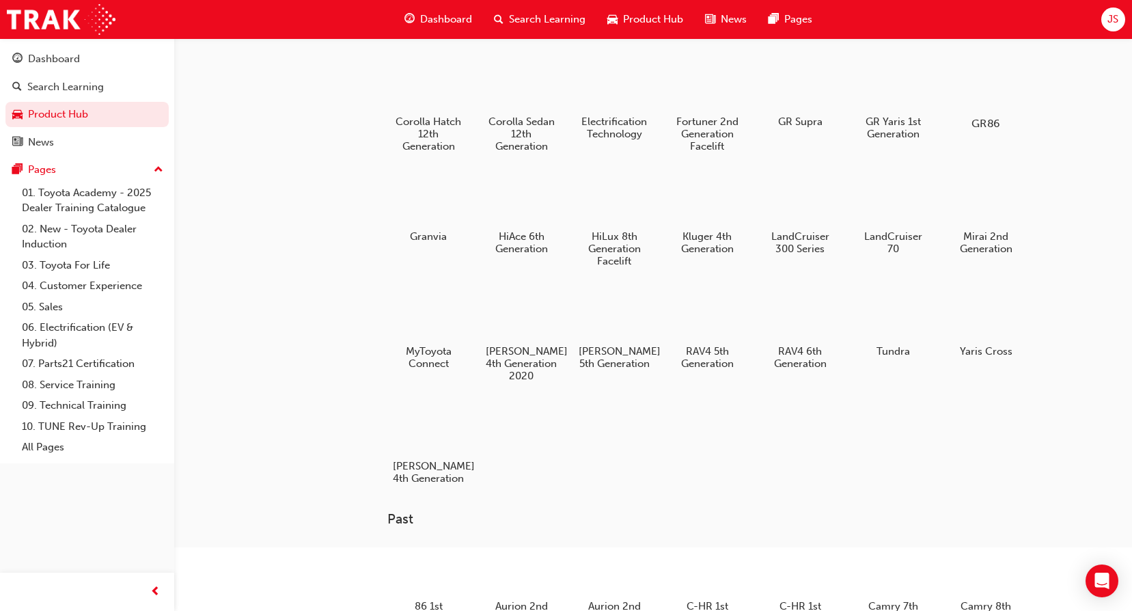
scroll to position [68, 0]
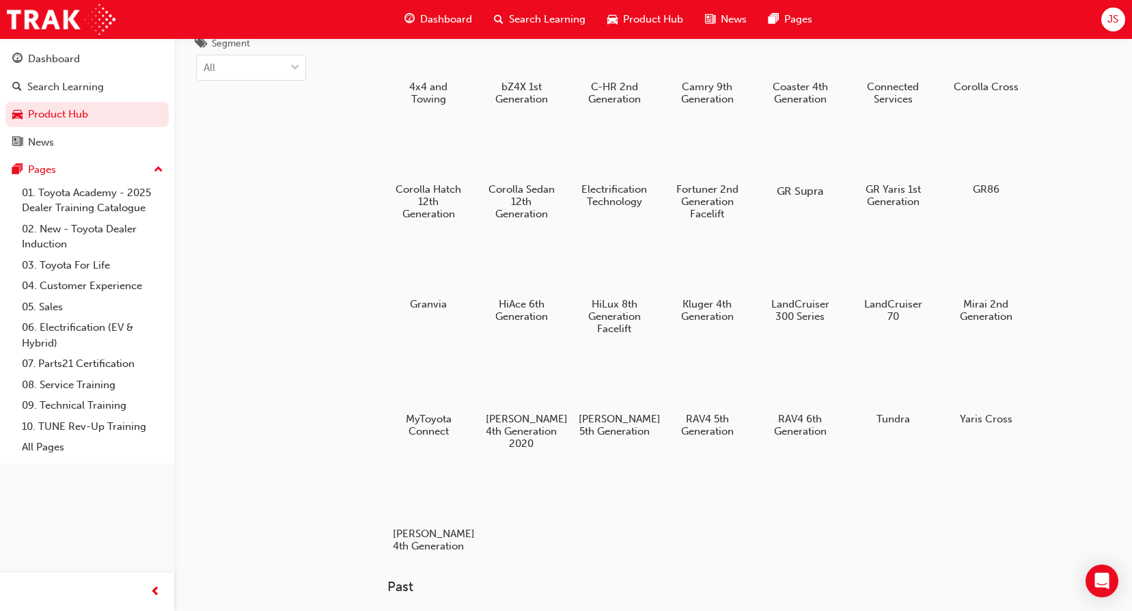
click at [780, 156] on div at bounding box center [801, 151] width 76 height 55
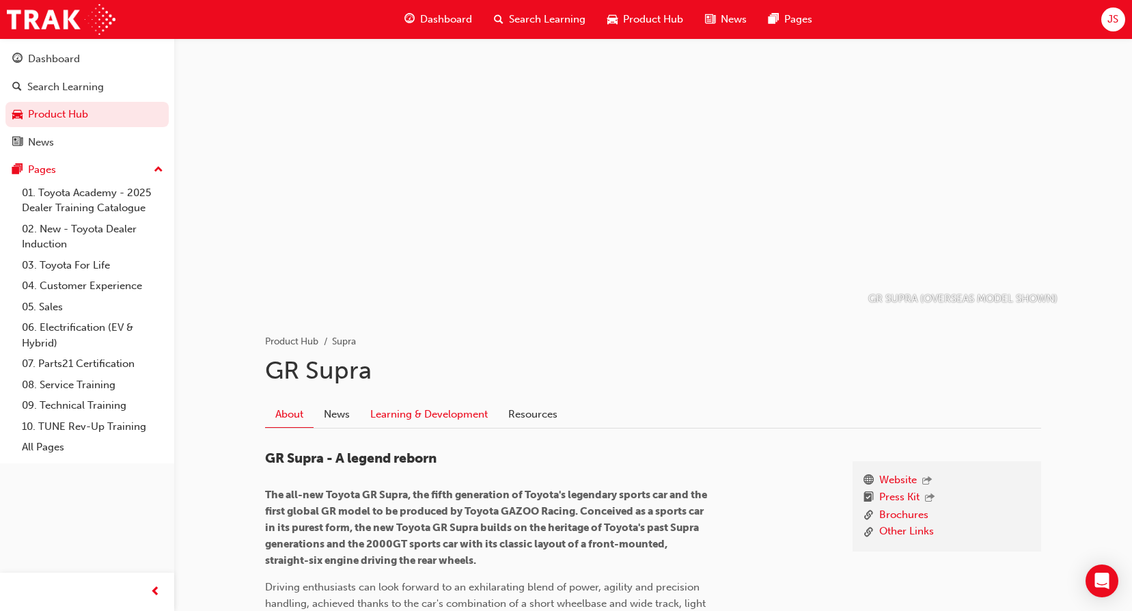
click at [428, 413] on link "Learning & Development" at bounding box center [429, 414] width 138 height 26
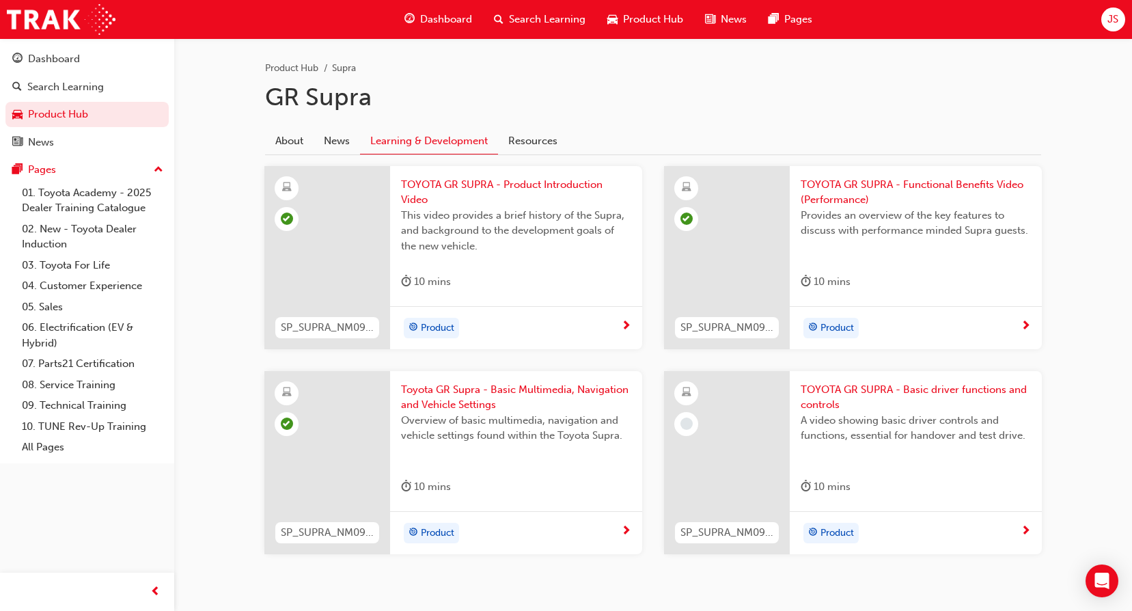
scroll to position [316, 0]
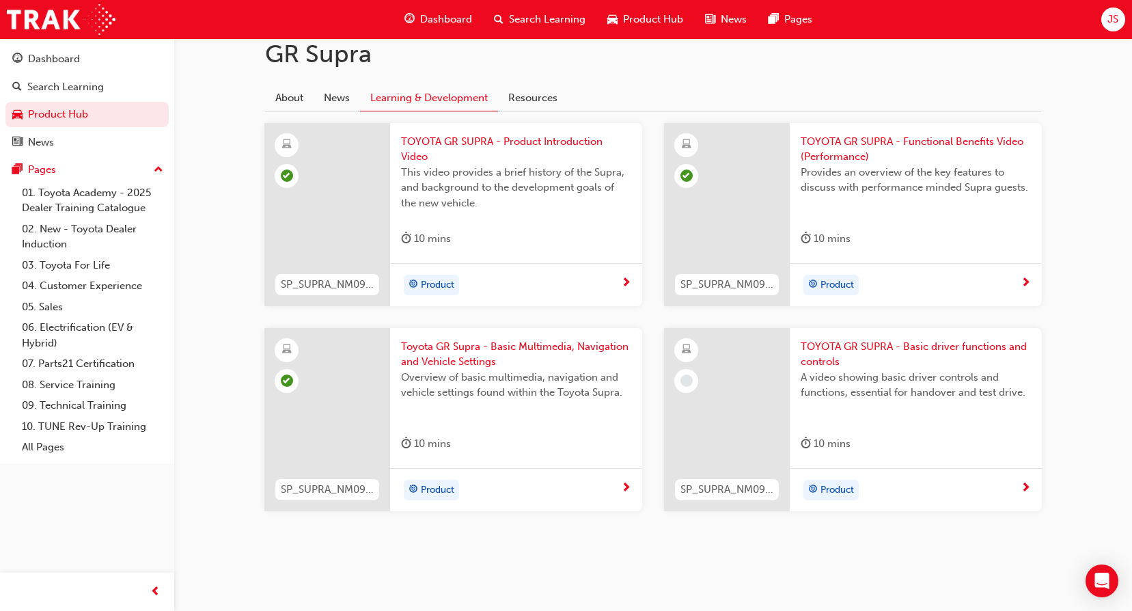
click at [953, 345] on span "TOYOTA GR SUPRA - Basic driver functions and controls" at bounding box center [916, 354] width 230 height 31
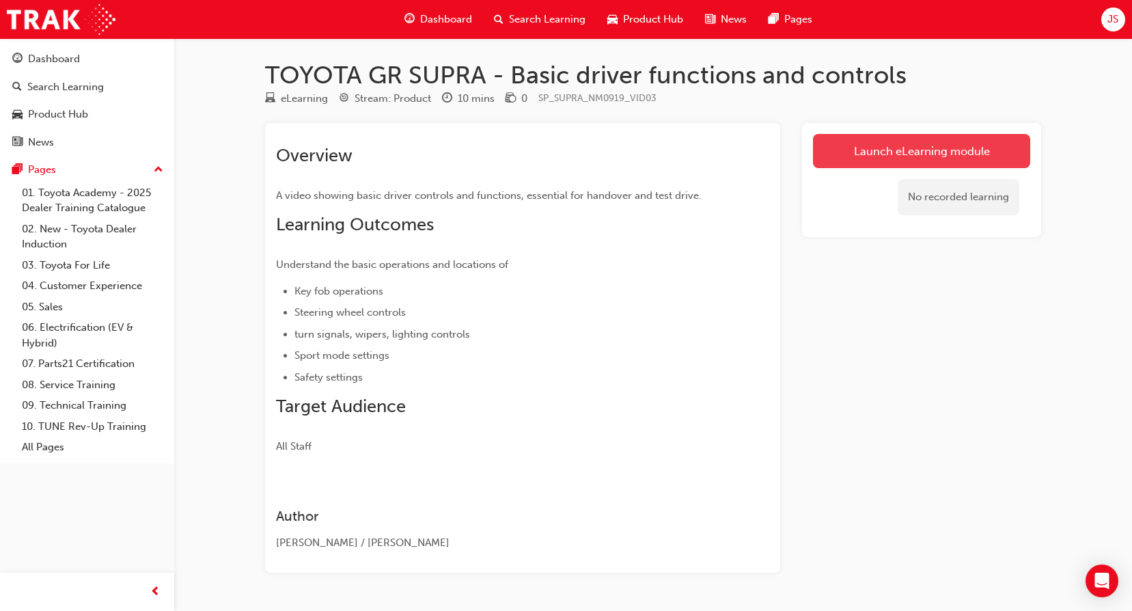
click at [907, 139] on link "Launch eLearning module" at bounding box center [921, 151] width 217 height 34
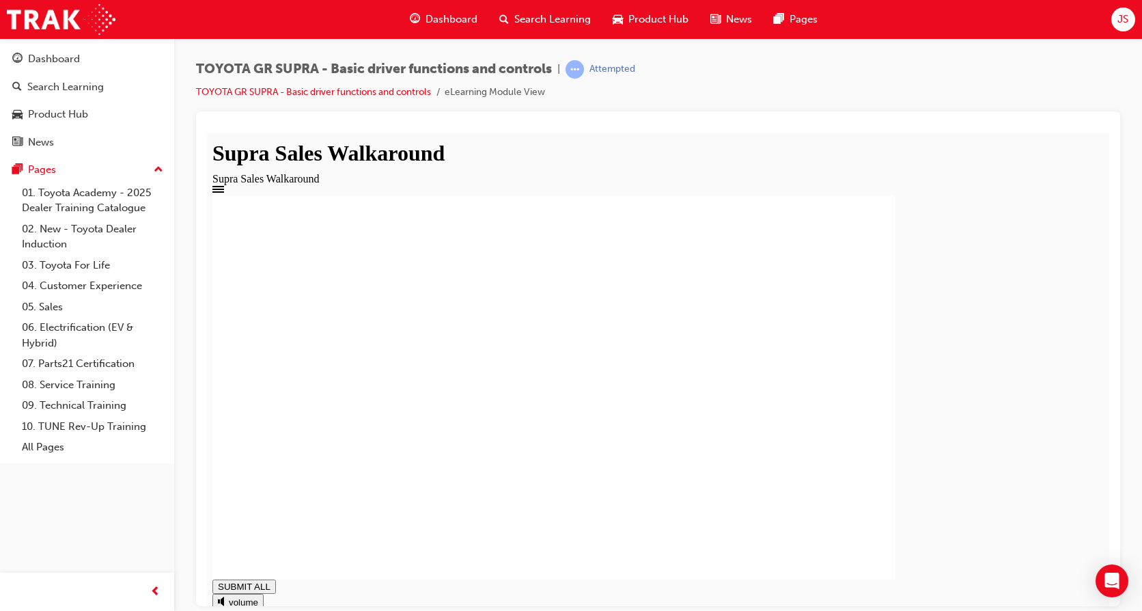
drag, startPoint x: 282, startPoint y: 580, endPoint x: 1030, endPoint y: 604, distance: 748.6
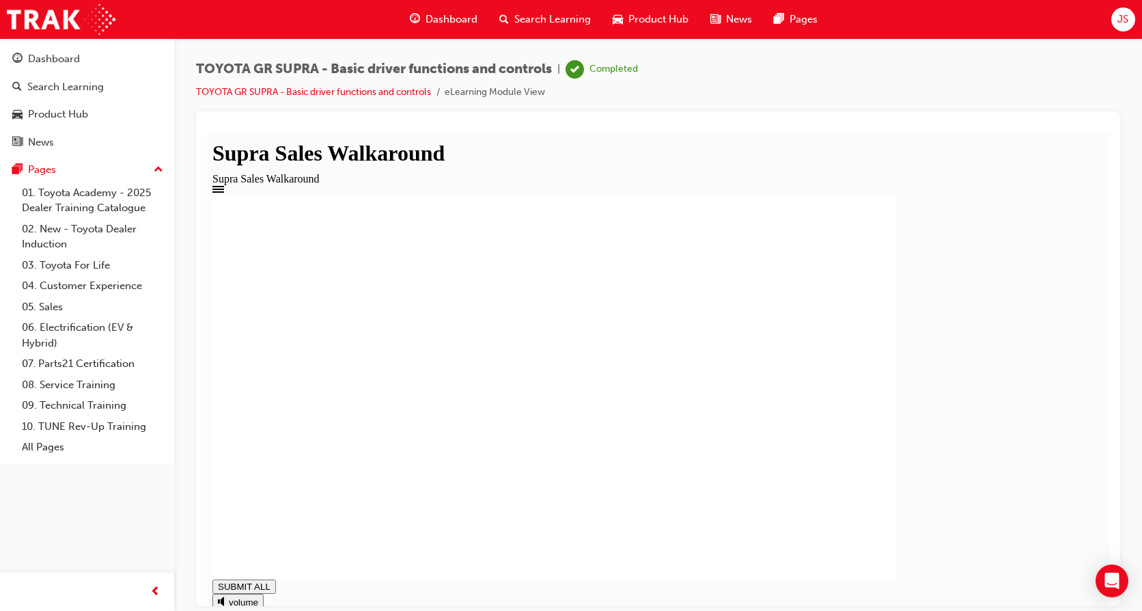
type input "1"
click at [88, 110] on div "Product Hub" at bounding box center [58, 115] width 60 height 16
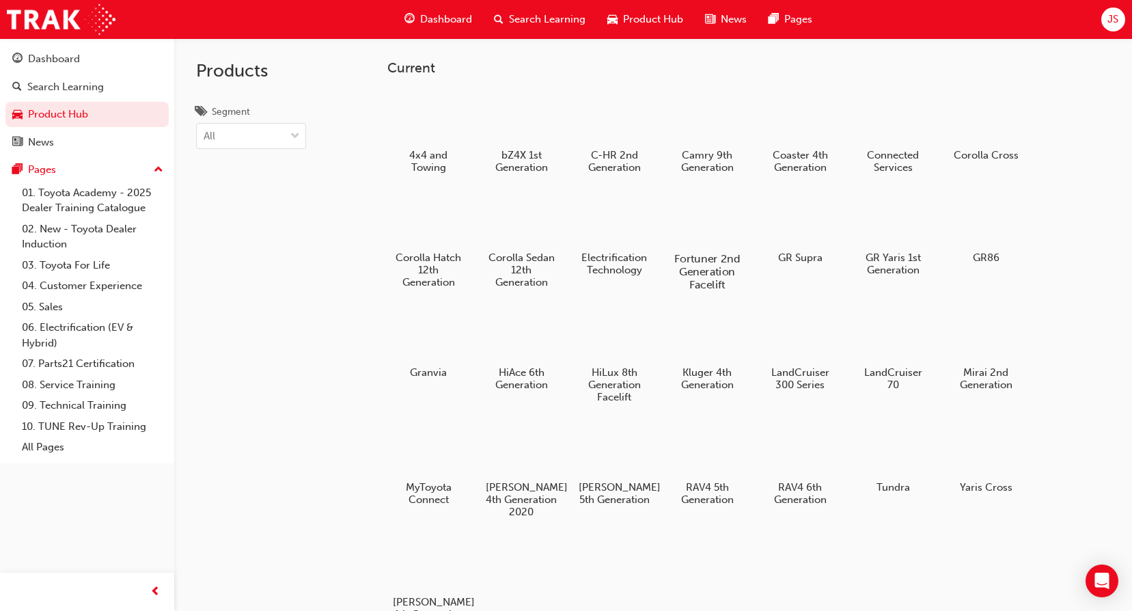
click at [720, 225] on div at bounding box center [708, 219] width 76 height 55
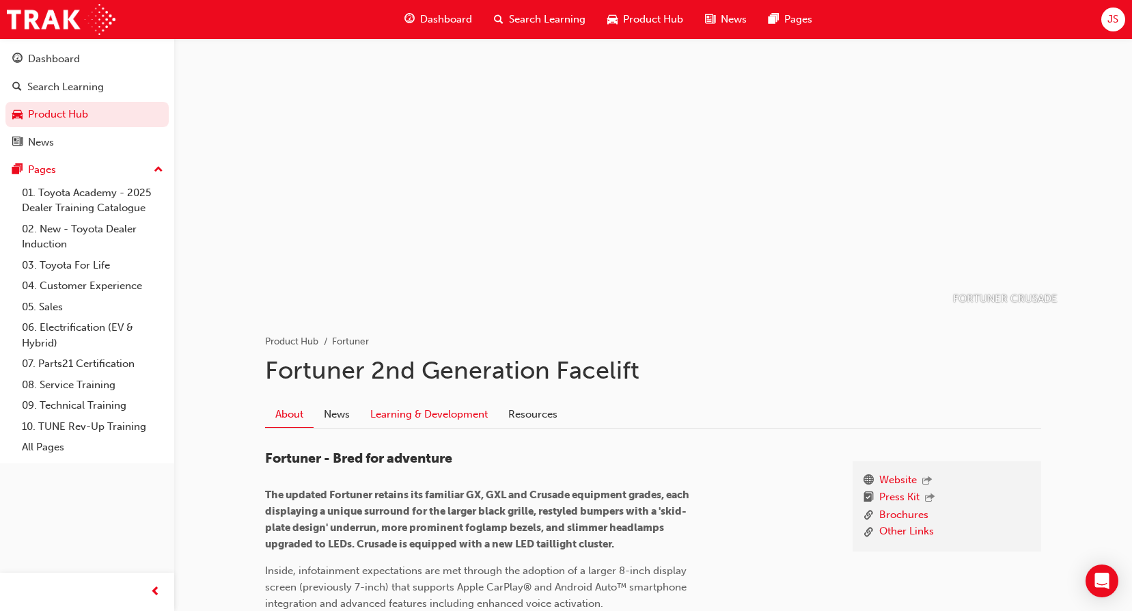
click at [454, 404] on link "Learning & Development" at bounding box center [429, 414] width 138 height 26
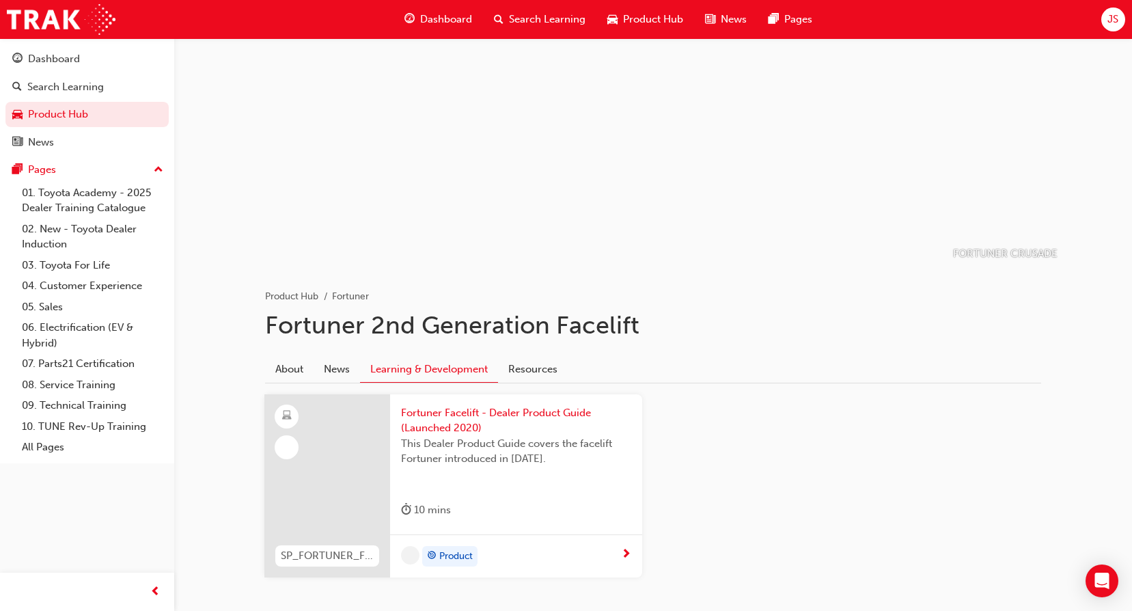
scroll to position [111, 0]
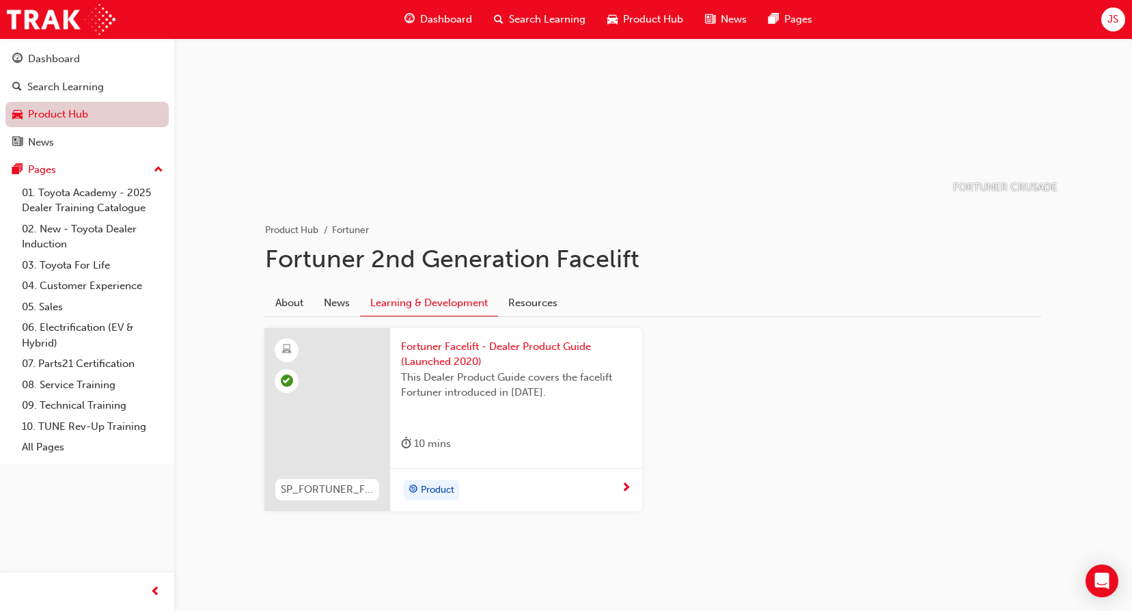
click at [89, 111] on link "Product Hub" at bounding box center [86, 114] width 163 height 25
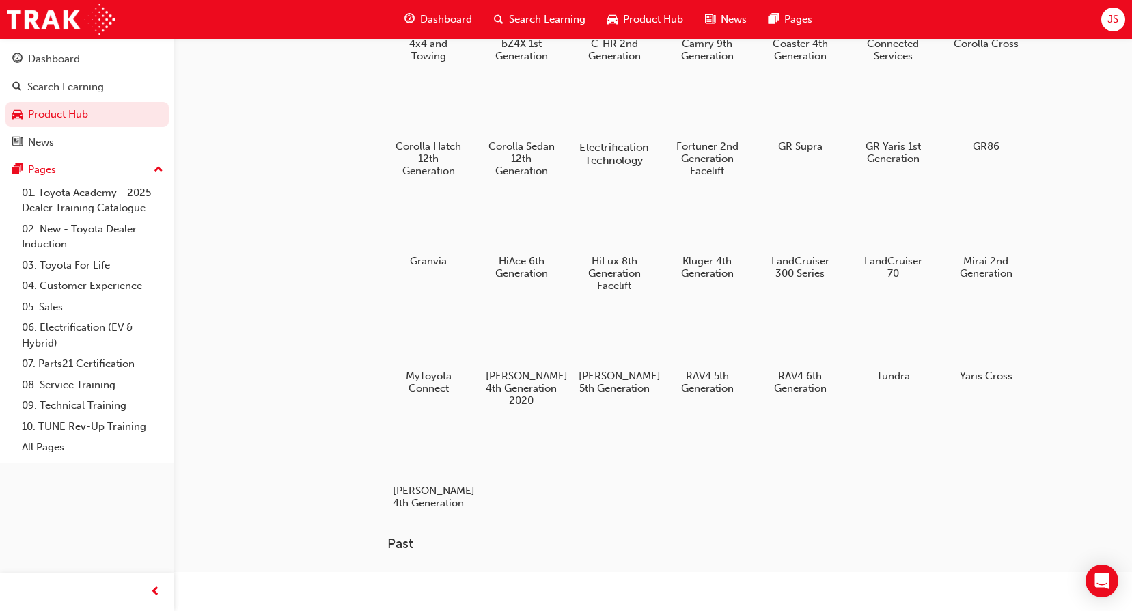
click at [626, 144] on h5 "Electrification Technology" at bounding box center [615, 154] width 76 height 26
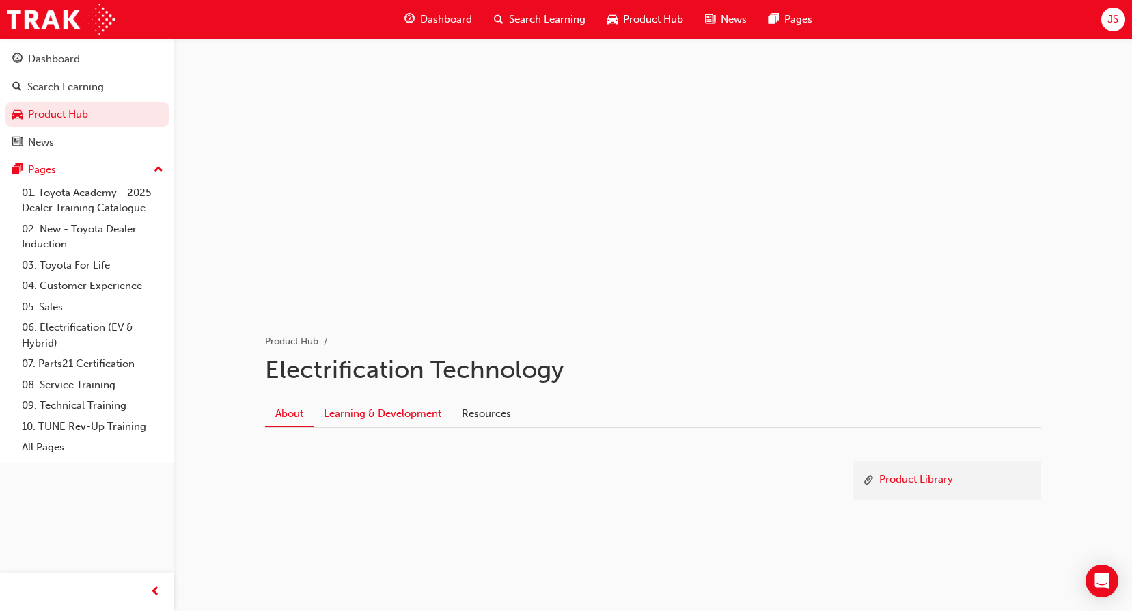
click at [422, 418] on link "Learning & Development" at bounding box center [383, 414] width 138 height 26
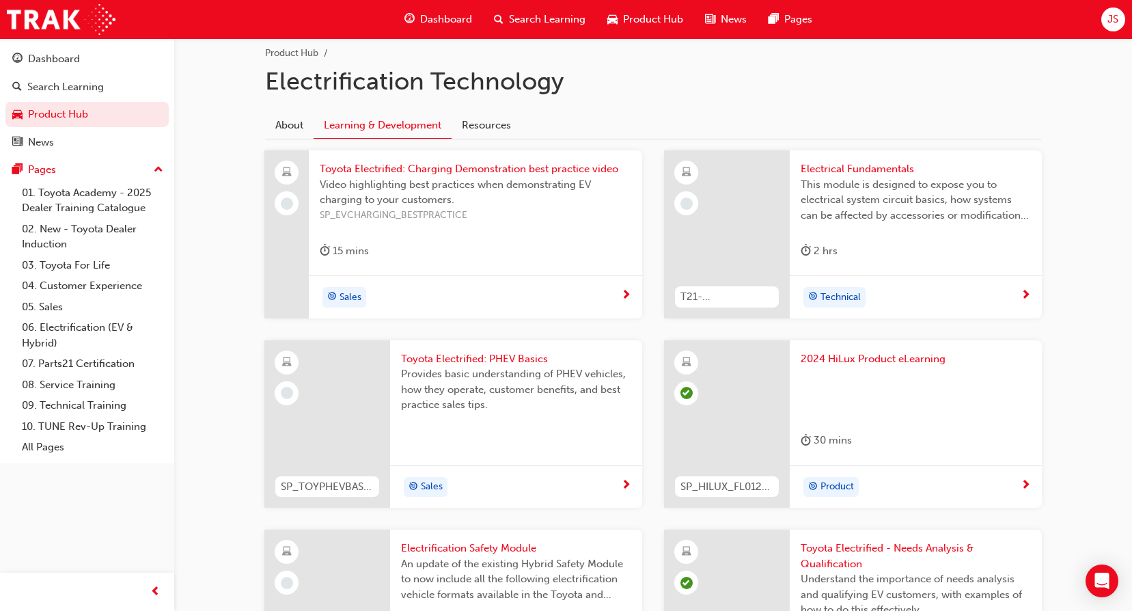
scroll to position [255, 0]
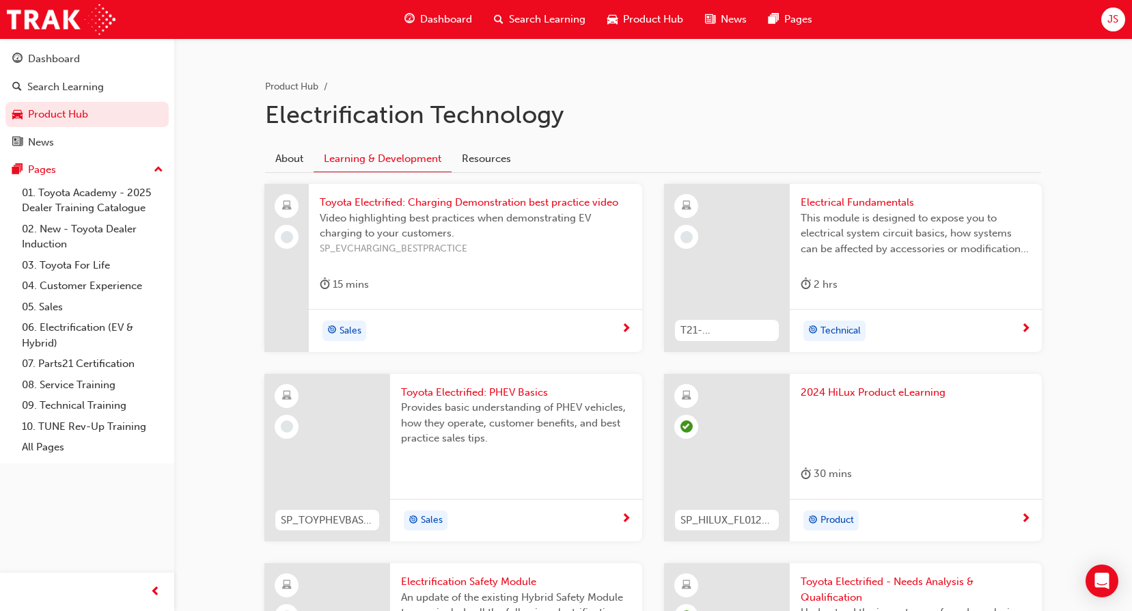
click at [531, 392] on span "Toyota Electrified: PHEV Basics" at bounding box center [516, 393] width 230 height 16
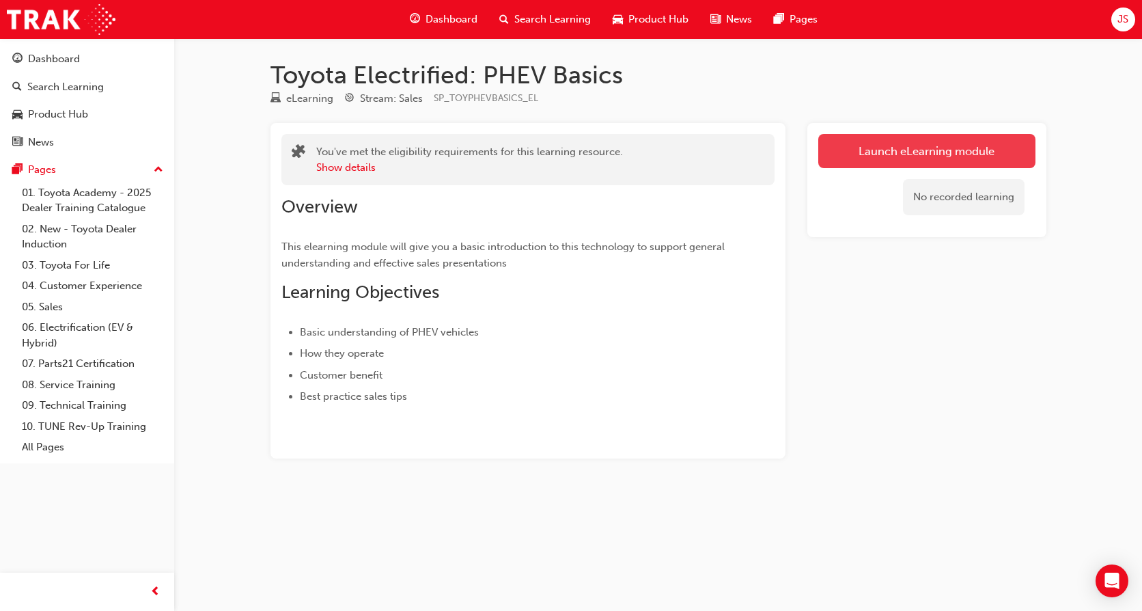
click at [915, 146] on link "Launch eLearning module" at bounding box center [927, 151] width 217 height 34
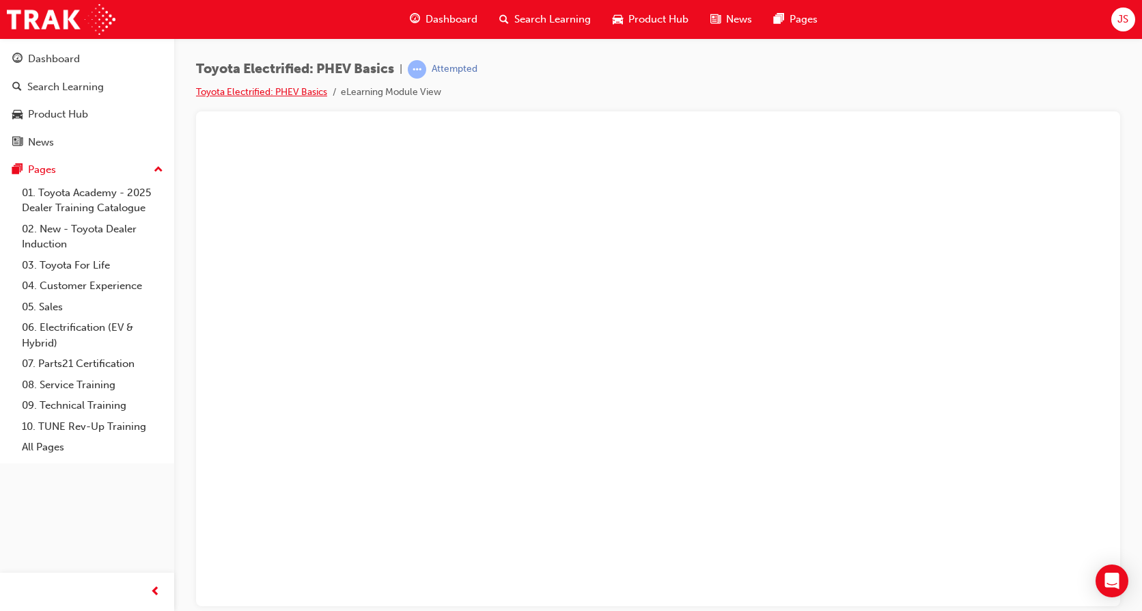
click at [222, 94] on link "Toyota Electrified: PHEV Basics" at bounding box center [261, 92] width 131 height 12
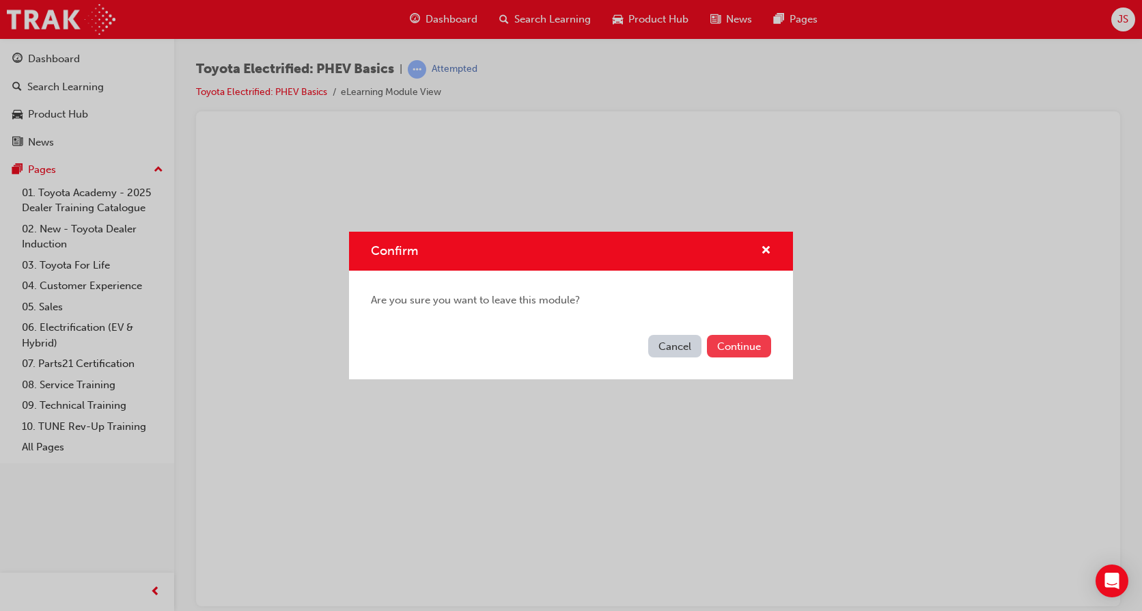
click at [729, 345] on button "Continue" at bounding box center [739, 346] width 64 height 23
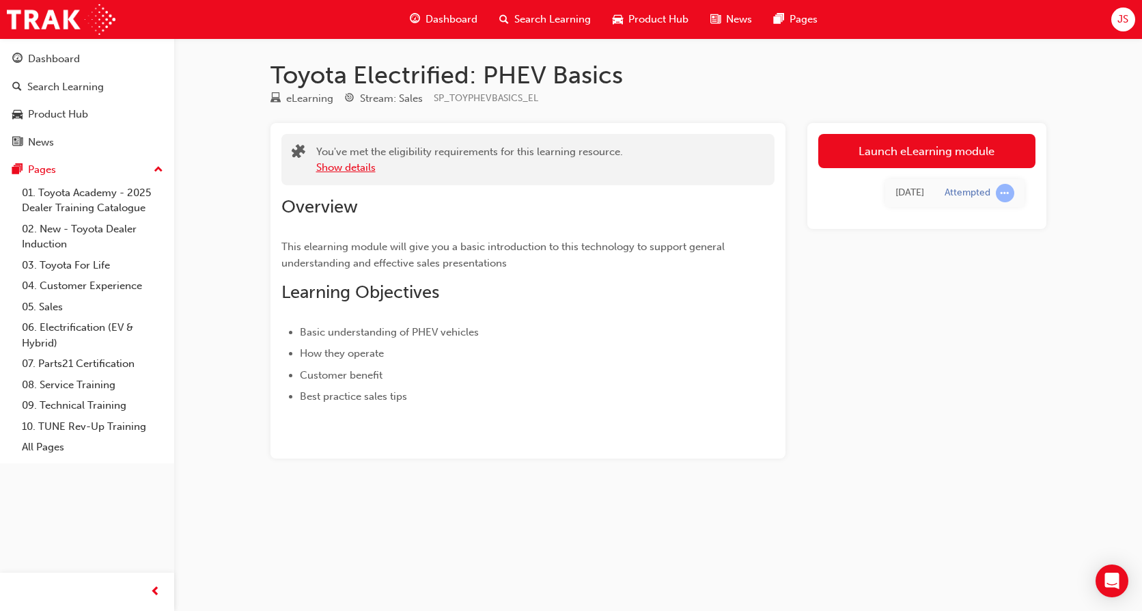
click at [336, 168] on button "Show details" at bounding box center [345, 168] width 59 height 16
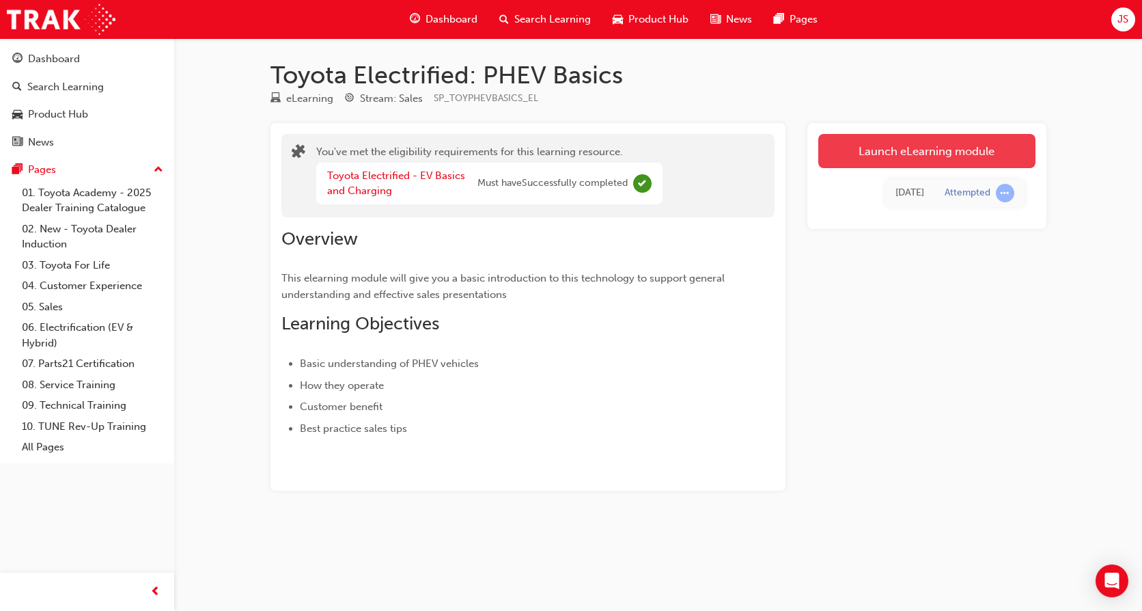
click at [888, 146] on link "Launch eLearning module" at bounding box center [927, 151] width 217 height 34
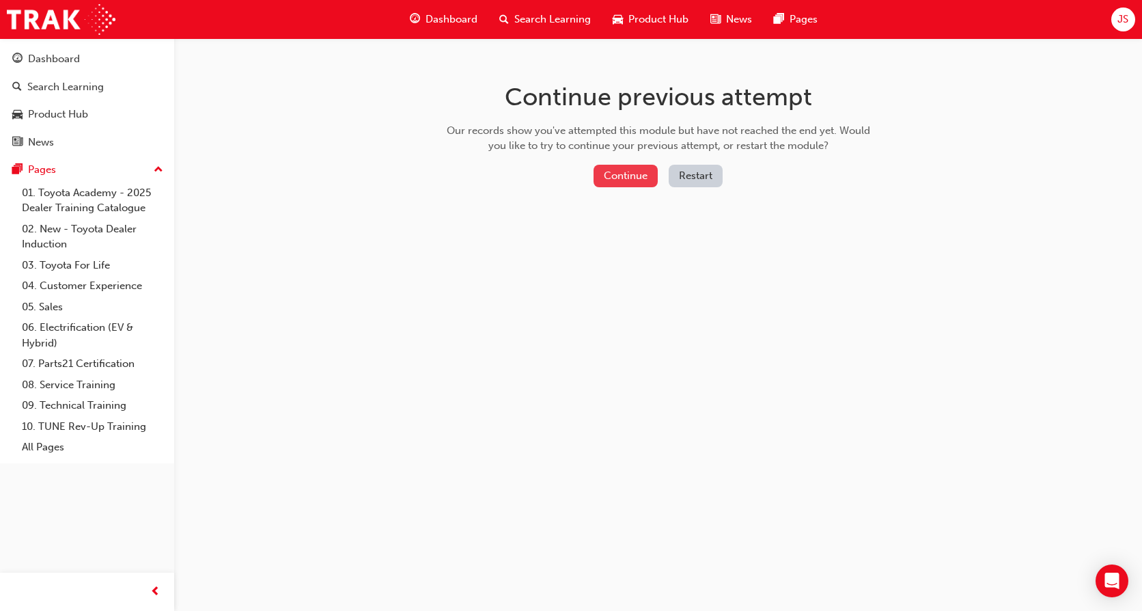
click at [637, 180] on button "Continue" at bounding box center [626, 176] width 64 height 23
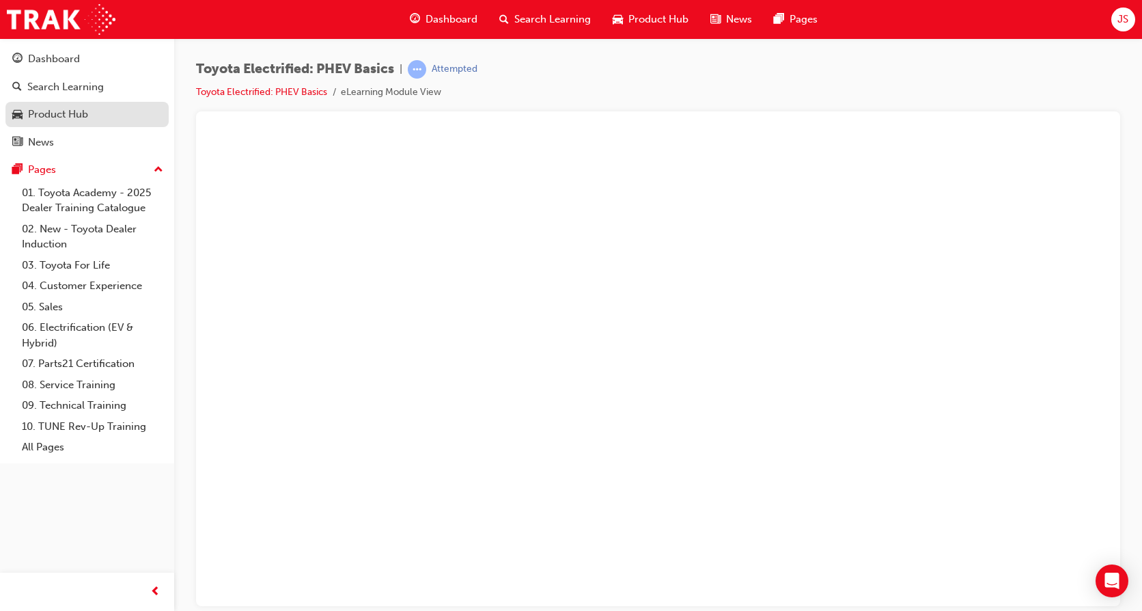
click at [72, 103] on link "Product Hub" at bounding box center [86, 114] width 163 height 25
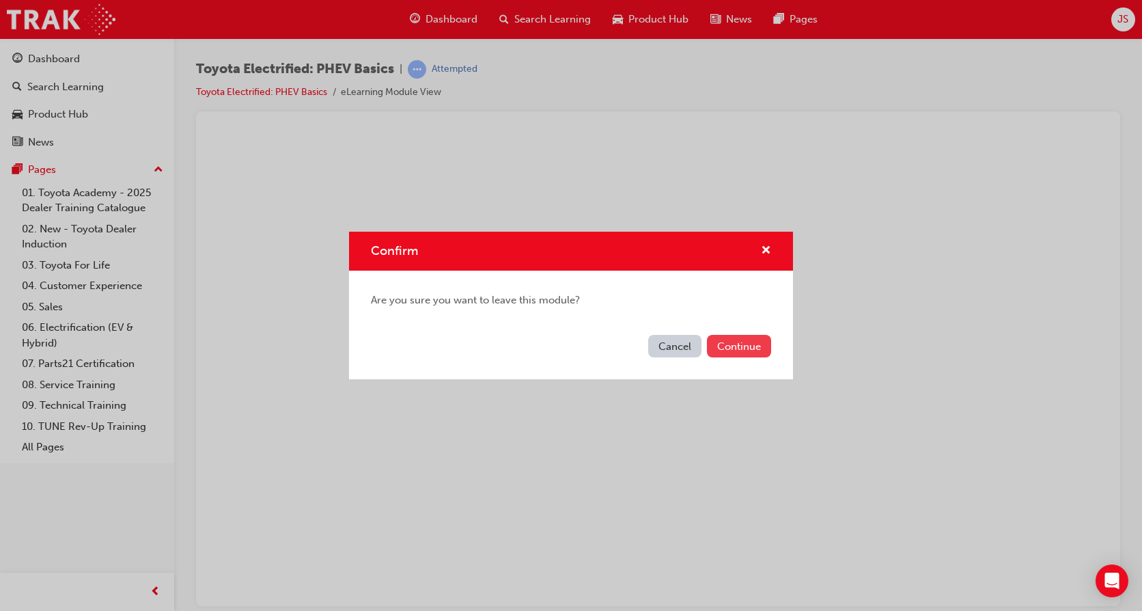
click at [741, 341] on button "Continue" at bounding box center [739, 346] width 64 height 23
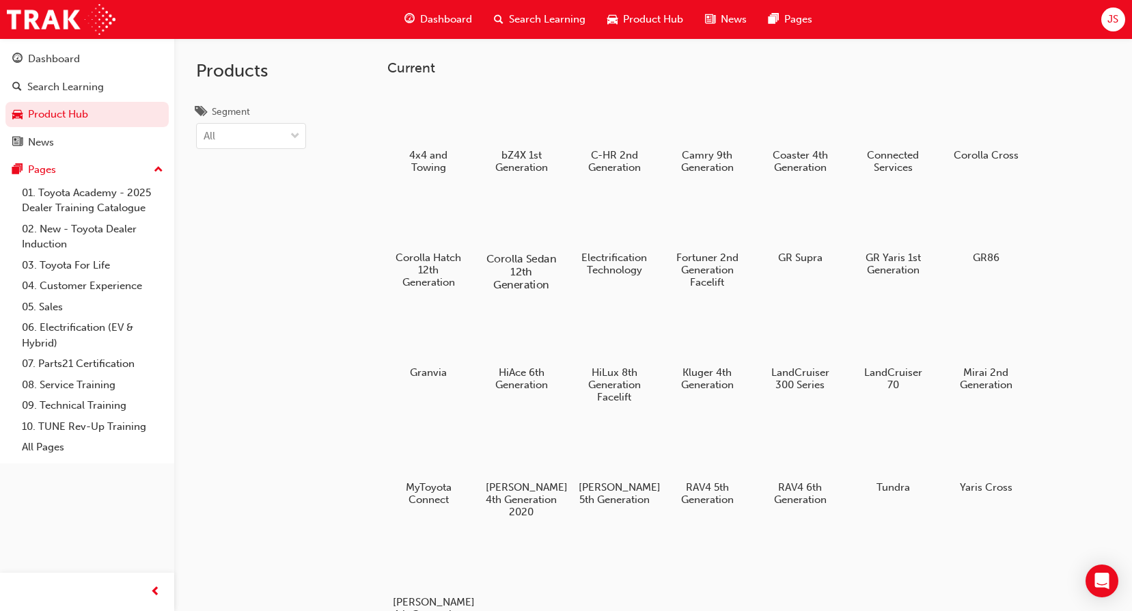
click at [508, 228] on div at bounding box center [522, 219] width 76 height 55
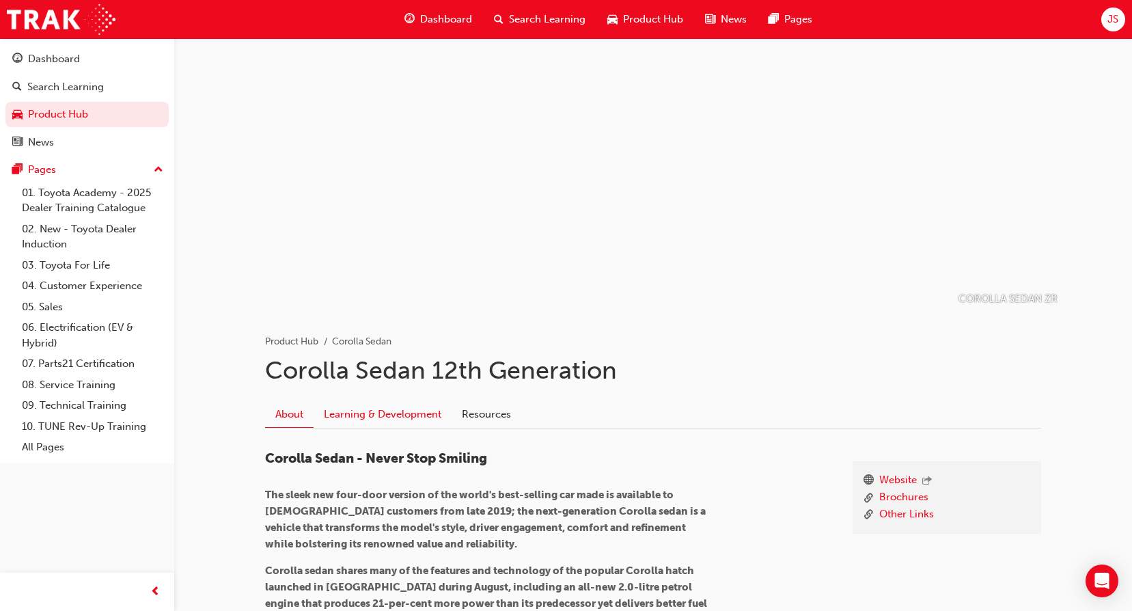
click at [406, 421] on link "Learning & Development" at bounding box center [383, 414] width 138 height 26
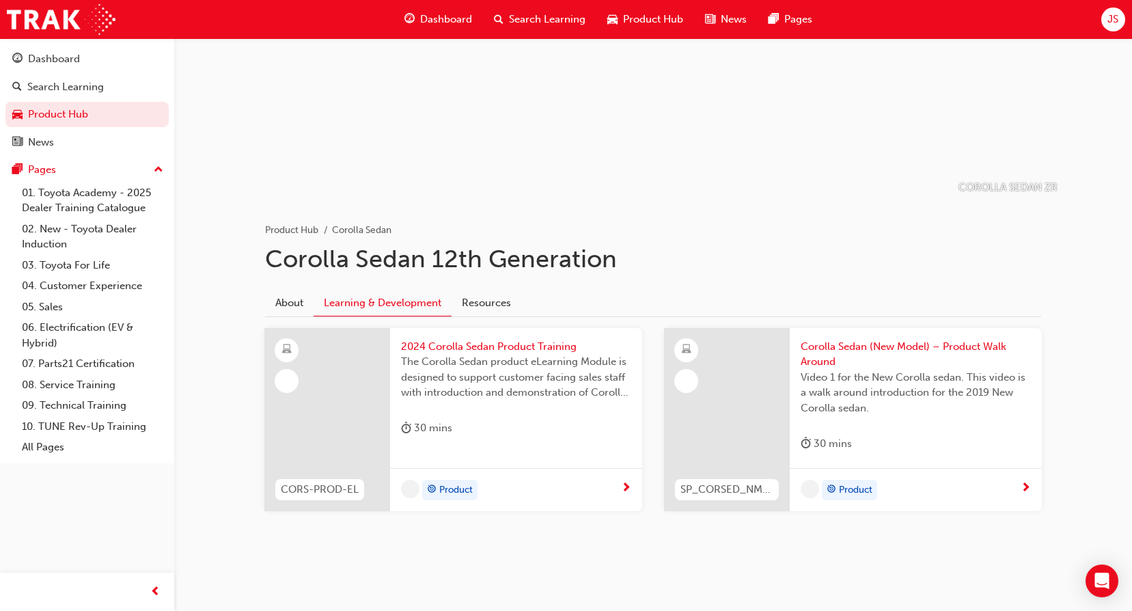
scroll to position [111, 0]
click at [520, 340] on span "2024 Corolla Sedan Product Training" at bounding box center [516, 347] width 230 height 16
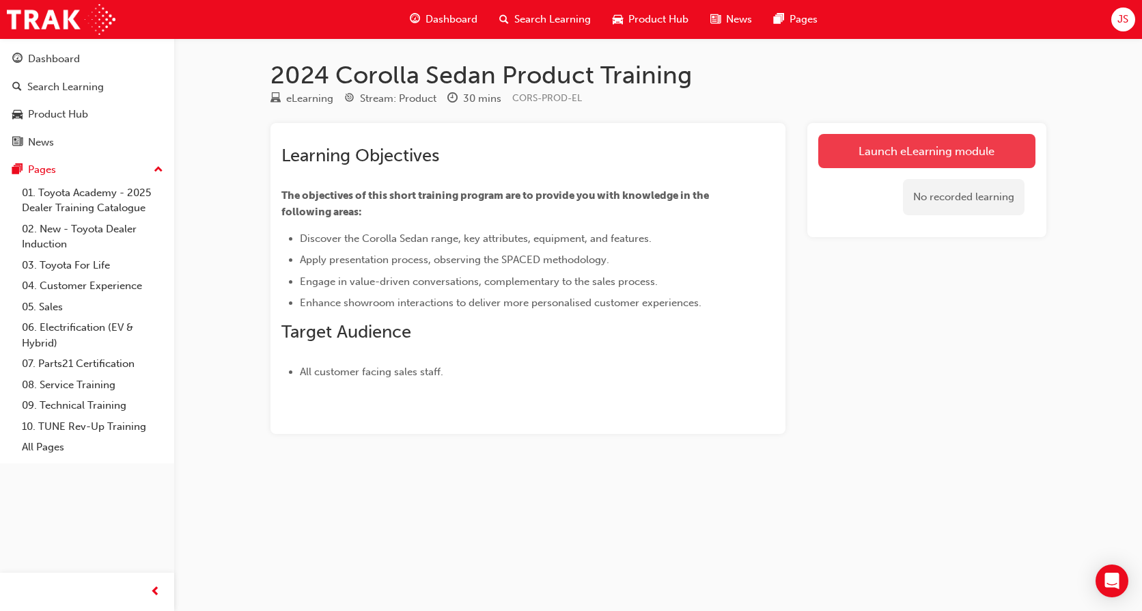
click at [897, 150] on link "Launch eLearning module" at bounding box center [927, 151] width 217 height 34
